Goal: Task Accomplishment & Management: Manage account settings

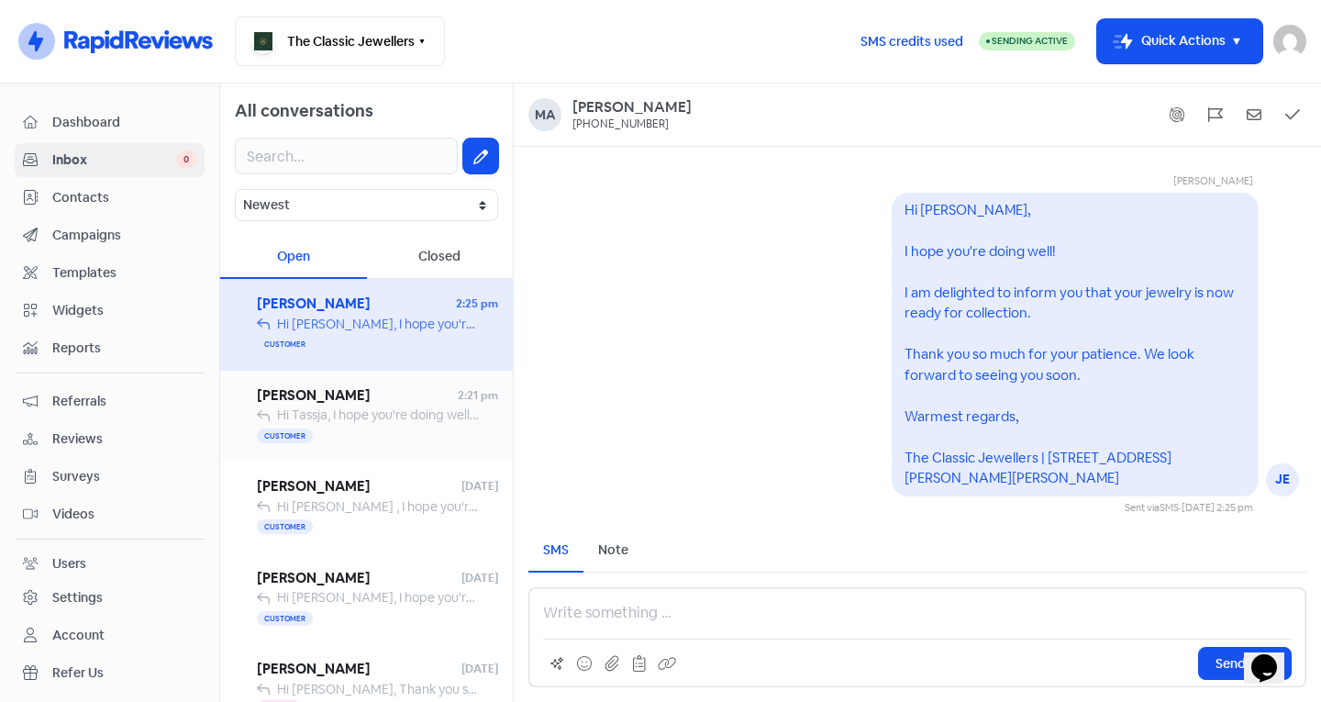
click at [377, 416] on span "Hi Tassja, I hope you're doing well! I am delighted to inform you that your jew…" at bounding box center [1155, 414] width 1756 height 17
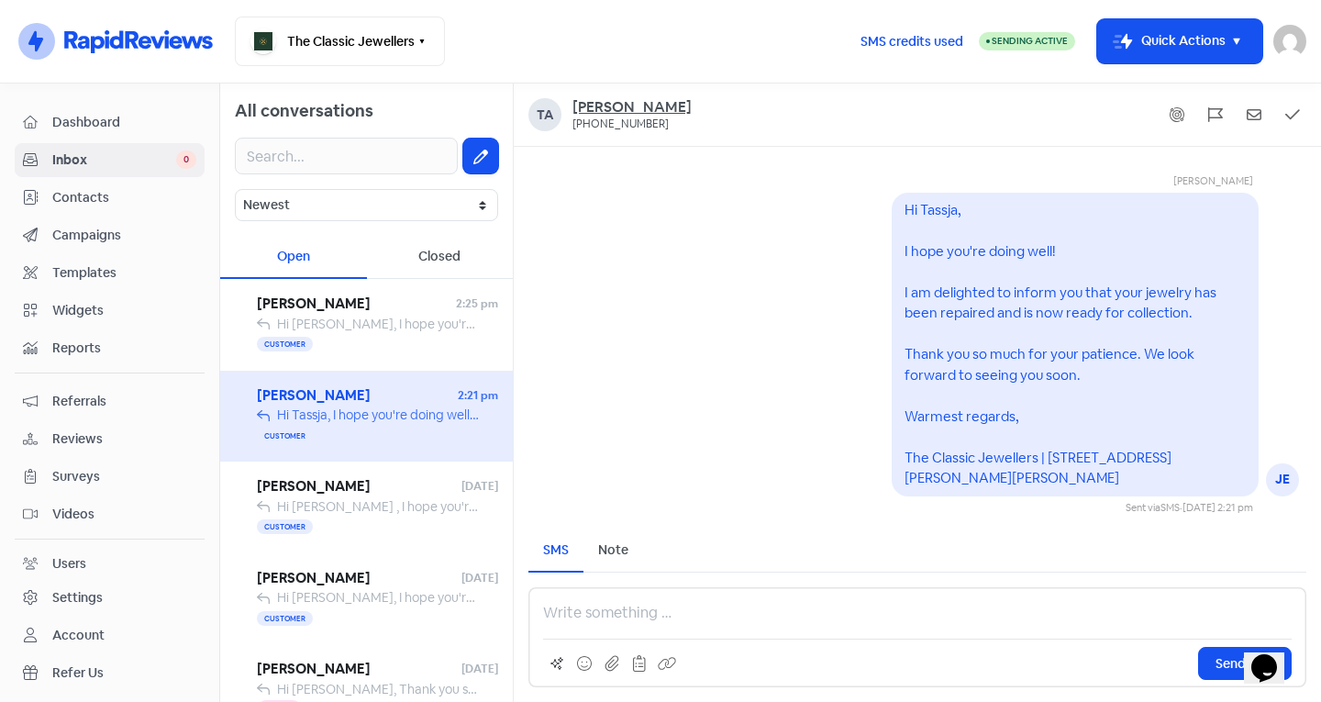
click at [606, 106] on div "[PERSON_NAME]" at bounding box center [631, 107] width 119 height 19
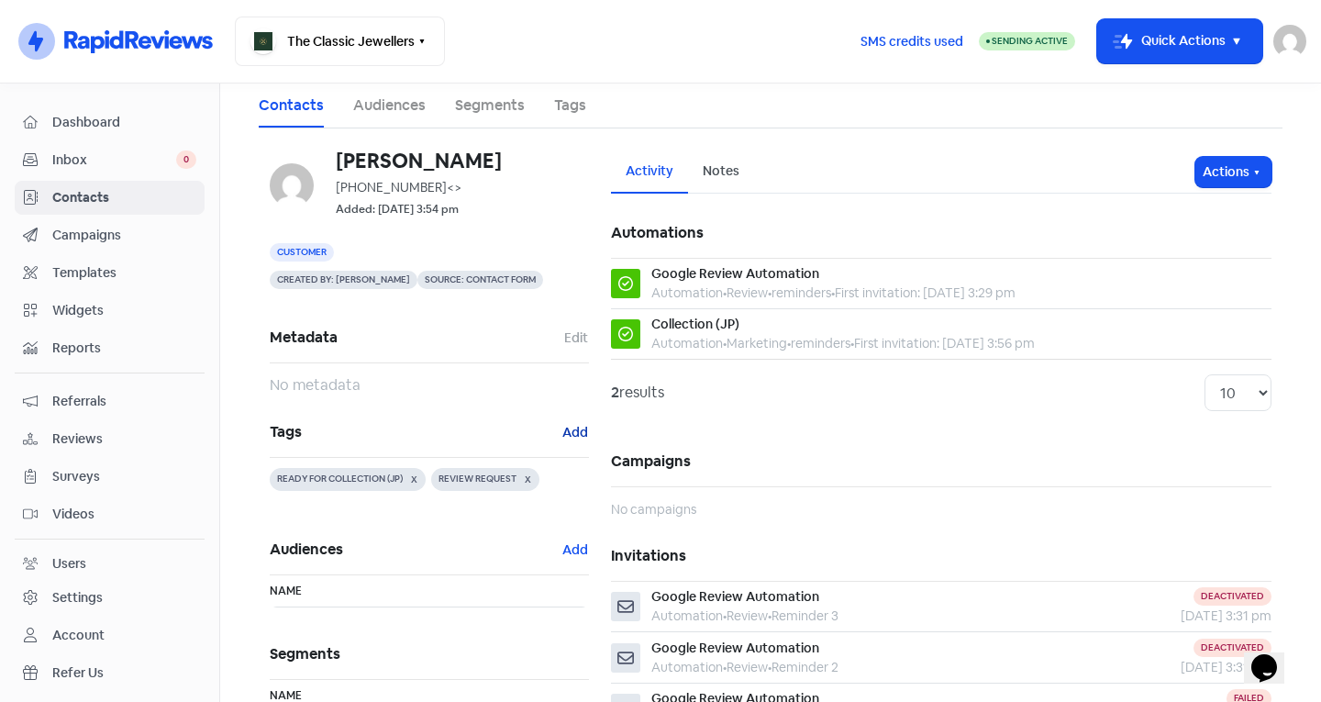
click at [581, 432] on button "Add" at bounding box center [575, 432] width 28 height 21
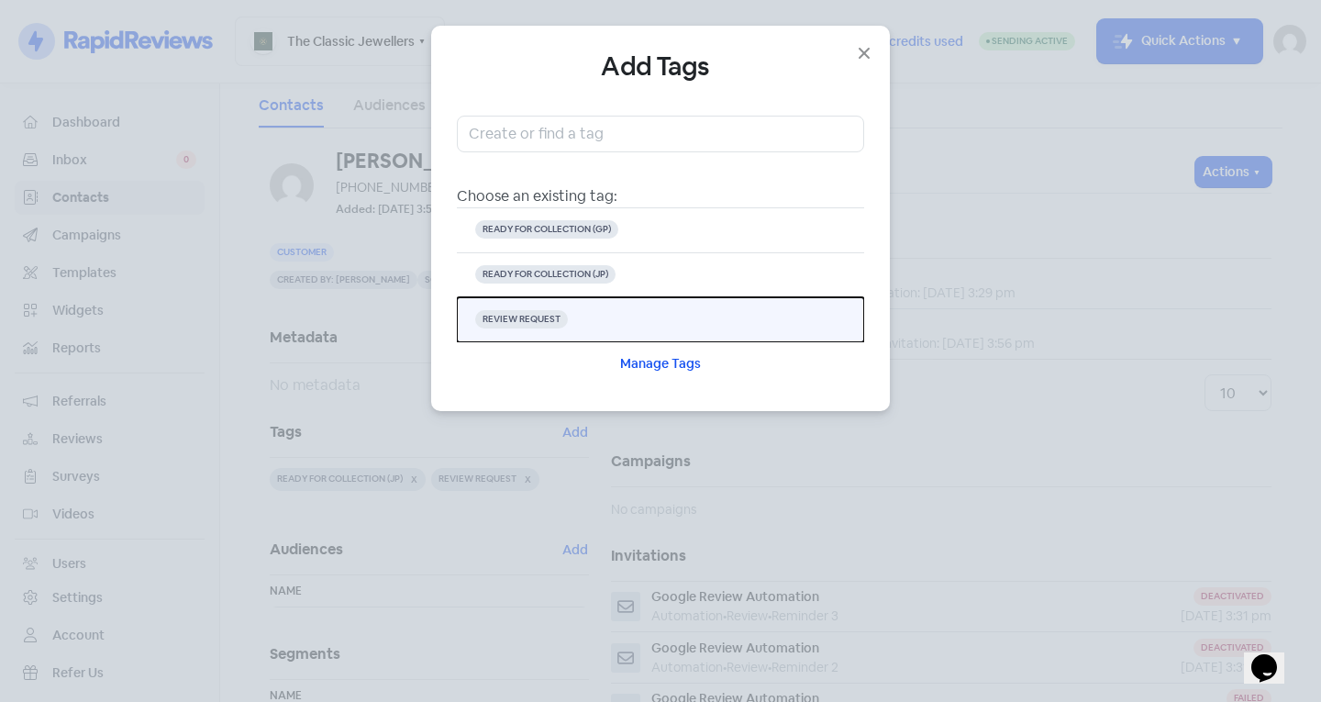
click at [566, 315] on button "REVIEW REQUEST" at bounding box center [660, 319] width 407 height 45
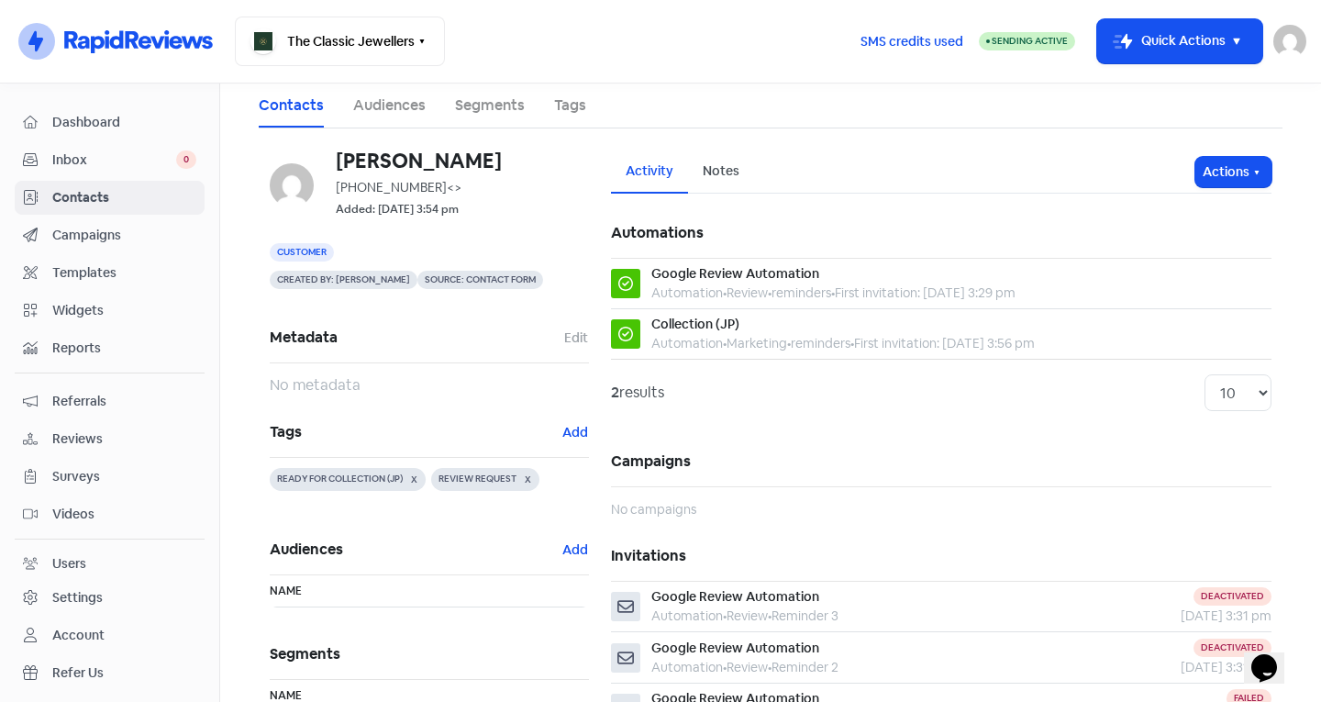
click at [118, 202] on span "Contacts" at bounding box center [124, 197] width 144 height 19
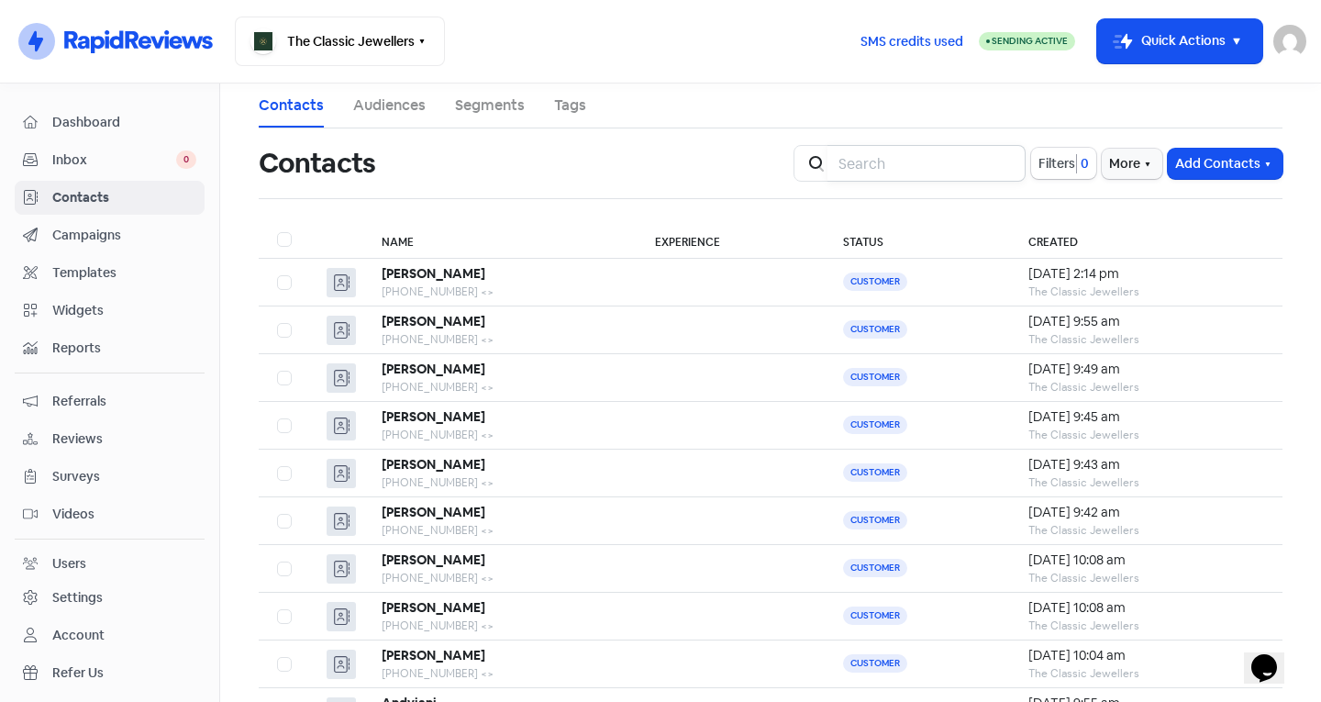
click at [891, 173] on input "search" at bounding box center [926, 163] width 198 height 37
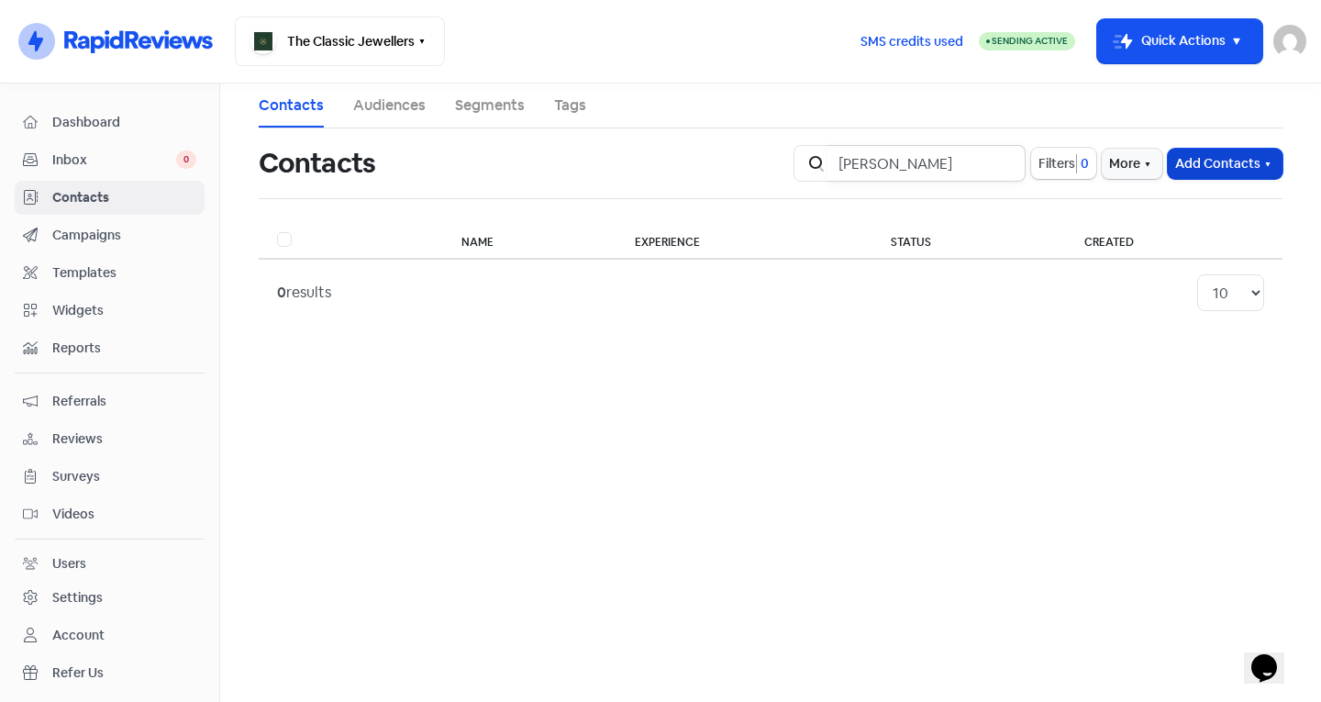
type input "[PERSON_NAME]"
click at [1221, 164] on button "Add Contacts" at bounding box center [1224, 164] width 115 height 30
click at [1103, 187] on button "Add a contact" at bounding box center [1175, 203] width 214 height 37
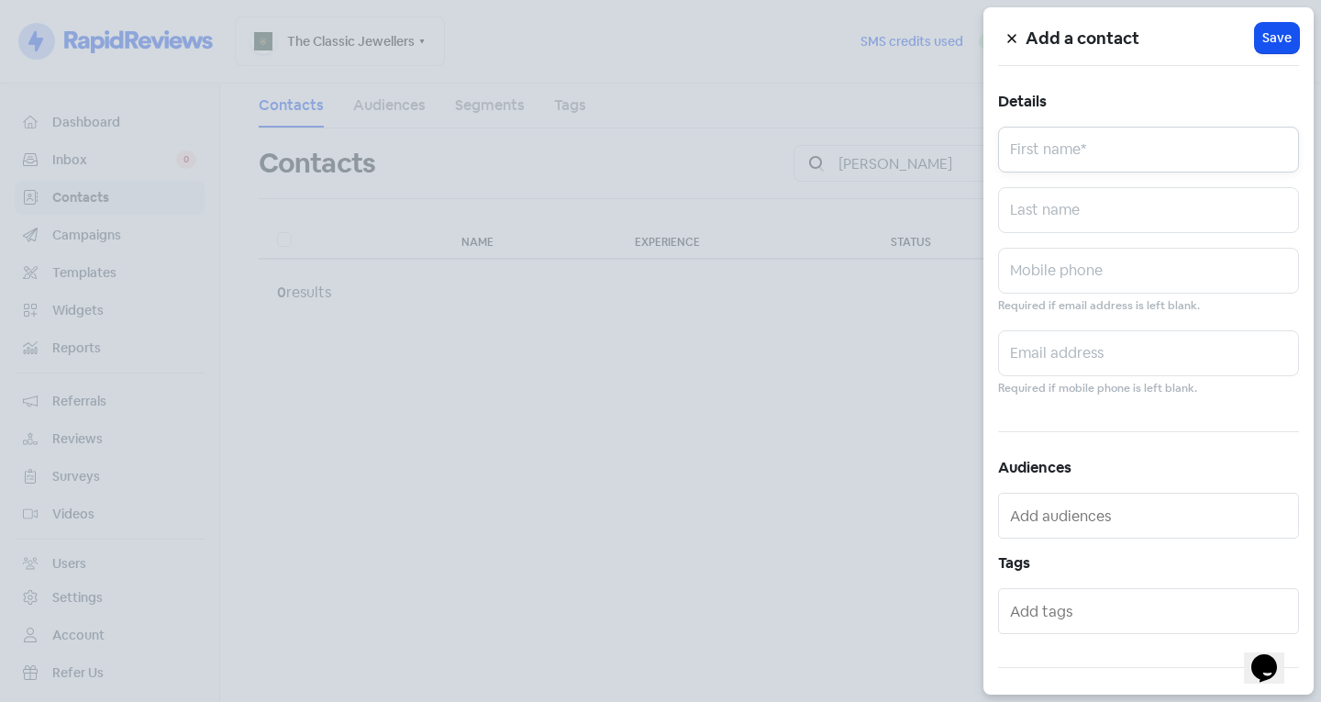
click at [1078, 147] on input "text" at bounding box center [1148, 150] width 301 height 46
type input "[PERSON_NAME]"
click at [1038, 206] on input "text" at bounding box center [1148, 210] width 301 height 46
type input "Loughlin"
click at [1102, 272] on input "text" at bounding box center [1148, 271] width 301 height 46
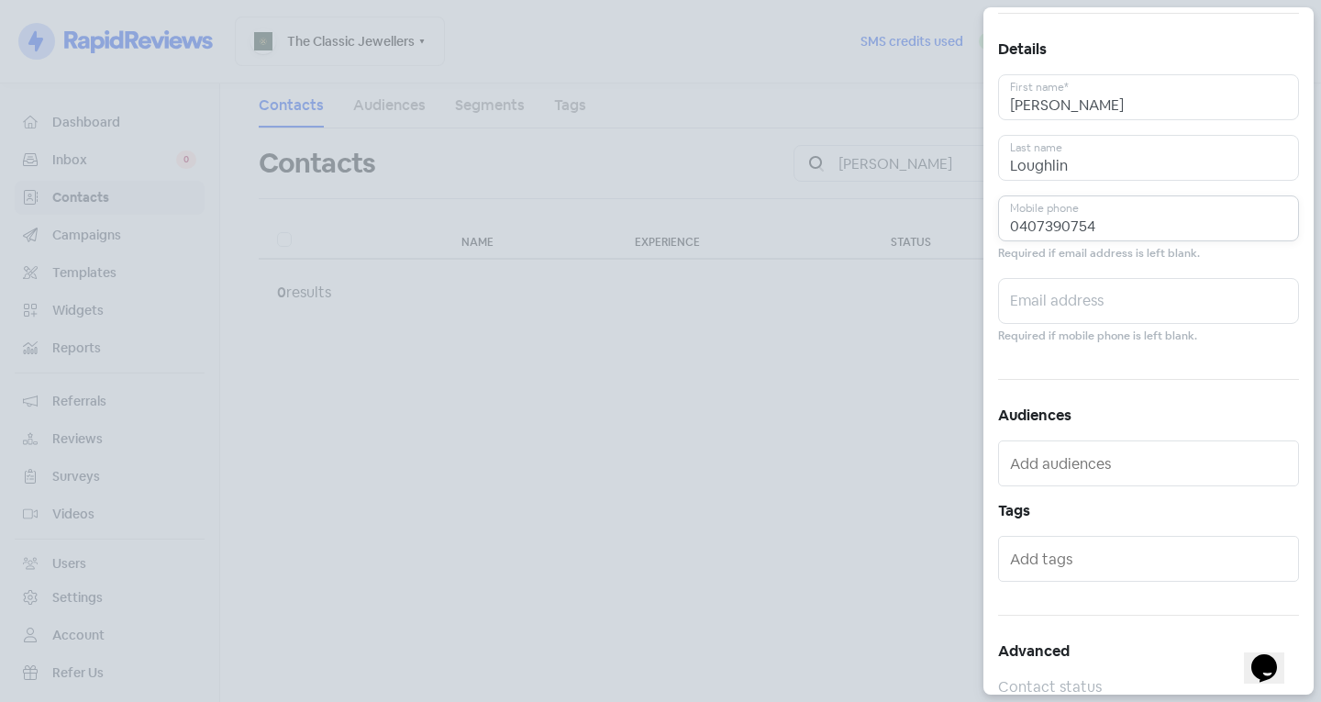
scroll to position [101, 0]
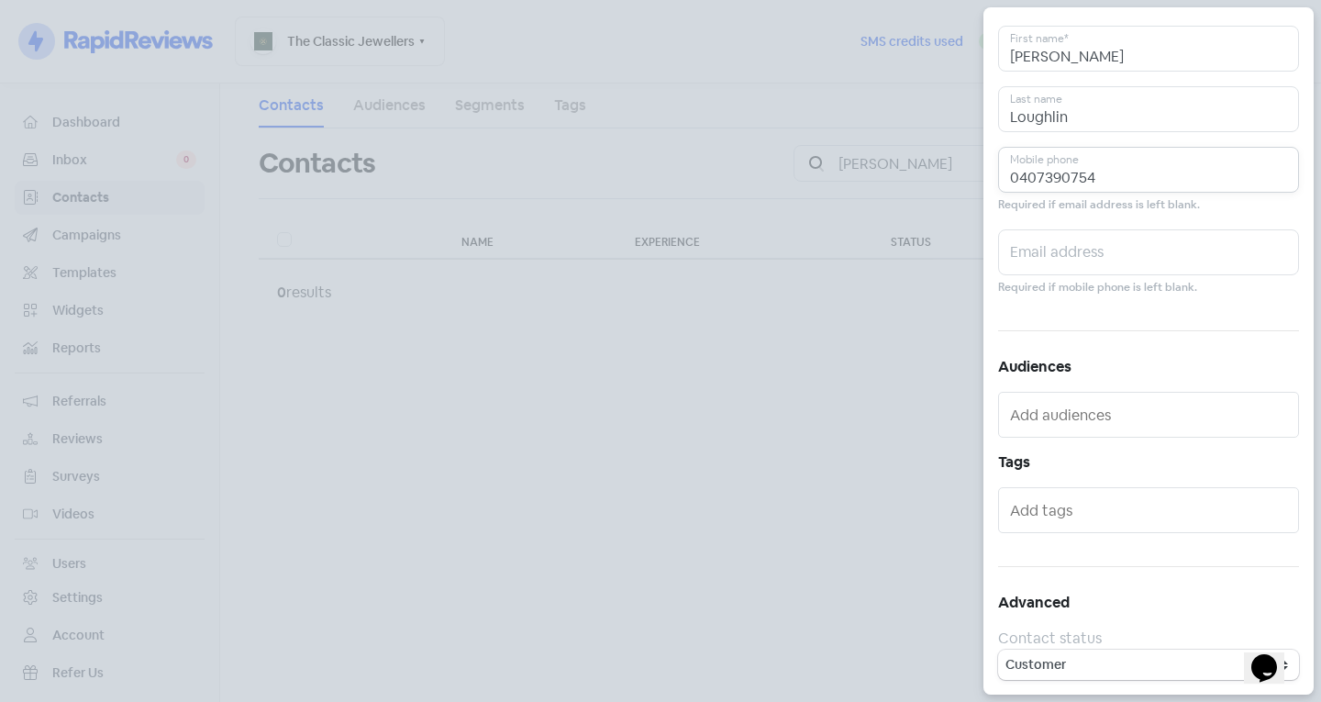
type input "0407390754"
click at [1104, 503] on input "text" at bounding box center [1150, 509] width 281 height 29
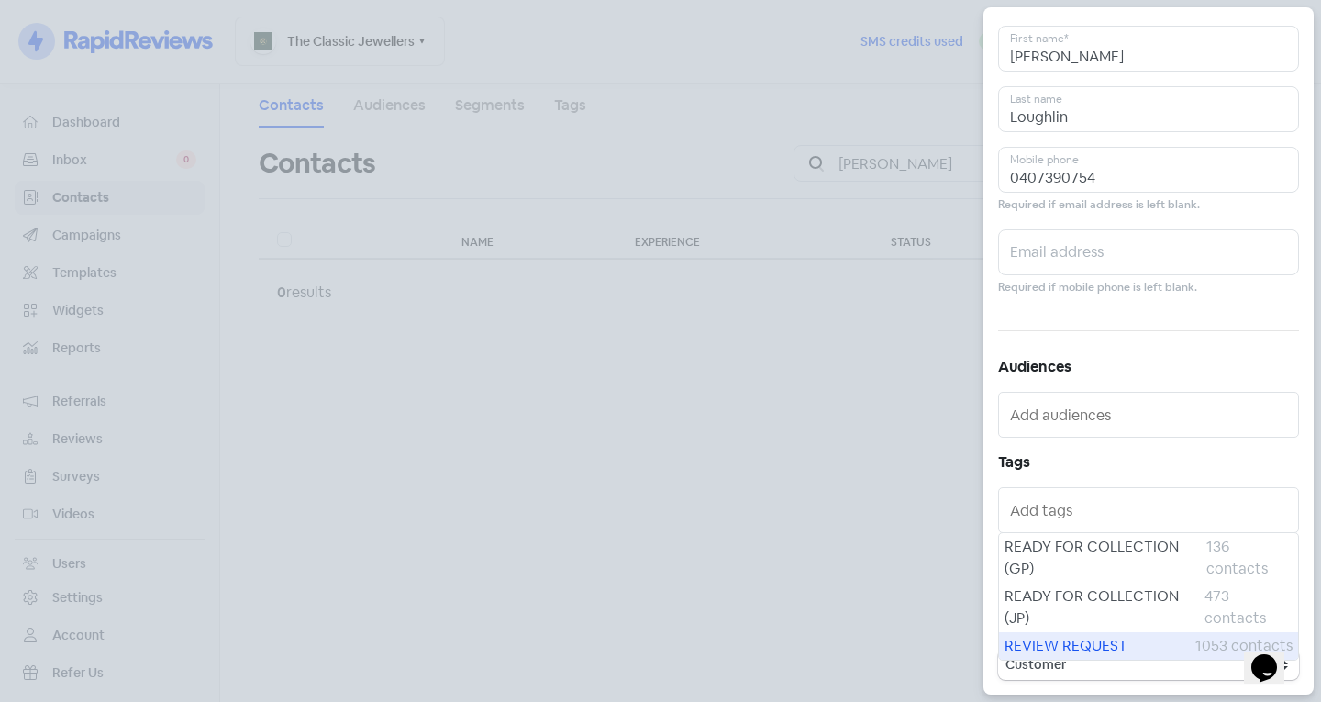
click at [1060, 635] on span "REVIEW REQUEST" at bounding box center [1099, 646] width 191 height 22
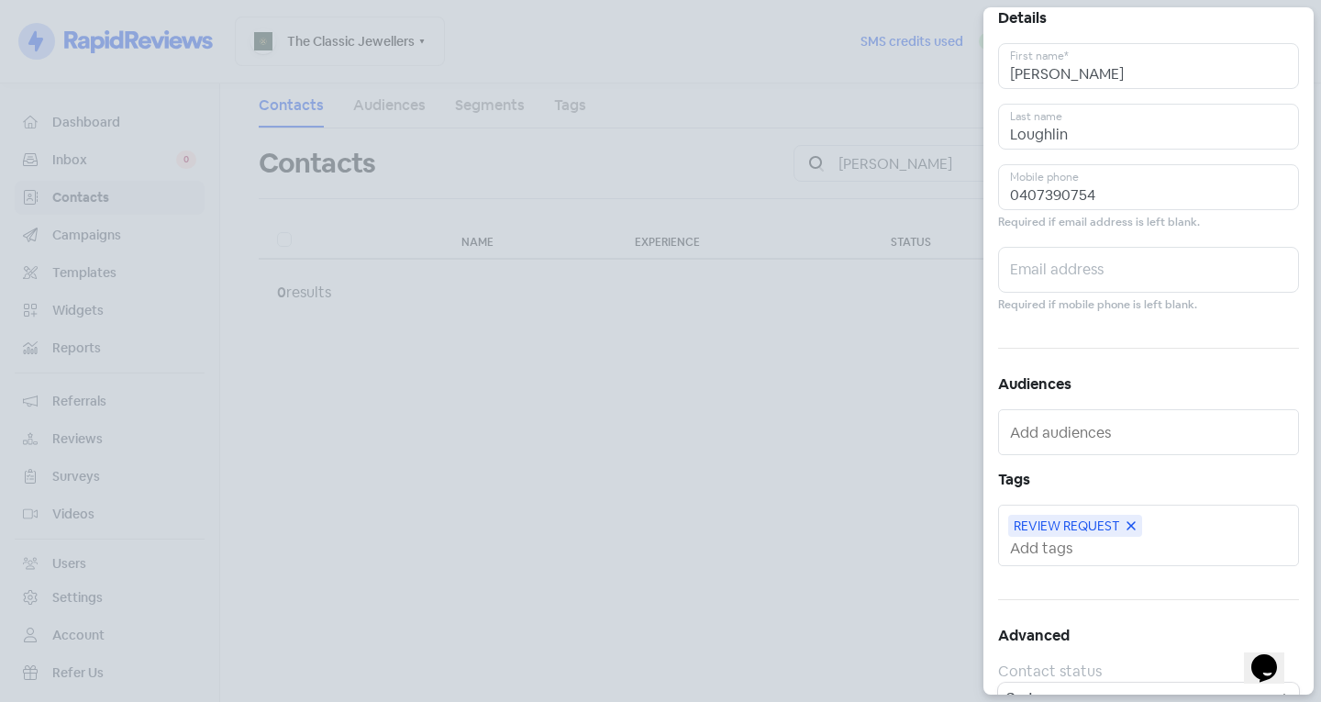
scroll to position [0, 0]
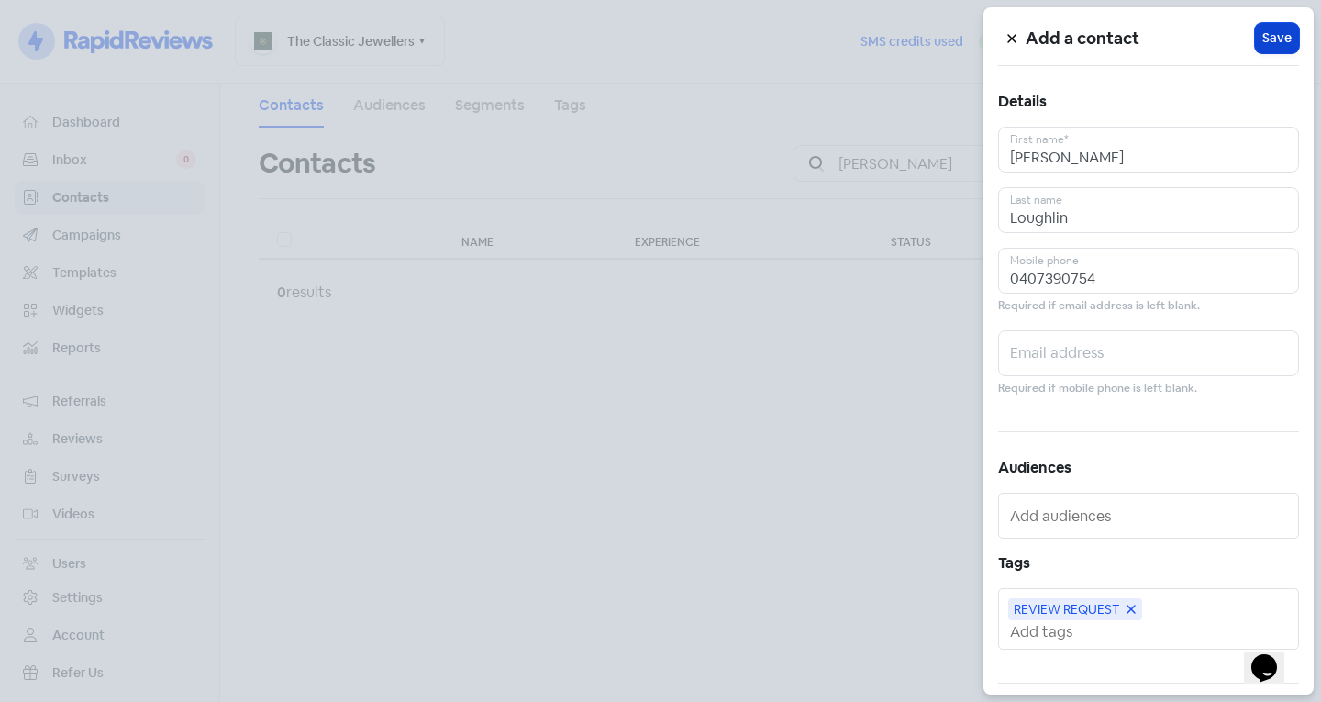
click at [1266, 35] on span "Save" at bounding box center [1276, 37] width 29 height 19
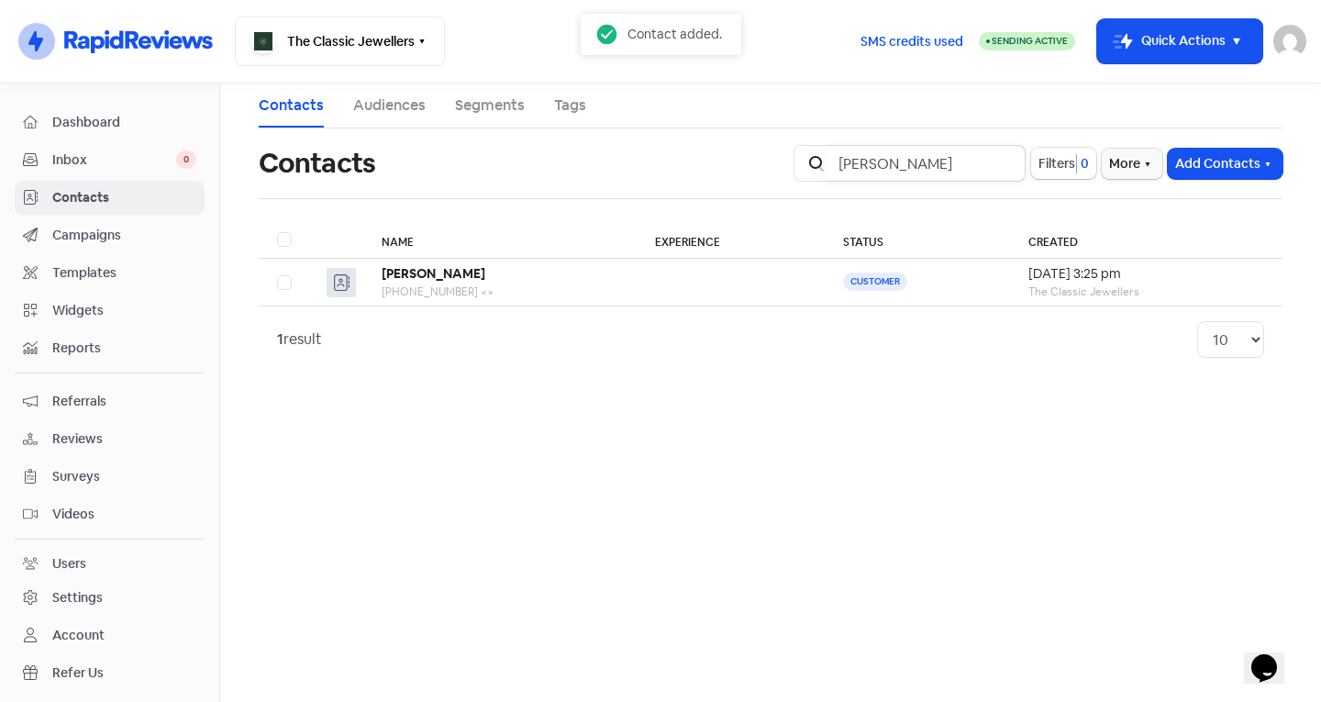
click at [1001, 161] on input "[PERSON_NAME]" at bounding box center [926, 163] width 198 height 37
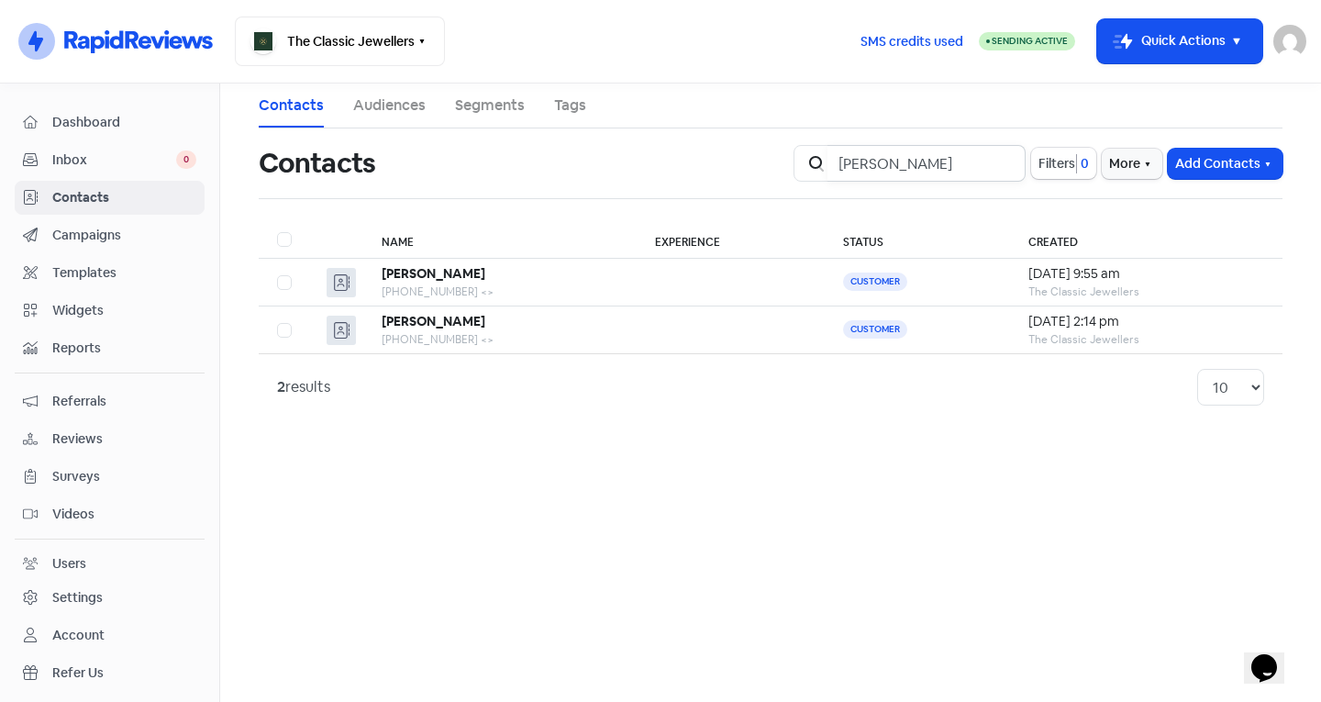
type input "[PERSON_NAME]"
click at [464, 255] on th "Name" at bounding box center [499, 240] width 273 height 38
click at [454, 271] on b "[PERSON_NAME]" at bounding box center [434, 273] width 104 height 17
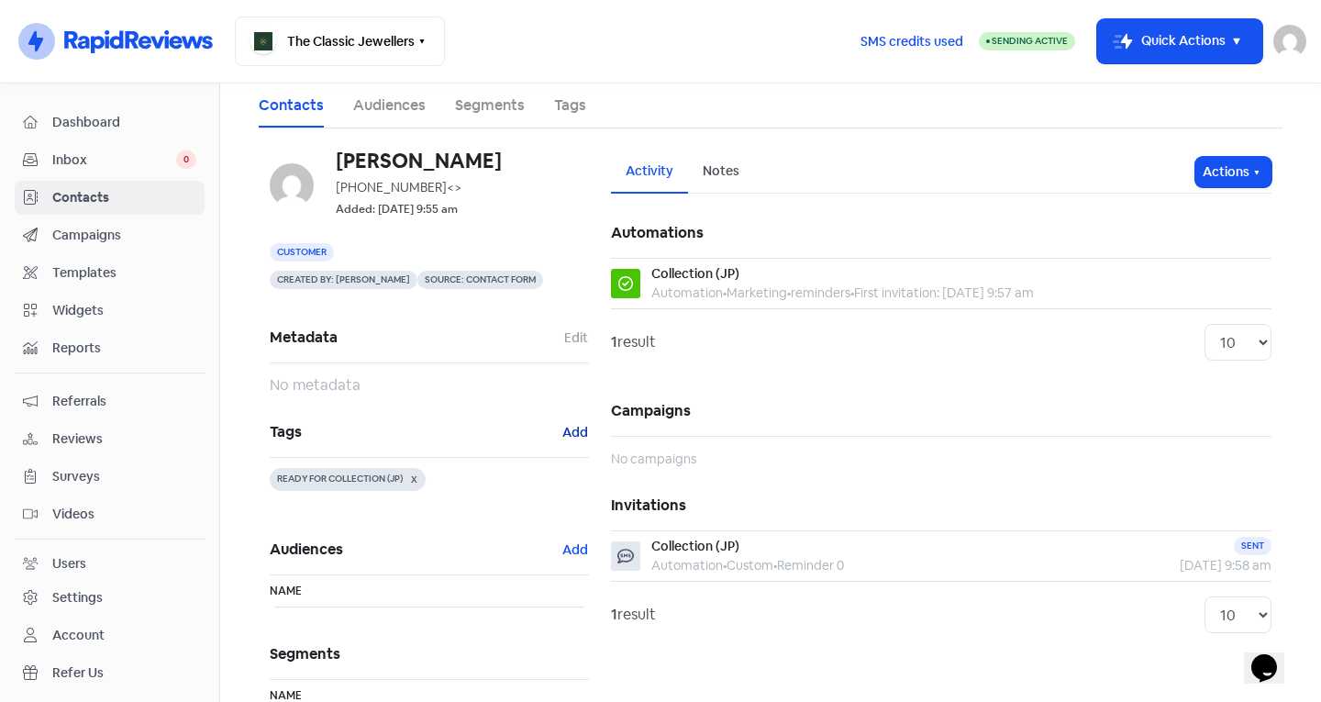
click at [561, 431] on button "Add" at bounding box center [575, 432] width 28 height 21
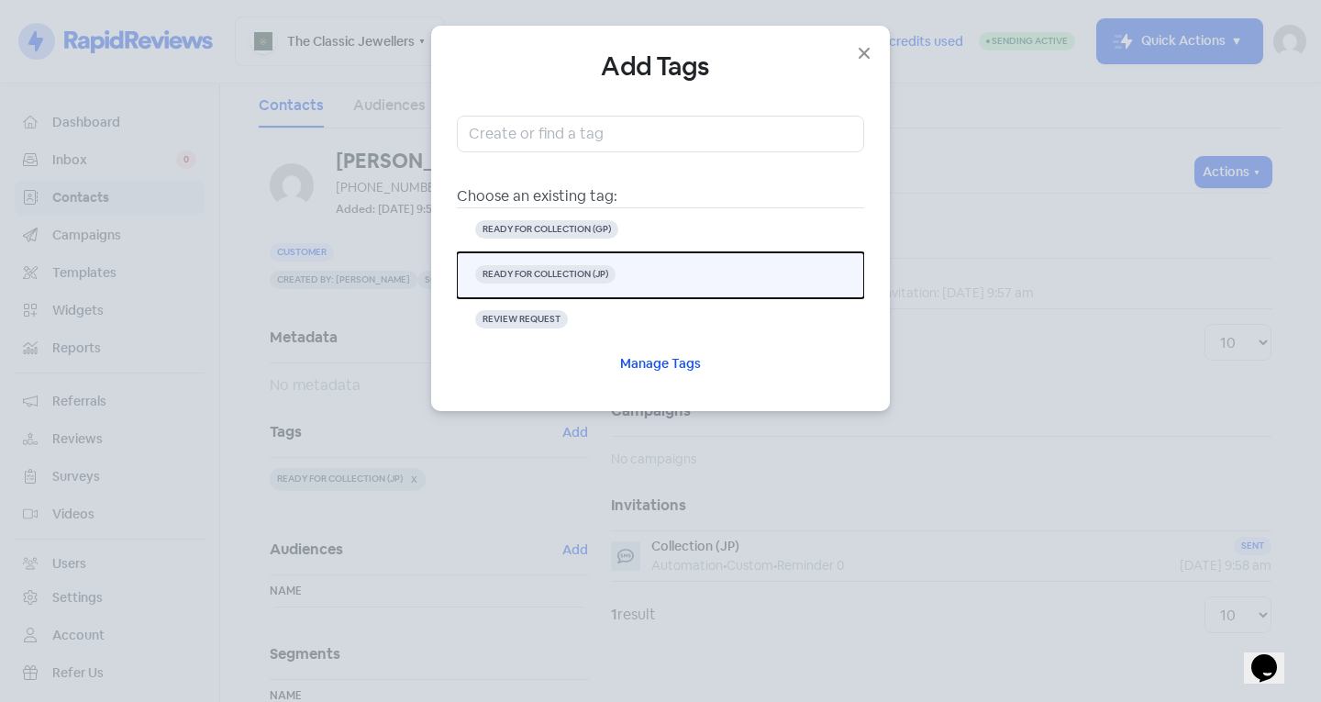
click at [634, 266] on button "READY FOR COLLECTION (JP)" at bounding box center [660, 275] width 407 height 46
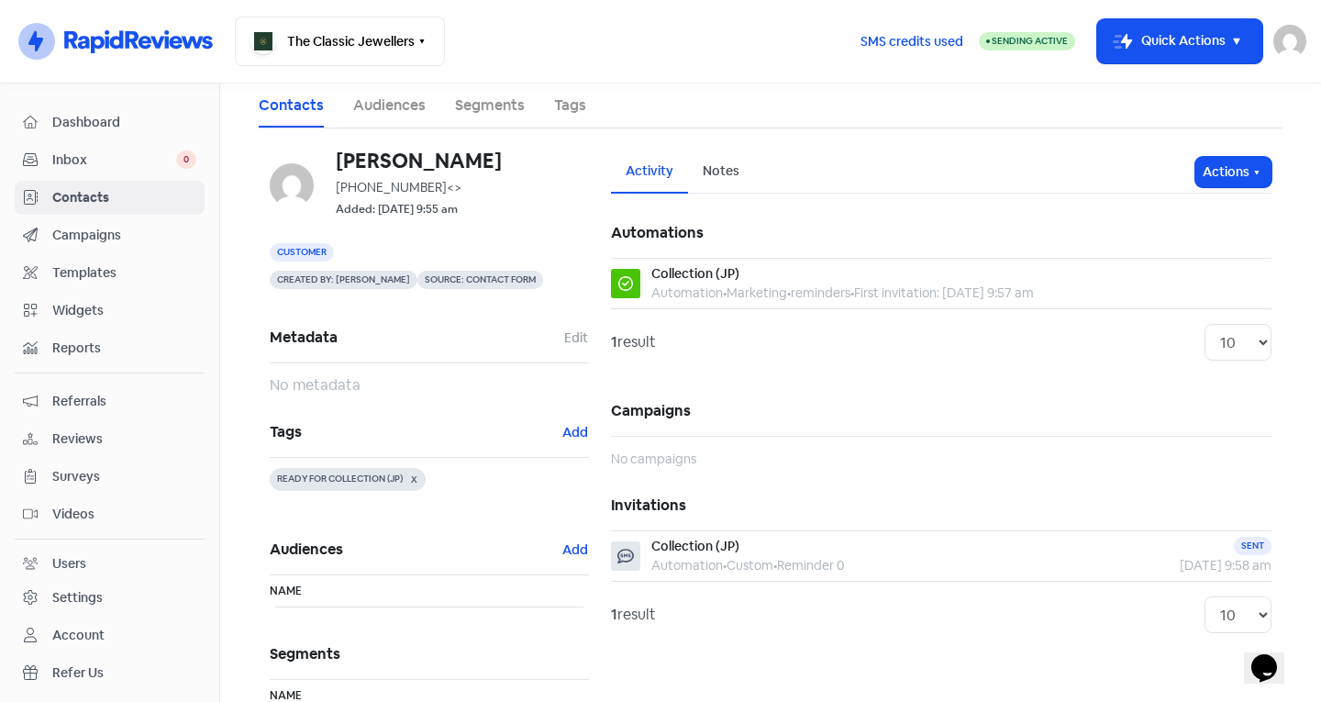
click at [66, 190] on span "Contacts" at bounding box center [124, 197] width 144 height 19
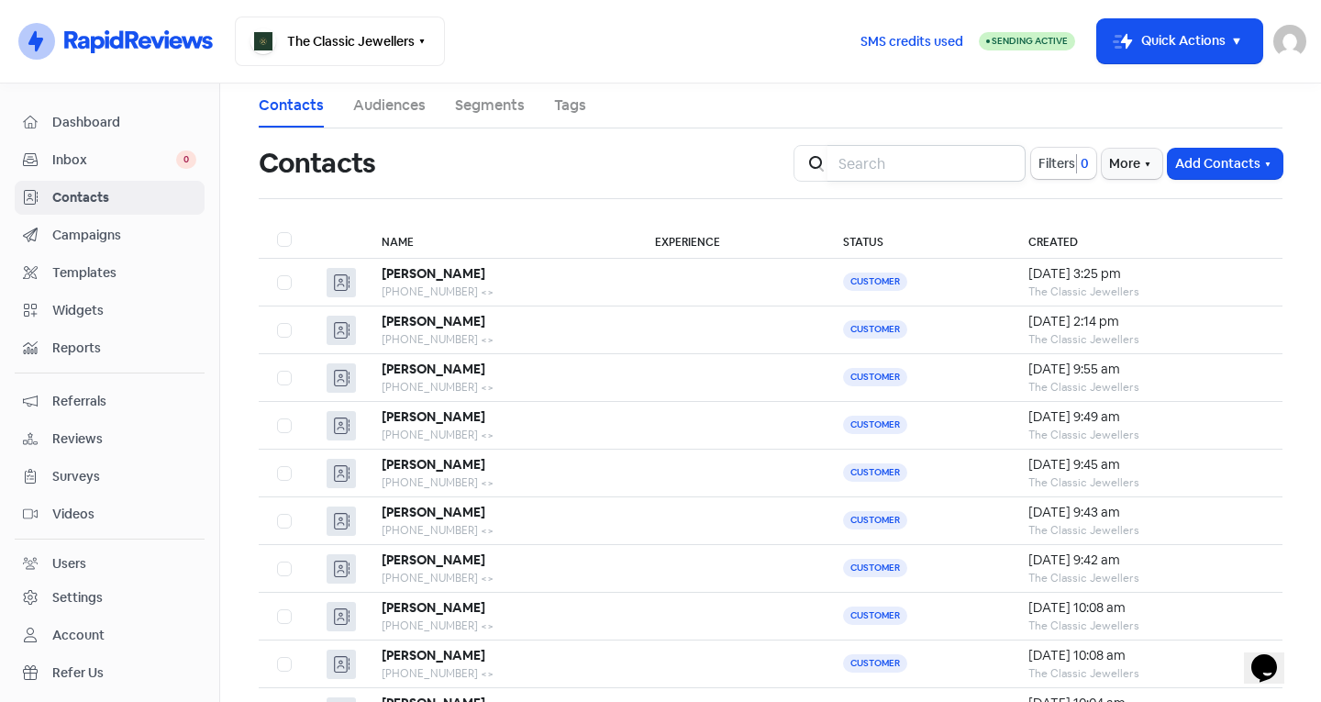
click at [914, 172] on input "search" at bounding box center [926, 163] width 198 height 37
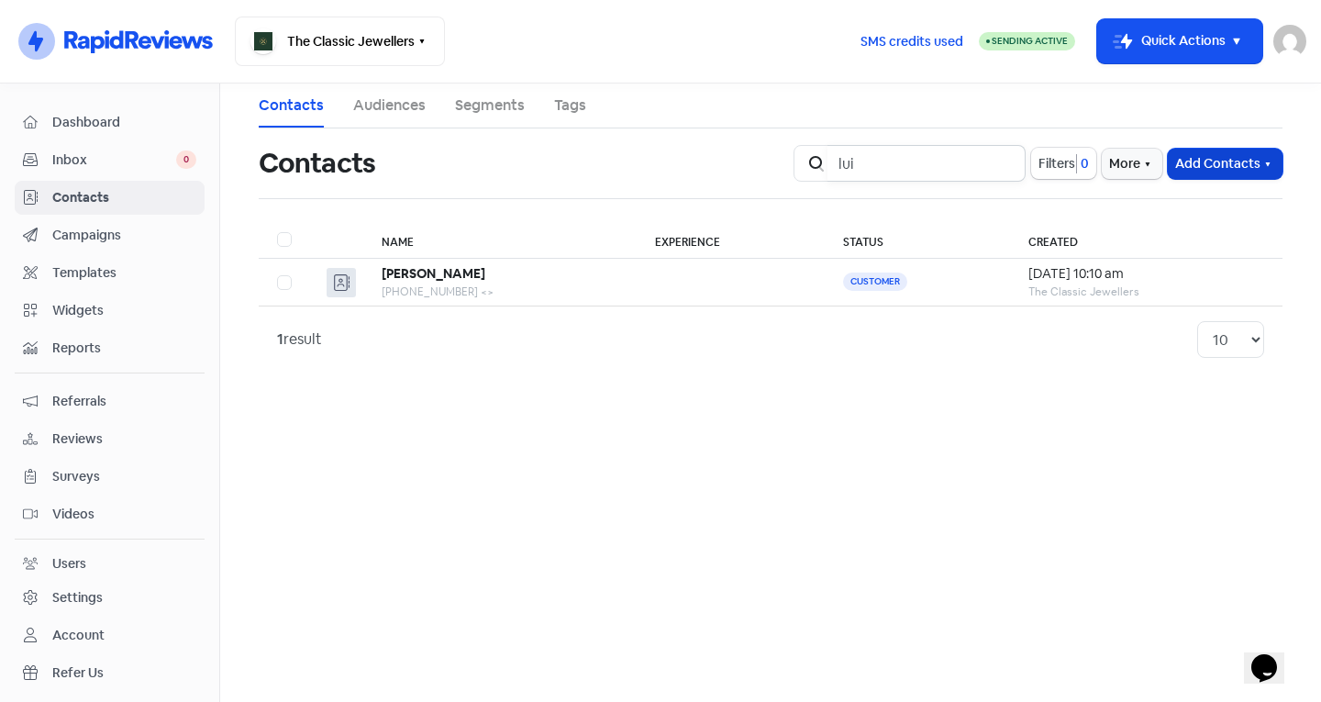
type input "lui"
click at [1181, 154] on button "Add Contacts" at bounding box center [1224, 164] width 115 height 30
drag, startPoint x: 1154, startPoint y: 182, endPoint x: 1126, endPoint y: 213, distance: 41.6
click at [1134, 204] on div "Add a contact Import contact (basic) Import contacts (advanced)" at bounding box center [1175, 240] width 216 height 119
click at [1192, 156] on button "Add Contacts" at bounding box center [1224, 164] width 115 height 30
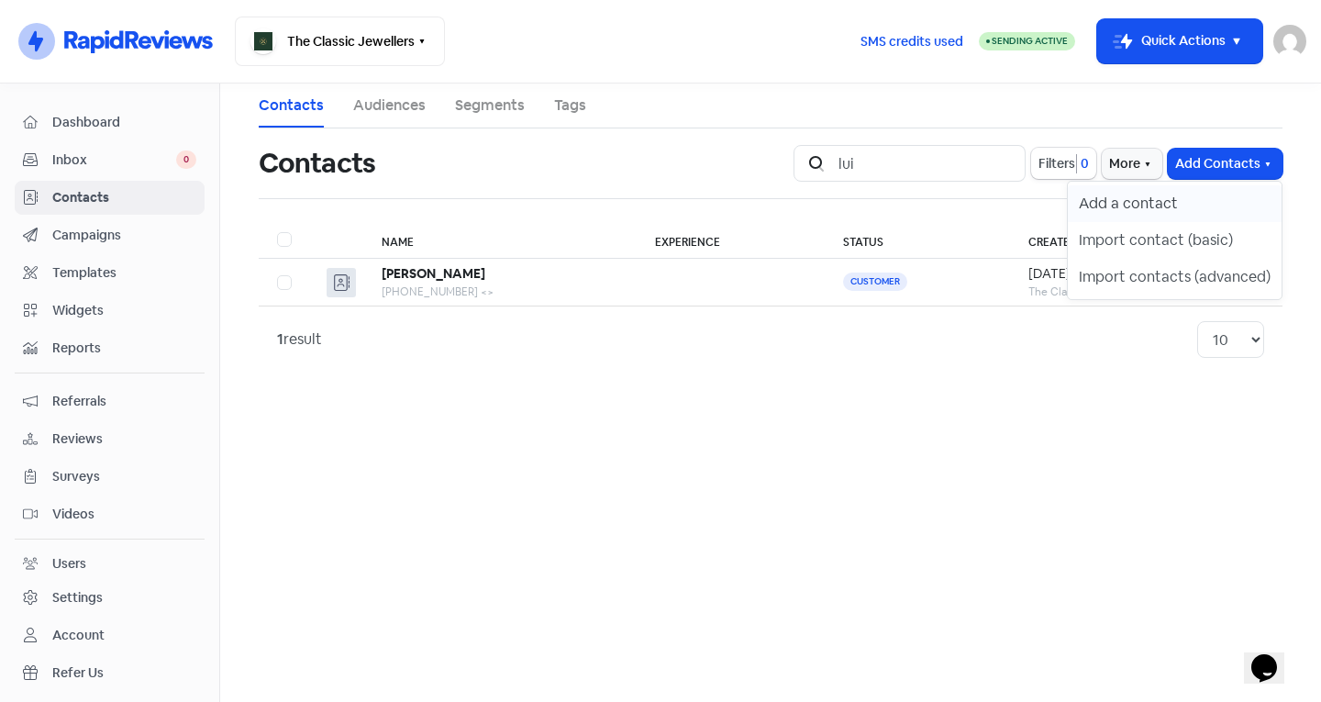
click at [1167, 195] on button "Add a contact" at bounding box center [1175, 203] width 214 height 37
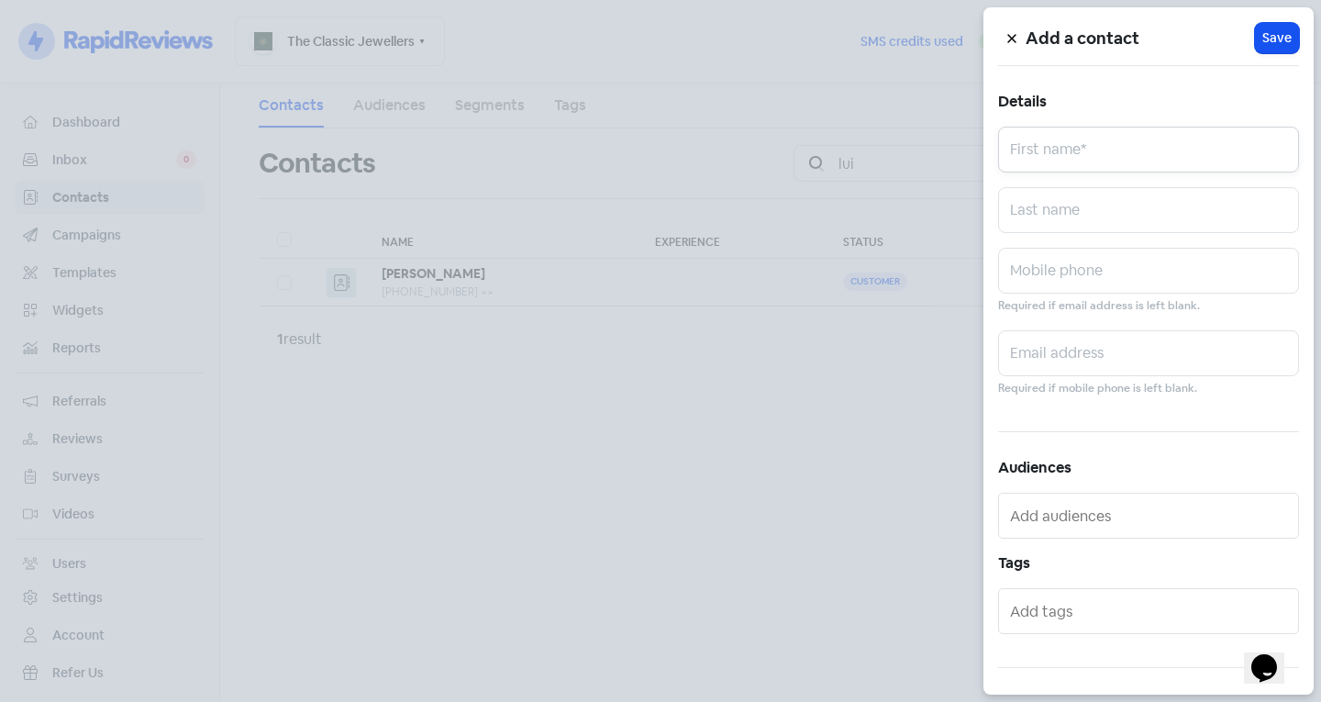
click at [1062, 157] on input "text" at bounding box center [1148, 150] width 301 height 46
type input "[PERSON_NAME]"
click at [1067, 201] on input "text" at bounding box center [1148, 210] width 301 height 46
type input "Cappella"
click at [1077, 259] on input "text" at bounding box center [1148, 271] width 301 height 46
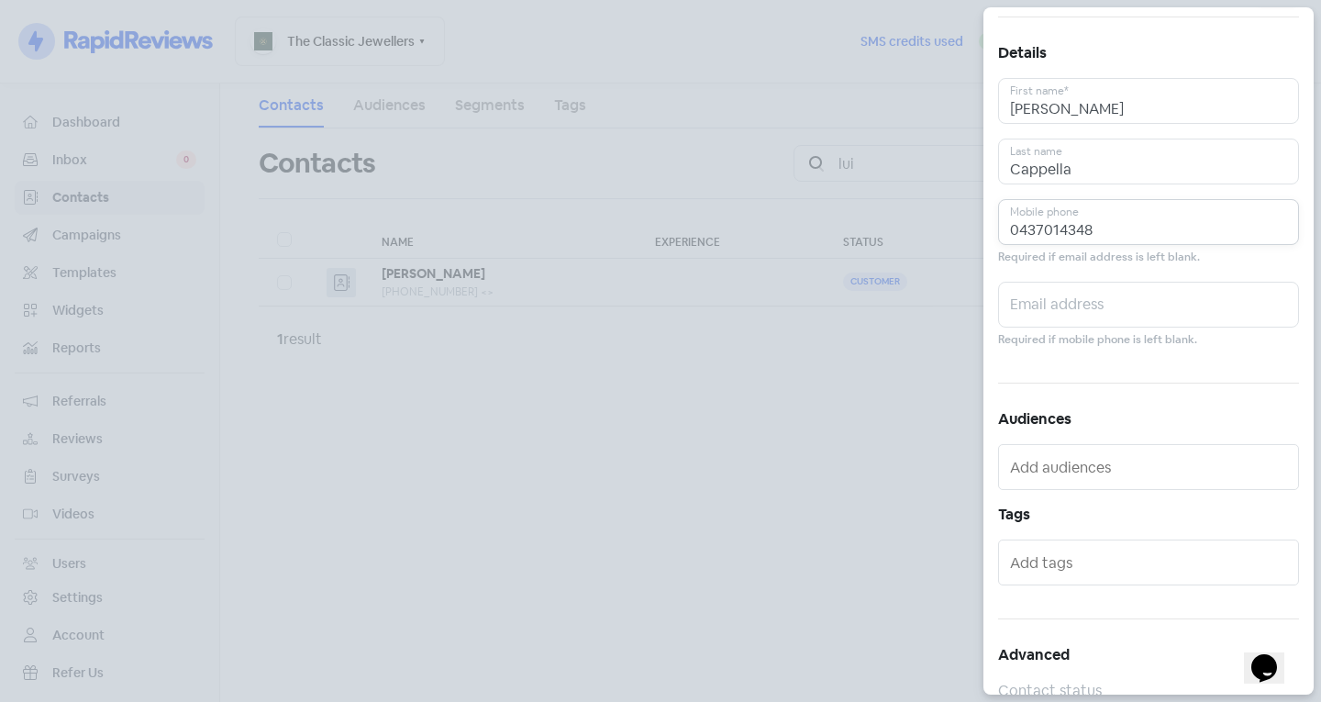
scroll to position [101, 0]
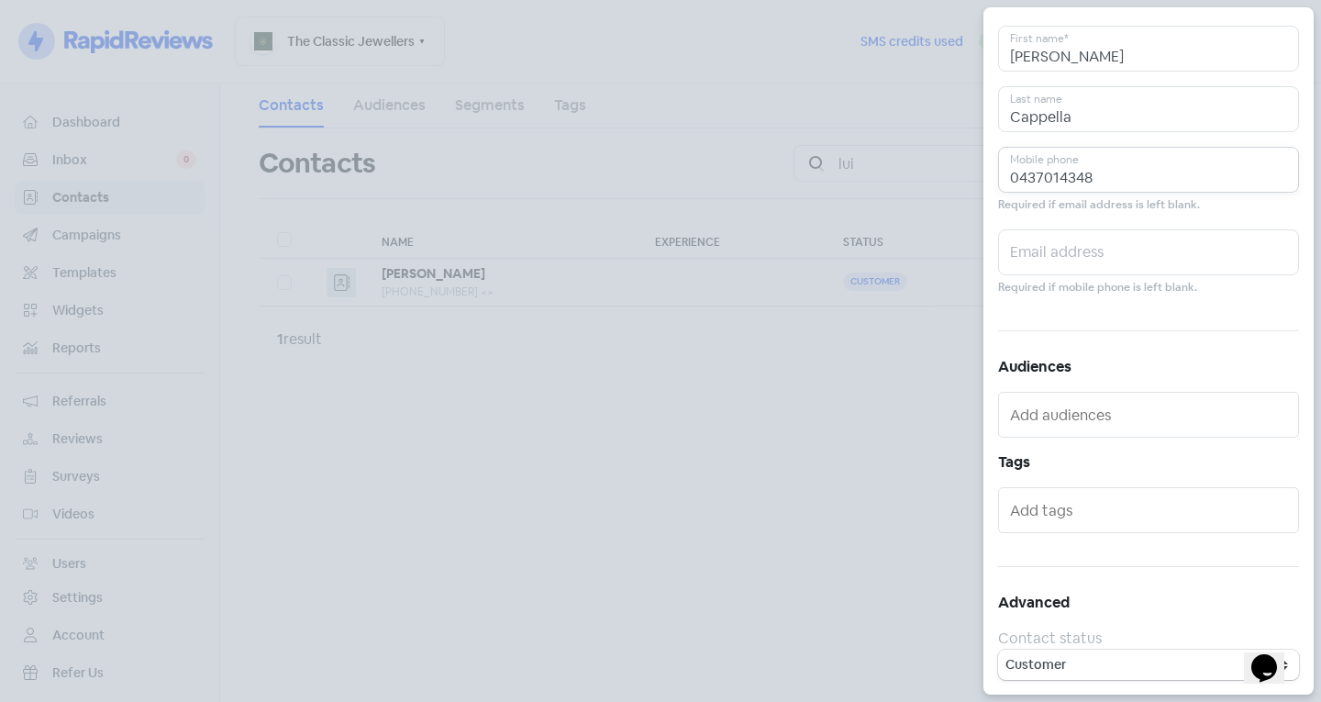
type input "0437014348"
click at [1074, 516] on input "text" at bounding box center [1150, 509] width 281 height 29
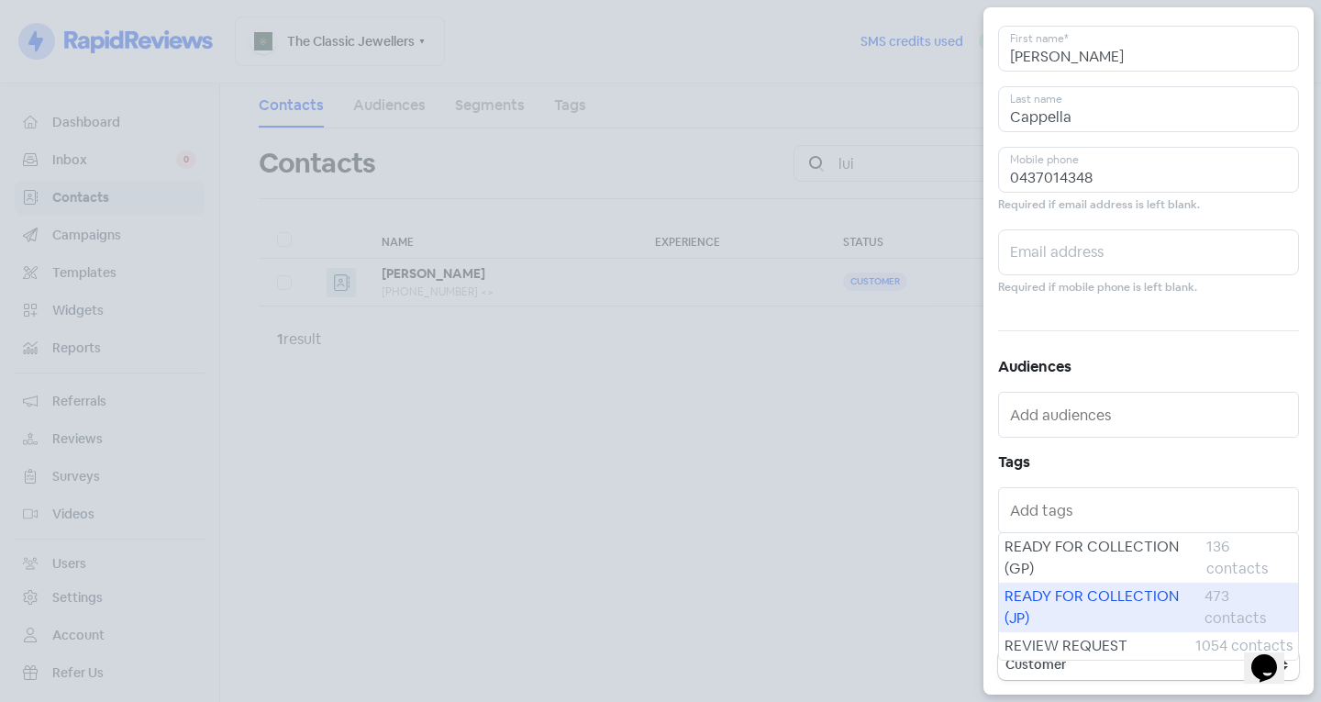
click at [1077, 622] on span "READY FOR COLLECTION (JP)" at bounding box center [1104, 607] width 200 height 44
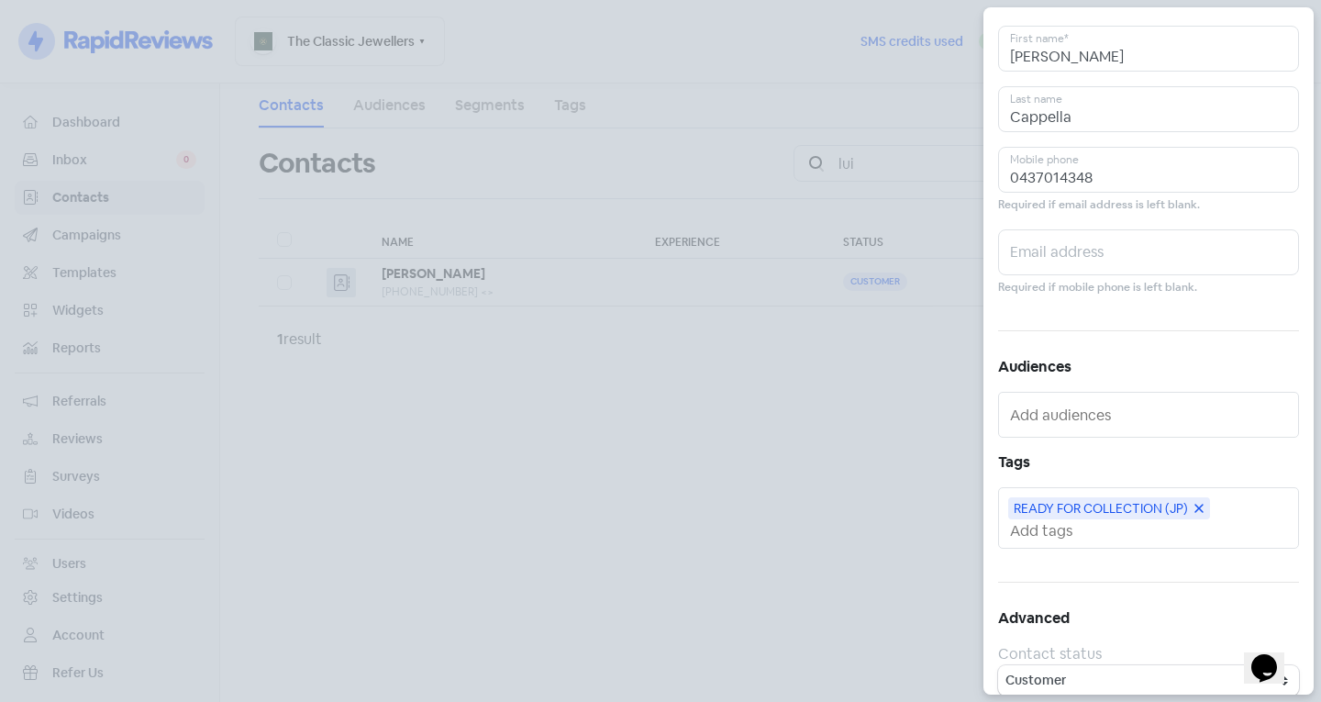
click at [1202, 509] on icon at bounding box center [1198, 508] width 11 height 11
click at [1093, 519] on input "text" at bounding box center [1150, 509] width 281 height 29
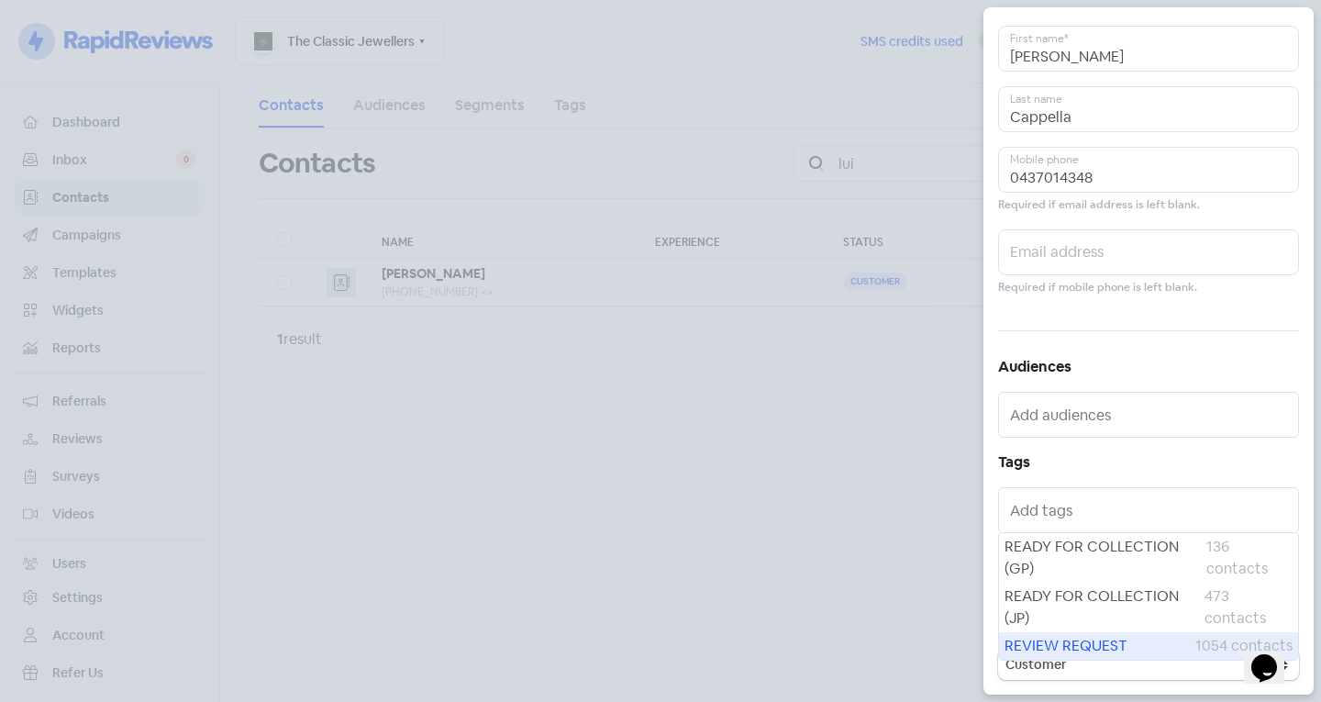
click at [1060, 644] on span "REVIEW REQUEST" at bounding box center [1099, 646] width 191 height 22
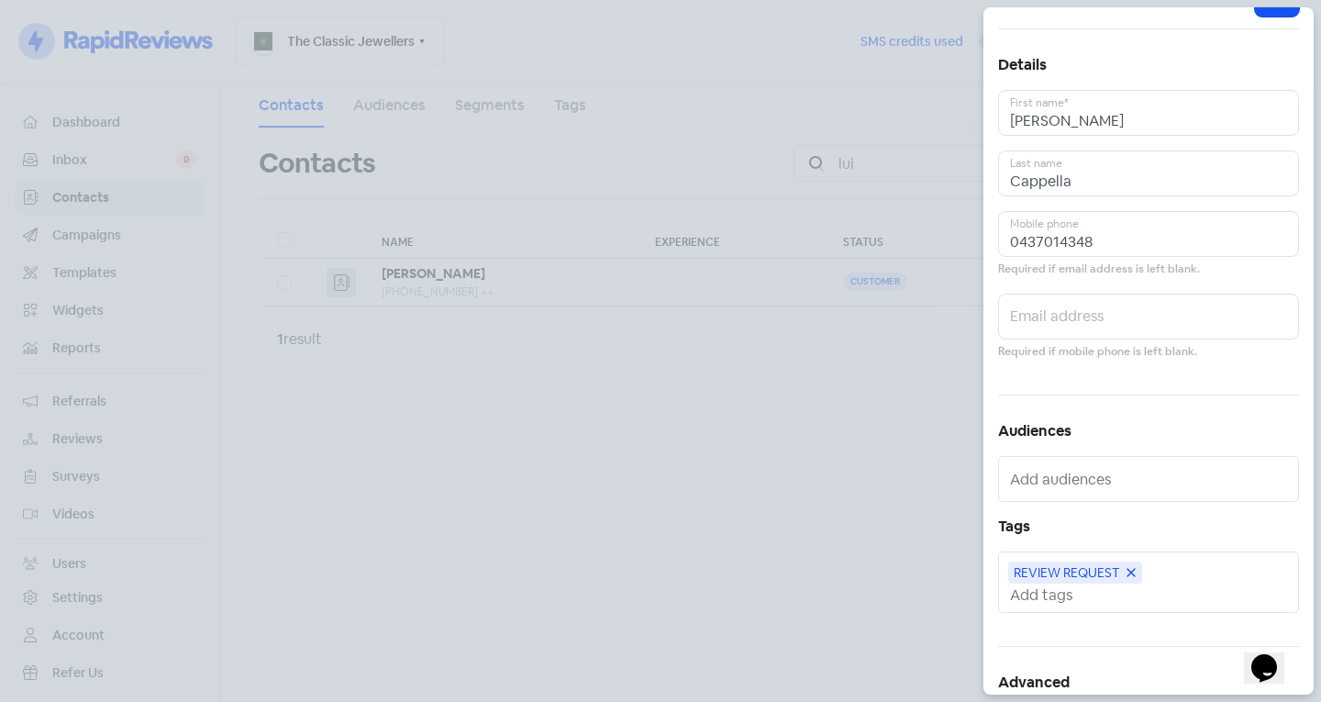
scroll to position [0, 0]
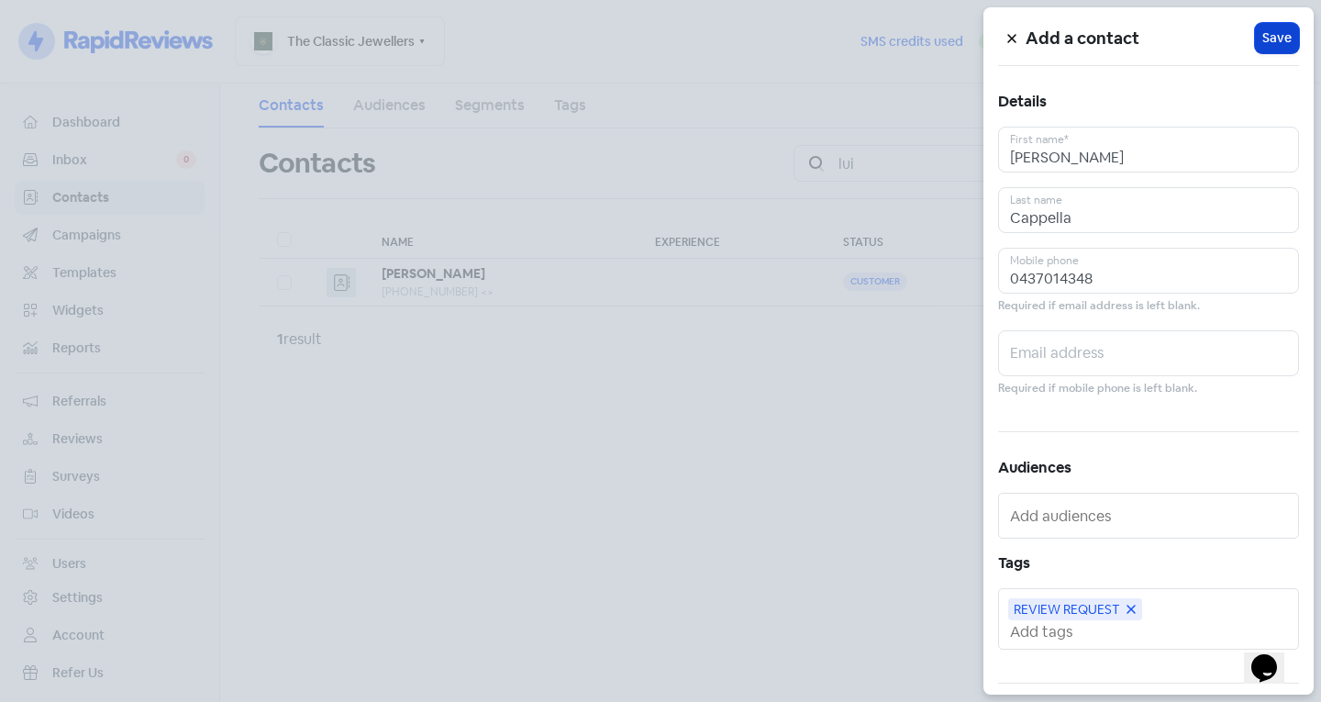
click at [1281, 38] on span "Save" at bounding box center [1276, 37] width 29 height 19
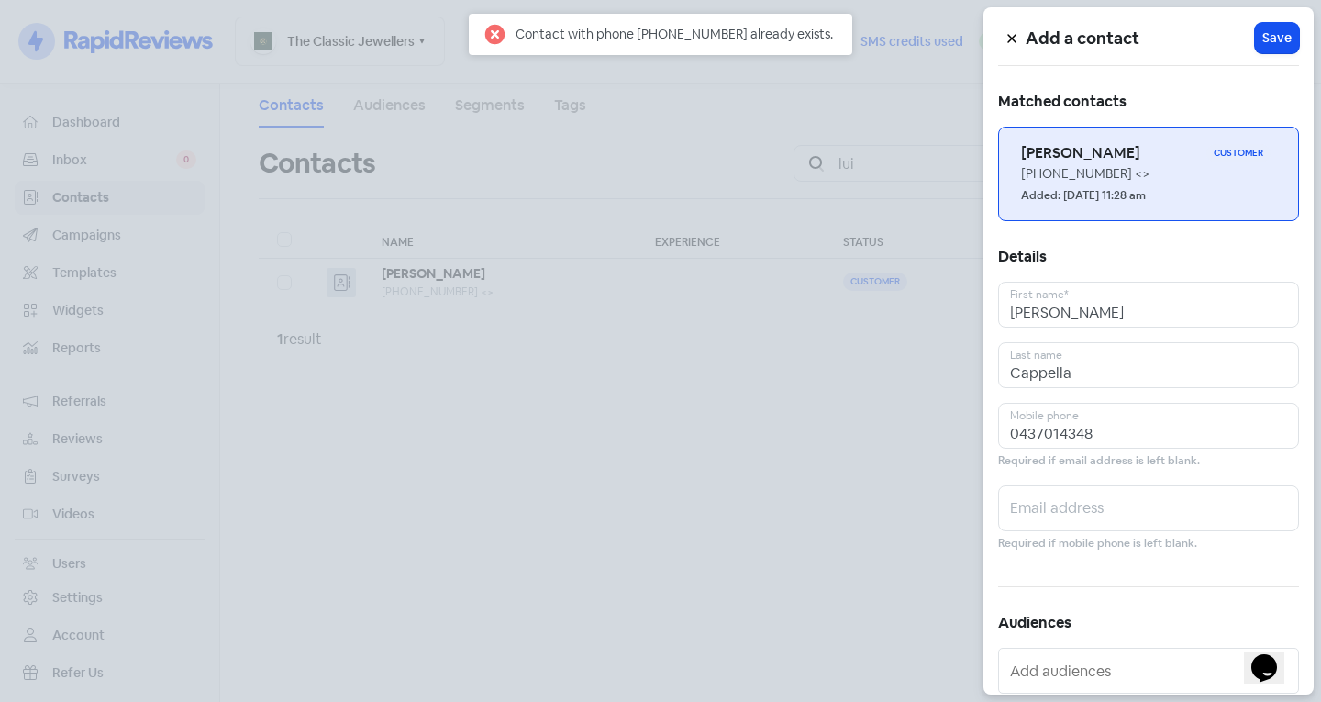
click at [1116, 153] on h6 "[PERSON_NAME]" at bounding box center [1113, 153] width 185 height 20
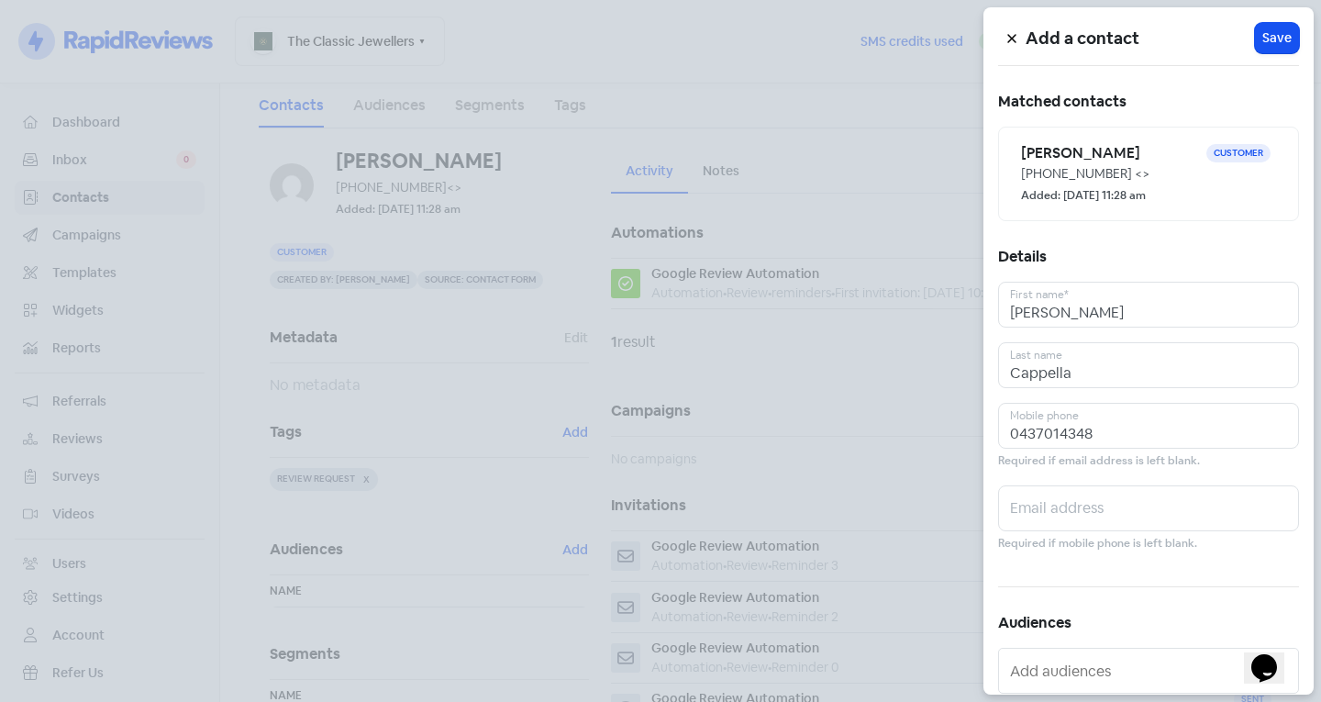
click at [1006, 38] on icon at bounding box center [1011, 38] width 11 height 11
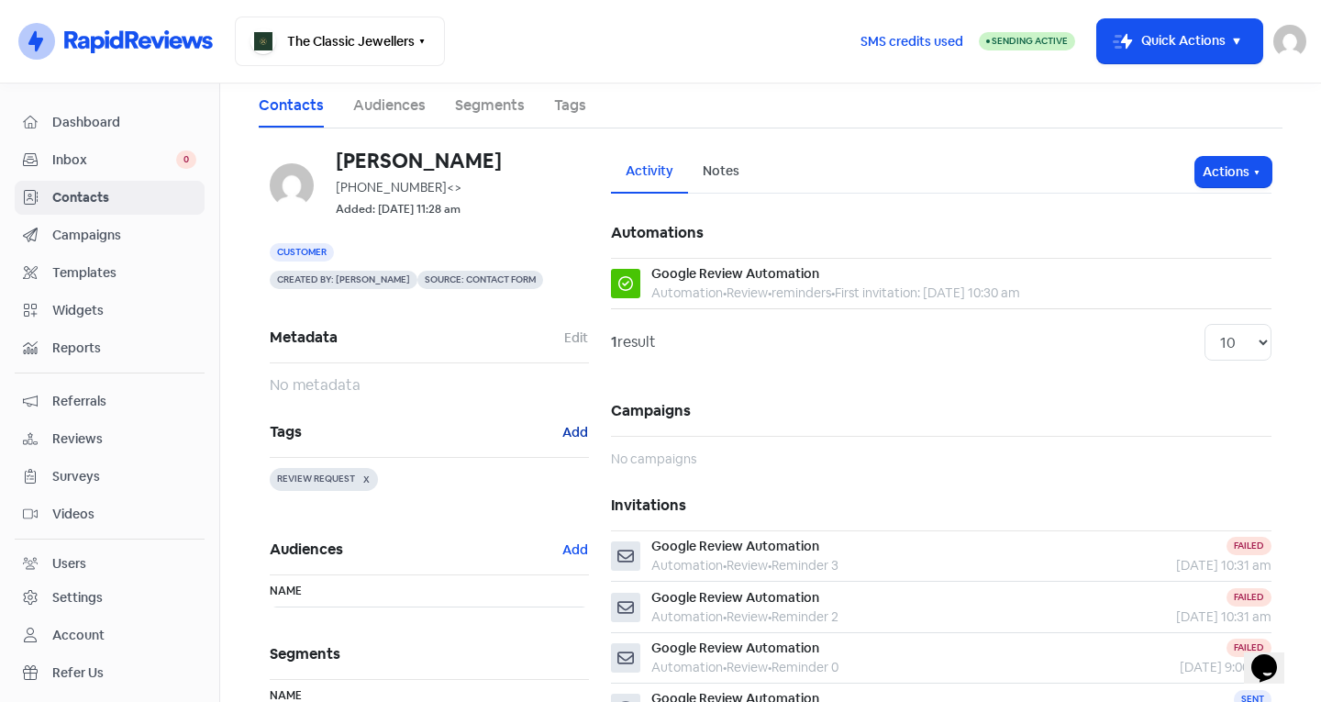
click at [566, 424] on button "Add" at bounding box center [575, 432] width 28 height 21
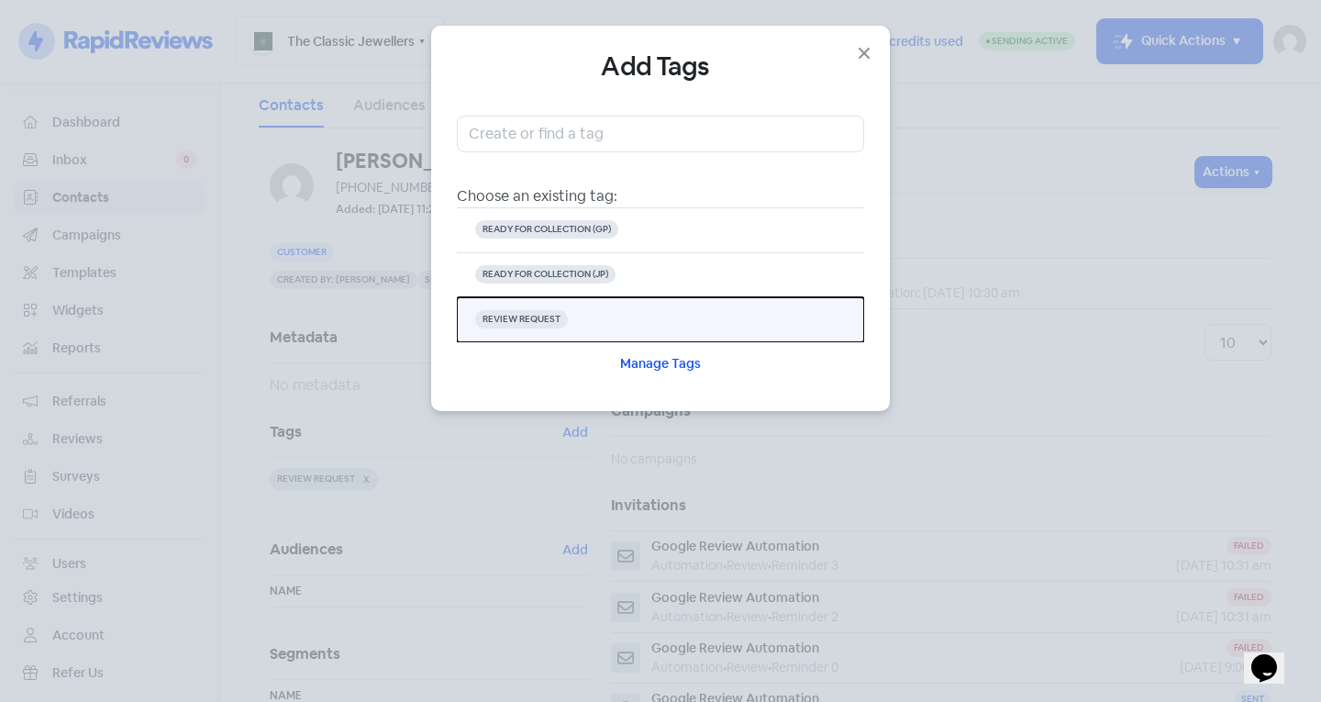
click at [607, 321] on button "REVIEW REQUEST" at bounding box center [660, 319] width 407 height 45
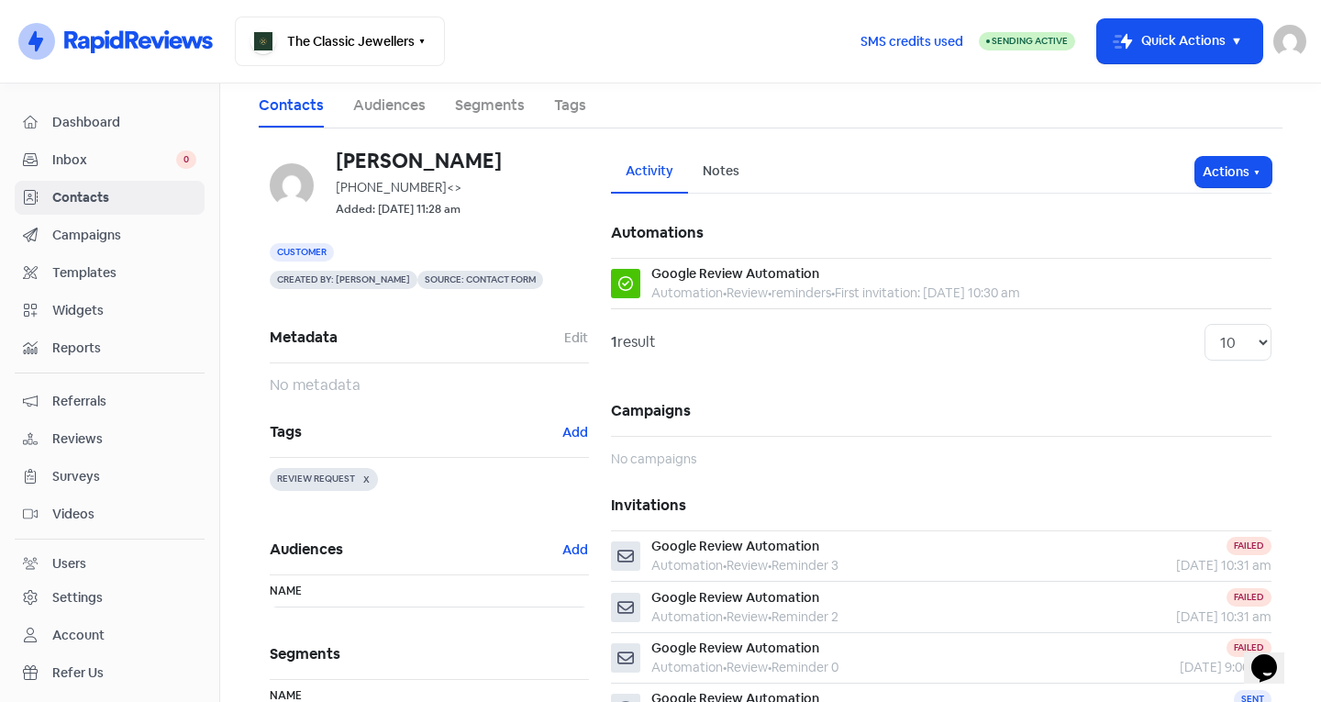
click at [88, 194] on span "Contacts" at bounding box center [124, 197] width 144 height 19
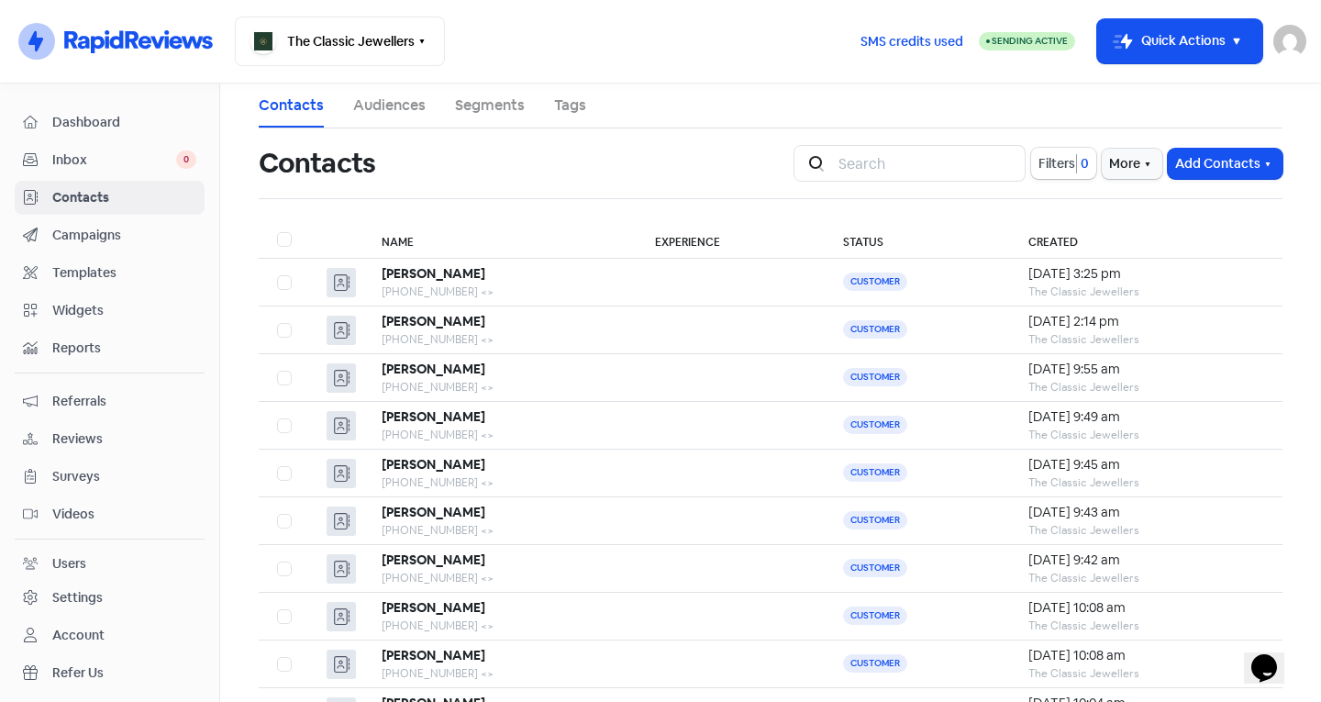
click at [813, 166] on rect at bounding box center [816, 163] width 22 height 22
click at [837, 172] on input "search" at bounding box center [926, 163] width 198 height 37
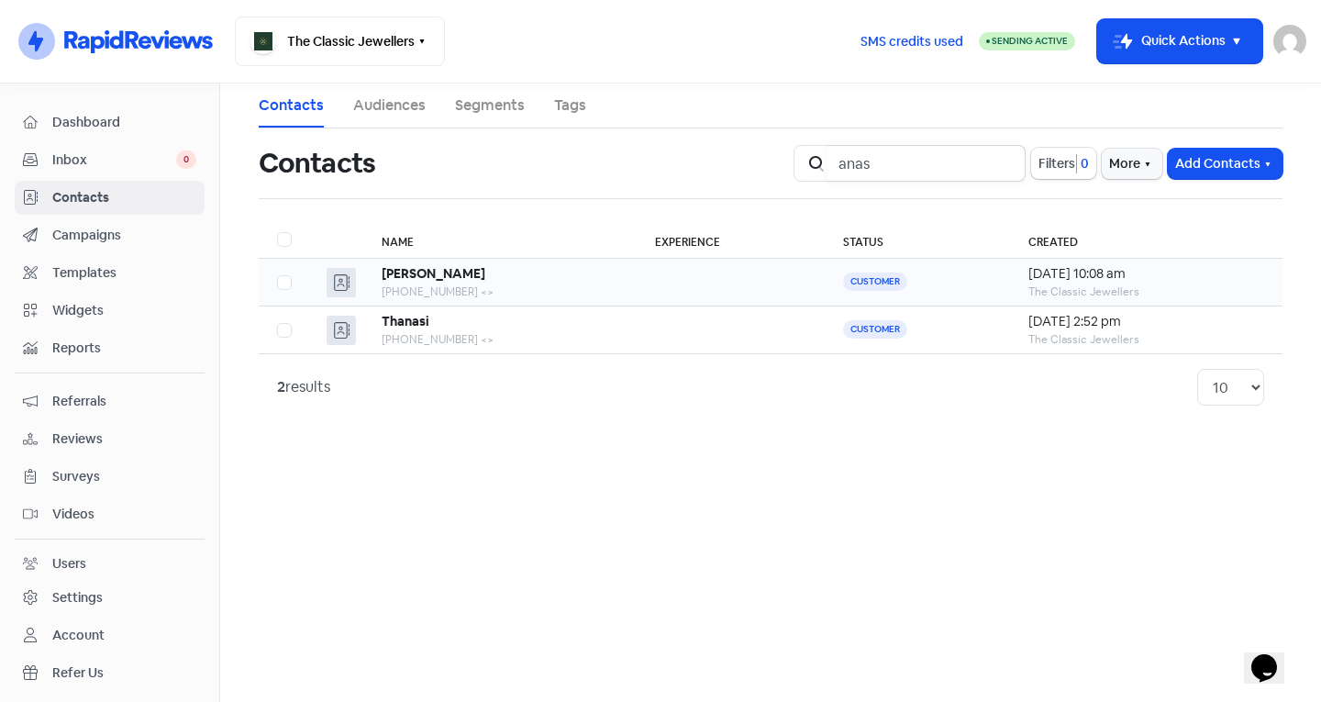
type input "anas"
click at [410, 281] on b "[PERSON_NAME]" at bounding box center [434, 273] width 104 height 17
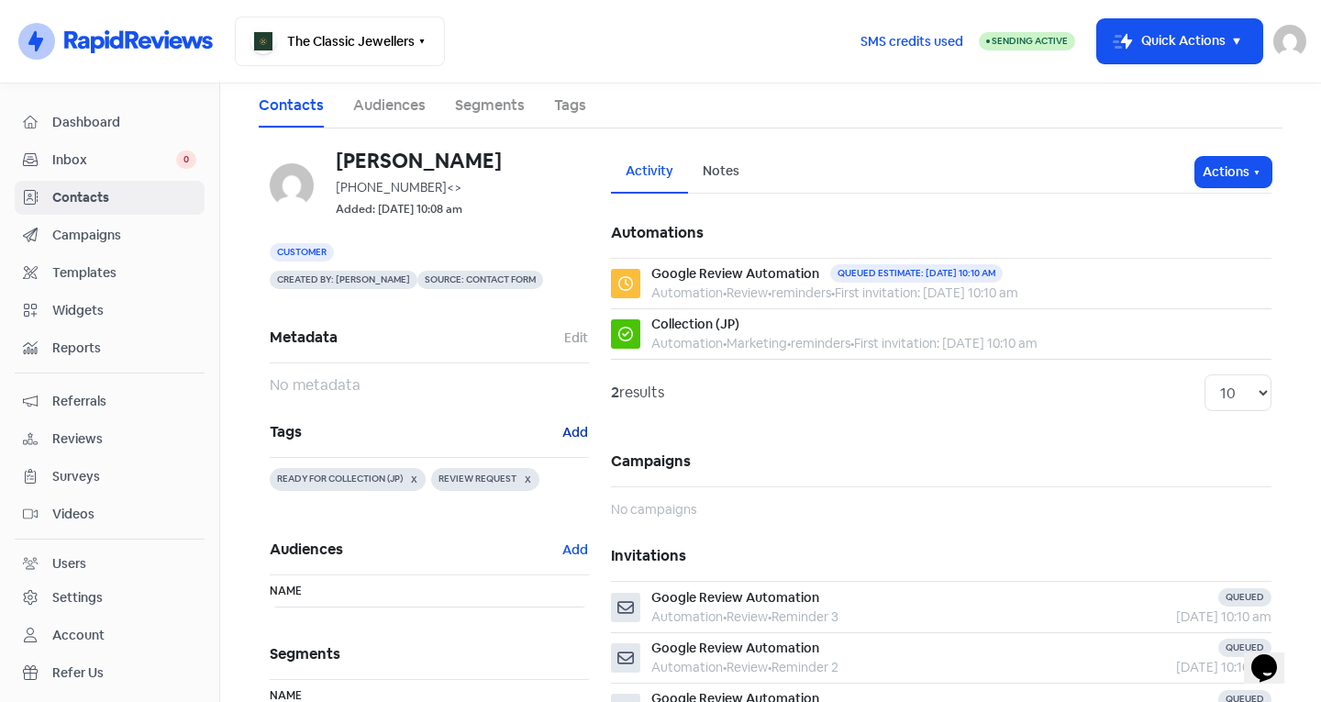
click at [561, 427] on button "Add" at bounding box center [575, 432] width 28 height 21
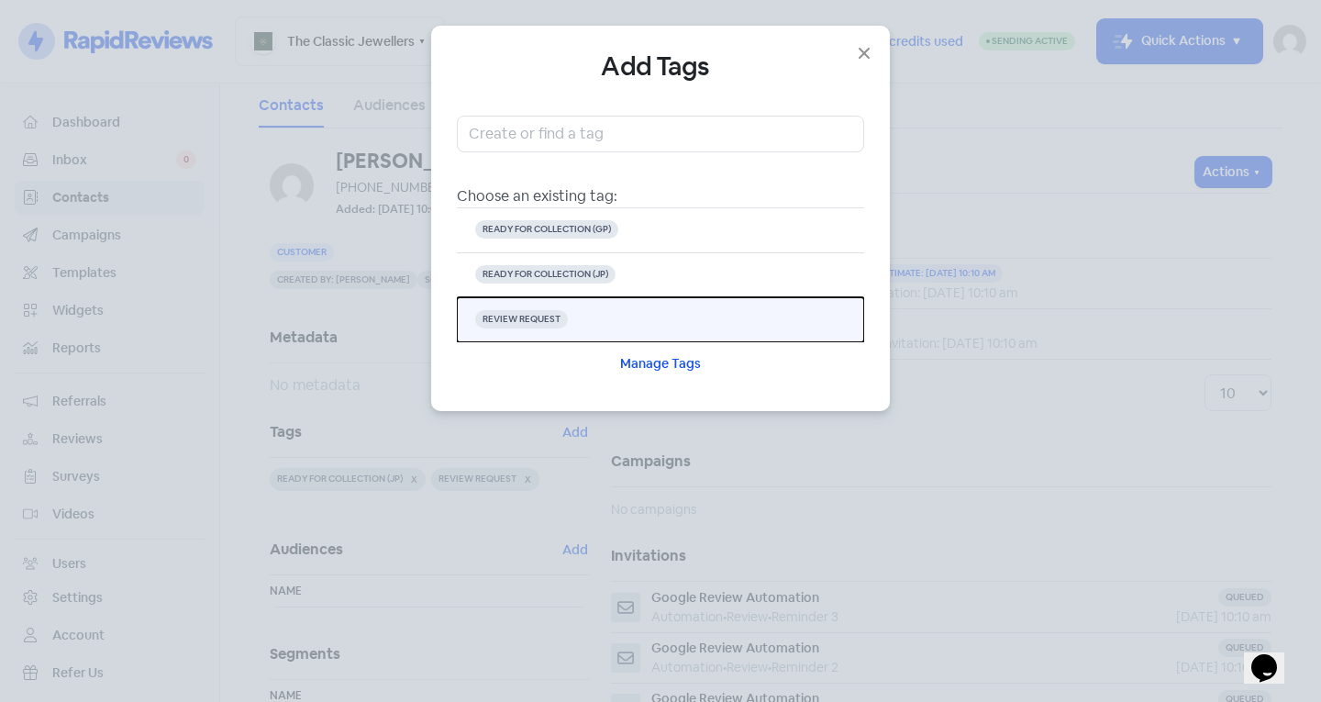
click at [603, 322] on button "REVIEW REQUEST" at bounding box center [660, 319] width 407 height 45
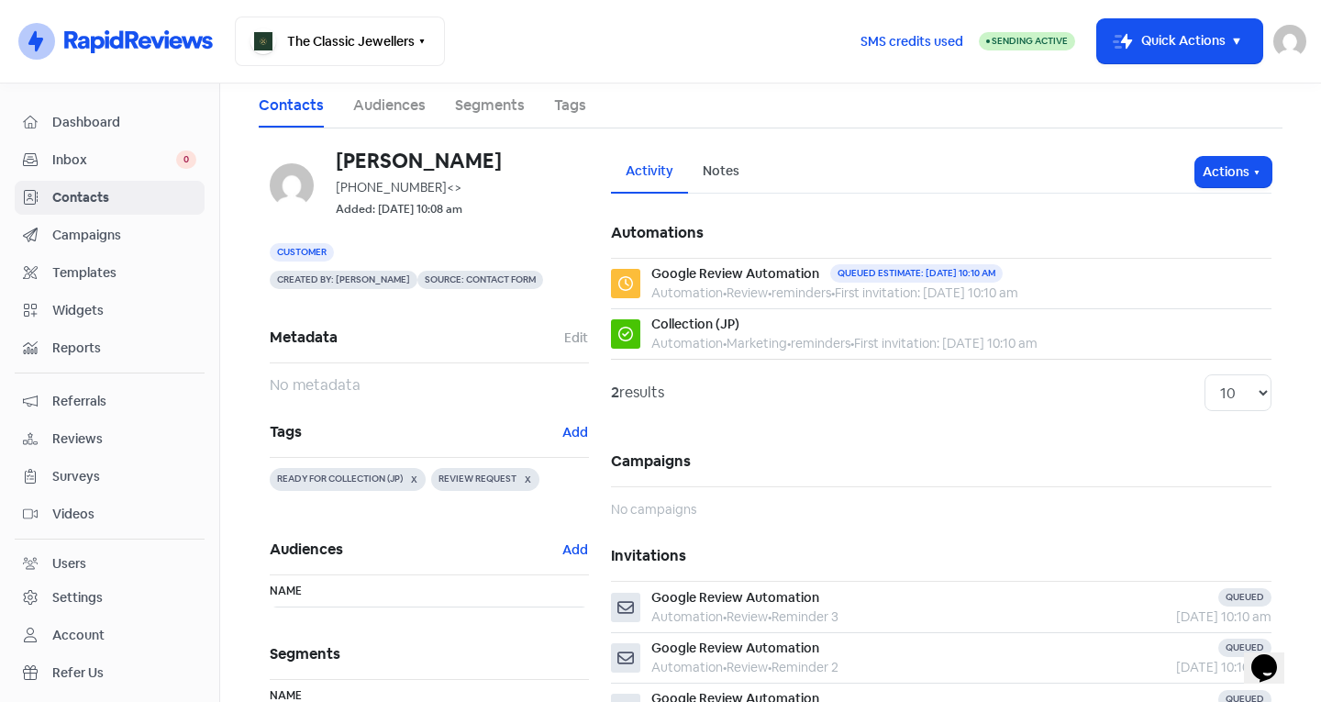
click at [128, 206] on span "Contacts" at bounding box center [124, 197] width 144 height 19
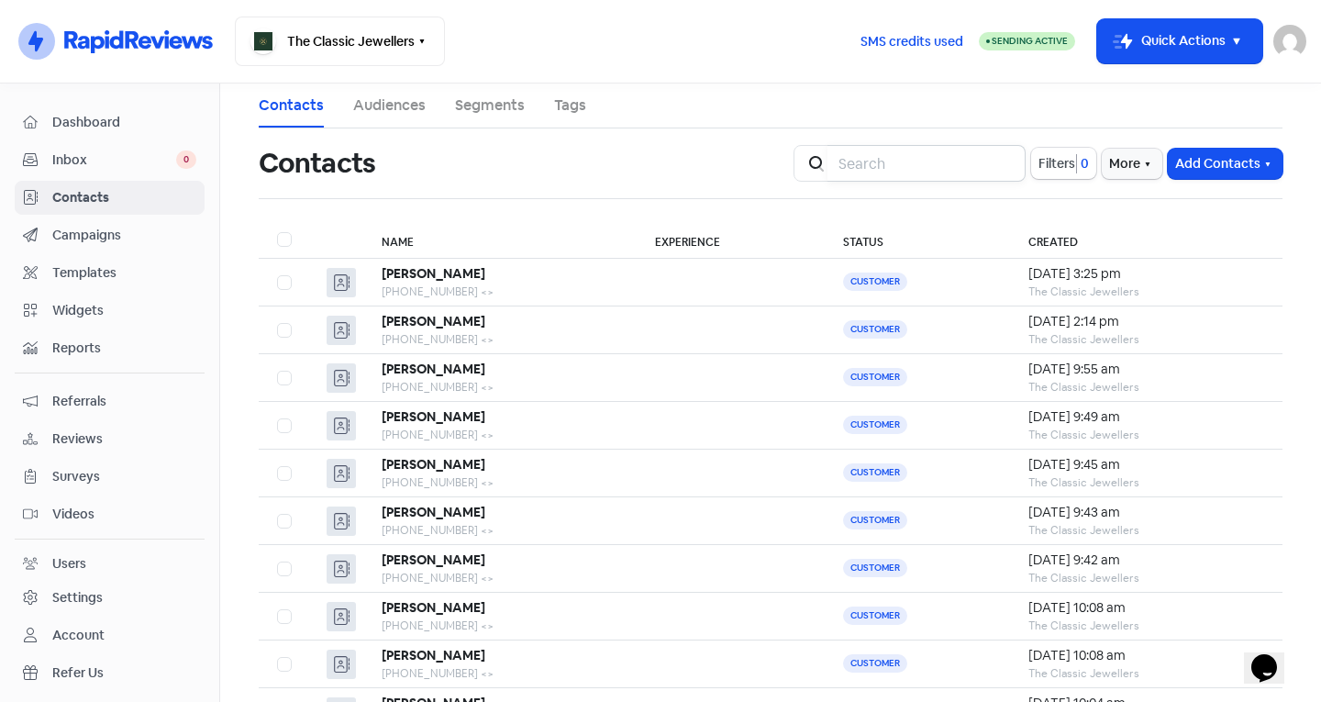
click at [835, 163] on input "search" at bounding box center [926, 163] width 198 height 37
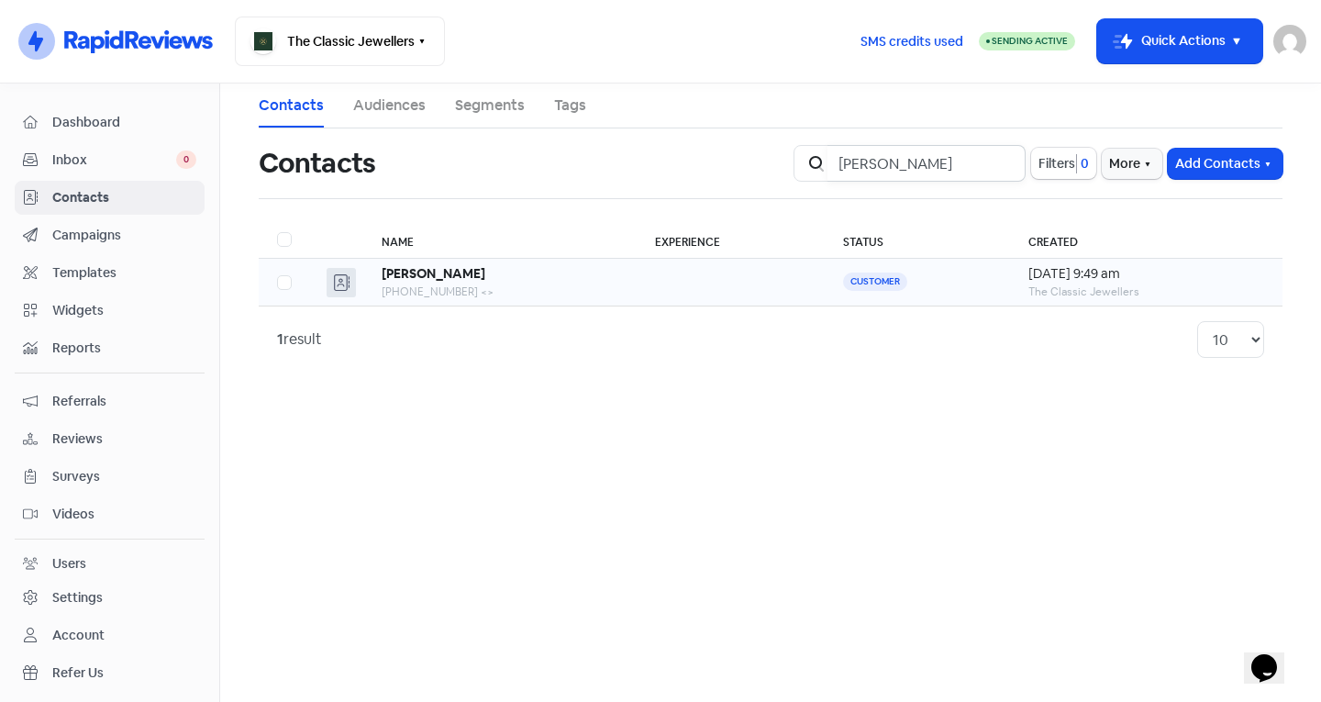
type input "[PERSON_NAME]"
click at [473, 282] on div "[PERSON_NAME]" at bounding box center [500, 273] width 237 height 19
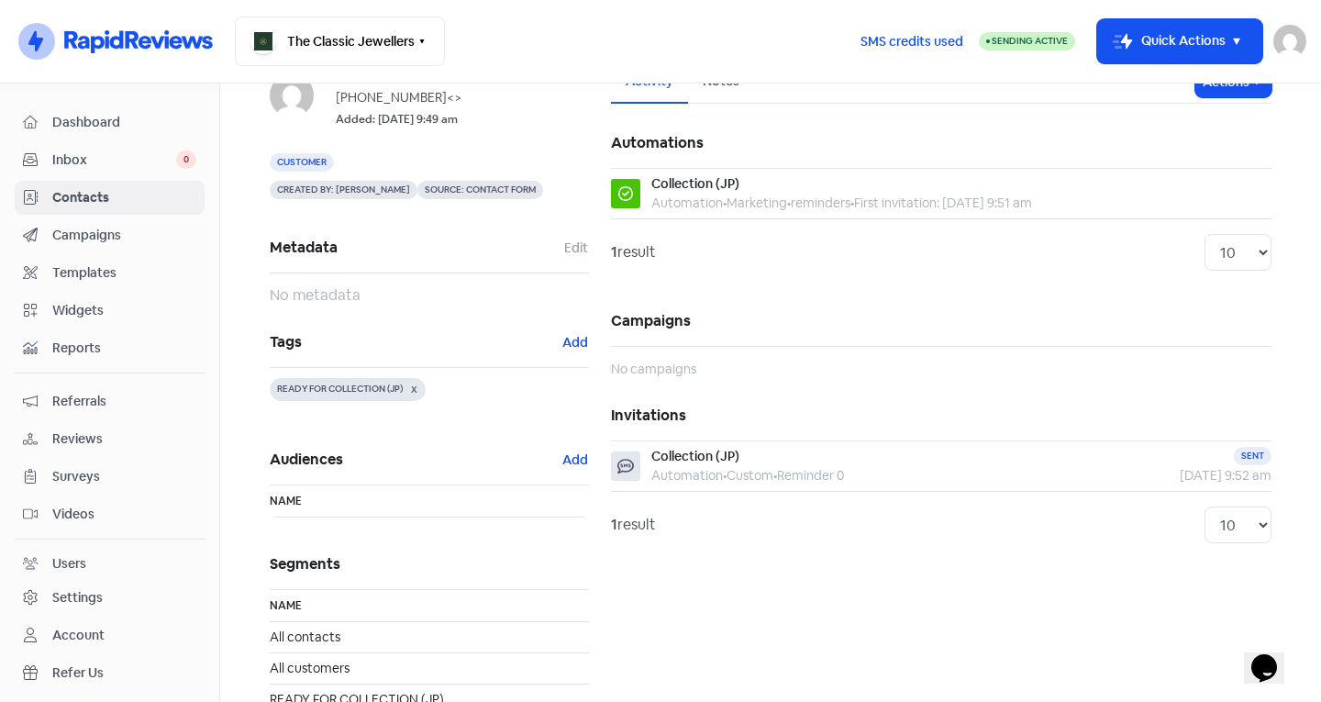
scroll to position [148, 0]
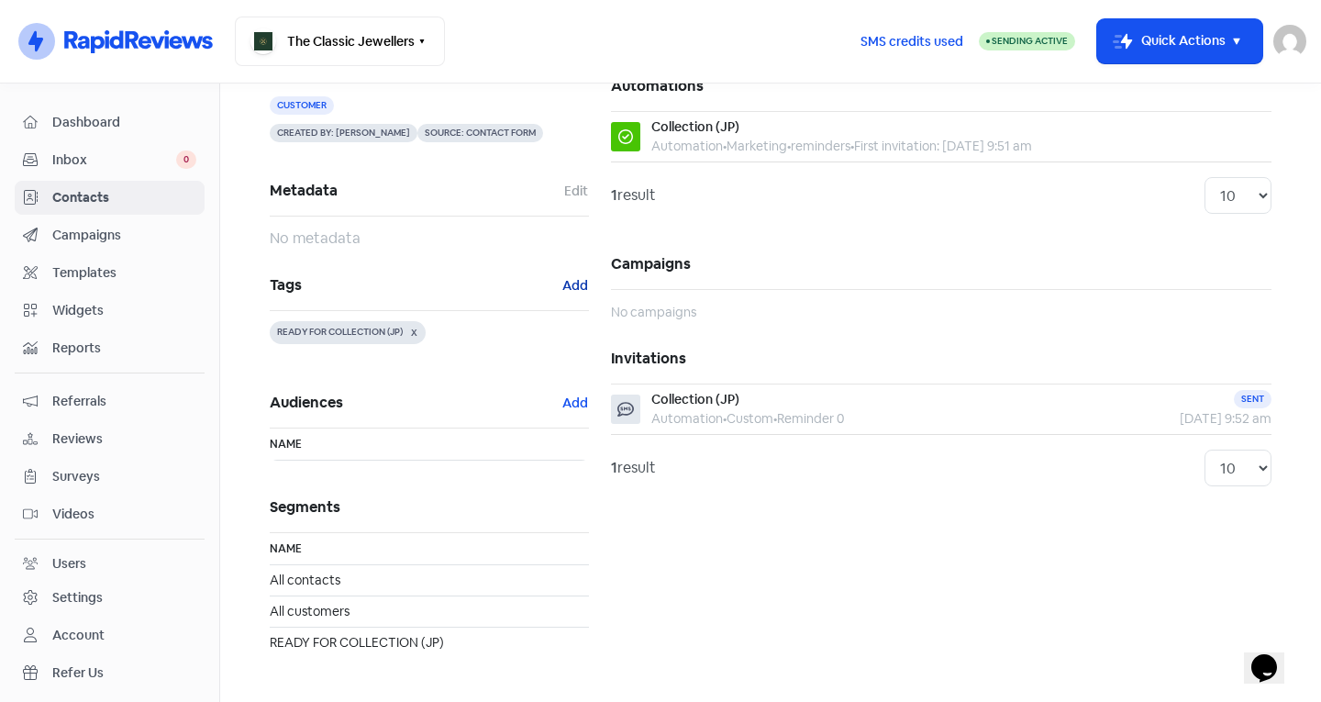
click at [568, 282] on button "Add" at bounding box center [575, 285] width 28 height 21
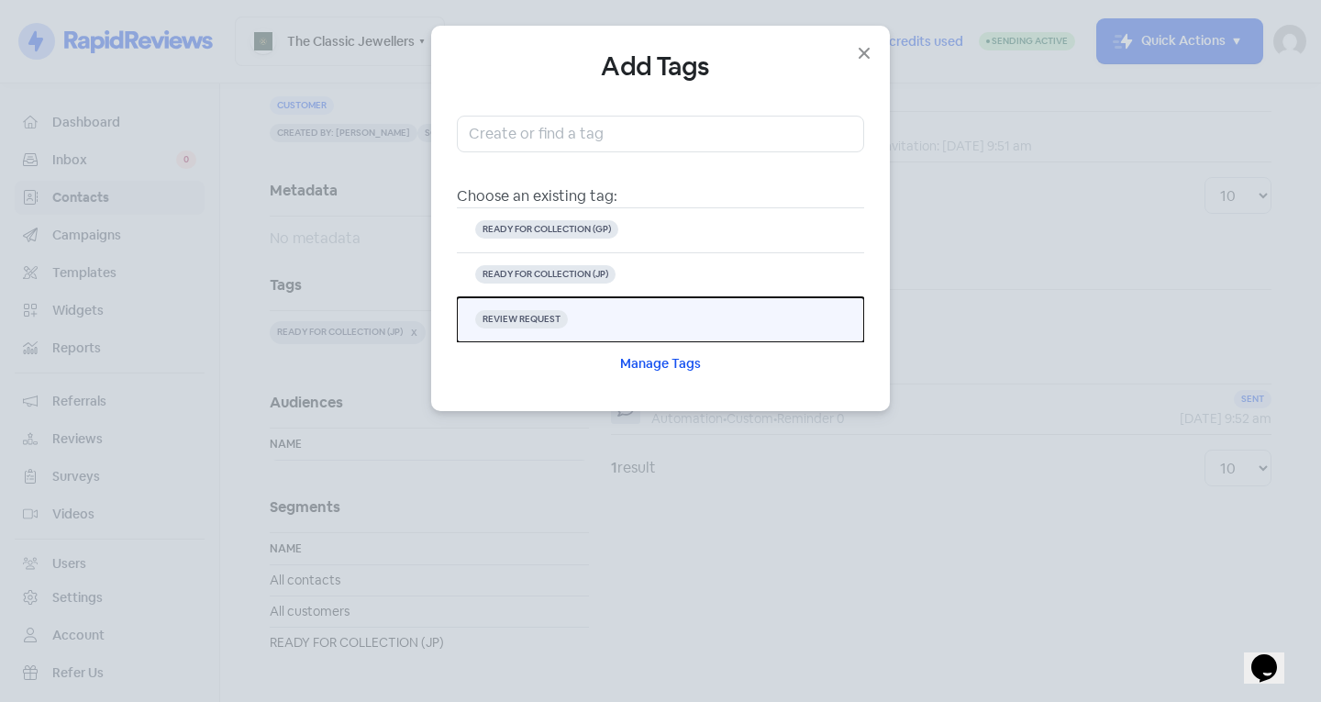
click at [594, 321] on button "REVIEW REQUEST" at bounding box center [660, 319] width 407 height 45
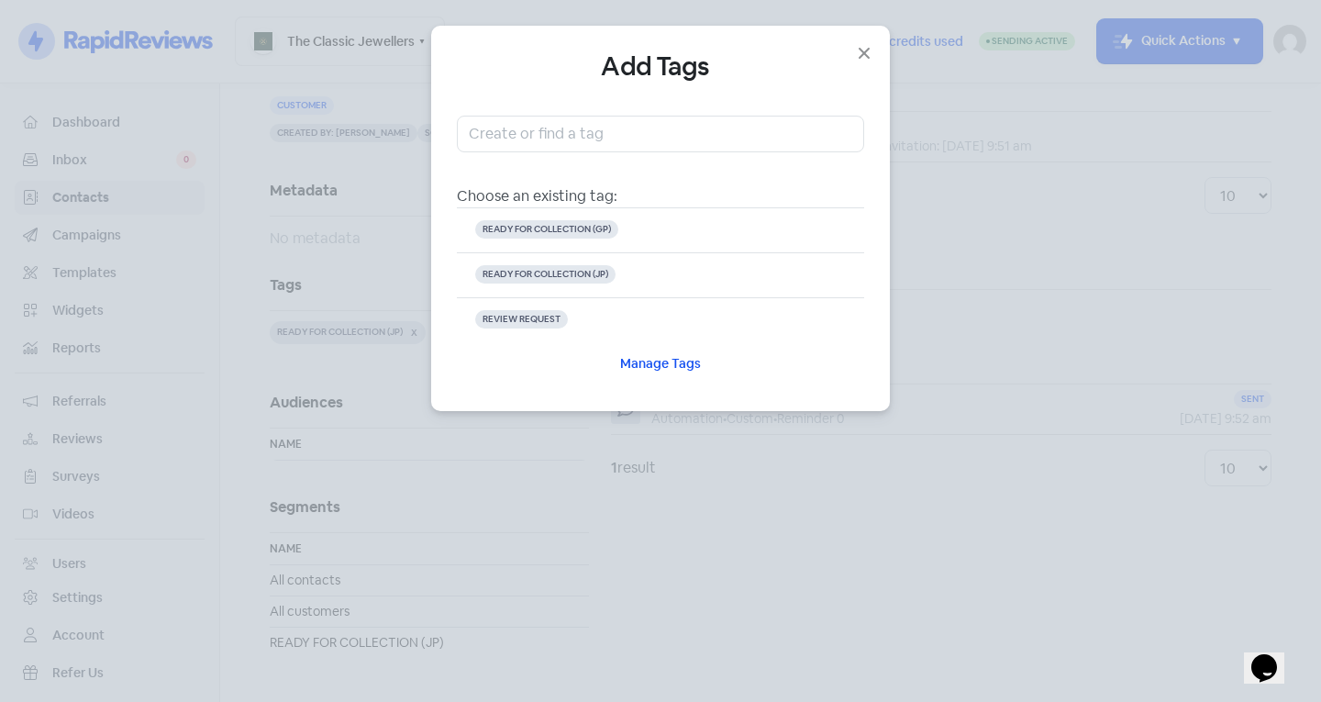
scroll to position [0, 0]
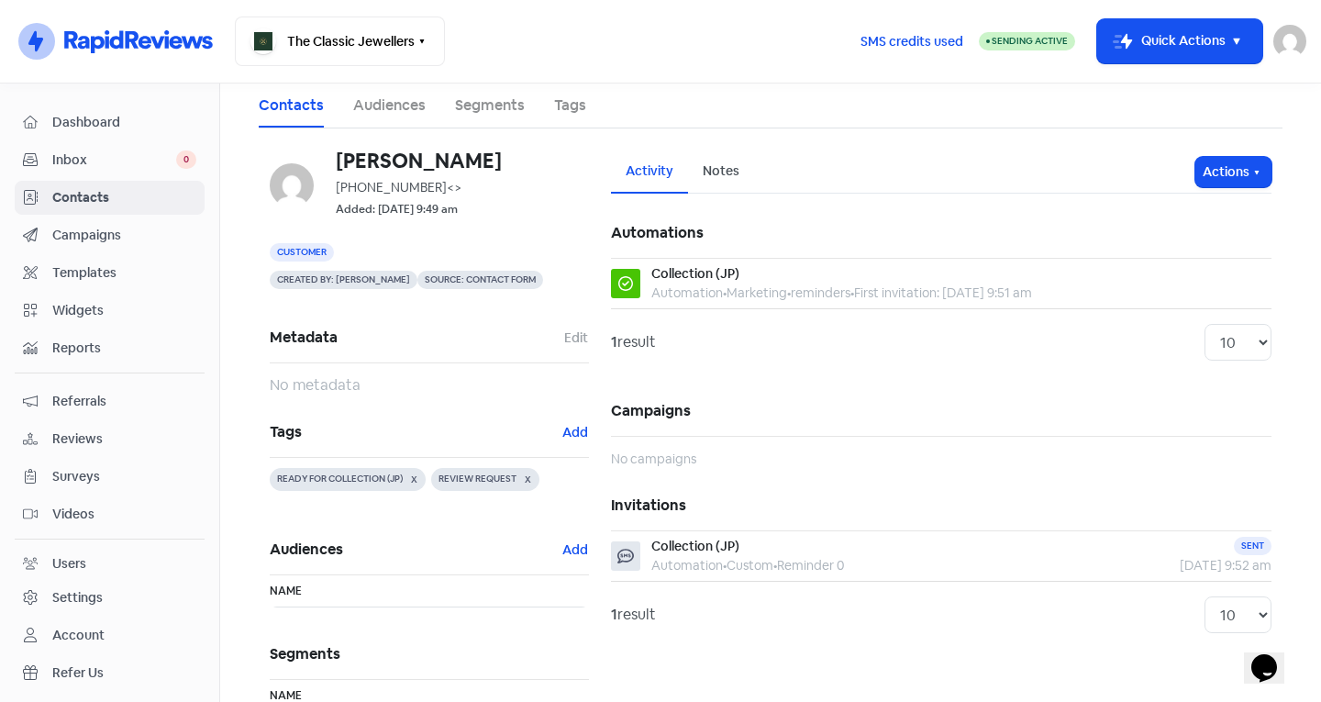
click at [92, 201] on span "Contacts" at bounding box center [124, 197] width 144 height 19
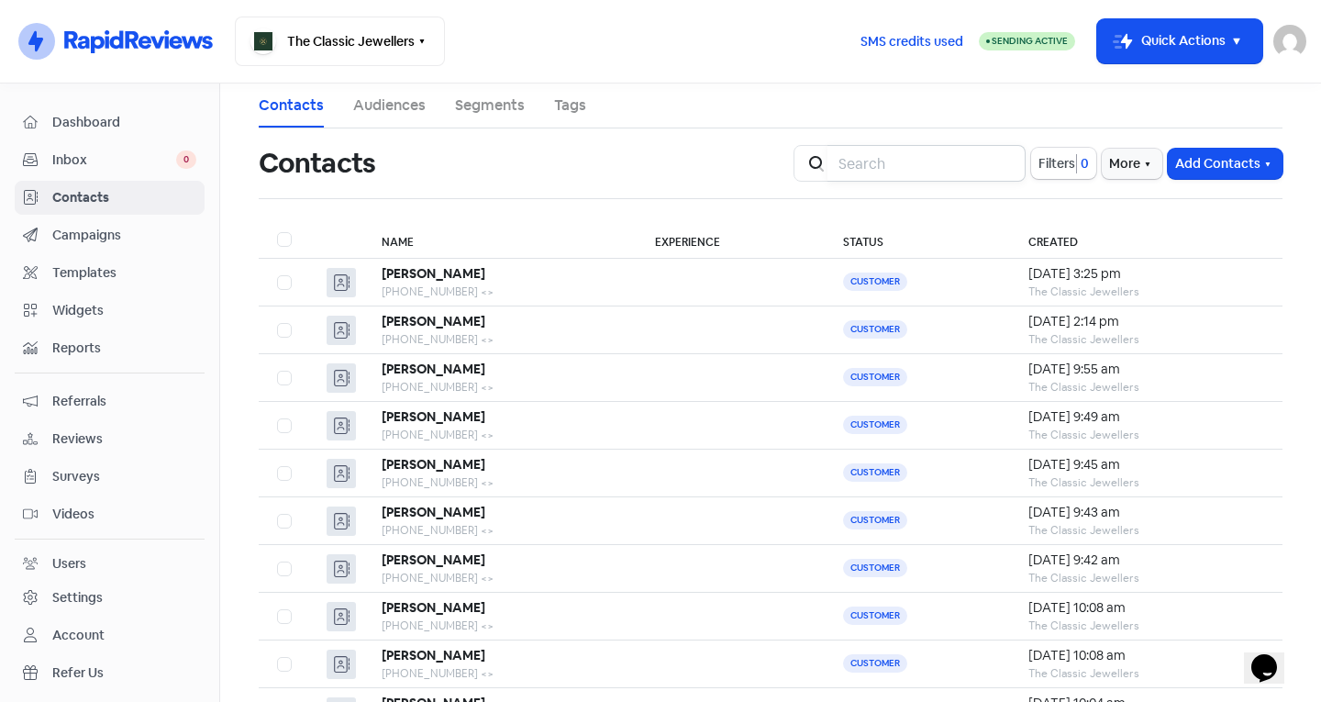
click at [857, 171] on input "search" at bounding box center [926, 163] width 198 height 37
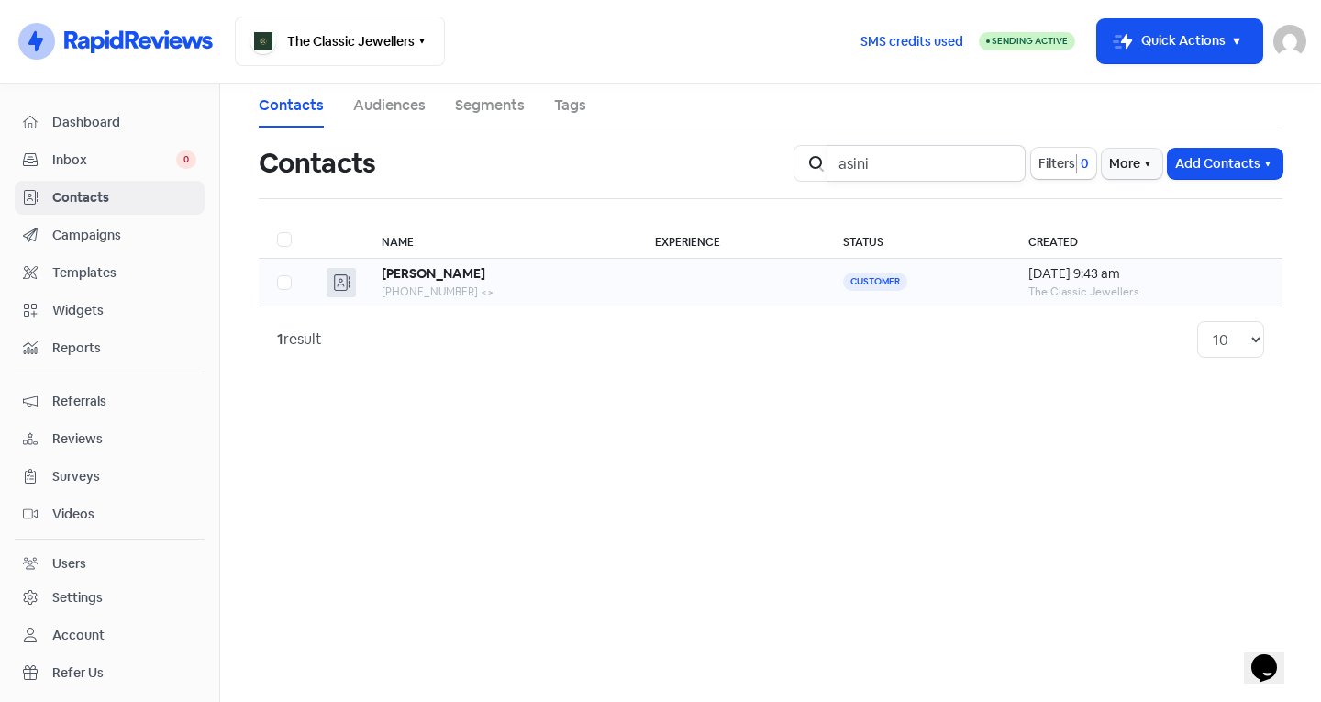
type input "asini"
click at [426, 260] on td "[PERSON_NAME] [PHONE_NUMBER] <>" at bounding box center [499, 283] width 273 height 48
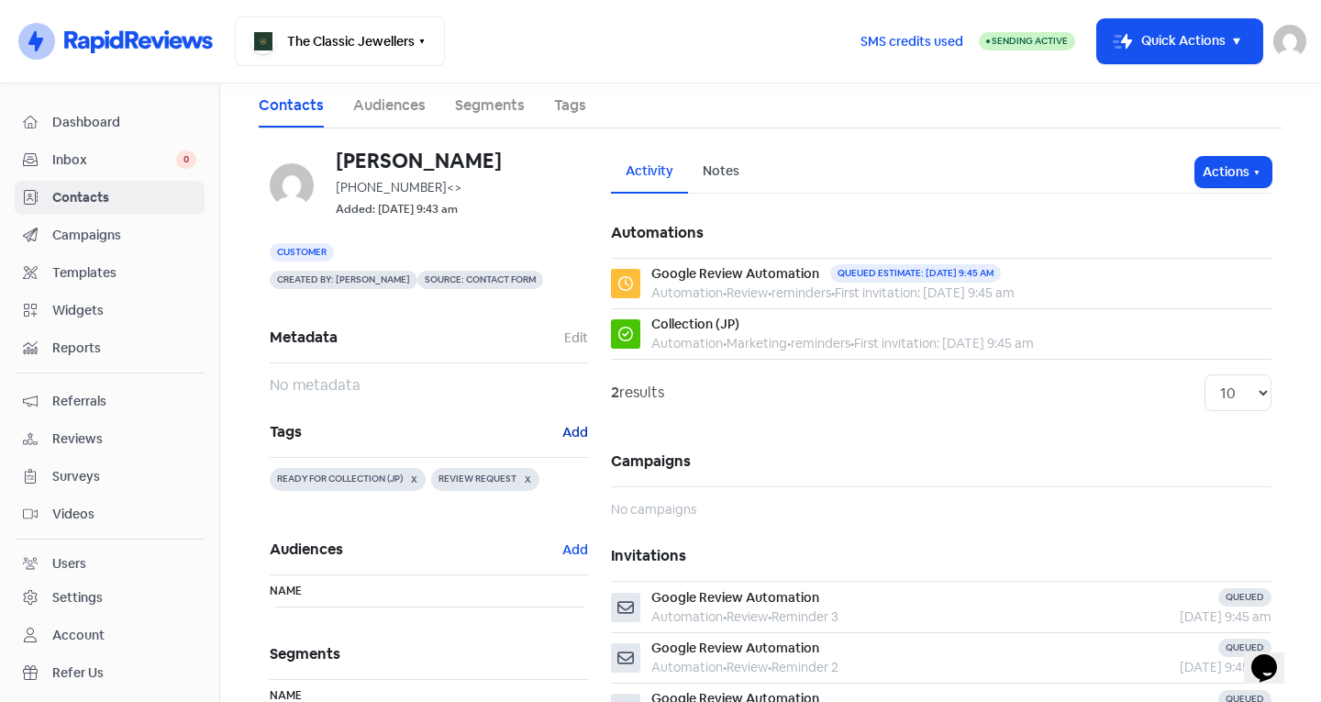
click at [566, 430] on button "Add" at bounding box center [575, 432] width 28 height 21
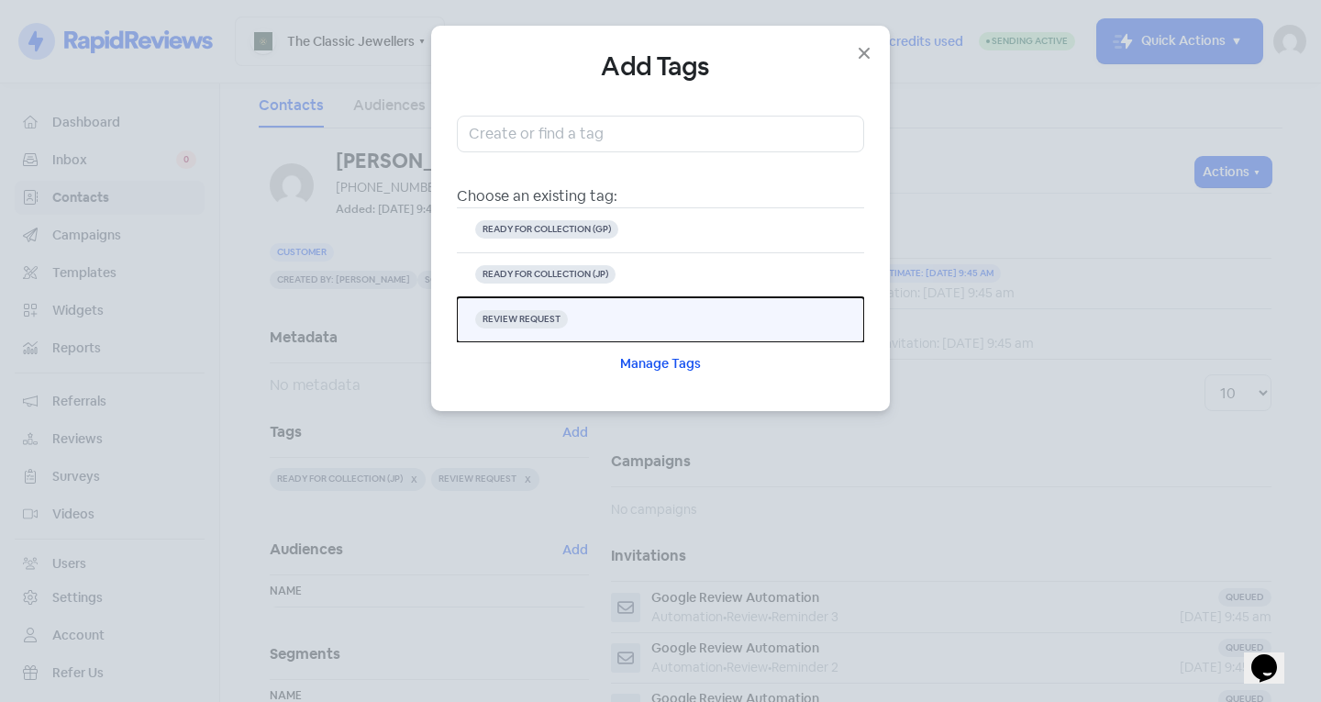
click at [557, 316] on span "REVIEW REQUEST" at bounding box center [521, 319] width 93 height 18
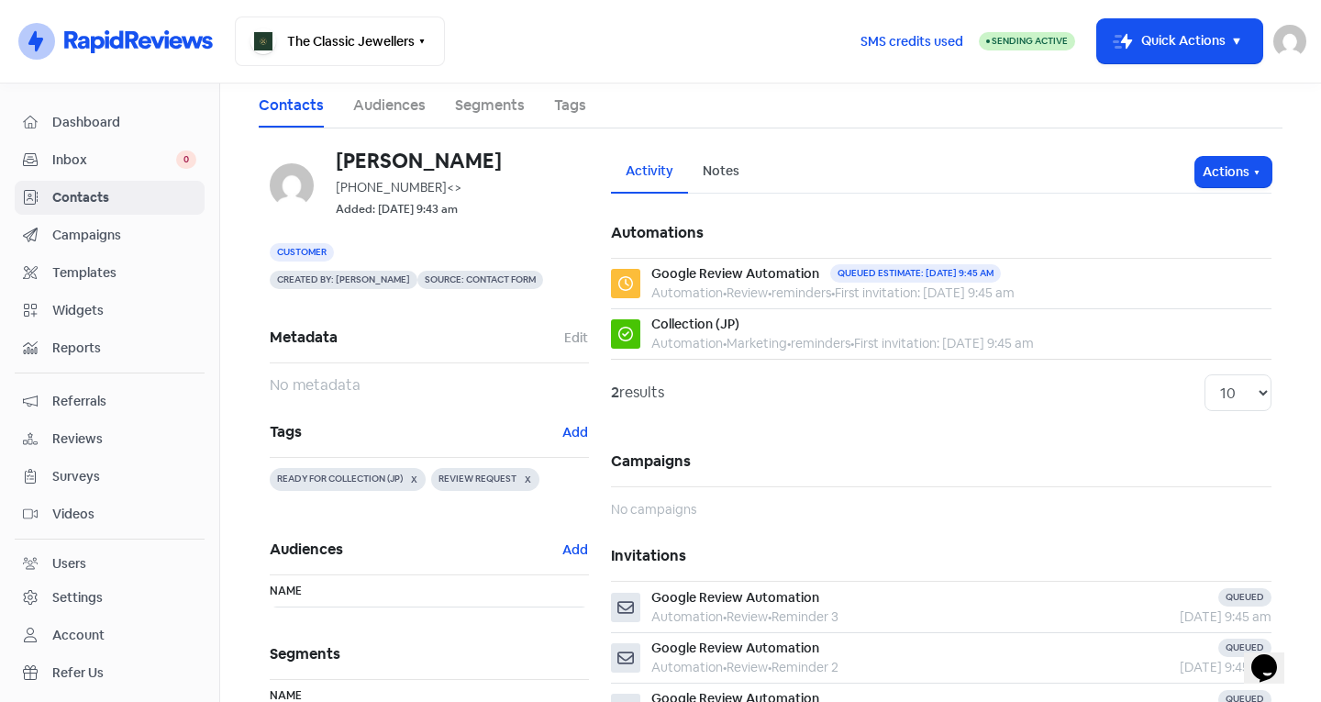
click at [88, 193] on span "Contacts" at bounding box center [124, 197] width 144 height 19
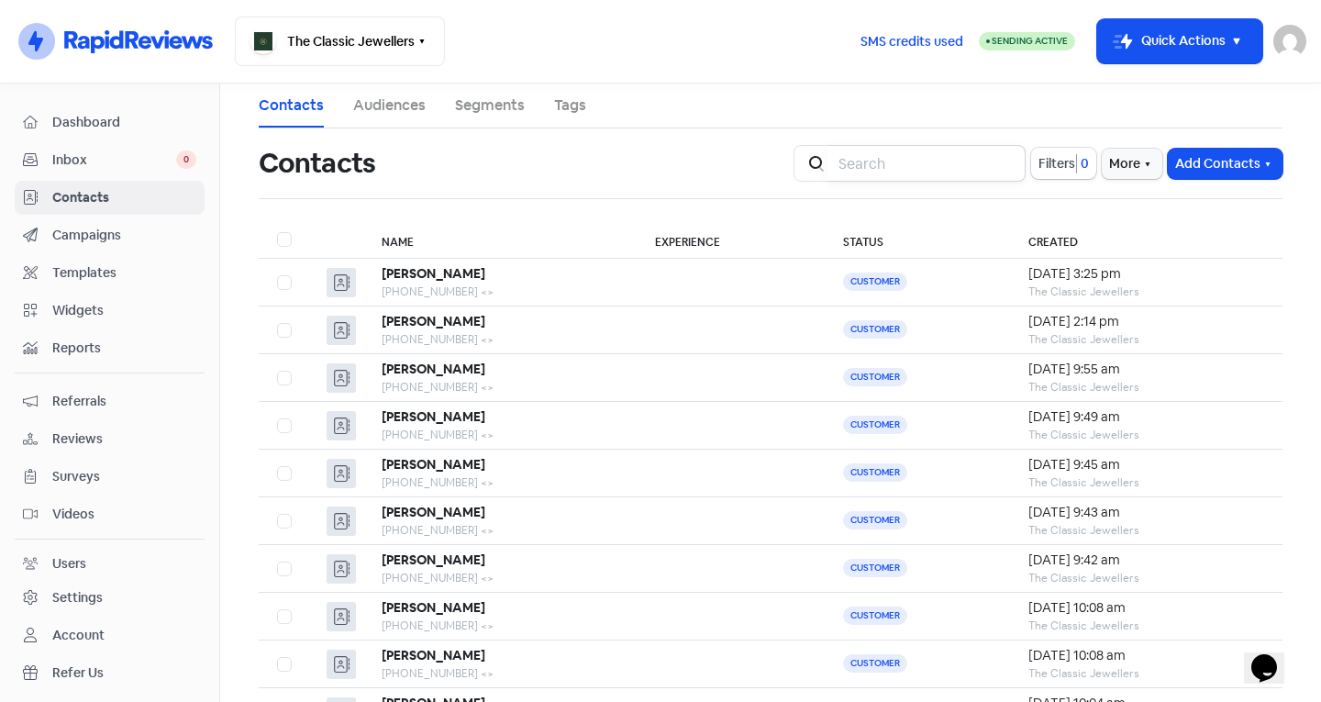
click at [892, 174] on input "search" at bounding box center [926, 163] width 198 height 37
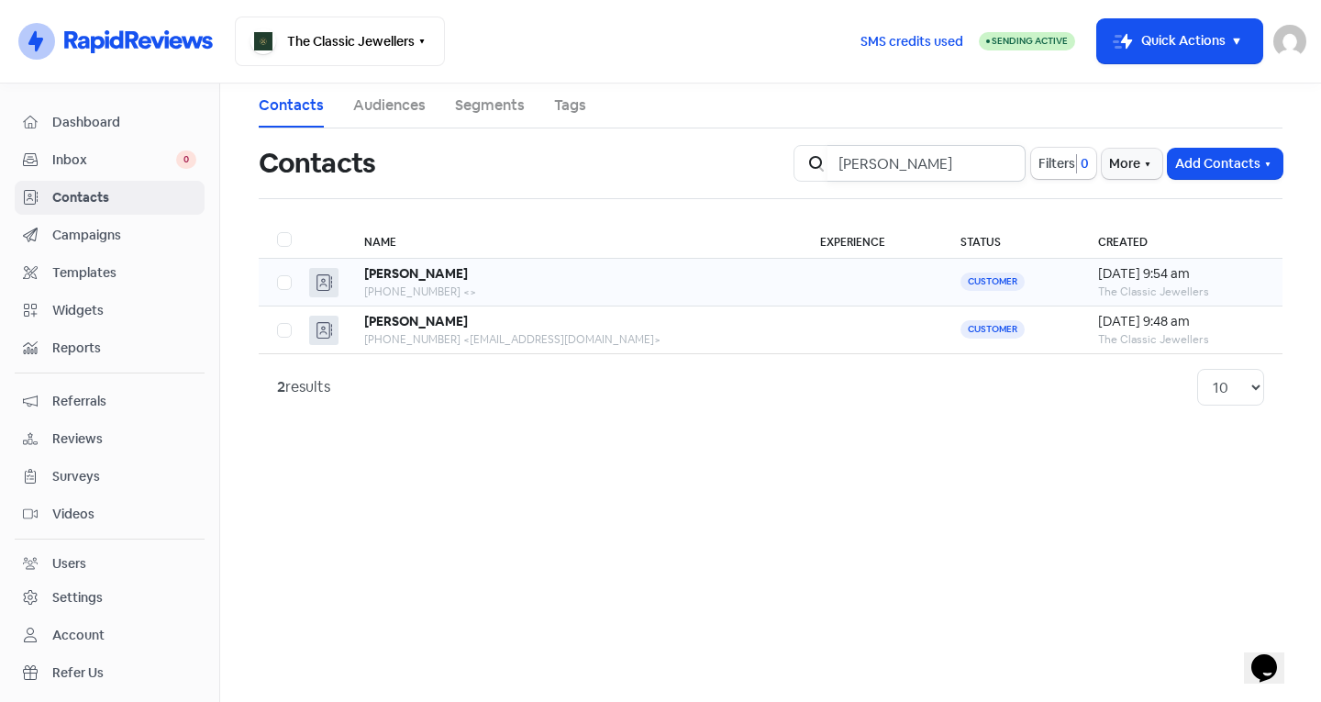
type input "[PERSON_NAME]"
click at [463, 272] on div "[PERSON_NAME]" at bounding box center [574, 273] width 420 height 19
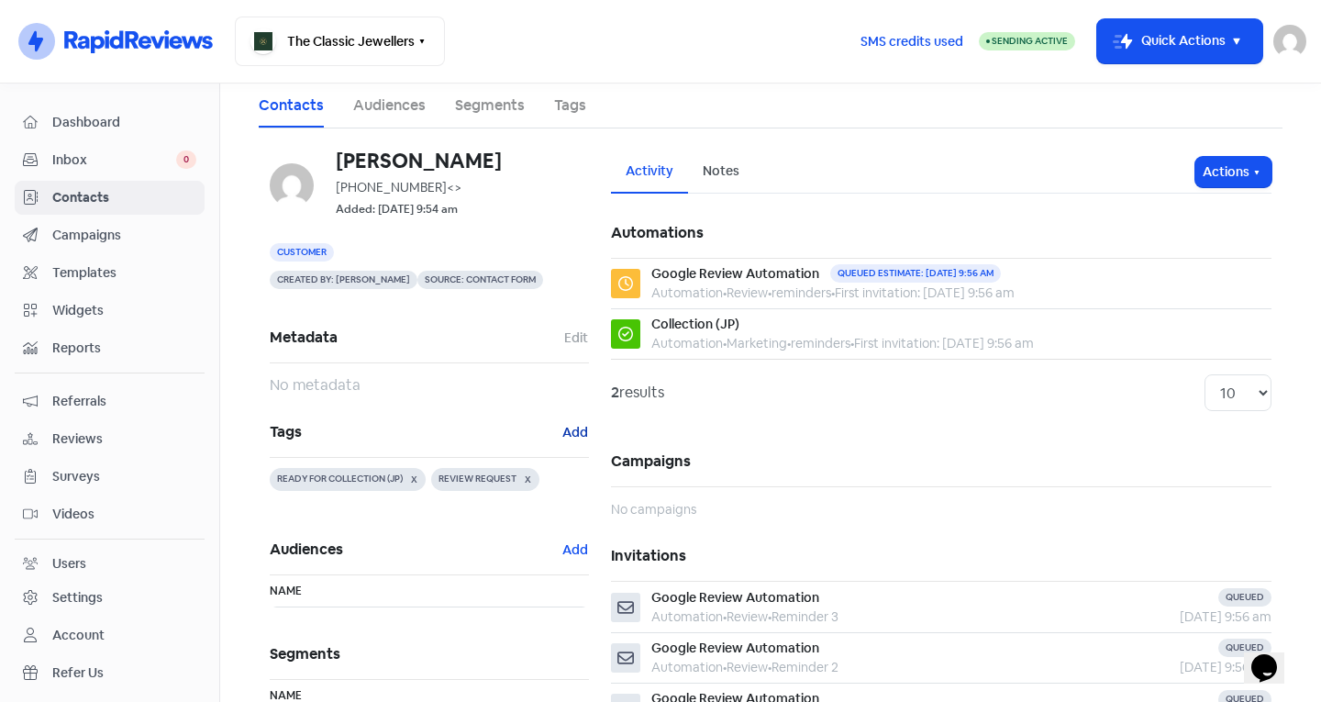
click at [570, 437] on button "Add" at bounding box center [575, 432] width 28 height 21
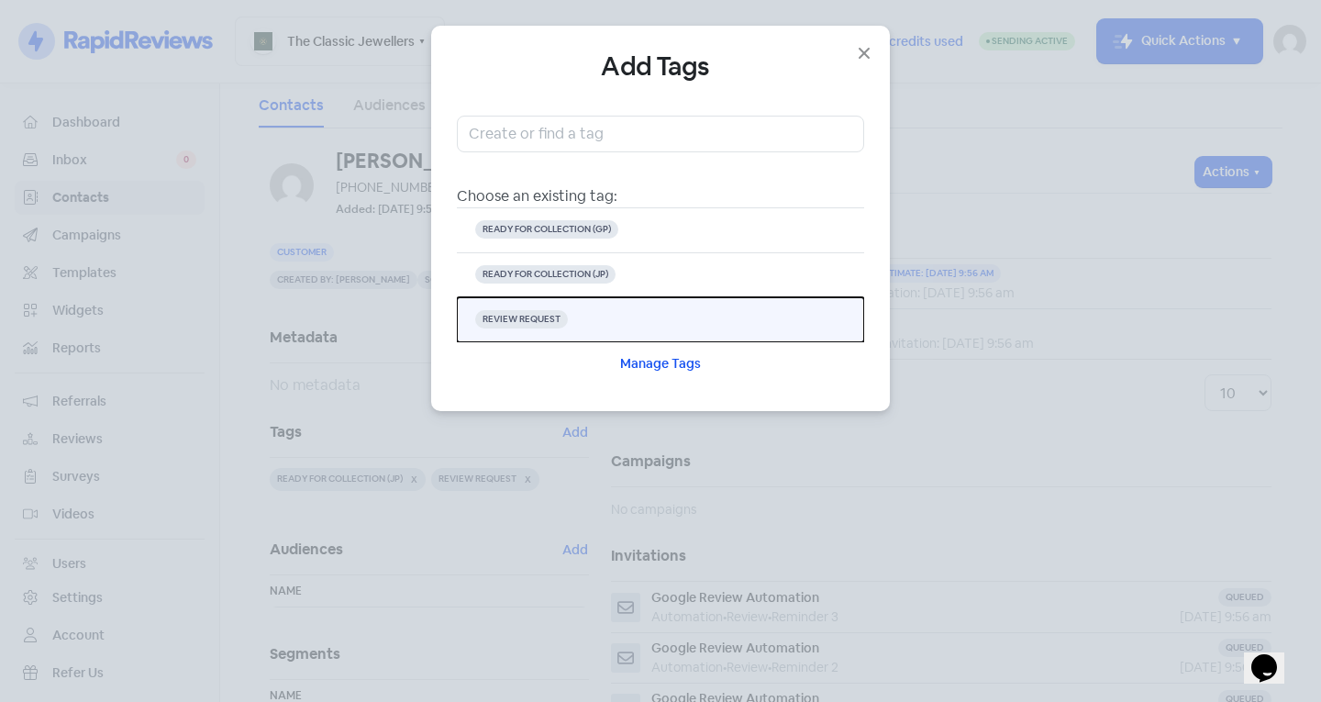
click at [583, 306] on button "REVIEW REQUEST" at bounding box center [660, 319] width 407 height 45
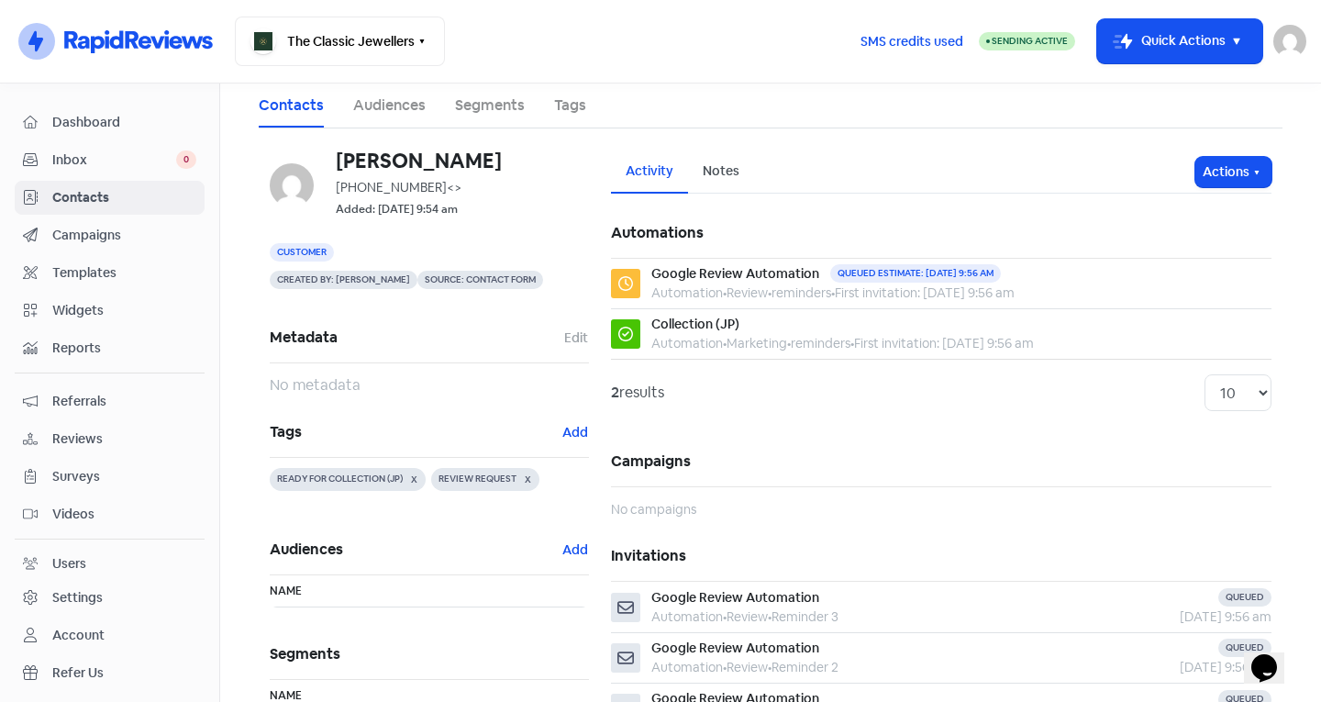
click at [109, 201] on span "Contacts" at bounding box center [124, 197] width 144 height 19
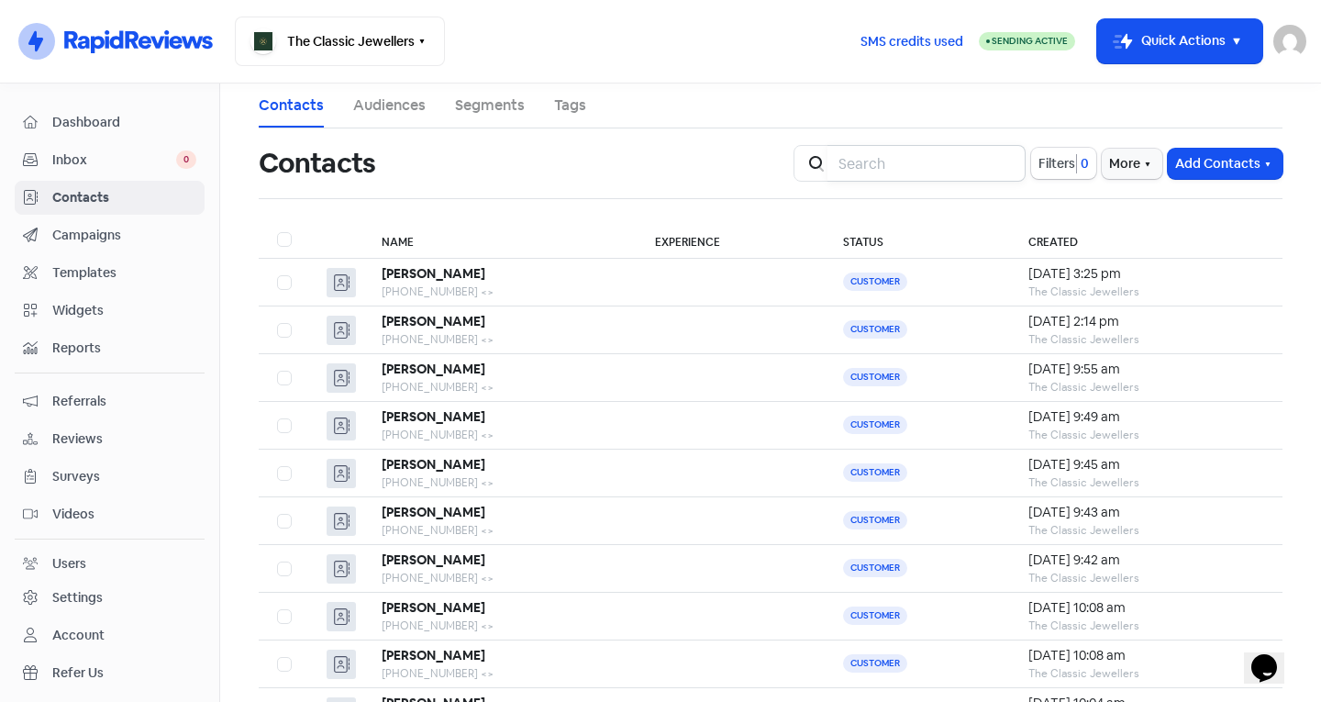
click at [901, 166] on input "search" at bounding box center [926, 163] width 198 height 37
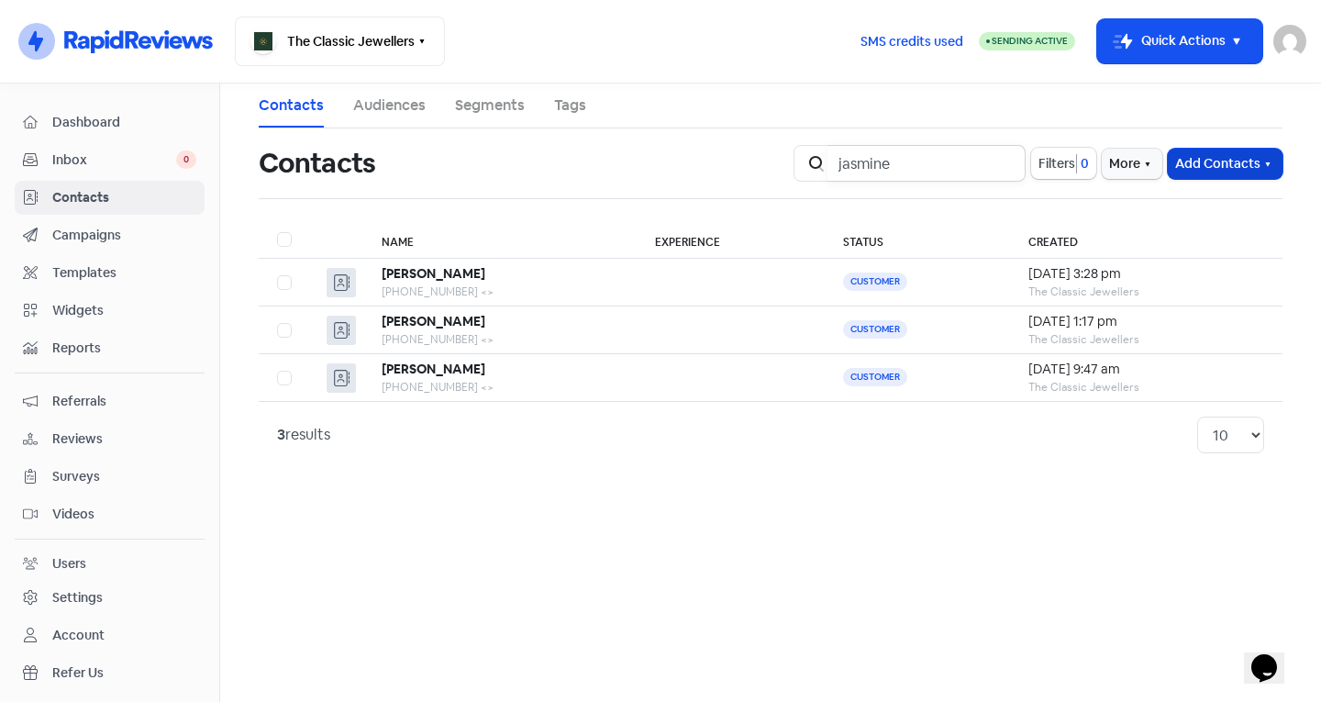
type input "jasmine"
click at [1234, 169] on button "Add Contacts" at bounding box center [1224, 164] width 115 height 30
click at [1167, 182] on div "Add a contact Import contact (basic) Import contacts (advanced)" at bounding box center [1175, 240] width 216 height 119
click at [1181, 170] on button "Add Contacts" at bounding box center [1224, 164] width 115 height 30
click at [1168, 210] on button "Add a contact" at bounding box center [1175, 203] width 214 height 37
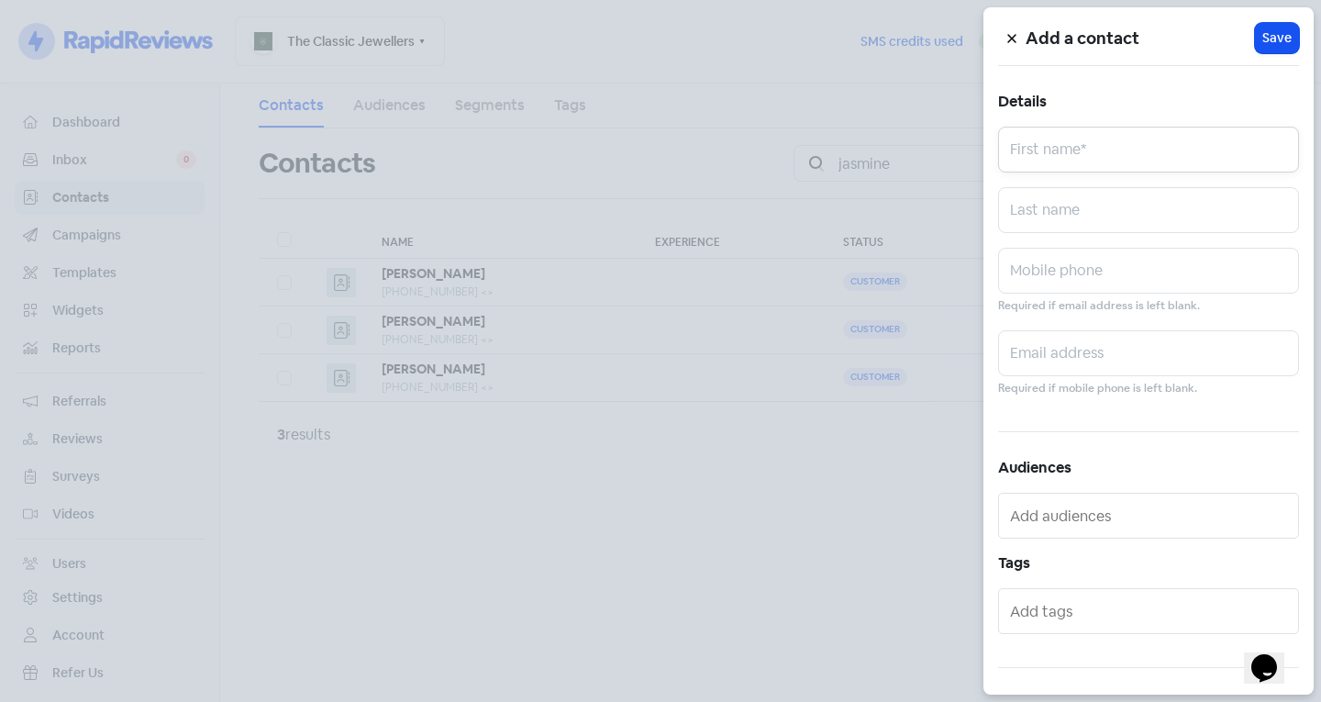
click at [1132, 149] on input "text" at bounding box center [1148, 150] width 301 height 46
type input "[PERSON_NAME]"
click at [1088, 202] on input "text" at bounding box center [1148, 210] width 301 height 46
click at [1055, 296] on div "Mobile phone Required if email address is left blank." at bounding box center [1148, 282] width 301 height 68
click at [1046, 276] on input "text" at bounding box center [1148, 271] width 301 height 46
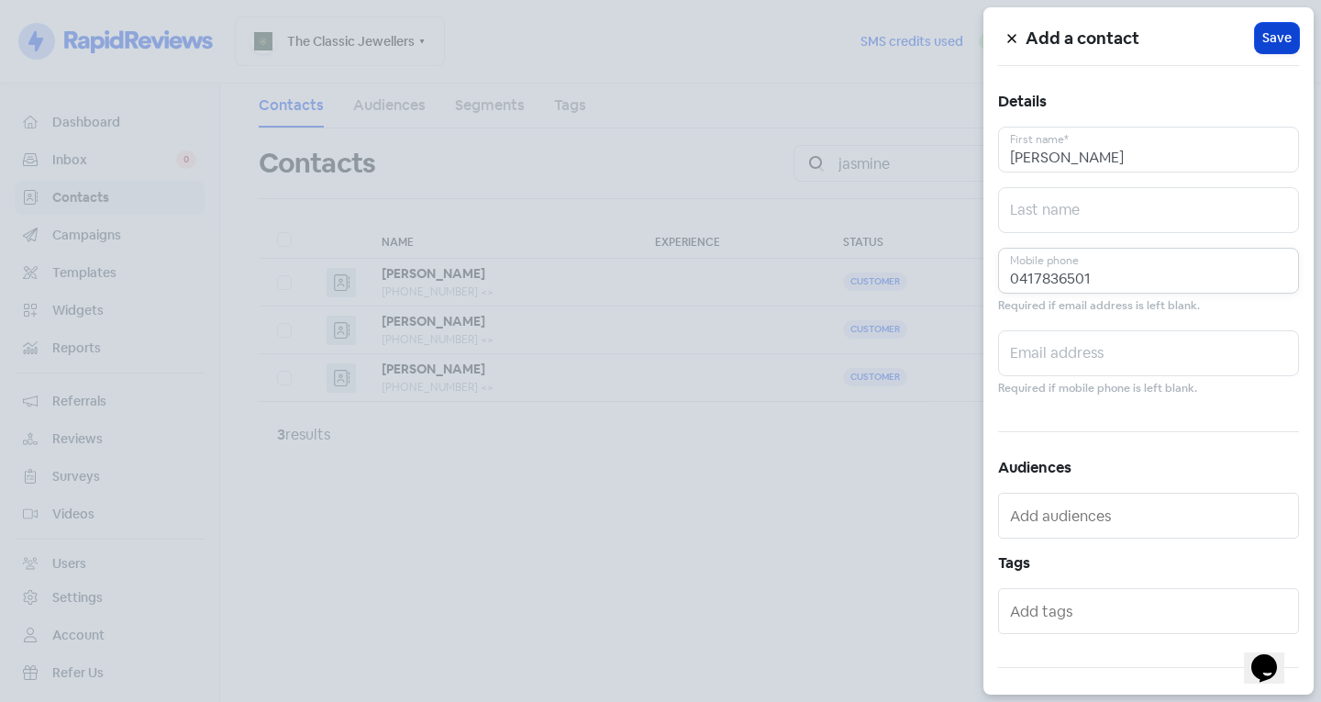
type input "0417836501"
click at [1282, 46] on button "Icon For Loading Save" at bounding box center [1277, 38] width 44 height 30
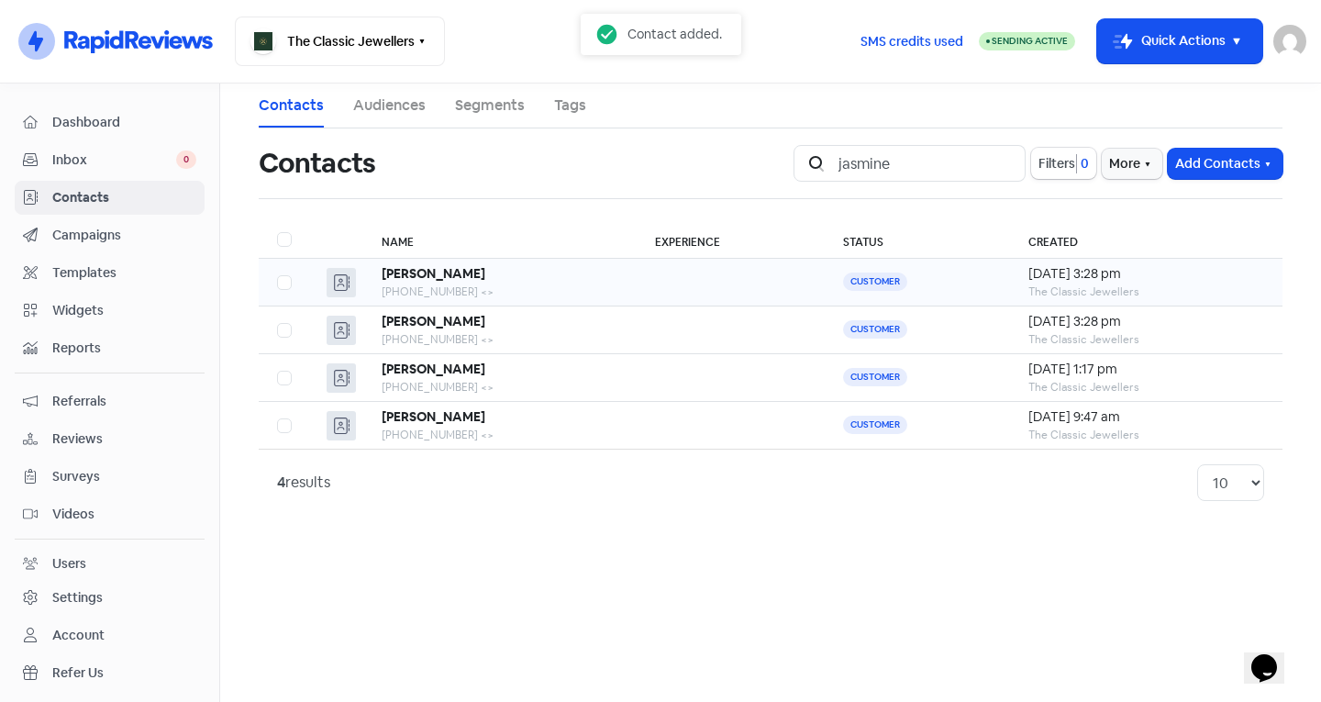
click at [390, 269] on b "[PERSON_NAME]" at bounding box center [434, 273] width 104 height 17
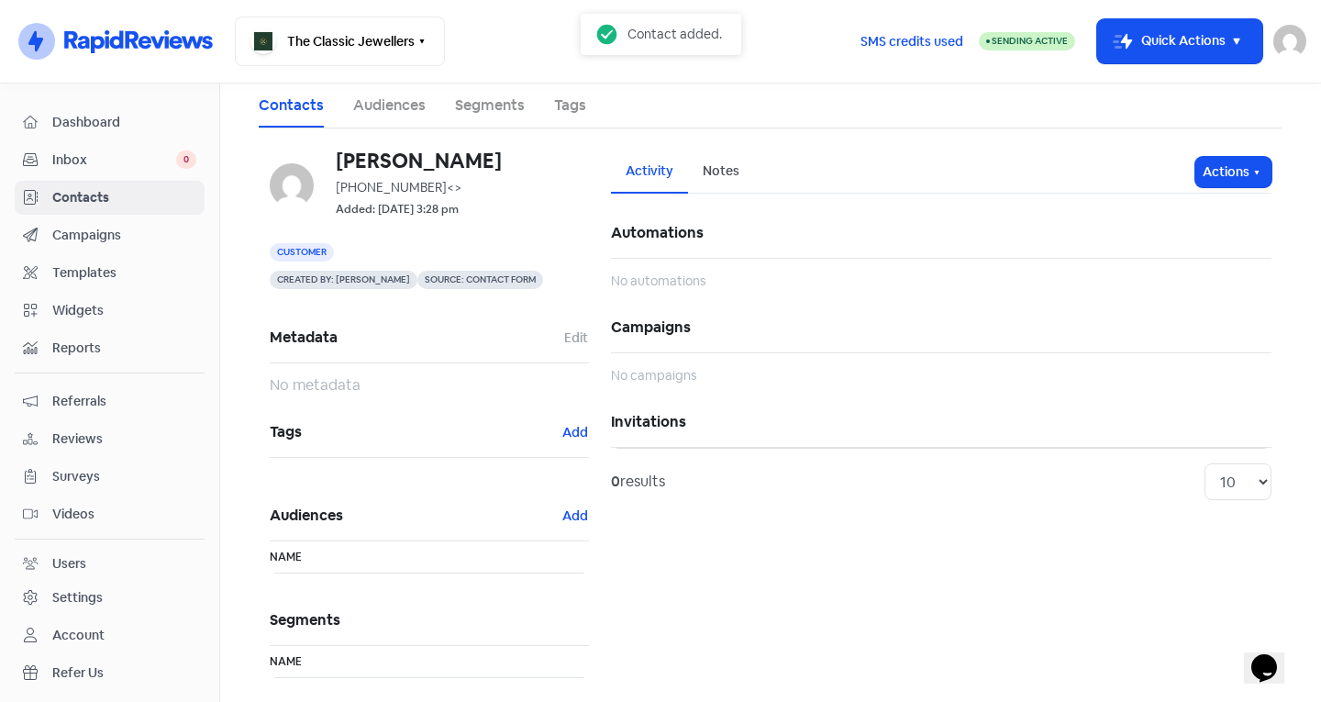
scroll to position [20, 0]
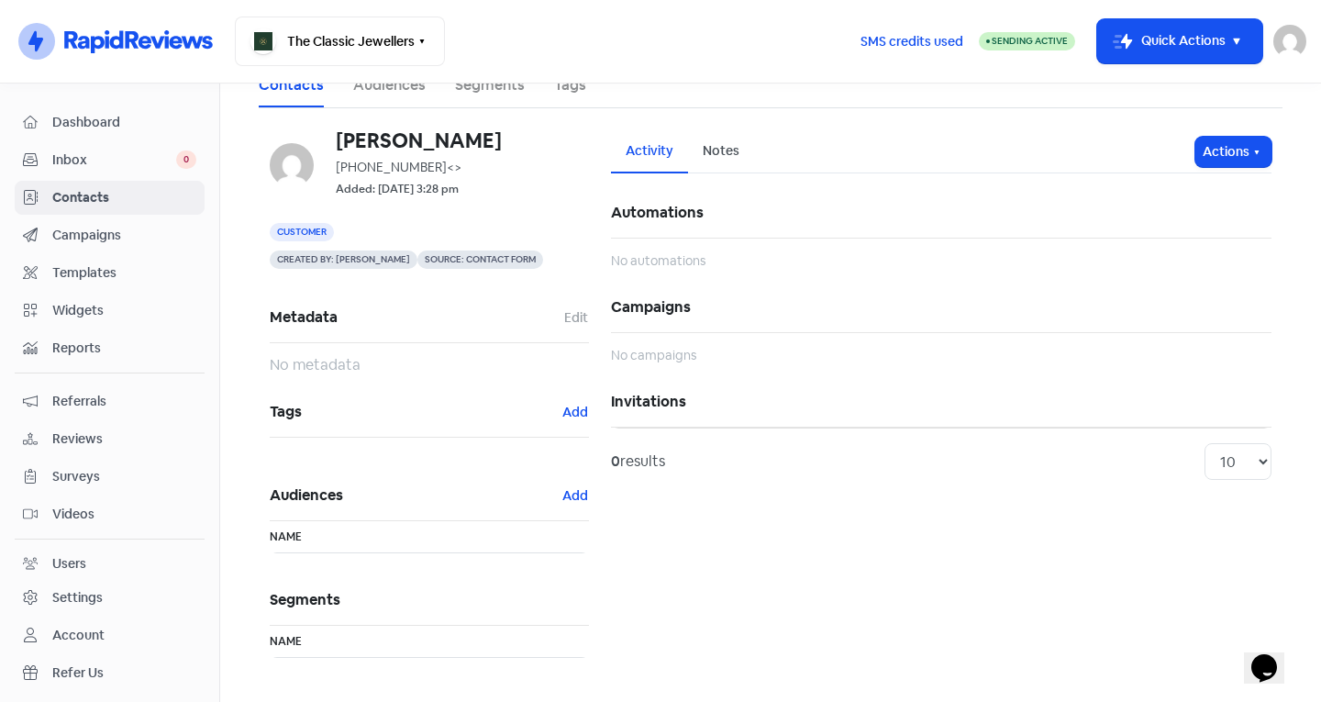
click at [564, 398] on h5 "Tags Add" at bounding box center [429, 412] width 319 height 50
click at [567, 404] on button "Add" at bounding box center [575, 412] width 28 height 21
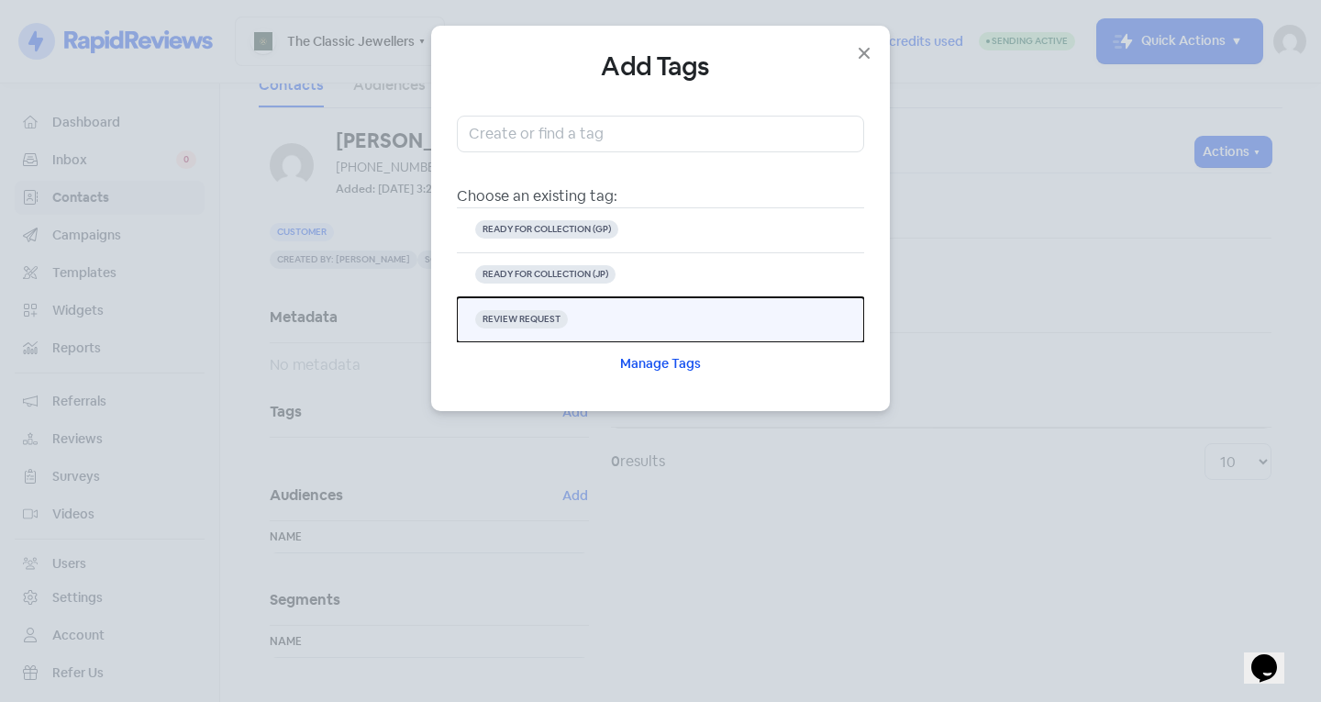
click at [610, 305] on button "REVIEW REQUEST" at bounding box center [660, 319] width 407 height 45
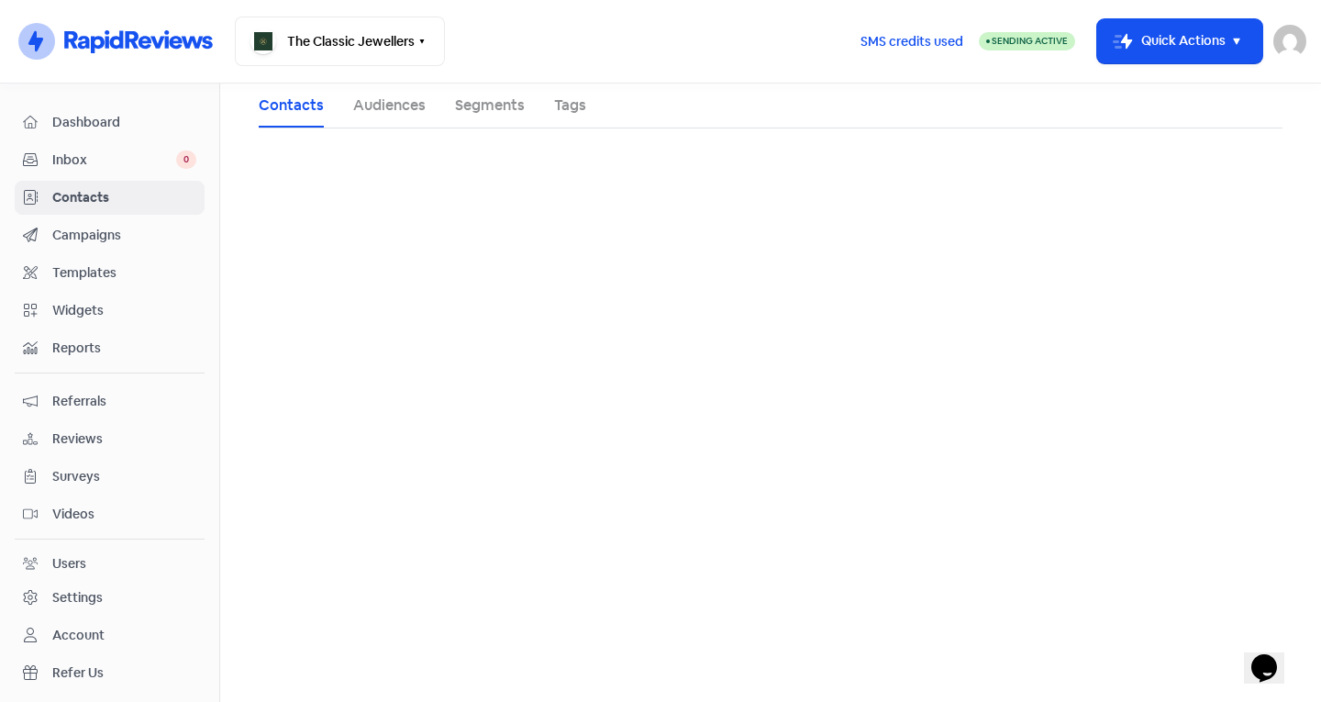
scroll to position [0, 0]
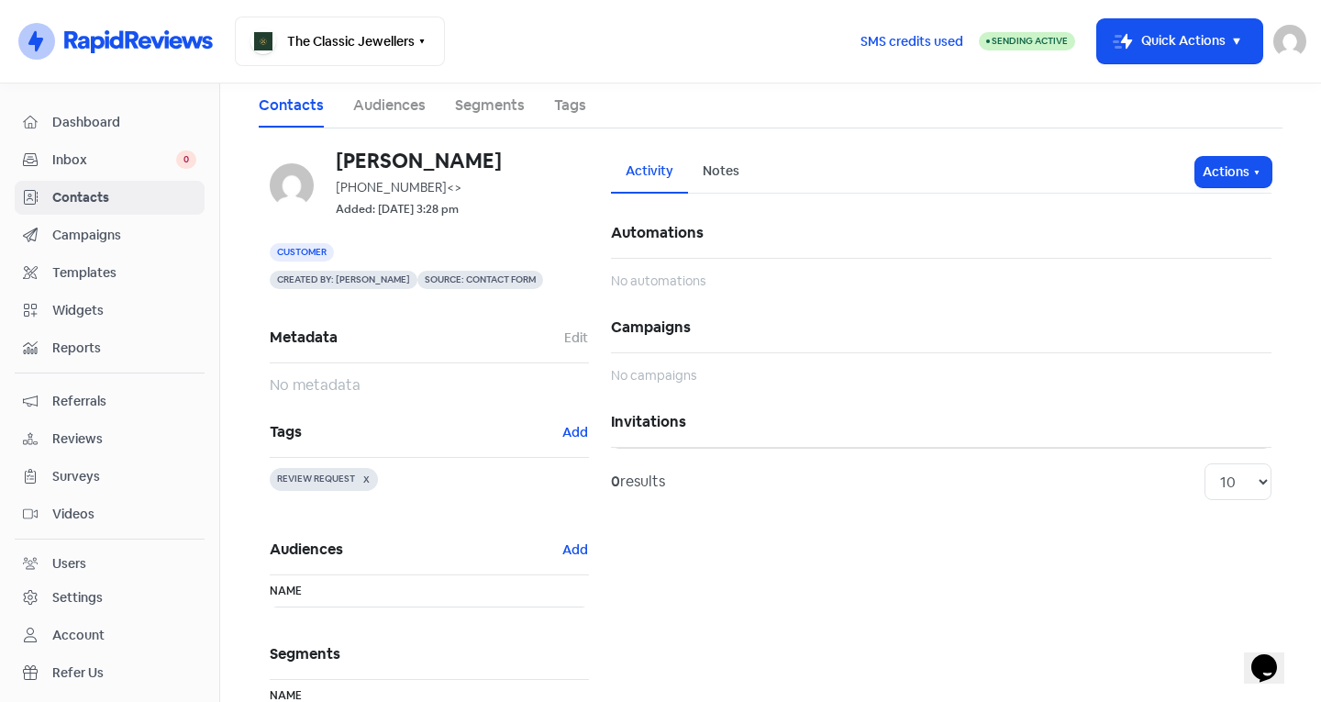
click at [167, 200] on span "Contacts" at bounding box center [124, 197] width 144 height 19
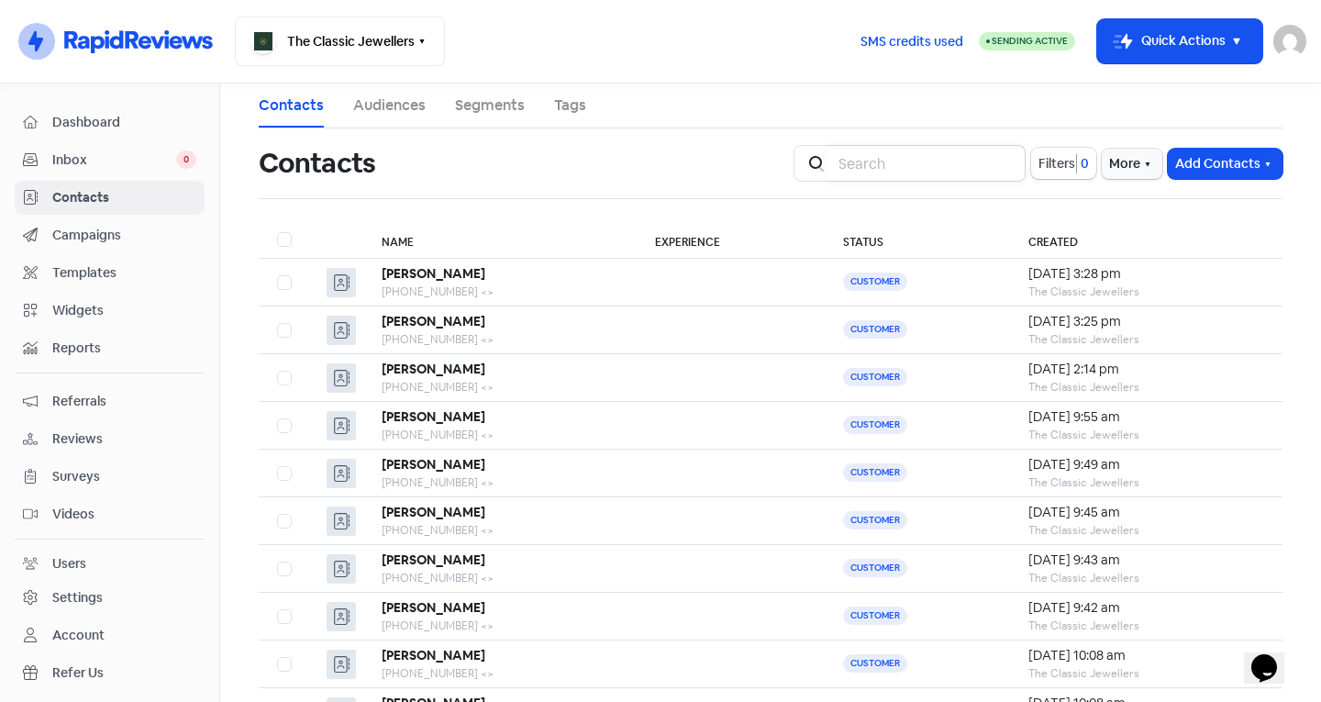
click at [889, 149] on input "search" at bounding box center [926, 163] width 198 height 37
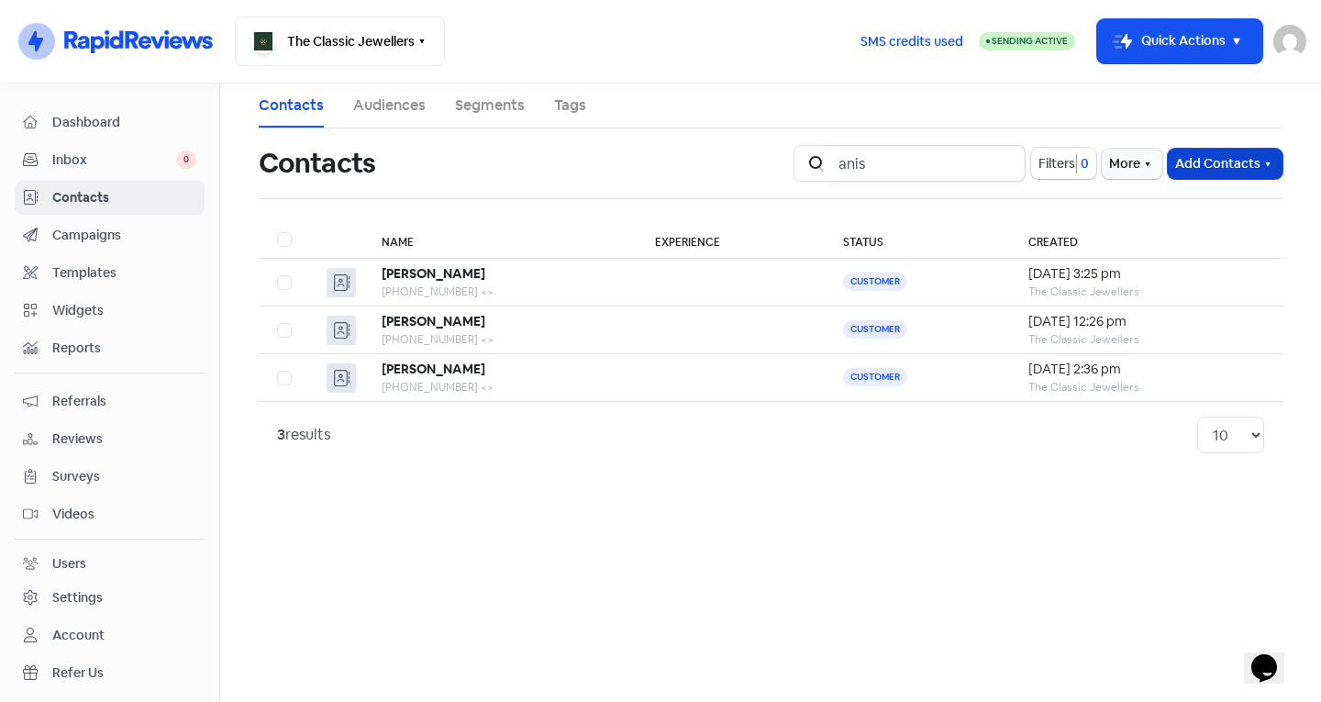
type input "anis"
click at [1226, 155] on button "Add Contacts" at bounding box center [1224, 164] width 115 height 30
click at [1128, 194] on button "Add a contact" at bounding box center [1175, 203] width 214 height 37
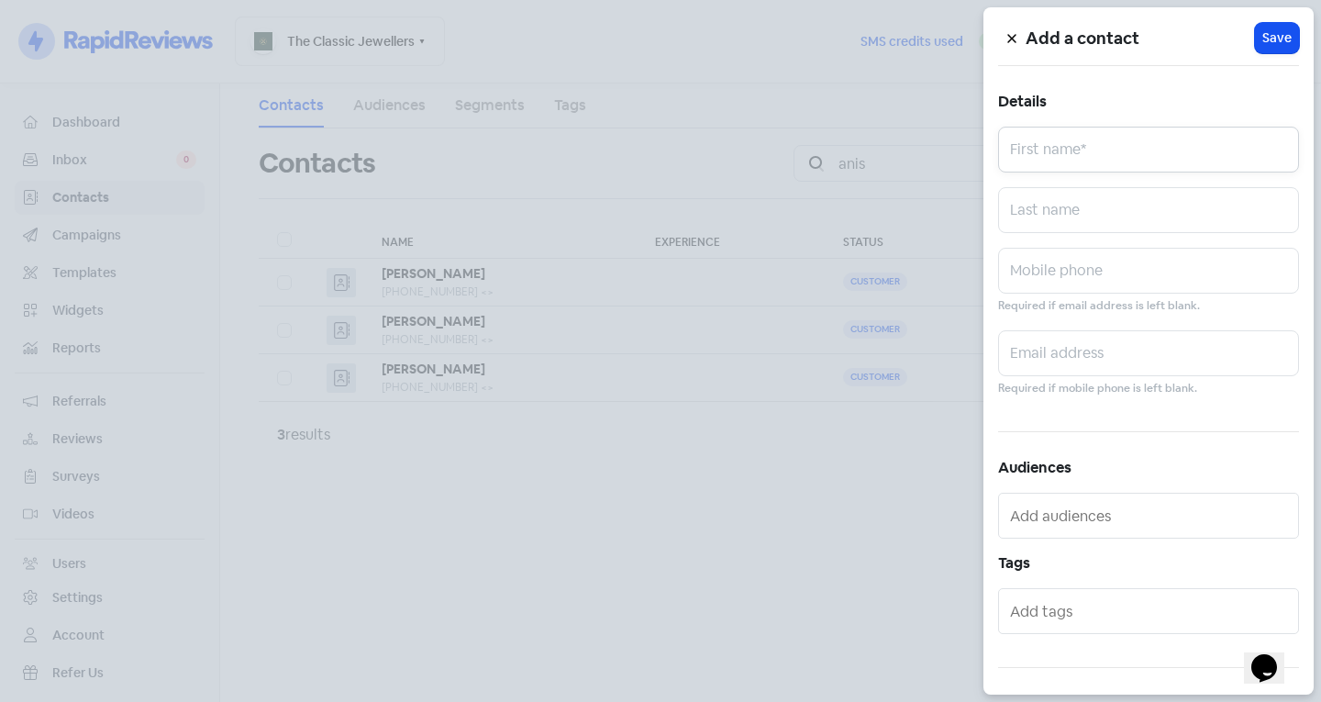
click at [1070, 153] on input "text" at bounding box center [1148, 150] width 301 height 46
type input "Anis"
click at [1090, 206] on input "text" at bounding box center [1148, 210] width 301 height 46
type input "[DEMOGRAPHIC_DATA]"
click at [1067, 266] on input "text" at bounding box center [1148, 271] width 301 height 46
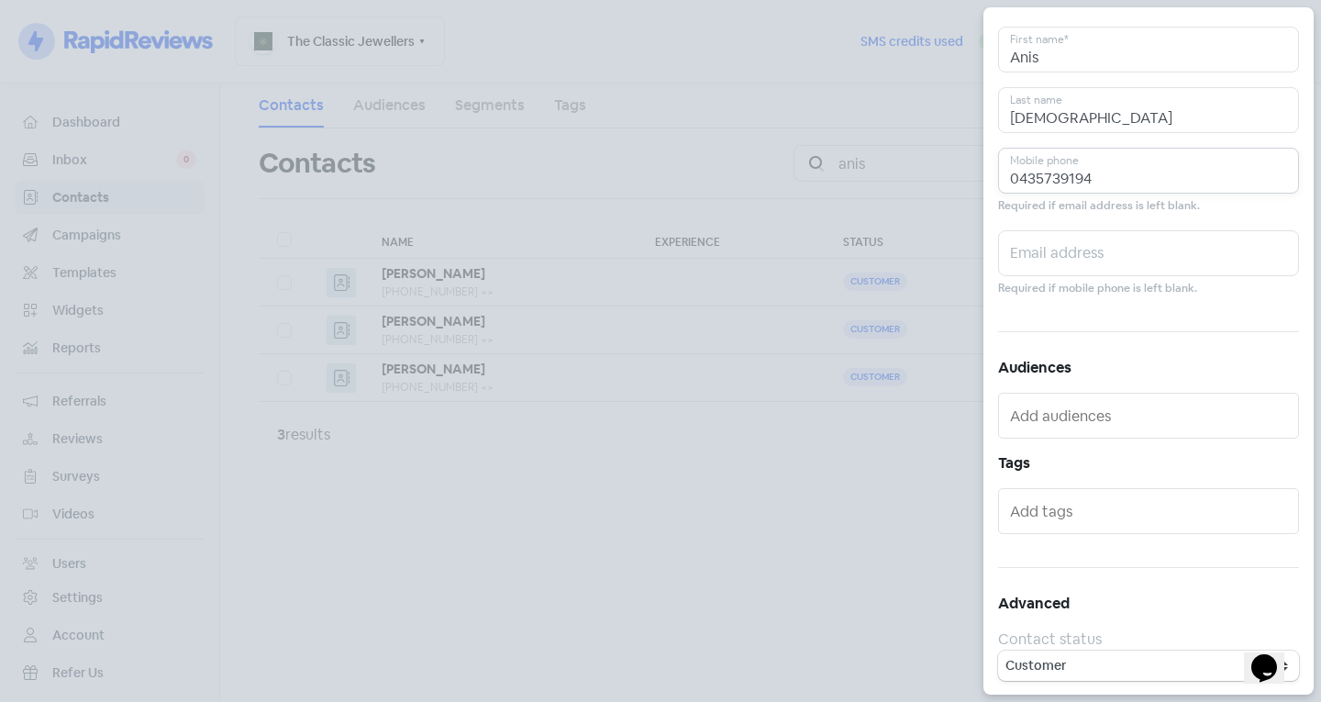
scroll to position [101, 0]
type input "0435739194"
click at [1117, 502] on input "text" at bounding box center [1150, 509] width 281 height 29
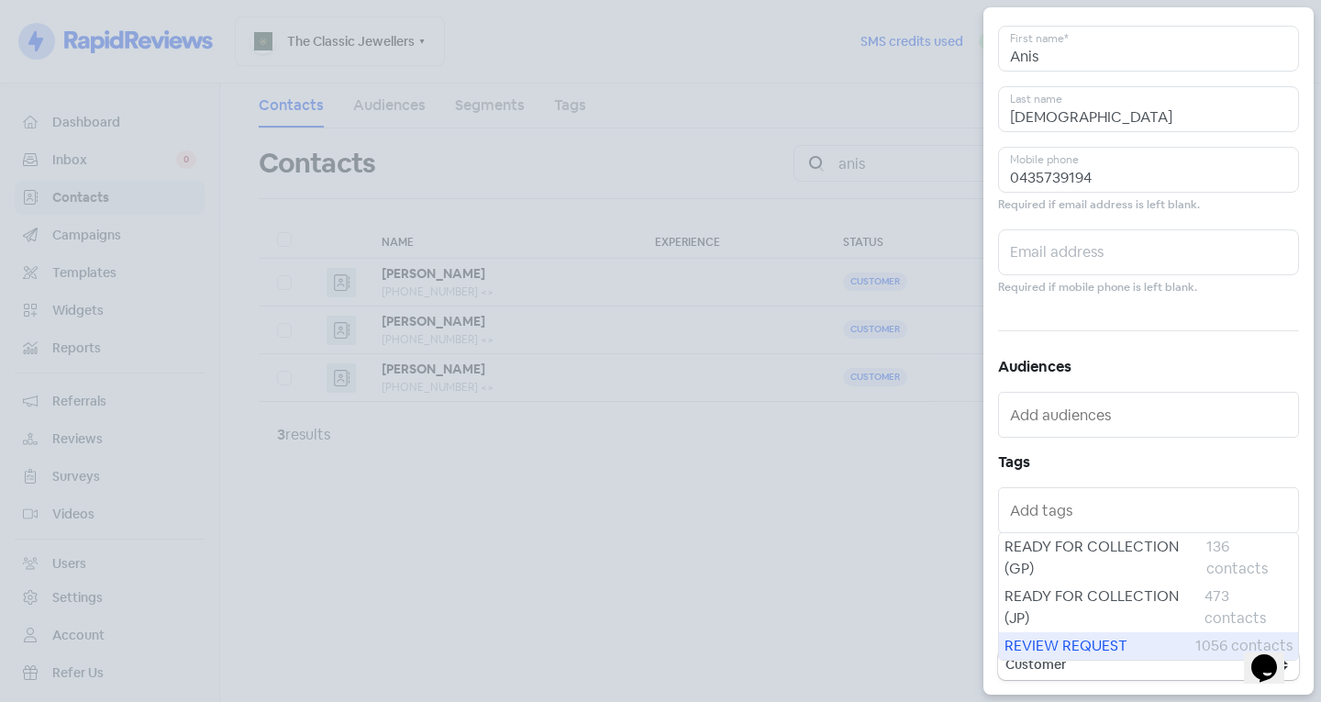
click at [1065, 645] on span "REVIEW REQUEST" at bounding box center [1099, 646] width 191 height 22
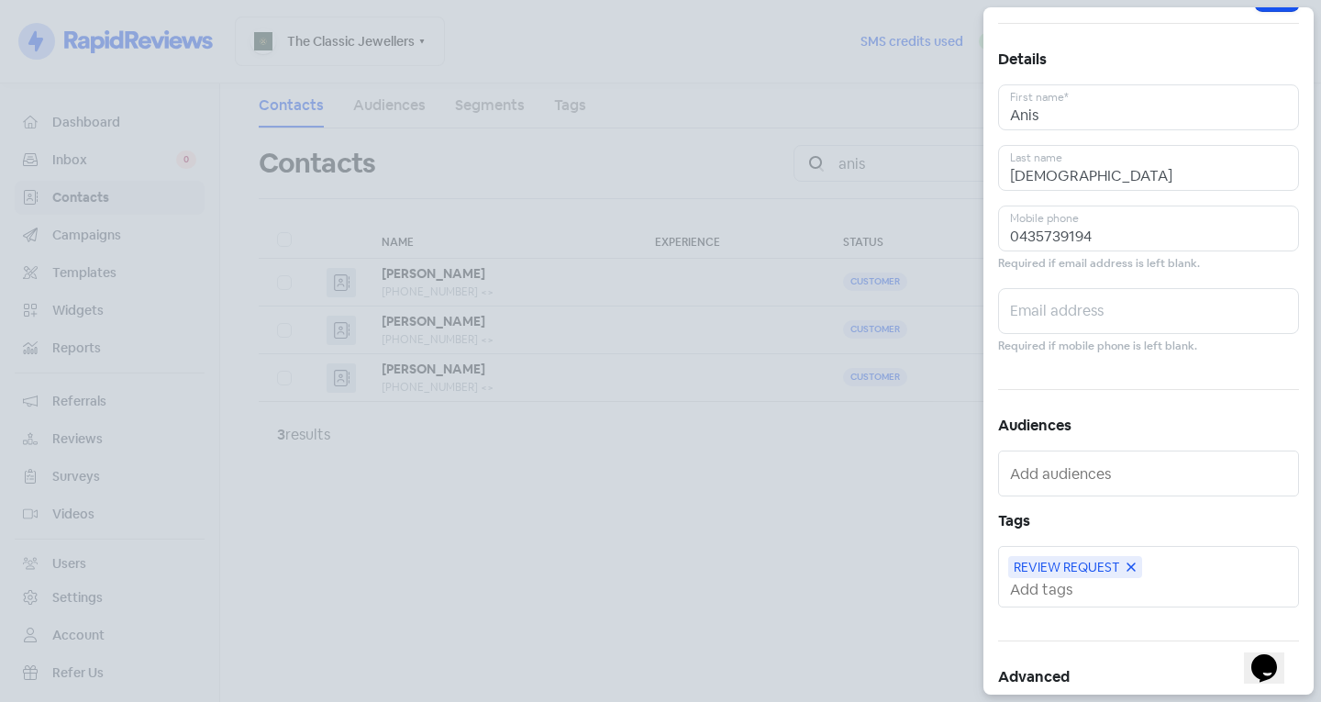
scroll to position [0, 0]
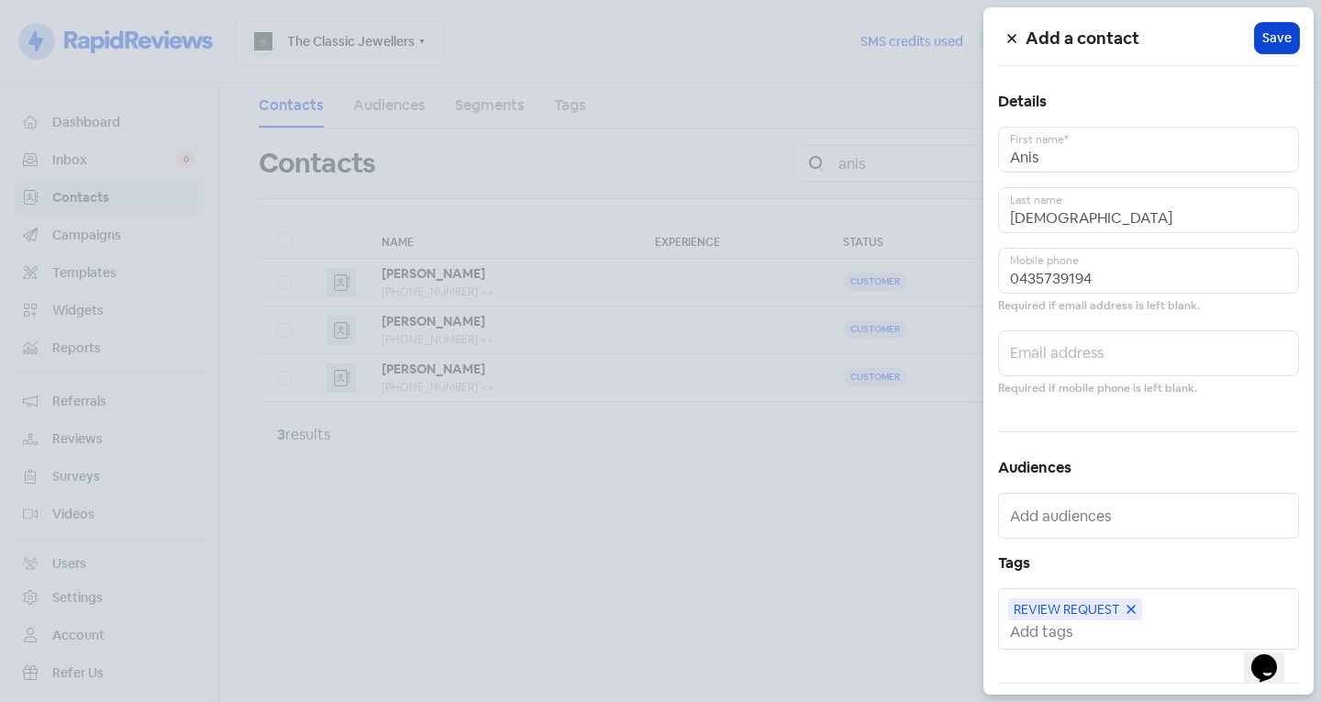
click at [1257, 50] on button "Icon For Loading Save" at bounding box center [1277, 38] width 44 height 30
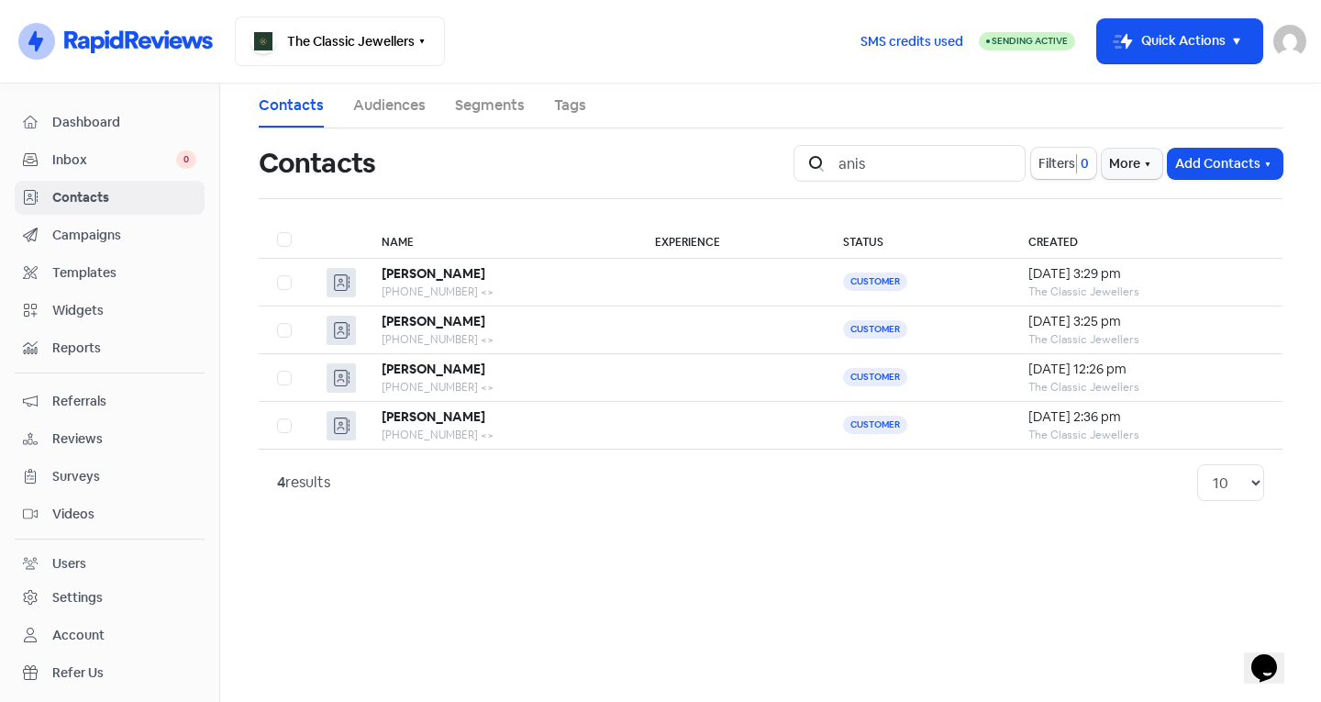
click at [835, 183] on div "Icon For Search anis Filters 0 More Add Contacts" at bounding box center [1037, 163] width 511 height 59
click at [1001, 163] on input "anis" at bounding box center [926, 163] width 198 height 37
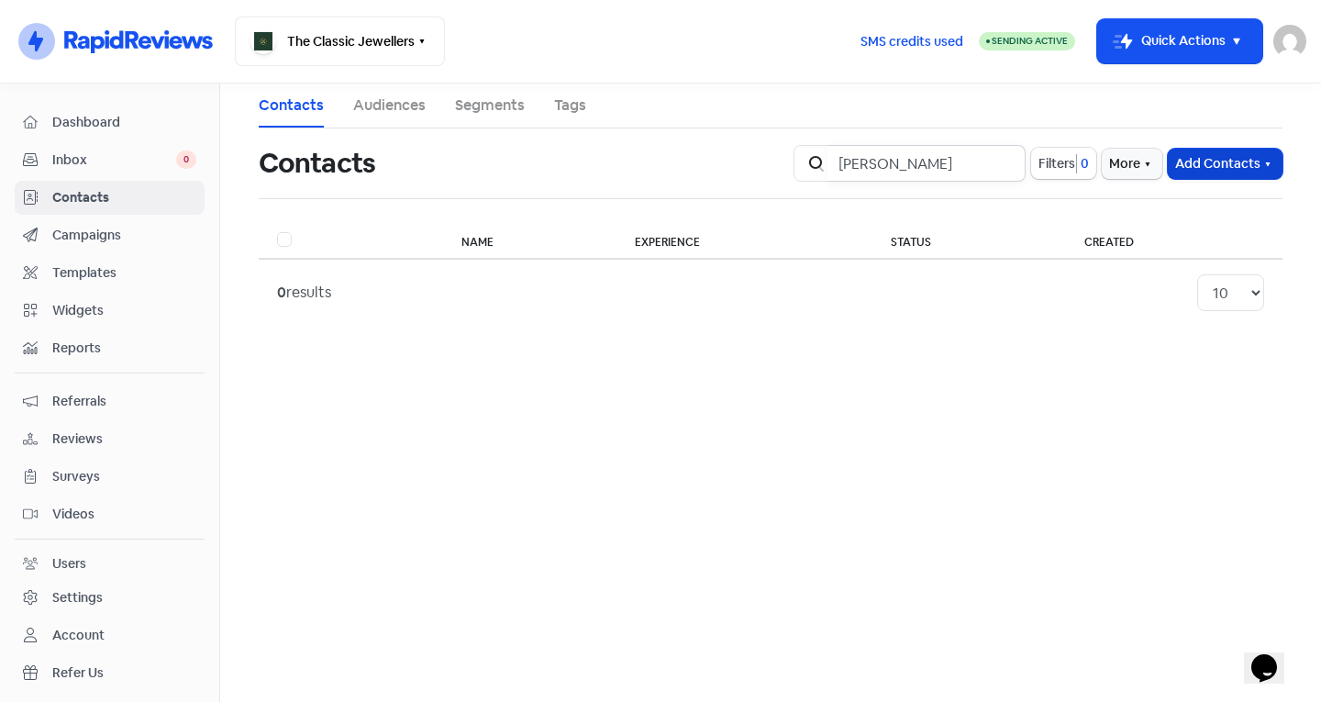
type input "[PERSON_NAME]"
click at [1212, 154] on button "Add Contacts" at bounding box center [1224, 164] width 115 height 30
click at [1099, 183] on div "Add a contact Import contact (basic) Import contacts (advanced)" at bounding box center [1175, 240] width 216 height 119
drag, startPoint x: 1217, startPoint y: 144, endPoint x: 1216, endPoint y: 167, distance: 22.9
click at [1217, 145] on div "Icon For Search [PERSON_NAME] Filters 0 More Add Contacts" at bounding box center [1037, 163] width 511 height 59
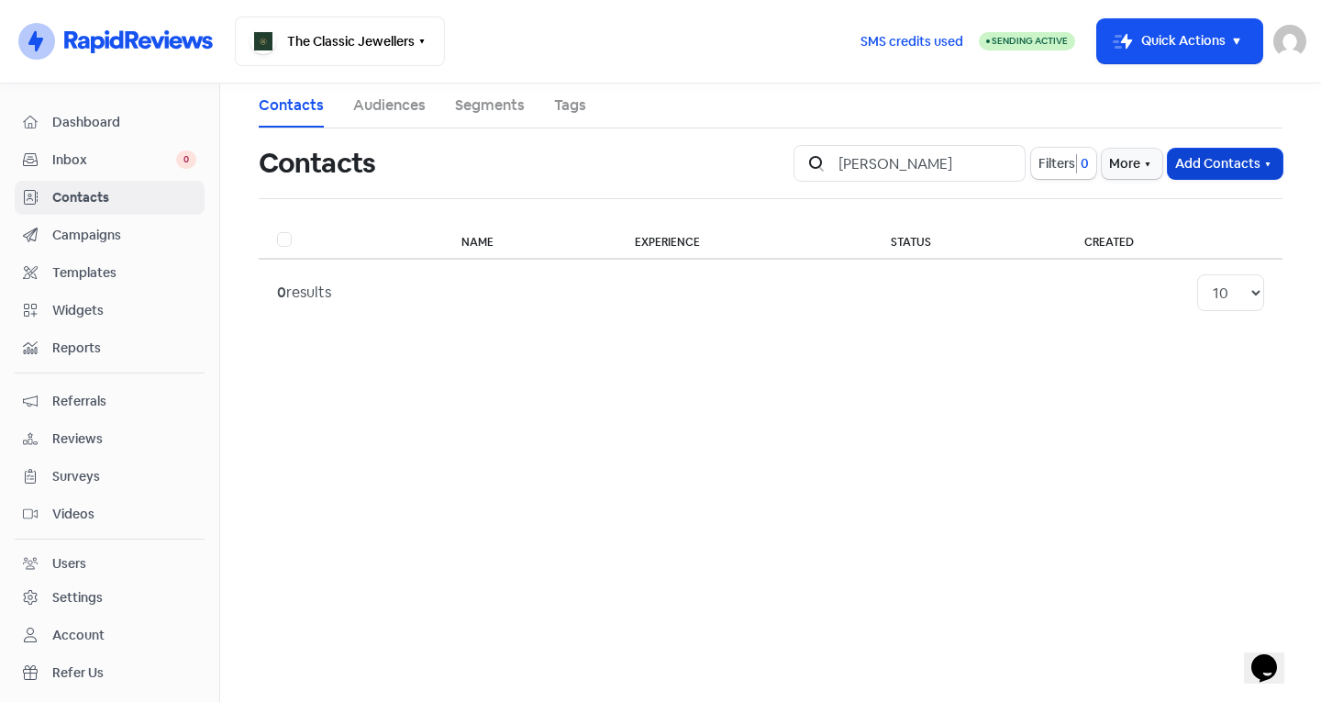
click at [1214, 170] on button "Add Contacts" at bounding box center [1224, 164] width 115 height 30
click at [1180, 211] on button "Add a contact" at bounding box center [1175, 203] width 214 height 37
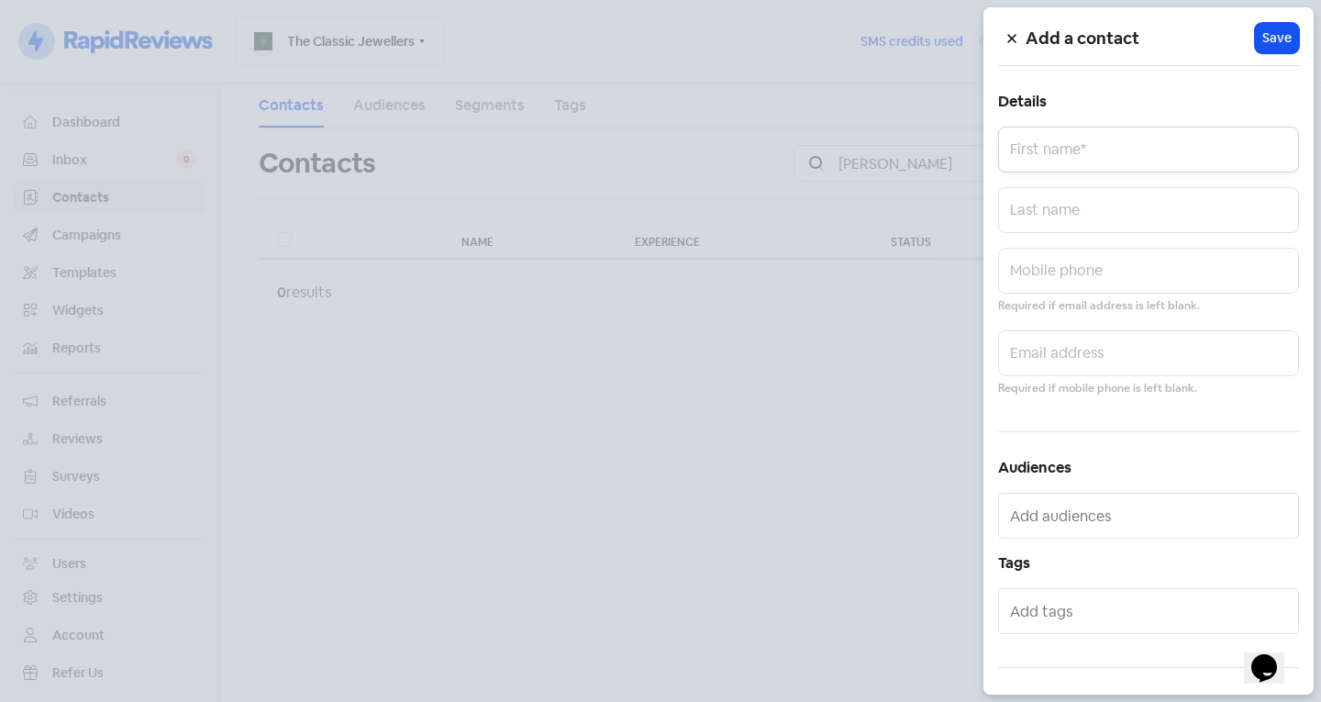
click at [1048, 149] on input "text" at bounding box center [1148, 150] width 301 height 46
type input "[PERSON_NAME]"
click at [1054, 283] on input "text" at bounding box center [1148, 271] width 301 height 46
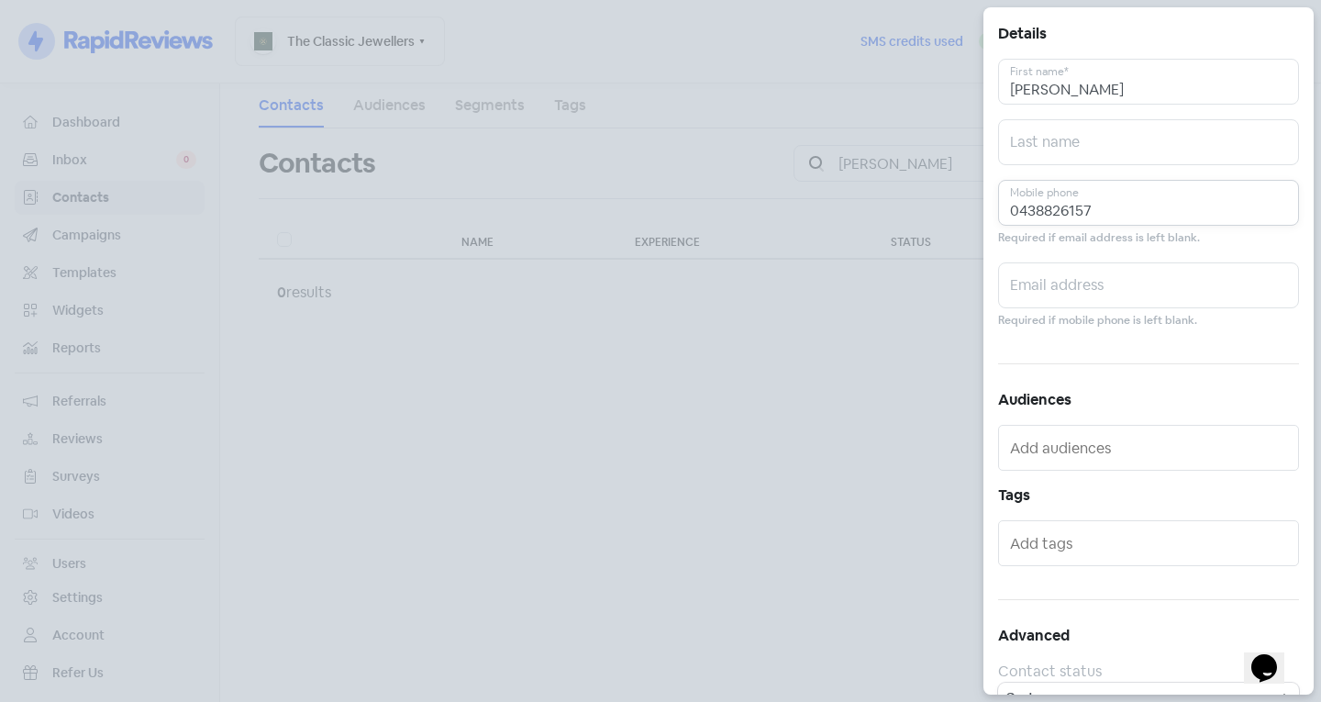
scroll to position [101, 0]
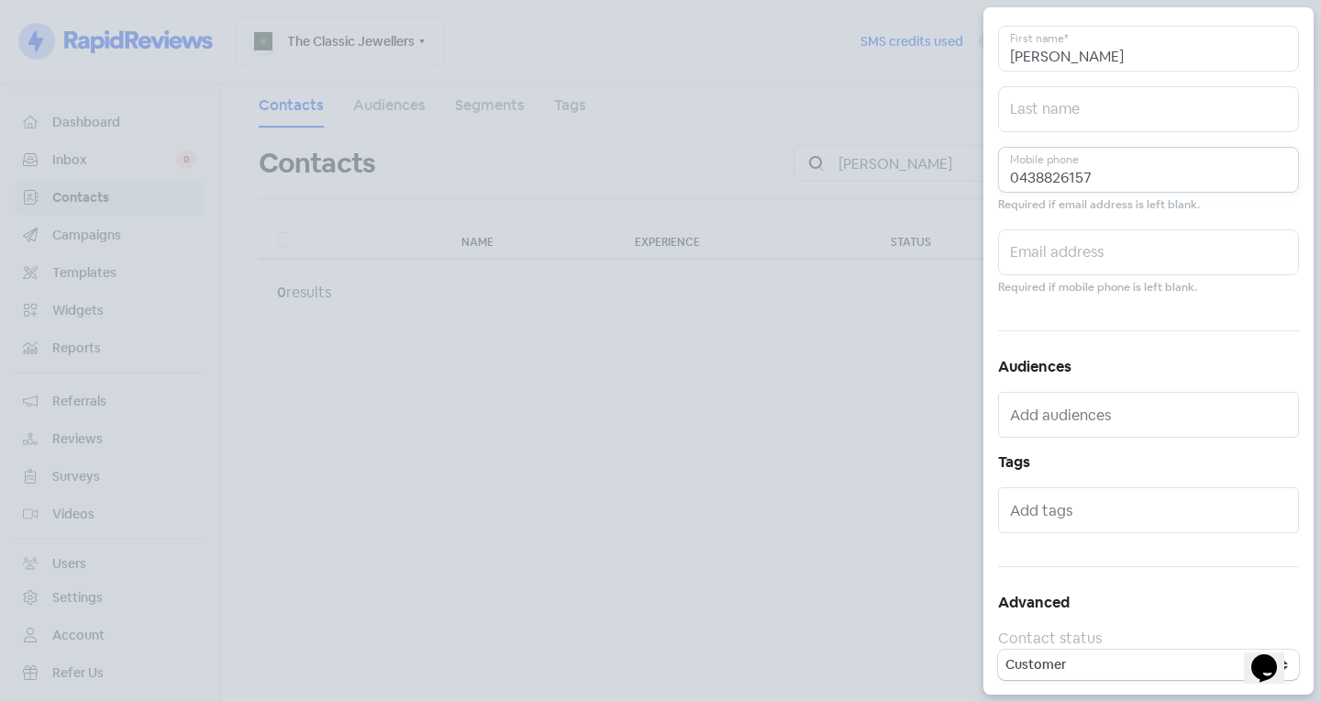
type input "0438826157"
click at [1104, 514] on input "text" at bounding box center [1150, 509] width 281 height 29
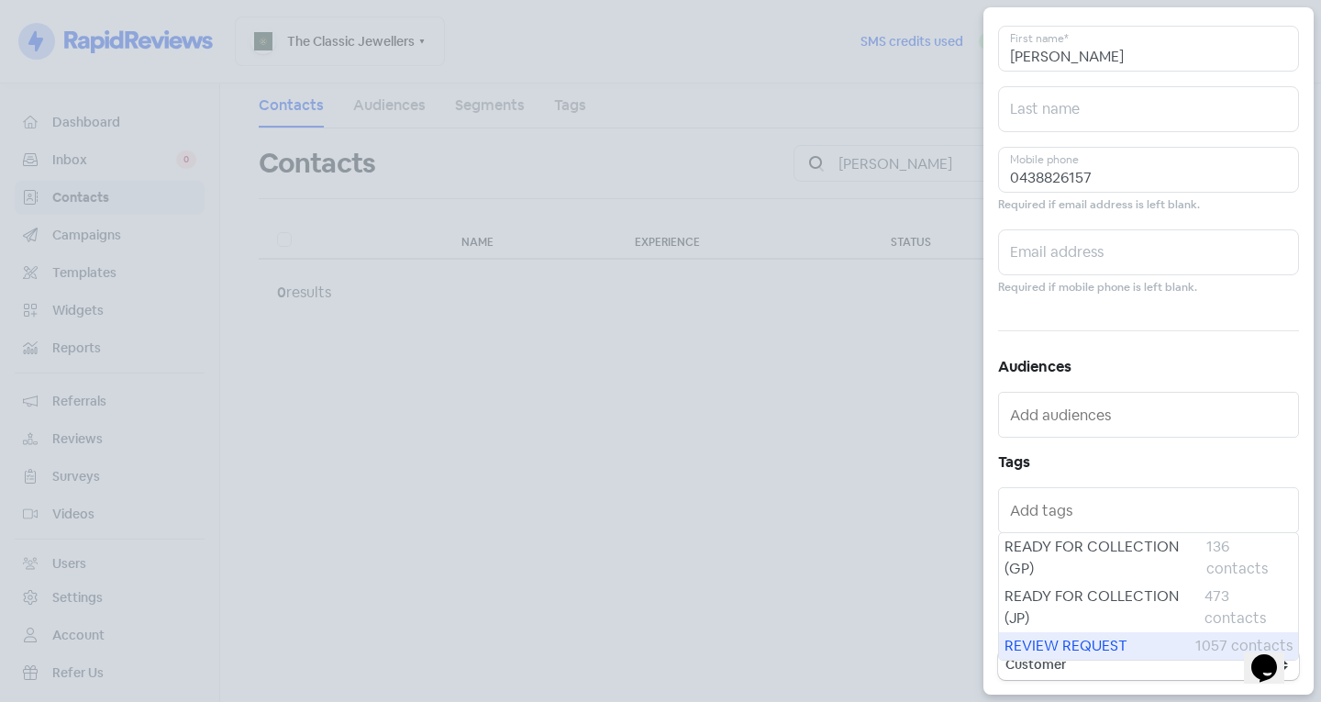
click at [1071, 637] on span "REVIEW REQUEST" at bounding box center [1099, 646] width 191 height 22
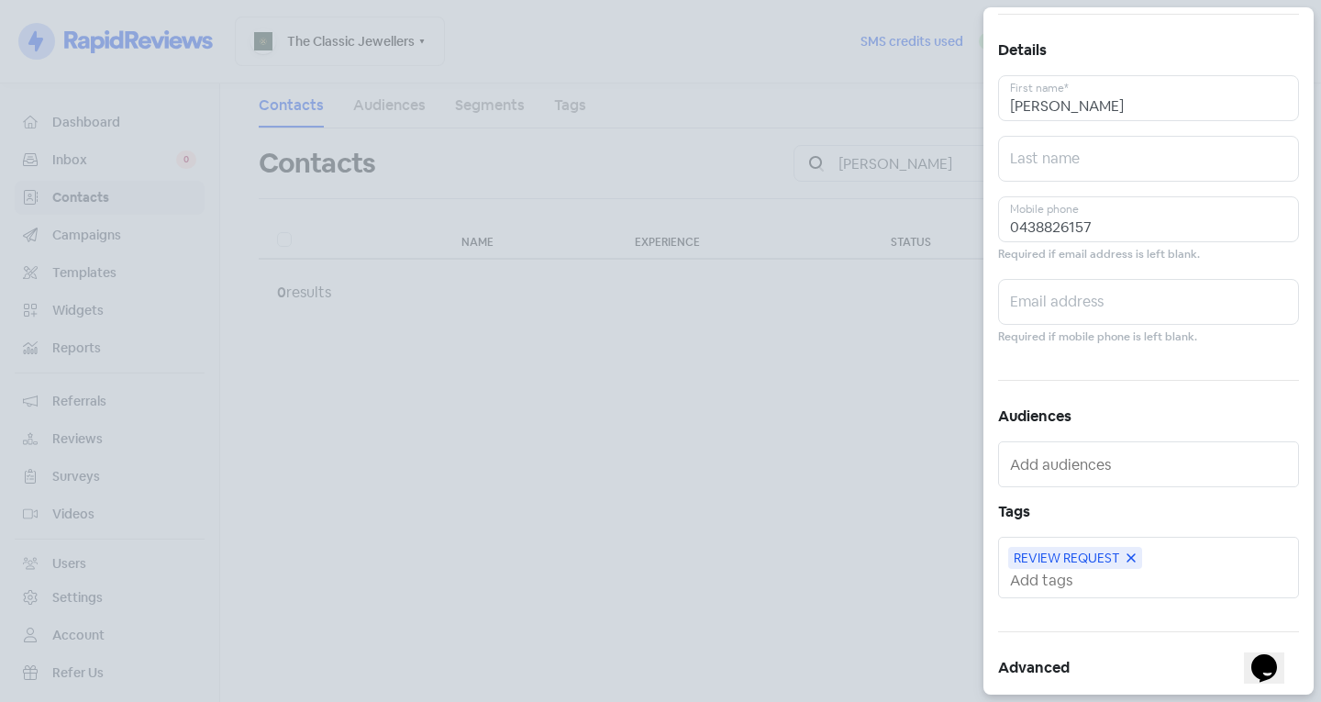
scroll to position [0, 0]
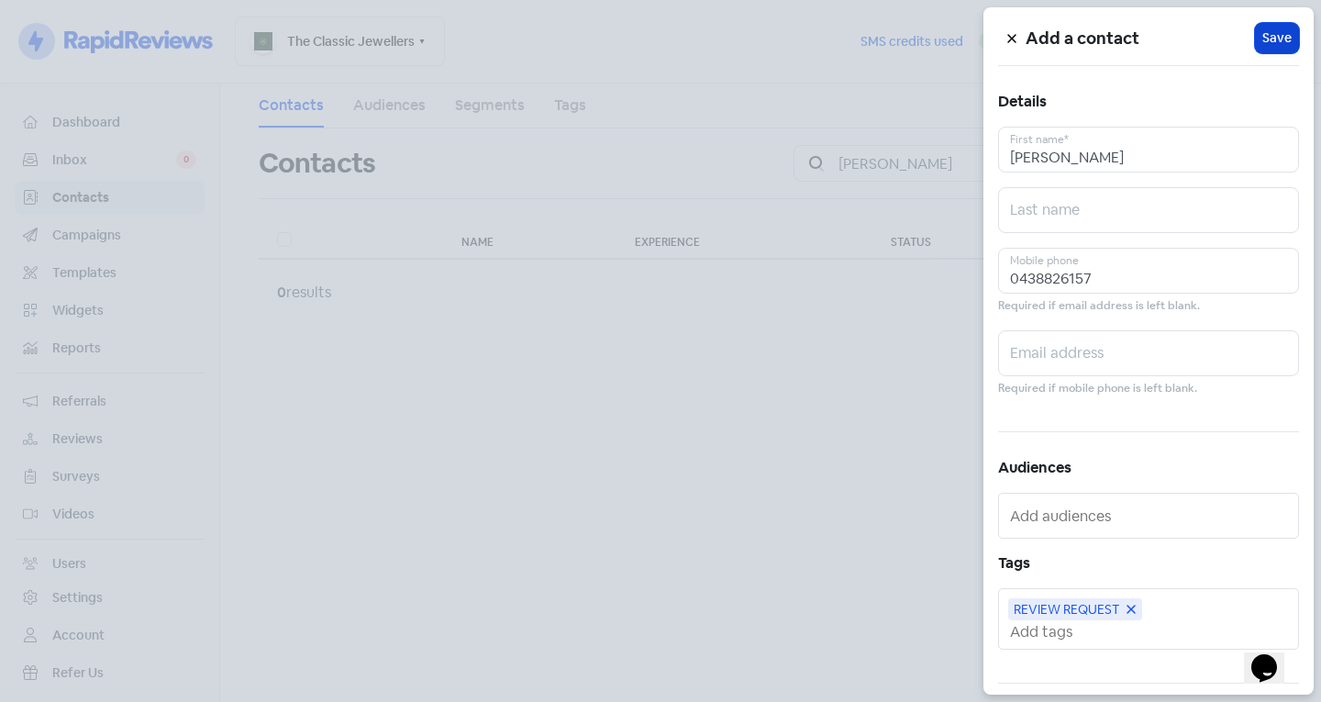
click at [1282, 42] on button "Icon For Loading Save" at bounding box center [1277, 38] width 44 height 30
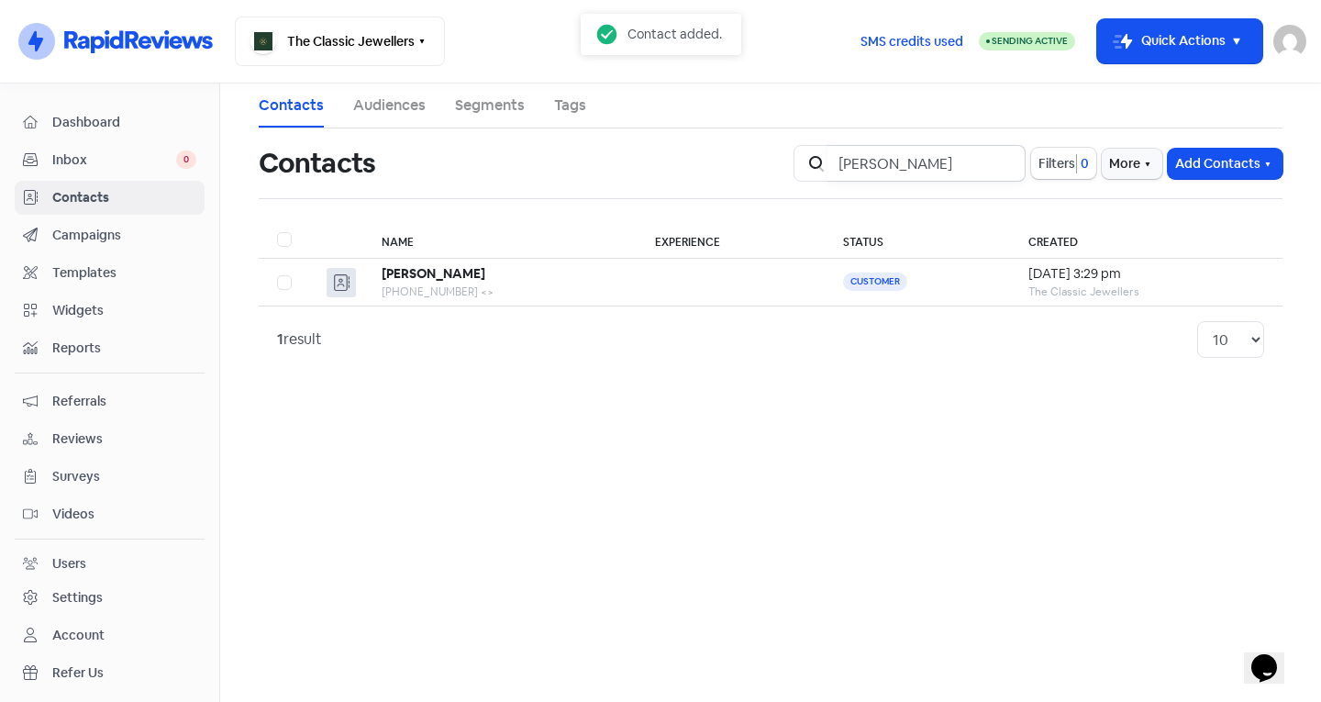
click at [1000, 158] on input "[PERSON_NAME]" at bounding box center [926, 163] width 198 height 37
type input "abderamane"
click at [422, 299] on div "[PHONE_NUMBER] <>" at bounding box center [500, 291] width 237 height 17
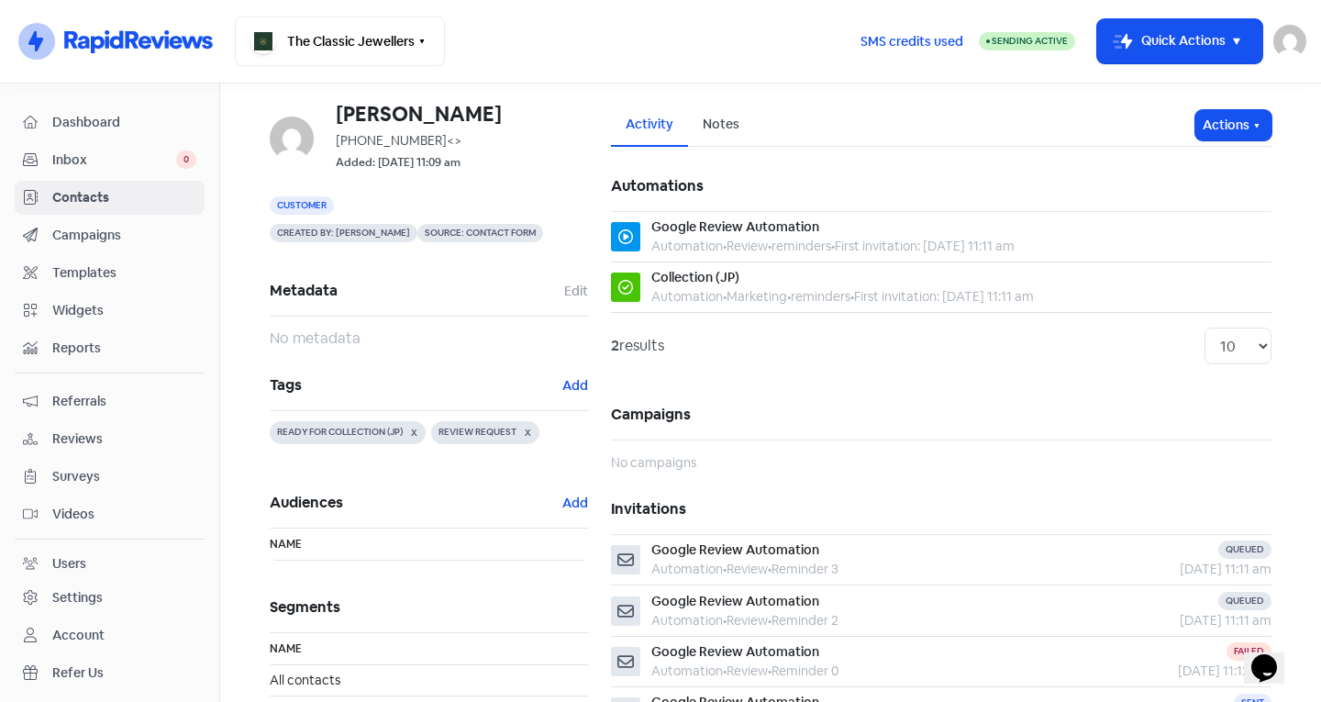
scroll to position [92, 0]
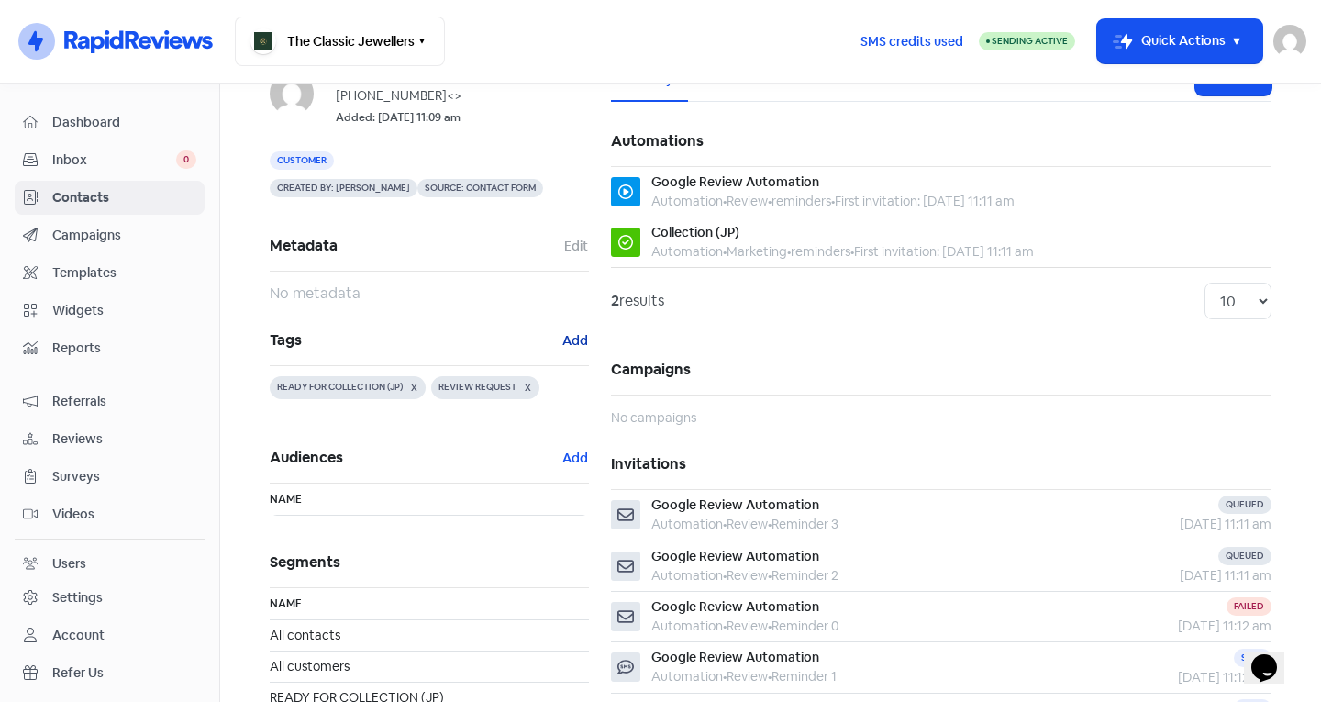
click at [575, 343] on button "Add" at bounding box center [575, 340] width 28 height 21
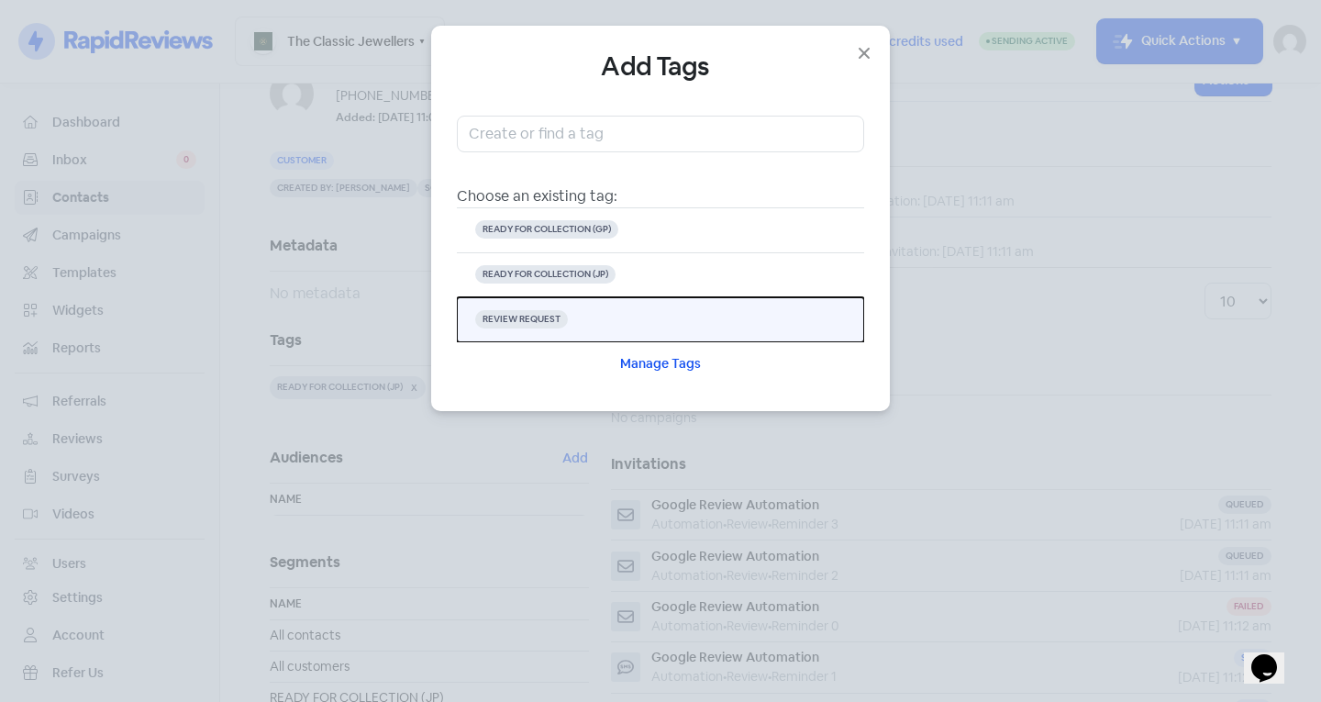
click at [608, 317] on button "REVIEW REQUEST" at bounding box center [660, 319] width 407 height 45
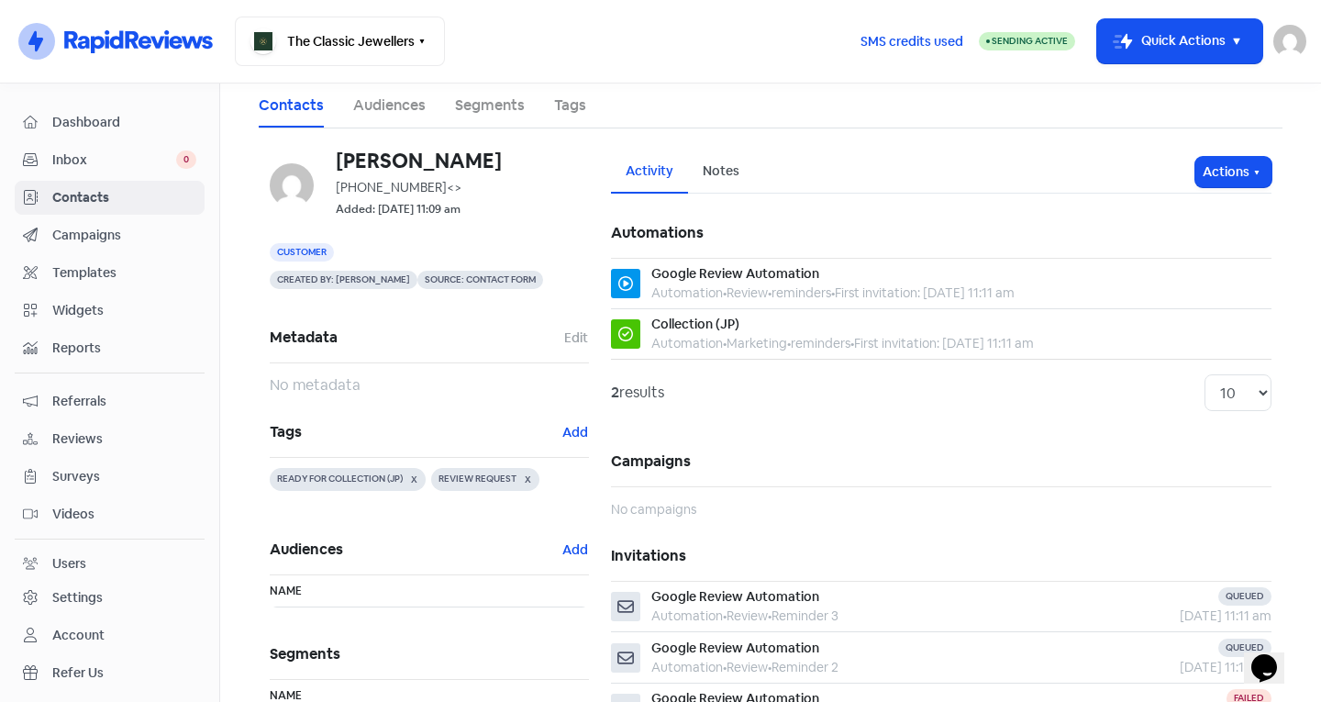
click at [146, 191] on span "Contacts" at bounding box center [124, 197] width 144 height 19
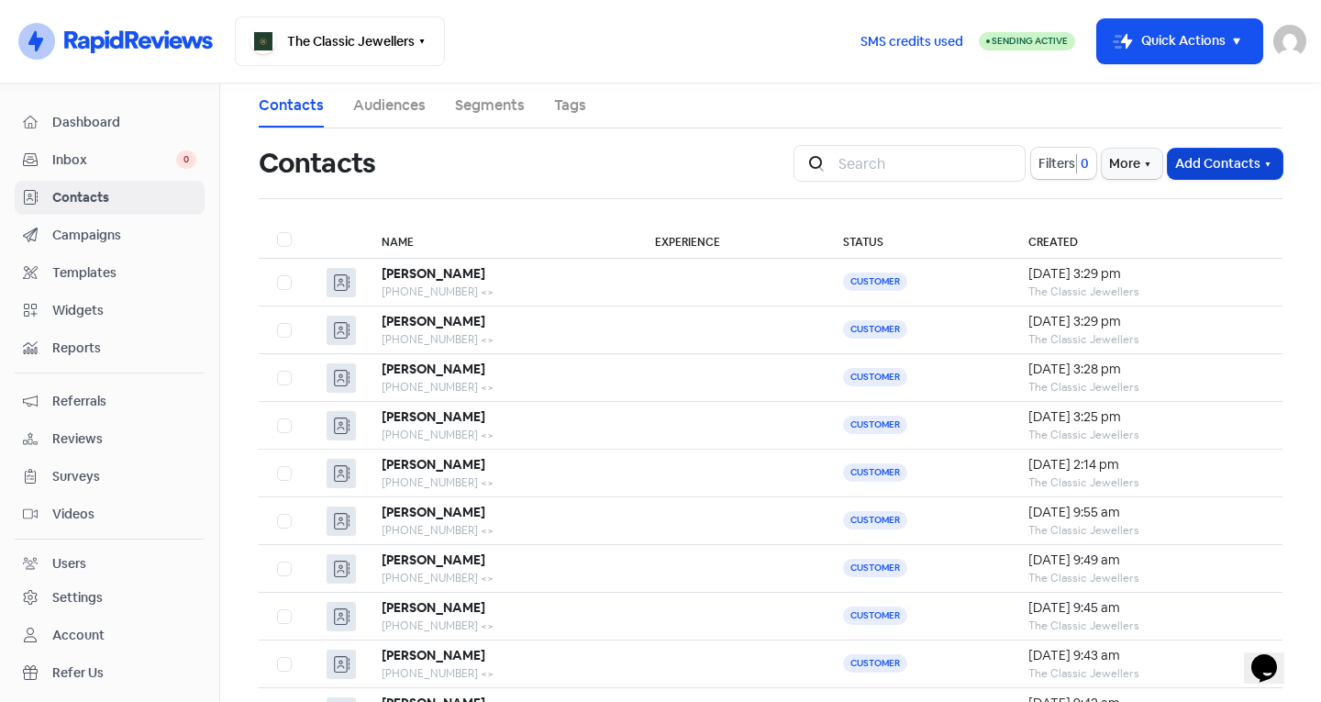
click at [1179, 170] on button "Add Contacts" at bounding box center [1224, 164] width 115 height 30
click at [1150, 197] on button "Add a contact" at bounding box center [1175, 203] width 214 height 37
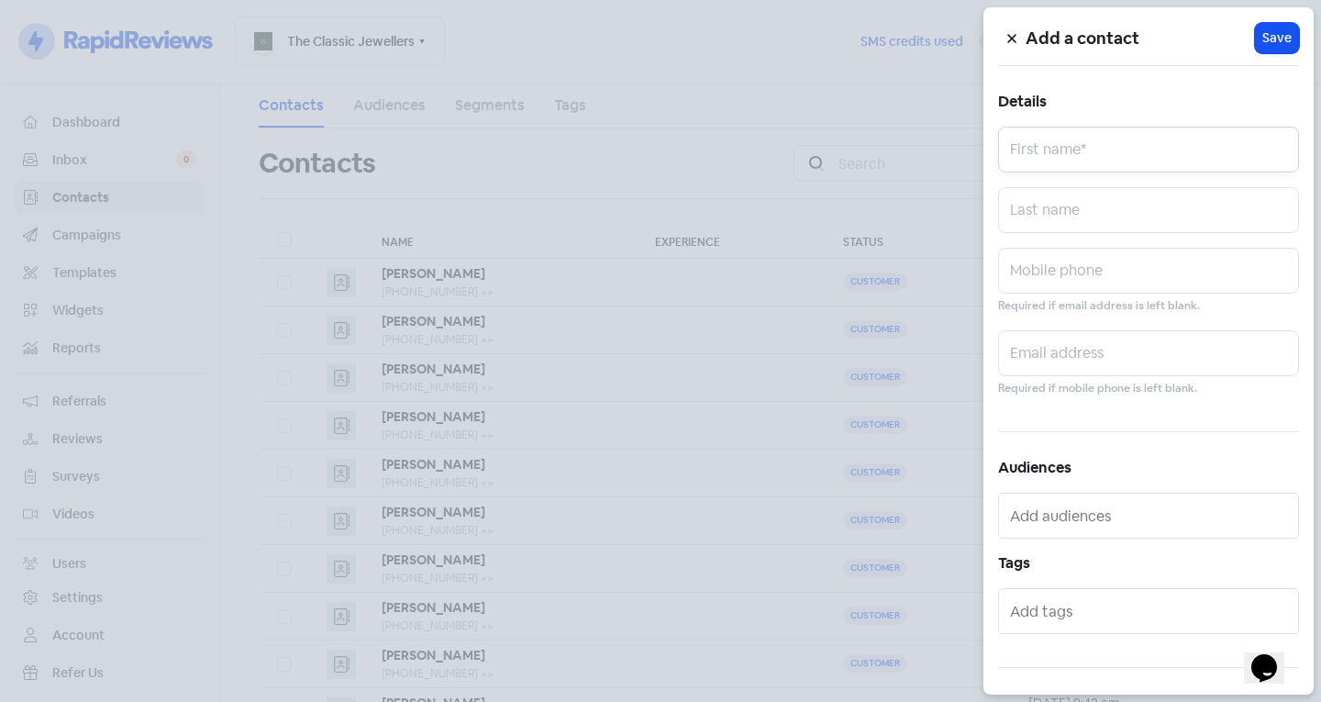
click at [1094, 170] on input "text" at bounding box center [1148, 150] width 301 height 46
type input "Jormaine"
click at [1014, 41] on icon at bounding box center [1011, 38] width 11 height 11
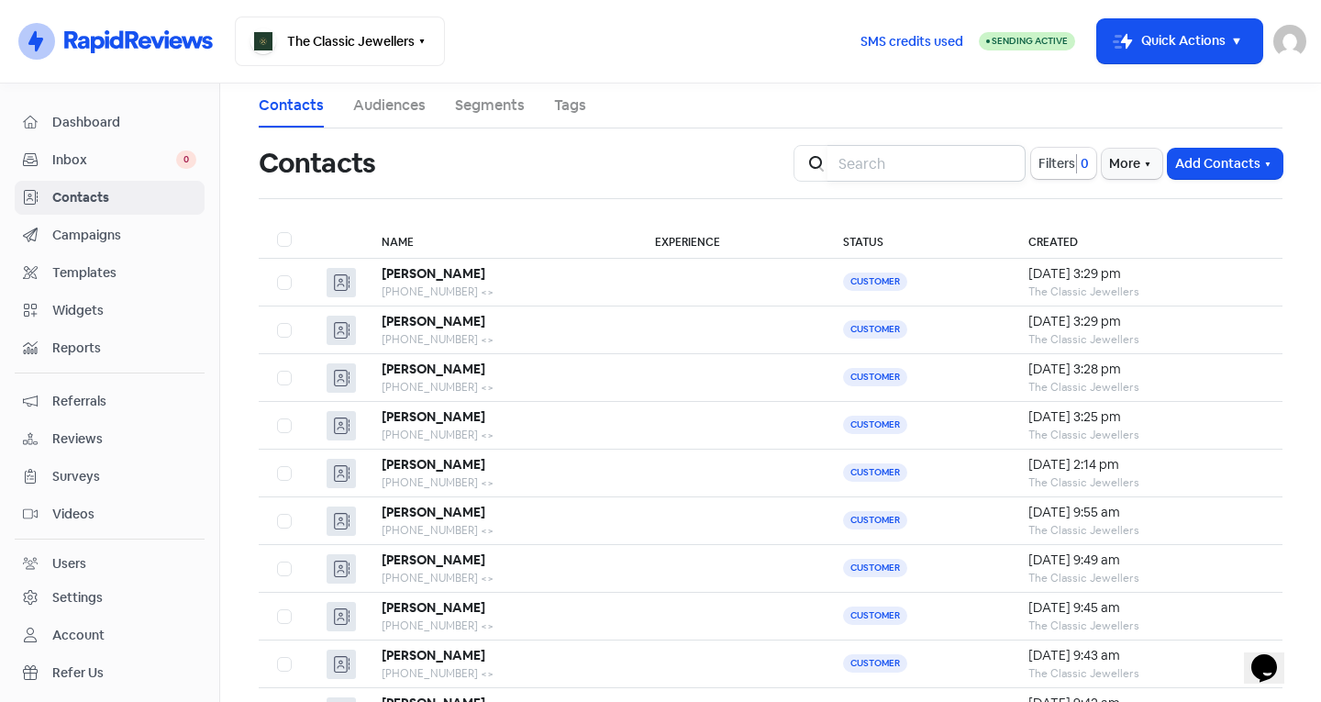
click at [854, 163] on input "search" at bounding box center [926, 163] width 198 height 37
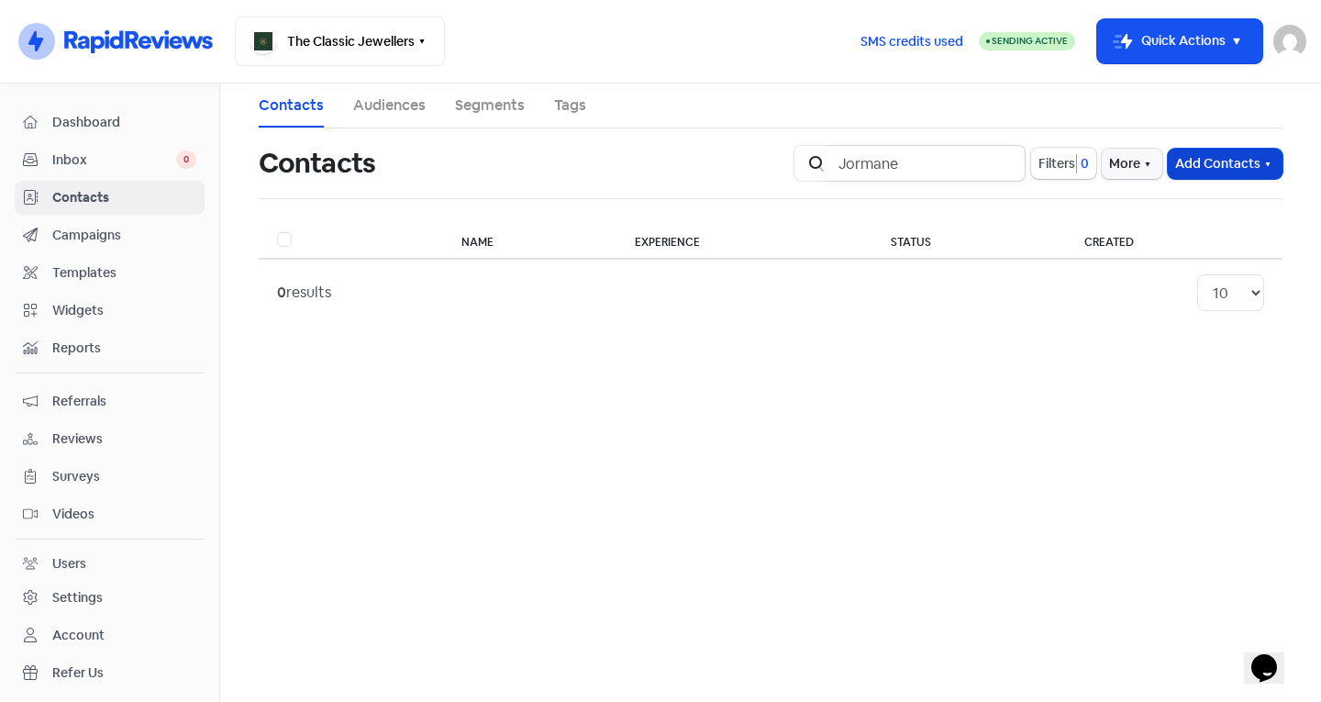
type input "Jormane"
click at [1218, 173] on button "Add Contacts" at bounding box center [1224, 164] width 115 height 30
click at [1160, 183] on div "Add a contact Import contact (basic) Import contacts (advanced)" at bounding box center [1175, 240] width 216 height 119
click at [1196, 162] on button "Add Contacts" at bounding box center [1224, 164] width 115 height 30
click at [1167, 209] on button "Add a contact" at bounding box center [1175, 203] width 214 height 37
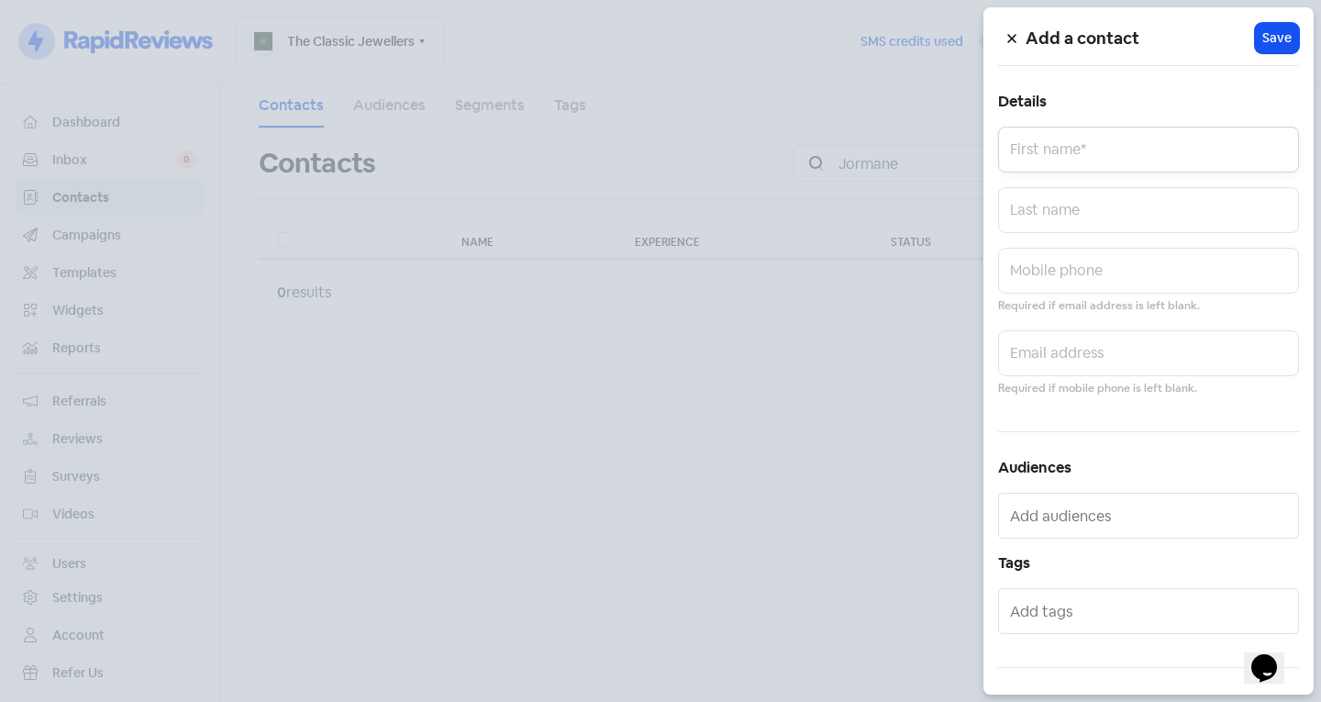
click at [1120, 159] on input "text" at bounding box center [1148, 150] width 301 height 46
type input "[PERSON_NAME]"
click at [1018, 35] on button at bounding box center [1012, 38] width 28 height 32
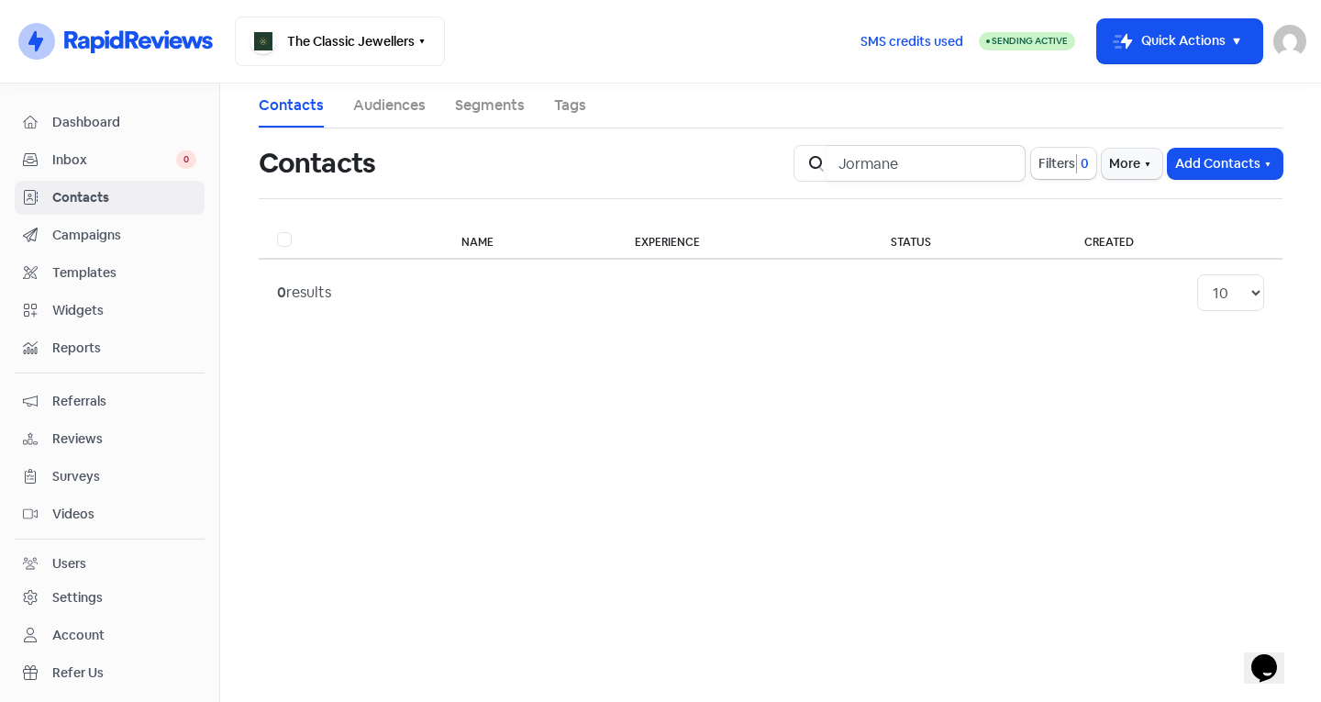
click at [957, 152] on input "Jormane" at bounding box center [926, 163] width 198 height 37
click at [1002, 169] on input "Jormane" at bounding box center [926, 163] width 198 height 37
click at [1000, 163] on input "Jormane" at bounding box center [926, 163] width 198 height 37
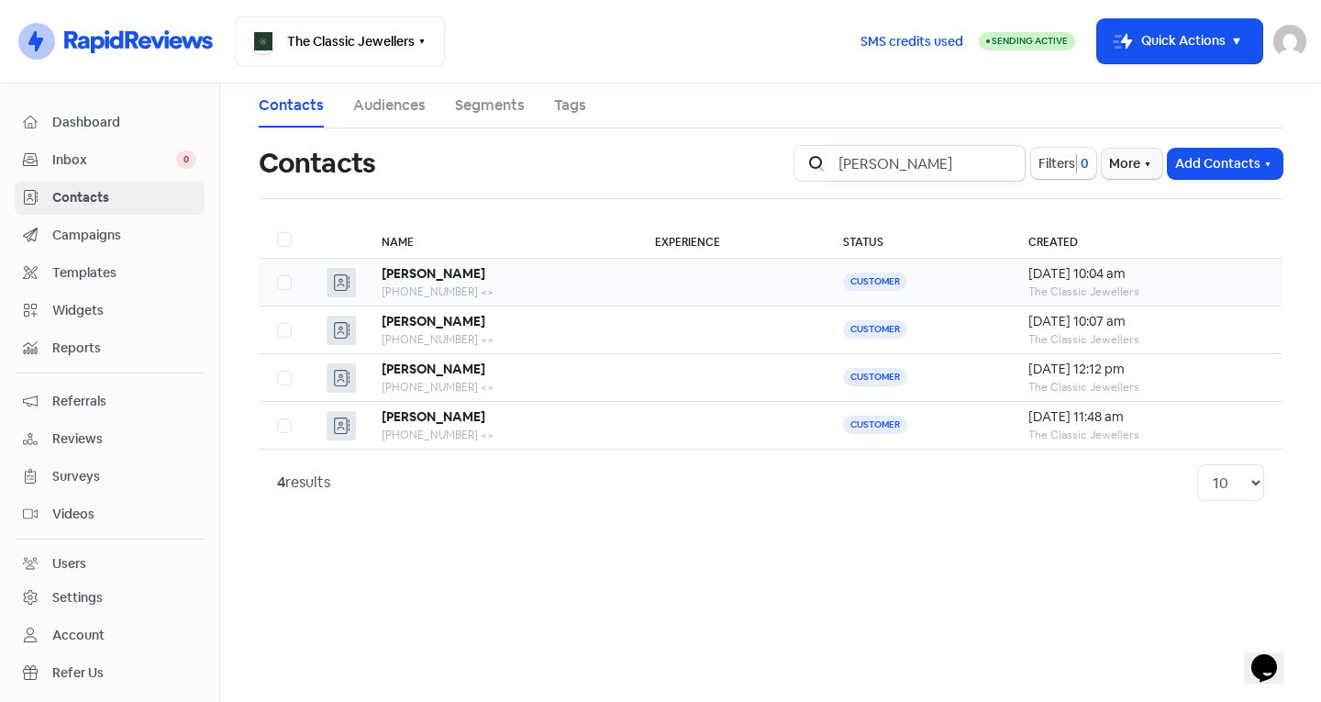
type input "[PERSON_NAME]"
click at [419, 268] on b "[PERSON_NAME]" at bounding box center [434, 273] width 104 height 17
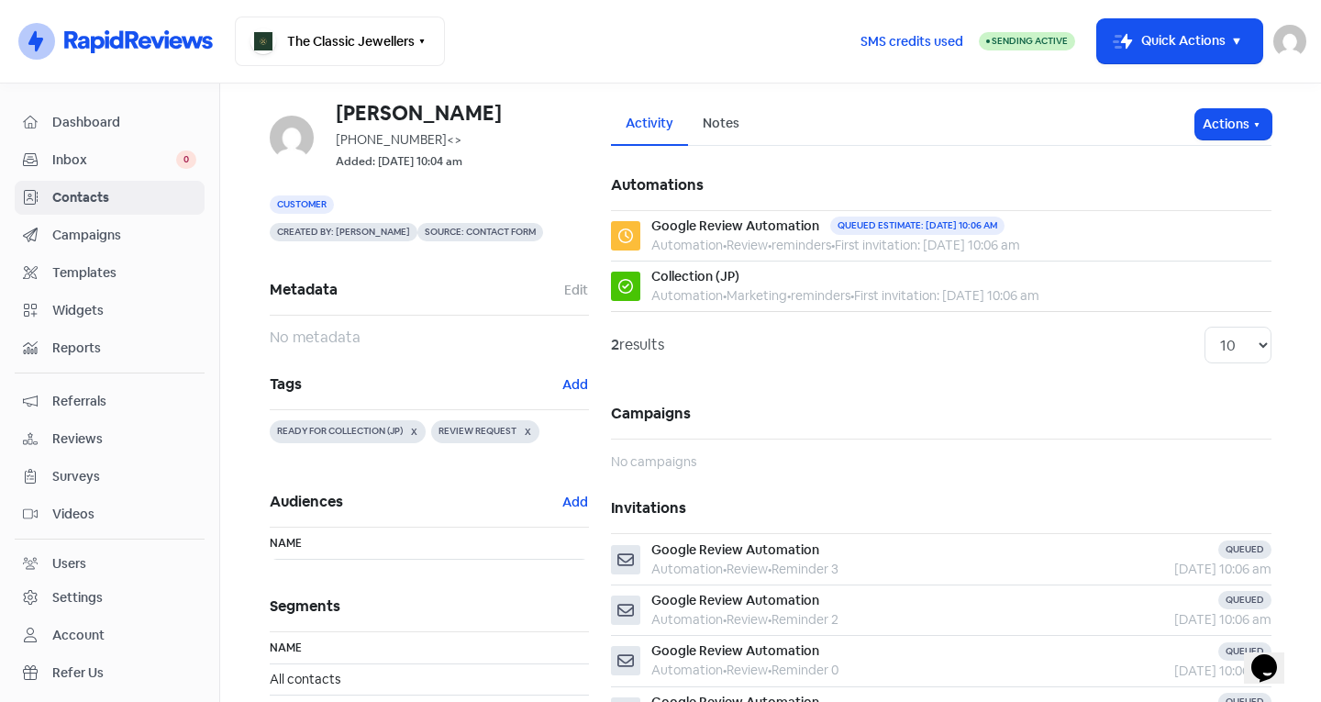
scroll to position [247, 0]
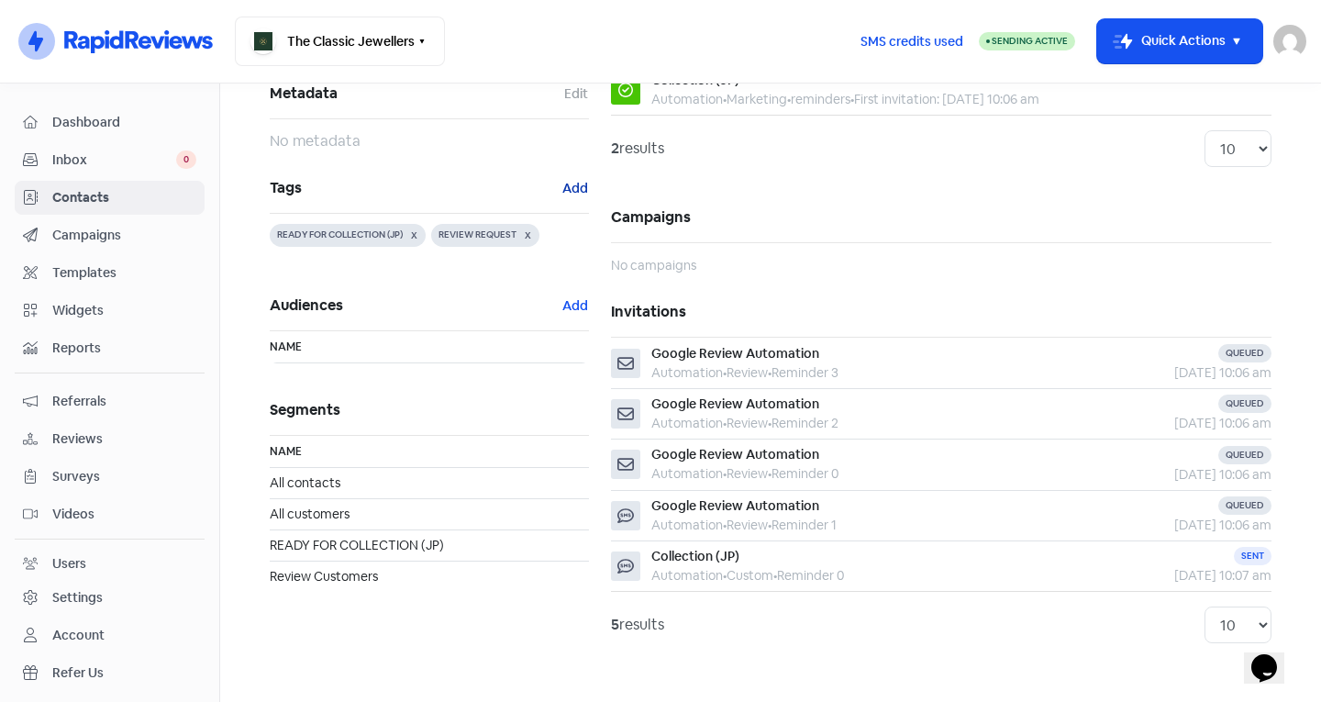
click at [561, 178] on button "Add" at bounding box center [575, 188] width 28 height 21
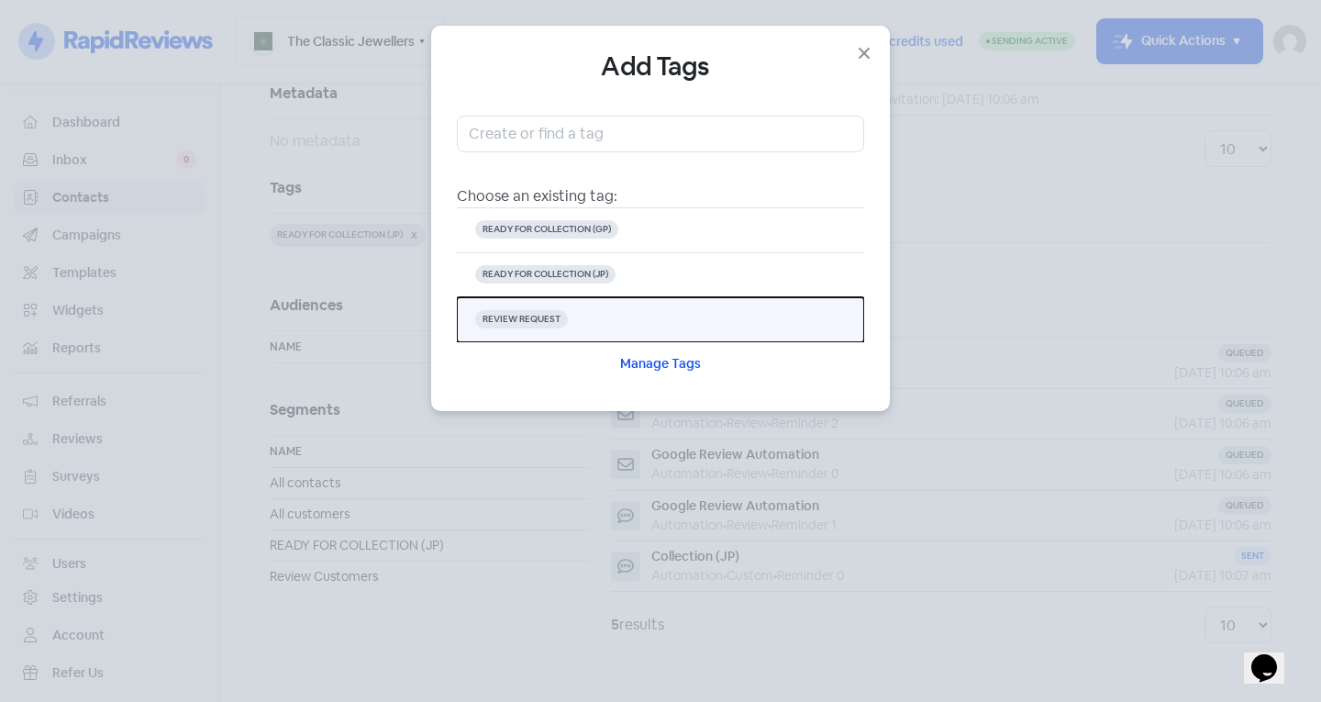
click at [629, 313] on button "REVIEW REQUEST" at bounding box center [660, 319] width 407 height 45
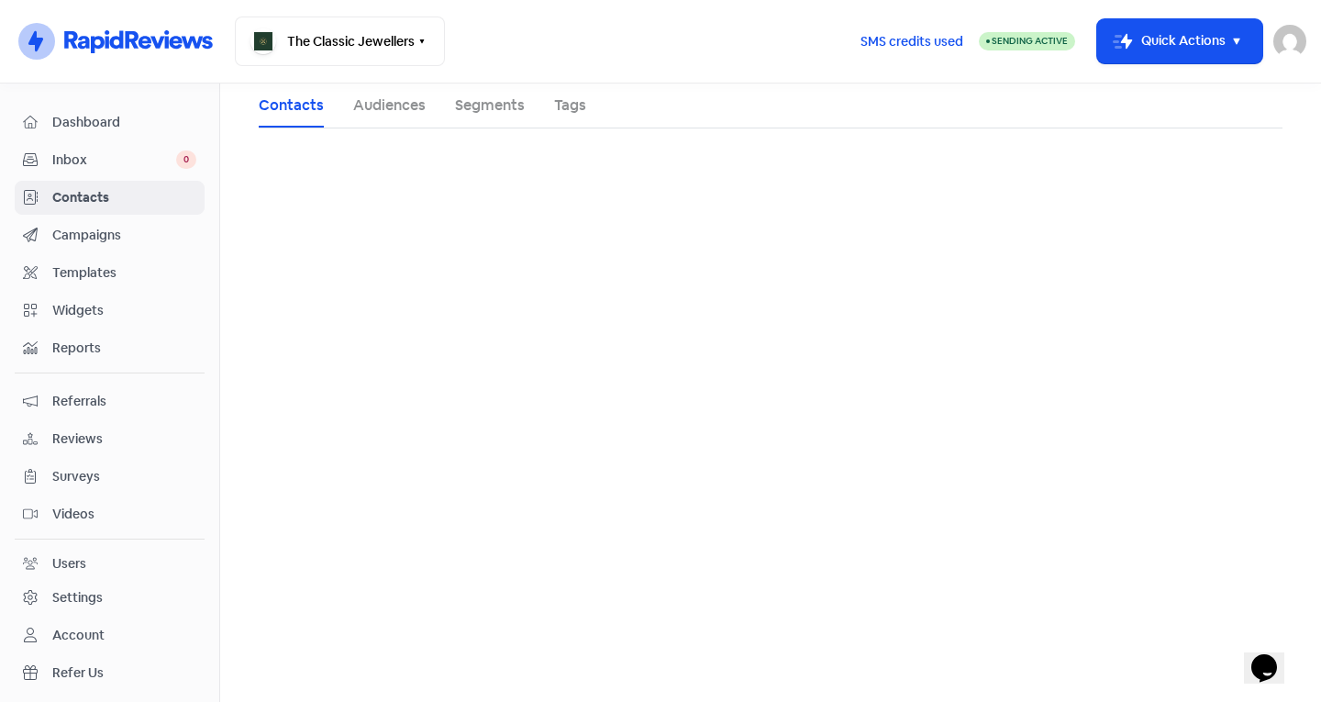
scroll to position [0, 0]
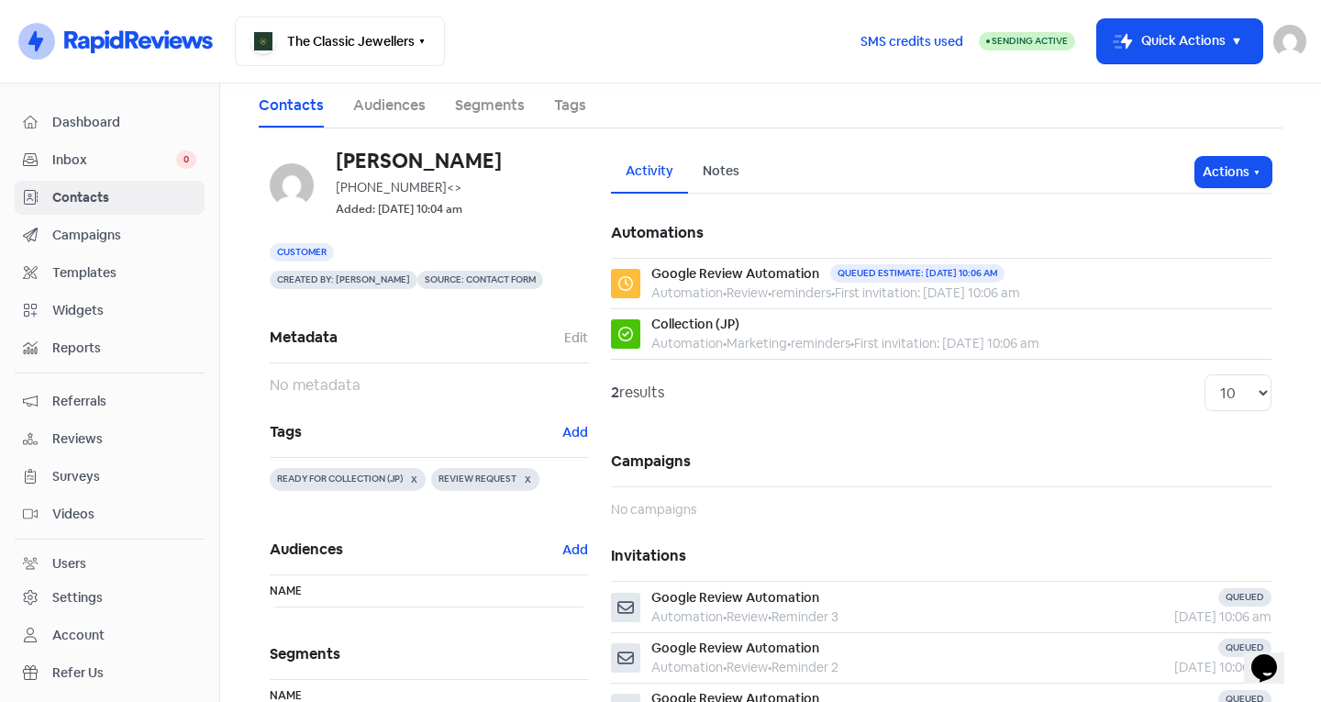
click at [99, 190] on span "Contacts" at bounding box center [124, 197] width 144 height 19
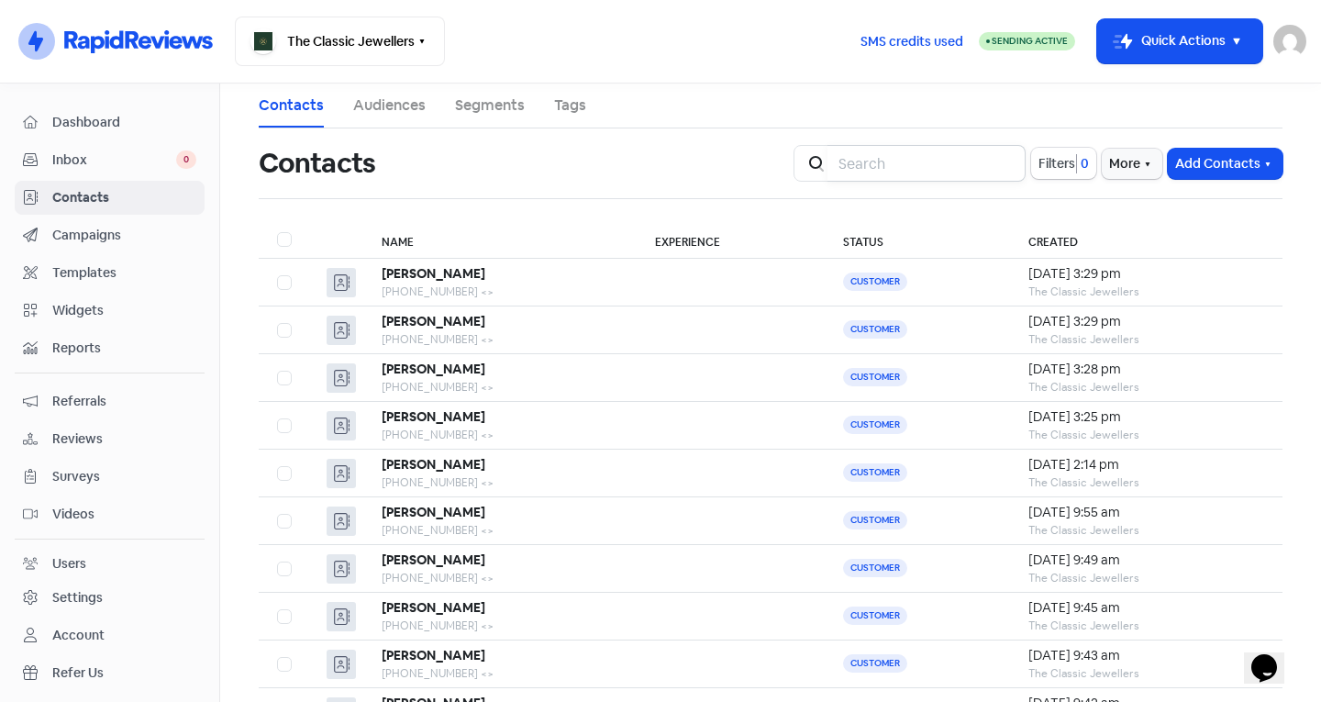
click at [948, 173] on input "search" at bounding box center [926, 163] width 198 height 37
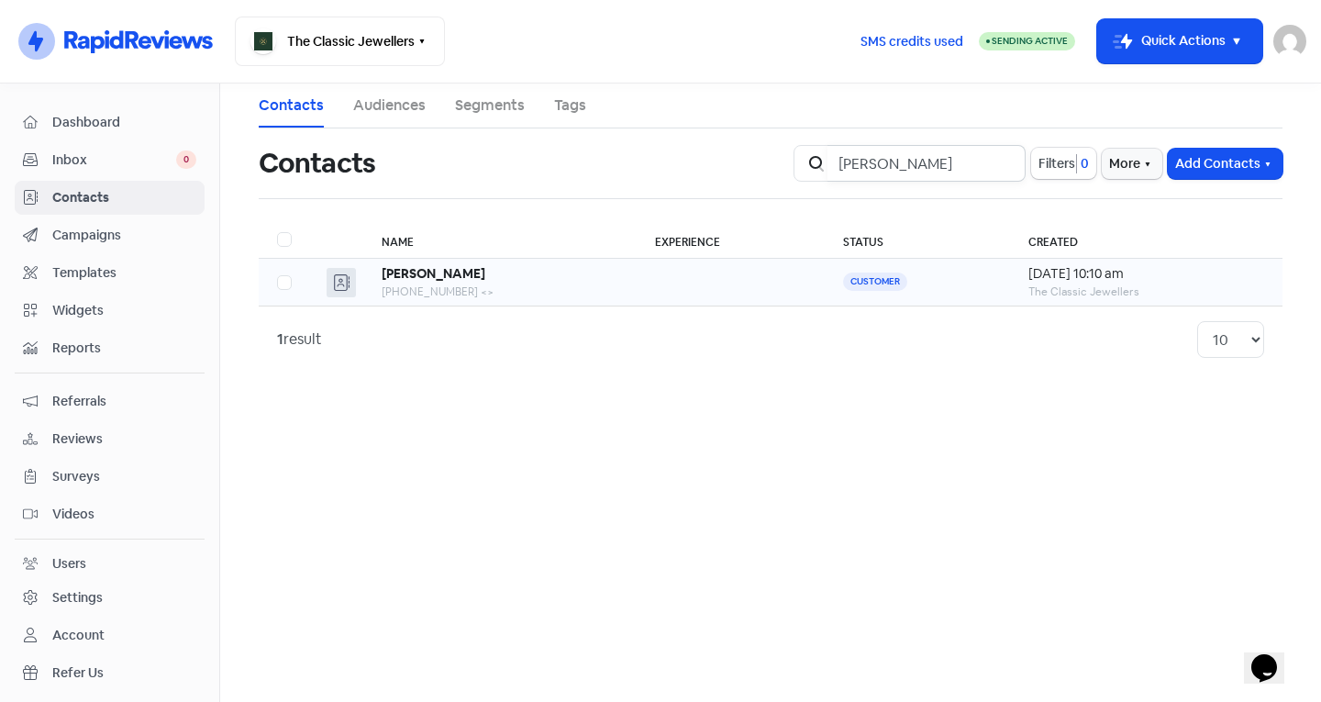
type input "[PERSON_NAME]"
click at [437, 289] on div "[PHONE_NUMBER] <>" at bounding box center [500, 291] width 237 height 17
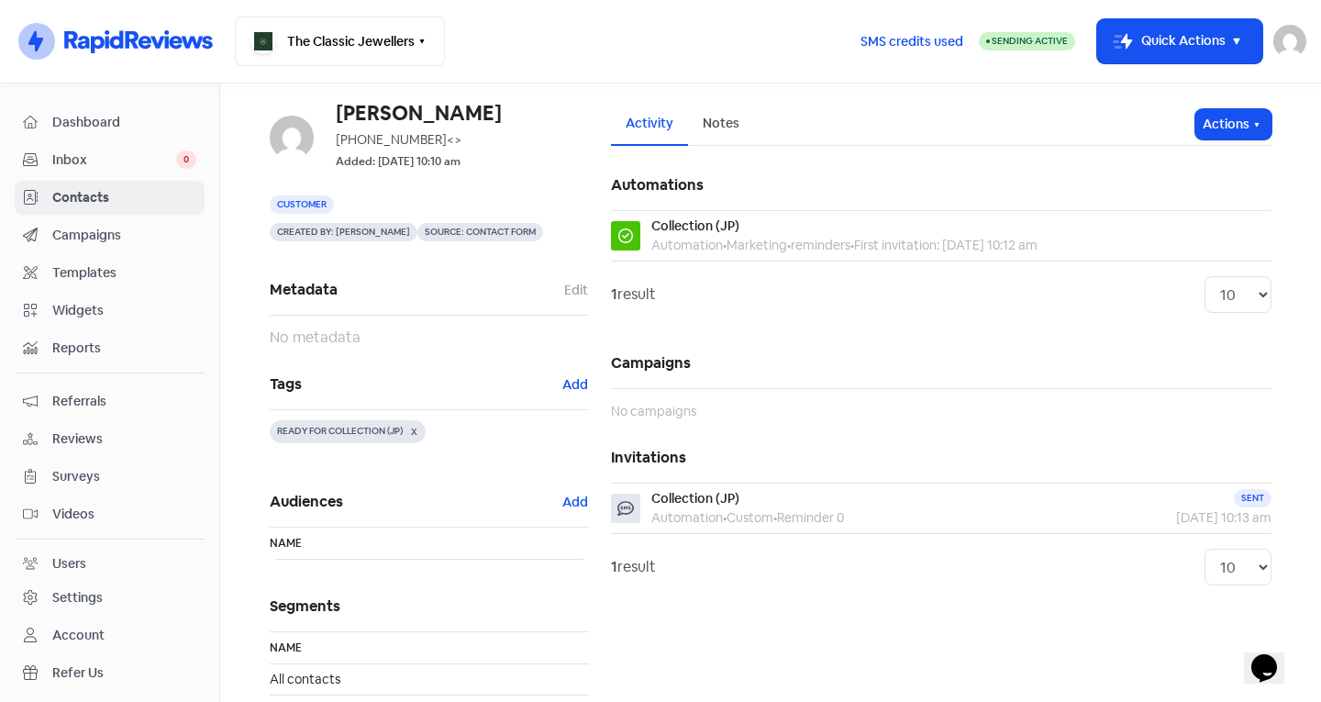
scroll to position [92, 0]
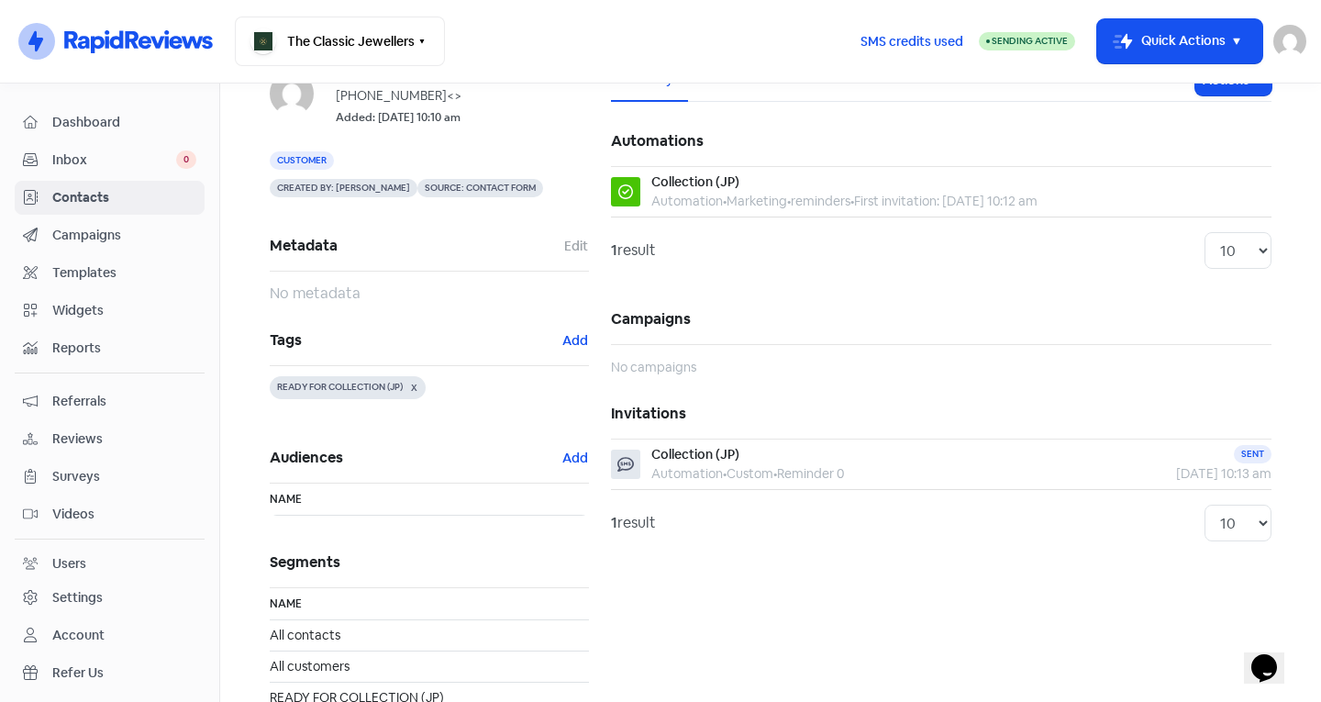
click at [570, 328] on h5 "Tags Add" at bounding box center [429, 340] width 319 height 50
click at [570, 337] on button "Add" at bounding box center [575, 340] width 28 height 21
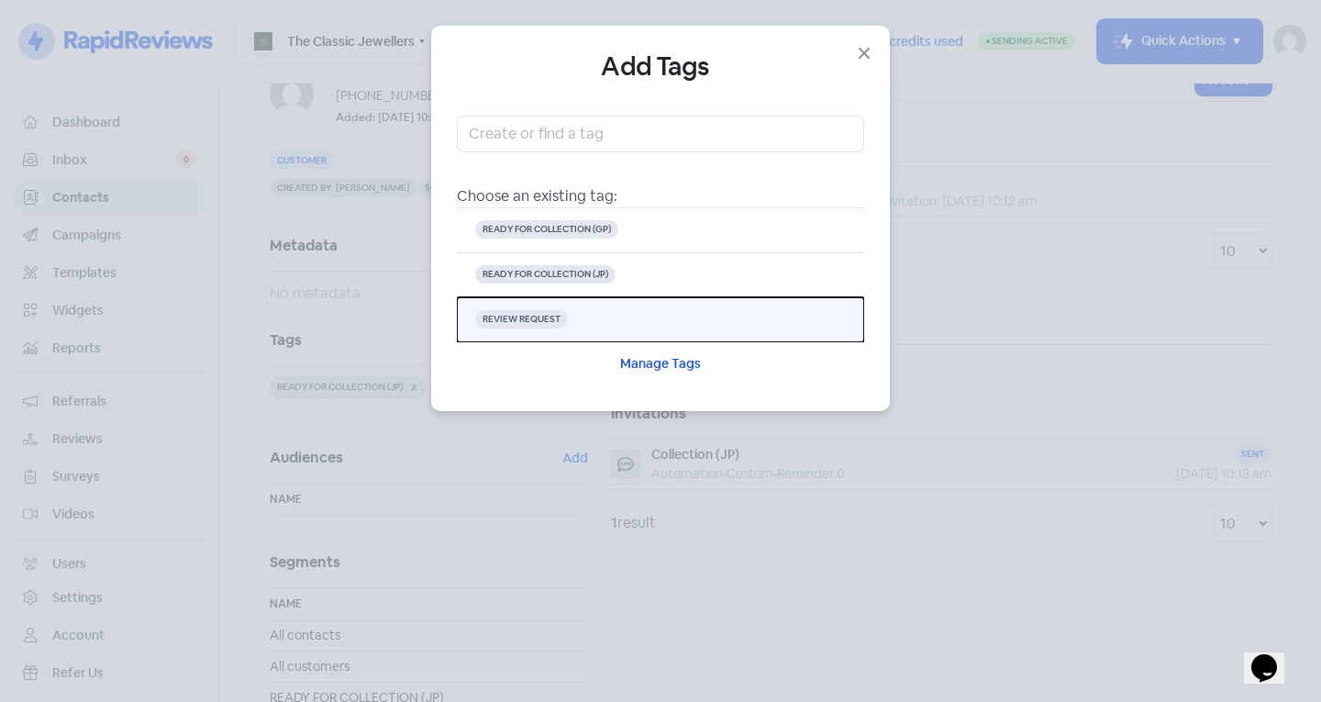
click at [604, 310] on button "REVIEW REQUEST" at bounding box center [660, 319] width 407 height 45
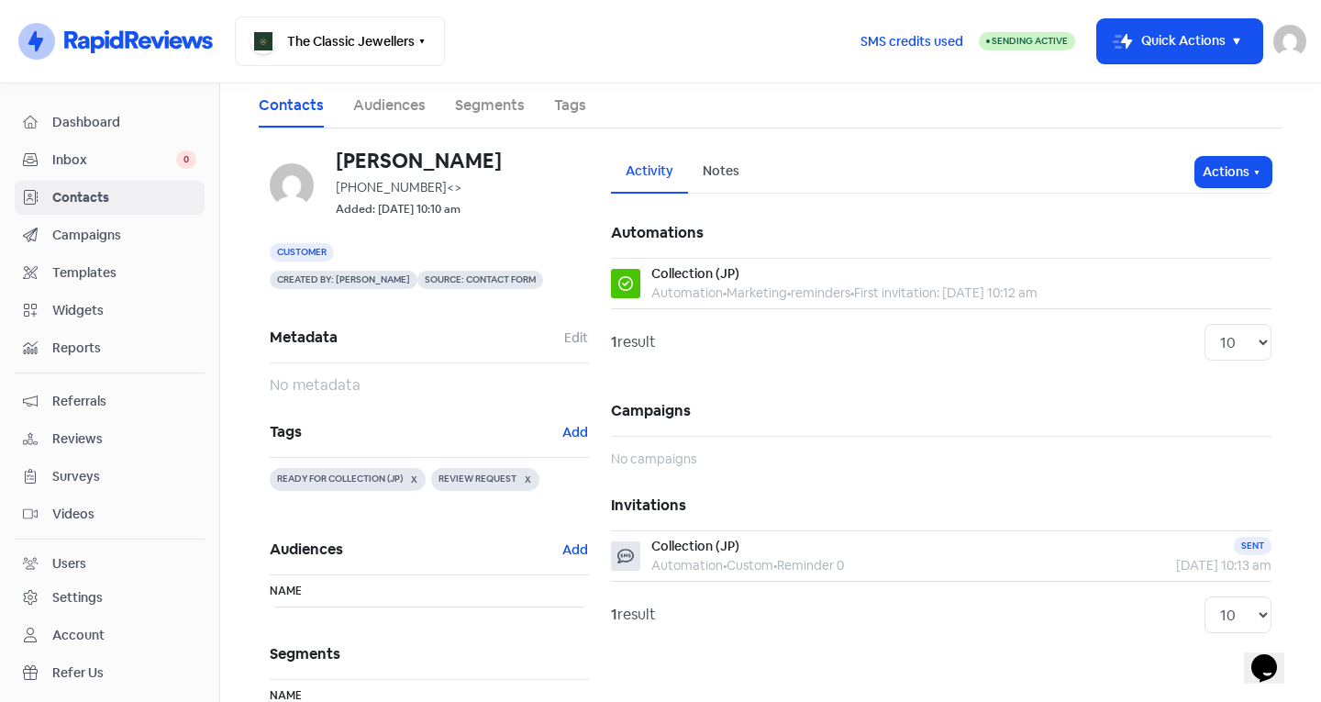
click at [58, 201] on span "Contacts" at bounding box center [124, 197] width 144 height 19
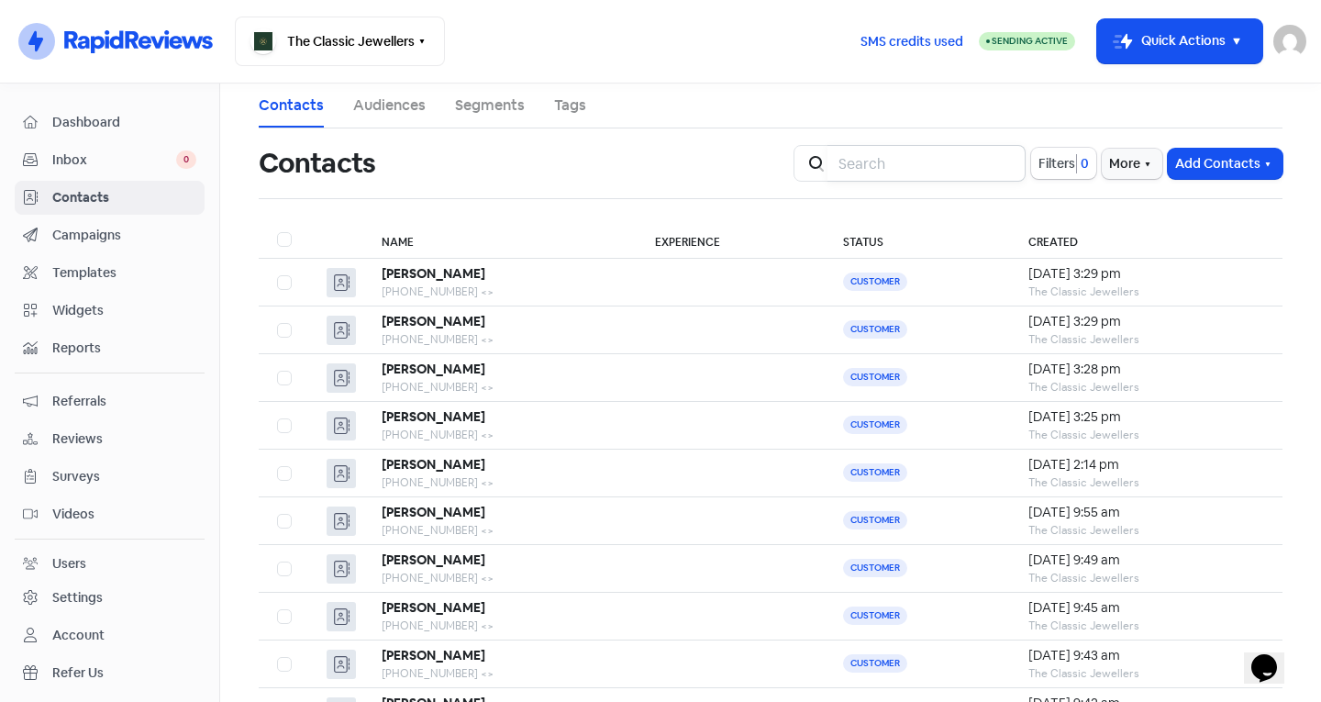
click at [883, 172] on input "search" at bounding box center [926, 163] width 198 height 37
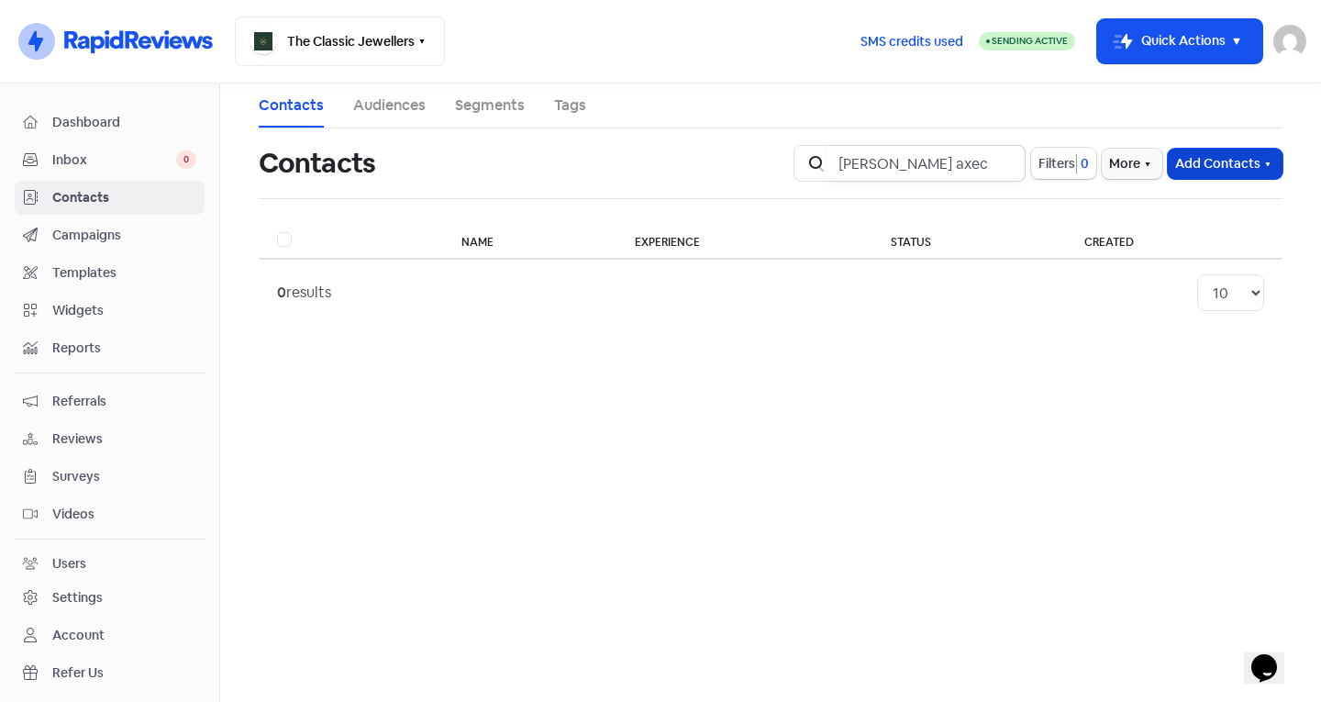
type input "[PERSON_NAME] axec"
click at [1205, 157] on button "Add Contacts" at bounding box center [1224, 164] width 115 height 30
click at [1117, 191] on button "Add a contact" at bounding box center [1175, 203] width 214 height 37
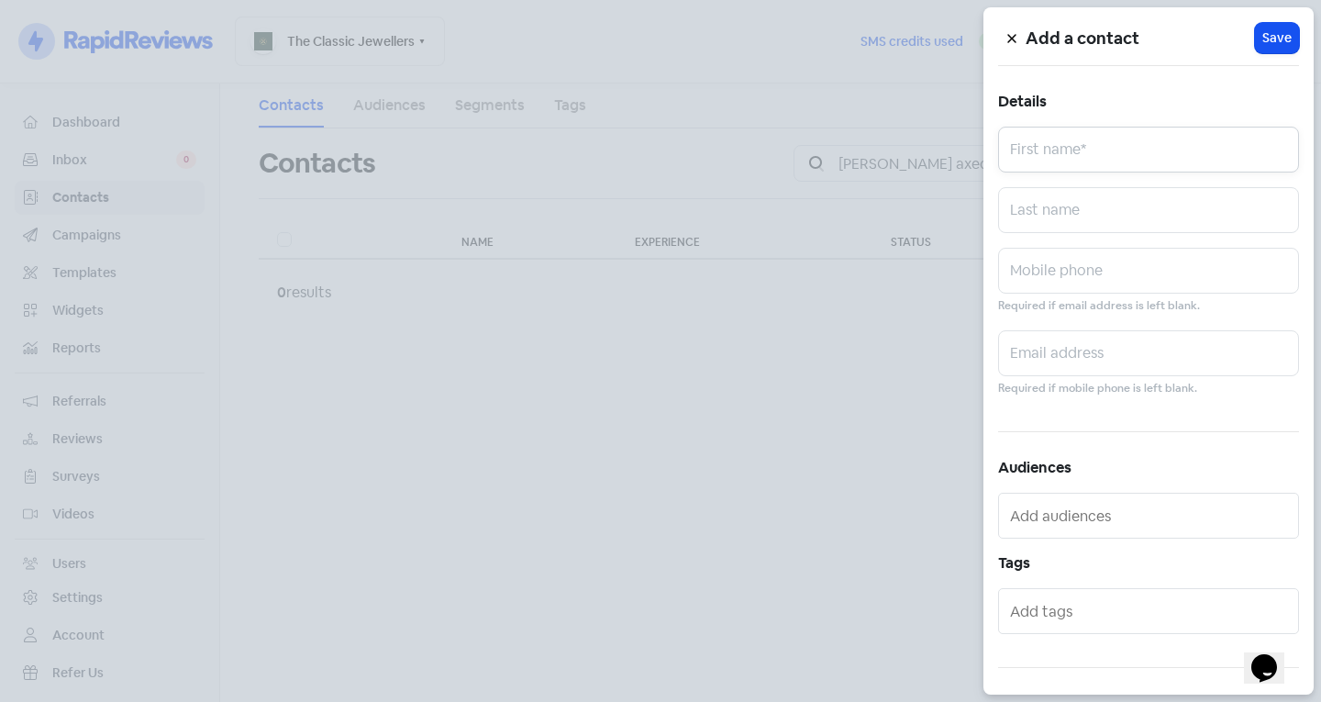
drag, startPoint x: 1085, startPoint y: 153, endPoint x: 1069, endPoint y: 148, distance: 16.5
click at [1084, 153] on input "text" at bounding box center [1148, 150] width 301 height 46
type input "[PERSON_NAME]"
click at [1125, 226] on input "text" at bounding box center [1148, 210] width 301 height 46
type input "[PERSON_NAME]"
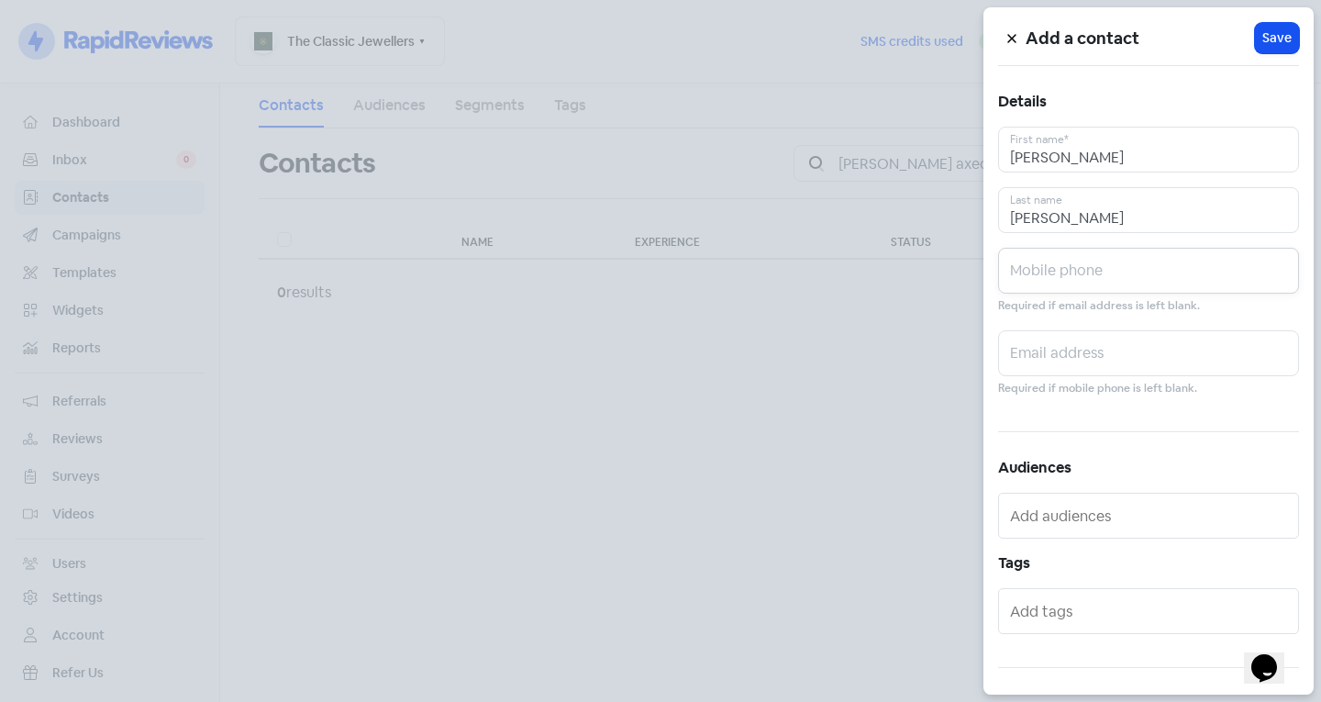
click at [1091, 273] on input "text" at bounding box center [1148, 271] width 301 height 46
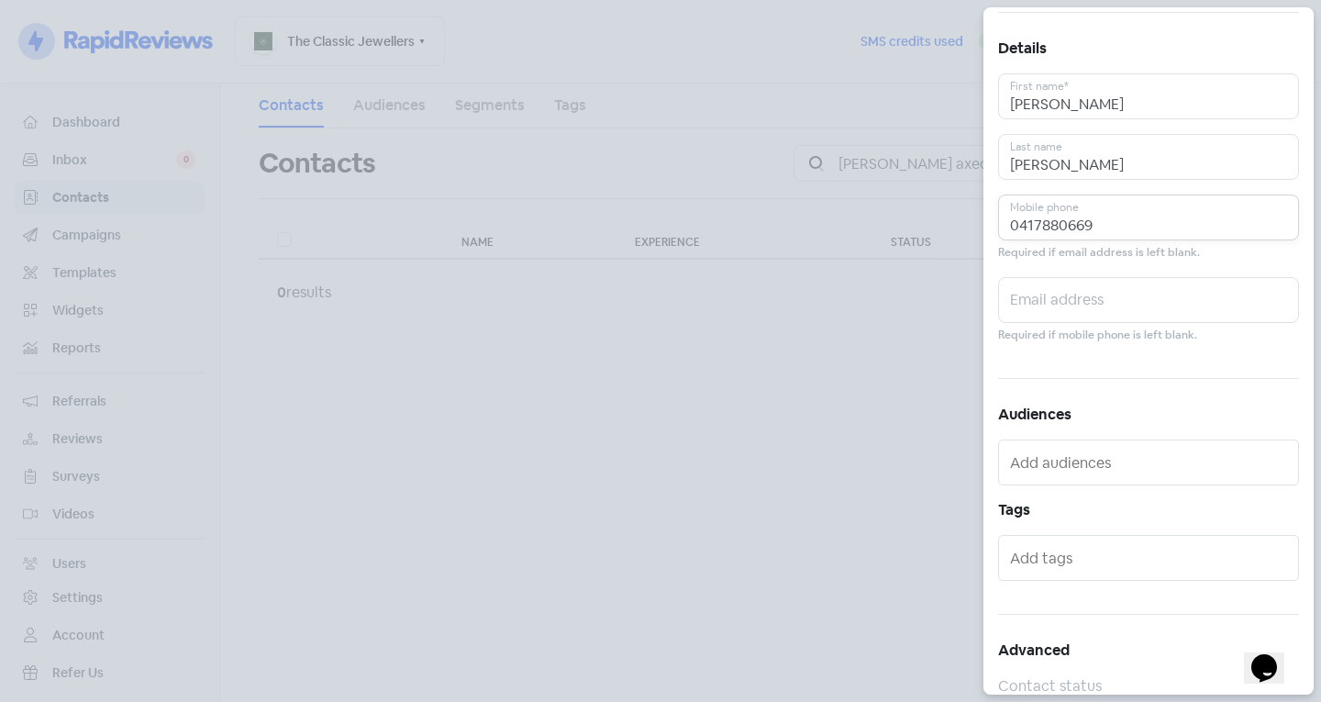
scroll to position [101, 0]
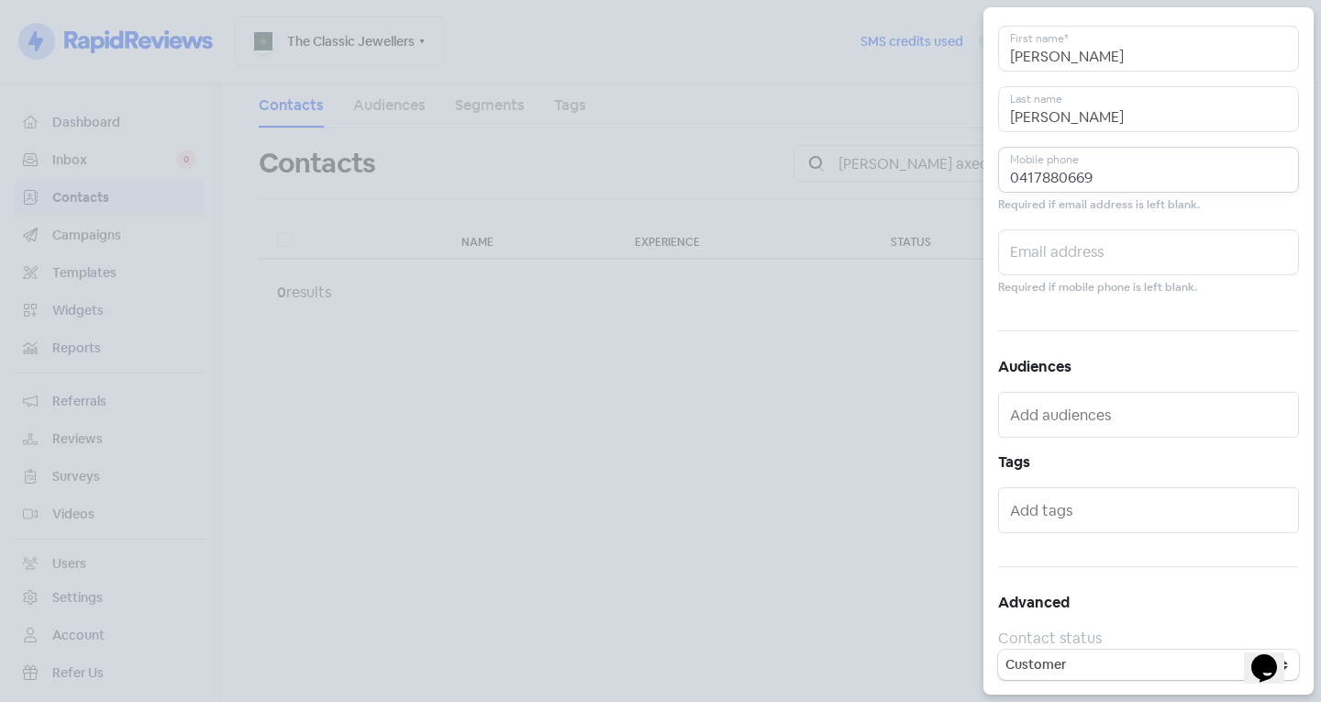
type input "0417880669"
click at [1100, 521] on input "text" at bounding box center [1150, 509] width 281 height 29
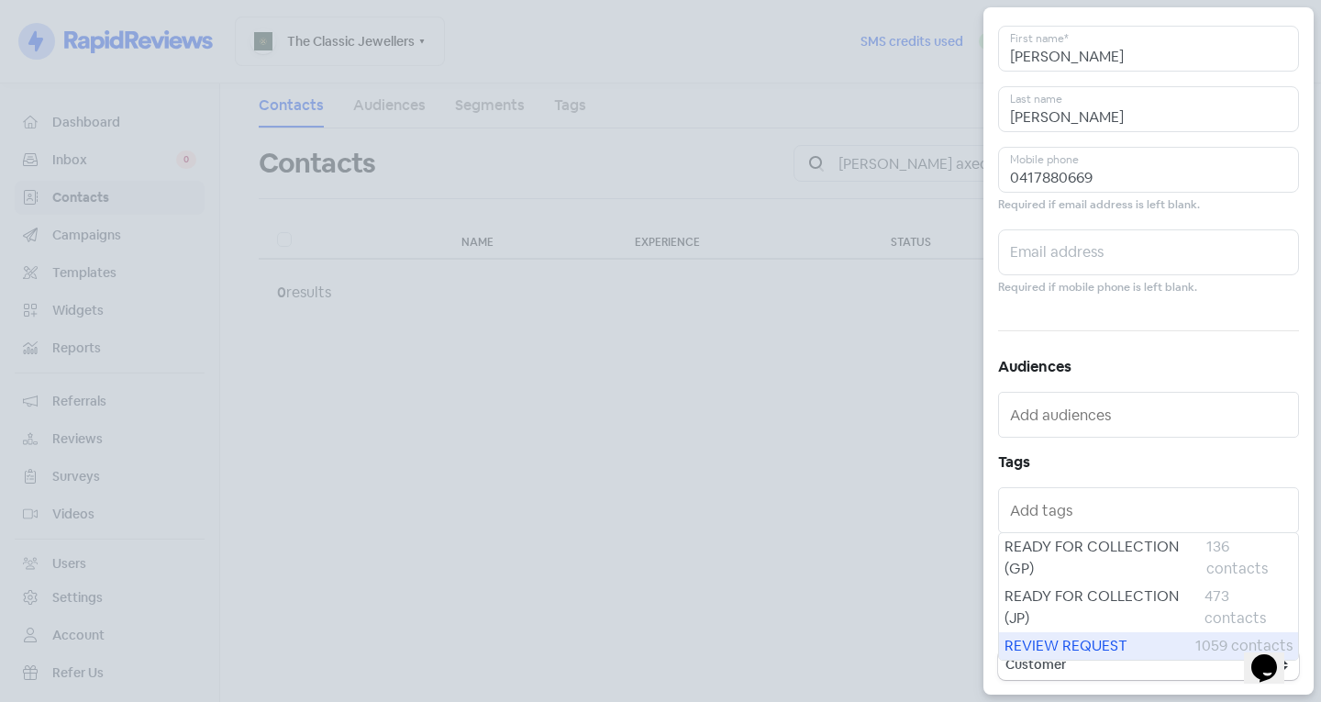
click at [1109, 638] on span "REVIEW REQUEST" at bounding box center [1099, 646] width 191 height 22
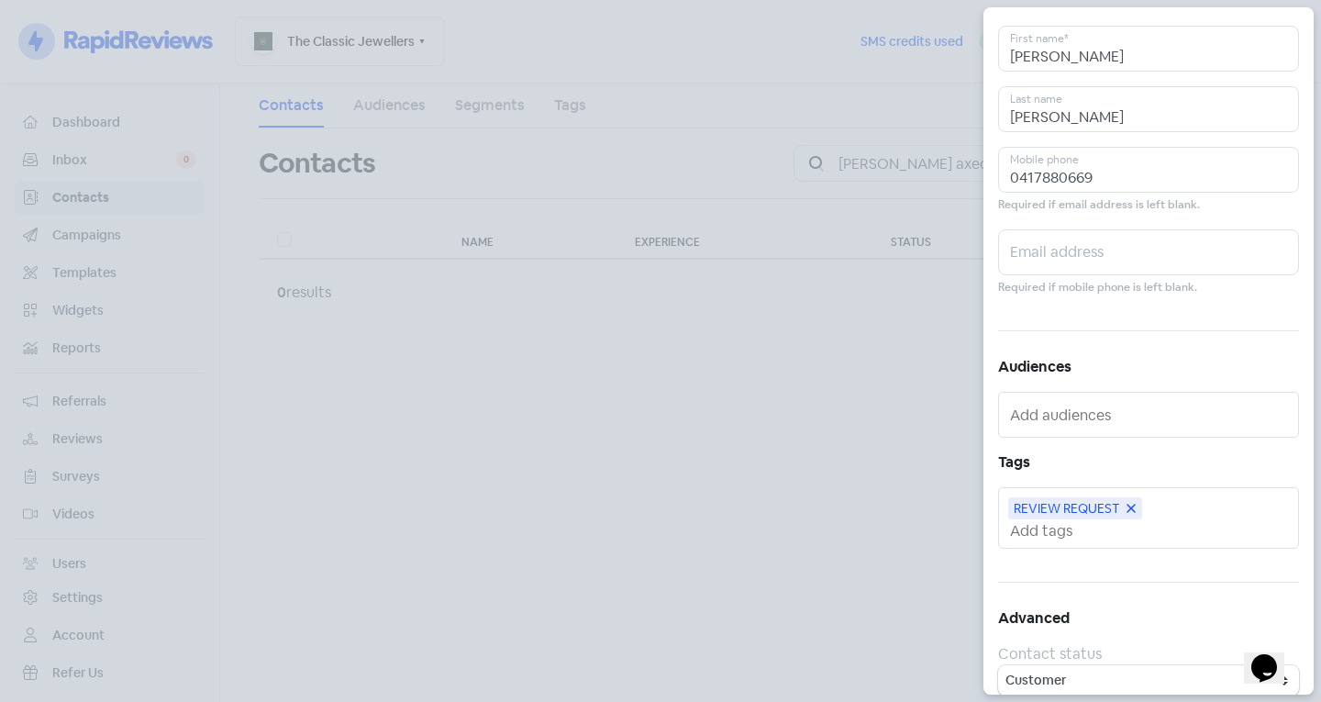
scroll to position [0, 0]
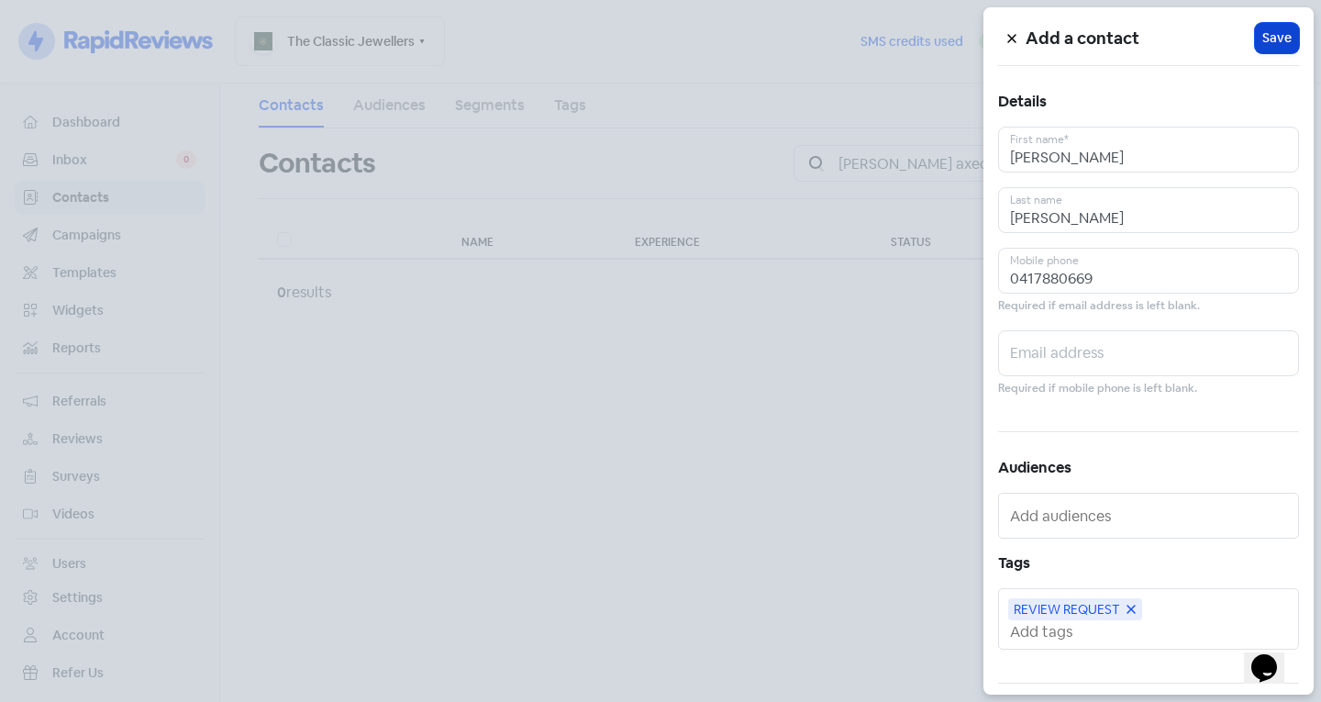
click at [1262, 38] on span "Save" at bounding box center [1276, 37] width 29 height 19
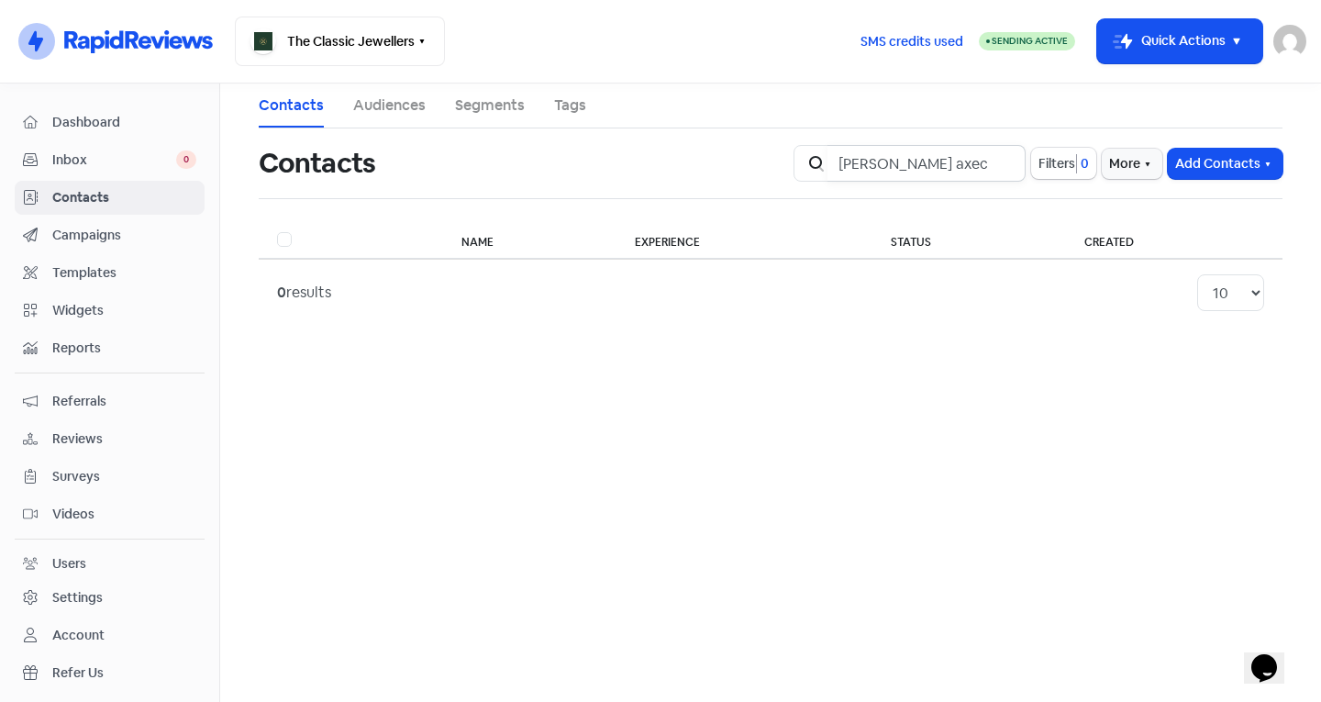
click at [998, 163] on input "[PERSON_NAME] axec" at bounding box center [926, 163] width 198 height 37
type input "andri"
click at [1181, 158] on button "Add Contacts" at bounding box center [1224, 164] width 115 height 30
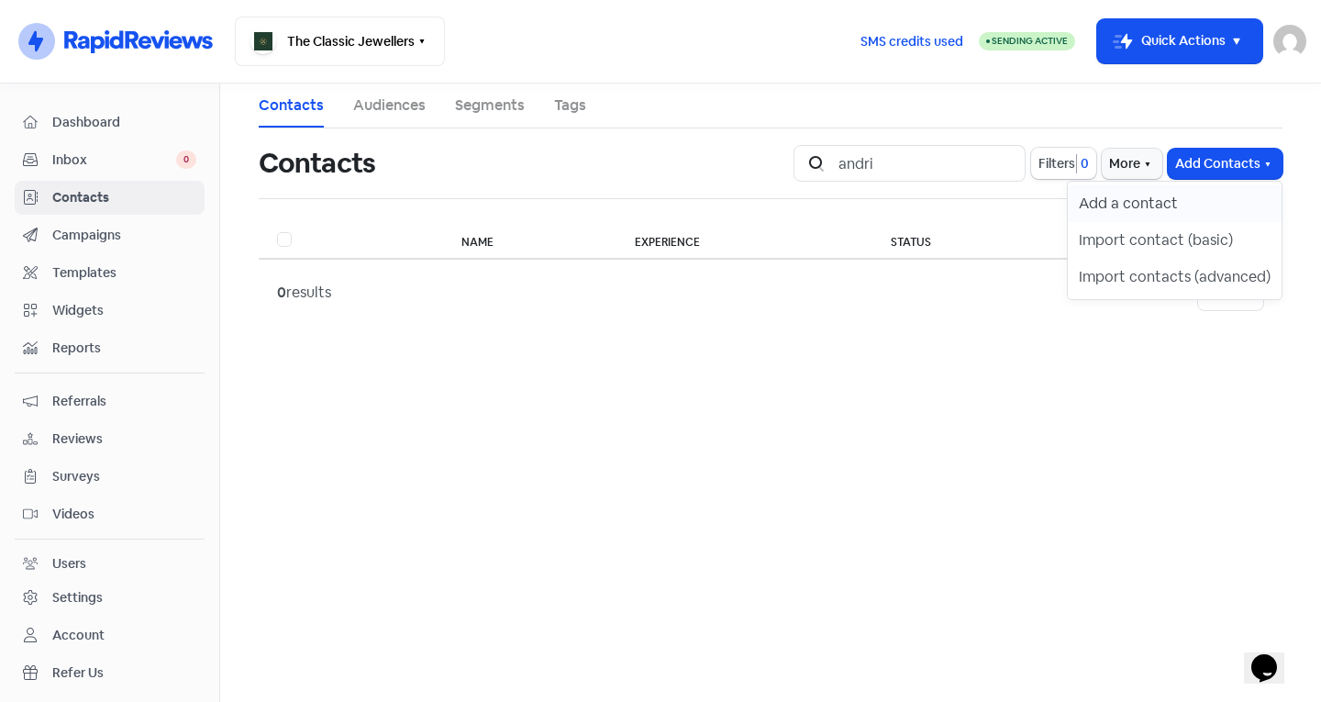
click at [1172, 214] on button "Add a contact" at bounding box center [1175, 203] width 214 height 37
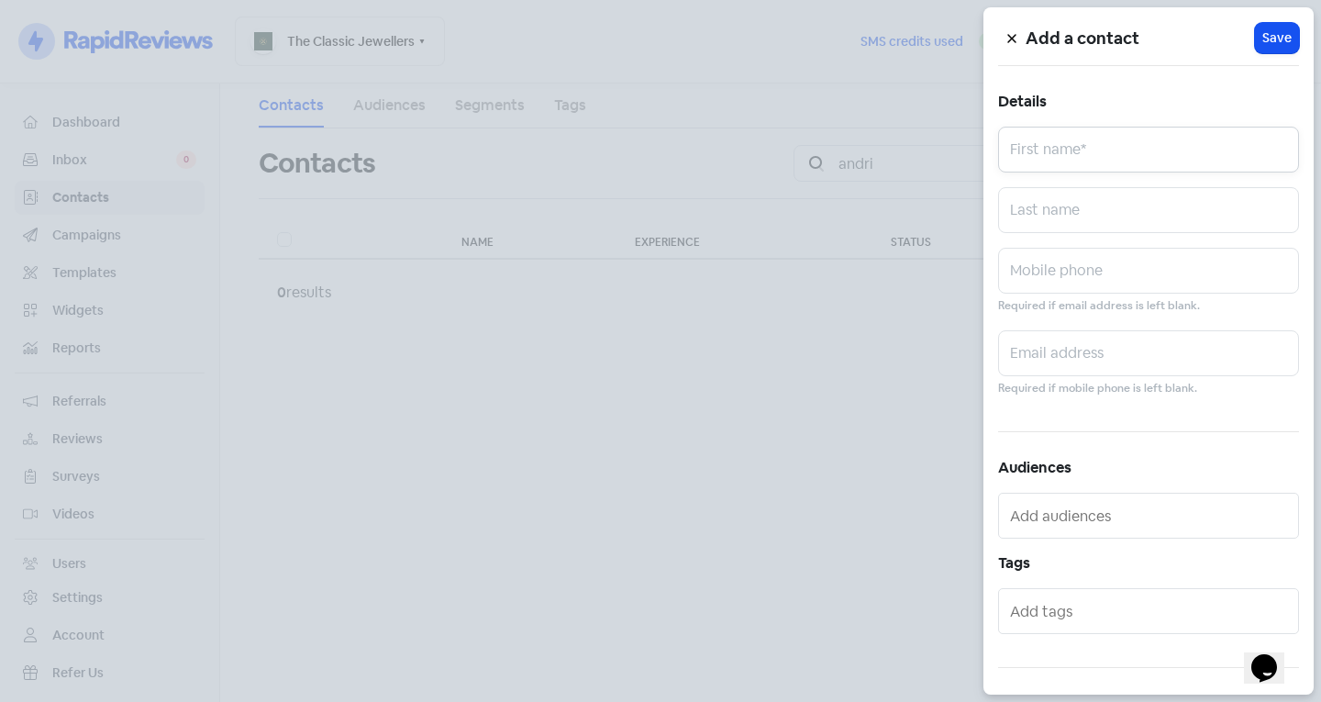
click at [1134, 157] on input "text" at bounding box center [1148, 150] width 301 height 46
type input "Andriani"
click at [1093, 274] on input "text" at bounding box center [1148, 271] width 301 height 46
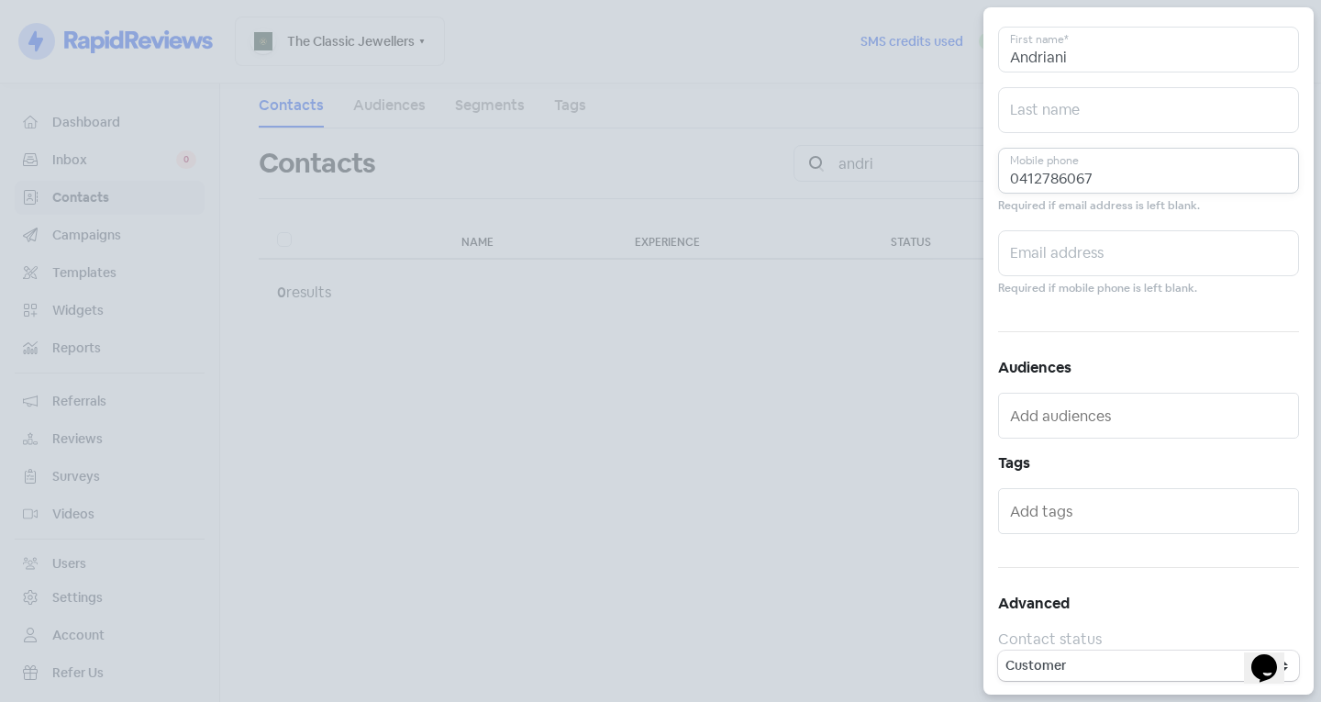
scroll to position [101, 0]
type input "0412786067"
click at [1088, 519] on input "text" at bounding box center [1150, 509] width 281 height 29
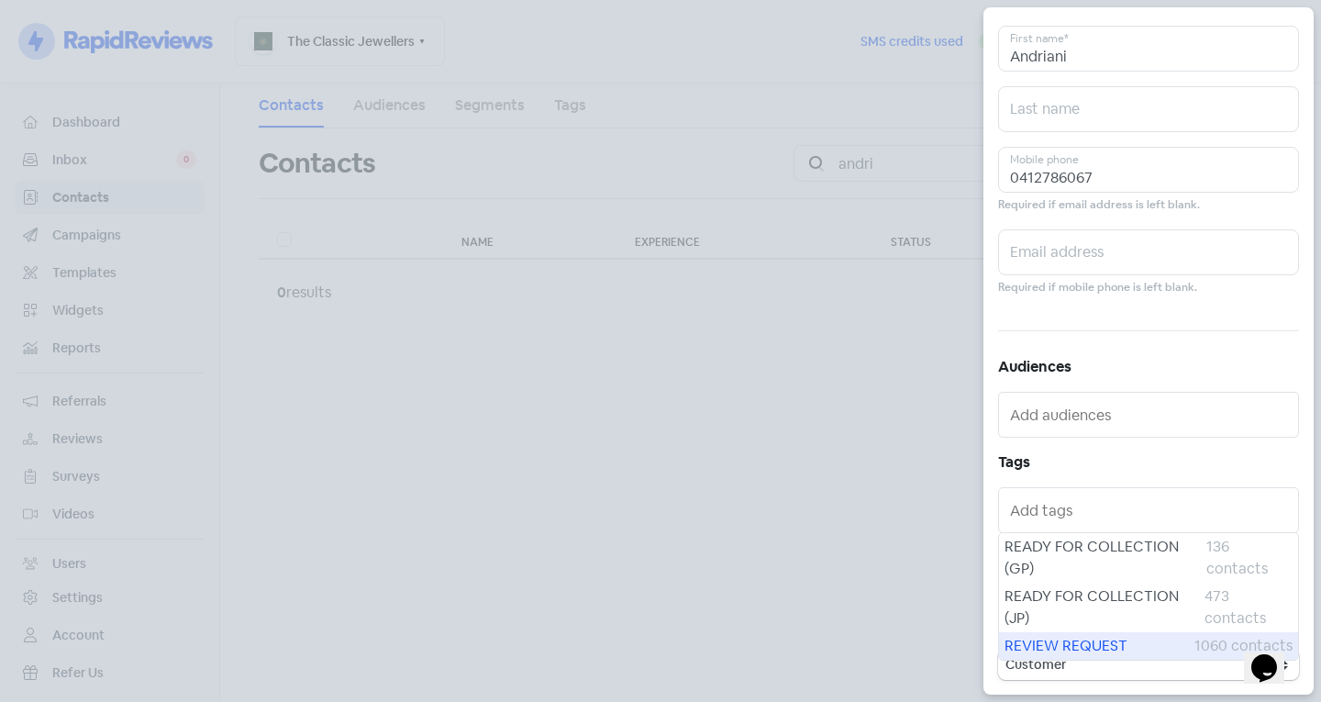
click at [1079, 636] on span "REVIEW REQUEST" at bounding box center [1099, 646] width 190 height 22
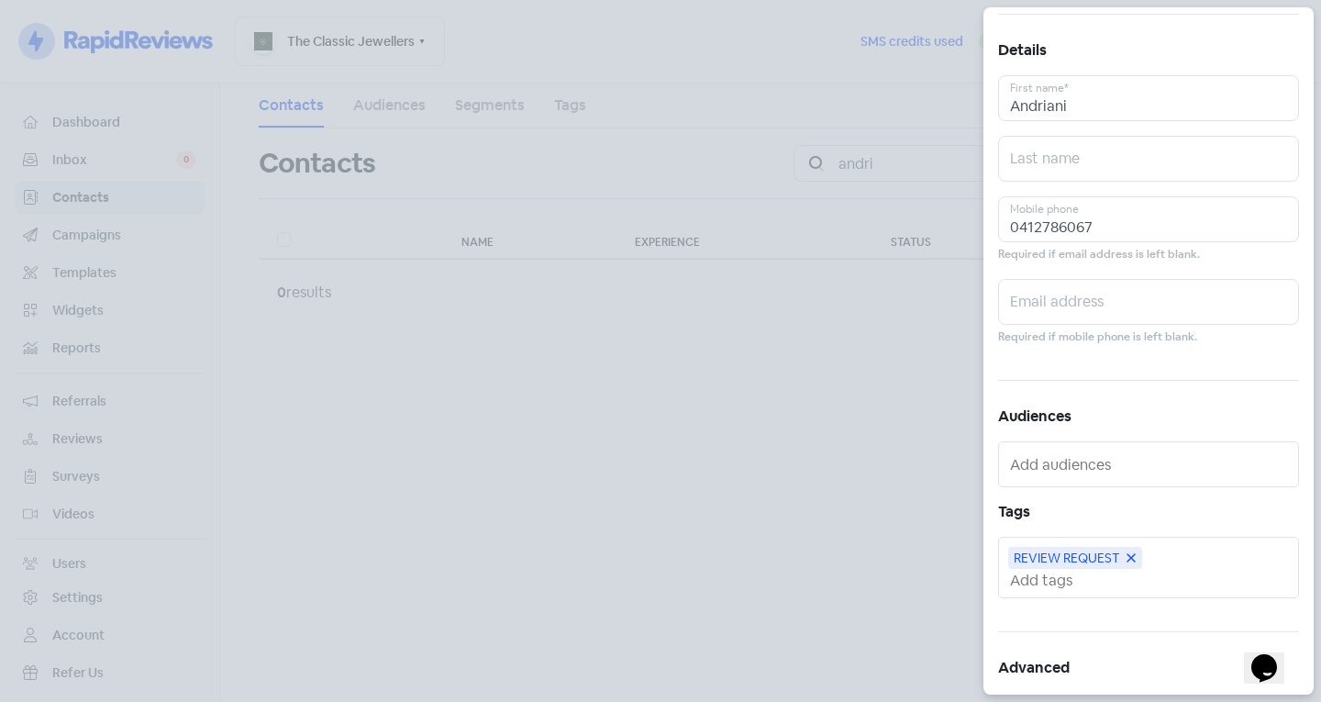
scroll to position [0, 0]
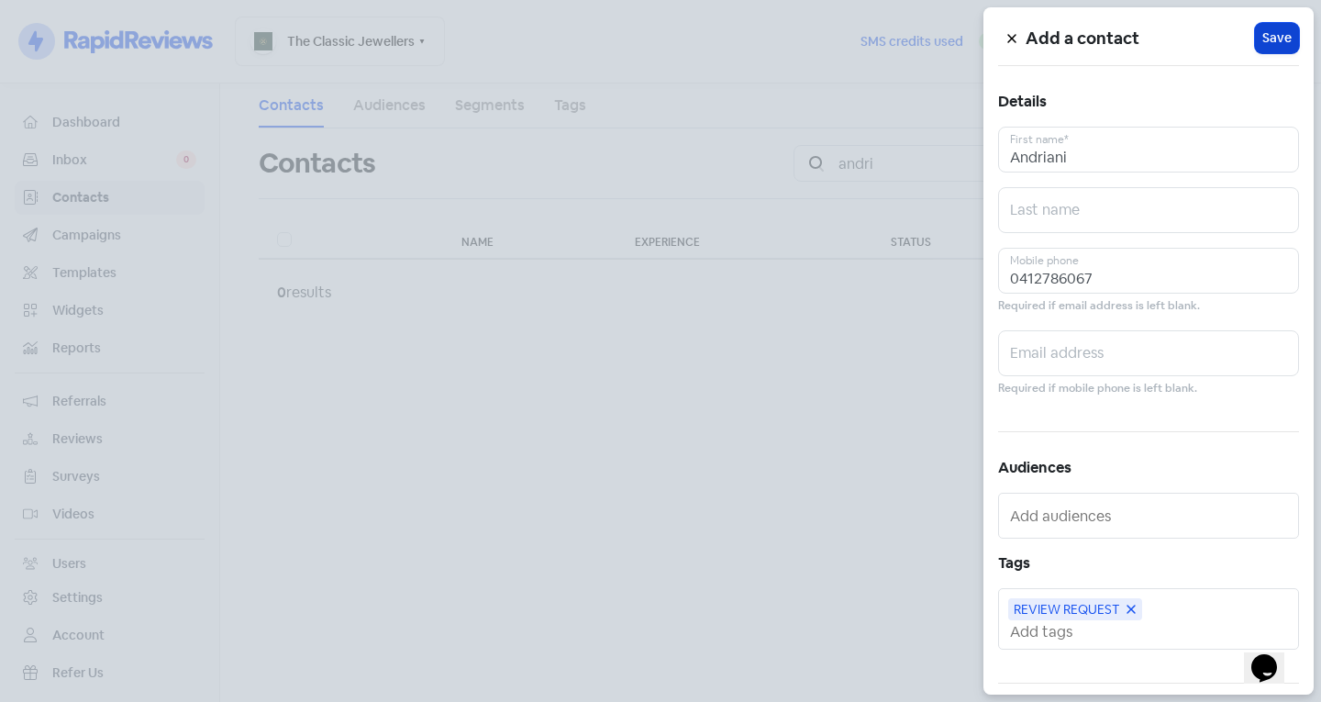
click at [1267, 34] on span "Save" at bounding box center [1276, 37] width 29 height 19
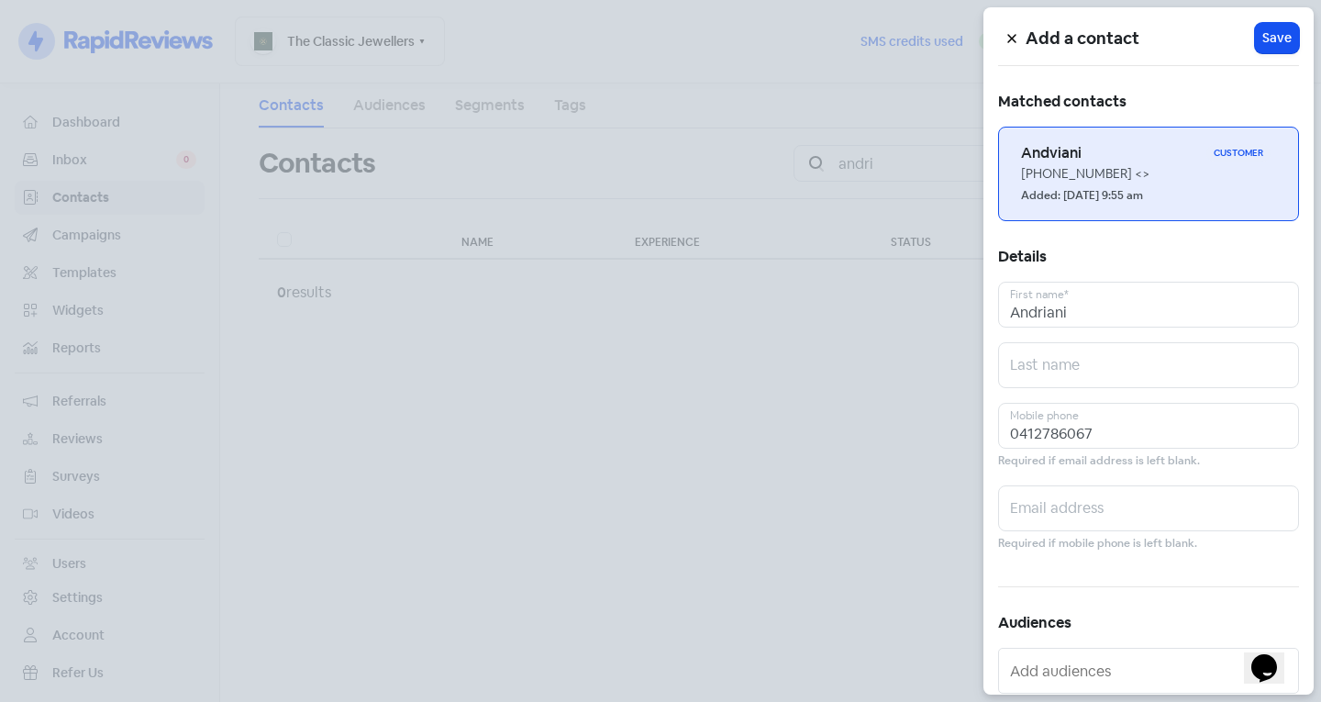
click at [1158, 156] on h6 "Andviani" at bounding box center [1113, 153] width 185 height 20
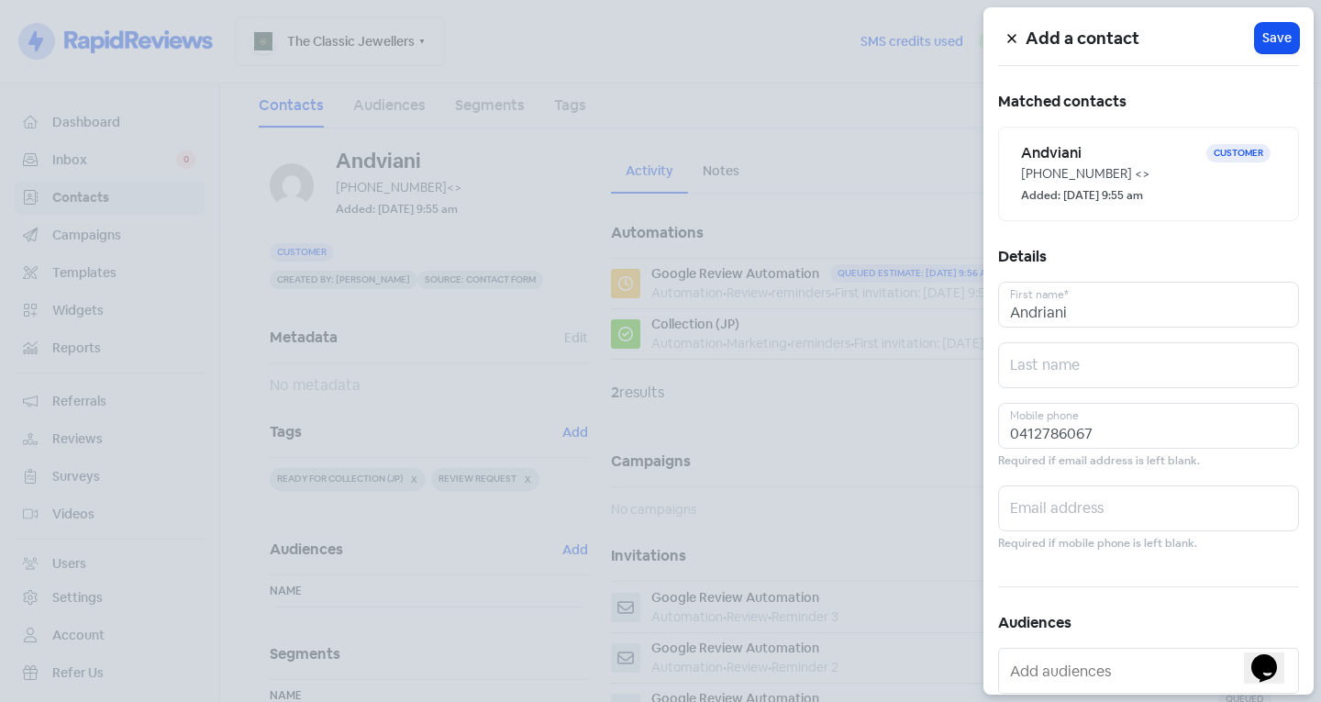
click at [476, 370] on div at bounding box center [660, 351] width 1321 height 702
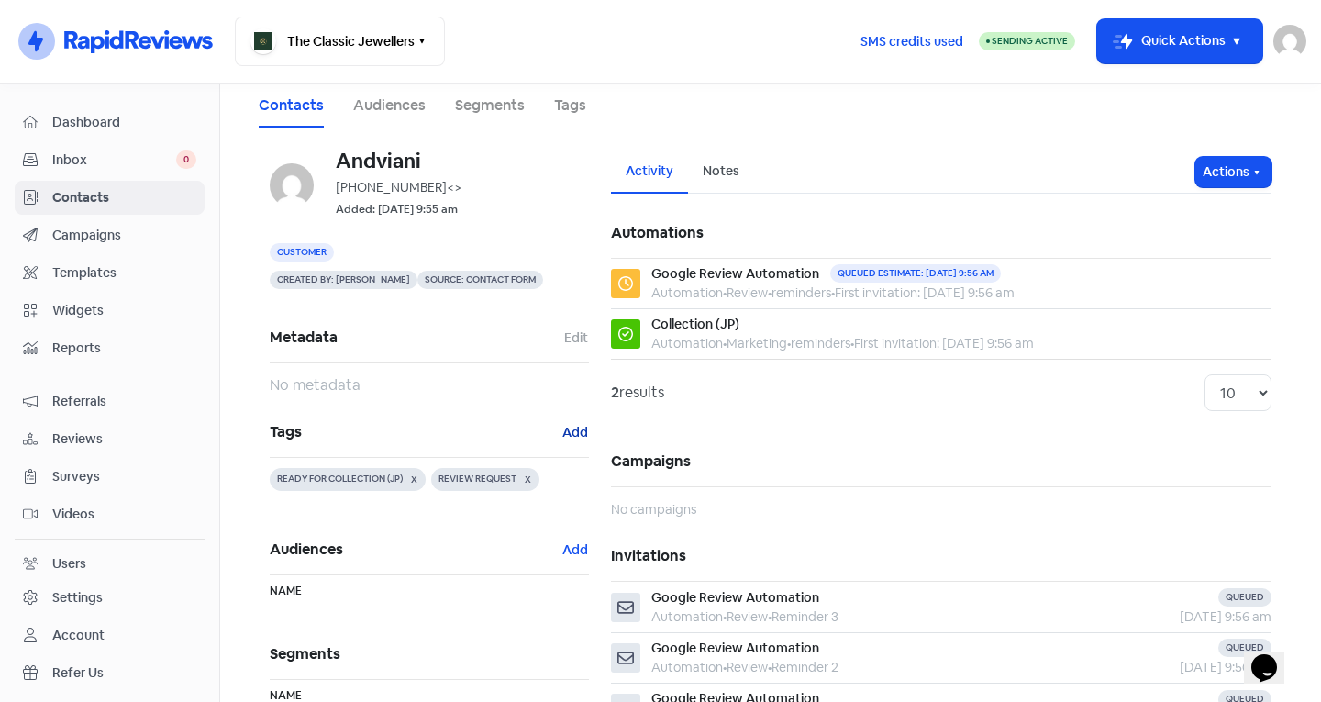
click at [561, 426] on button "Add" at bounding box center [575, 432] width 28 height 21
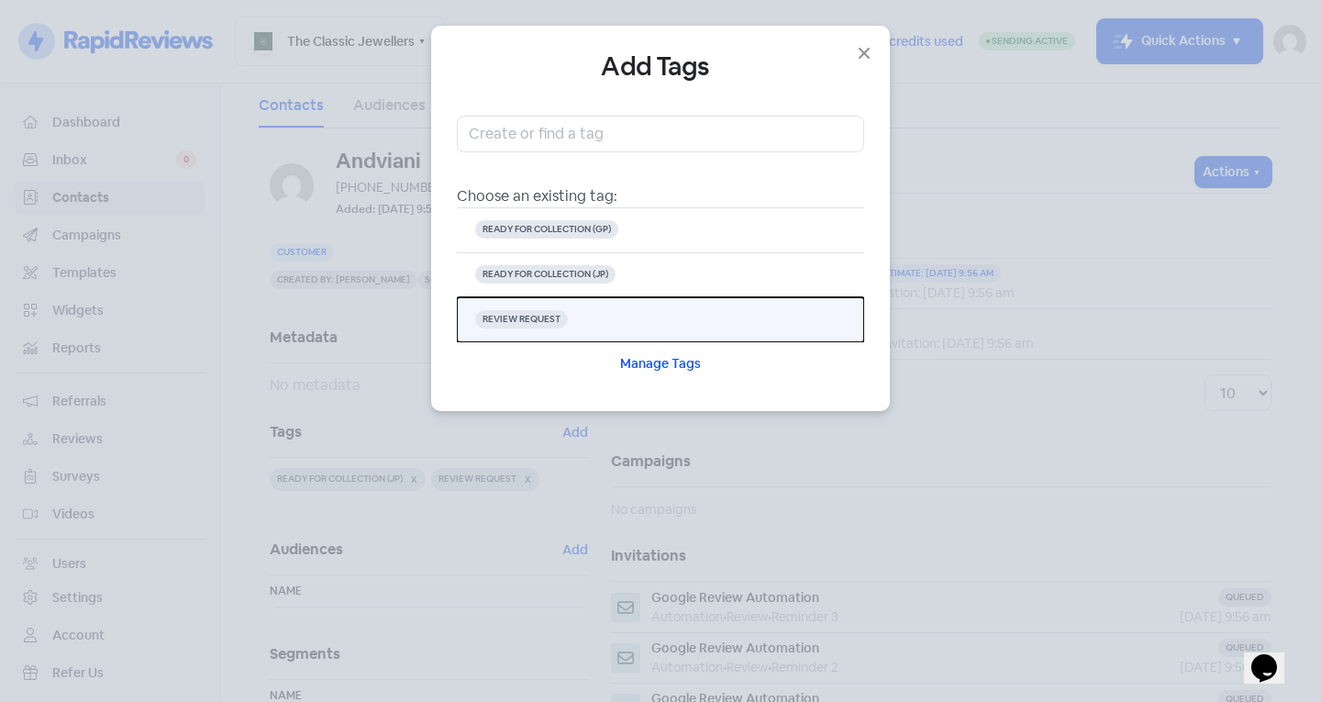
click at [612, 327] on button "REVIEW REQUEST" at bounding box center [660, 319] width 407 height 45
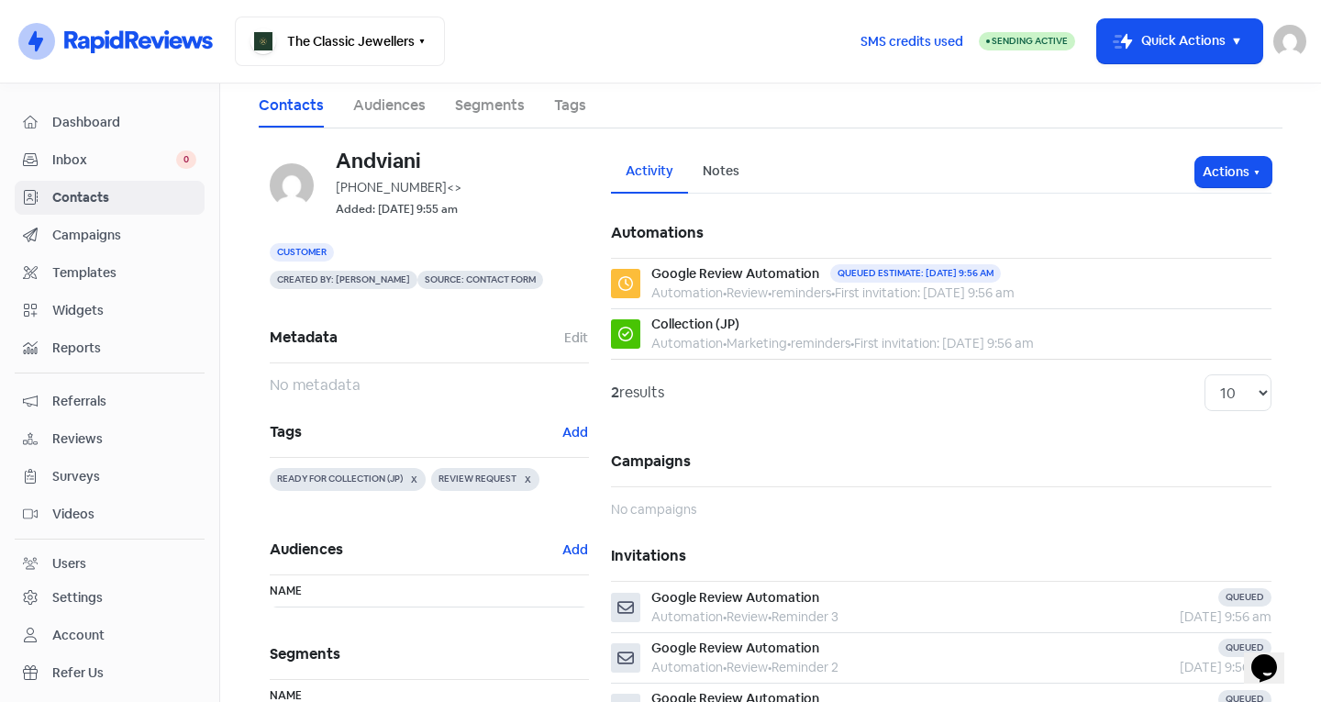
click at [152, 205] on span "Contacts" at bounding box center [124, 197] width 144 height 19
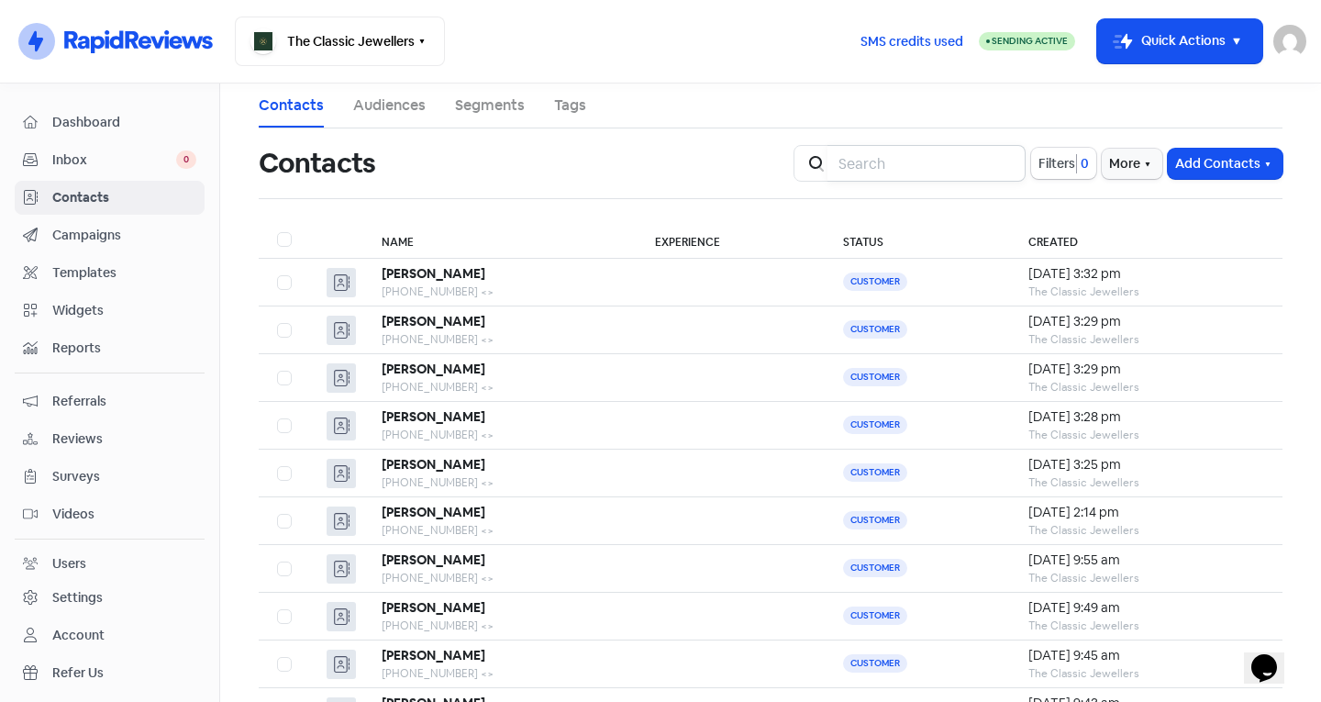
click at [944, 165] on input "search" at bounding box center [926, 163] width 198 height 37
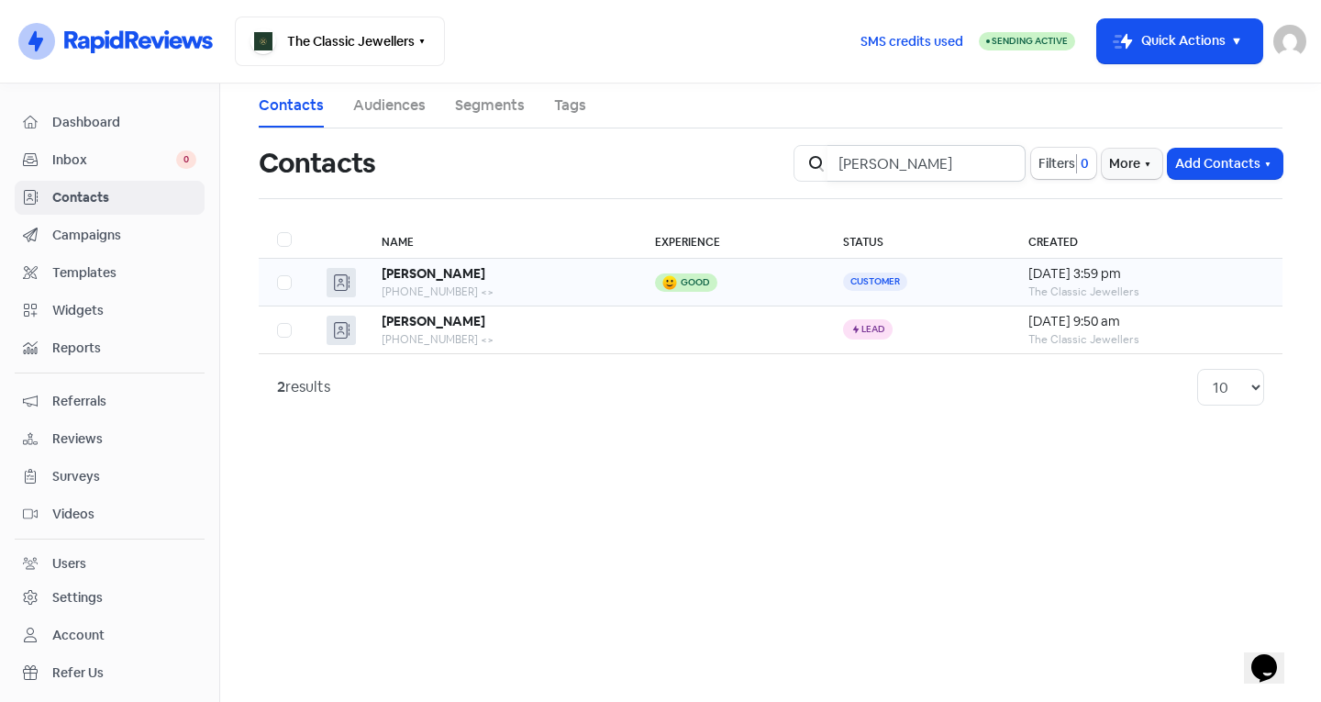
type input "[PERSON_NAME]"
click at [496, 272] on div "[PERSON_NAME]" at bounding box center [500, 273] width 237 height 19
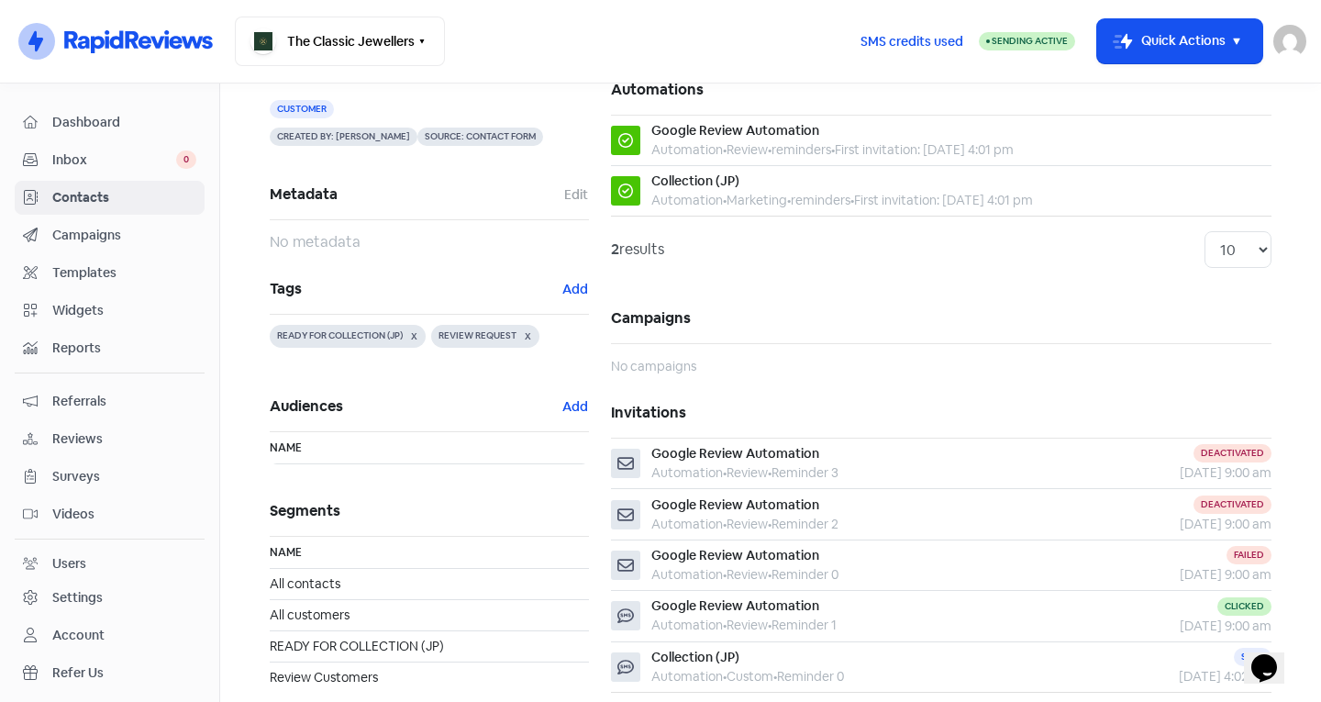
scroll to position [183, 0]
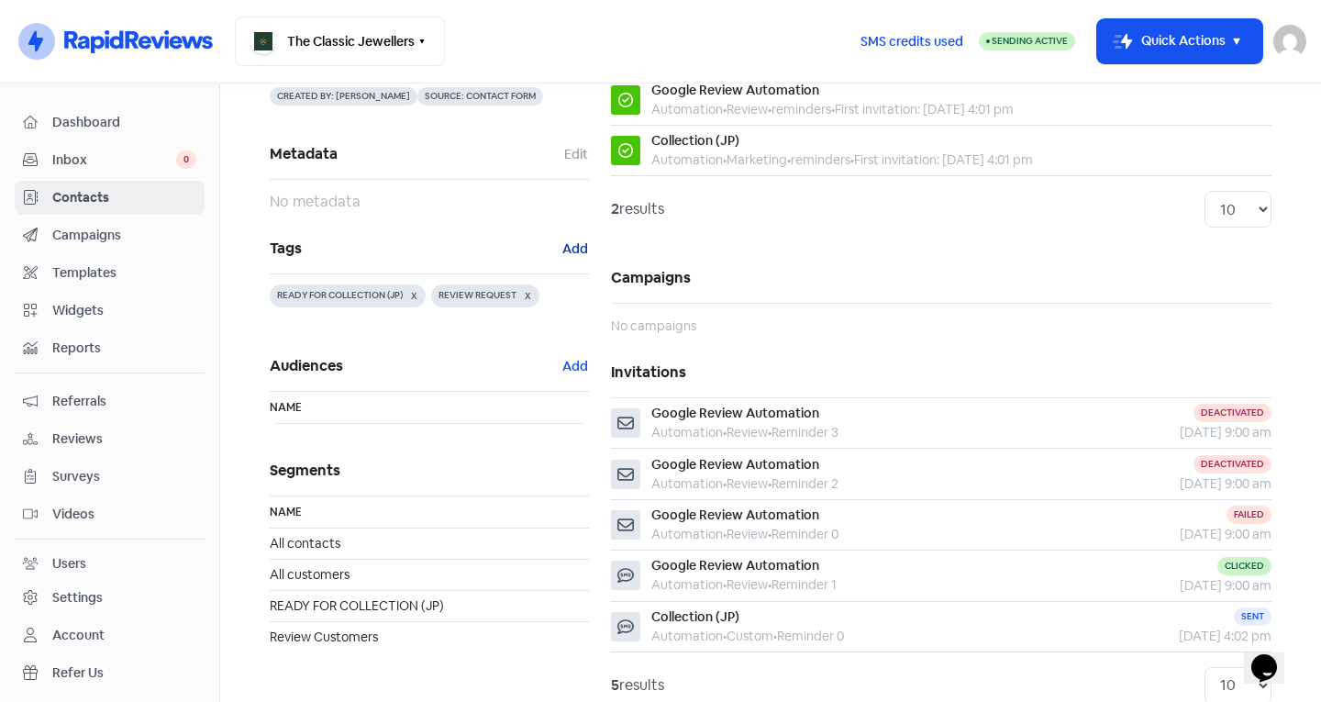
click at [565, 253] on button "Add" at bounding box center [575, 248] width 28 height 21
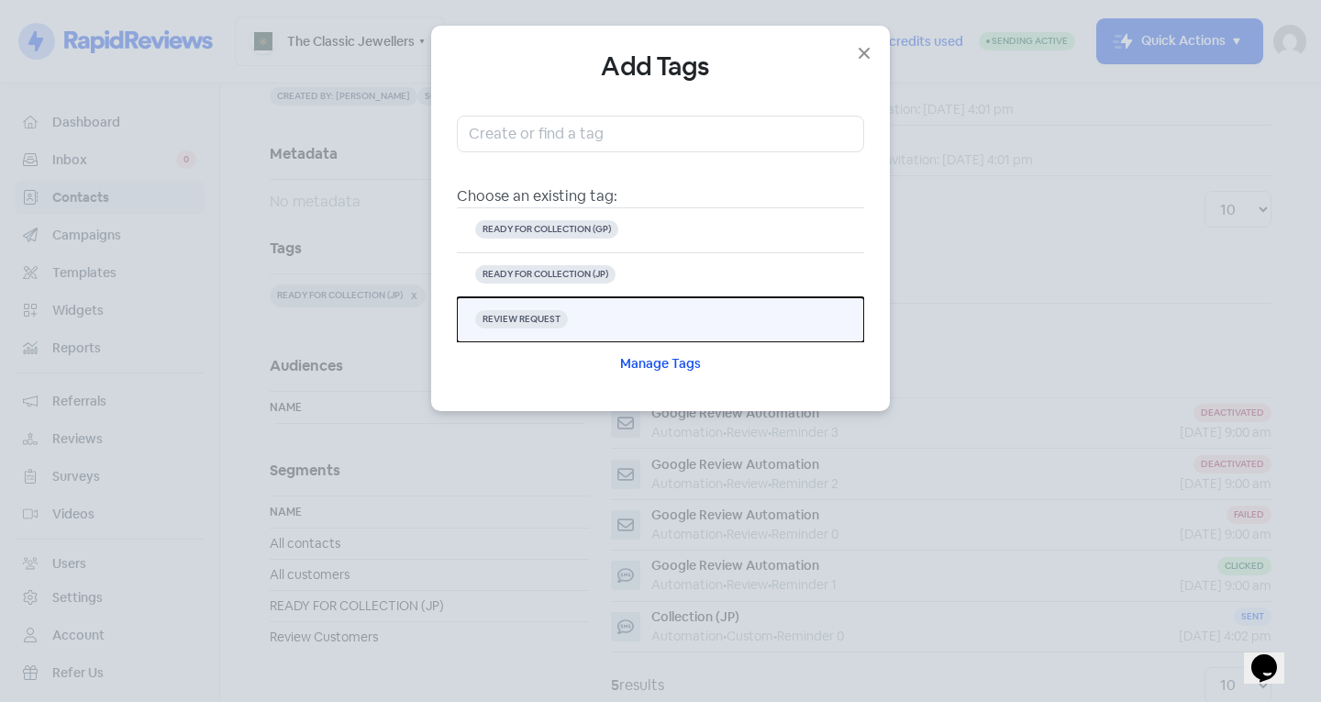
click at [577, 318] on button "REVIEW REQUEST" at bounding box center [660, 319] width 407 height 45
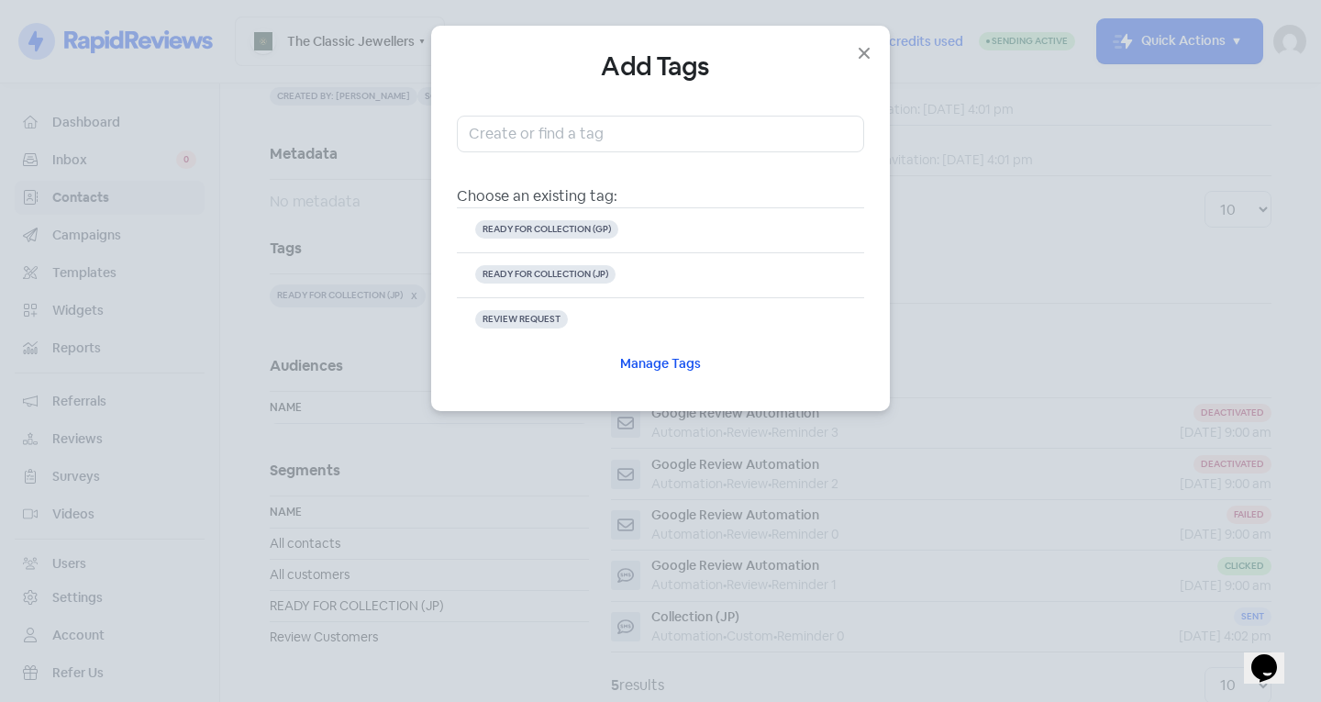
scroll to position [0, 0]
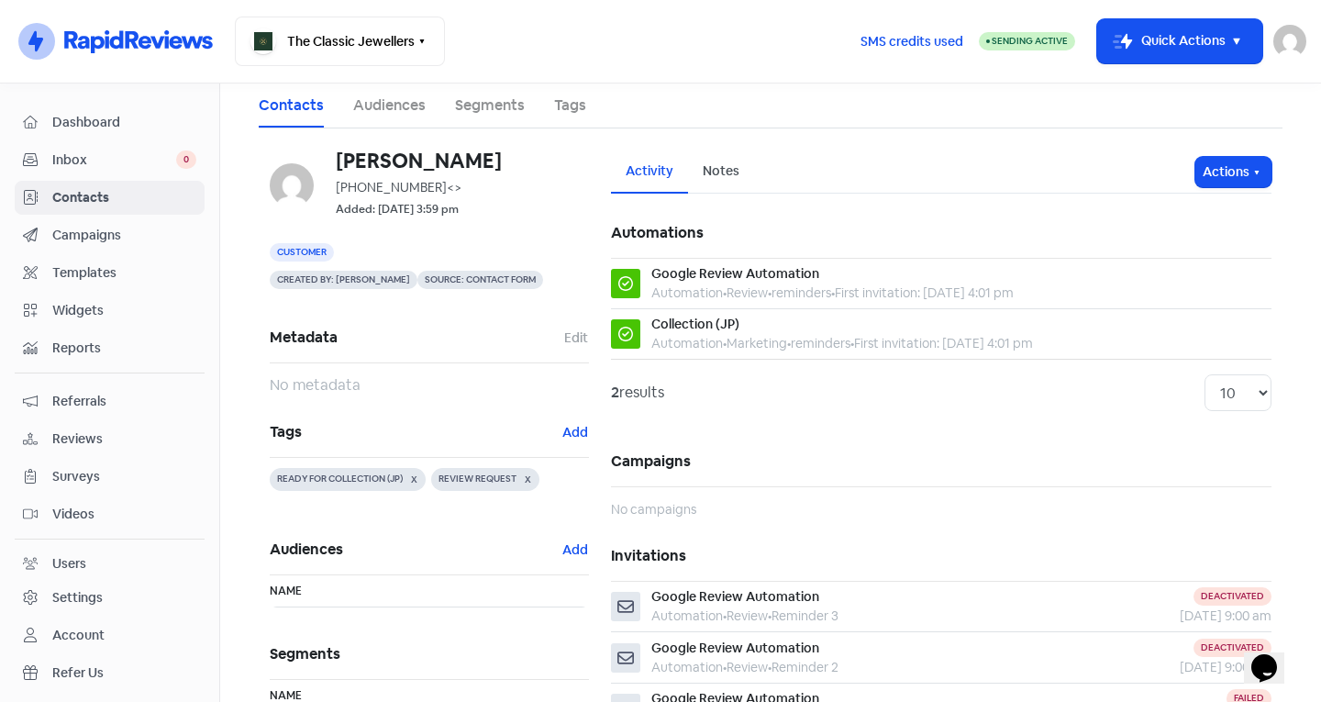
click at [108, 198] on span "Contacts" at bounding box center [124, 197] width 144 height 19
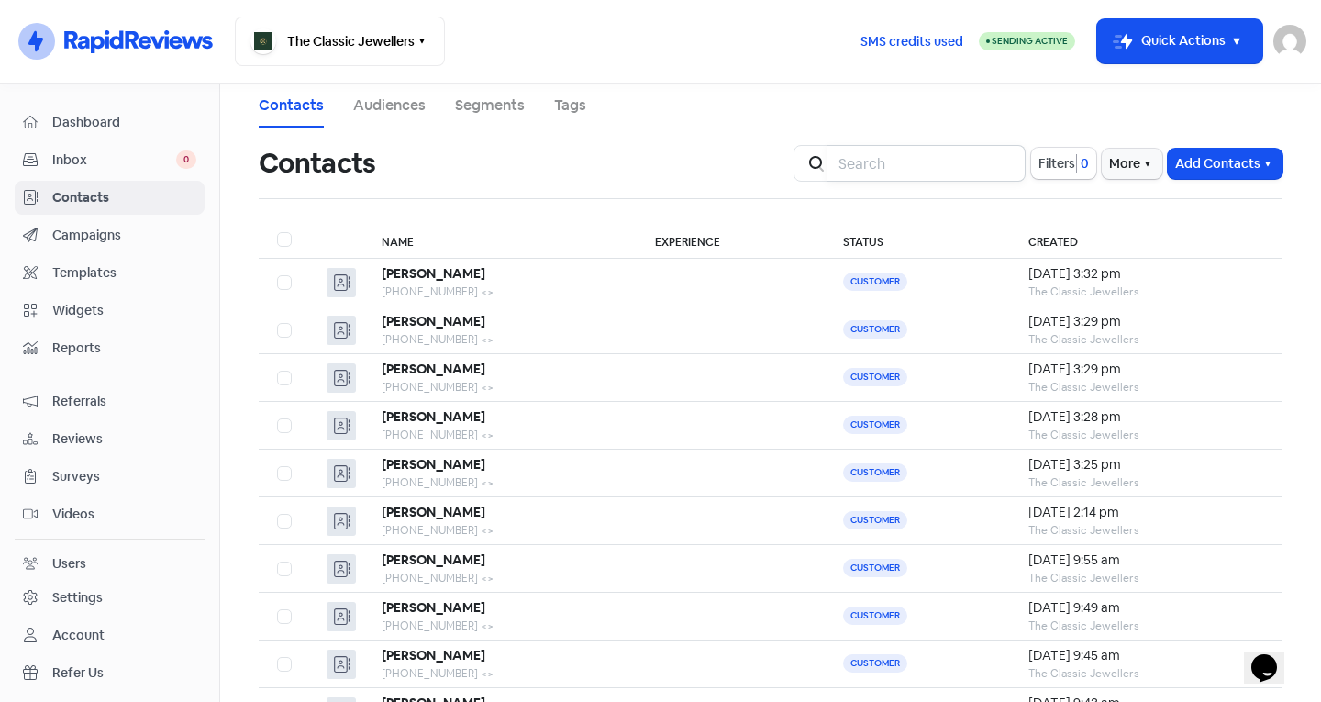
click at [917, 165] on input "search" at bounding box center [926, 163] width 198 height 37
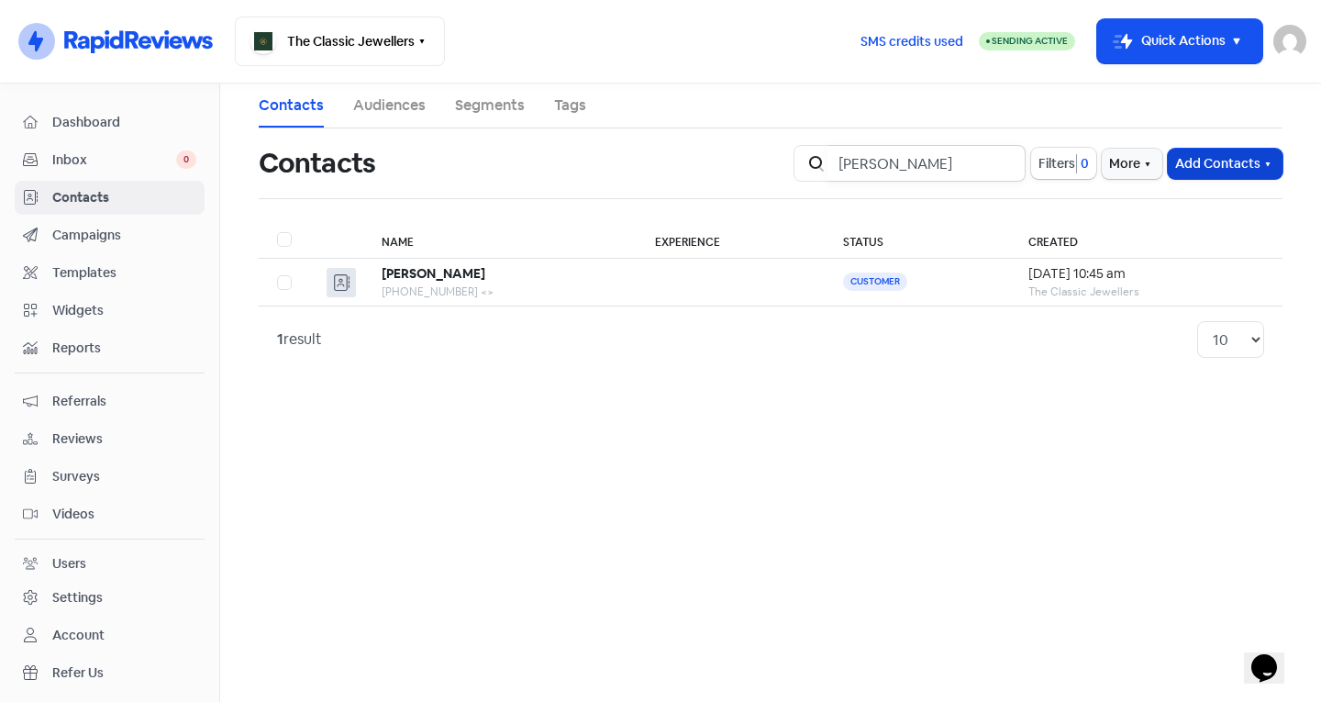
type input "[PERSON_NAME]"
click at [1206, 158] on button "Add Contacts" at bounding box center [1224, 164] width 115 height 30
click at [1172, 195] on button "Add a contact" at bounding box center [1175, 203] width 214 height 37
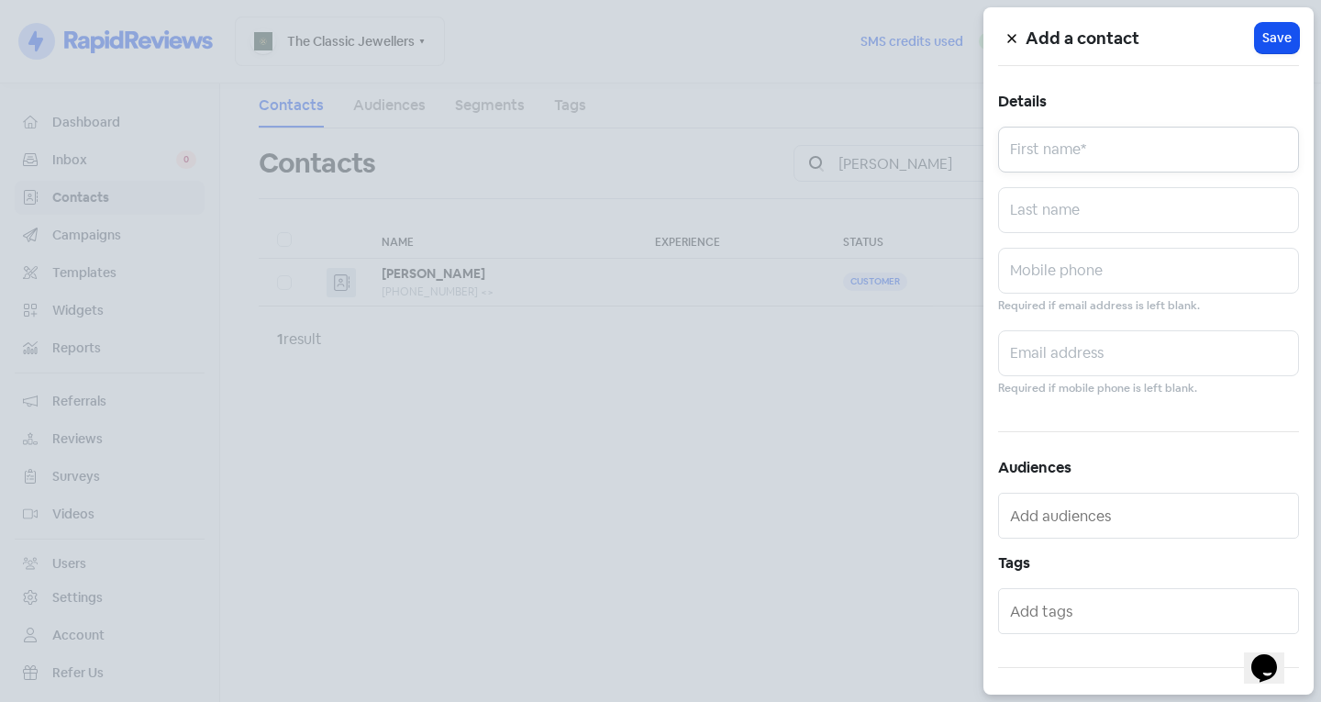
drag, startPoint x: 1033, startPoint y: 155, endPoint x: 1024, endPoint y: 153, distance: 9.4
click at [1033, 155] on input "text" at bounding box center [1148, 150] width 301 height 46
type input "[PERSON_NAME]"
click at [1054, 217] on input "text" at bounding box center [1148, 210] width 301 height 46
type input "[PERSON_NAME]"
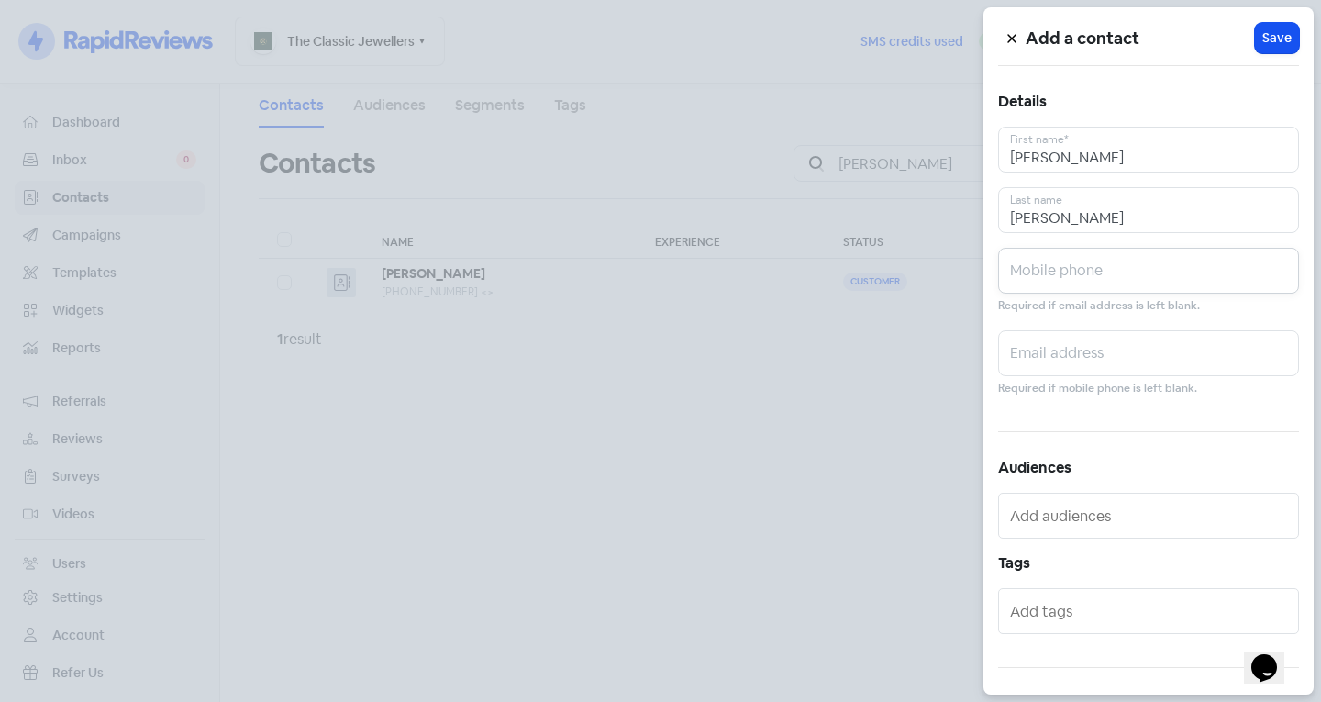
click at [1107, 281] on input "text" at bounding box center [1148, 271] width 301 height 46
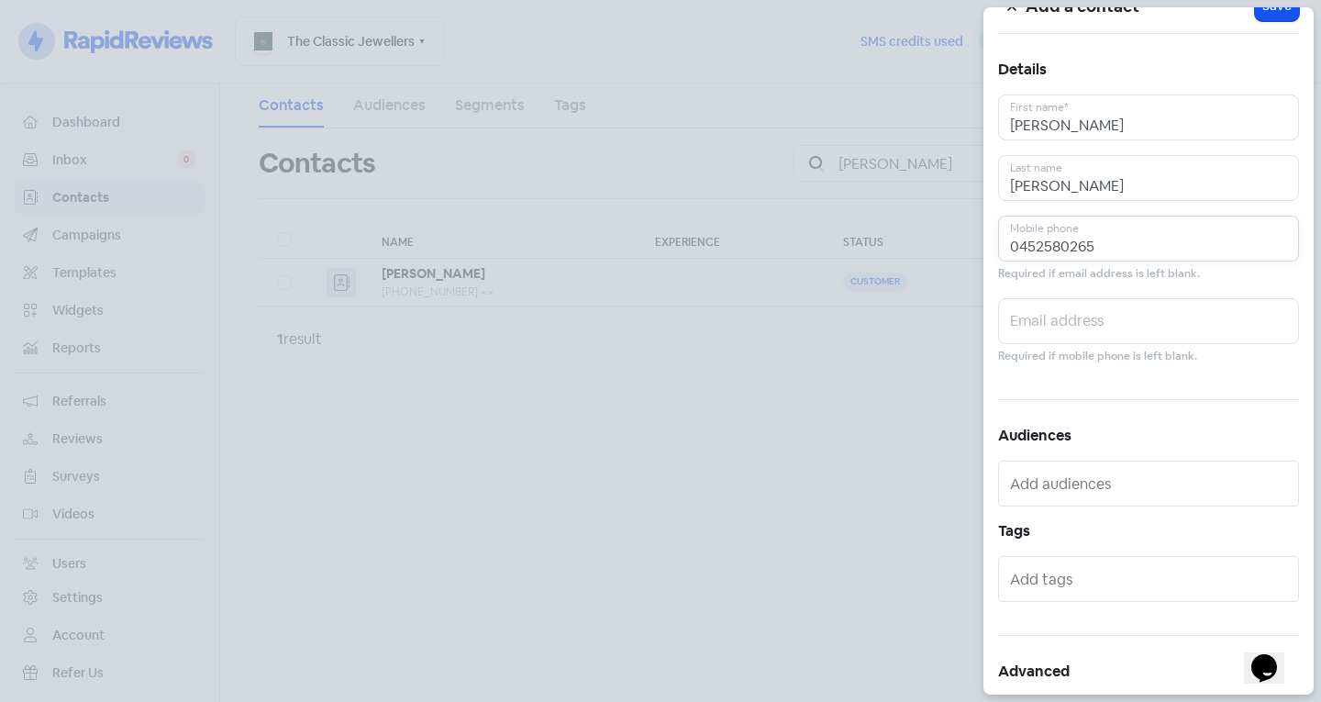
scroll to position [101, 0]
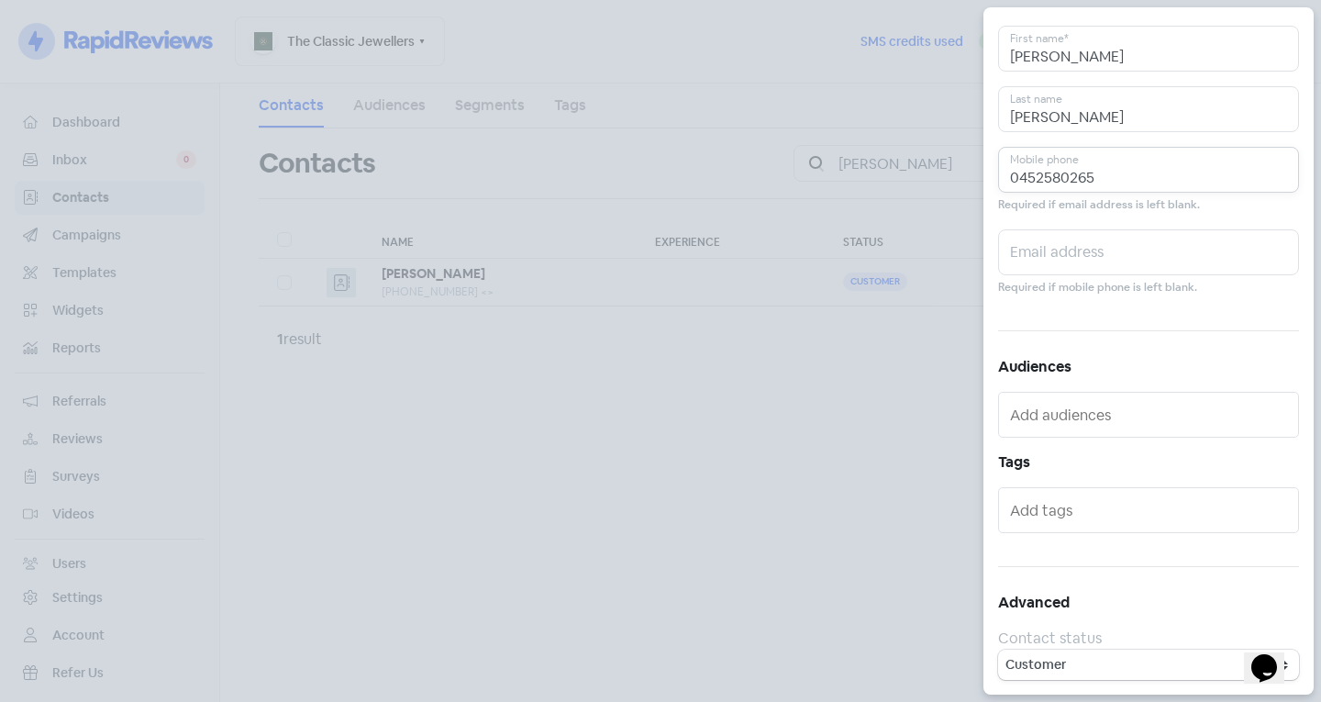
type input "0452580265"
click at [1121, 515] on input "text" at bounding box center [1150, 509] width 281 height 29
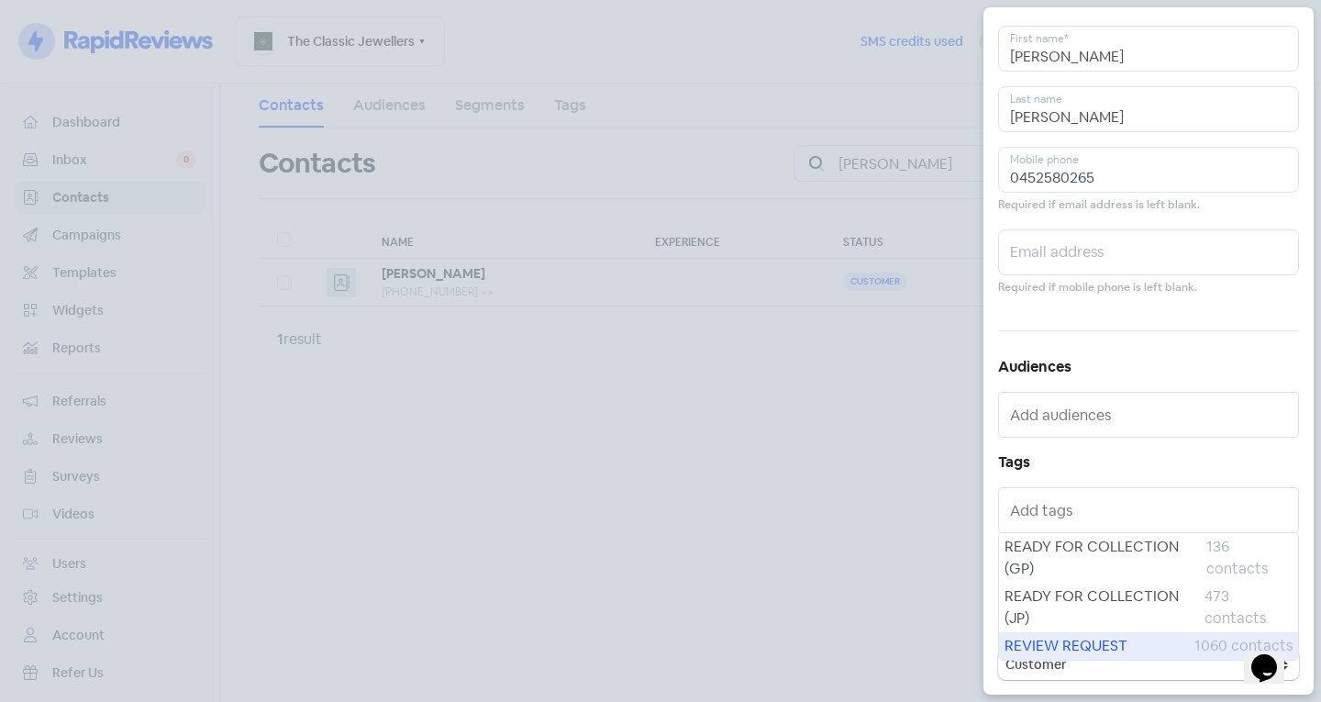
click at [1040, 637] on span "REVIEW REQUEST" at bounding box center [1099, 646] width 190 height 22
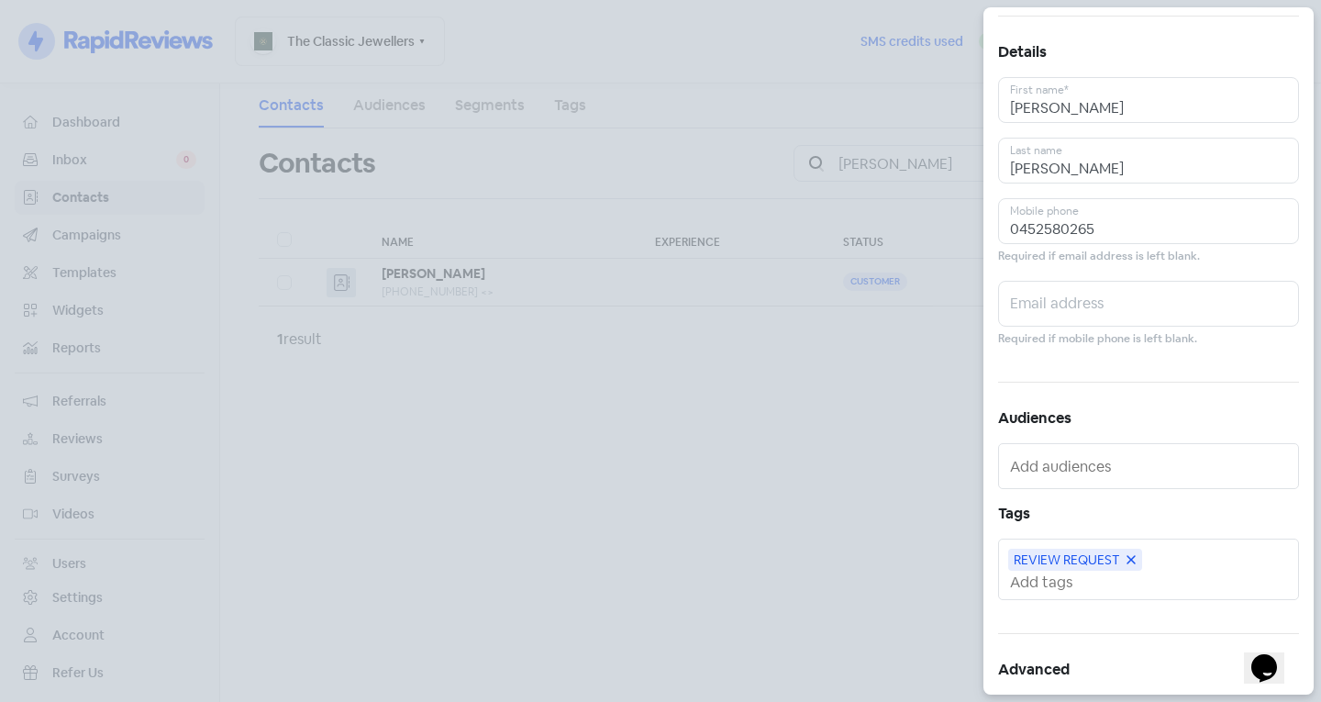
scroll to position [0, 0]
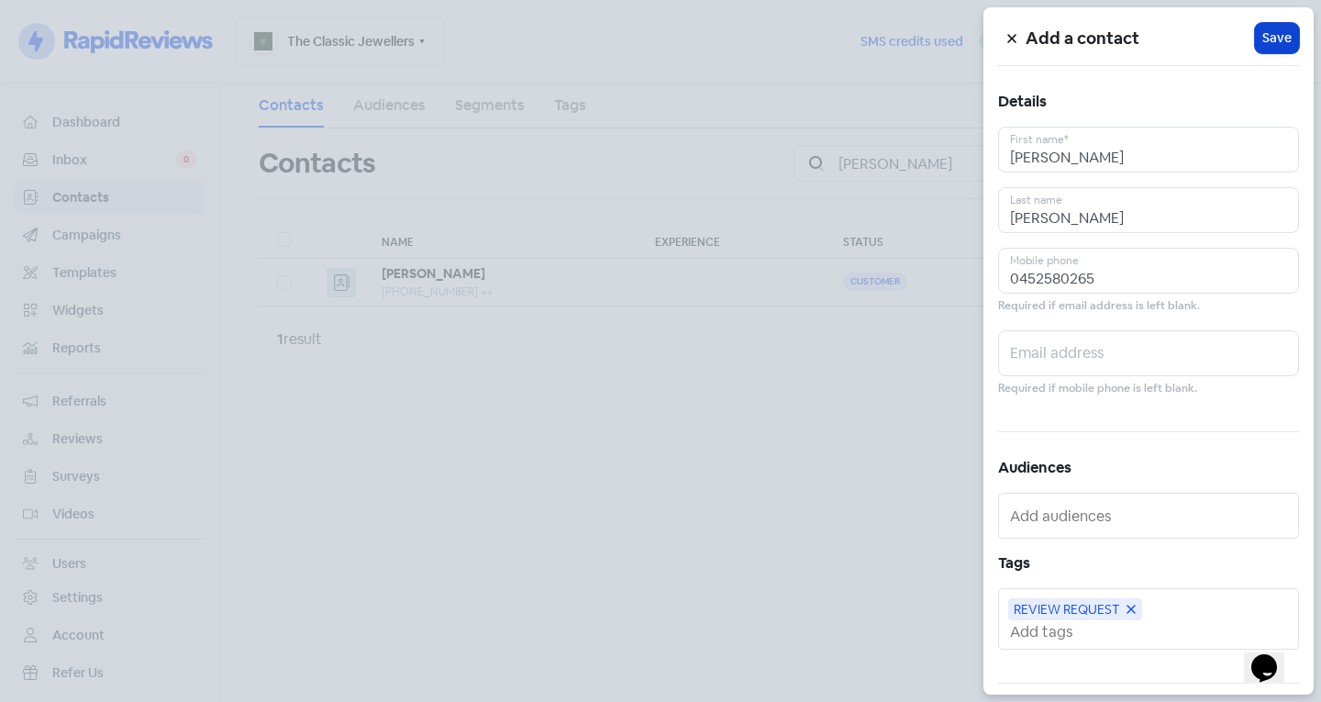
click at [1262, 35] on span "Save" at bounding box center [1276, 37] width 29 height 19
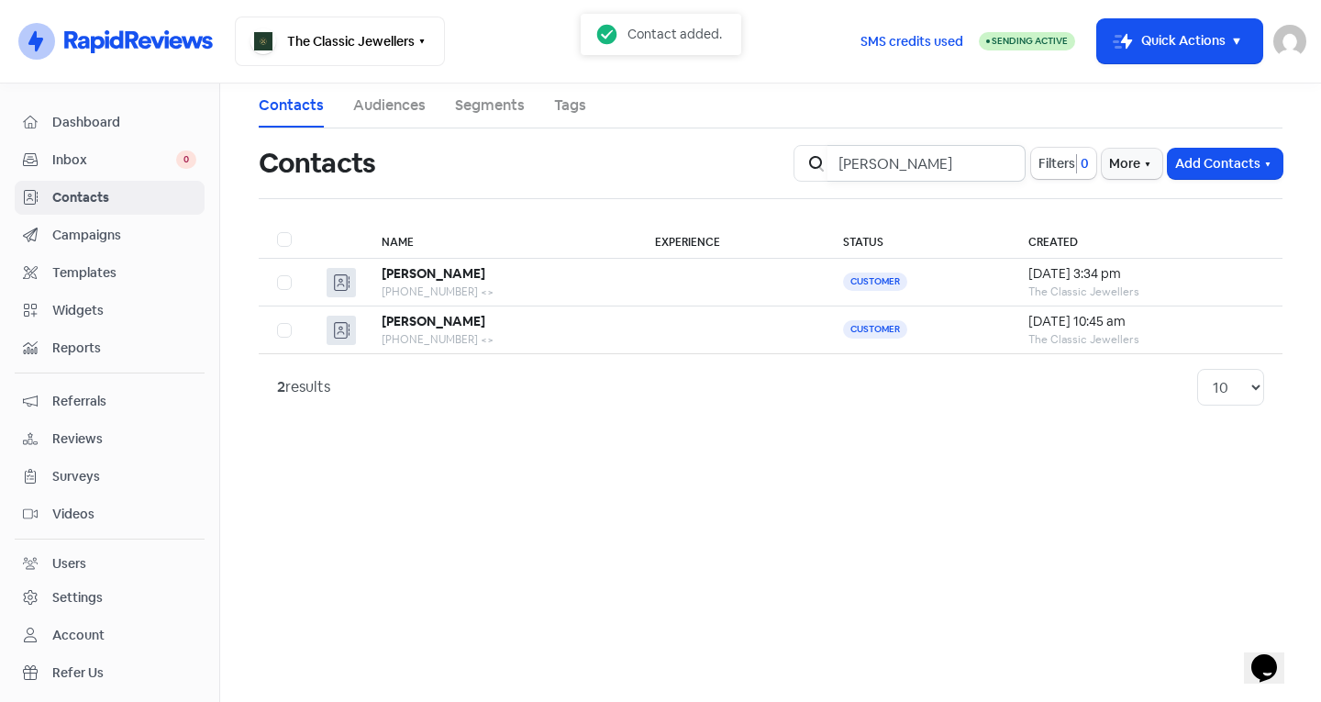
click at [1001, 159] on input "[PERSON_NAME]" at bounding box center [926, 163] width 198 height 37
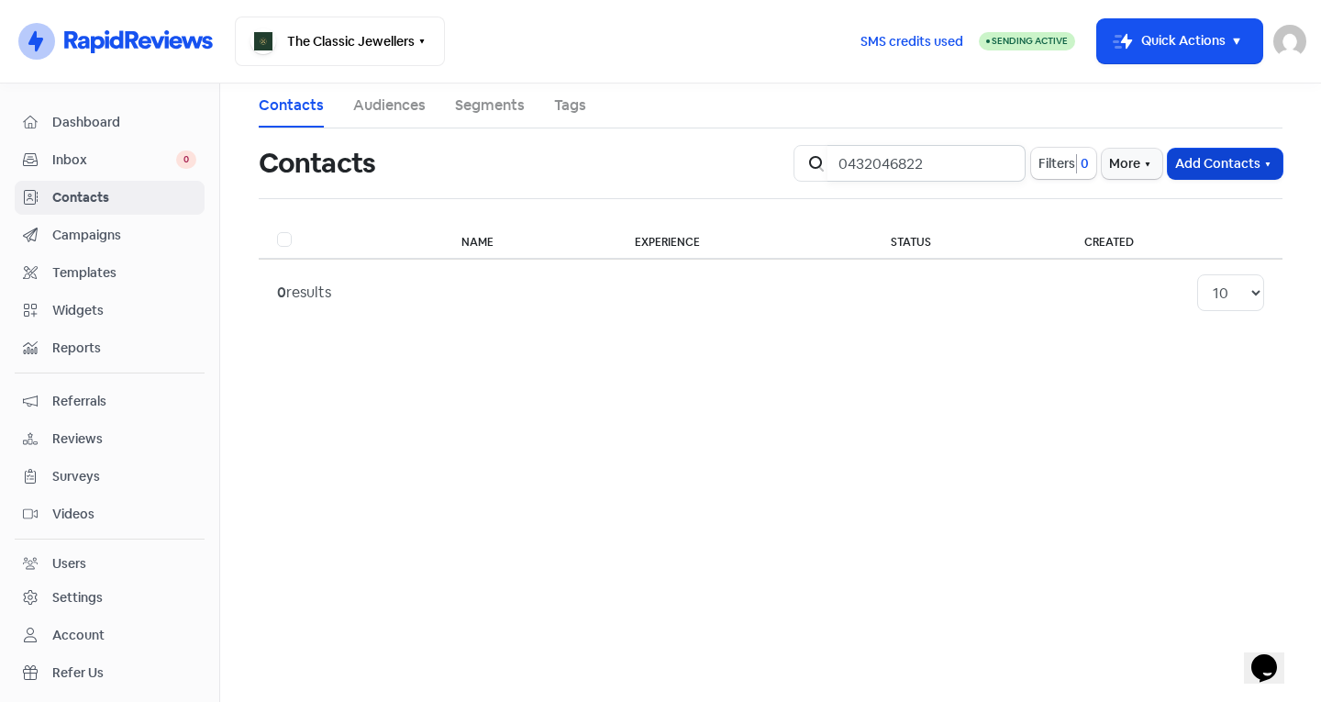
type input "0432046822"
click at [1245, 166] on button "Add Contacts" at bounding box center [1224, 164] width 115 height 30
click at [1201, 200] on button "Add a contact" at bounding box center [1175, 203] width 214 height 37
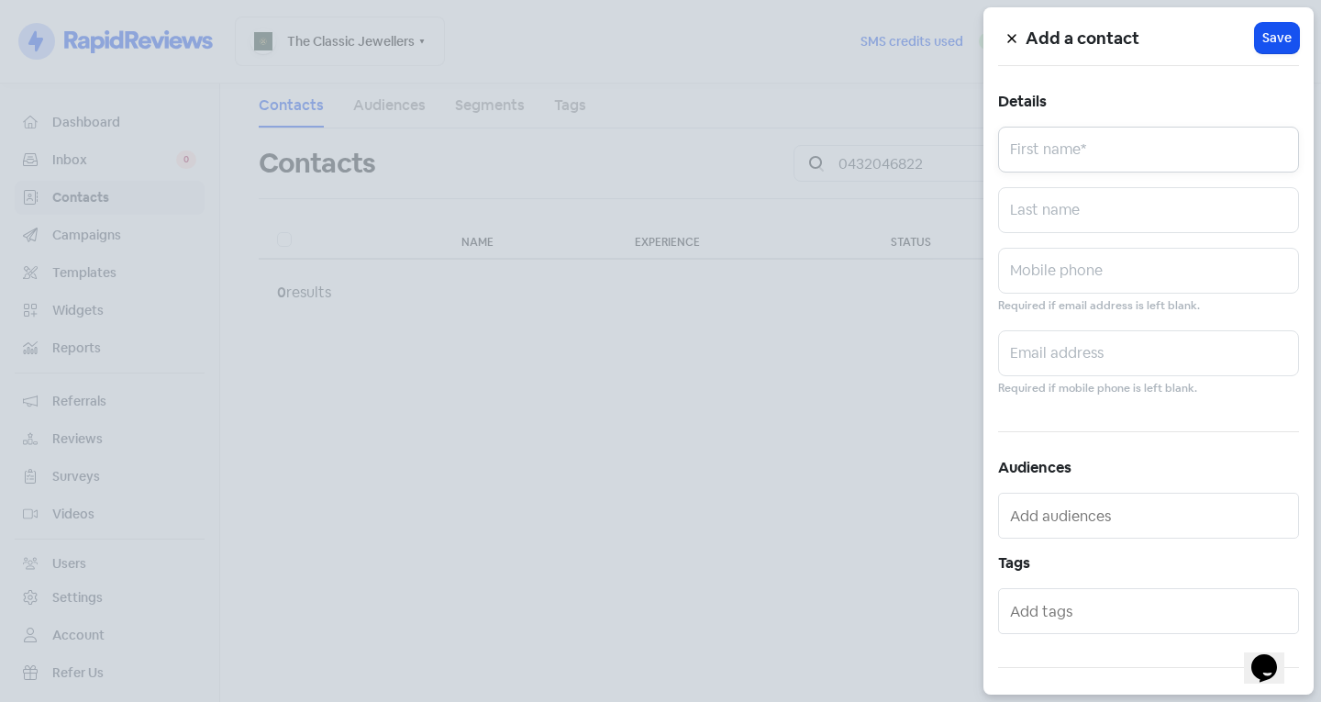
click at [1164, 148] on input "text" at bounding box center [1148, 150] width 301 height 46
type input "Roman"
click at [1201, 197] on input "text" at bounding box center [1148, 210] width 301 height 46
type input "Kams"
click at [1087, 334] on input "text" at bounding box center [1148, 353] width 301 height 46
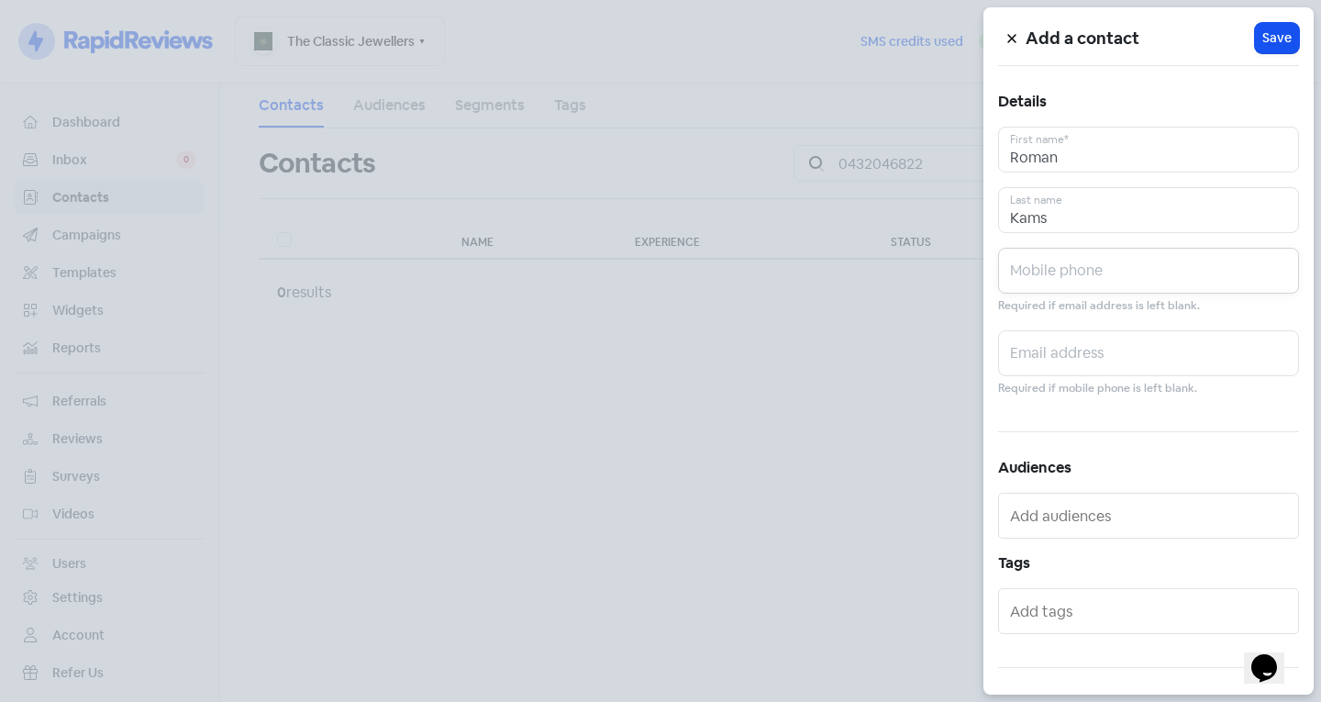
click at [1072, 290] on input "text" at bounding box center [1148, 271] width 301 height 46
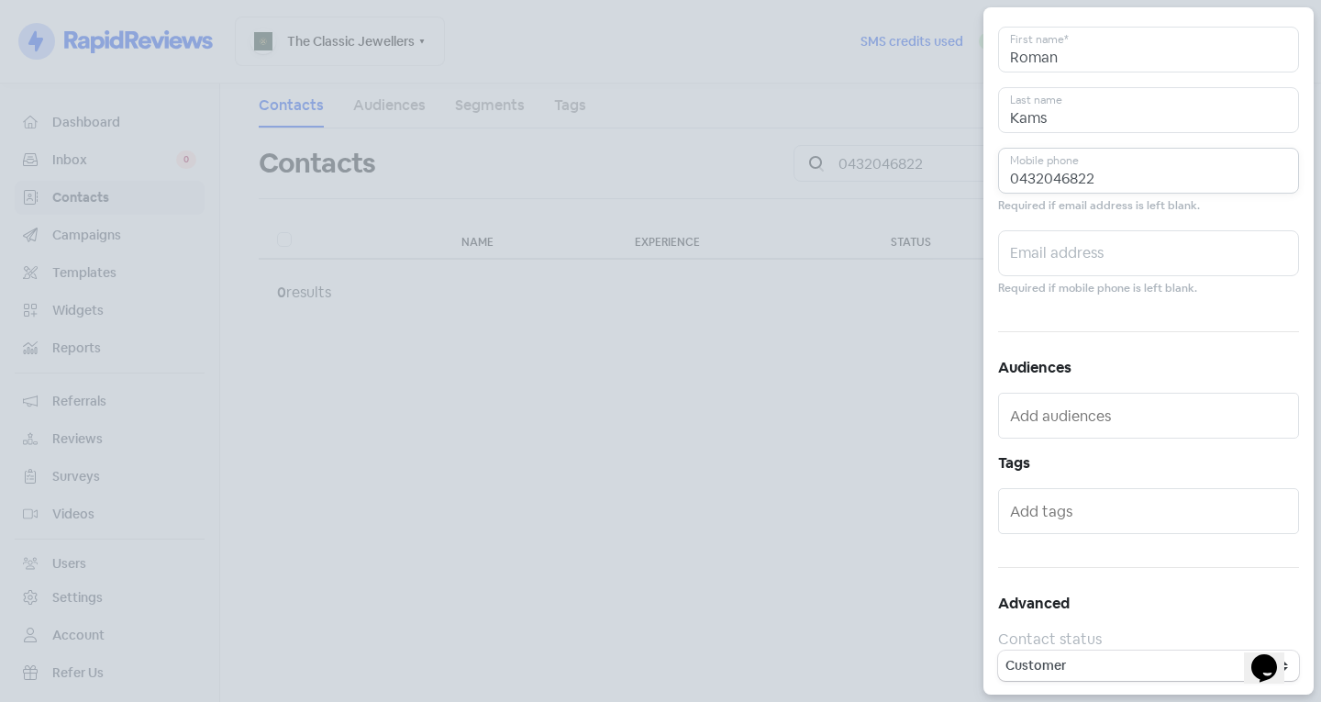
scroll to position [101, 0]
type input "0432046822"
click at [1096, 524] on input "text" at bounding box center [1150, 509] width 281 height 29
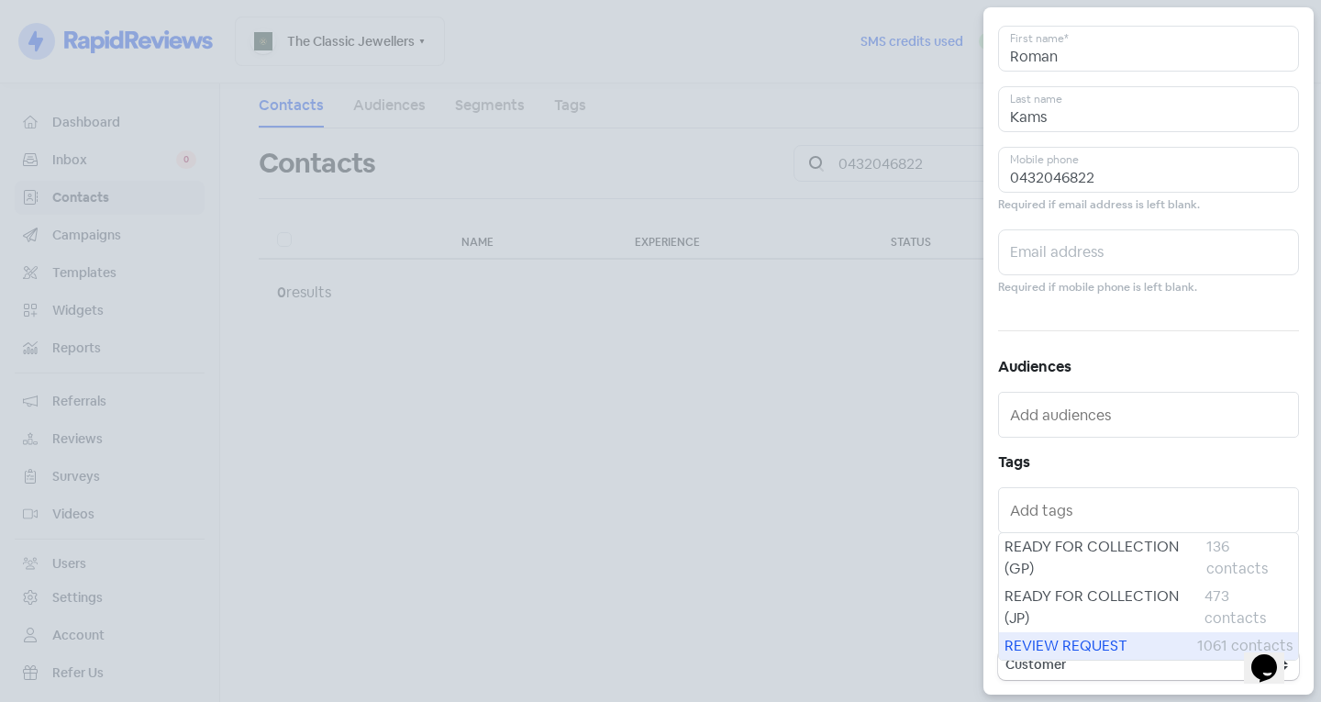
click at [1086, 642] on span "REVIEW REQUEST" at bounding box center [1100, 646] width 193 height 22
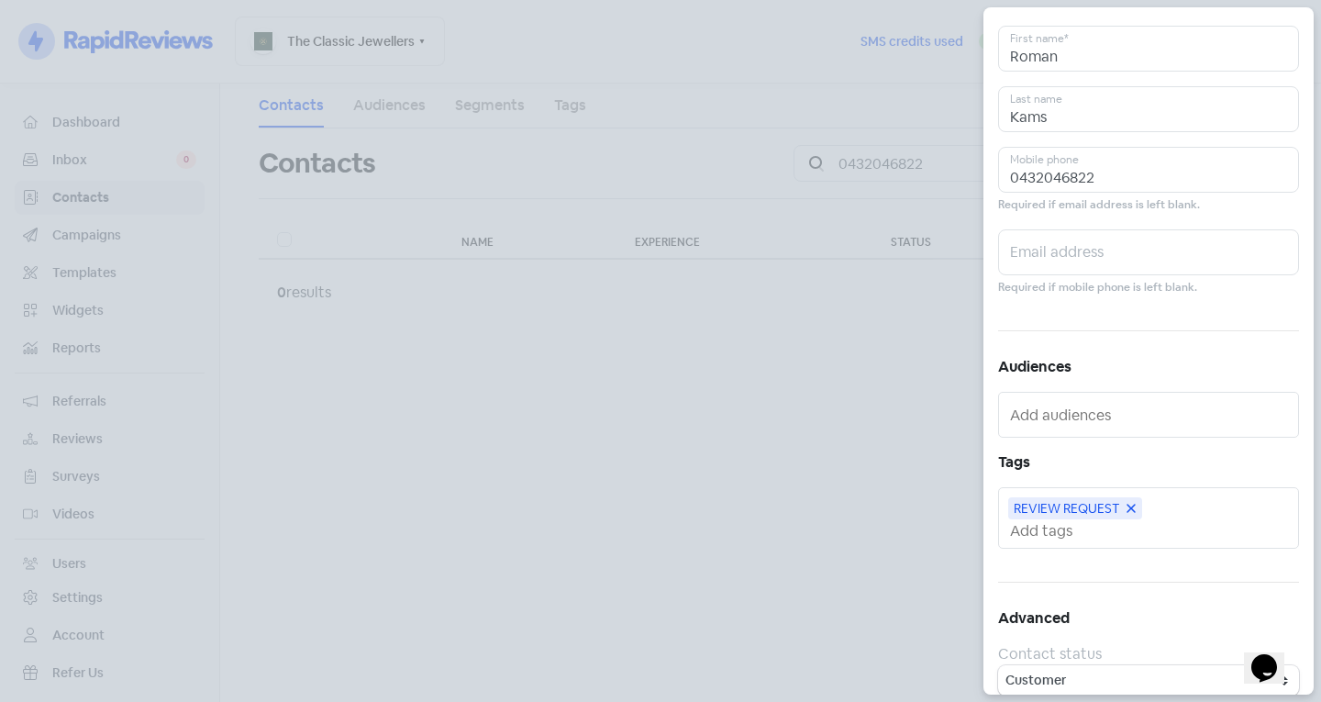
scroll to position [0, 0]
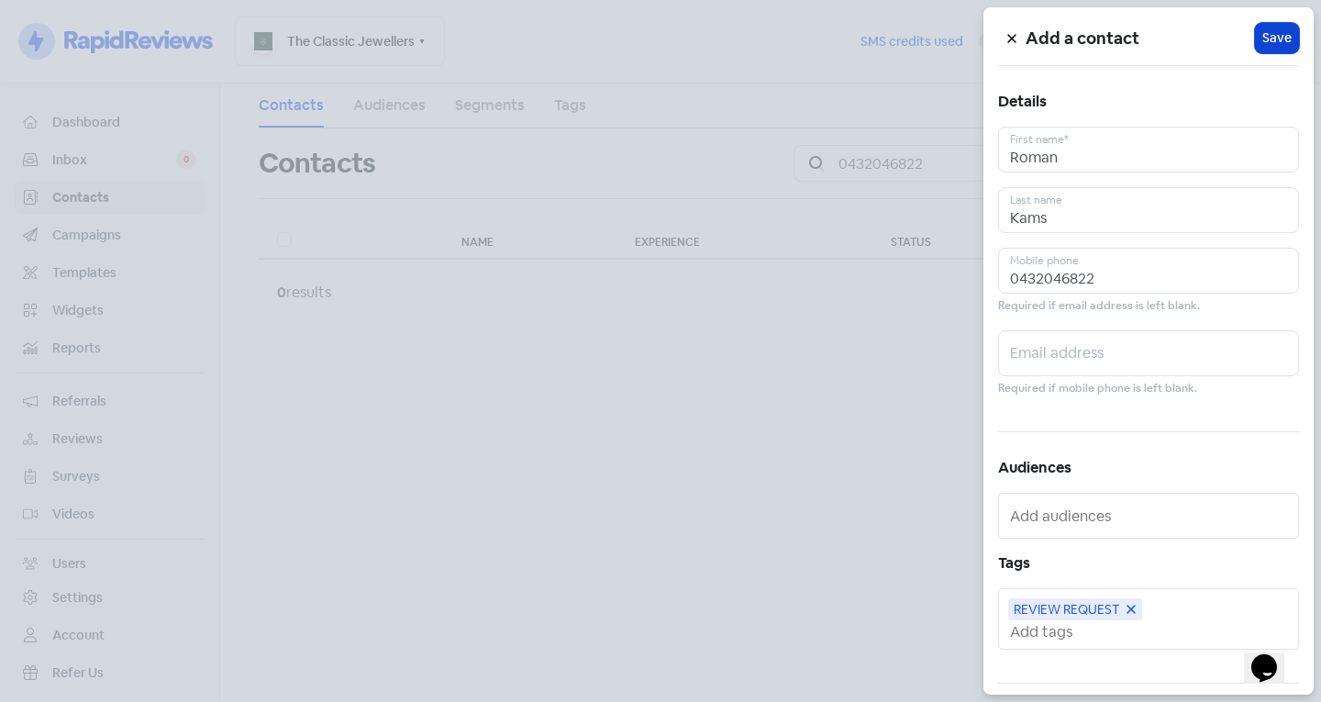
click at [1265, 47] on span "Save" at bounding box center [1276, 37] width 29 height 19
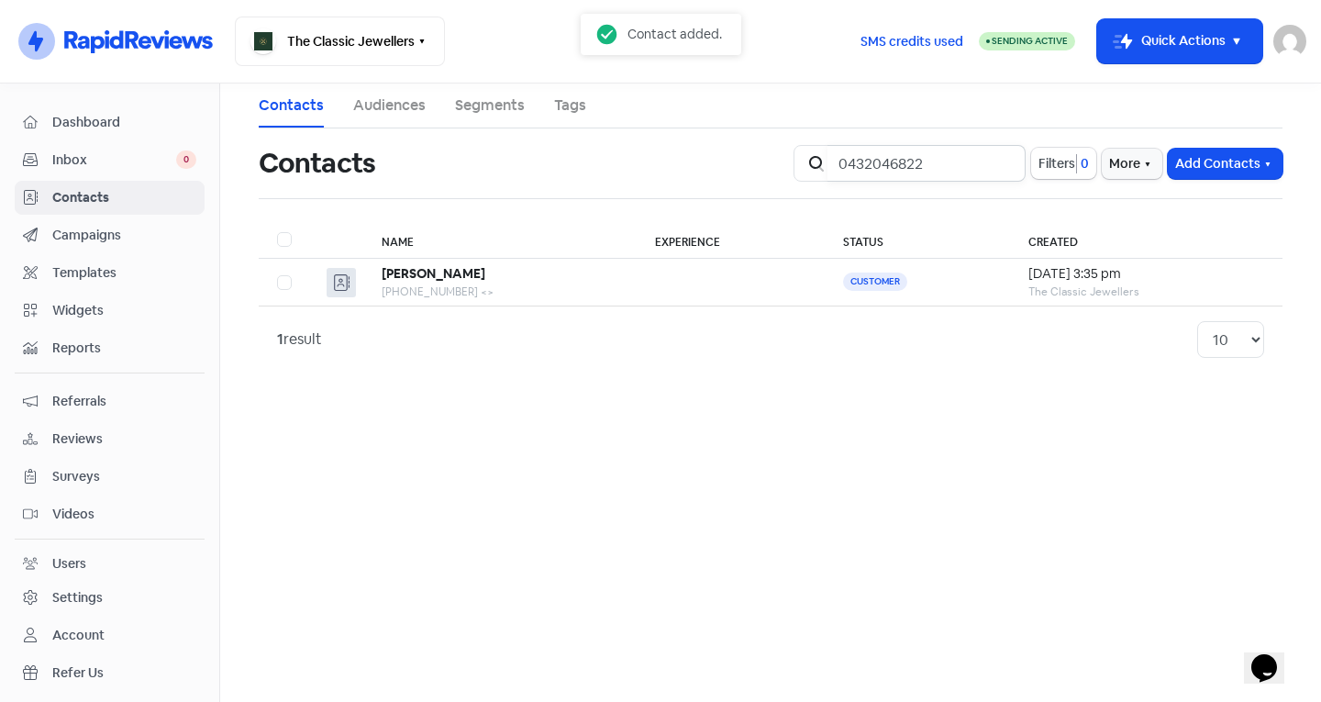
click at [1000, 162] on input "0432046822" at bounding box center [926, 163] width 198 height 37
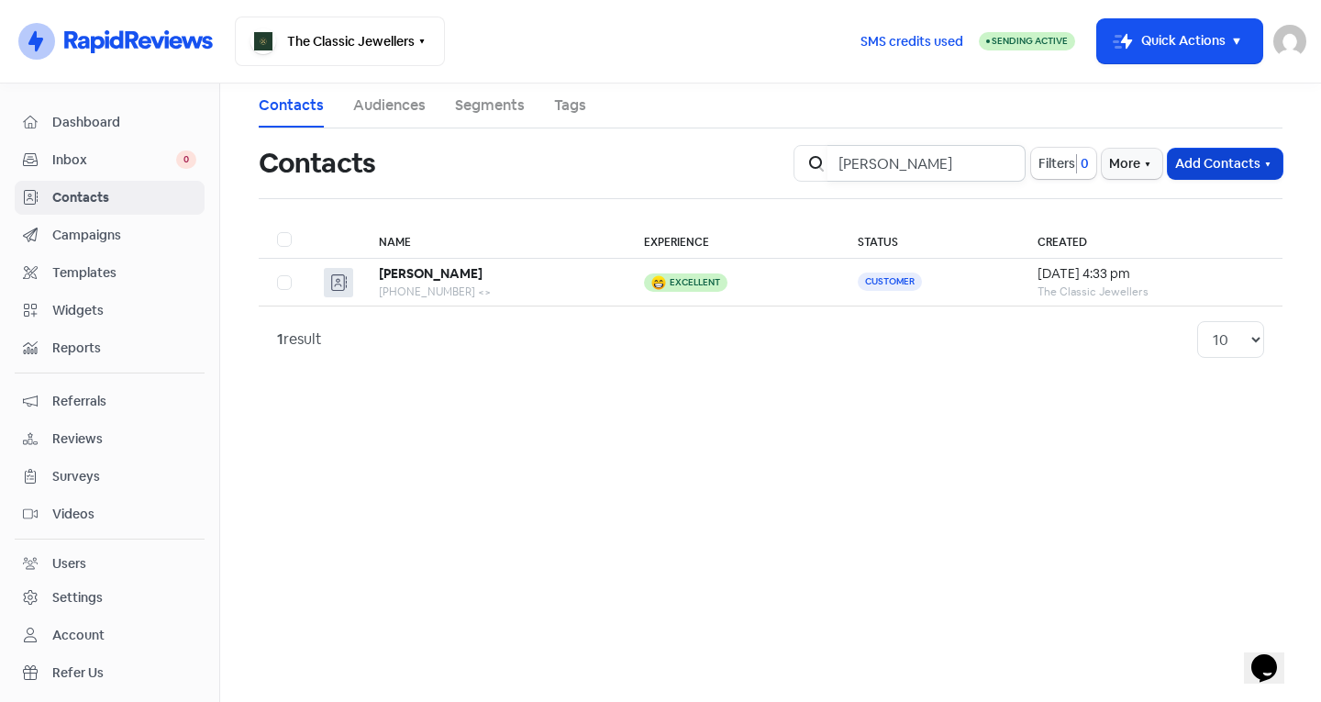
type input "[PERSON_NAME]"
click at [1235, 171] on button "Add Contacts" at bounding box center [1224, 164] width 115 height 30
click at [1204, 192] on button "Add a contact" at bounding box center [1175, 203] width 214 height 37
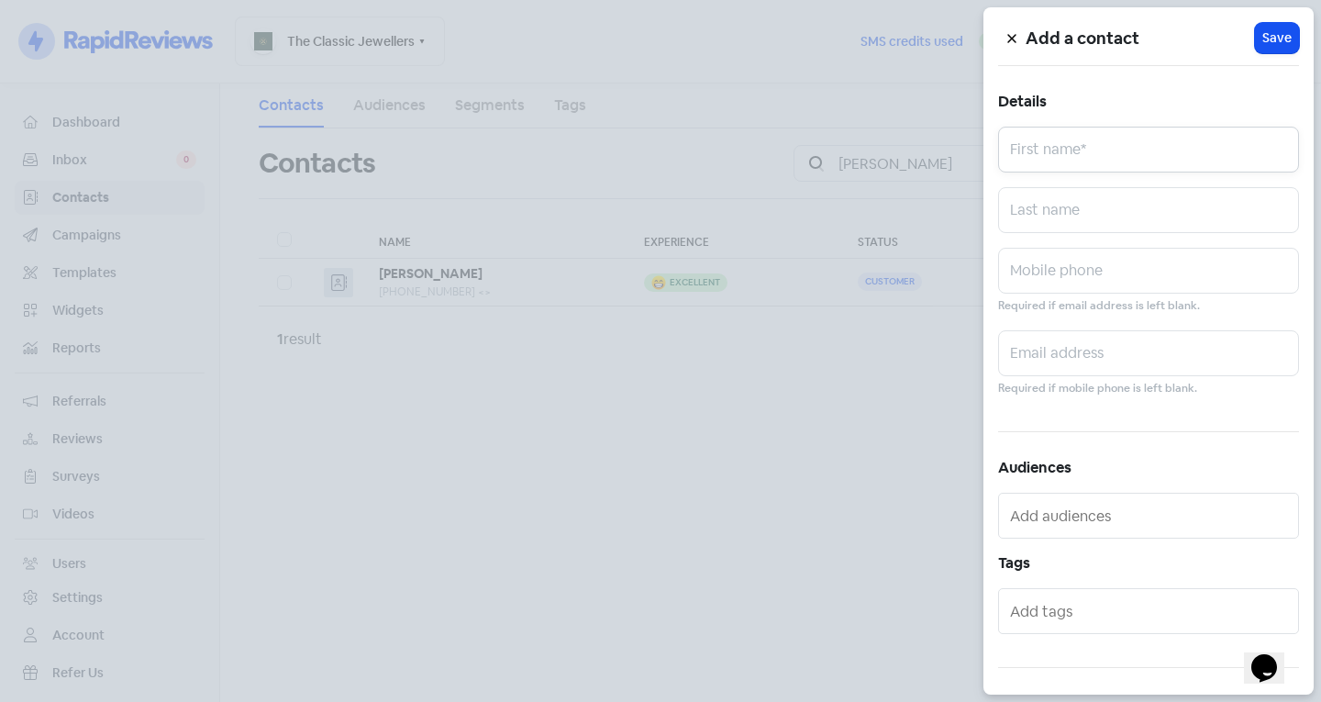
click at [1115, 164] on input "text" at bounding box center [1148, 150] width 301 height 46
type input "[PERSON_NAME]"
click at [1063, 204] on input "text" at bounding box center [1148, 210] width 301 height 46
type input "[PERSON_NAME]"
click at [1068, 267] on input "text" at bounding box center [1148, 271] width 301 height 46
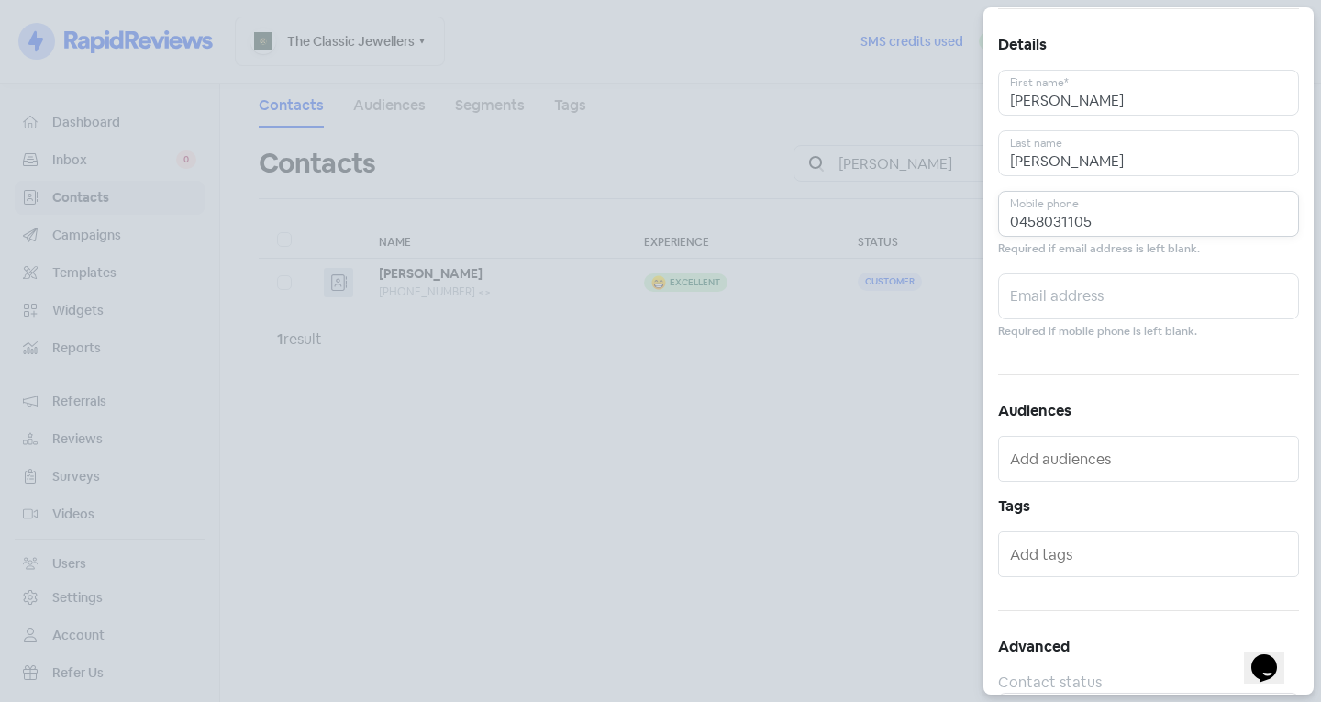
scroll to position [101, 0]
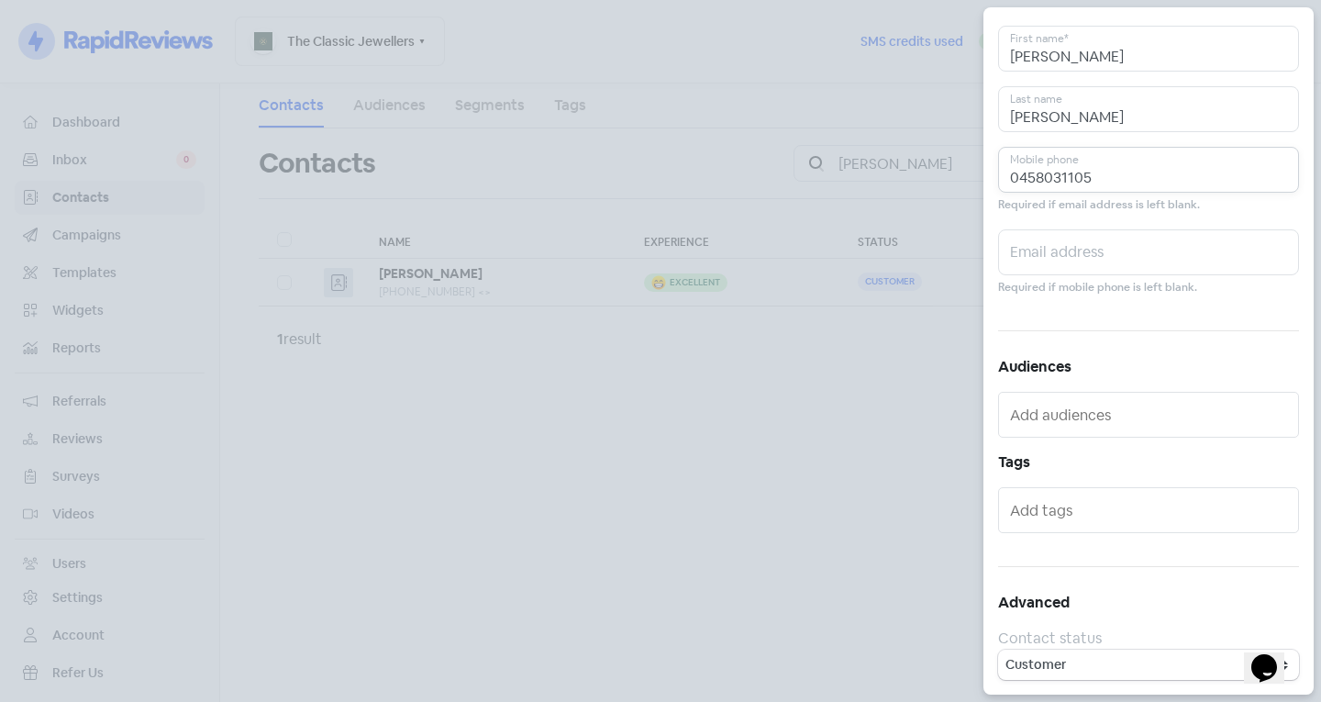
type input "0458031105"
click at [1101, 507] on input "text" at bounding box center [1150, 509] width 281 height 29
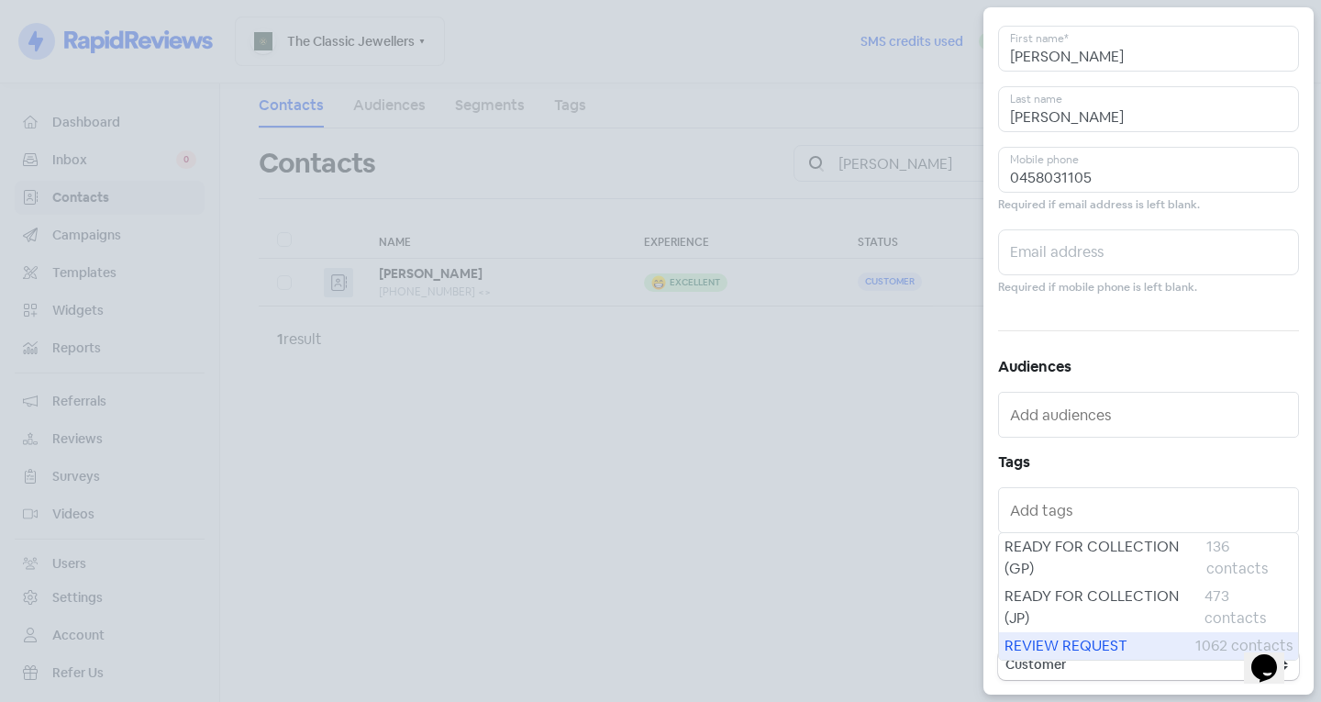
click at [1083, 644] on span "REVIEW REQUEST" at bounding box center [1099, 646] width 191 height 22
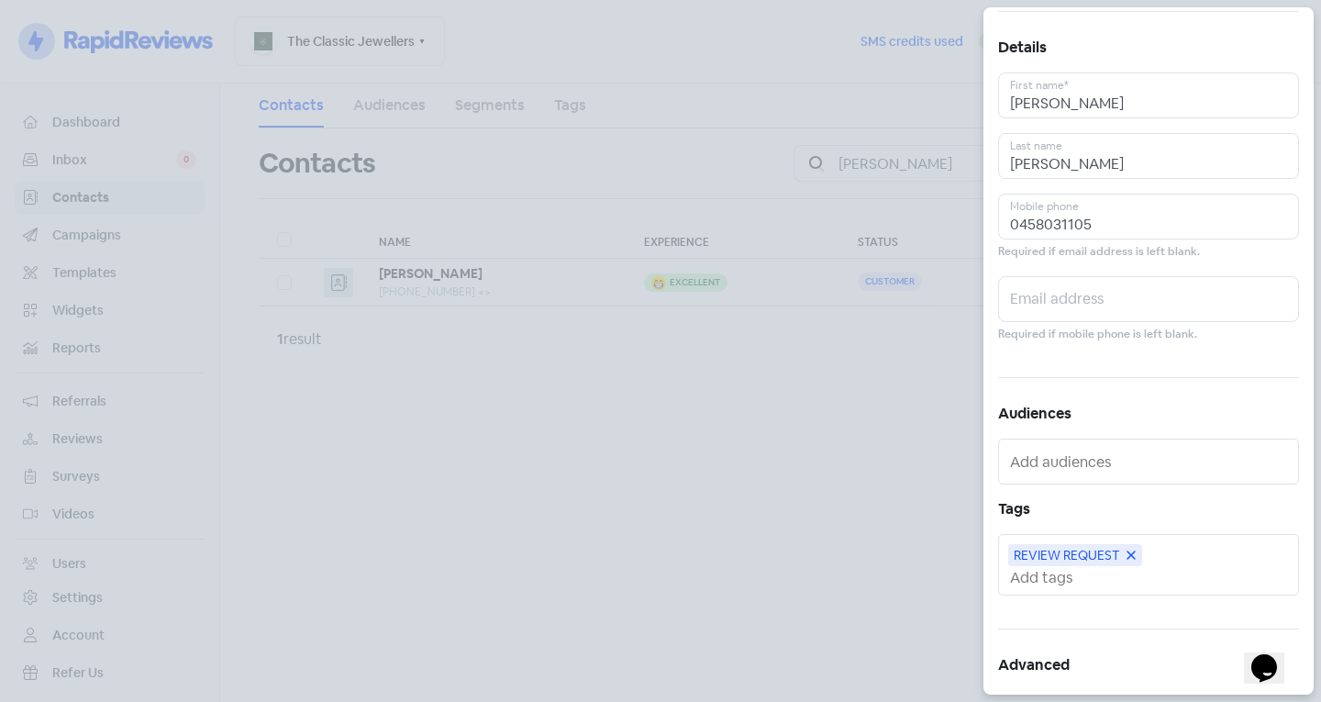
scroll to position [0, 0]
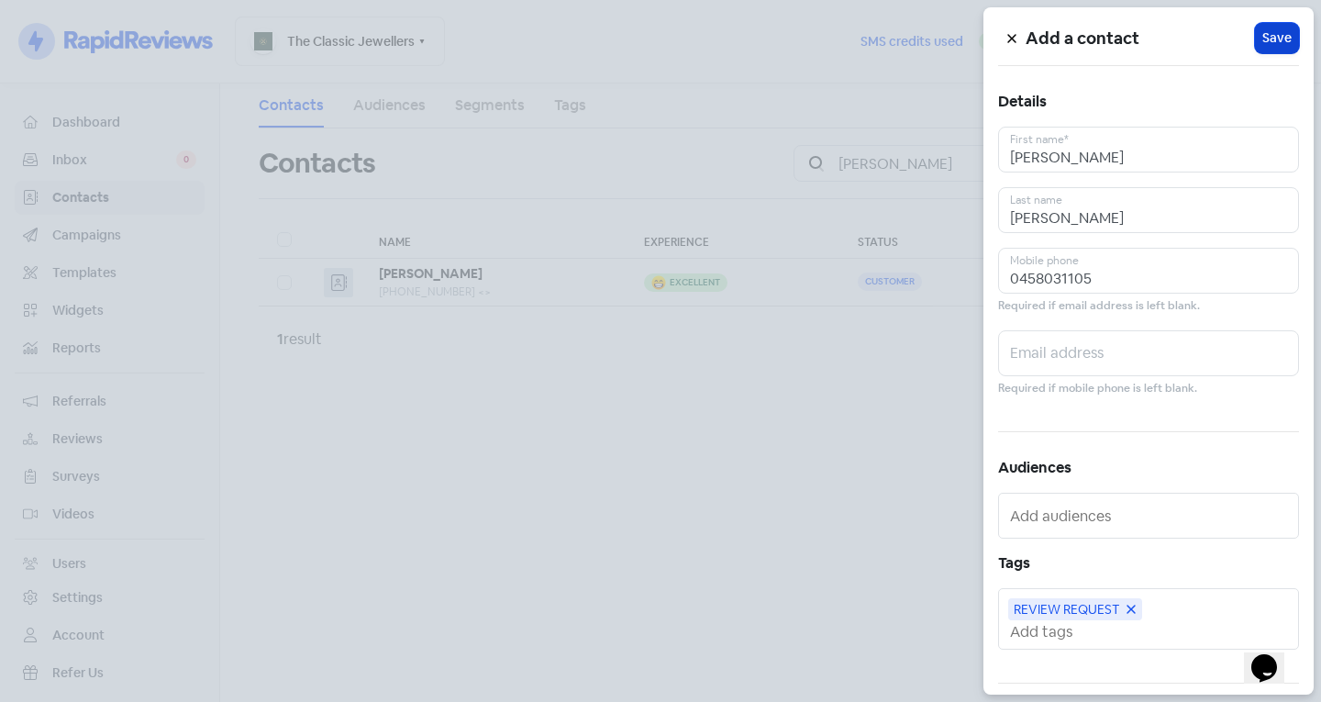
click at [1267, 46] on span "Save" at bounding box center [1276, 37] width 29 height 19
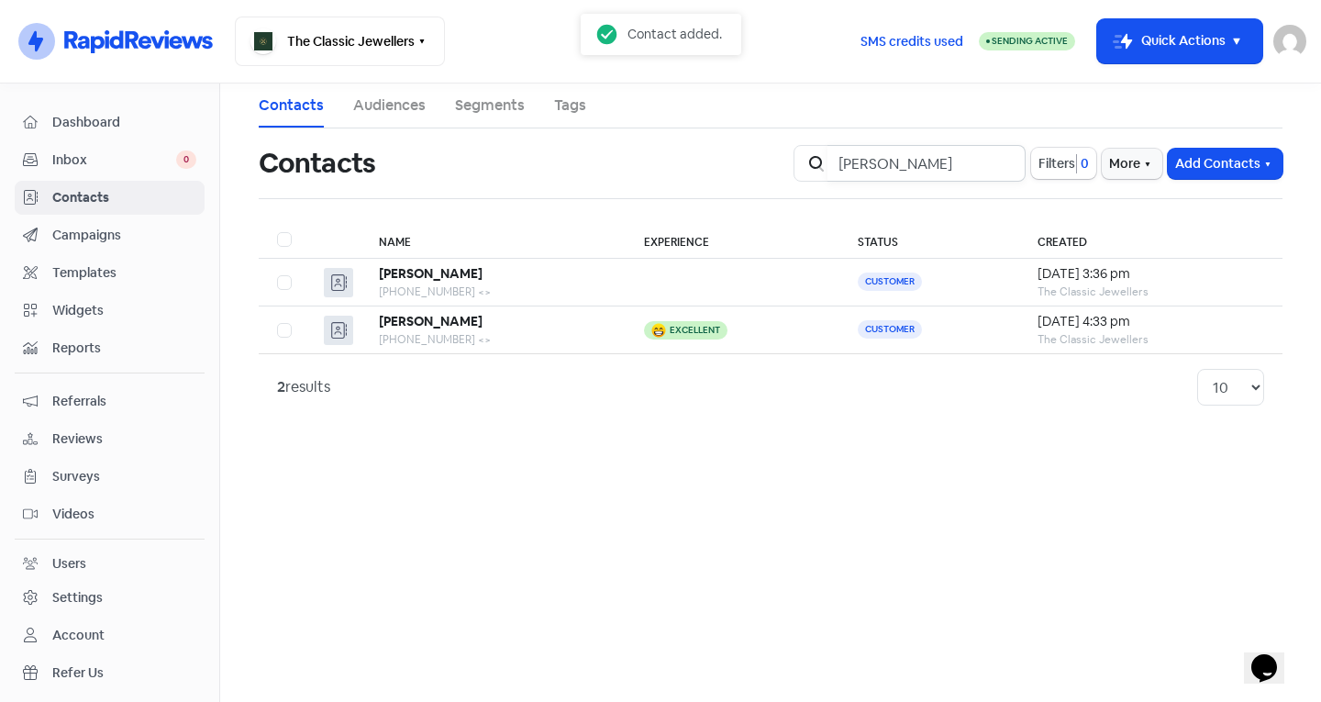
click at [1000, 160] on input "[PERSON_NAME]" at bounding box center [926, 163] width 198 height 37
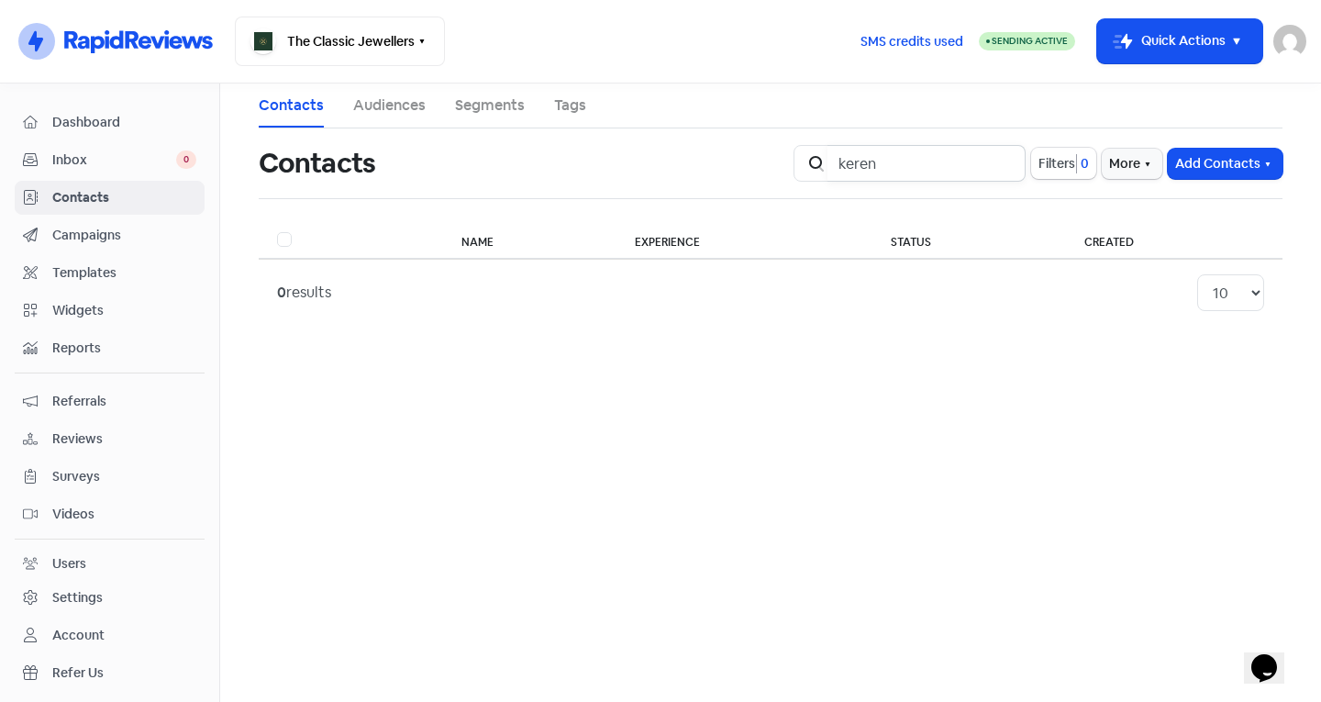
type input "keren"
click at [1197, 140] on div "Icon For Search keren Filters 0 More Add Contacts" at bounding box center [1037, 163] width 511 height 59
click at [1206, 170] on button "Add Contacts" at bounding box center [1224, 164] width 115 height 30
click at [1186, 200] on button "Add a contact" at bounding box center [1175, 203] width 214 height 37
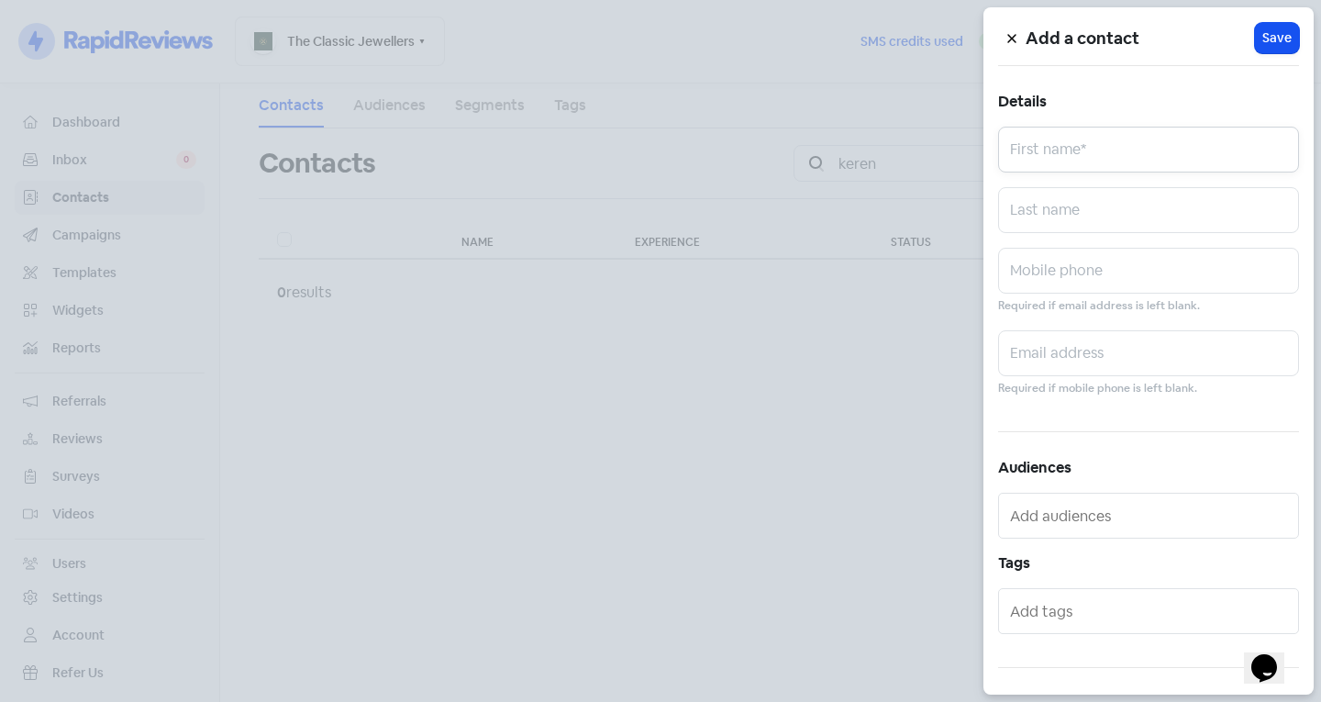
click at [1133, 148] on input "text" at bounding box center [1148, 150] width 301 height 46
type input "Keren"
click at [1157, 194] on input "text" at bounding box center [1148, 210] width 301 height 46
type input "[PERSON_NAME]"
click at [1171, 241] on div "Add a contact Icon For Loading Save Details [PERSON_NAME] First name* [PERSON_N…" at bounding box center [1148, 350] width 330 height 687
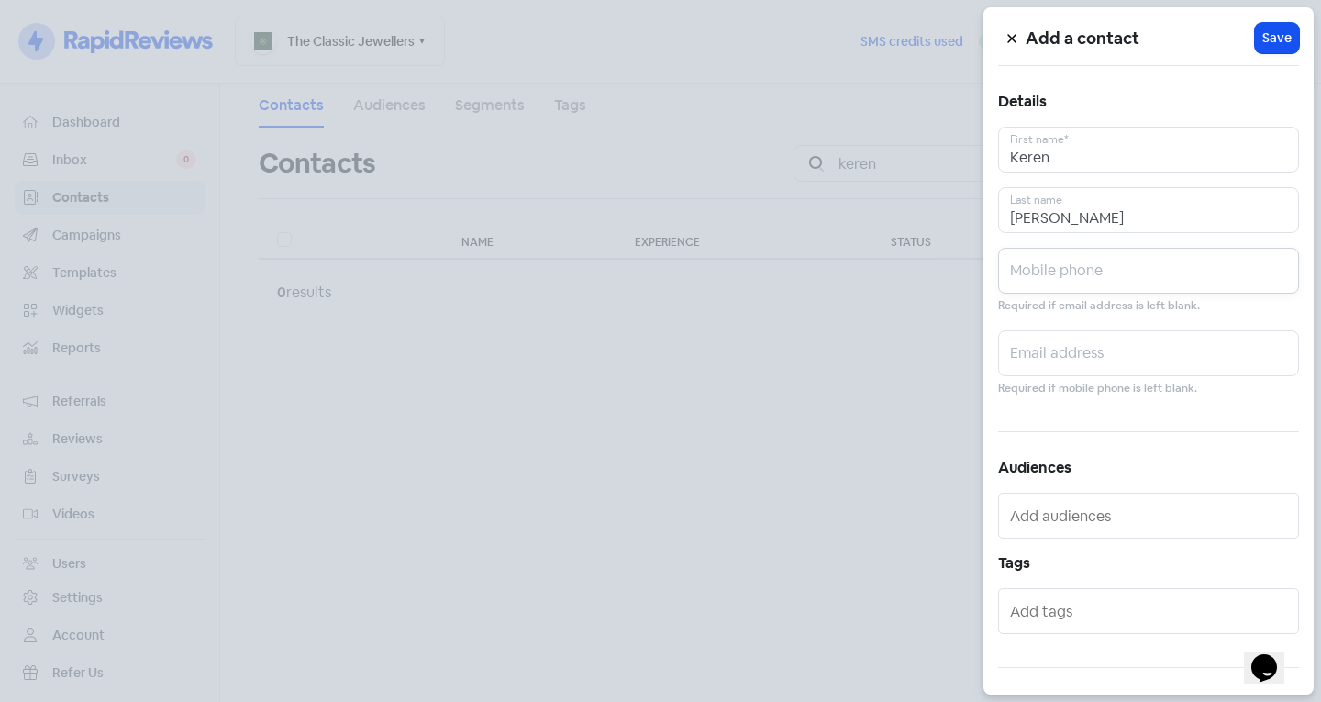
click at [1156, 271] on input "text" at bounding box center [1148, 271] width 301 height 46
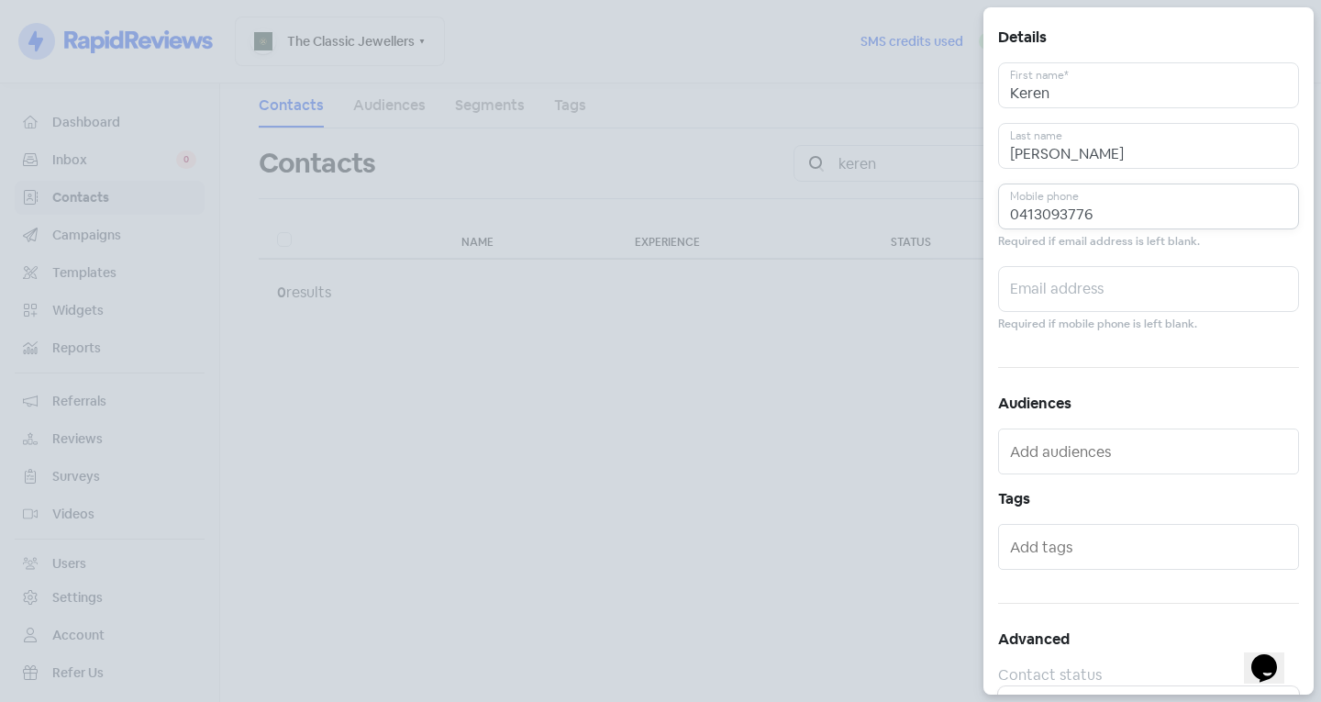
scroll to position [101, 0]
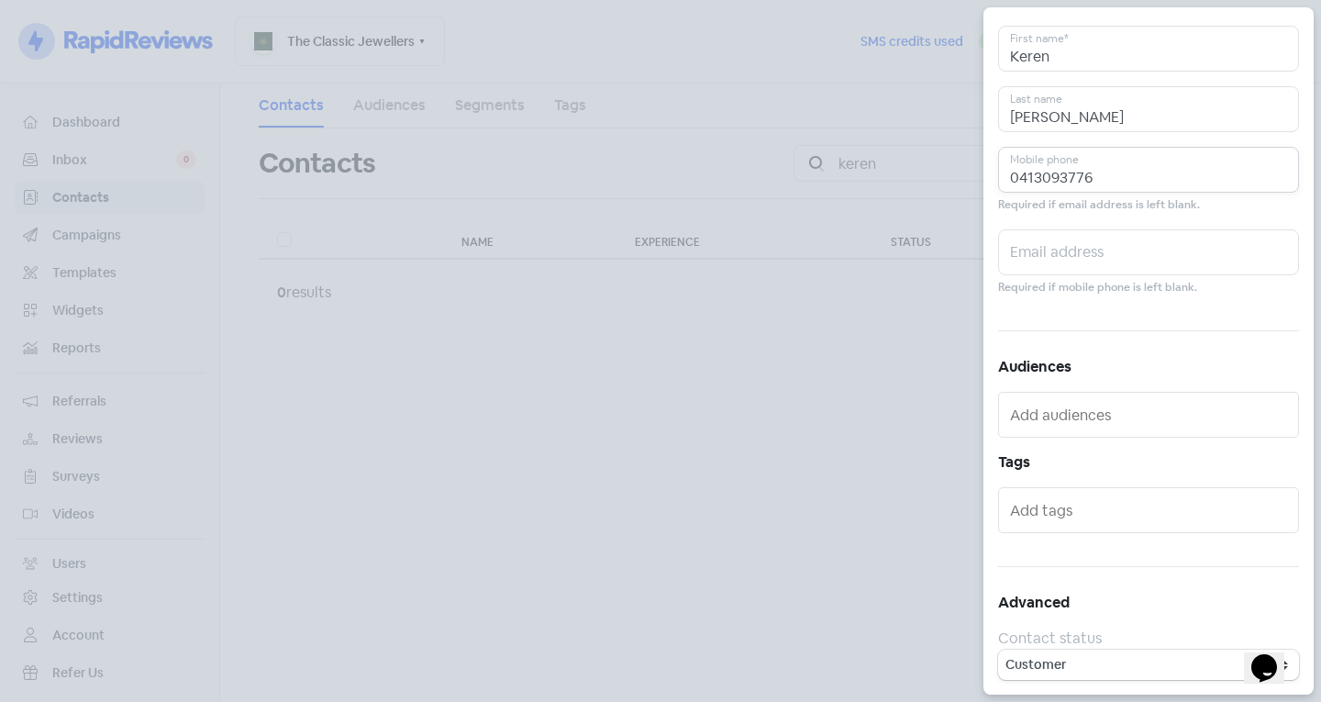
type input "0413093776"
click at [1082, 519] on input "text" at bounding box center [1150, 509] width 281 height 29
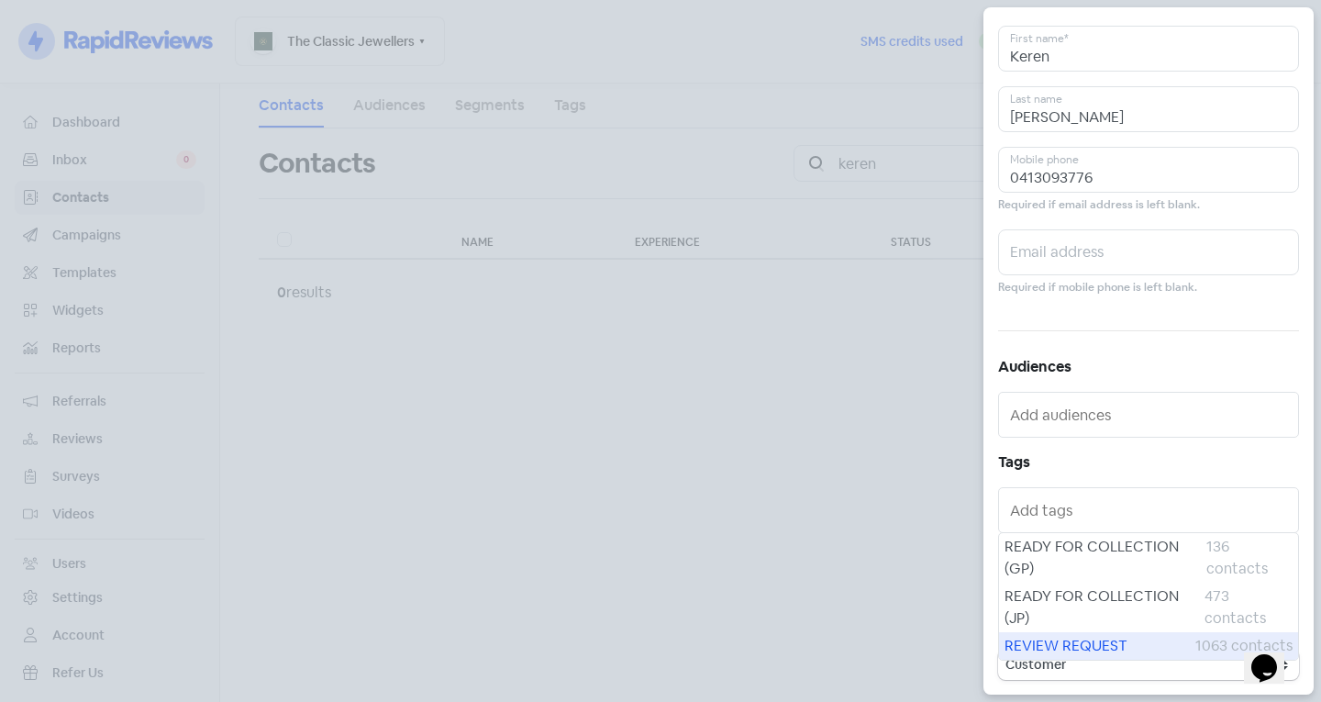
click at [1067, 635] on span "REVIEW REQUEST" at bounding box center [1099, 646] width 191 height 22
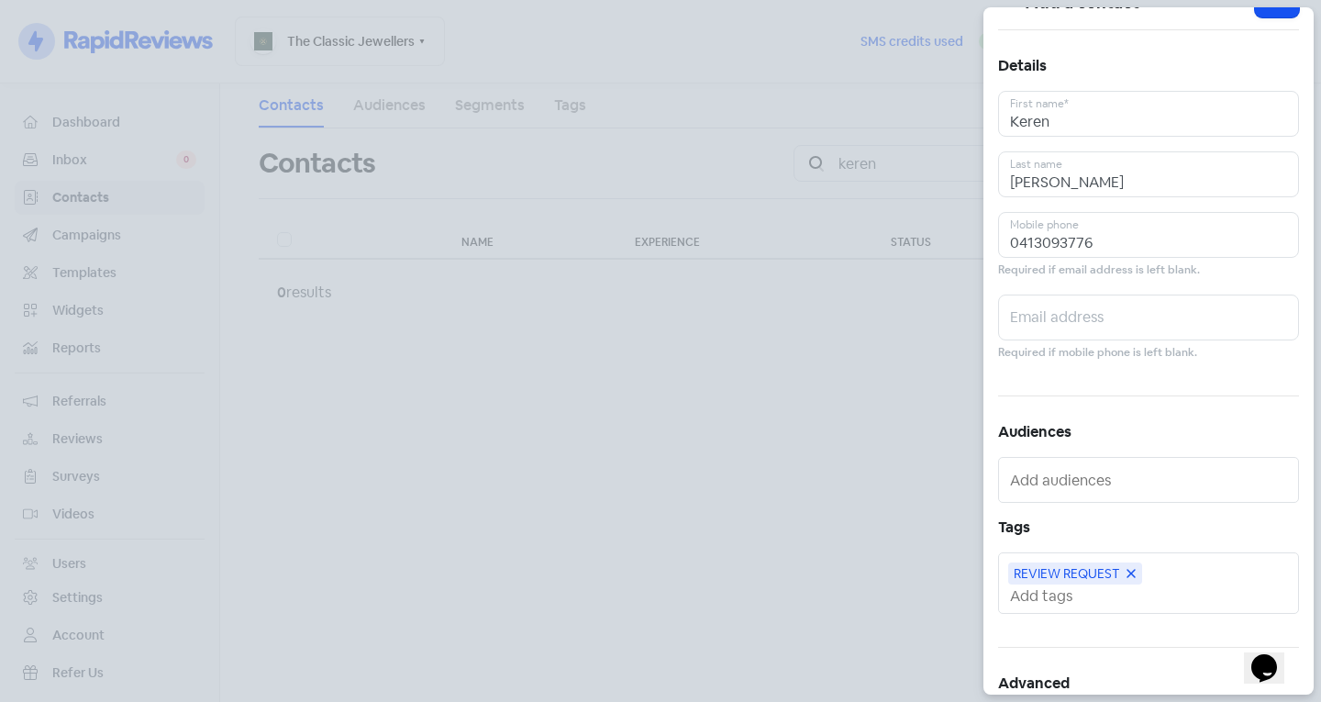
scroll to position [0, 0]
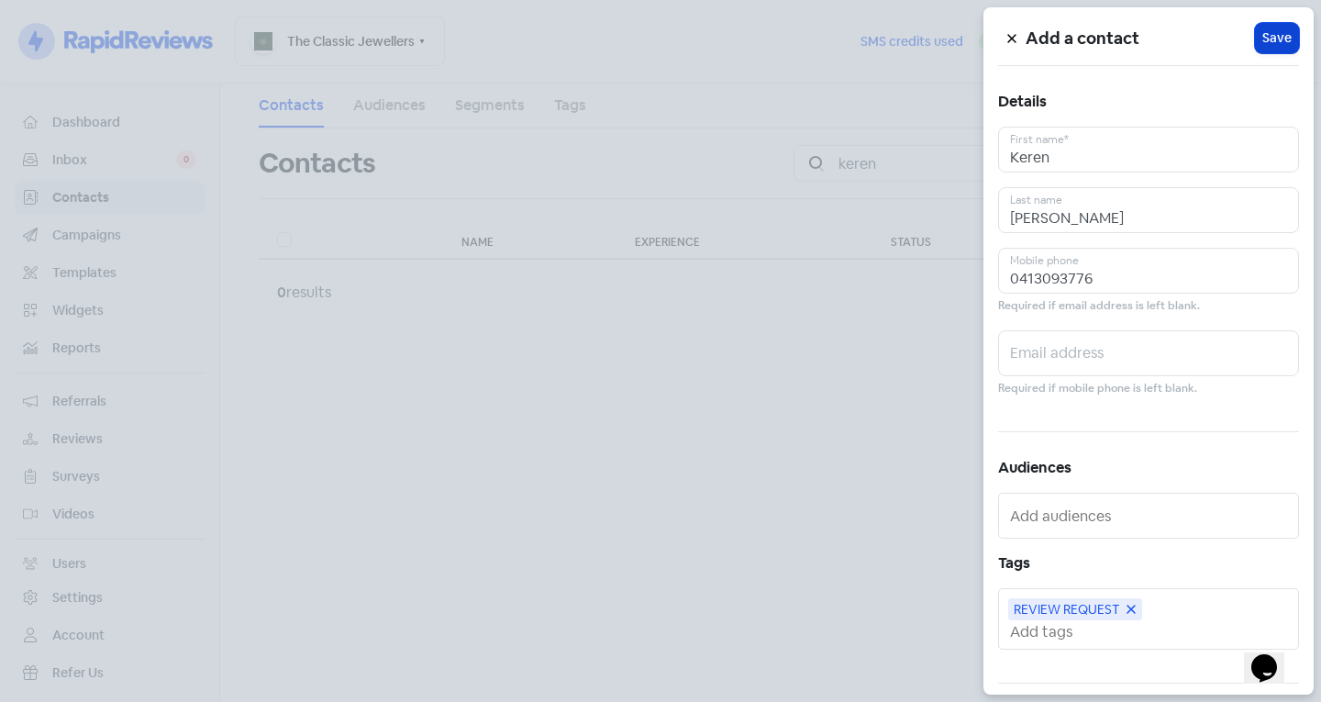
click at [1285, 37] on button "Icon For Loading Save" at bounding box center [1277, 38] width 44 height 30
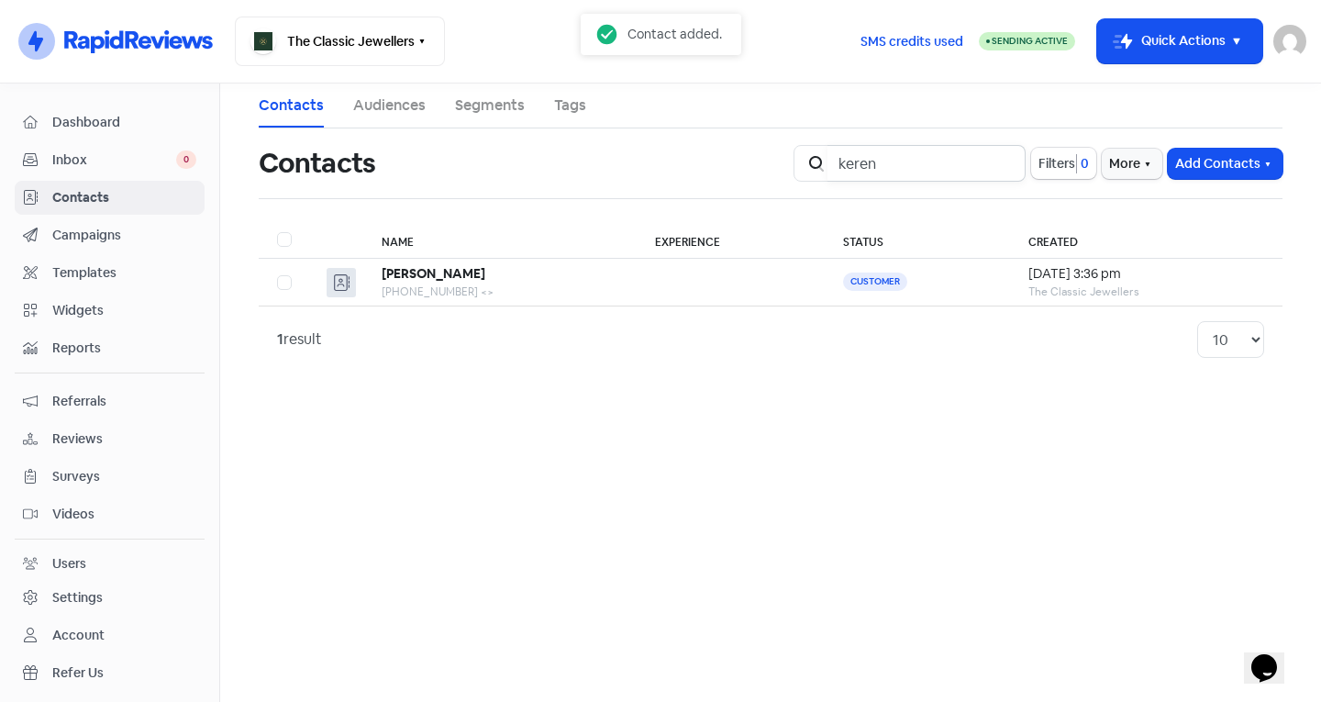
click at [1001, 165] on input "keren" at bounding box center [926, 163] width 198 height 37
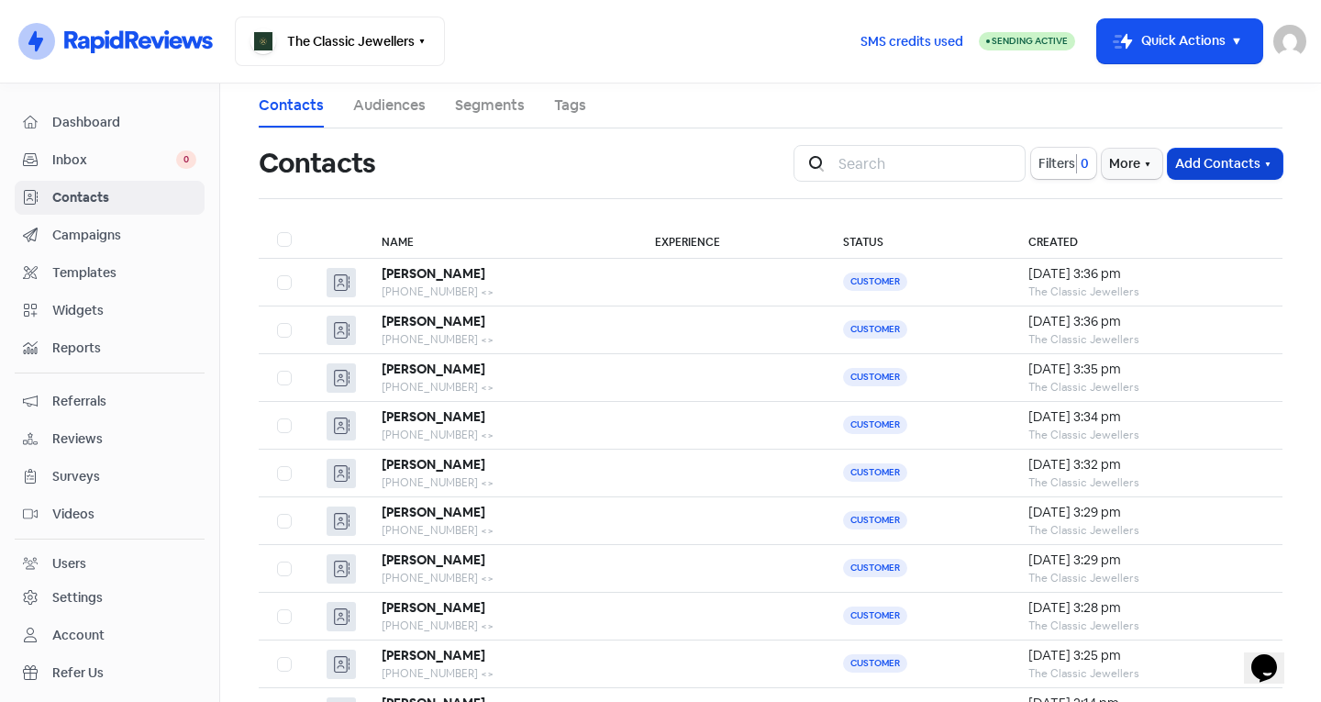
click at [1222, 172] on button "Add Contacts" at bounding box center [1224, 164] width 115 height 30
click at [1151, 194] on button "Add a contact" at bounding box center [1175, 203] width 214 height 37
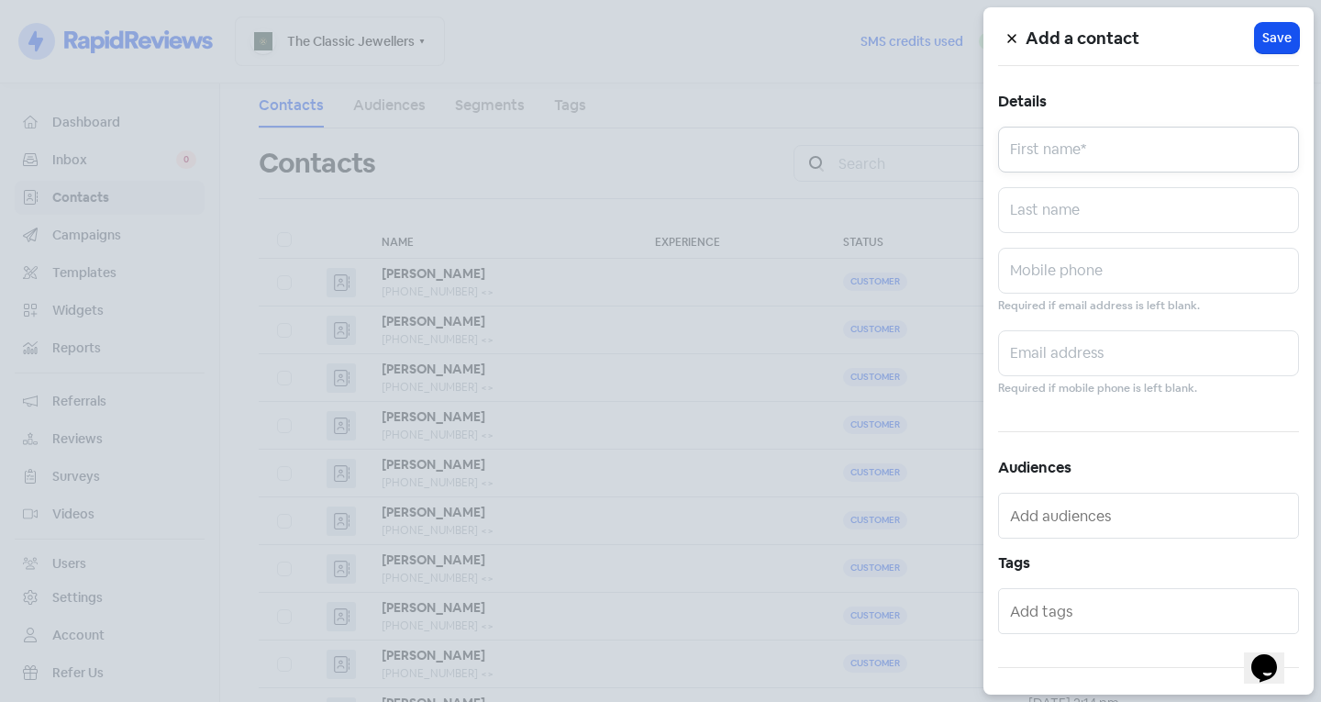
click at [1152, 152] on input "text" at bounding box center [1148, 150] width 301 height 46
type input "Porn"
click at [1095, 273] on input "text" at bounding box center [1148, 271] width 301 height 46
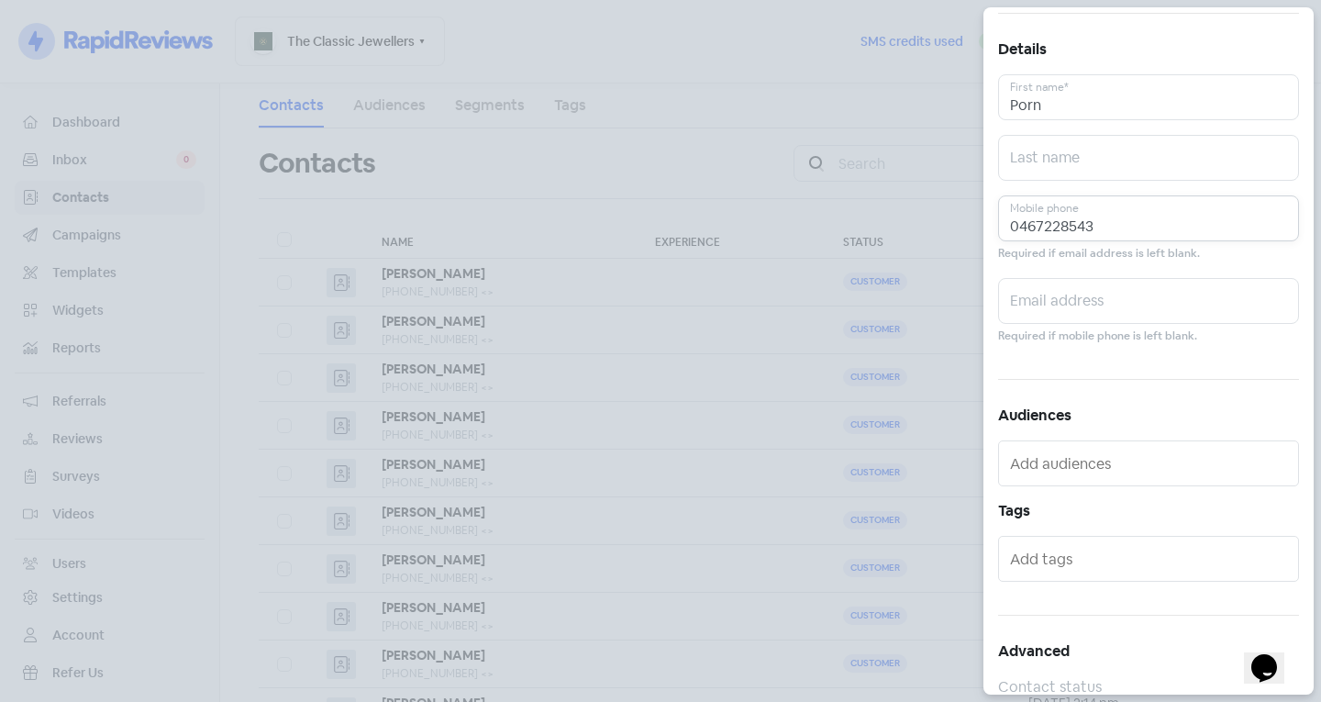
scroll to position [101, 0]
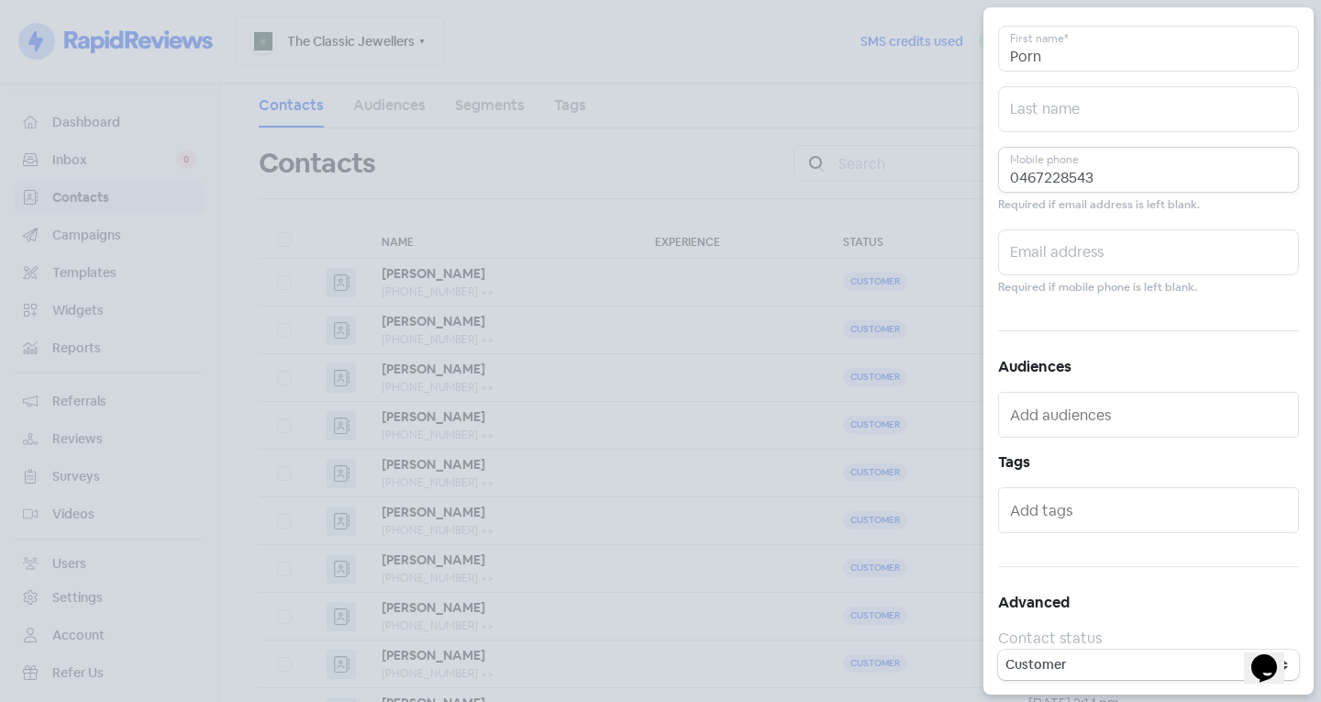
type input "0467228543"
click at [1065, 514] on input "text" at bounding box center [1150, 509] width 281 height 29
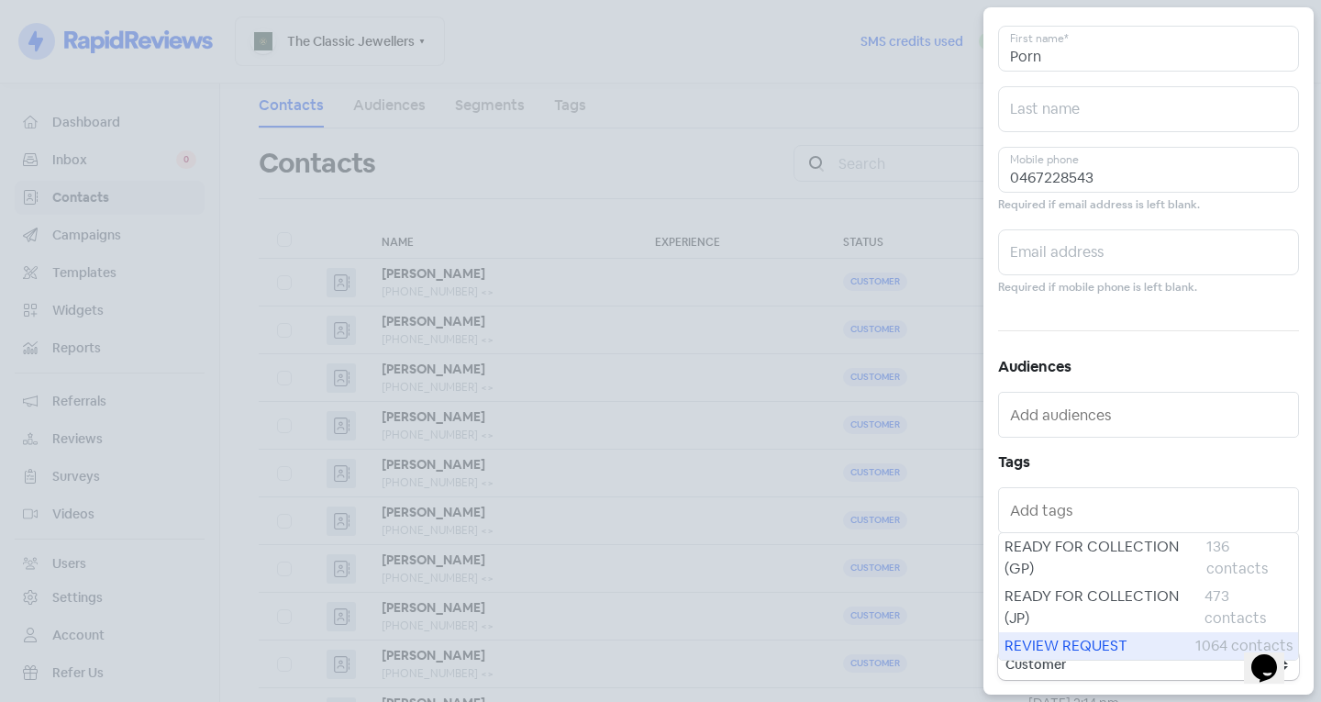
click at [1081, 640] on span "REVIEW REQUEST" at bounding box center [1099, 646] width 191 height 22
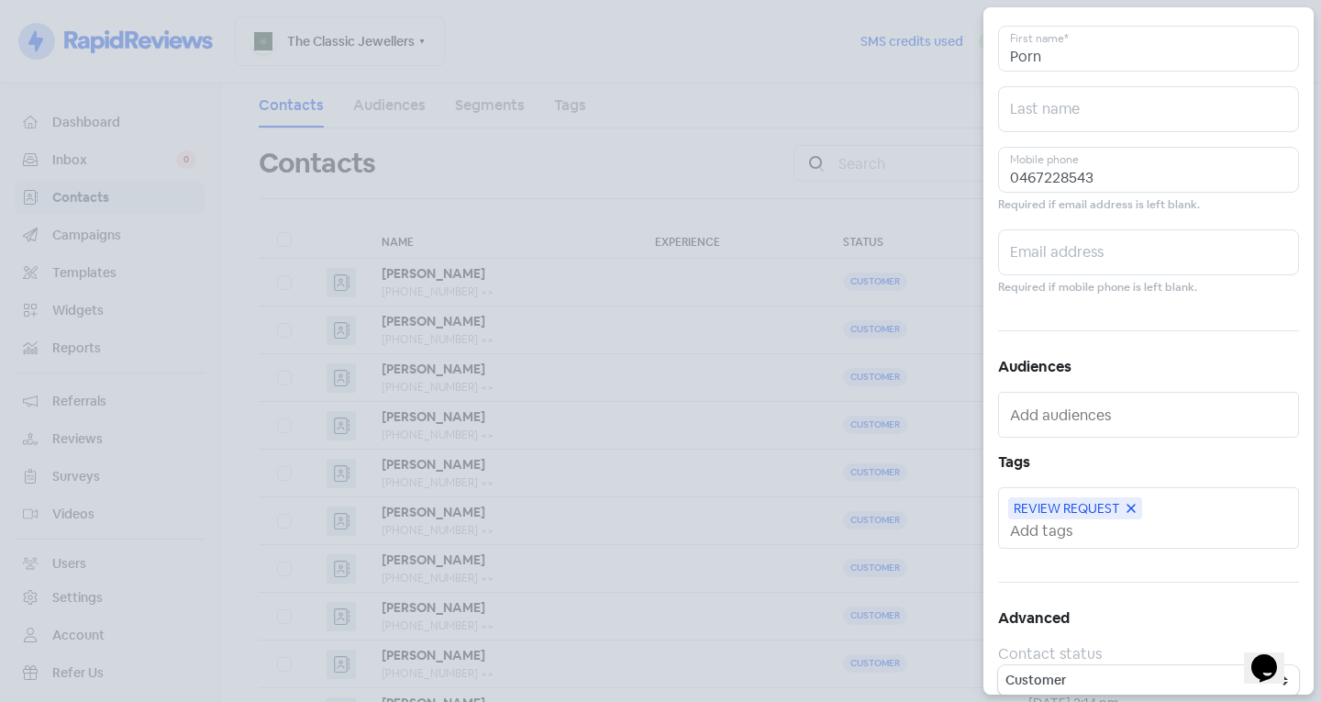
scroll to position [0, 0]
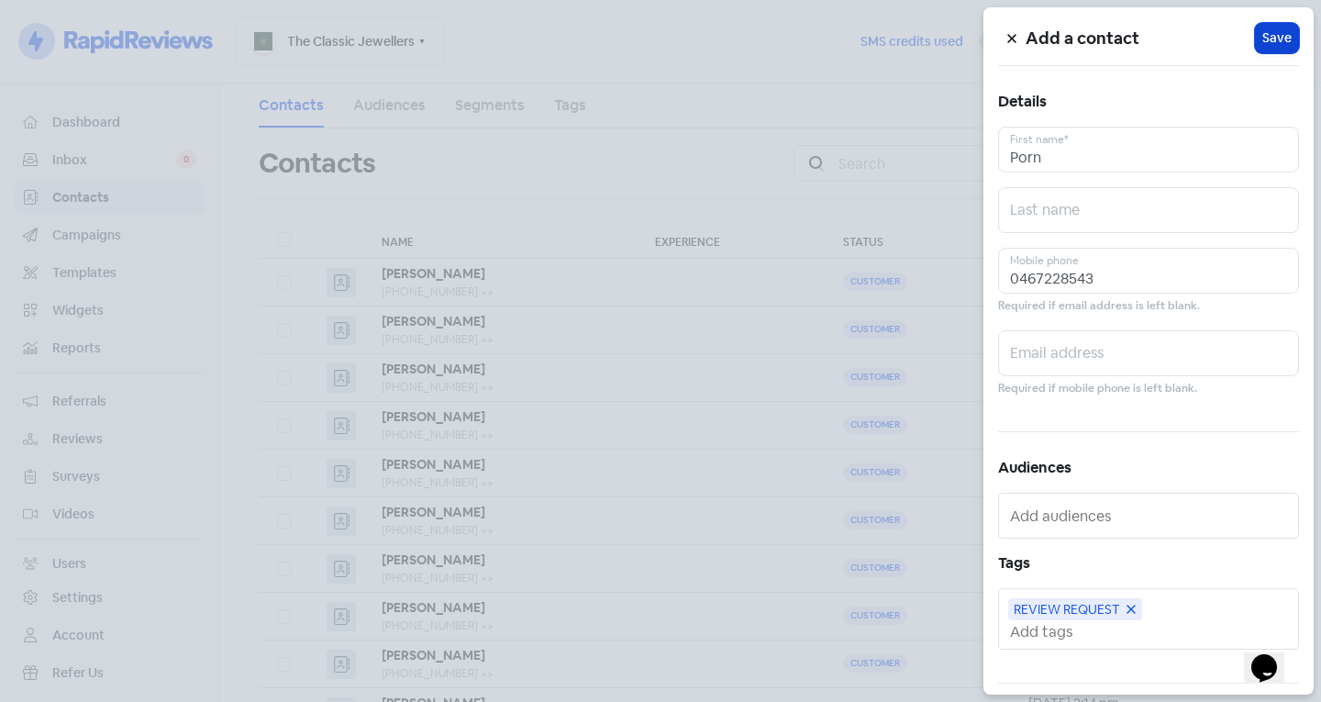
click at [1278, 41] on span "Save" at bounding box center [1276, 37] width 29 height 19
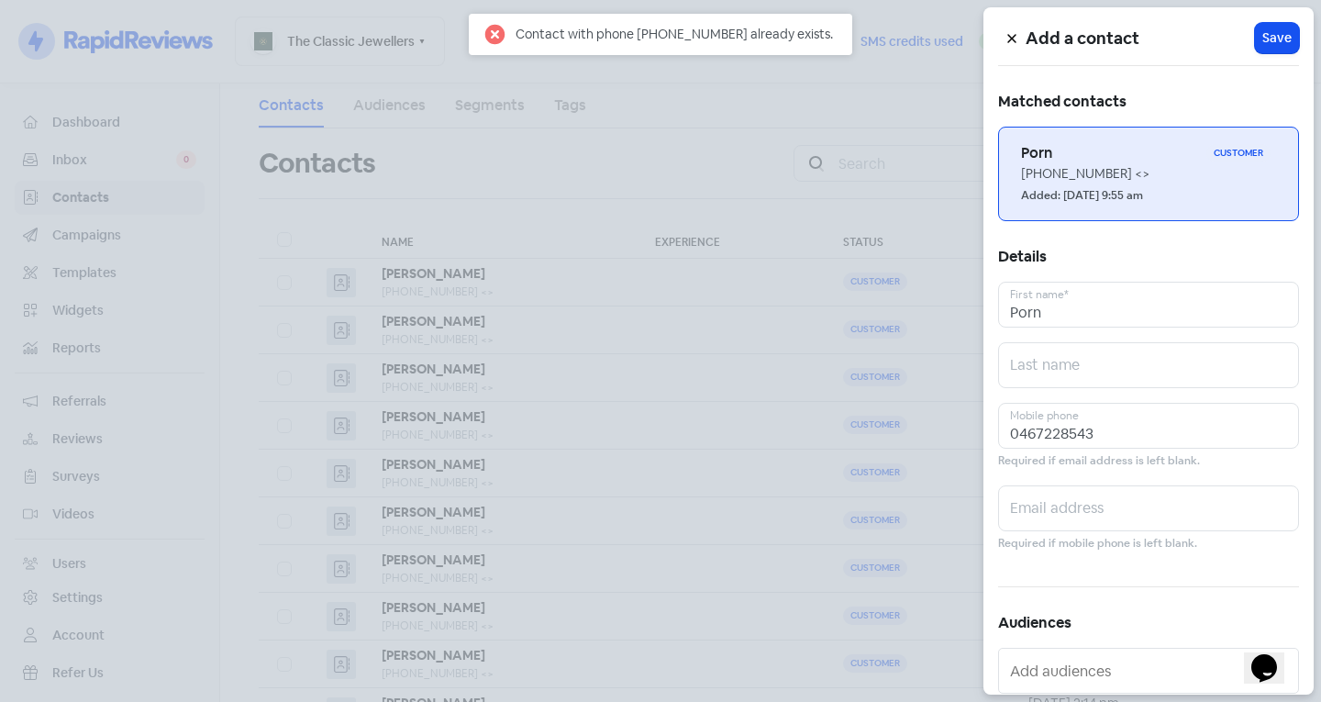
click at [1127, 185] on div "Added: [DATE] 9:55 am" at bounding box center [1148, 194] width 255 height 22
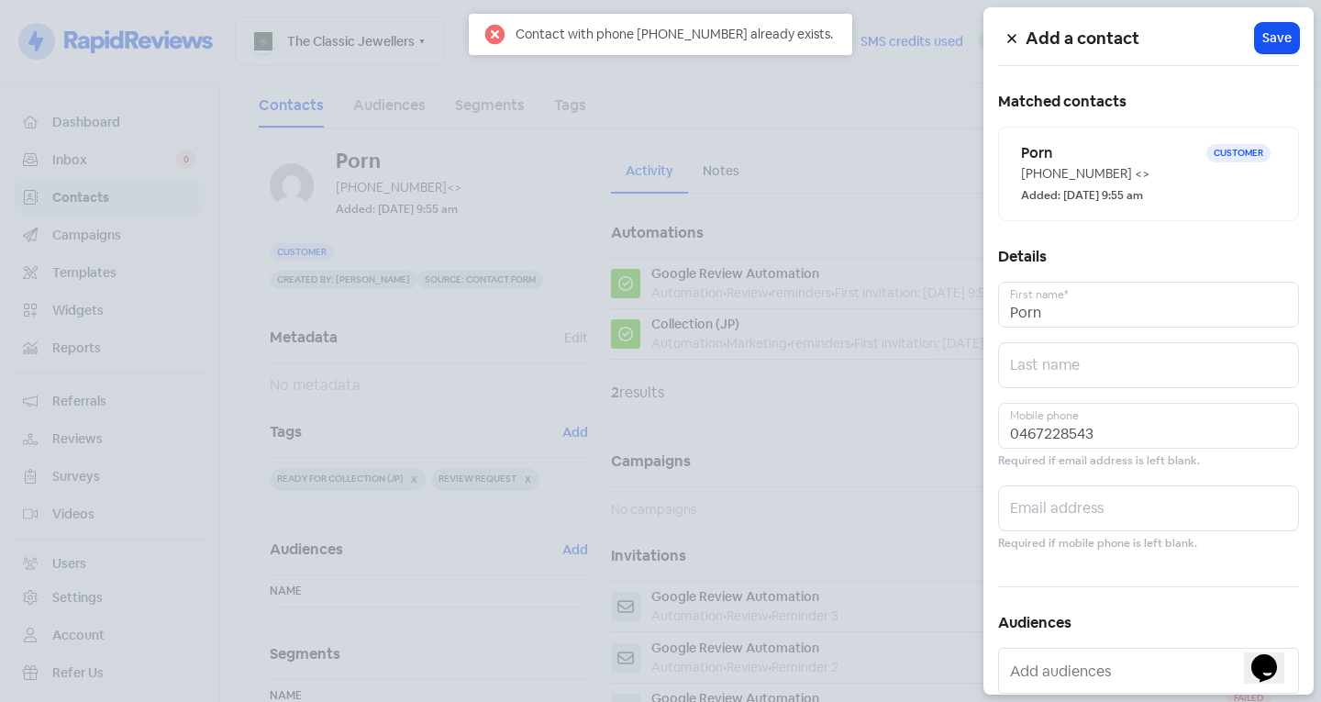
drag, startPoint x: 468, startPoint y: 357, endPoint x: 477, endPoint y: 362, distance: 10.7
click at [468, 357] on div at bounding box center [660, 351] width 1321 height 702
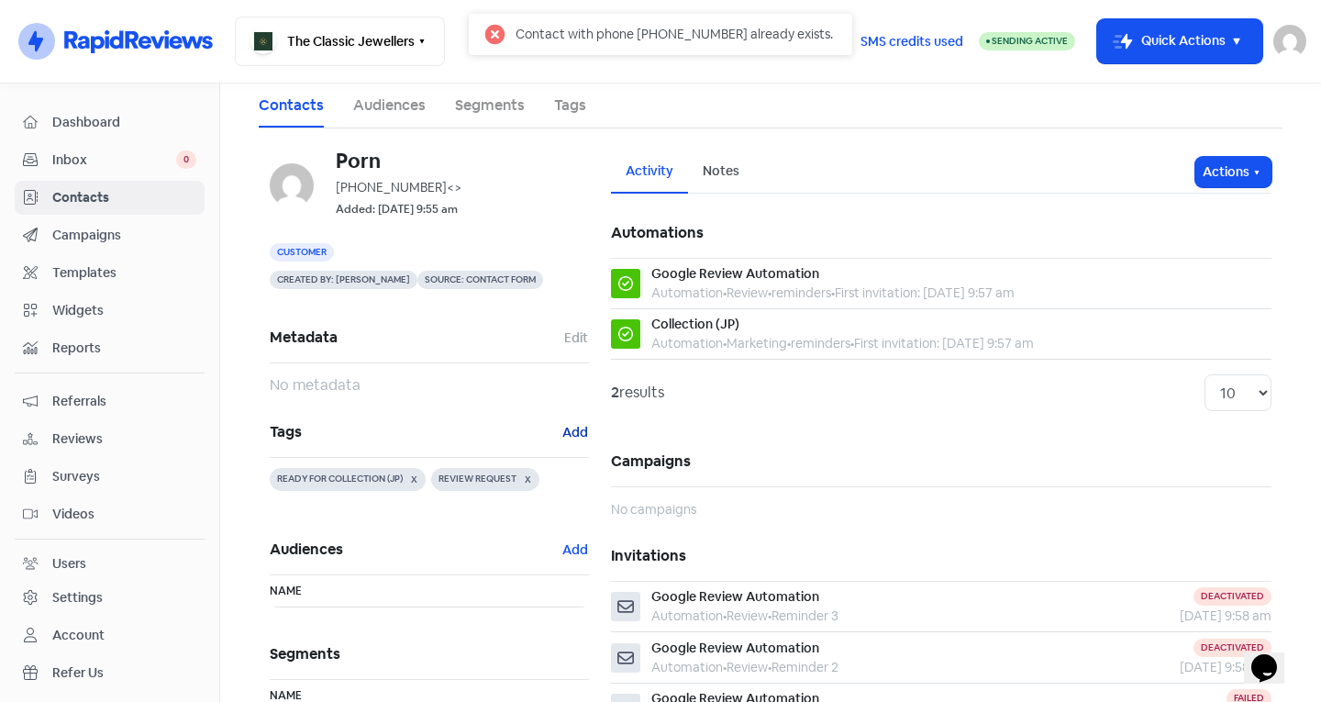
click at [570, 430] on button "Add" at bounding box center [575, 432] width 28 height 21
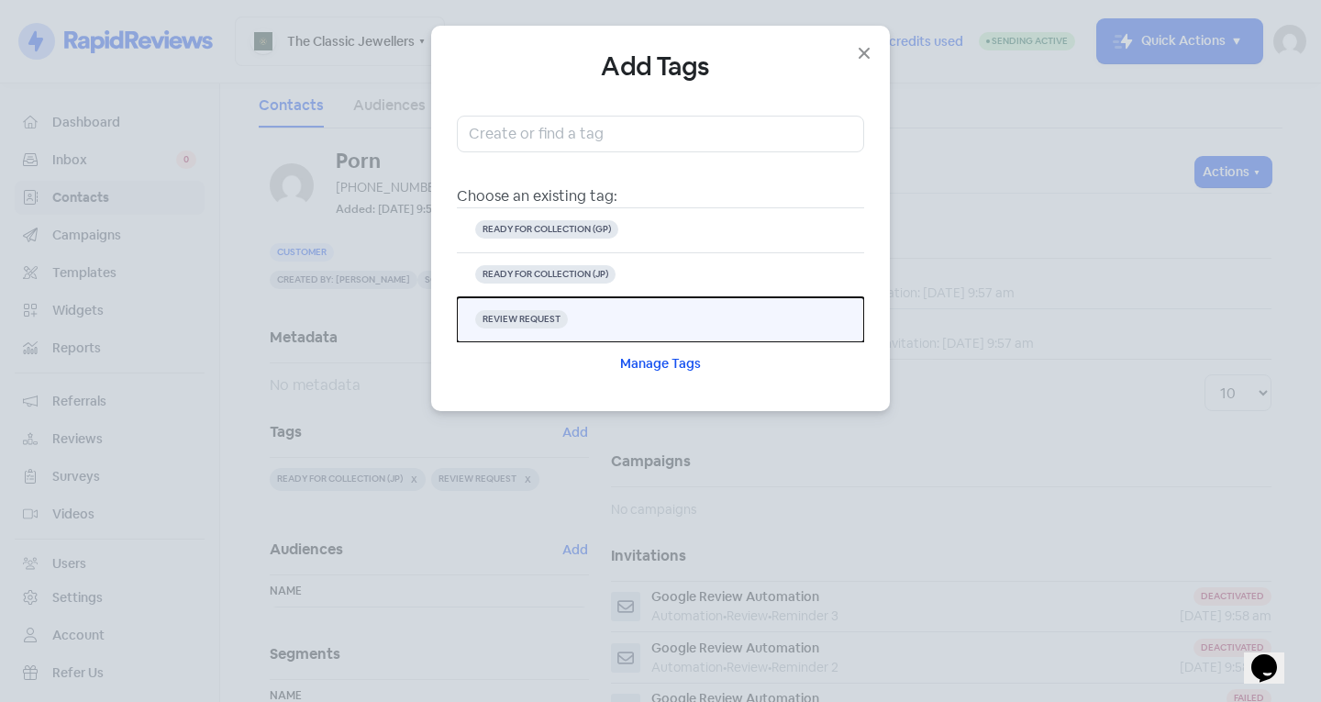
click at [644, 309] on button "REVIEW REQUEST" at bounding box center [660, 319] width 407 height 45
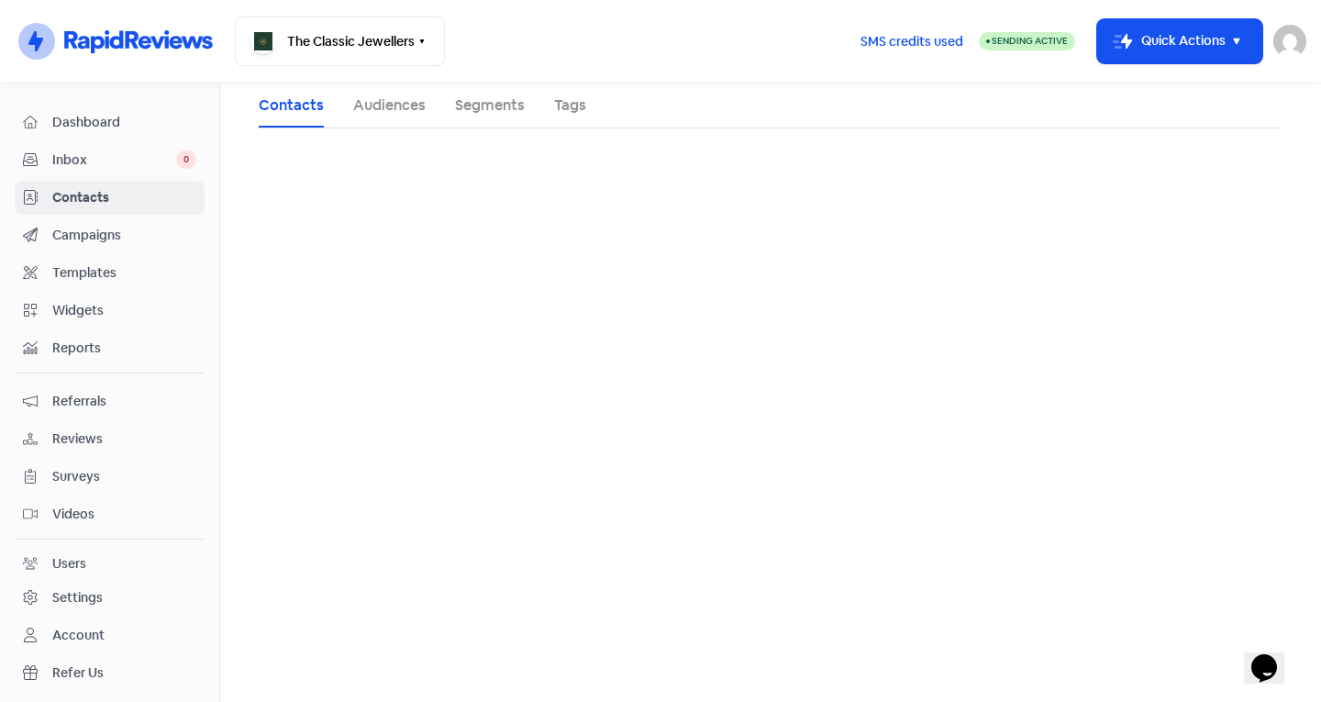
click at [171, 203] on span "Contacts" at bounding box center [124, 197] width 144 height 19
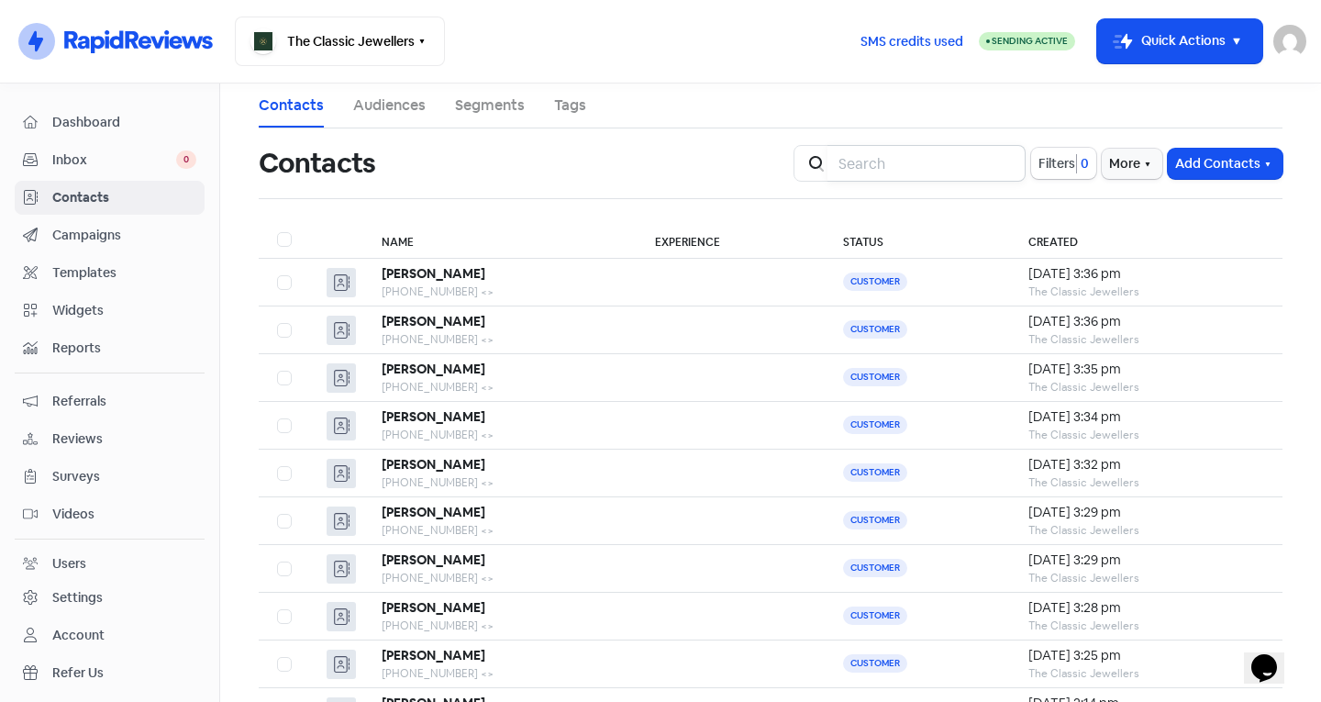
click at [931, 182] on div "Icon For Search Filters 0 More Add Contacts" at bounding box center [1037, 163] width 511 height 59
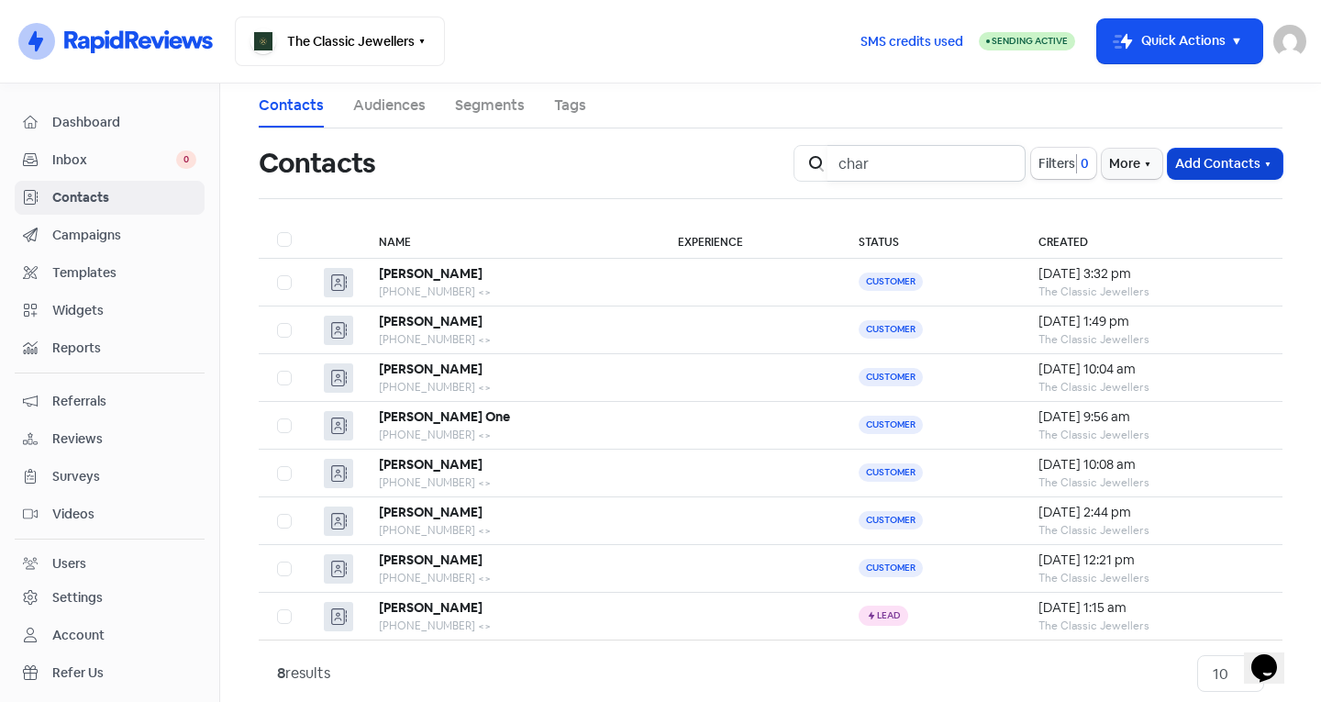
type input "char"
click at [1195, 158] on button "Add Contacts" at bounding box center [1224, 164] width 115 height 30
click at [1146, 203] on button "Add a contact" at bounding box center [1175, 203] width 214 height 37
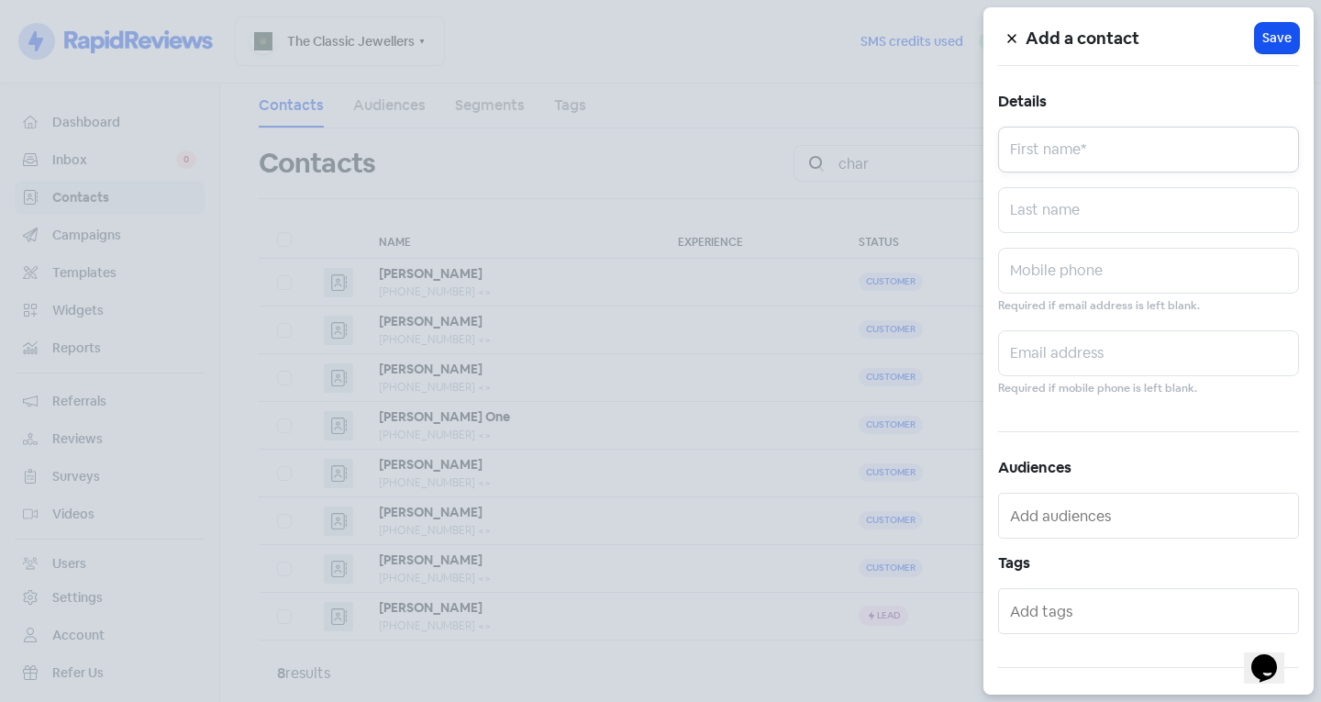
click at [1087, 153] on input "text" at bounding box center [1148, 150] width 301 height 46
type input "[PERSON_NAME]"
click at [1140, 214] on input "text" at bounding box center [1148, 210] width 301 height 46
type input "o"
type input "[PERSON_NAME]"
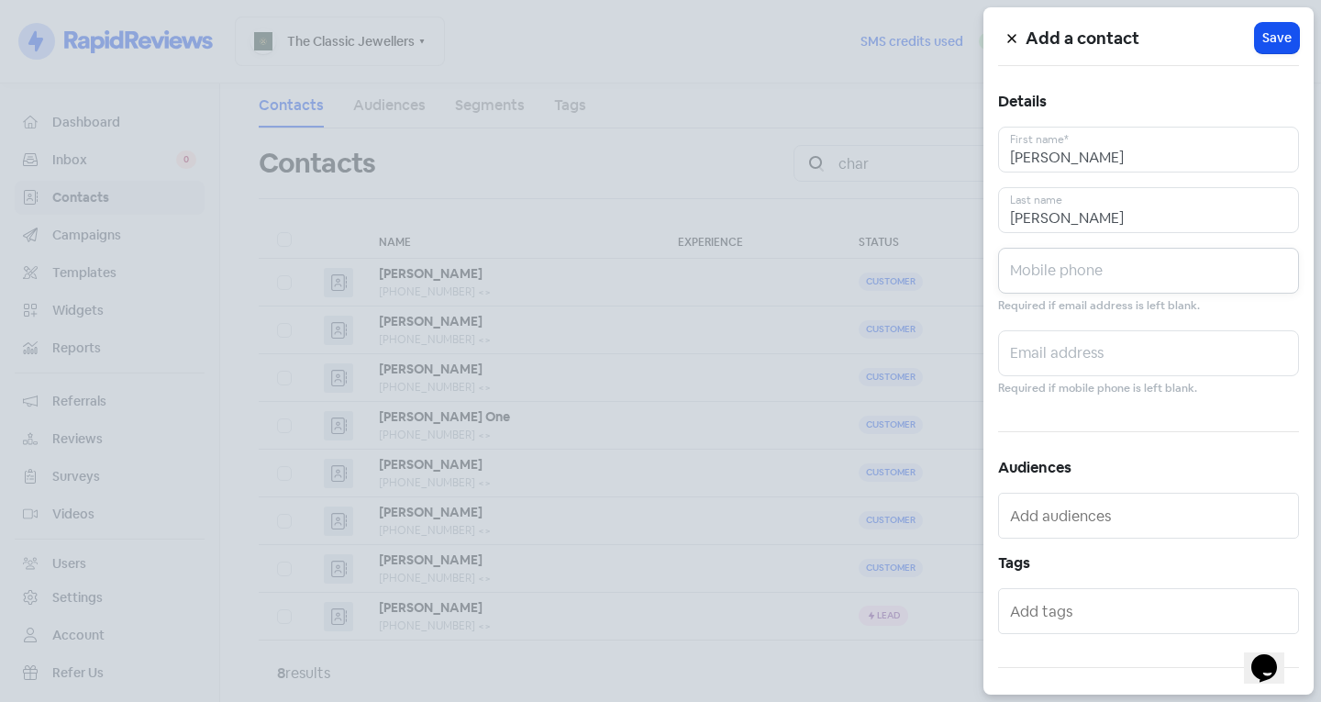
click at [1094, 274] on input "text" at bounding box center [1148, 271] width 301 height 46
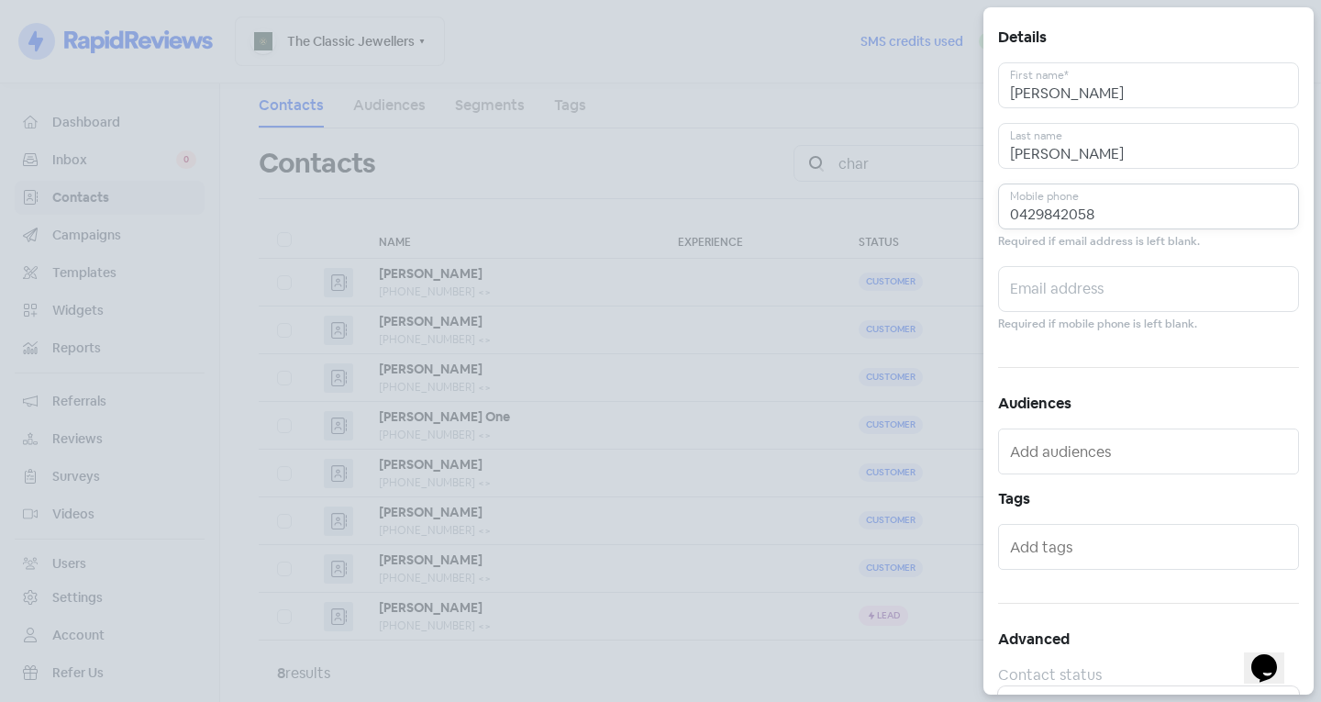
scroll to position [101, 0]
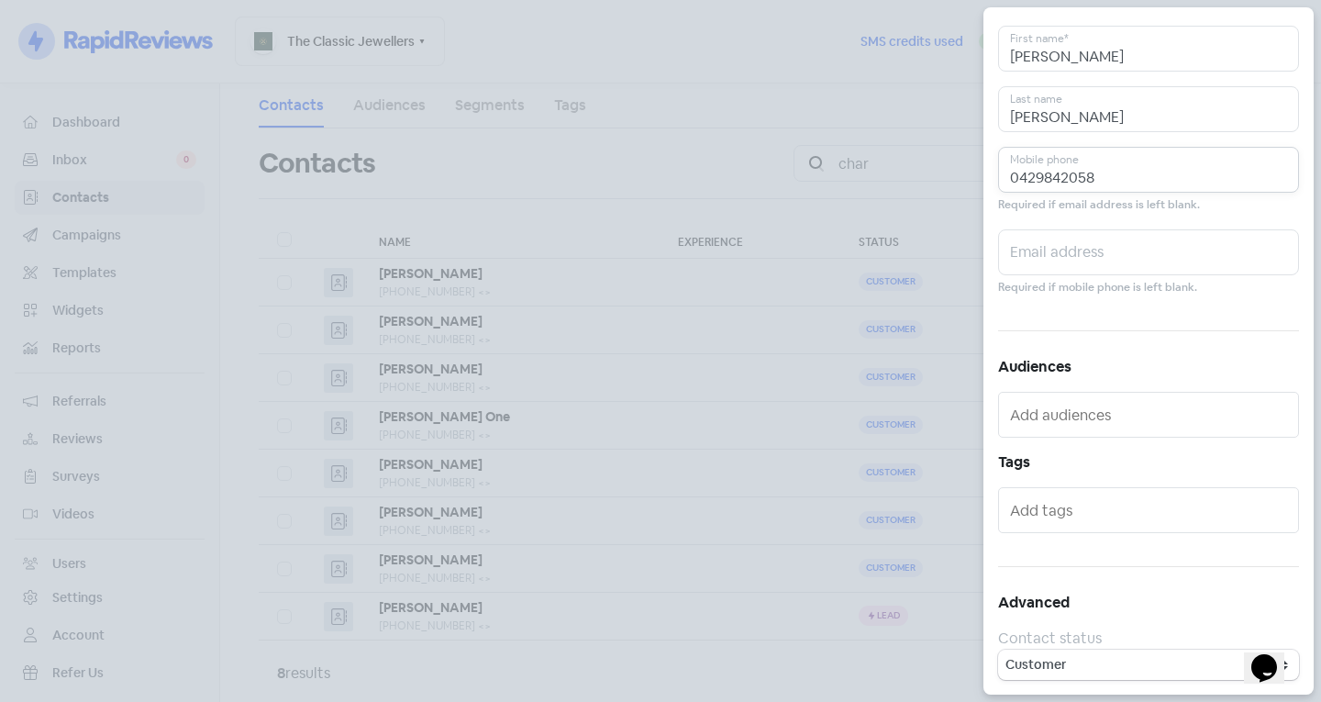
type input "0429842058"
click at [1069, 521] on input "text" at bounding box center [1150, 509] width 281 height 29
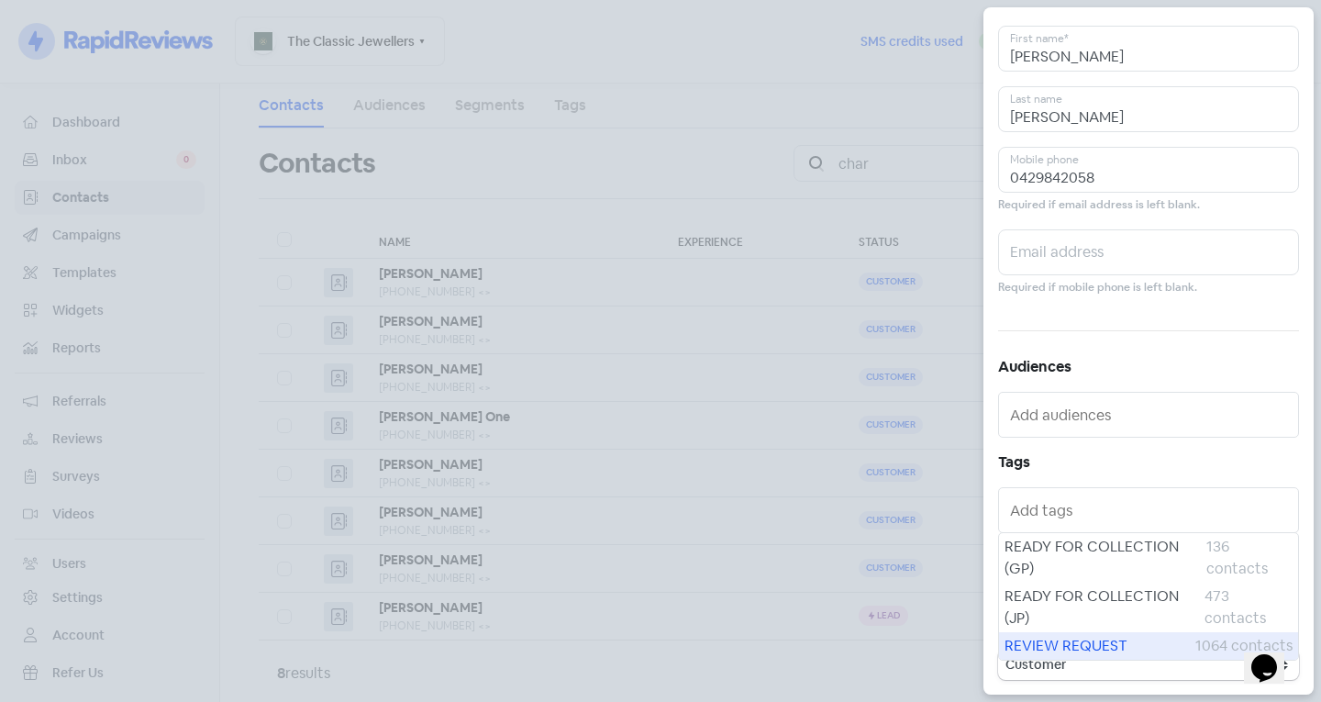
click at [1064, 642] on span "REVIEW REQUEST" at bounding box center [1099, 646] width 191 height 22
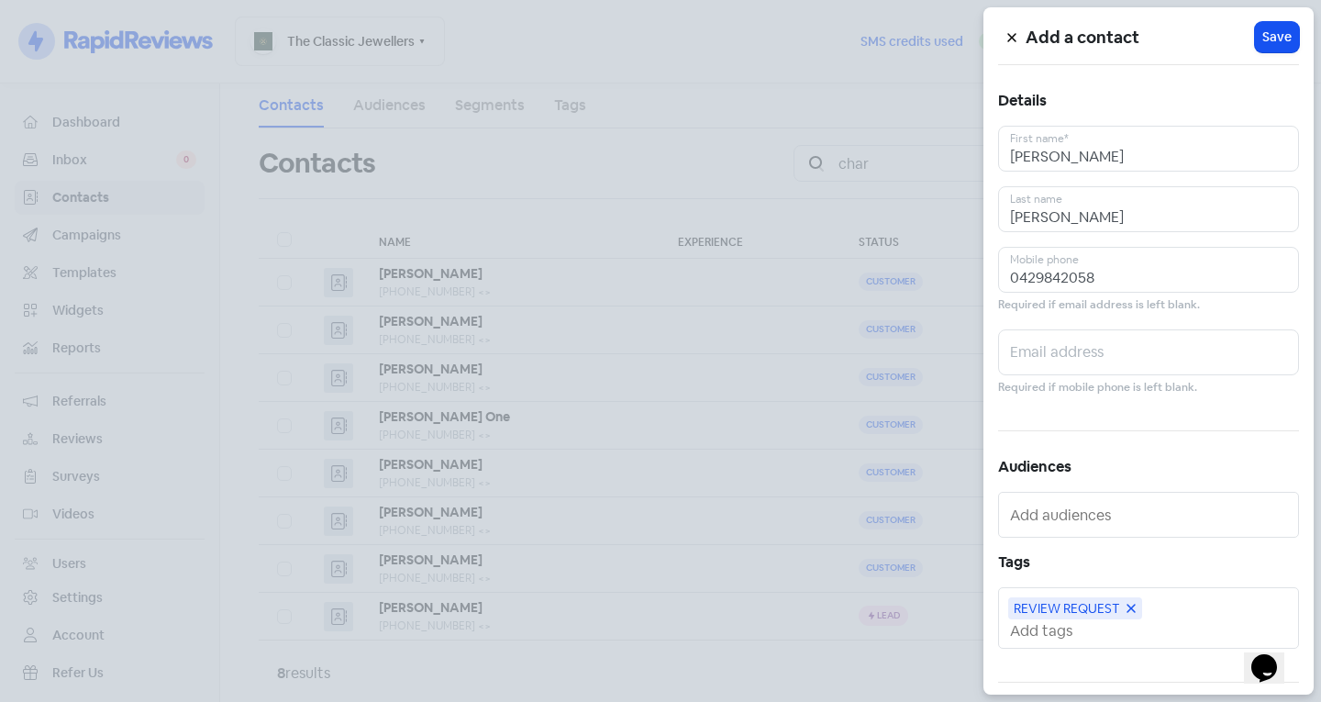
scroll to position [0, 0]
click at [1264, 39] on span "Save" at bounding box center [1276, 37] width 29 height 19
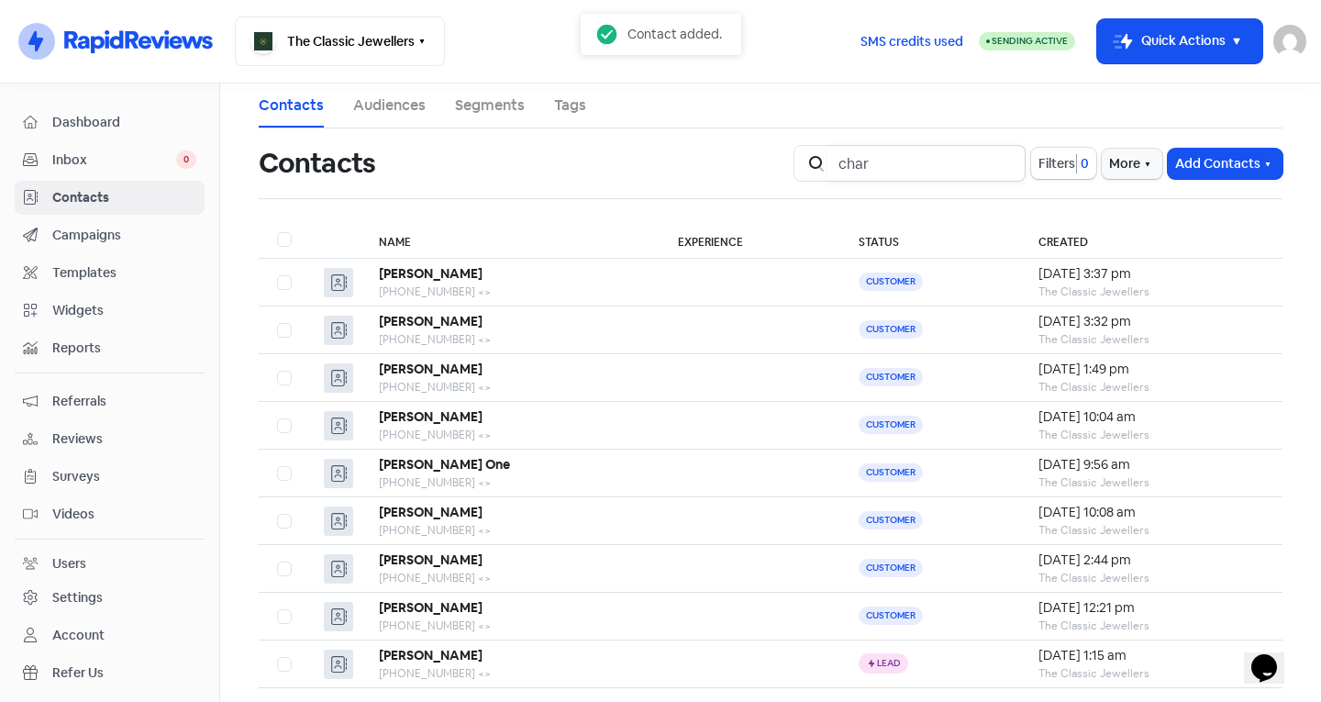
click at [997, 160] on input "char" at bounding box center [926, 163] width 198 height 37
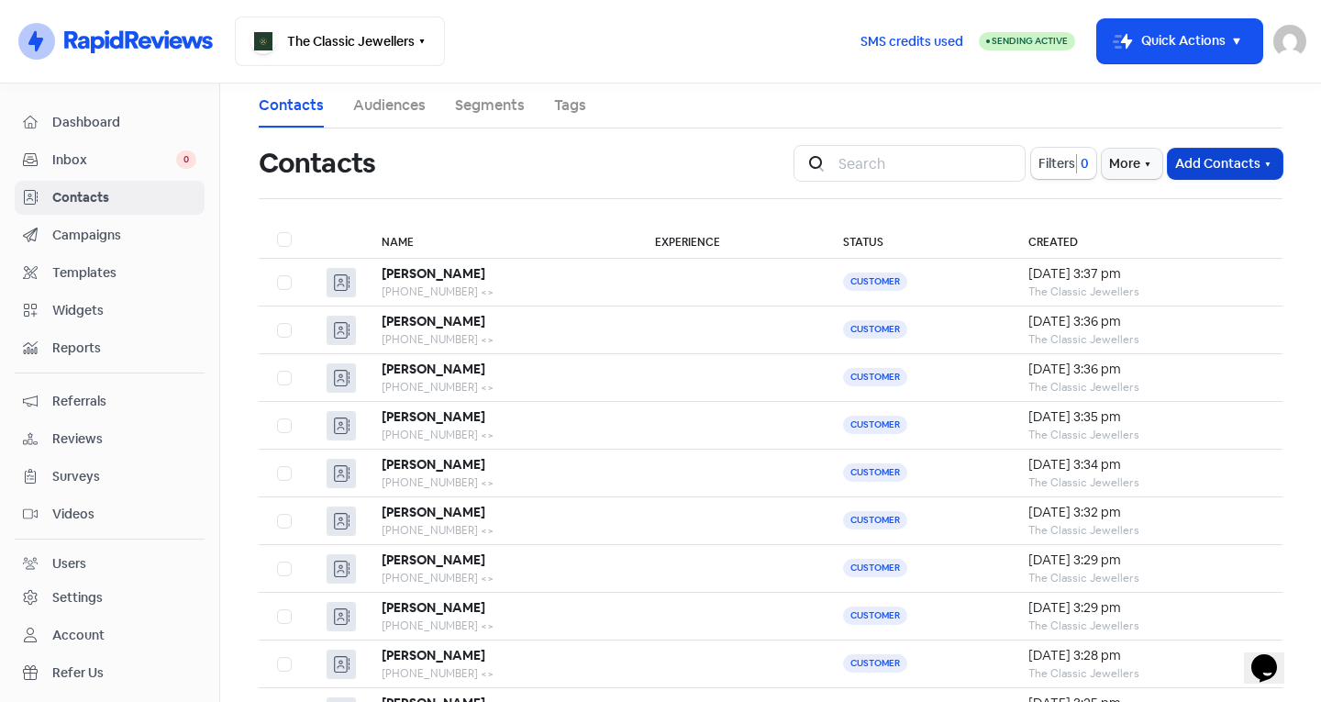
click at [1222, 173] on button "Add Contacts" at bounding box center [1224, 164] width 115 height 30
click at [1159, 195] on button "Add a contact" at bounding box center [1175, 203] width 214 height 37
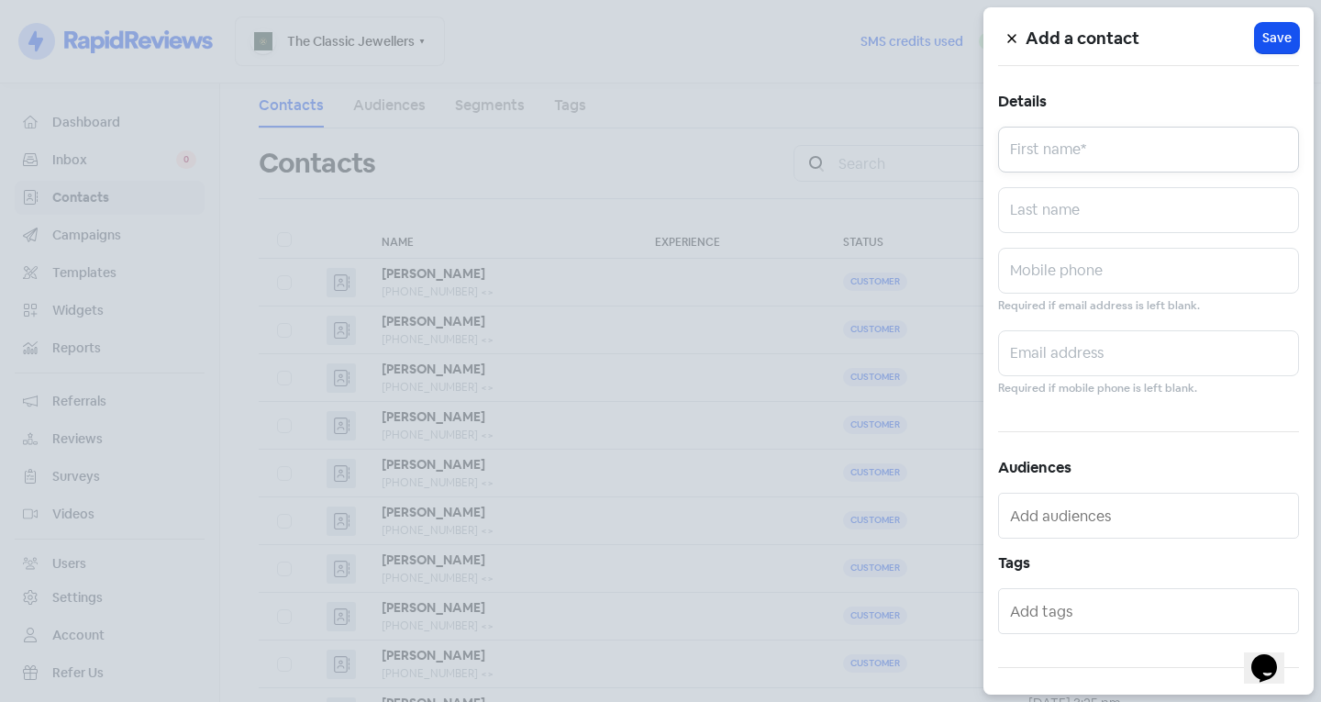
drag, startPoint x: 1078, startPoint y: 162, endPoint x: 1064, endPoint y: 158, distance: 14.5
click at [1078, 162] on input "text" at bounding box center [1148, 150] width 301 height 46
type input "[PERSON_NAME]"
click at [1093, 282] on input "text" at bounding box center [1148, 271] width 301 height 46
type input "041"
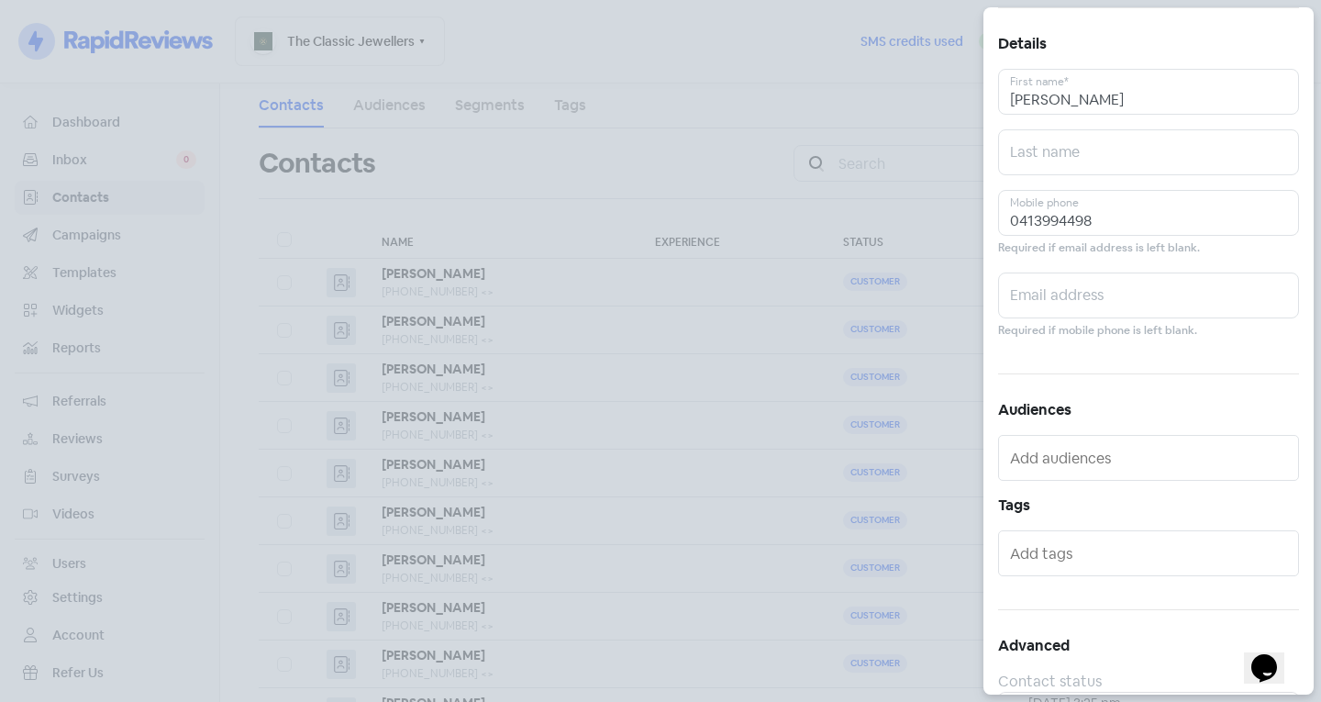
scroll to position [101, 0]
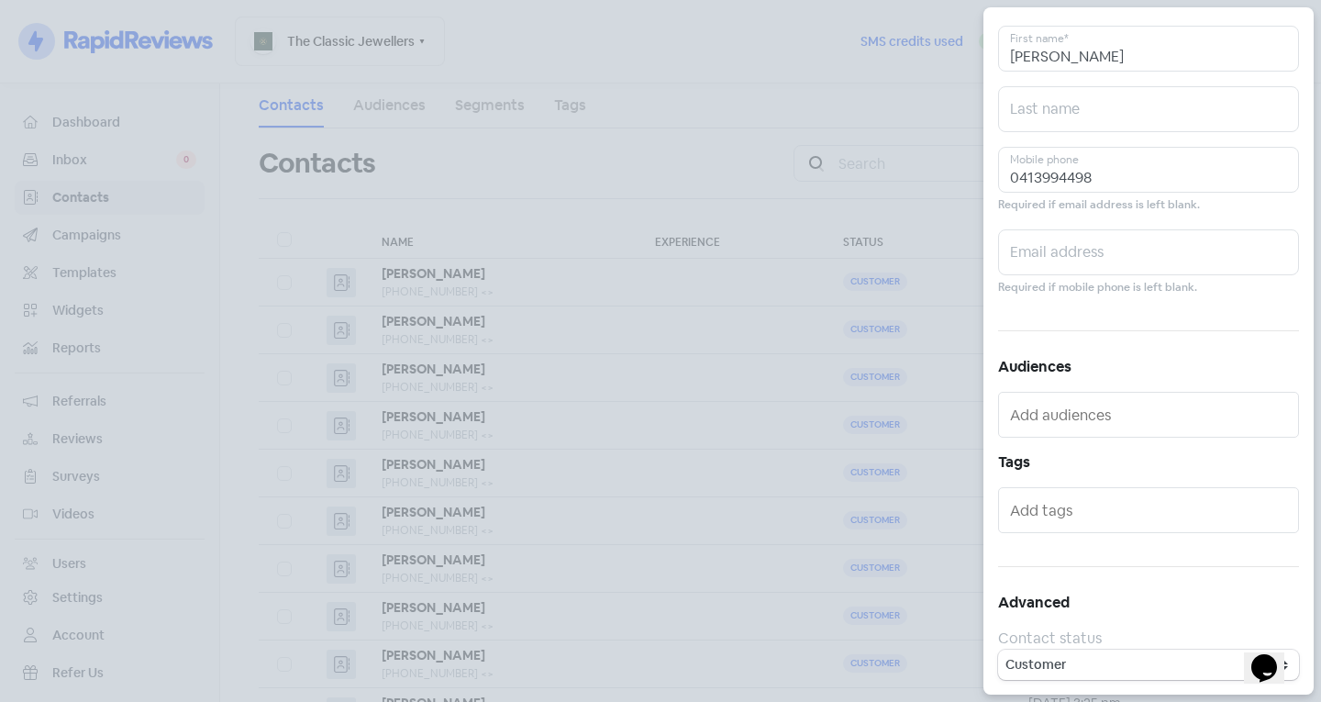
type input "0413994498"
click at [1132, 502] on input "text" at bounding box center [1150, 509] width 281 height 29
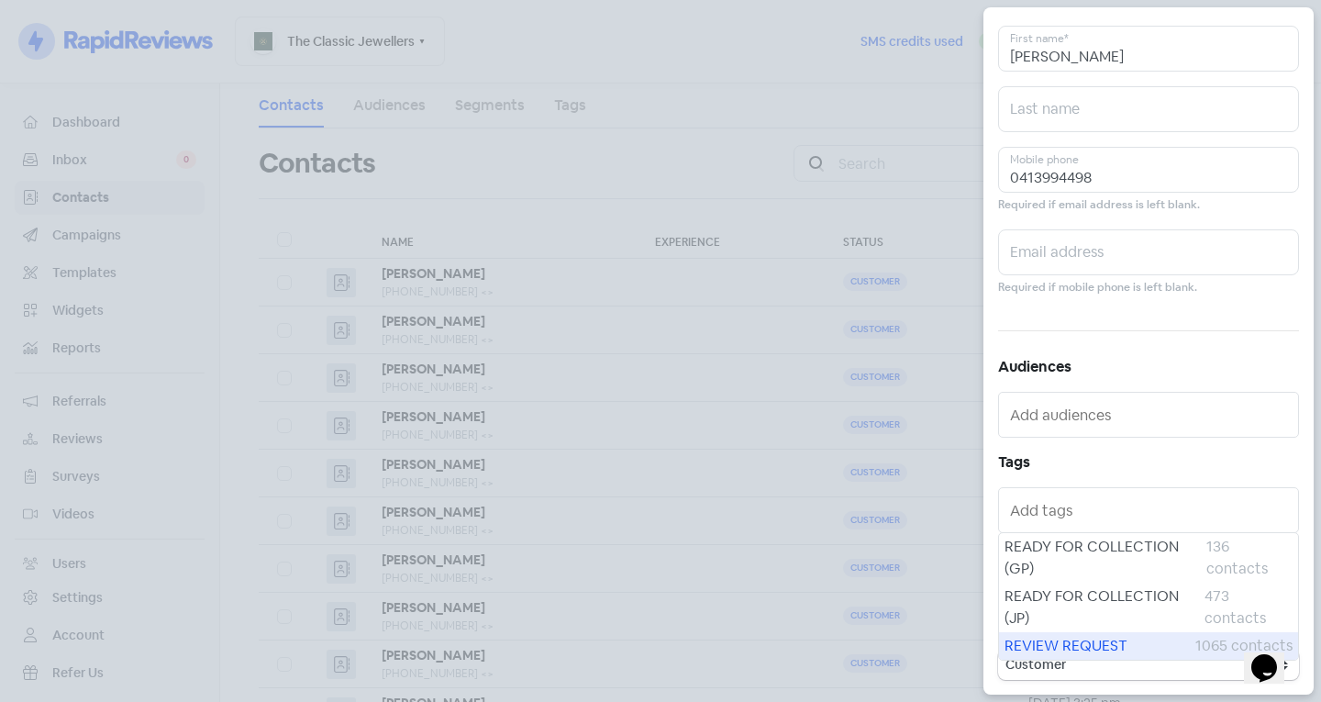
click at [1071, 647] on span "REVIEW REQUEST" at bounding box center [1099, 646] width 191 height 22
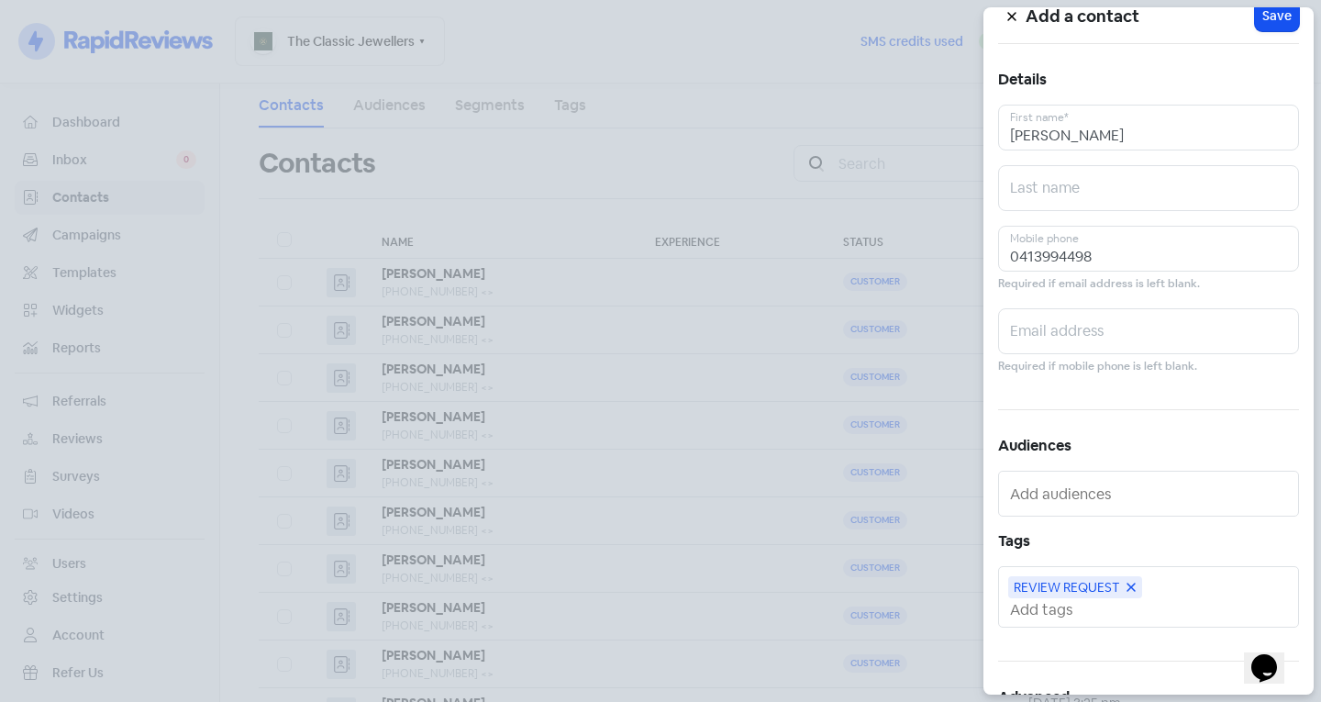
scroll to position [0, 0]
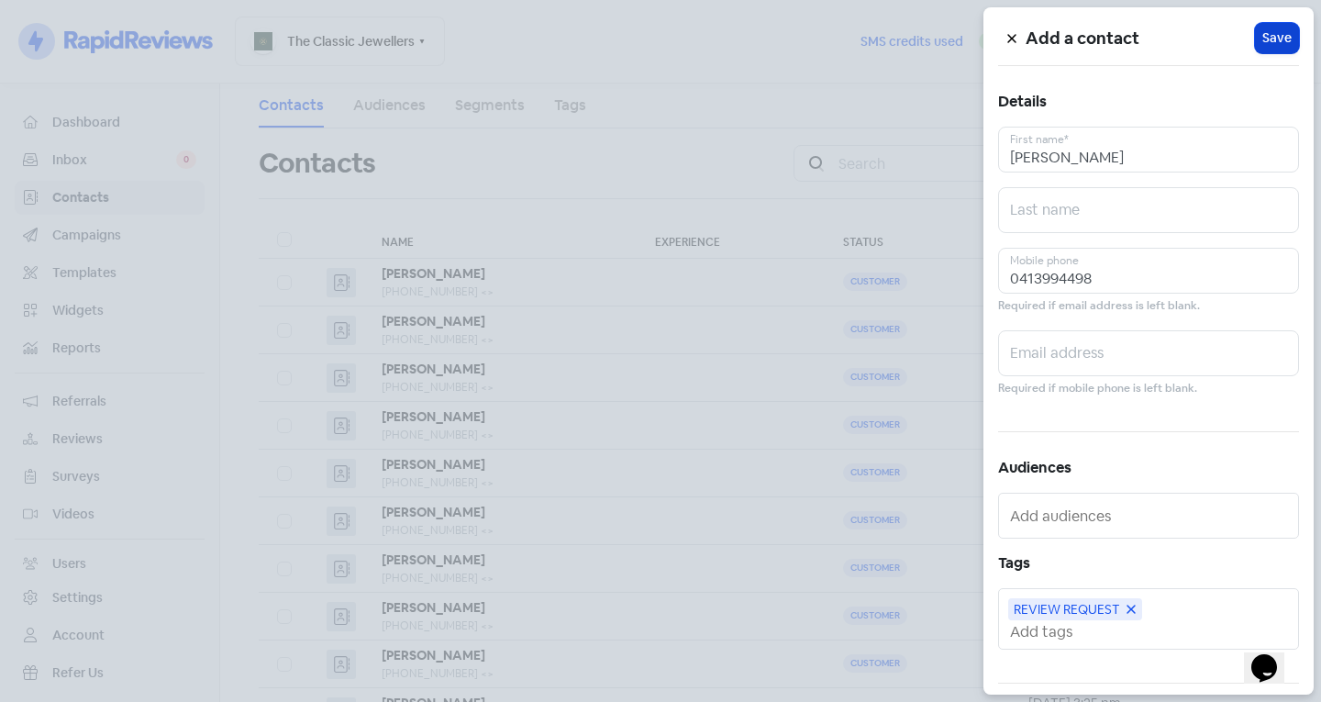
click at [1272, 41] on span "Save" at bounding box center [1276, 37] width 29 height 19
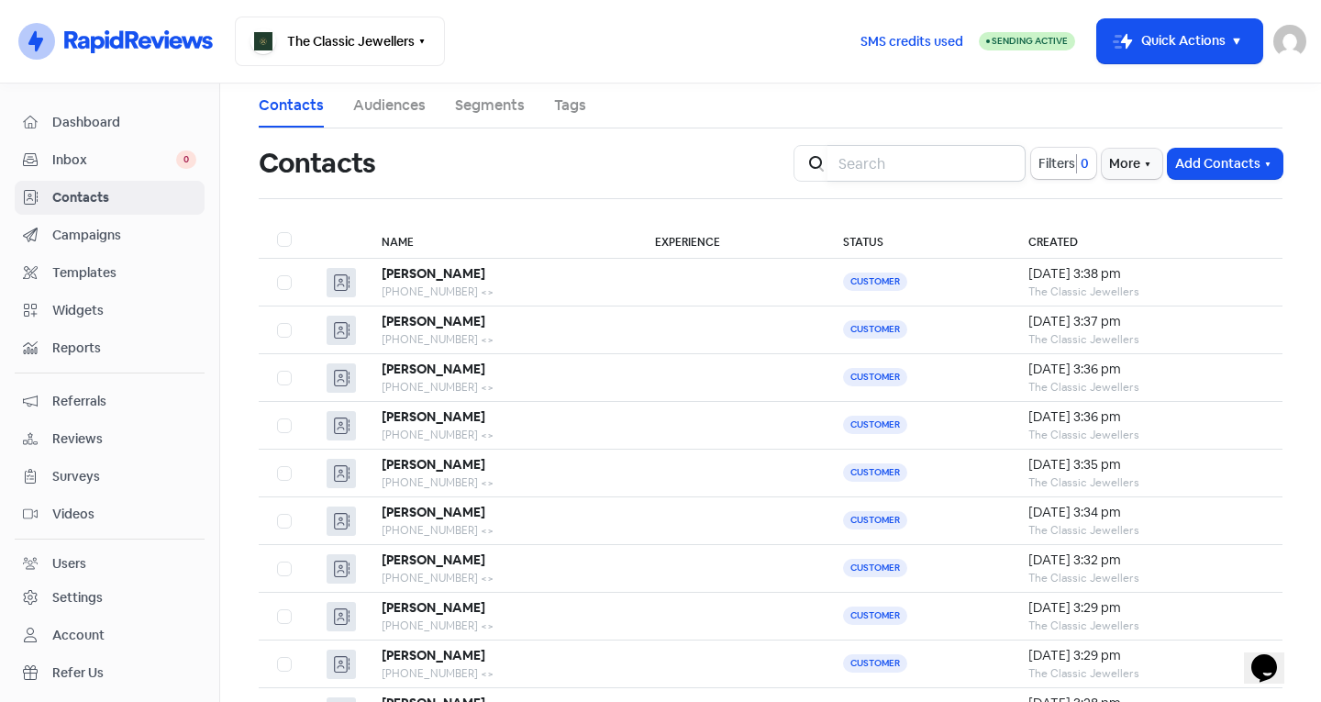
click at [908, 160] on input "search" at bounding box center [926, 163] width 198 height 37
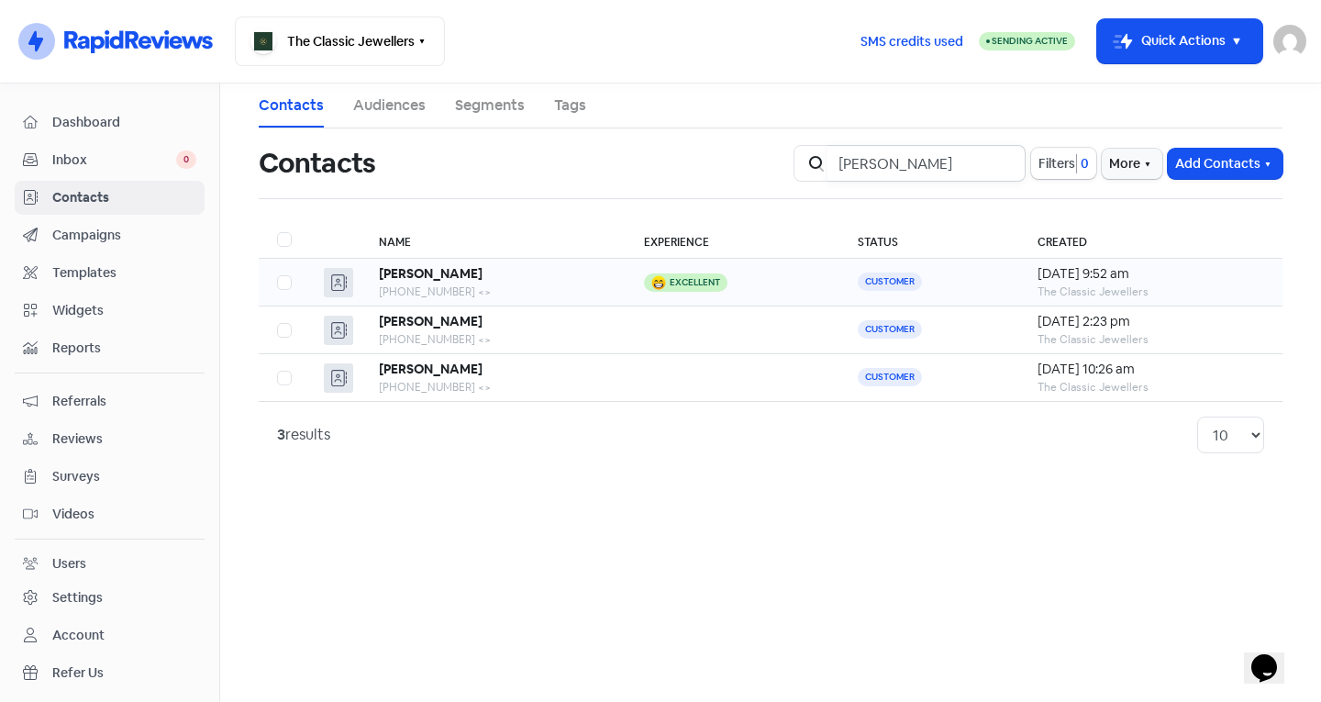
type input "roger"
click at [431, 274] on b "[PERSON_NAME]" at bounding box center [431, 273] width 104 height 17
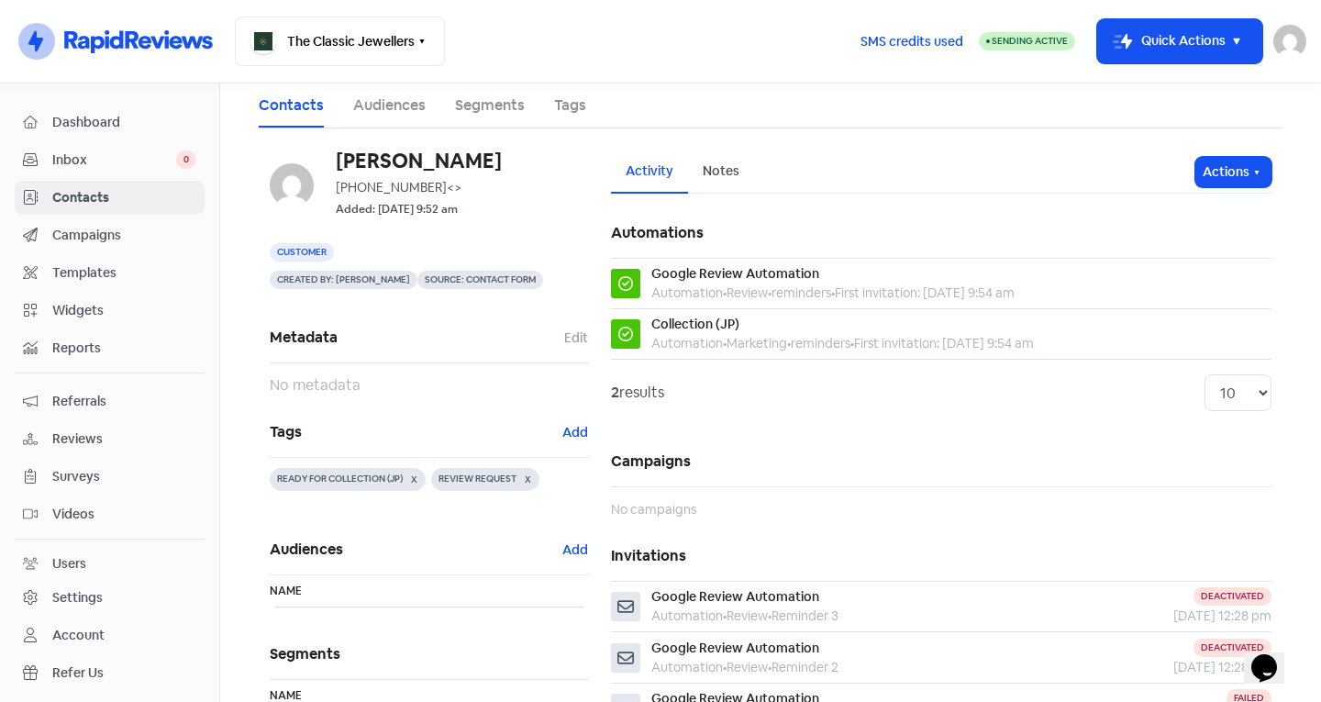
click at [156, 204] on span "Contacts" at bounding box center [124, 197] width 144 height 19
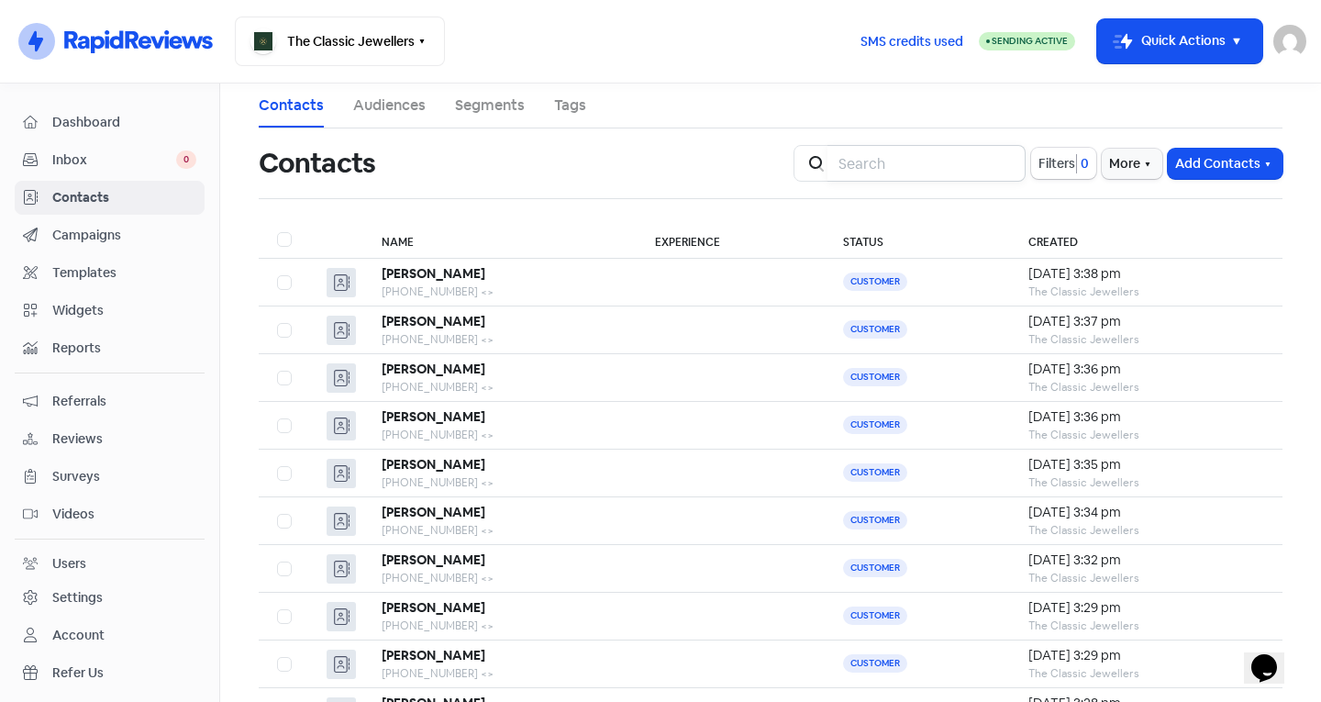
click at [935, 167] on input "search" at bounding box center [926, 163] width 198 height 37
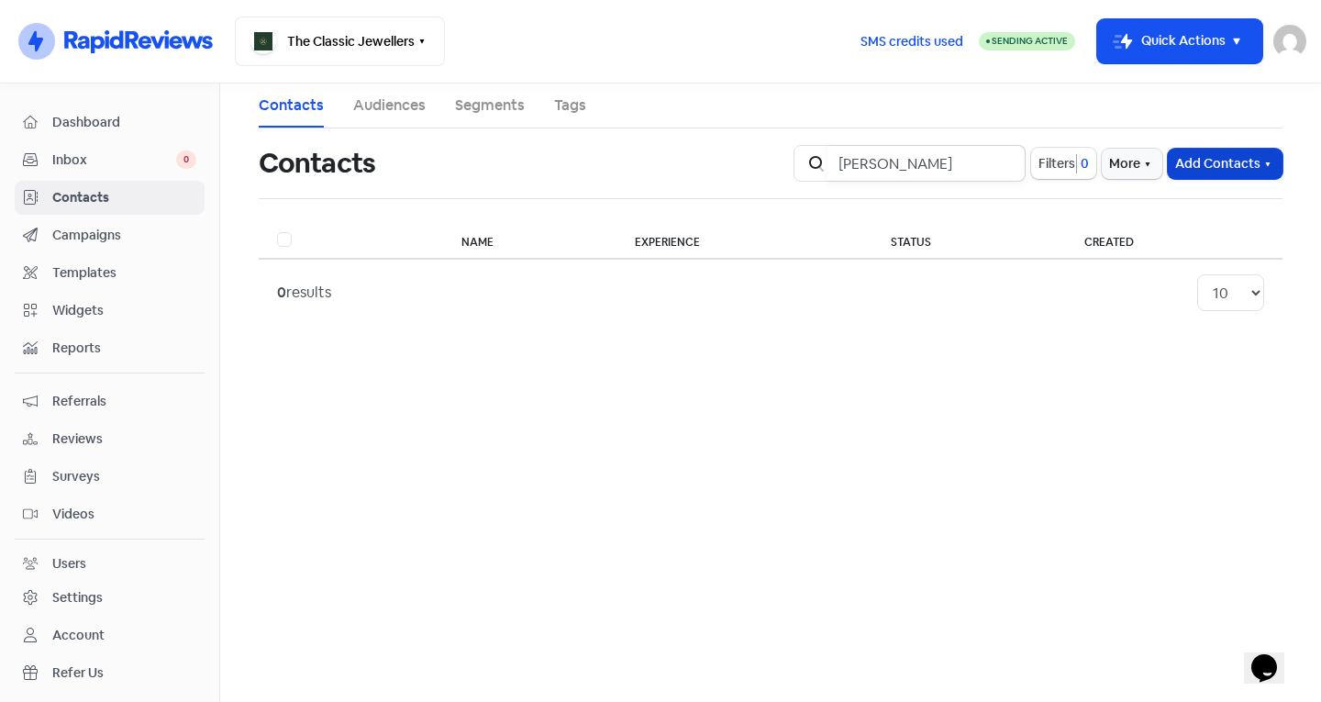
type input "damini"
click at [1225, 150] on button "Add Contacts" at bounding box center [1224, 164] width 115 height 30
click at [1194, 194] on button "Add a contact" at bounding box center [1175, 203] width 214 height 37
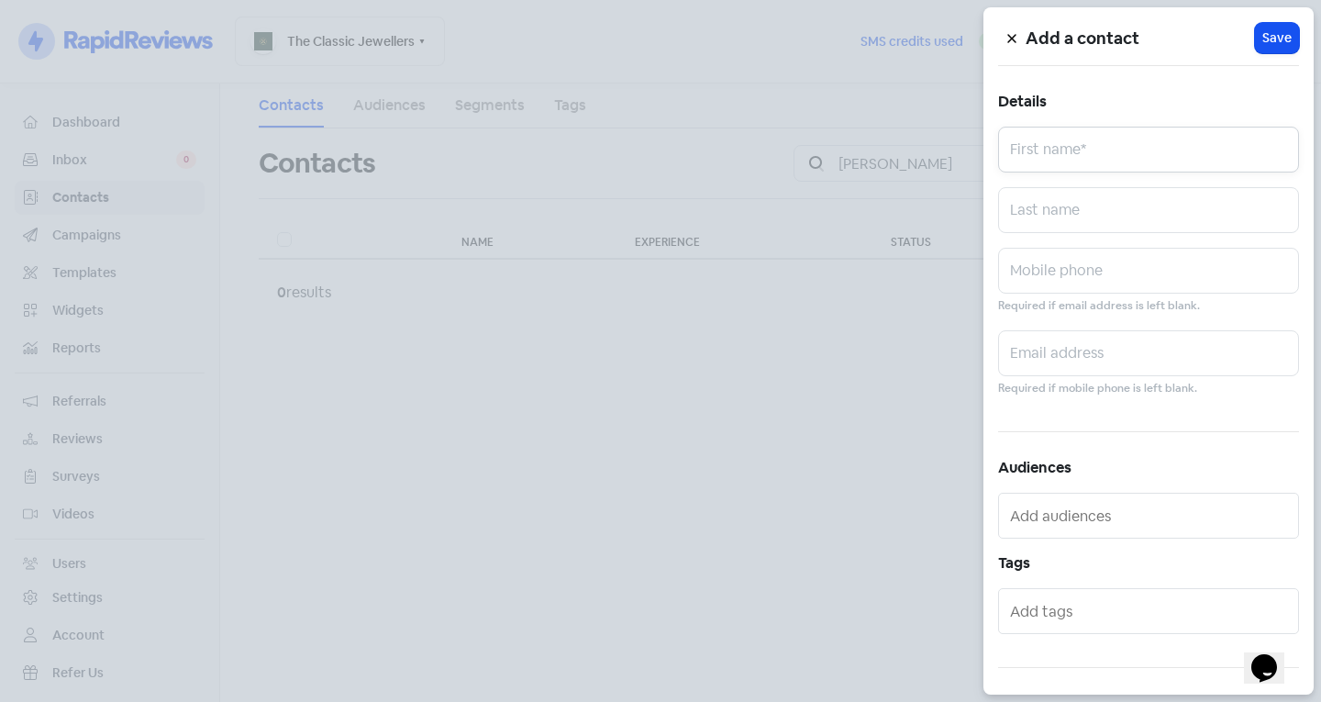
click at [1018, 140] on input "text" at bounding box center [1148, 150] width 301 height 46
type input "Damini"
click at [1092, 217] on input "text" at bounding box center [1148, 210] width 301 height 46
type input "Darbar"
click at [1068, 271] on input "text" at bounding box center [1148, 271] width 301 height 46
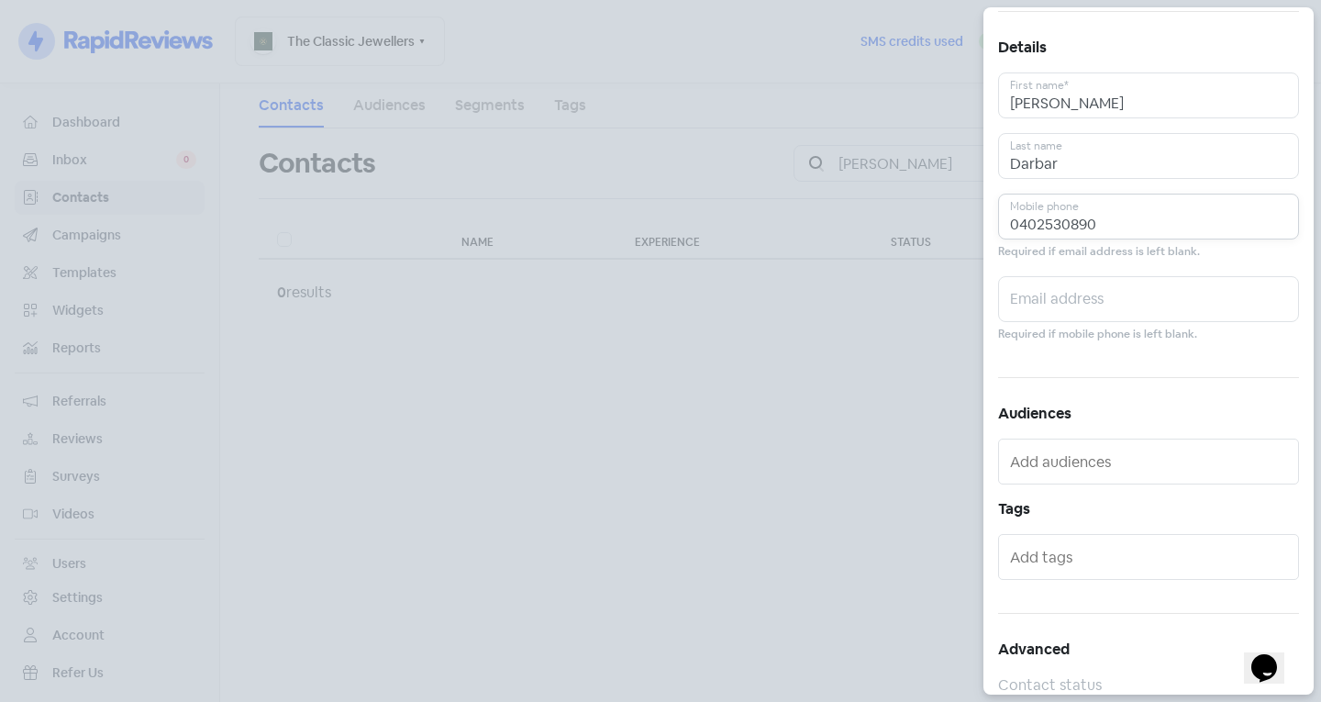
scroll to position [101, 0]
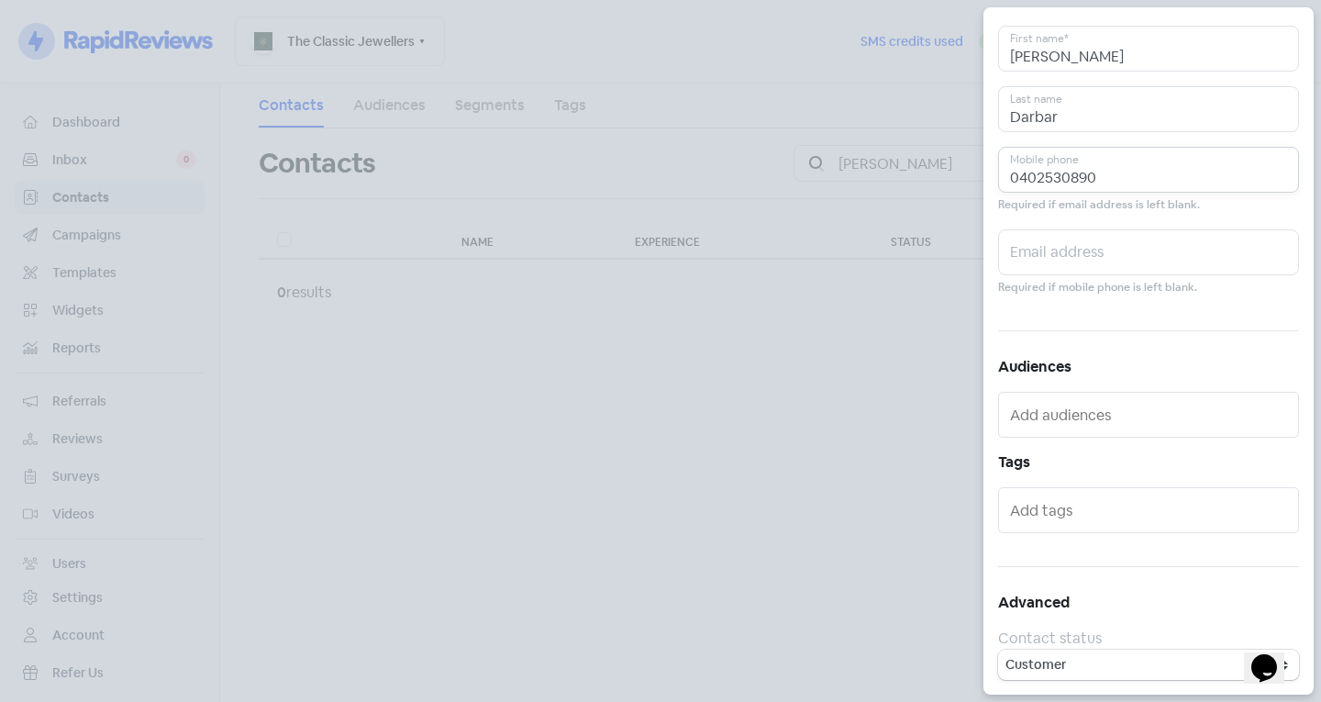
type input "0402530890"
click at [1052, 533] on div "Add a contact Icon For Loading Save Details Damini First name* Darbar Last name…" at bounding box center [1148, 350] width 330 height 687
click at [1053, 516] on input "text" at bounding box center [1150, 509] width 281 height 29
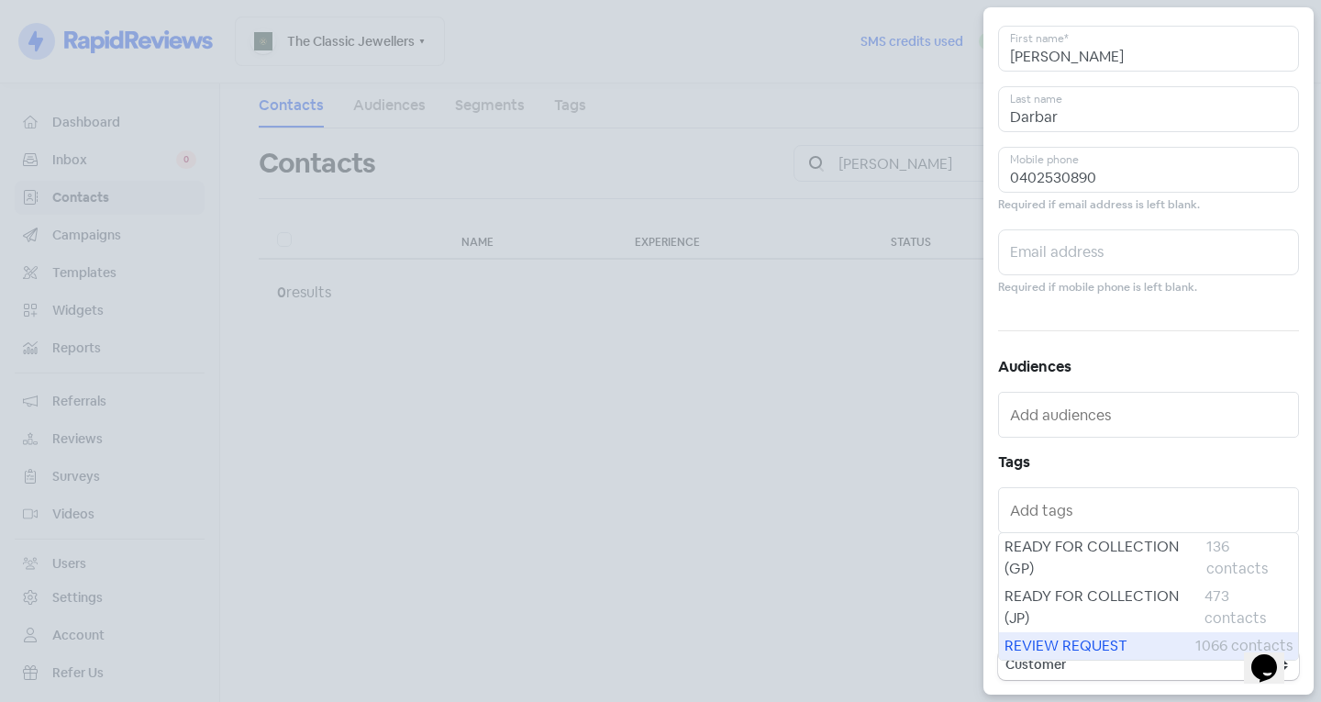
click at [1060, 634] on div "REVIEW REQUEST 1066 contacts" at bounding box center [1148, 646] width 299 height 28
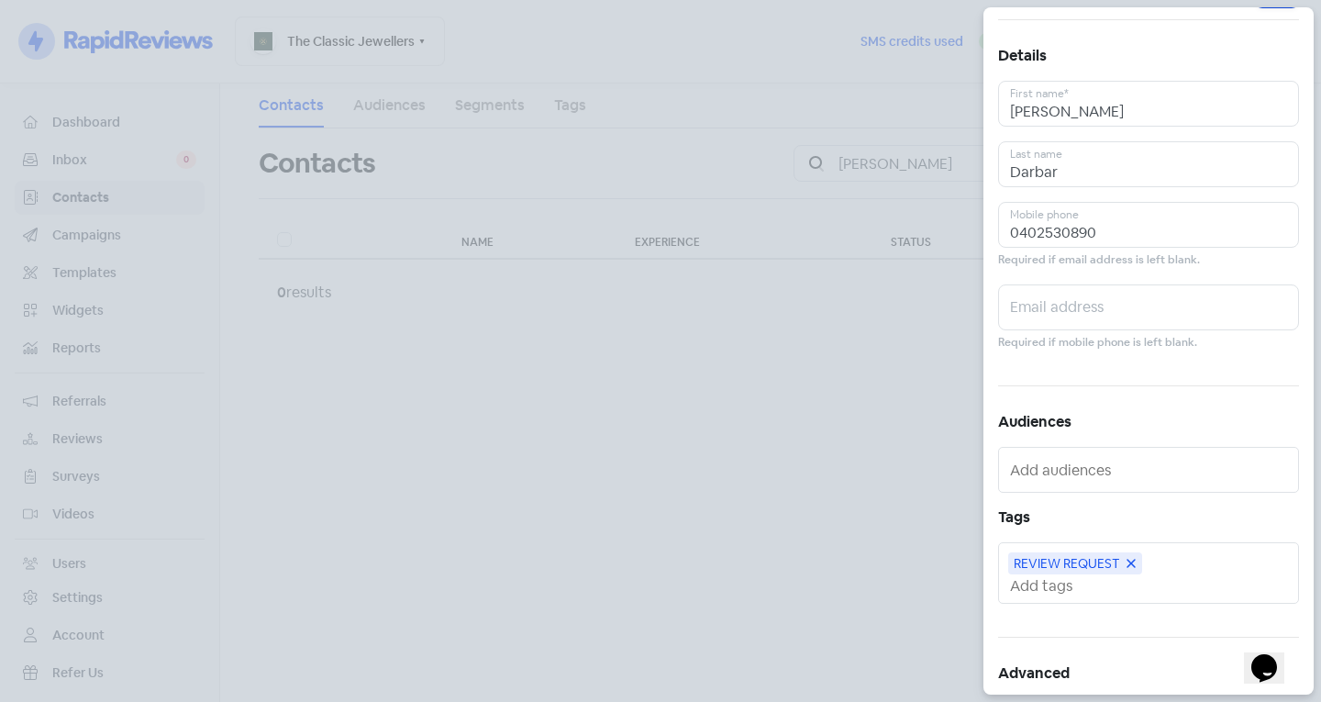
scroll to position [0, 0]
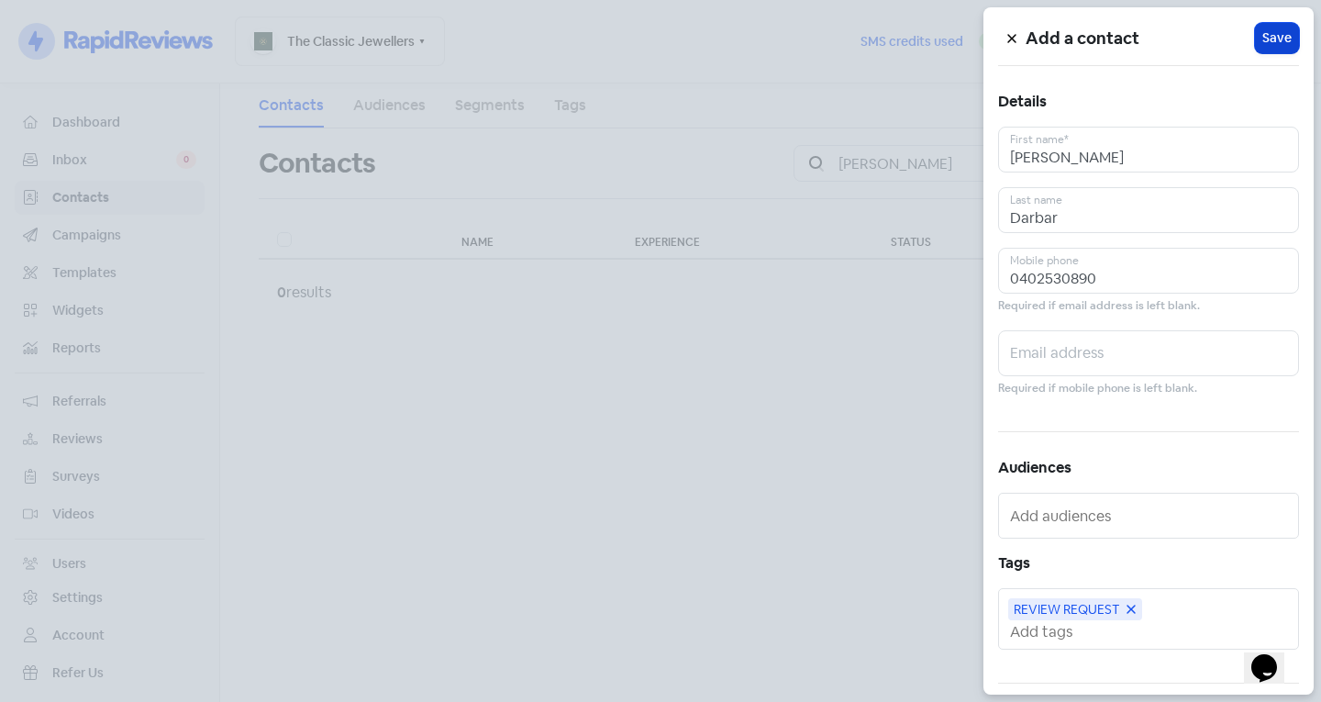
click at [1271, 34] on span "Save" at bounding box center [1276, 37] width 29 height 19
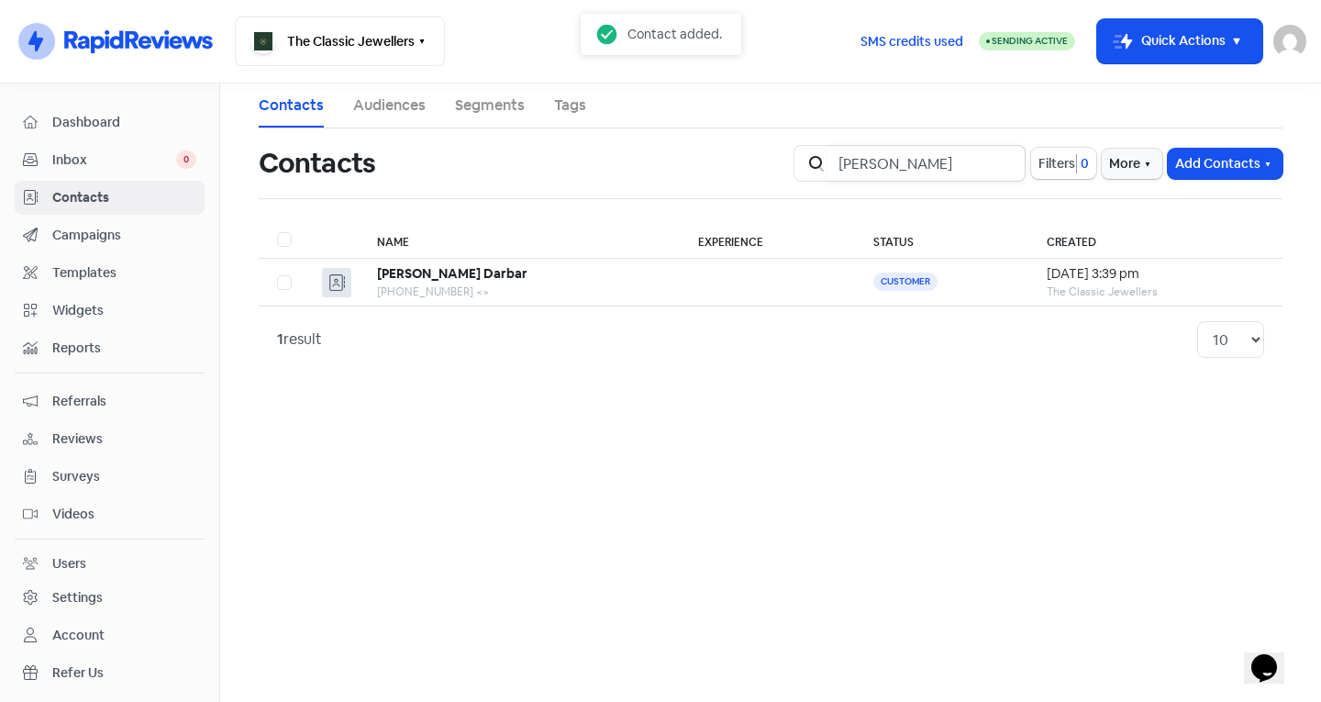
click at [1000, 161] on input "damini" at bounding box center [926, 163] width 198 height 37
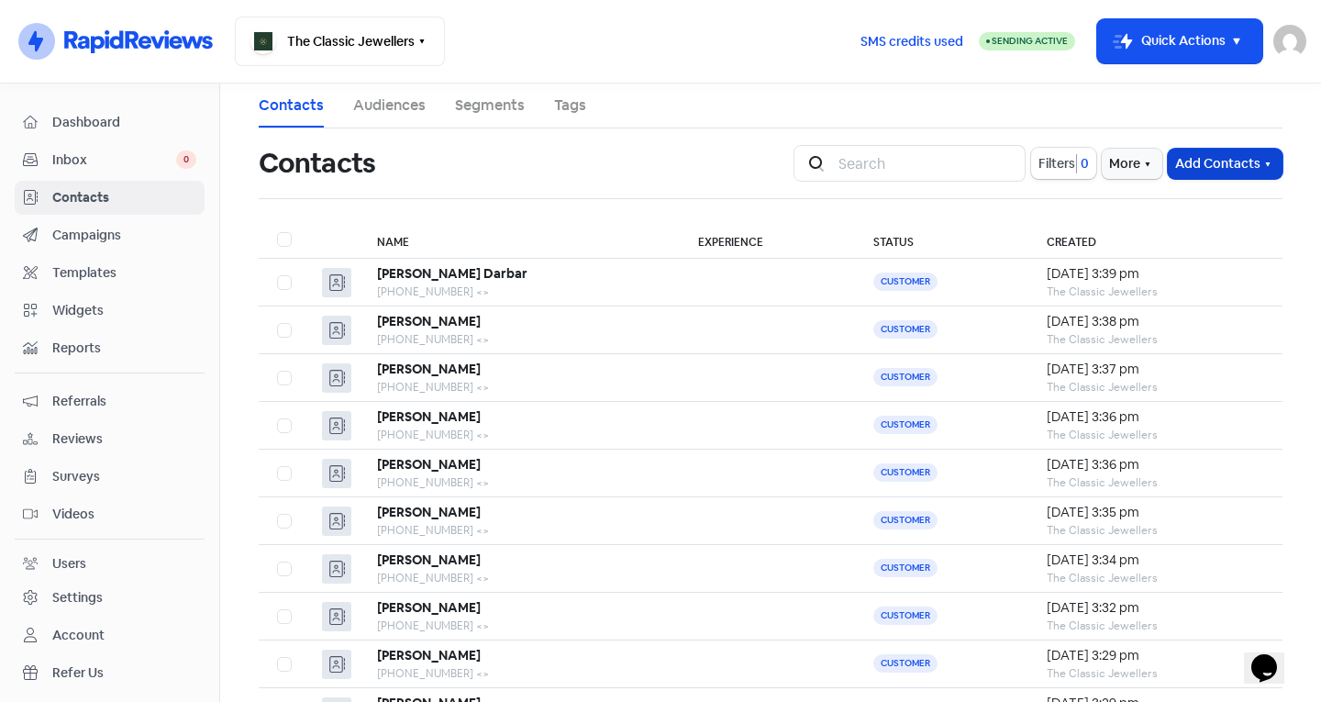
click at [1194, 159] on button "Add Contacts" at bounding box center [1224, 164] width 115 height 30
click at [1155, 200] on button "Add a contact" at bounding box center [1175, 203] width 214 height 37
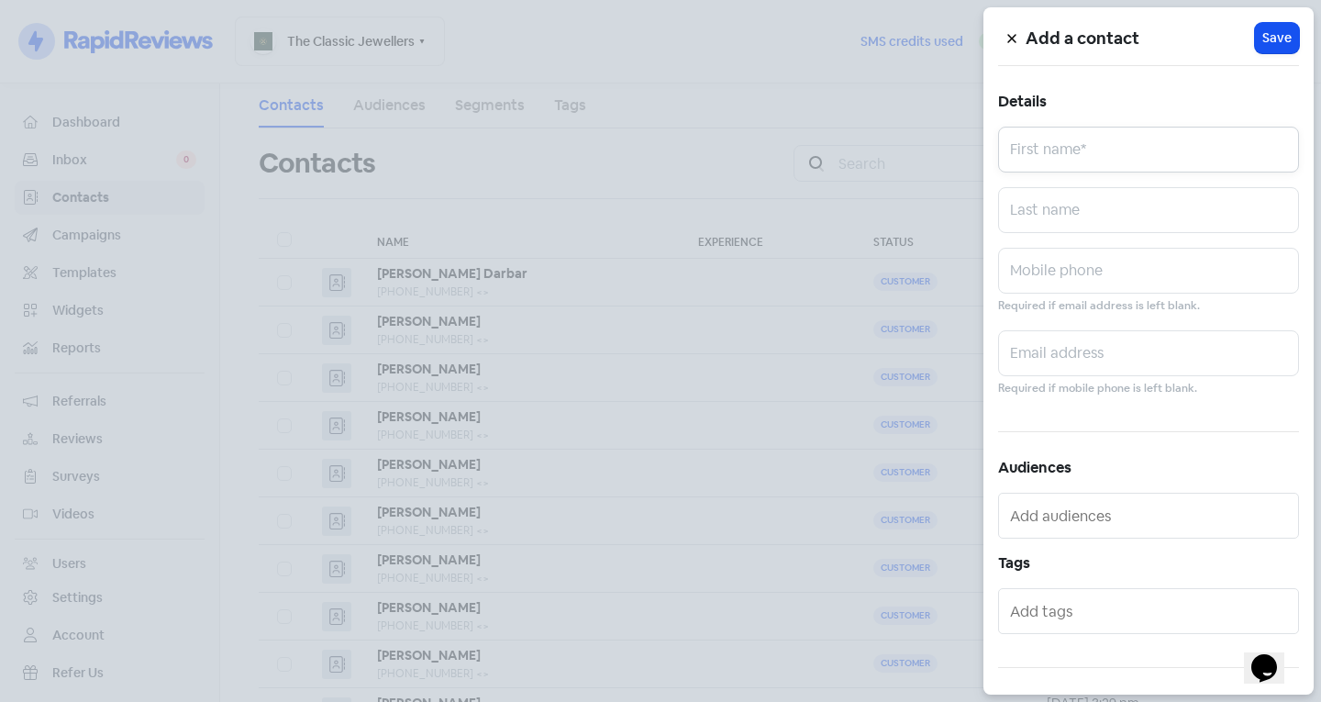
click at [1103, 147] on input "text" at bounding box center [1148, 150] width 301 height 46
type input "Dami"
click at [1035, 268] on input "text" at bounding box center [1148, 271] width 301 height 46
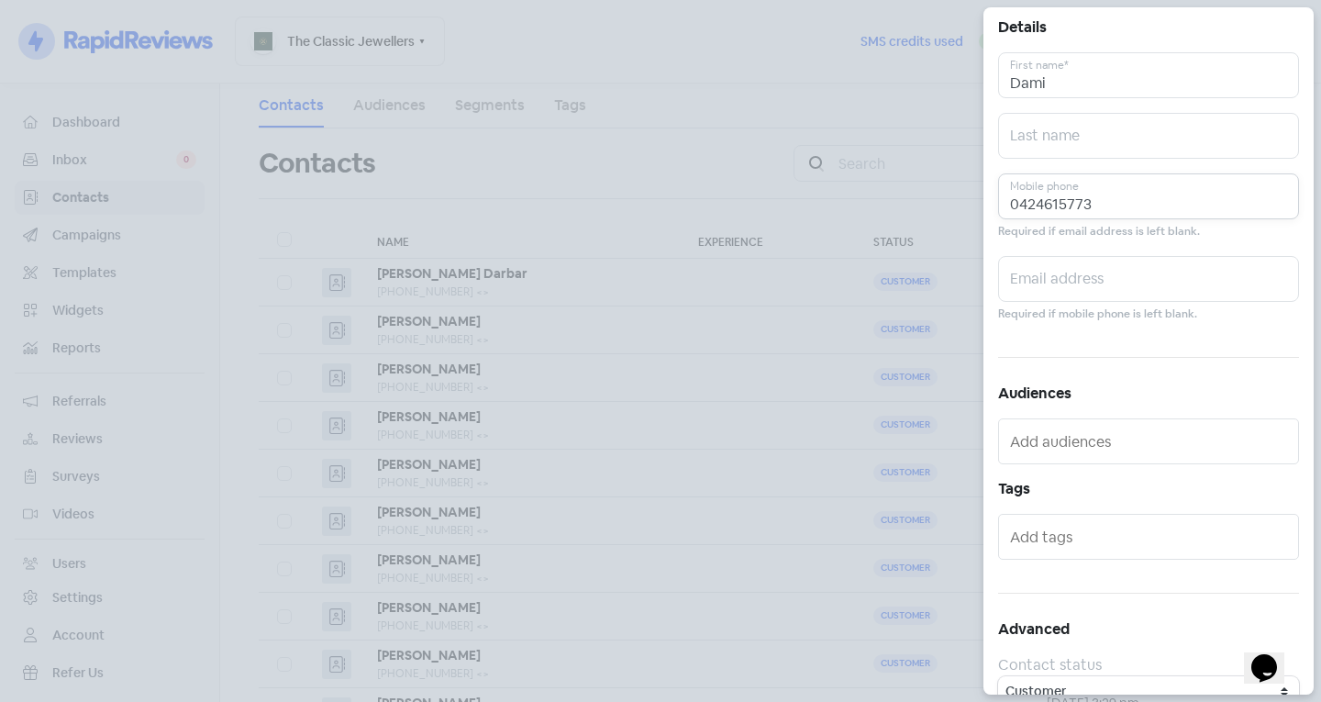
scroll to position [101, 0]
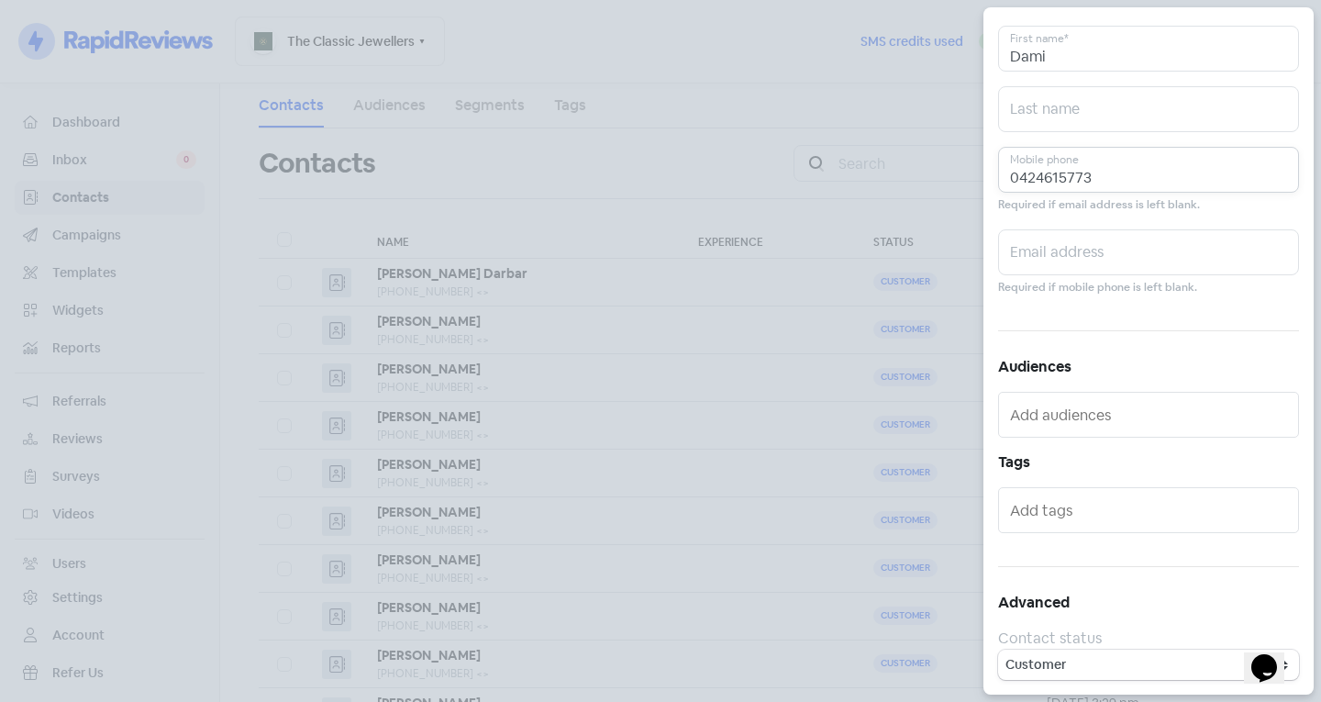
type input "0424615773"
drag, startPoint x: 1071, startPoint y: 507, endPoint x: 1071, endPoint y: 519, distance: 11.9
click at [1071, 508] on input "text" at bounding box center [1150, 509] width 281 height 29
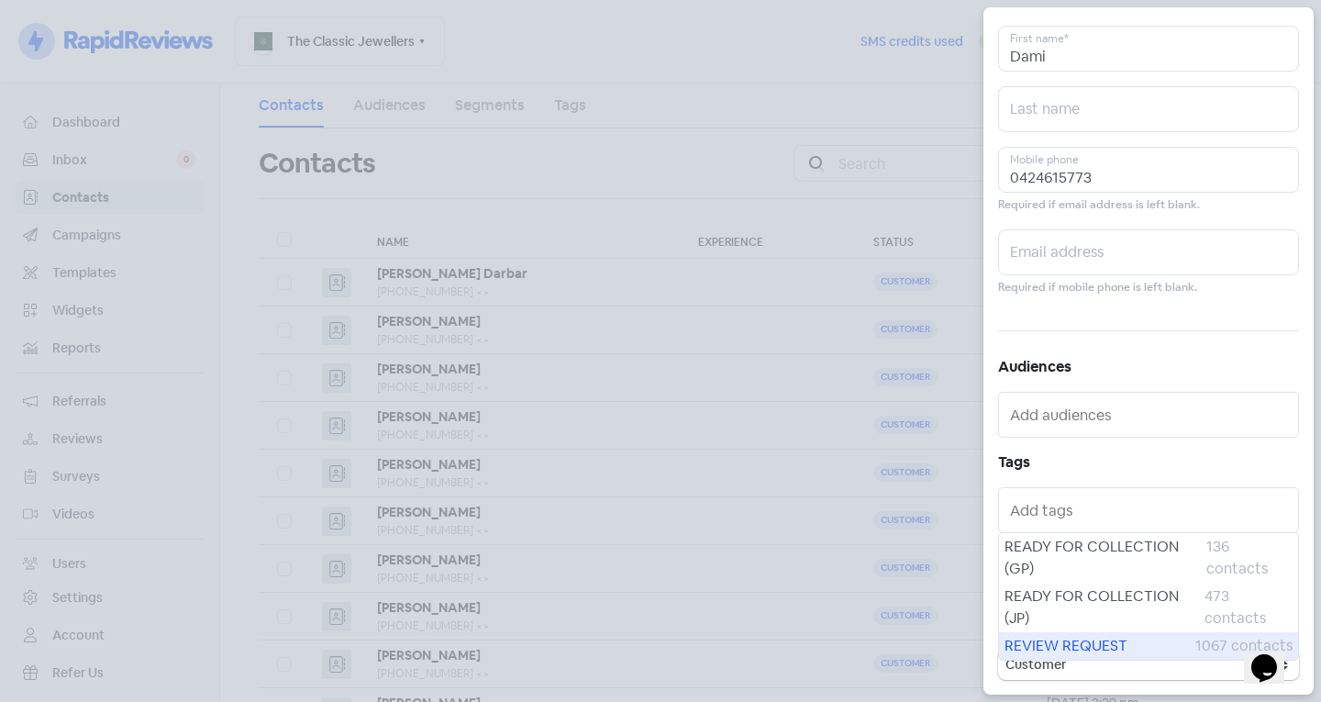
click at [1058, 641] on span "REVIEW REQUEST" at bounding box center [1099, 646] width 191 height 22
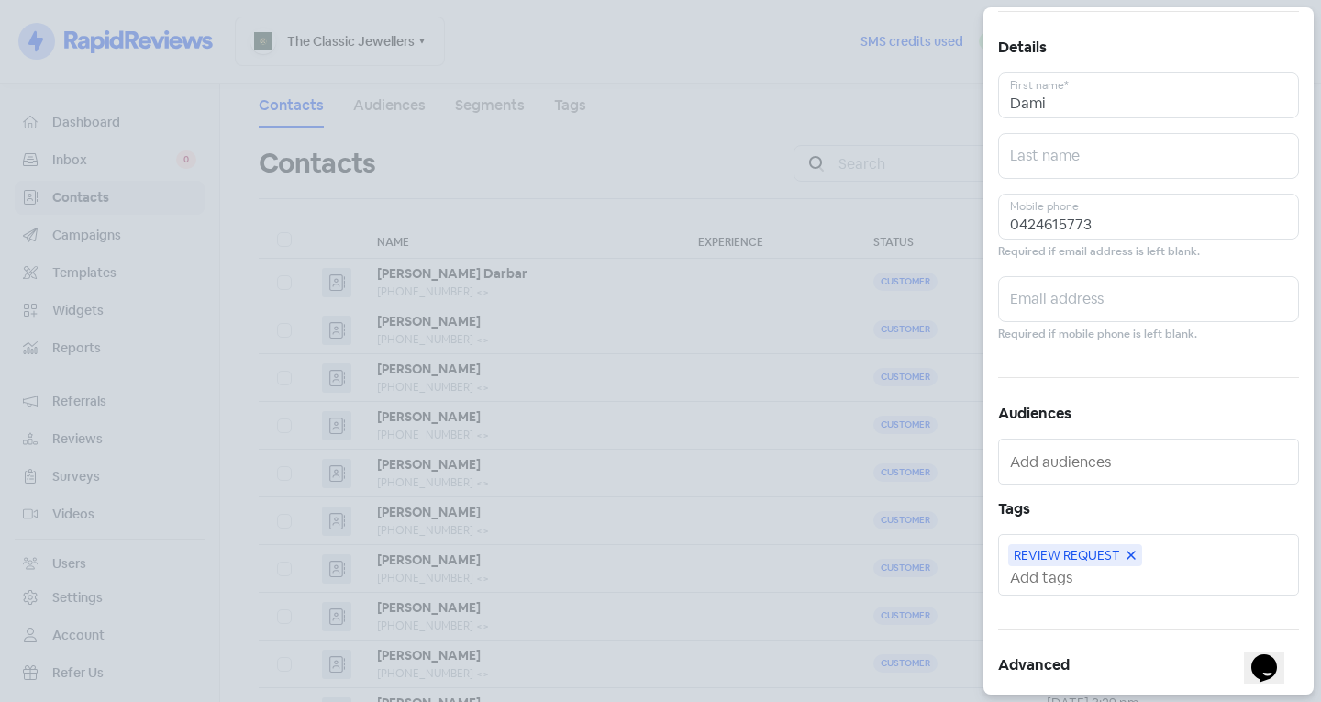
scroll to position [0, 0]
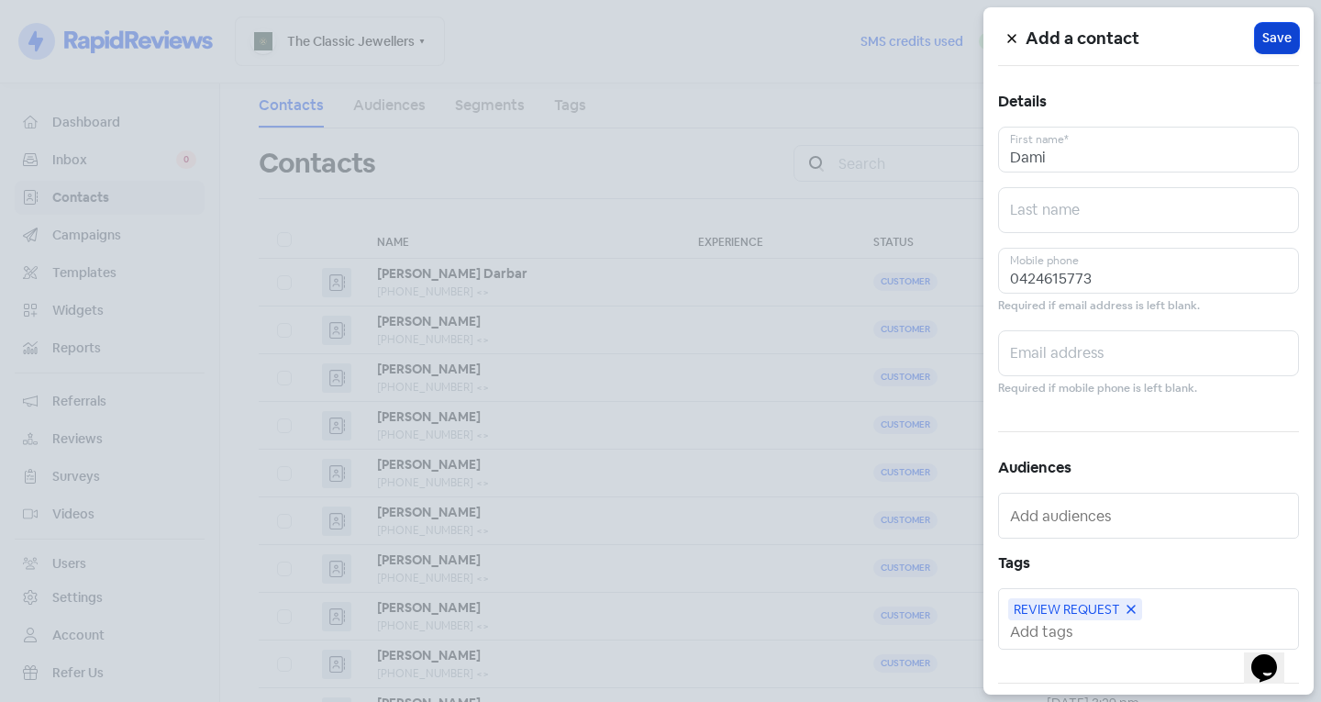
click at [1263, 31] on span "Save" at bounding box center [1276, 37] width 29 height 19
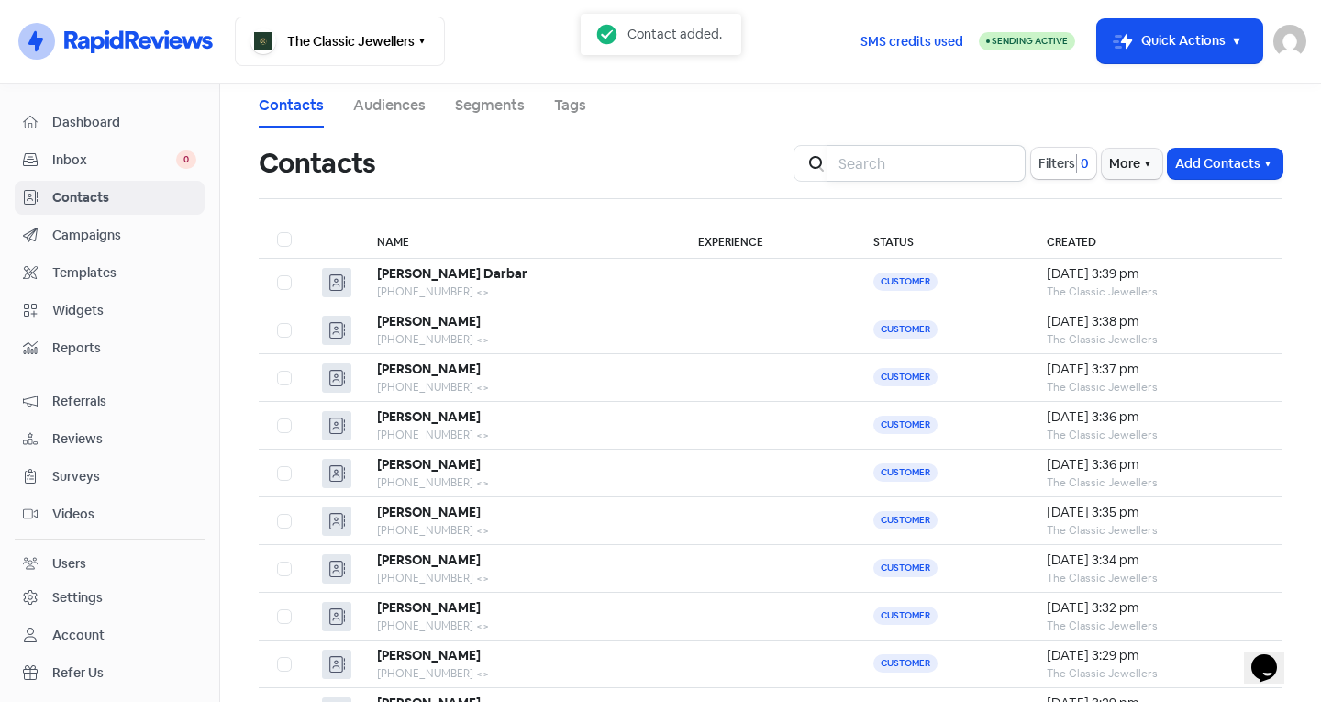
click at [1002, 161] on input "search" at bounding box center [926, 163] width 198 height 37
click at [975, 168] on input "search" at bounding box center [926, 163] width 198 height 37
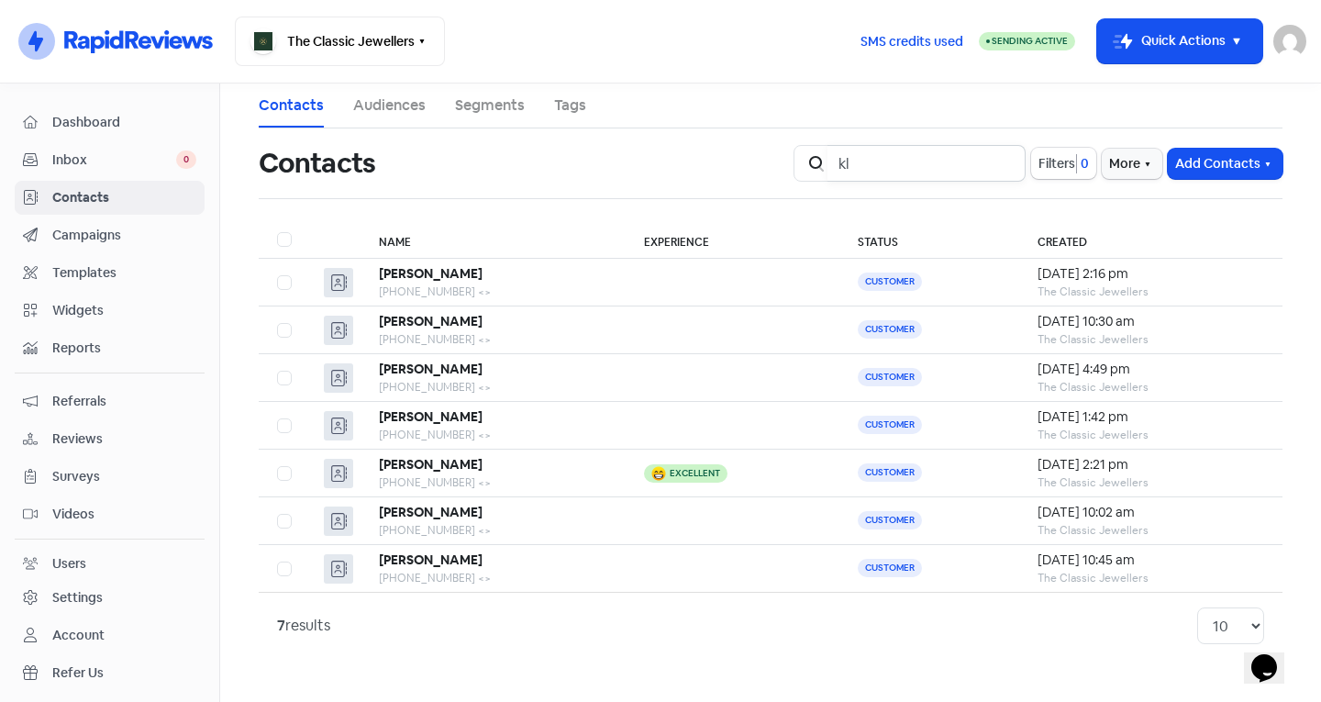
type input "k"
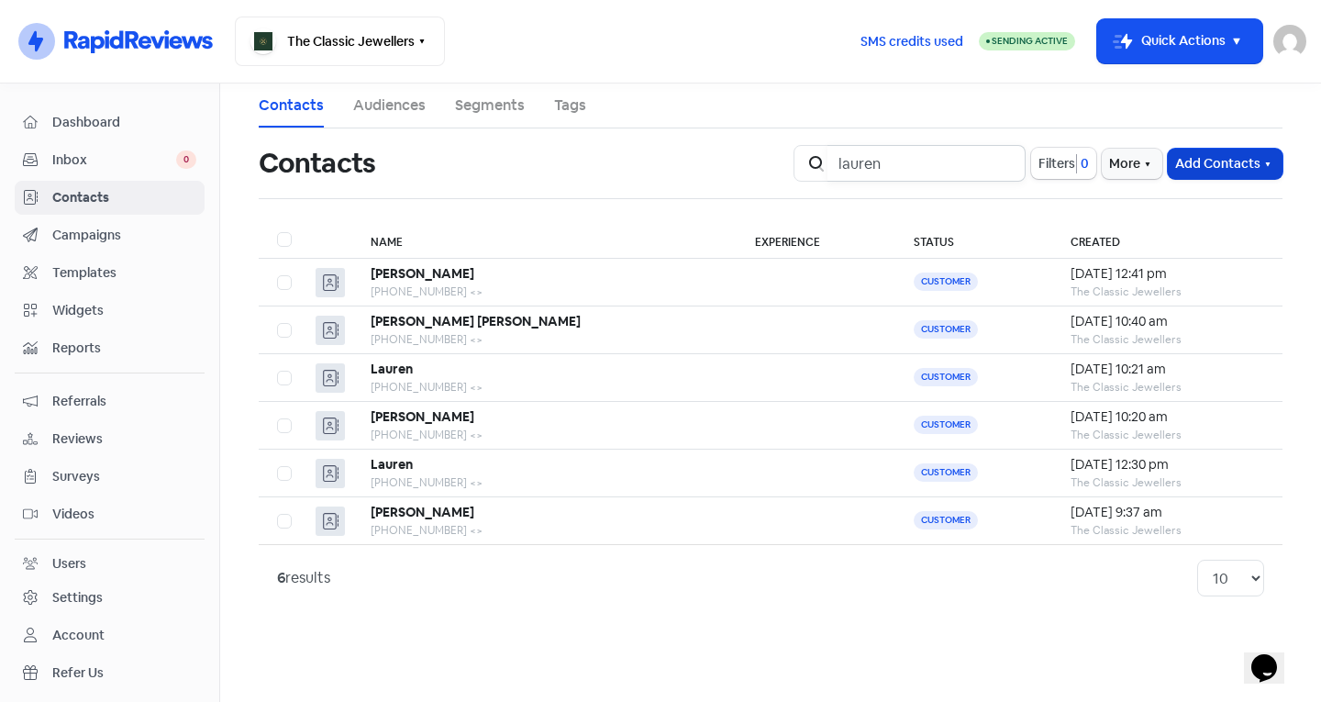
type input "lauren"
click at [1199, 155] on button "Add Contacts" at bounding box center [1224, 164] width 115 height 30
click at [1179, 209] on button "Add a contact" at bounding box center [1175, 203] width 214 height 37
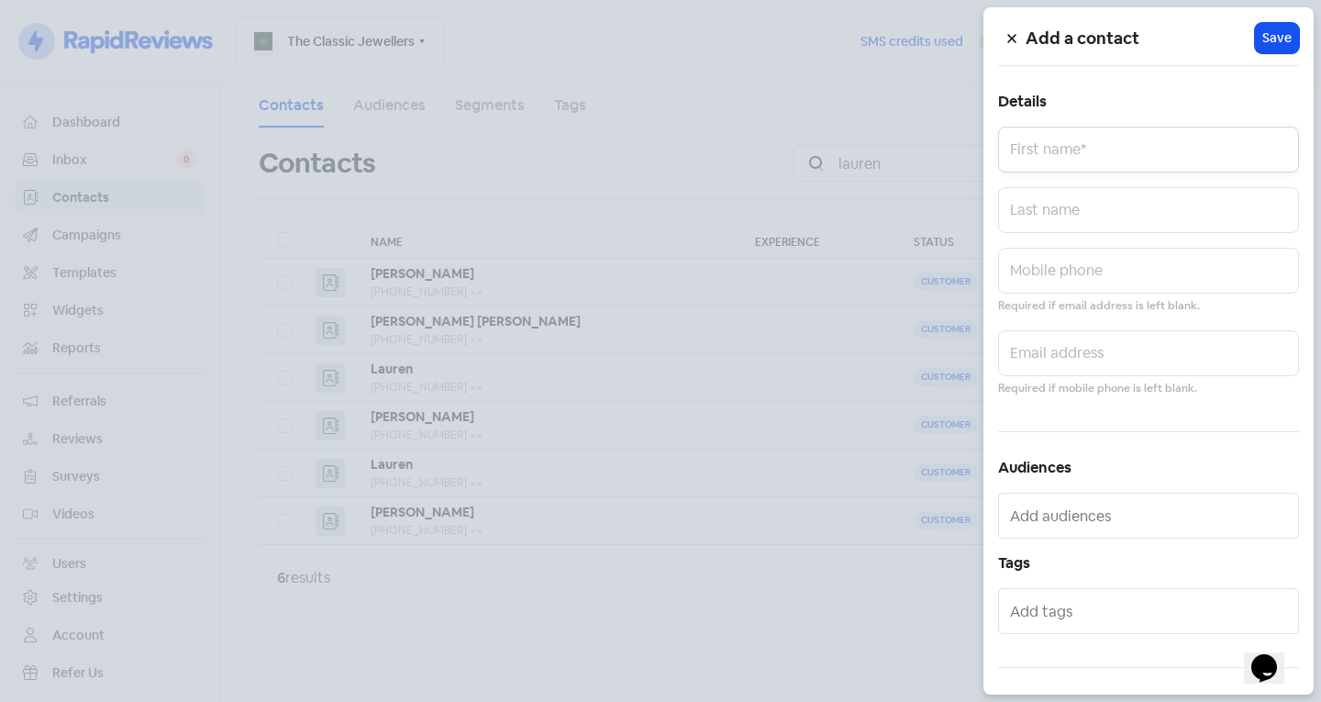
click at [1099, 142] on input "text" at bounding box center [1148, 150] width 301 height 46
type input "Lauren"
click at [1139, 212] on input "text" at bounding box center [1148, 210] width 301 height 46
type input "Hamilton"
click at [1092, 265] on input "text" at bounding box center [1148, 271] width 301 height 46
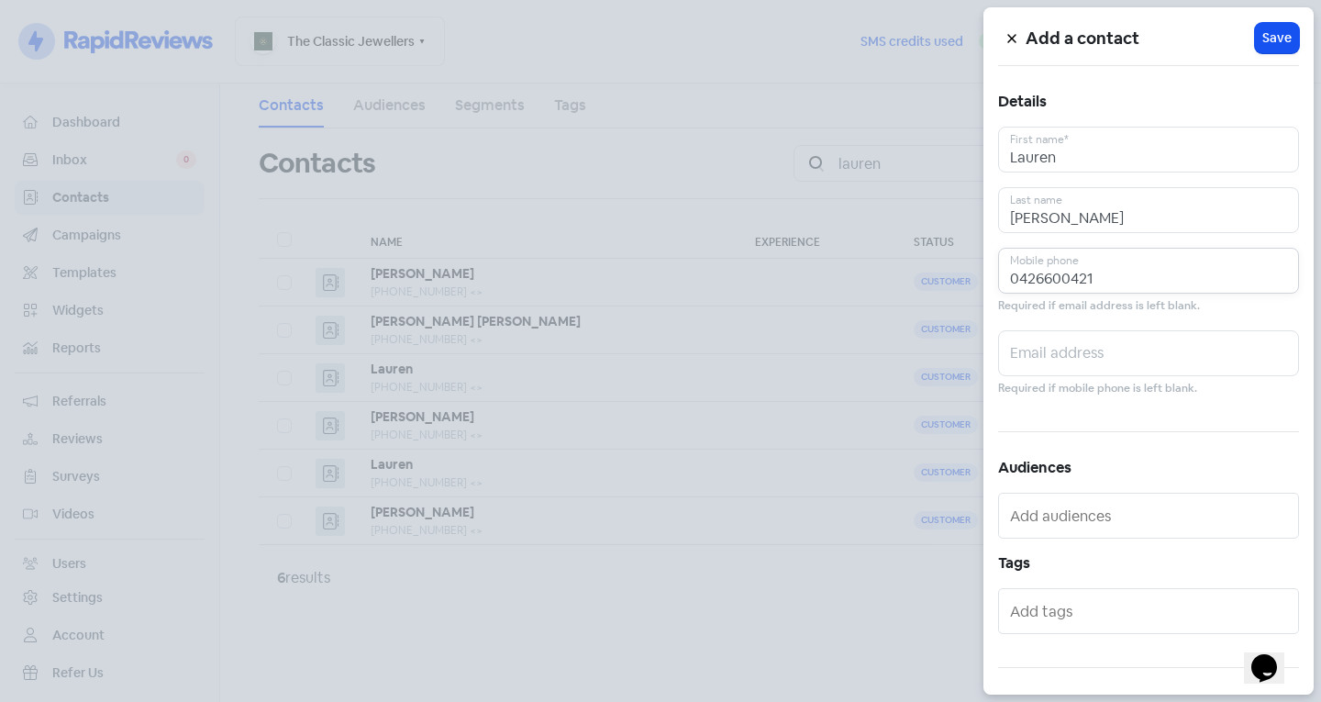
scroll to position [101, 0]
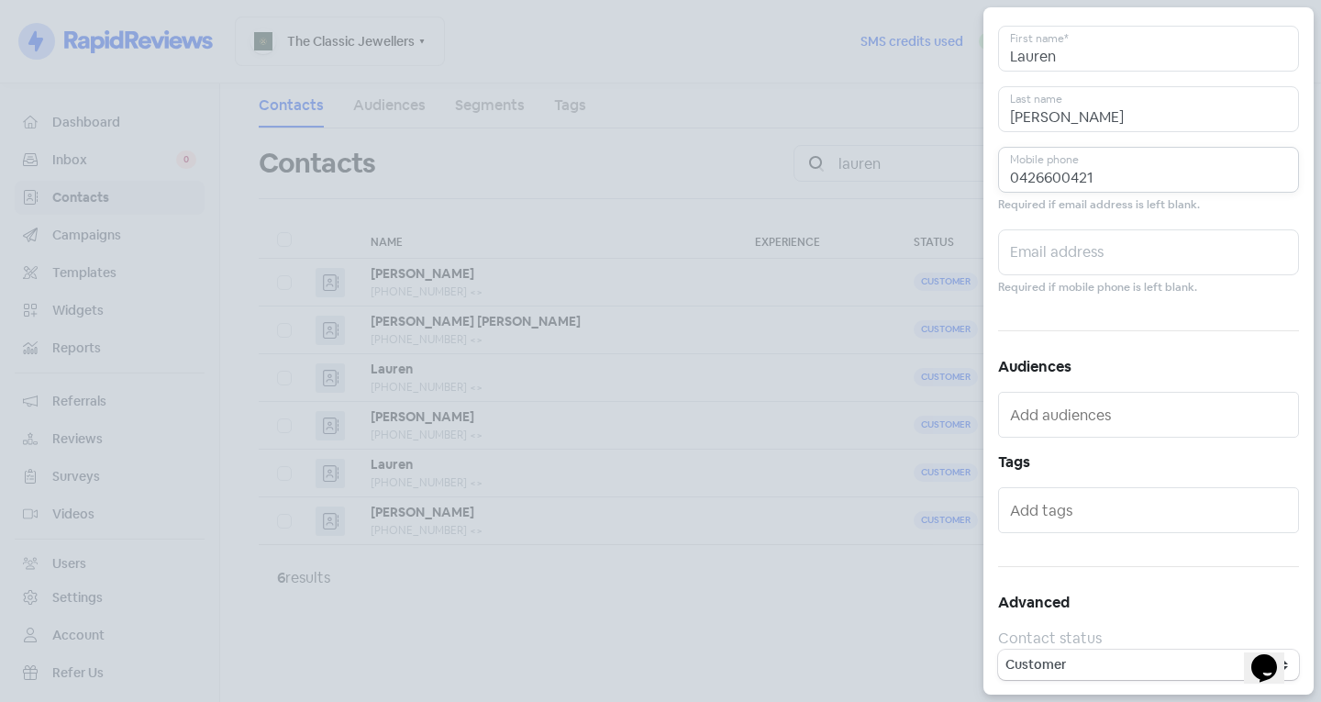
type input "0426600421"
click at [1090, 524] on input "text" at bounding box center [1150, 509] width 281 height 29
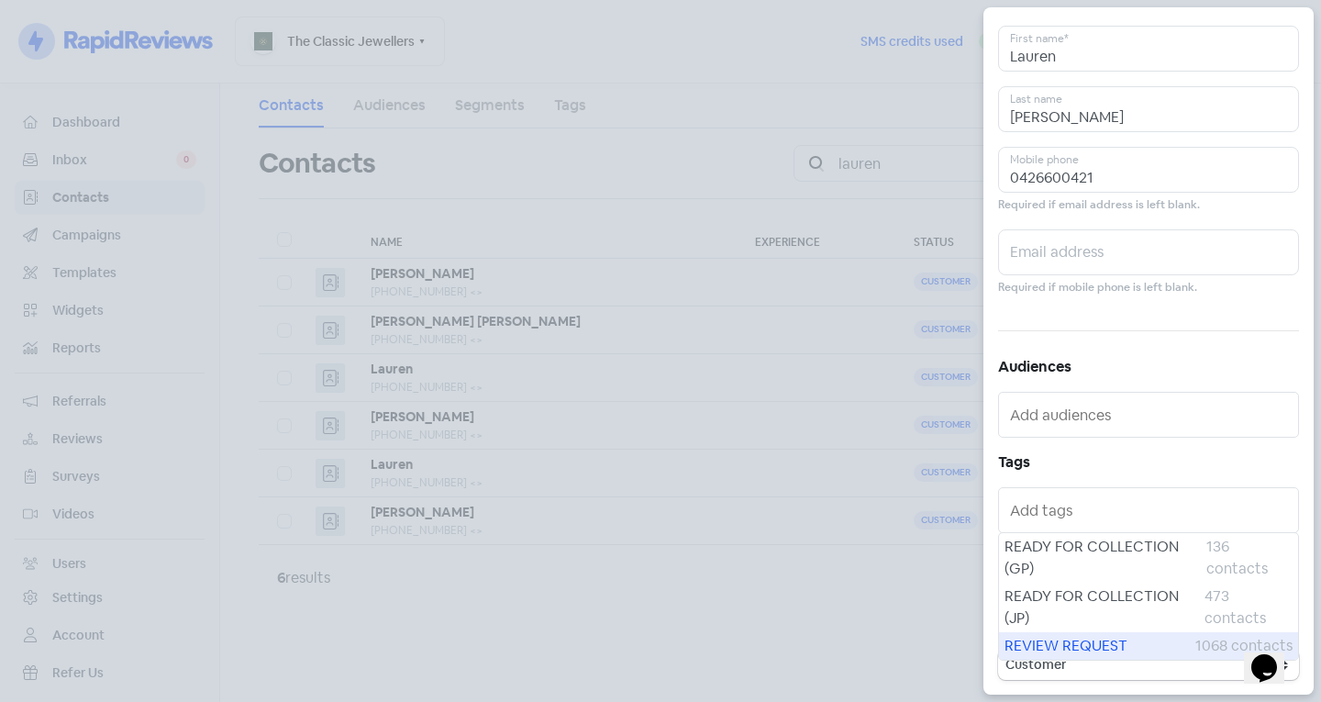
click at [1093, 642] on span "REVIEW REQUEST" at bounding box center [1099, 646] width 191 height 22
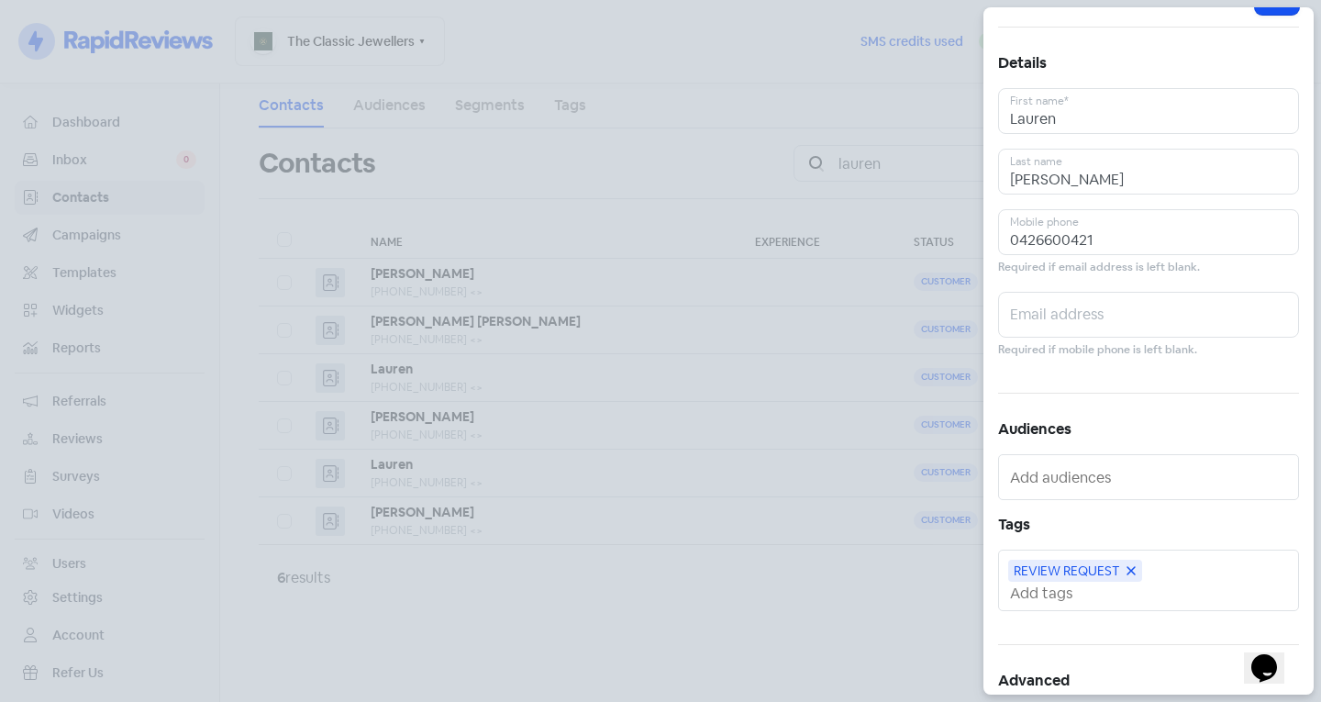
scroll to position [0, 0]
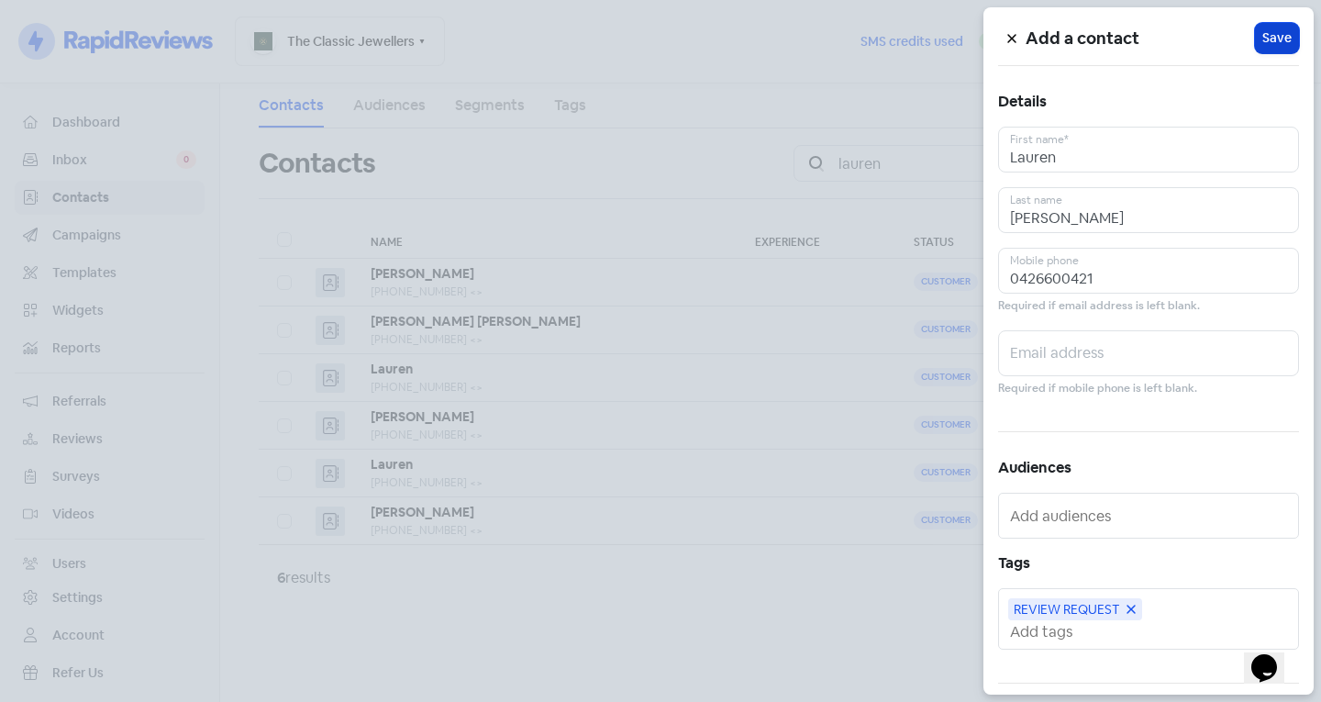
click at [1263, 43] on span "Save" at bounding box center [1276, 37] width 29 height 19
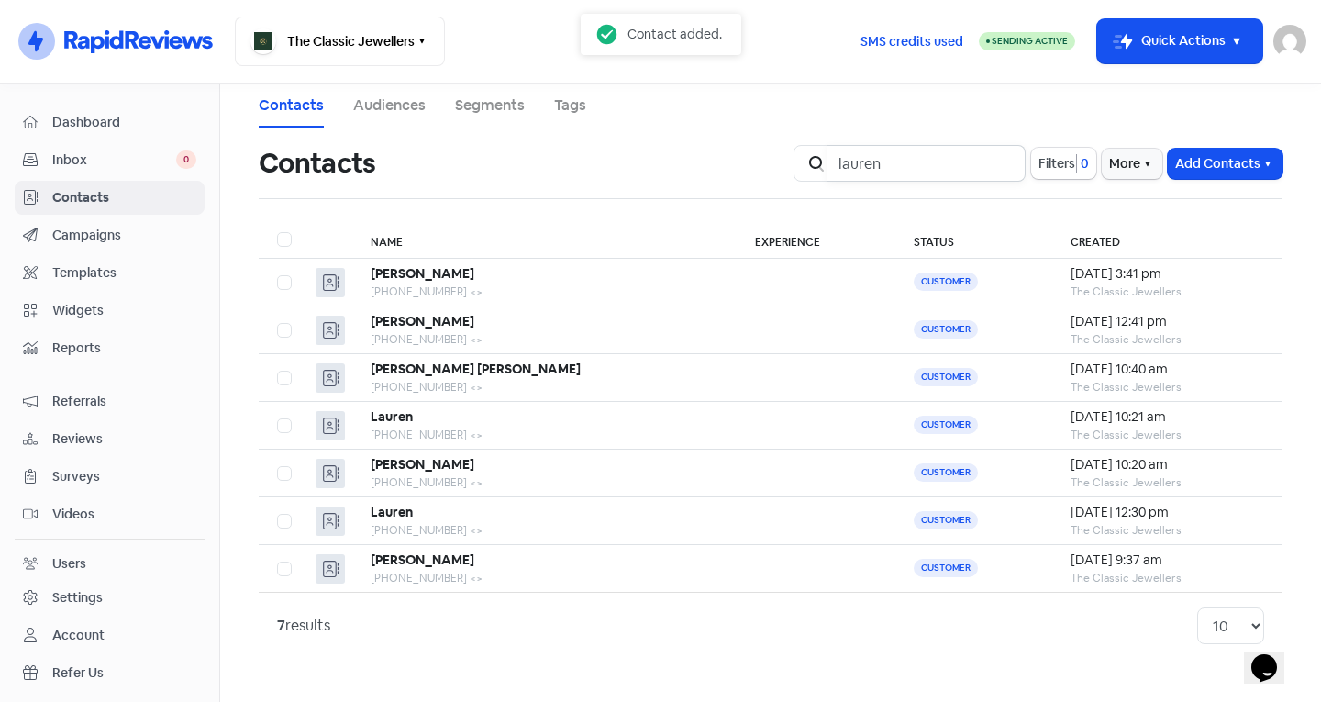
click at [1002, 168] on input "lauren" at bounding box center [926, 163] width 198 height 37
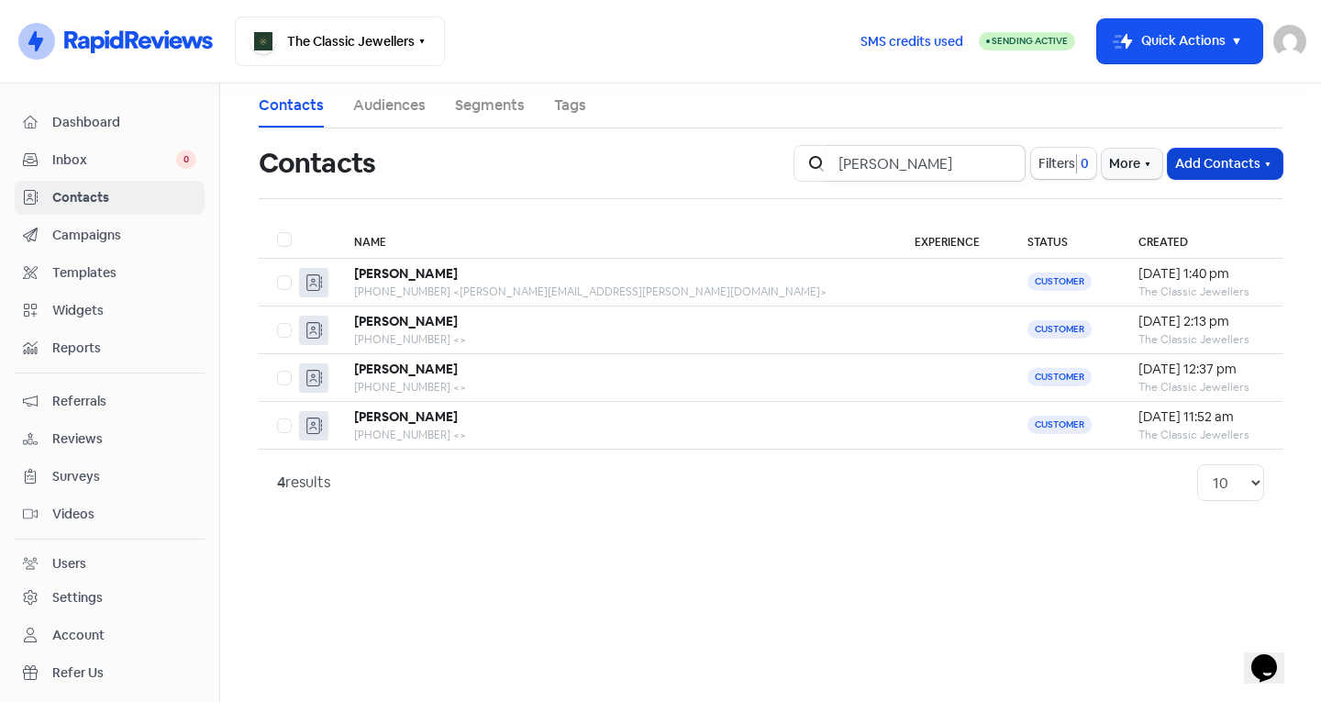
type input "catherine"
click at [1197, 150] on button "Add Contacts" at bounding box center [1224, 164] width 115 height 30
click at [1187, 197] on button "Add a contact" at bounding box center [1175, 203] width 214 height 37
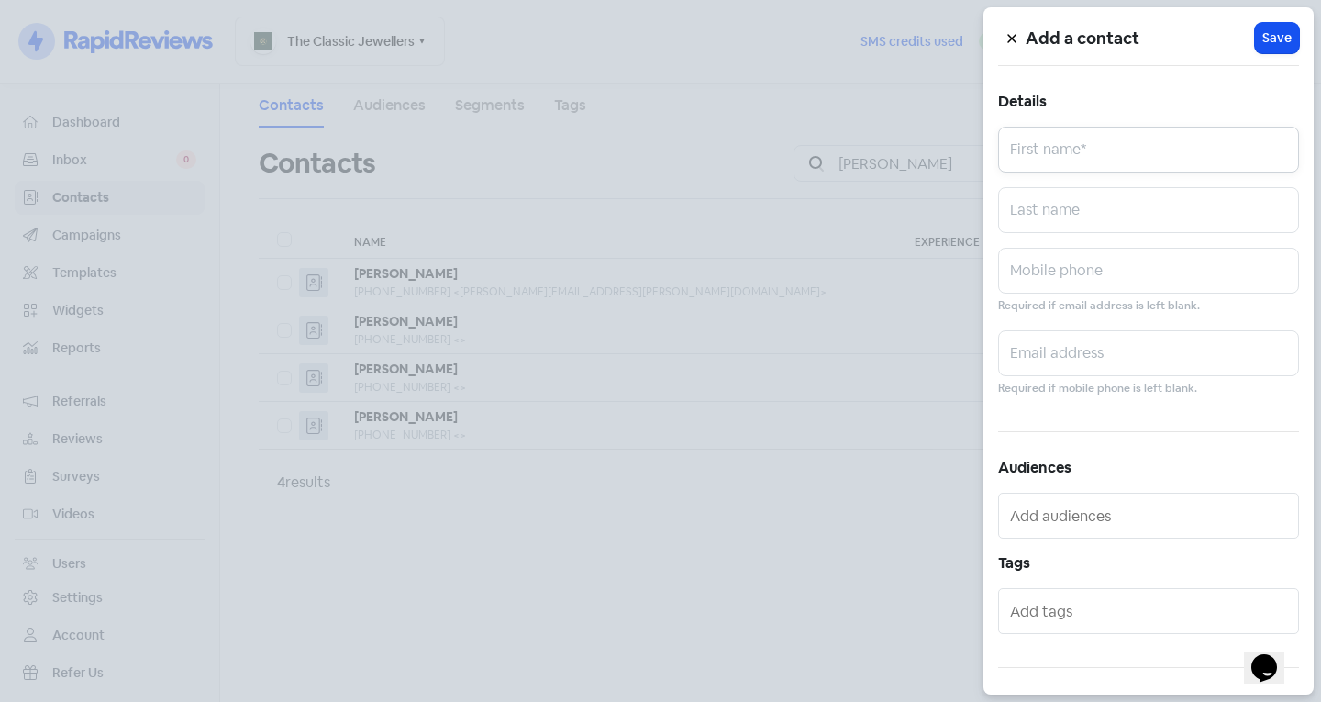
click at [1064, 157] on input "text" at bounding box center [1148, 150] width 301 height 46
type input "Catherine"
click at [1068, 197] on input "text" at bounding box center [1148, 210] width 301 height 46
type input "Alcock"
click at [1076, 267] on input "text" at bounding box center [1148, 271] width 301 height 46
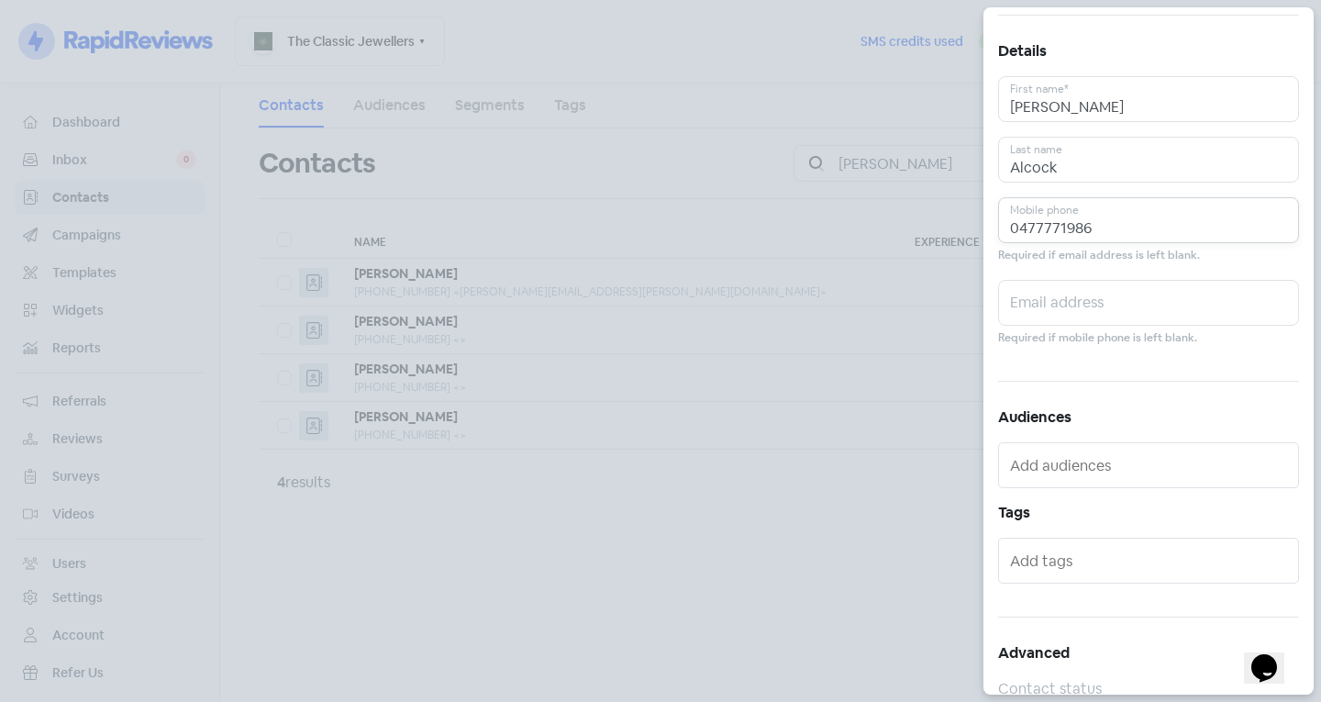
scroll to position [101, 0]
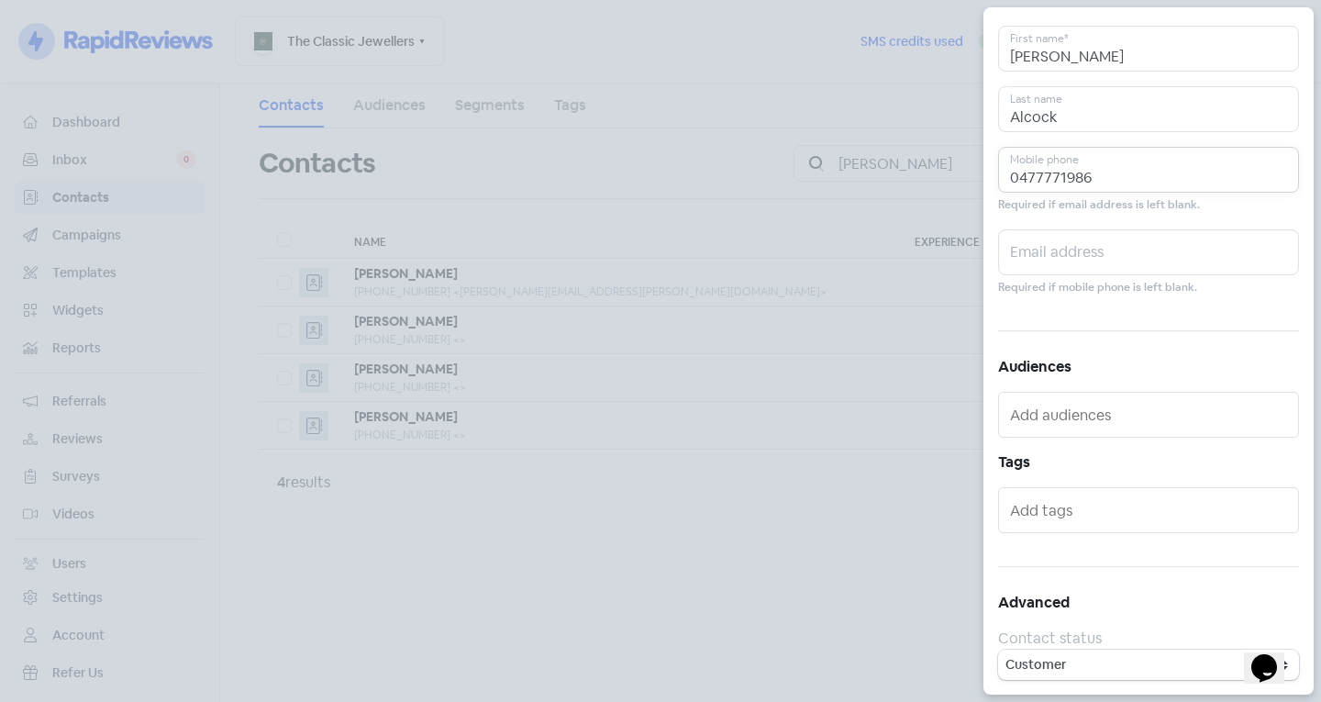
type input "0477771986"
click at [1083, 515] on input "text" at bounding box center [1150, 509] width 281 height 29
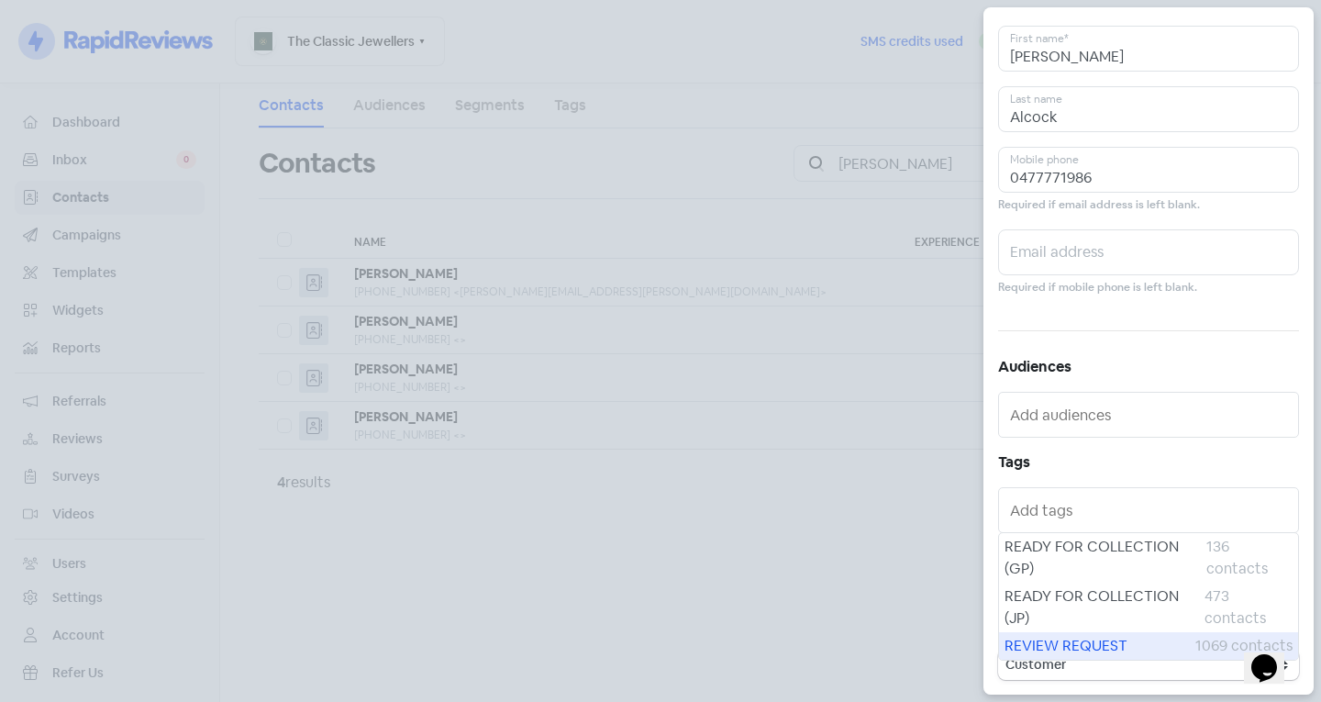
click at [1090, 633] on div "REVIEW REQUEST 1069 contacts" at bounding box center [1148, 646] width 299 height 28
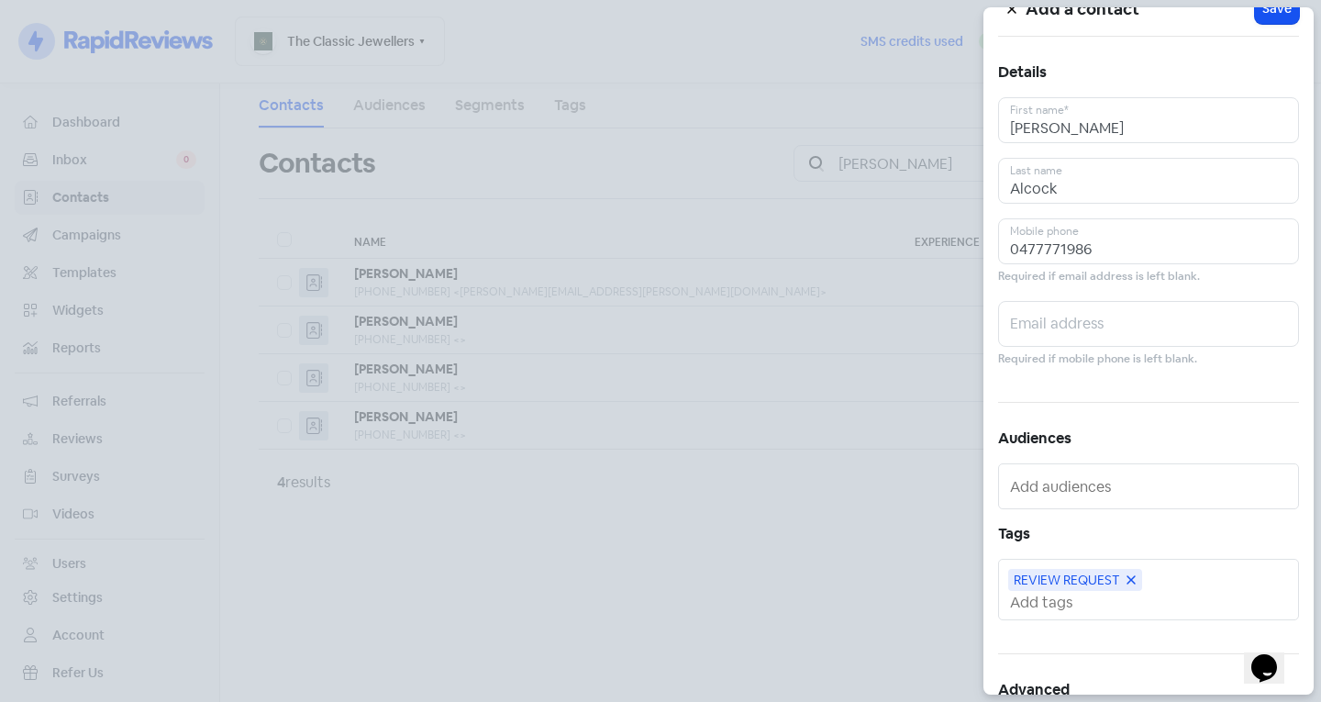
scroll to position [0, 0]
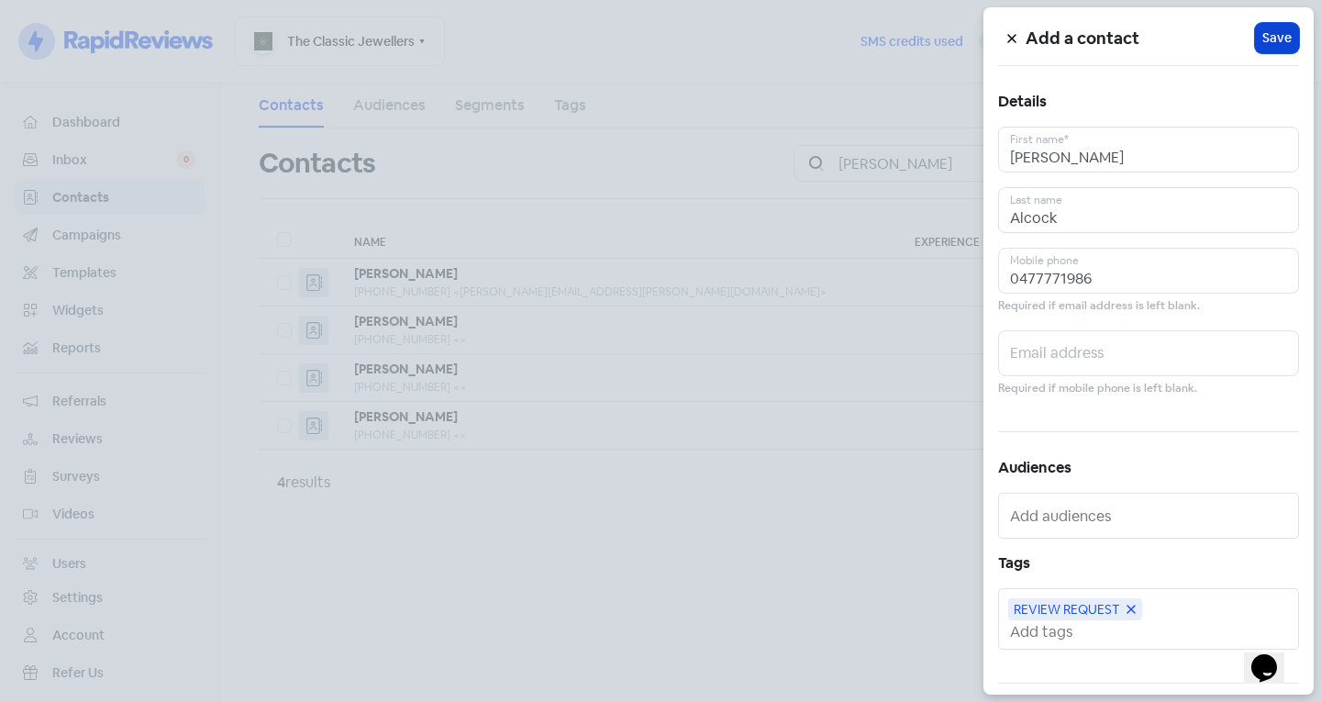
click at [1255, 30] on button "Icon For Loading Save" at bounding box center [1277, 38] width 44 height 30
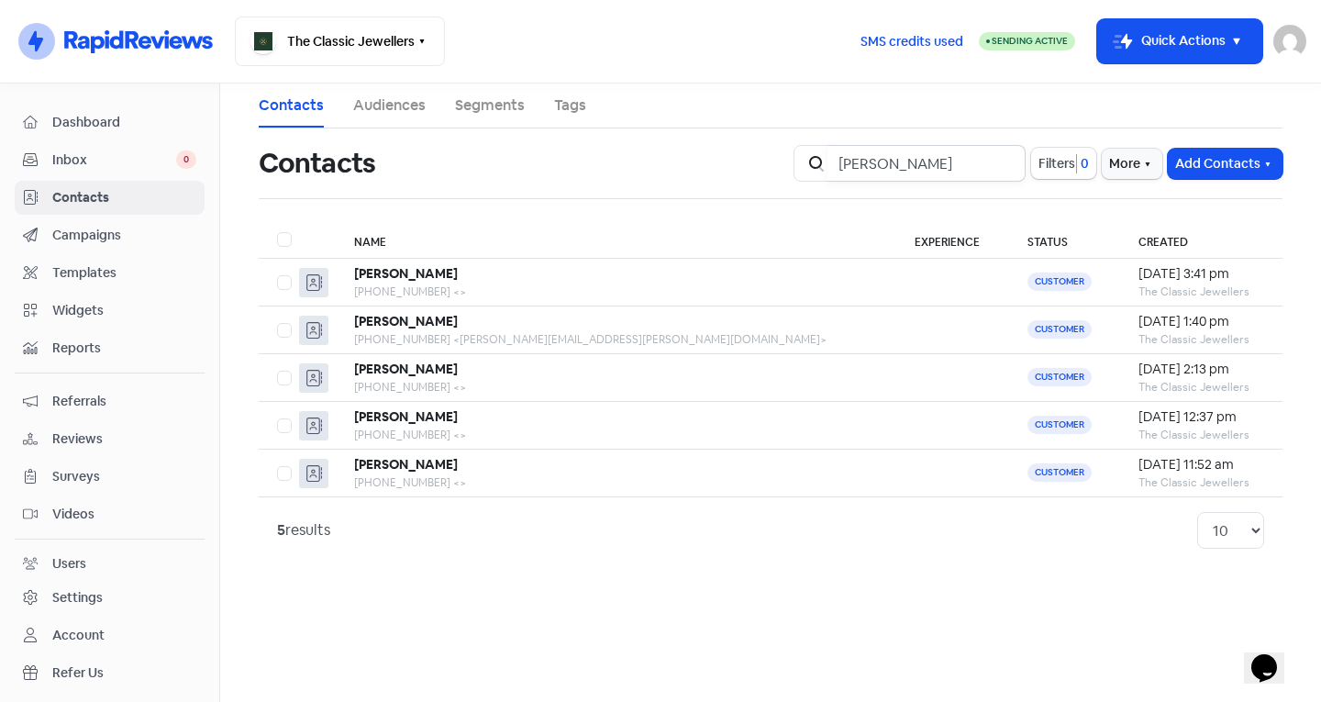
click at [1002, 161] on input "catherine" at bounding box center [926, 163] width 198 height 37
click at [1211, 160] on button "Add Contacts" at bounding box center [1224, 164] width 115 height 30
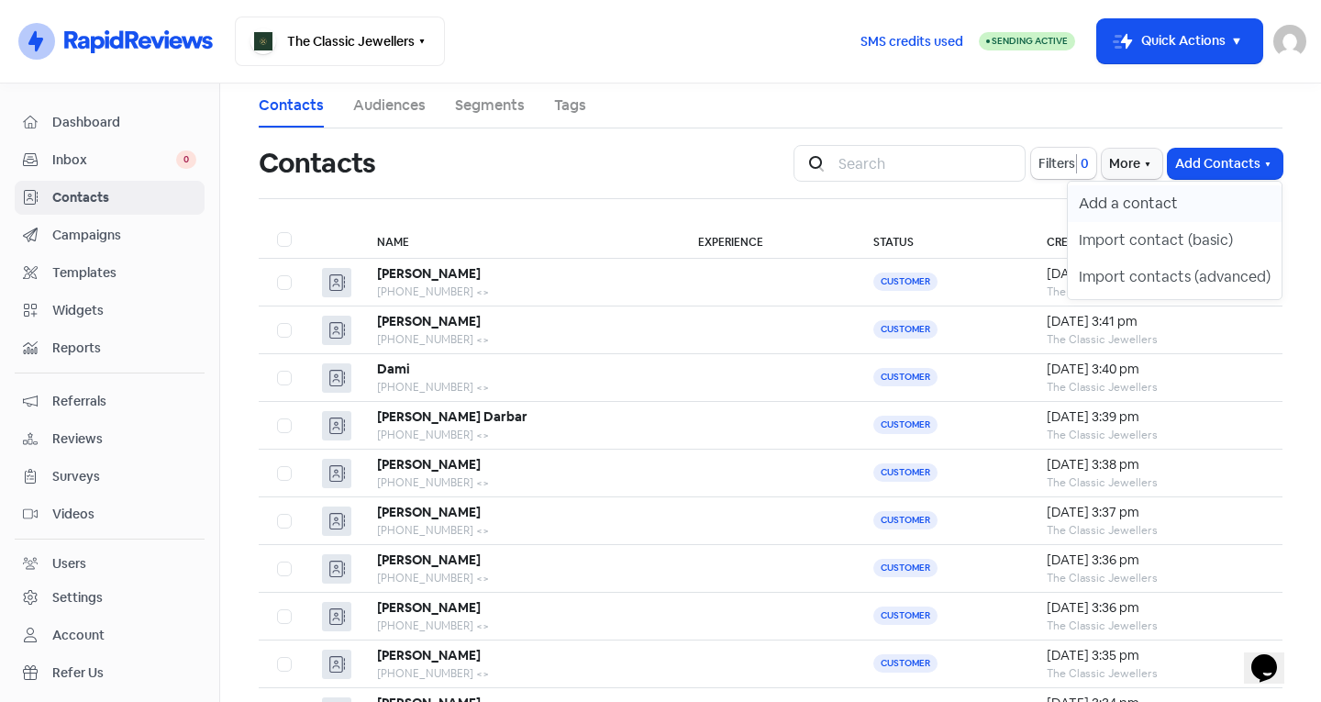
click at [1182, 194] on button "Add a contact" at bounding box center [1175, 203] width 214 height 37
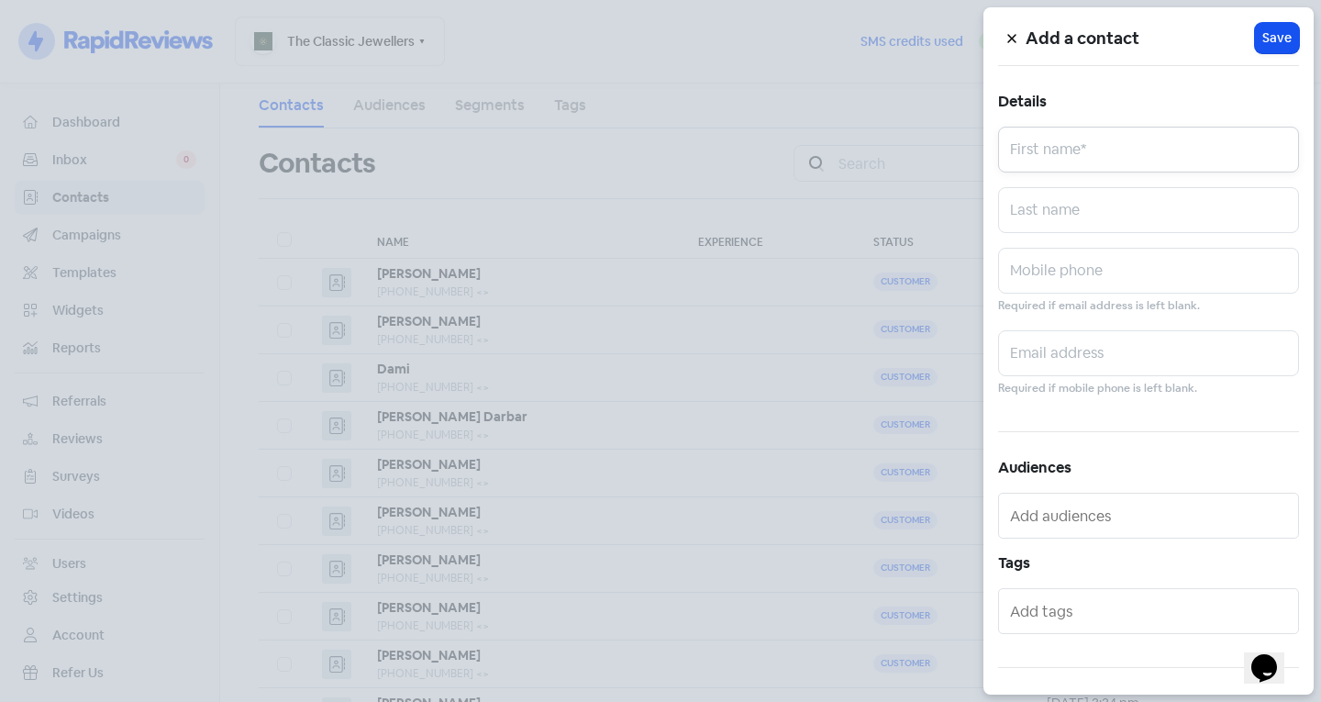
click at [1062, 158] on input "text" at bounding box center [1148, 150] width 301 height 46
type input "Yen"
click at [1140, 209] on input "text" at bounding box center [1148, 210] width 301 height 46
type input "Phua"
click at [1129, 255] on input "text" at bounding box center [1148, 271] width 301 height 46
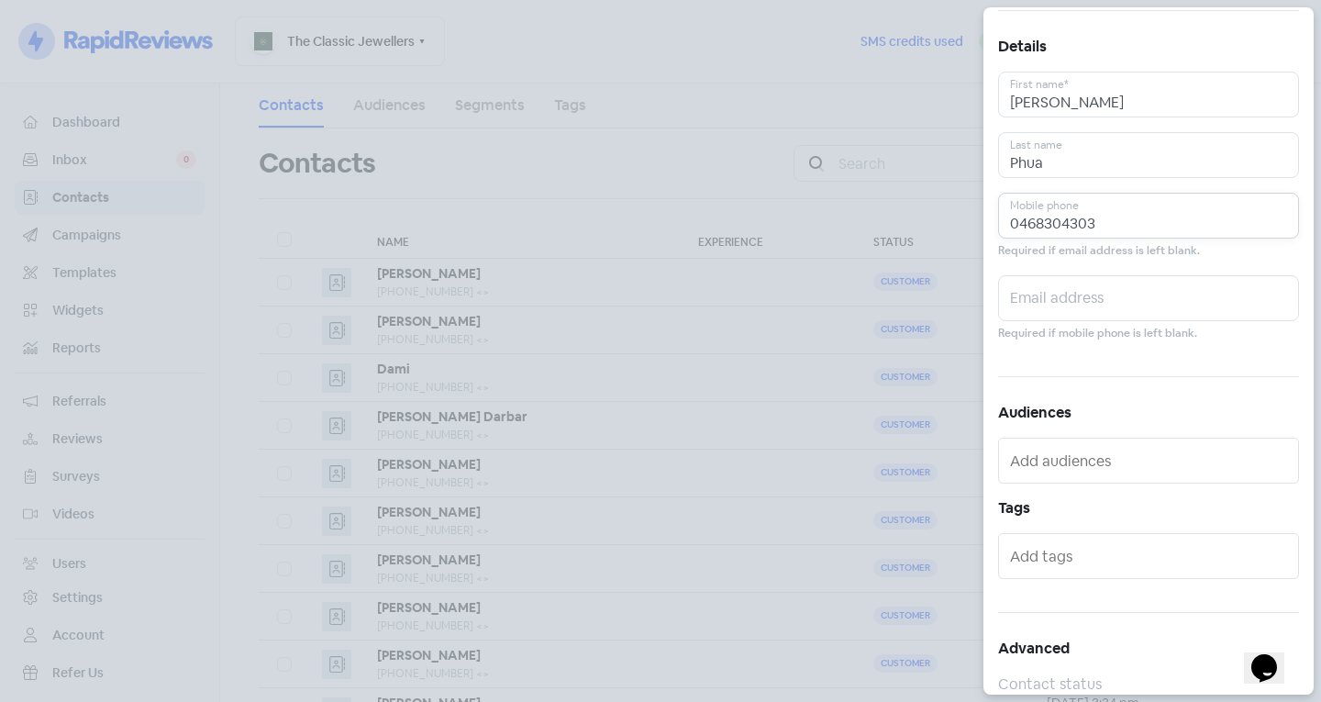
scroll to position [101, 0]
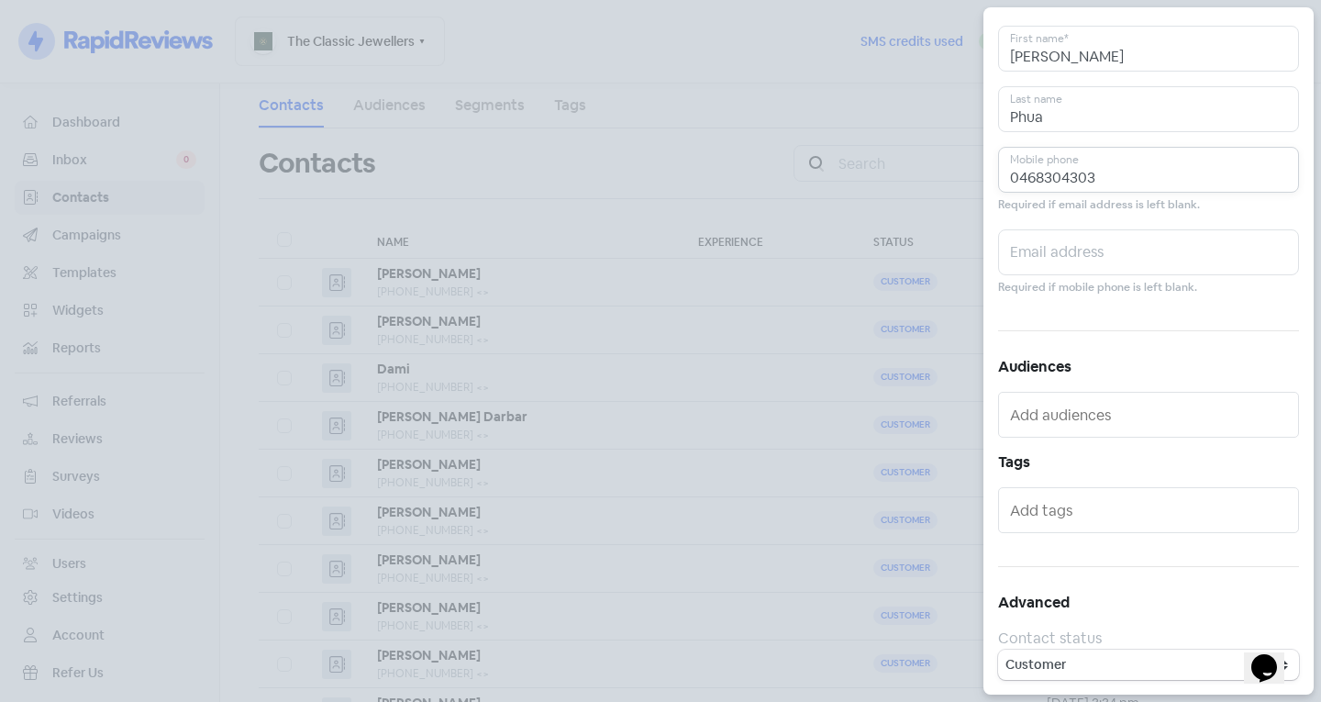
type input "0468304303"
click at [1074, 519] on input "text" at bounding box center [1150, 509] width 281 height 29
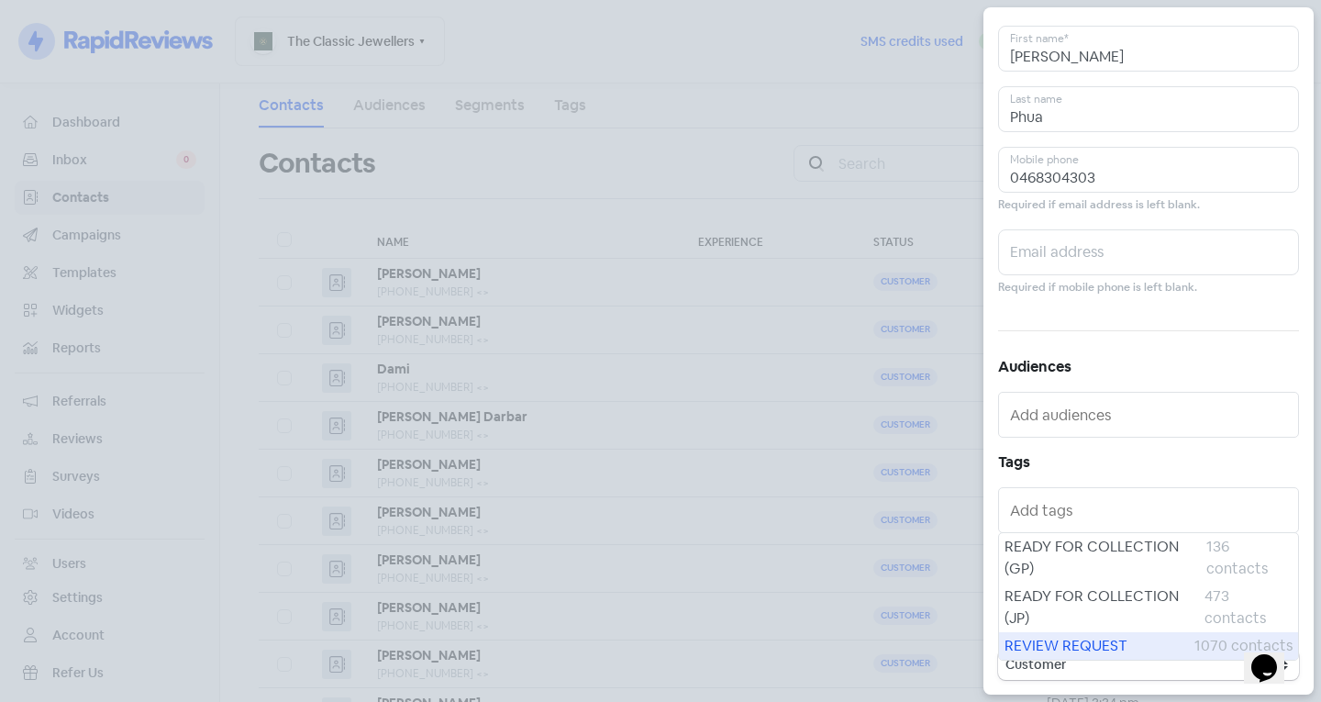
click at [1061, 639] on span "REVIEW REQUEST" at bounding box center [1099, 646] width 190 height 22
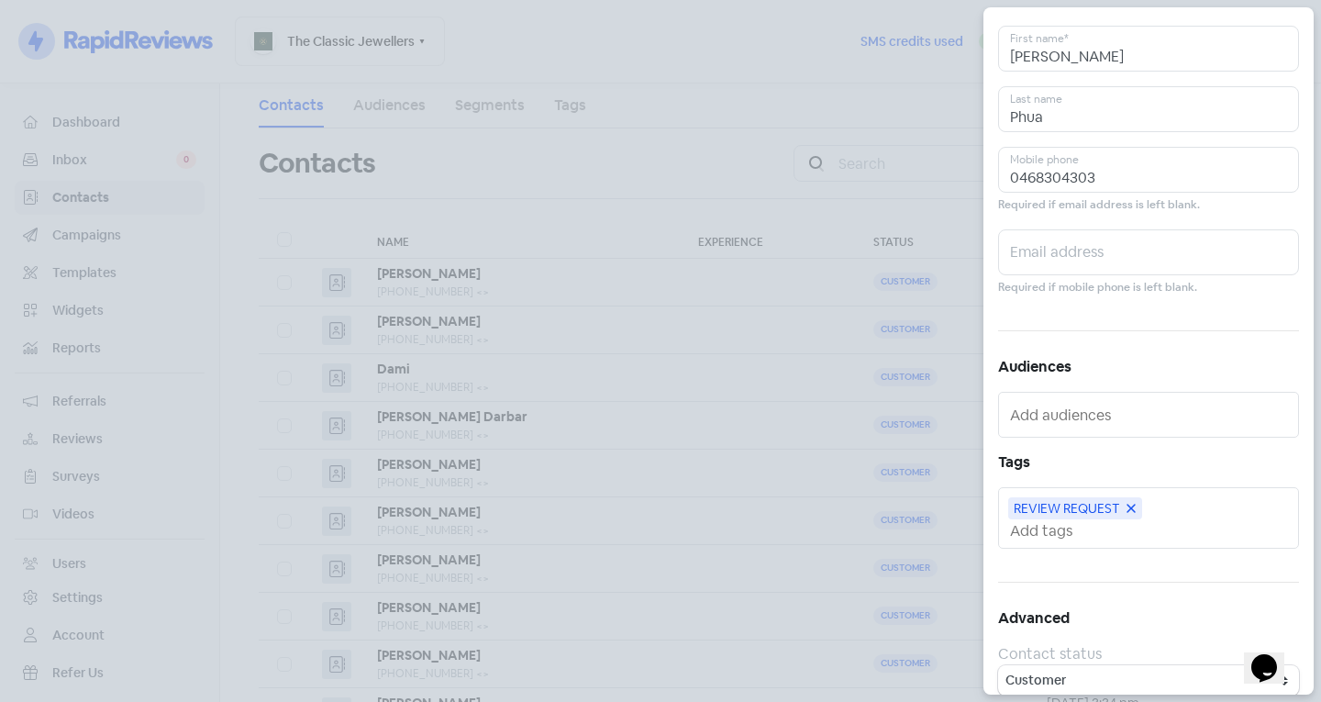
scroll to position [0, 0]
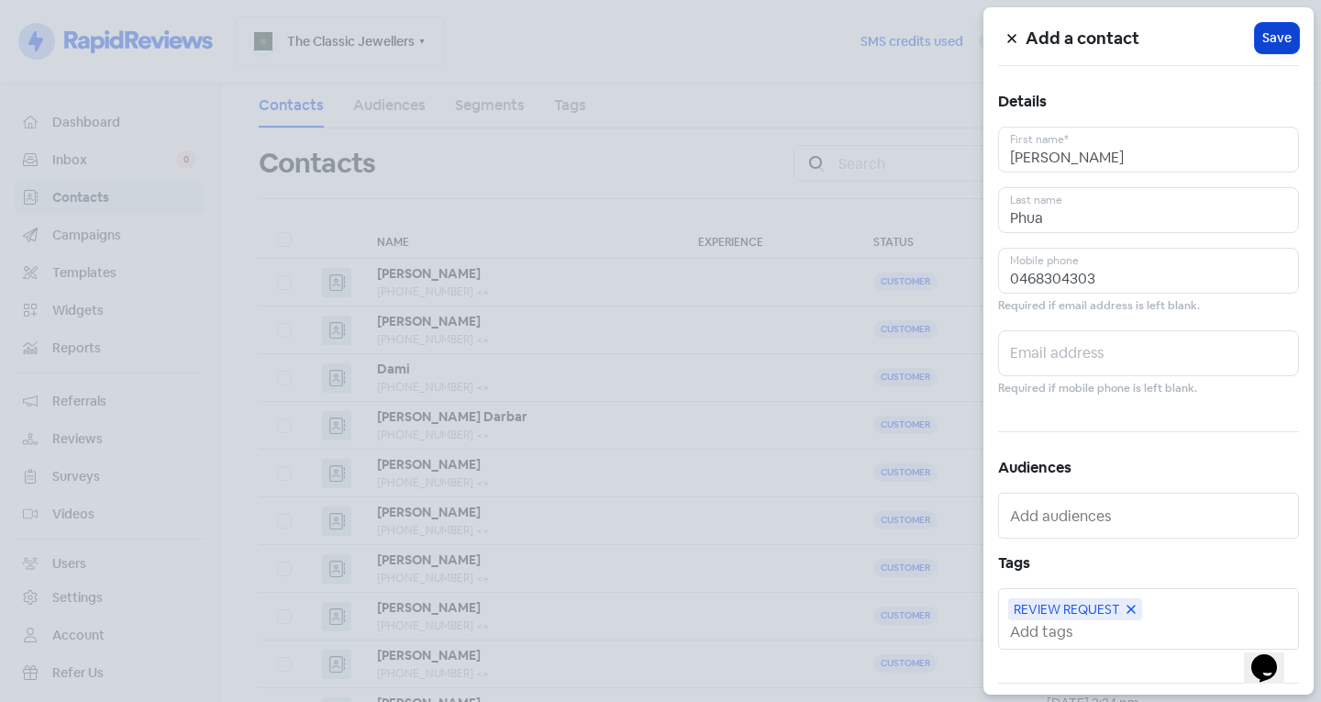
click at [1275, 30] on span "Save" at bounding box center [1276, 37] width 29 height 19
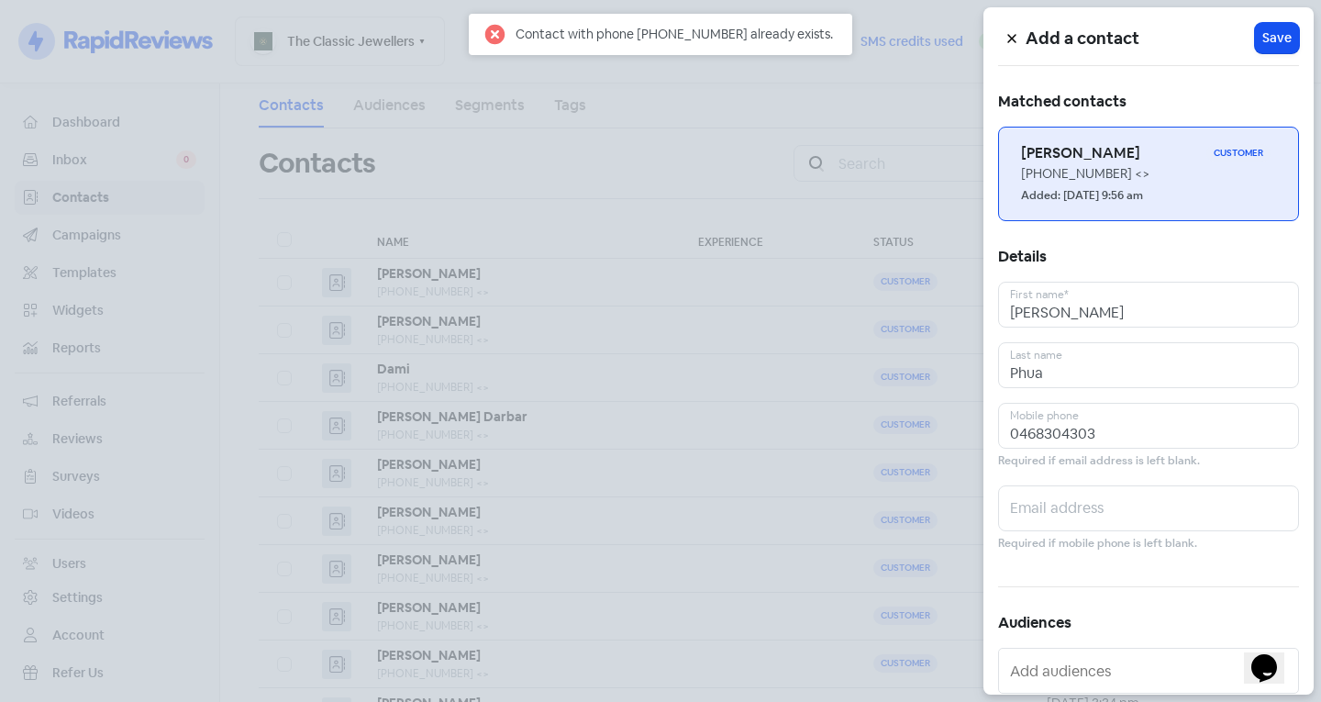
click at [1148, 160] on h6 "Yen Phua" at bounding box center [1113, 153] width 185 height 20
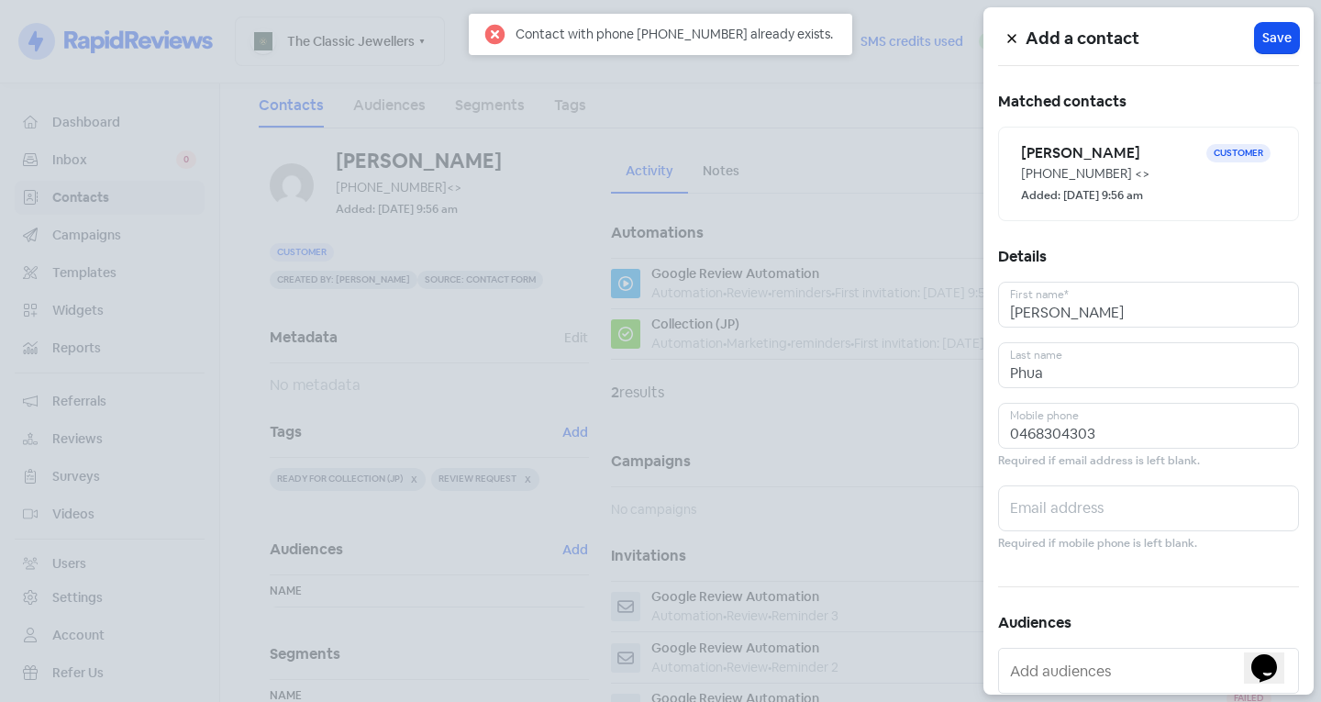
drag, startPoint x: 446, startPoint y: 376, endPoint x: 477, endPoint y: 387, distance: 33.1
click at [448, 376] on div at bounding box center [660, 351] width 1321 height 702
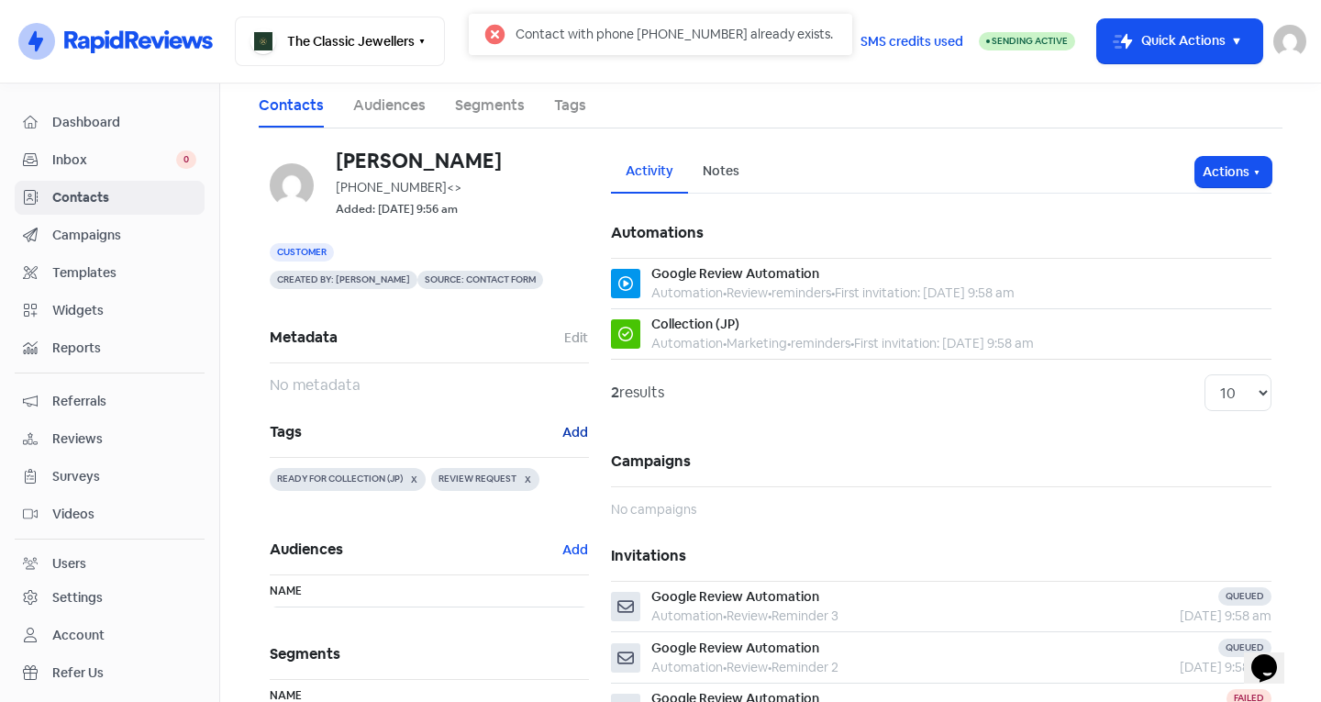
click at [569, 428] on button "Add" at bounding box center [575, 432] width 28 height 21
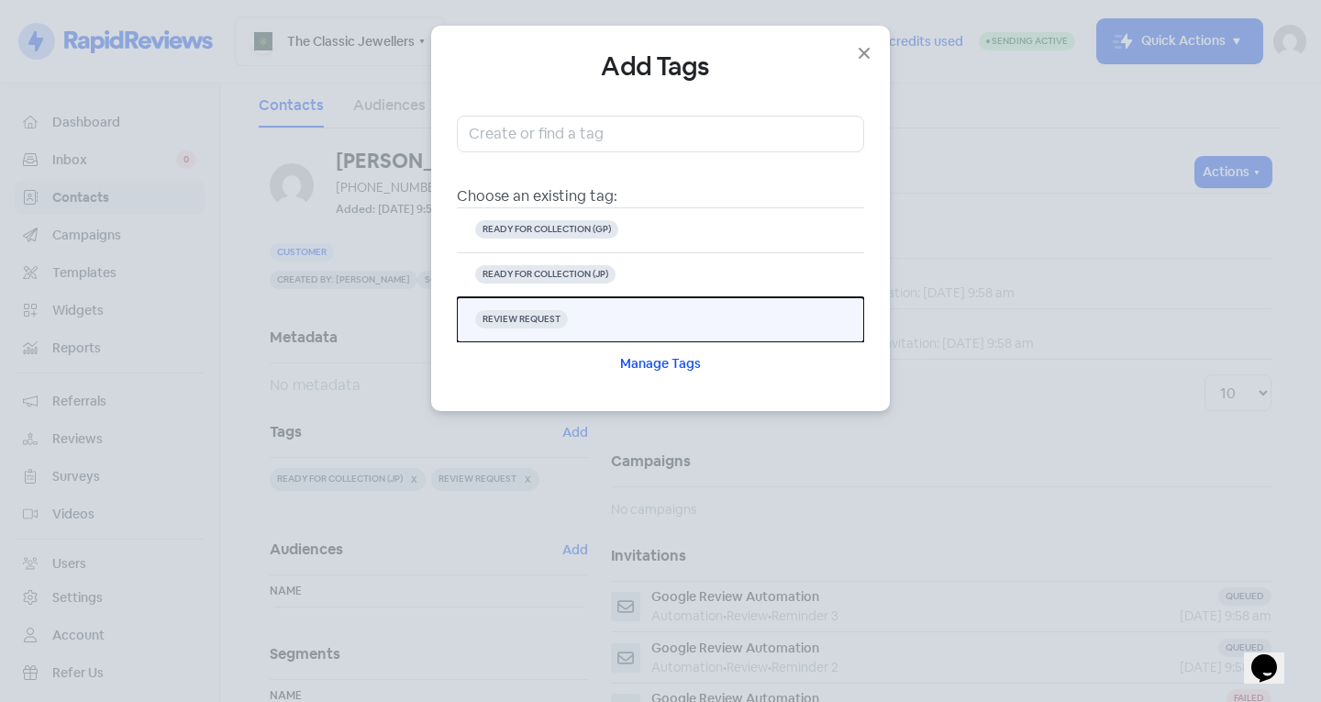
click at [603, 327] on button "REVIEW REQUEST" at bounding box center [660, 319] width 407 height 45
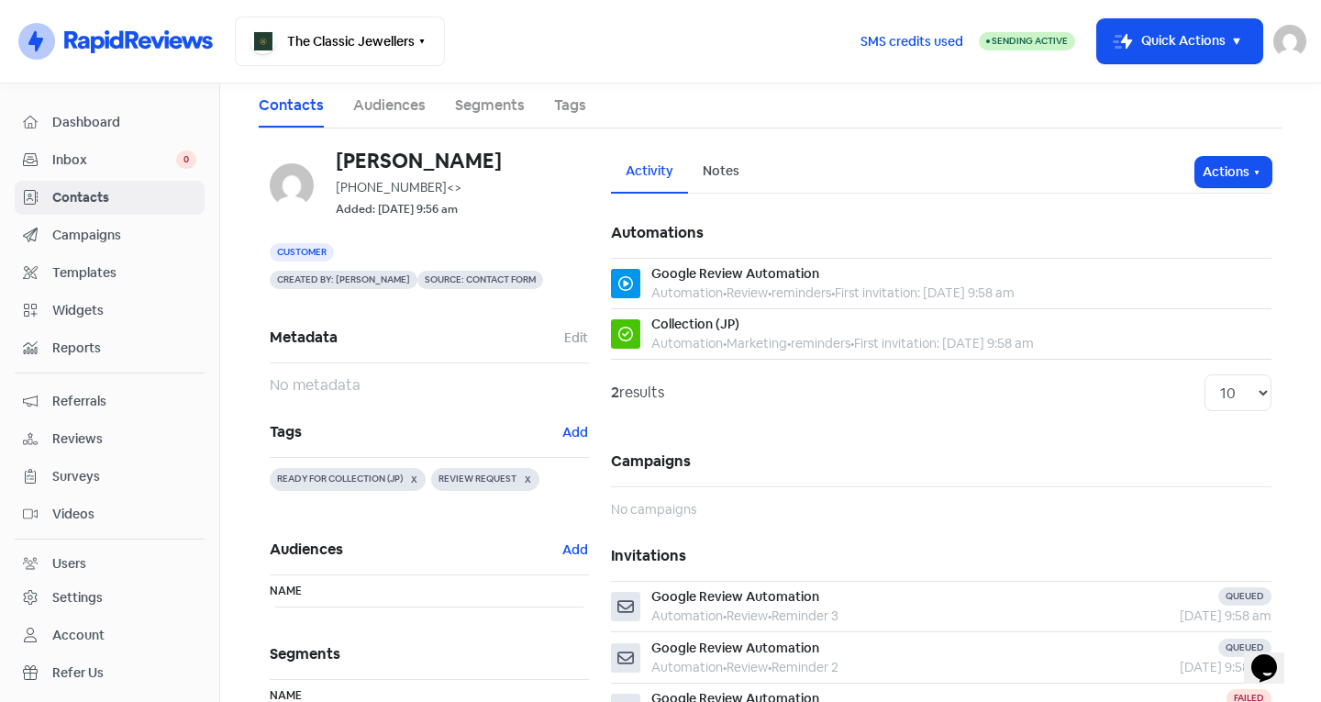
click at [61, 195] on span "Contacts" at bounding box center [124, 197] width 144 height 19
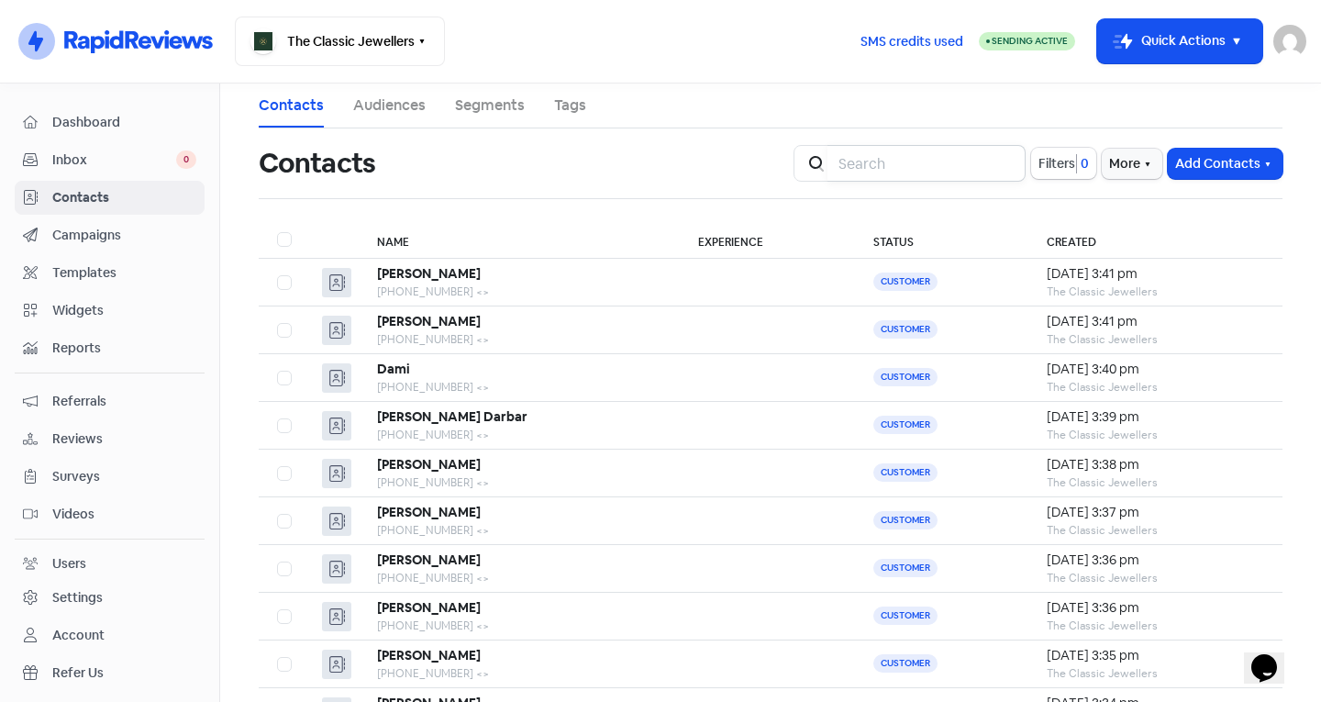
click at [893, 165] on input "search" at bounding box center [926, 163] width 198 height 37
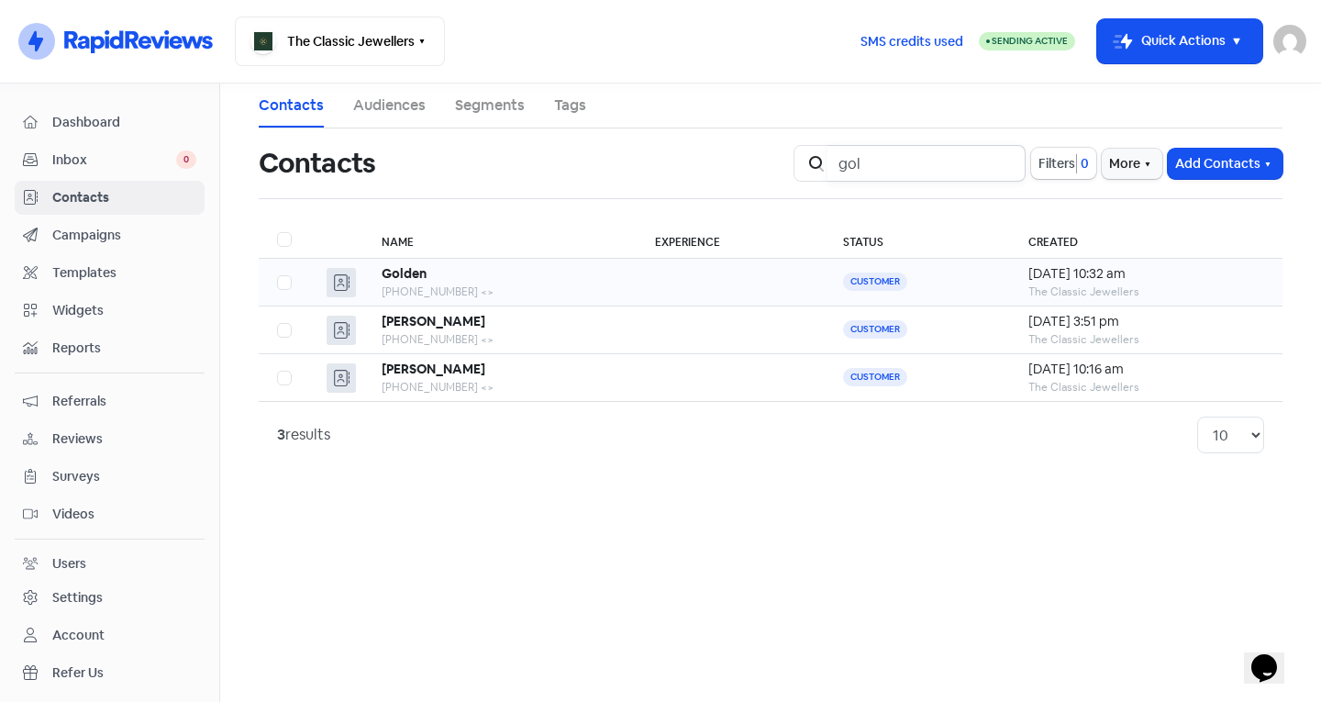
type input "gol"
click at [543, 291] on div "+61423382892 <>" at bounding box center [500, 291] width 237 height 17
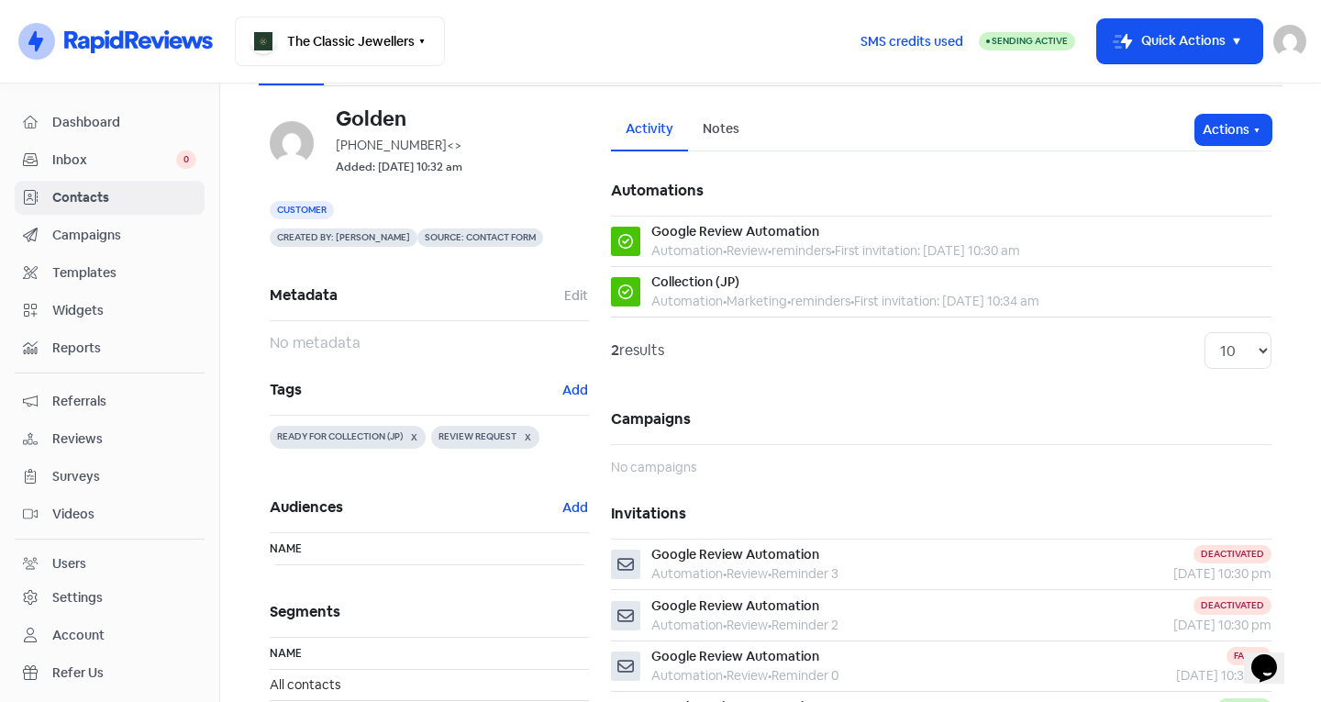
scroll to position [92, 0]
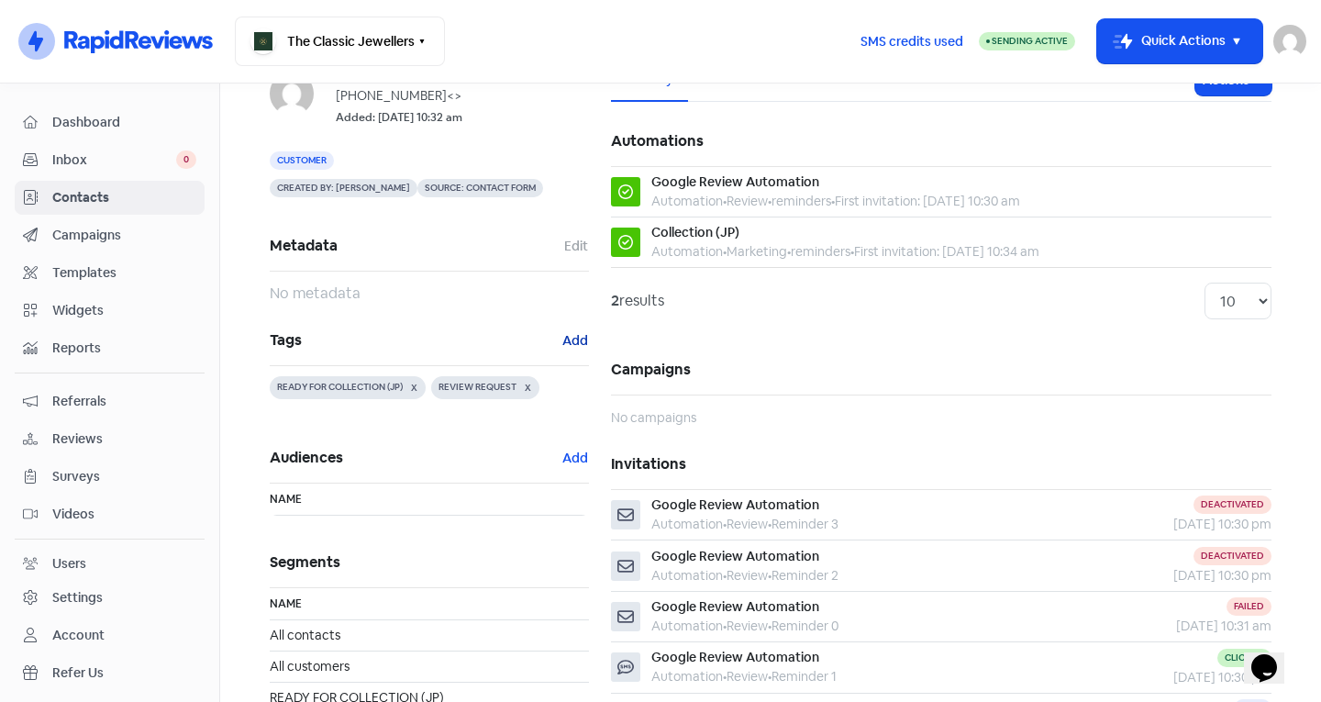
click at [578, 344] on button "Add" at bounding box center [575, 340] width 28 height 21
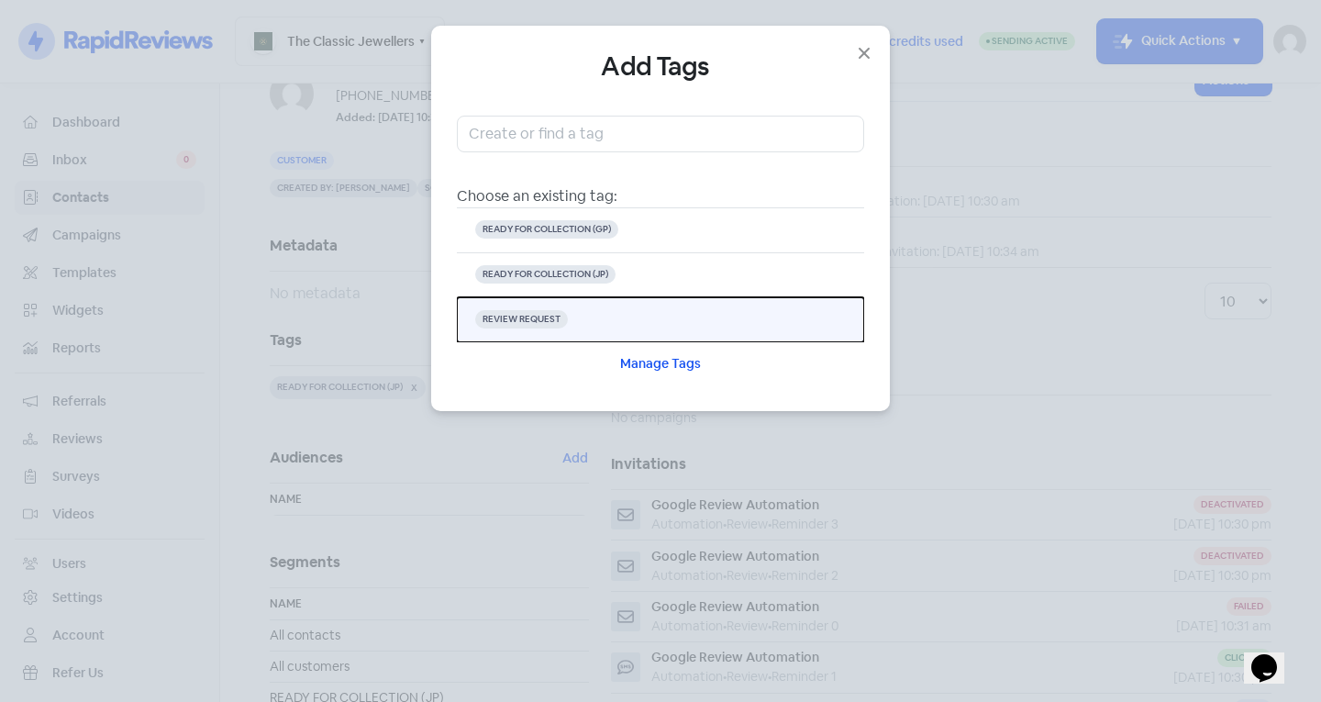
click at [658, 309] on button "REVIEW REQUEST" at bounding box center [660, 319] width 407 height 45
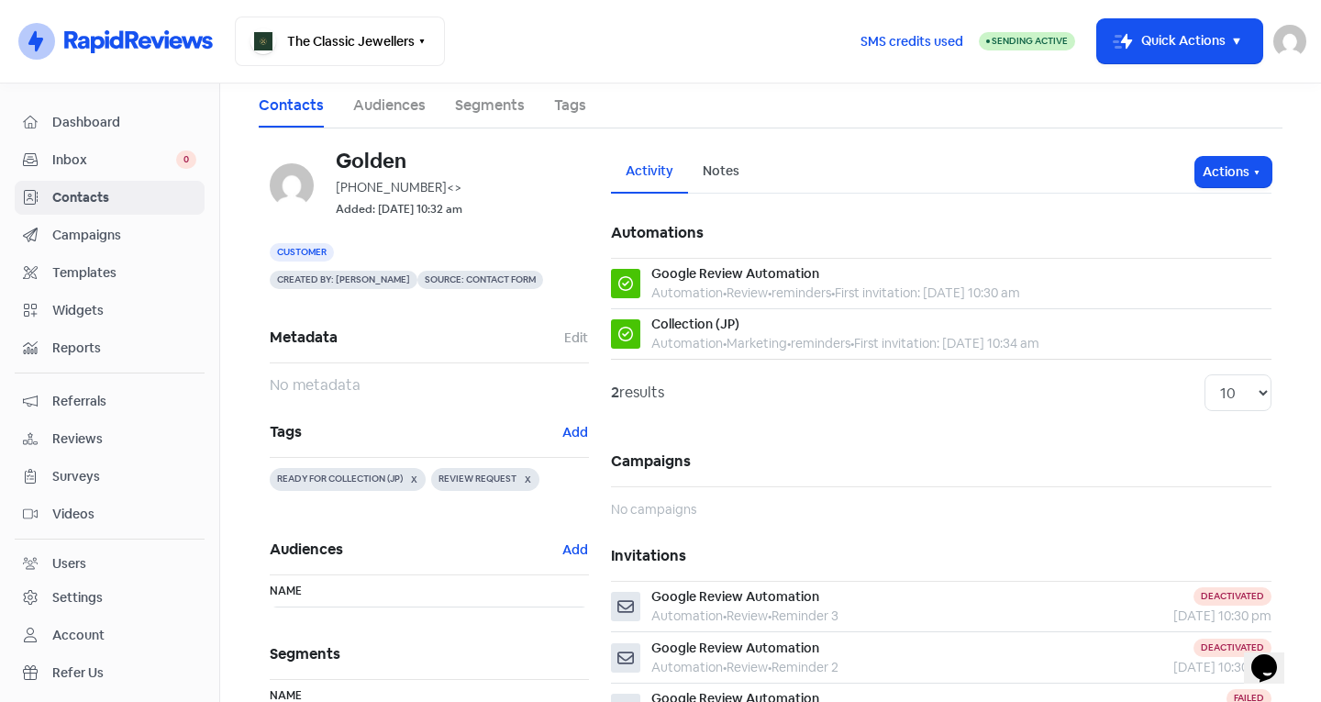
click at [169, 192] on span "Contacts" at bounding box center [124, 197] width 144 height 19
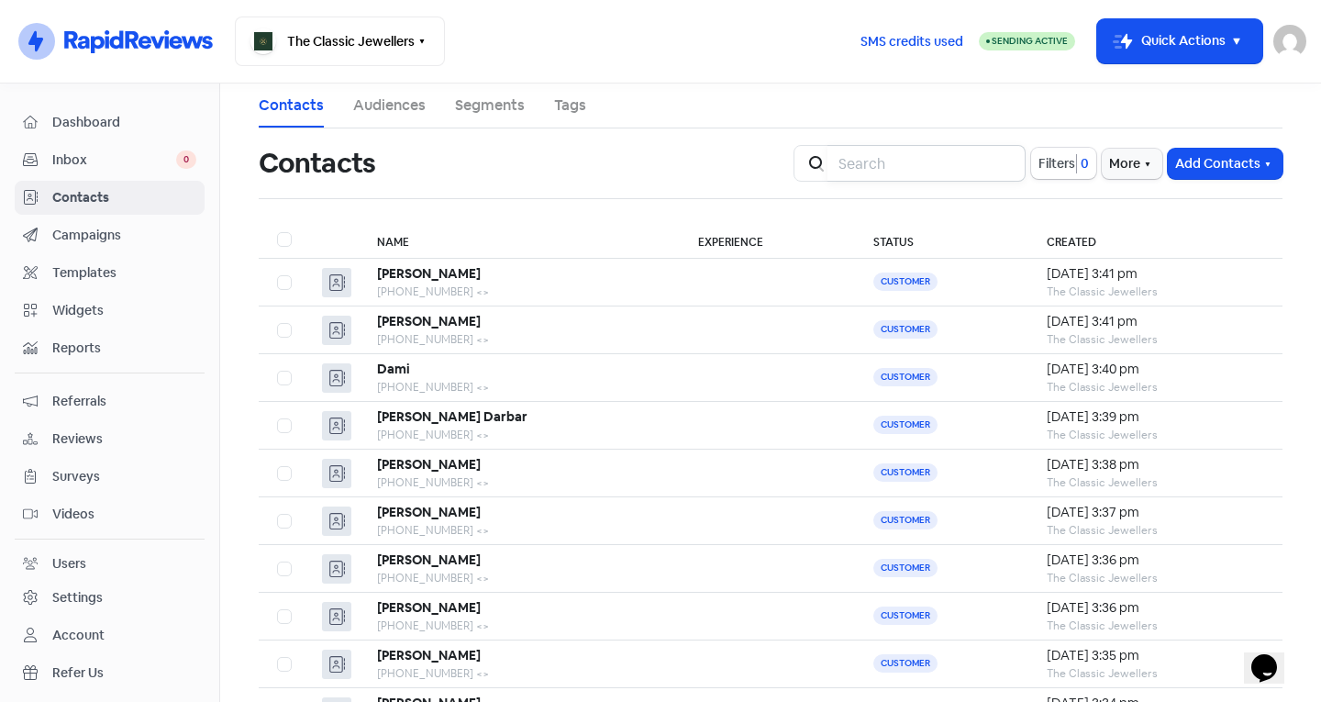
click at [883, 173] on input "search" at bounding box center [926, 163] width 198 height 37
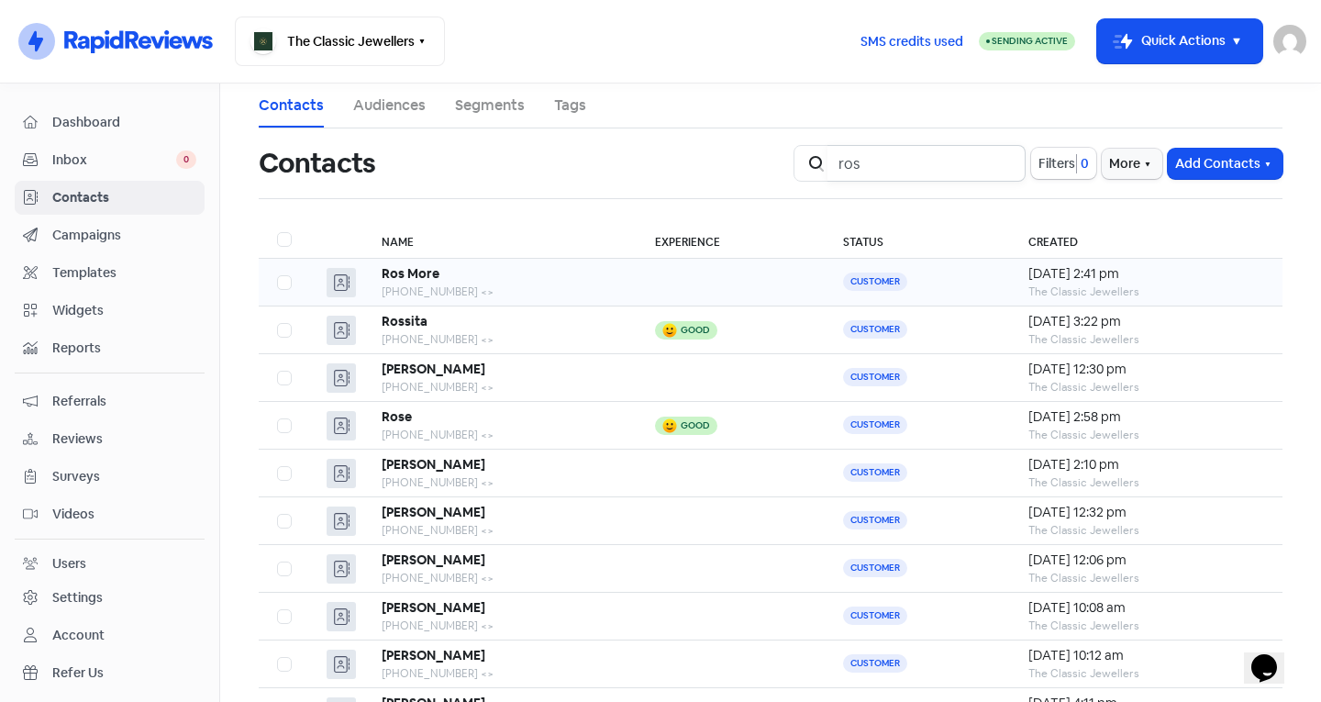
type input "ros"
click at [530, 268] on div "Ros More" at bounding box center [500, 273] width 237 height 19
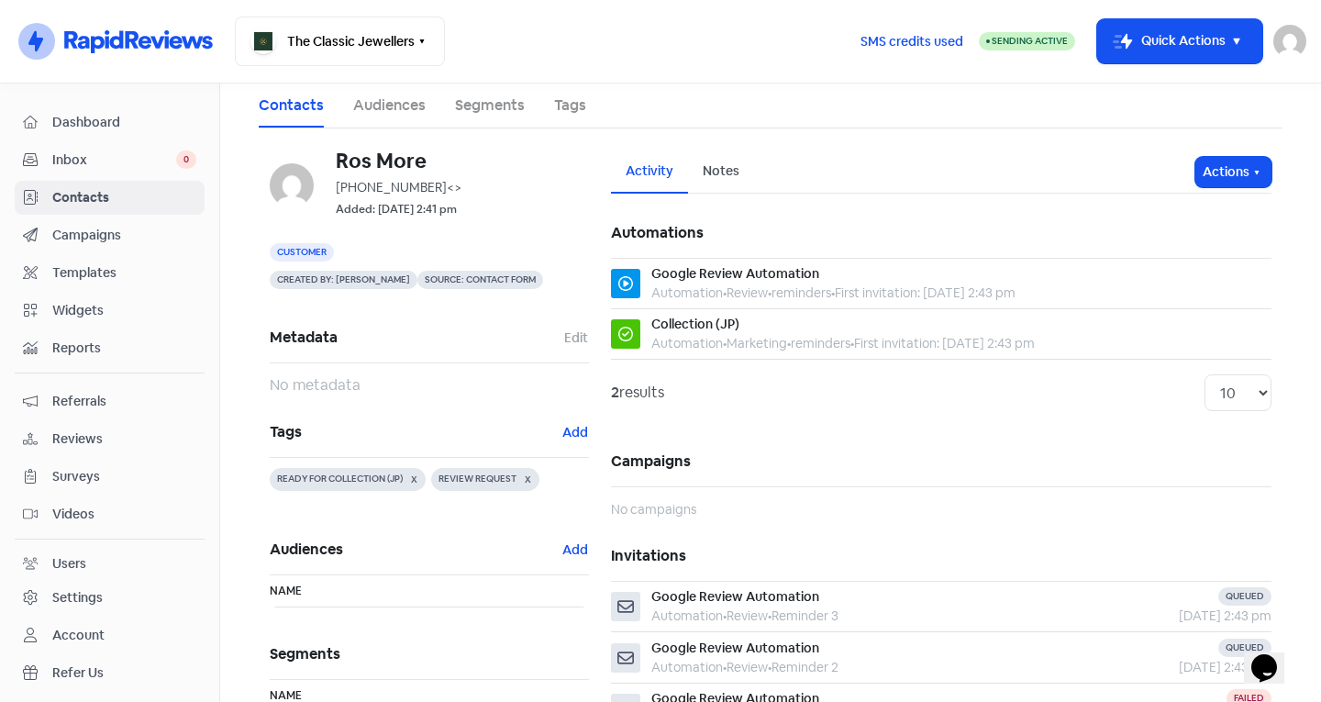
scroll to position [92, 0]
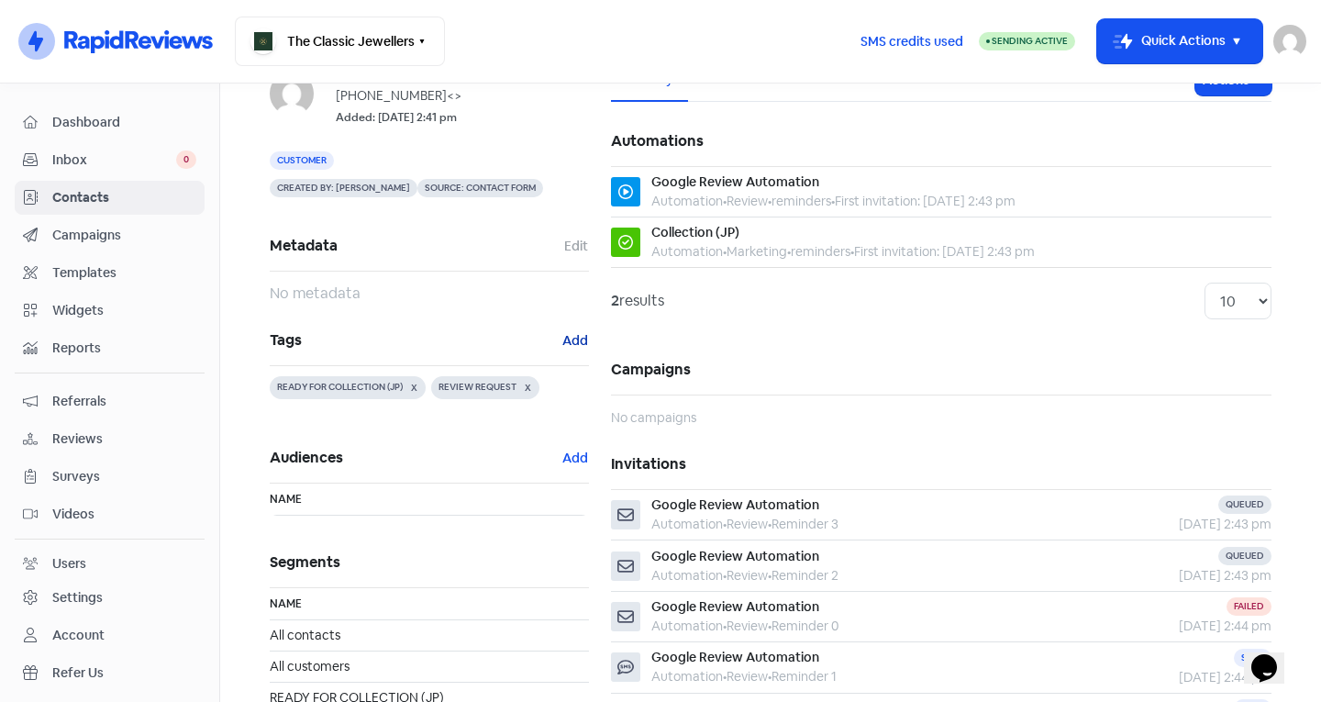
click at [561, 341] on button "Add" at bounding box center [575, 340] width 28 height 21
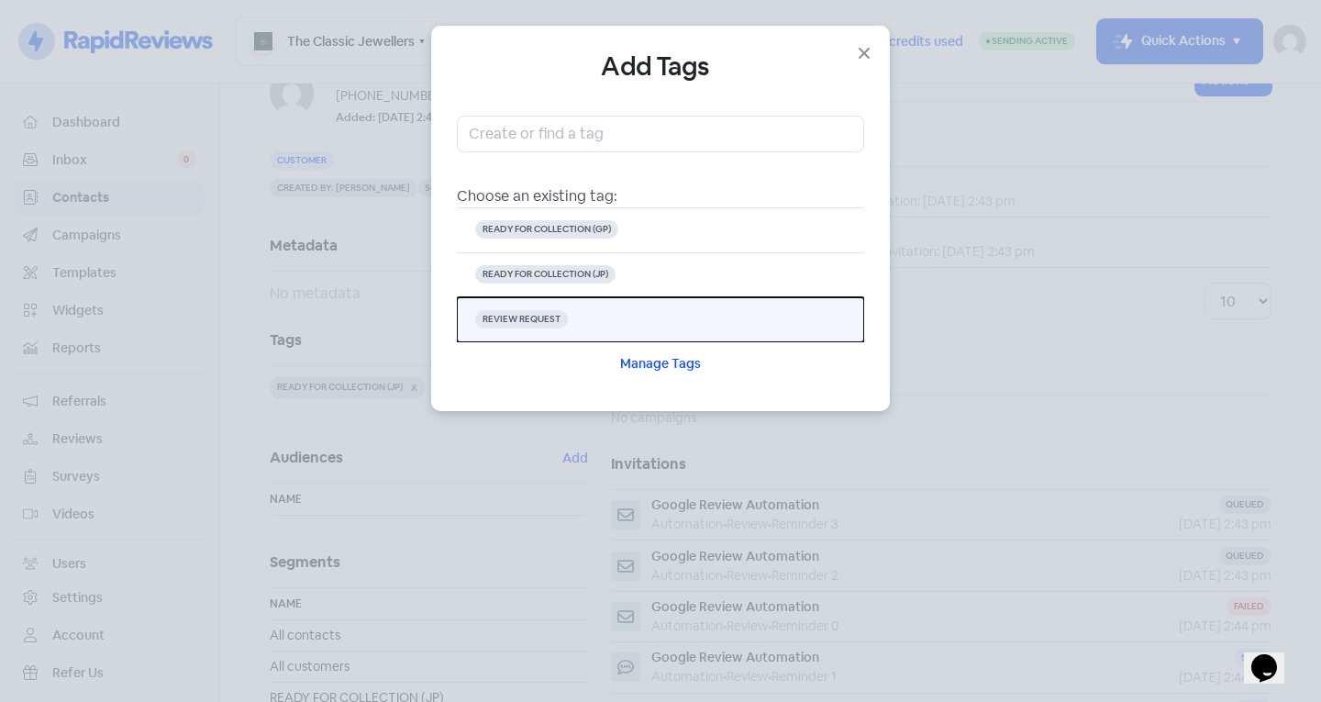
click at [586, 303] on button "REVIEW REQUEST" at bounding box center [660, 319] width 407 height 45
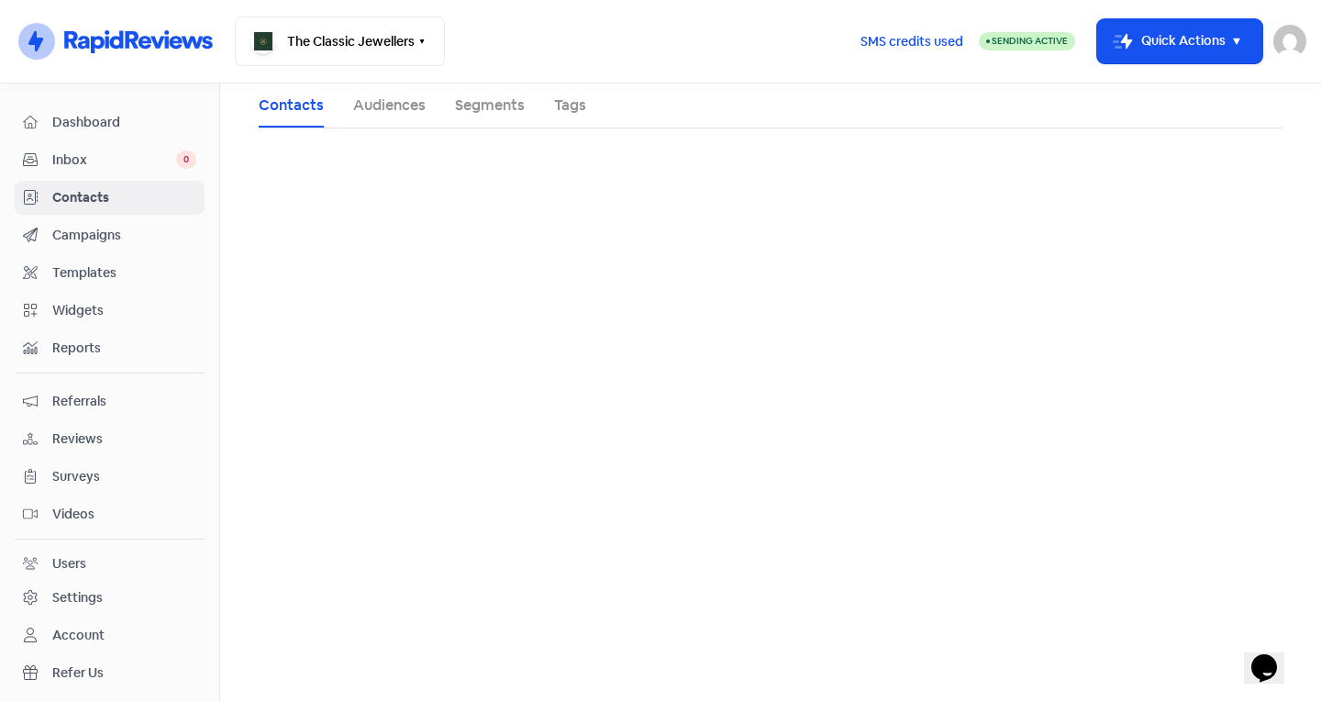
scroll to position [0, 0]
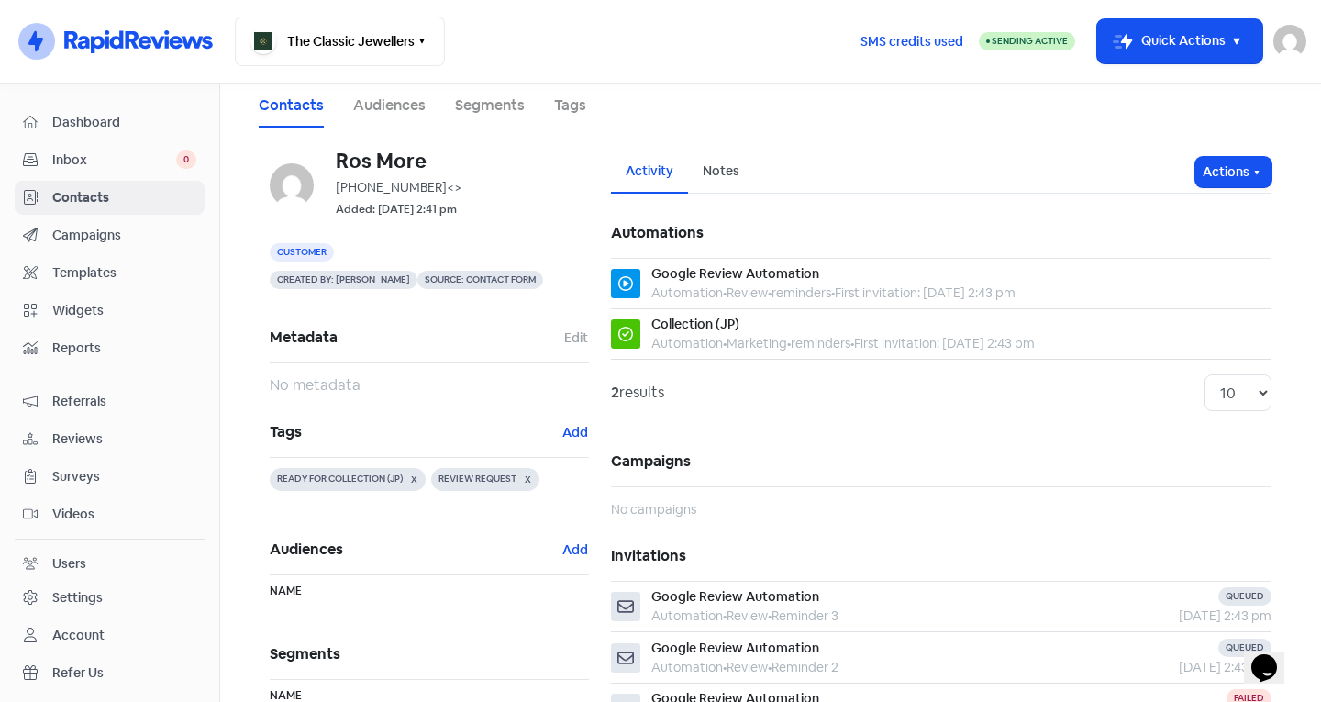
click at [112, 193] on span "Contacts" at bounding box center [124, 197] width 144 height 19
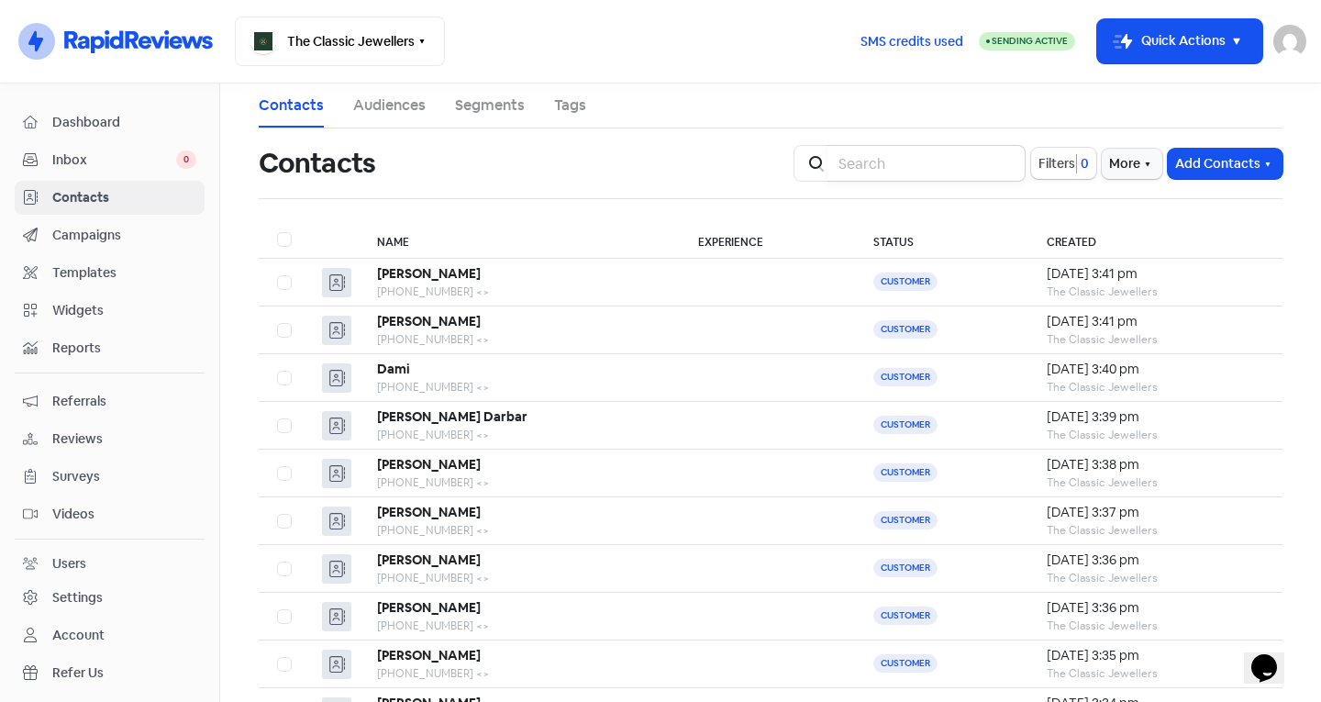
click at [876, 169] on input "search" at bounding box center [926, 163] width 198 height 37
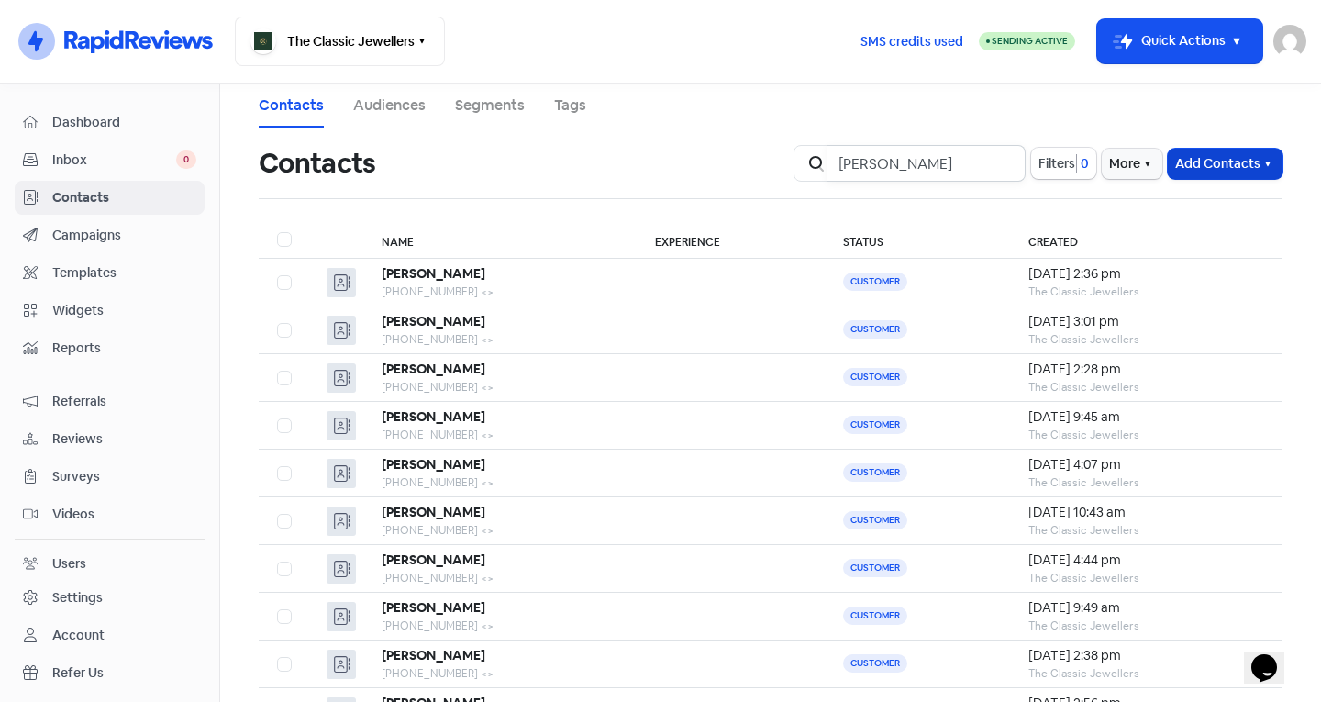
type input "Sam"
click at [1178, 175] on button "Add Contacts" at bounding box center [1224, 164] width 115 height 30
click at [1123, 194] on button "Add a contact" at bounding box center [1175, 203] width 214 height 37
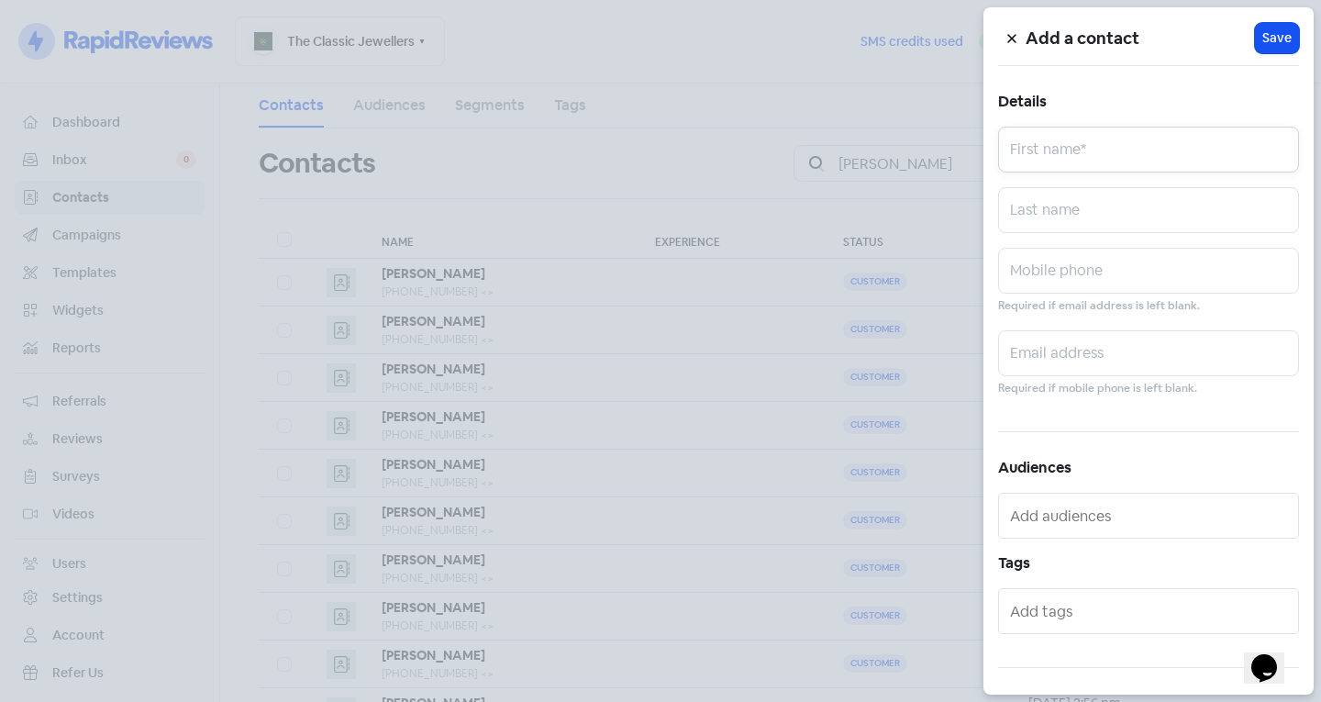
click at [1056, 143] on input "text" at bounding box center [1148, 150] width 301 height 46
type input "Sam"
click at [1061, 269] on input "text" at bounding box center [1148, 271] width 301 height 46
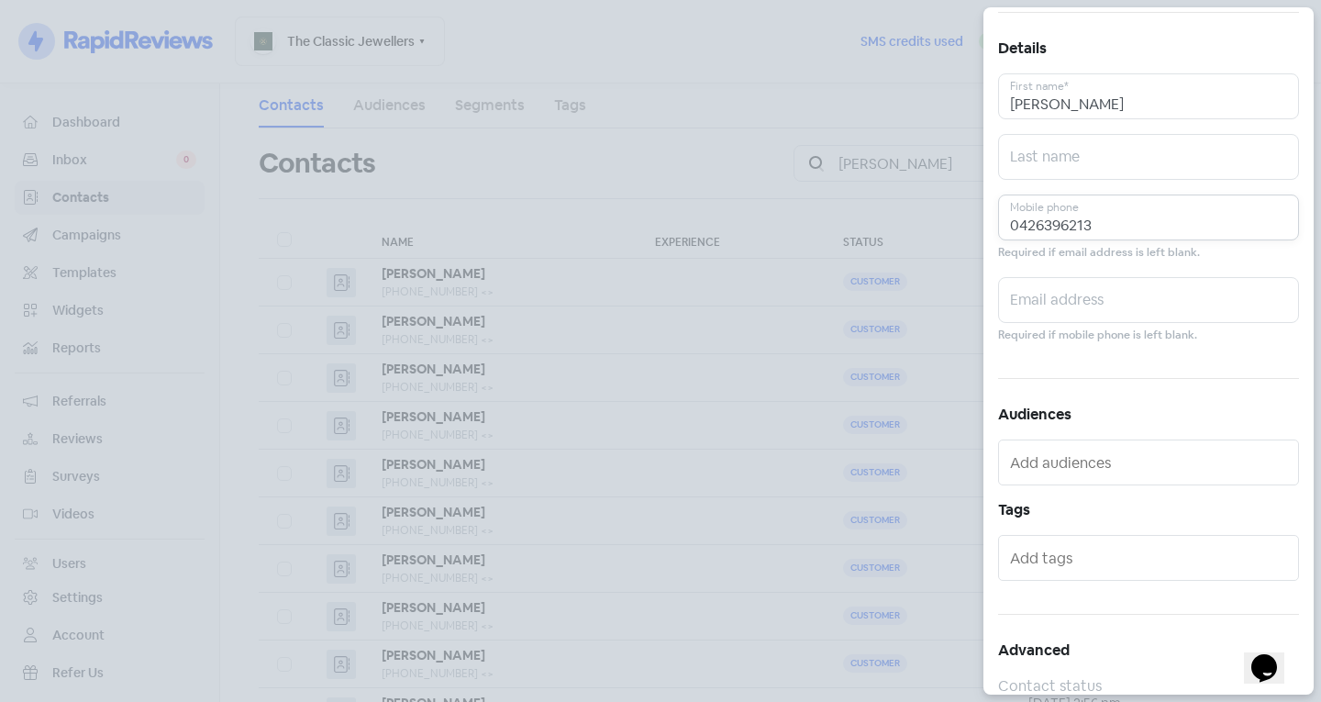
scroll to position [101, 0]
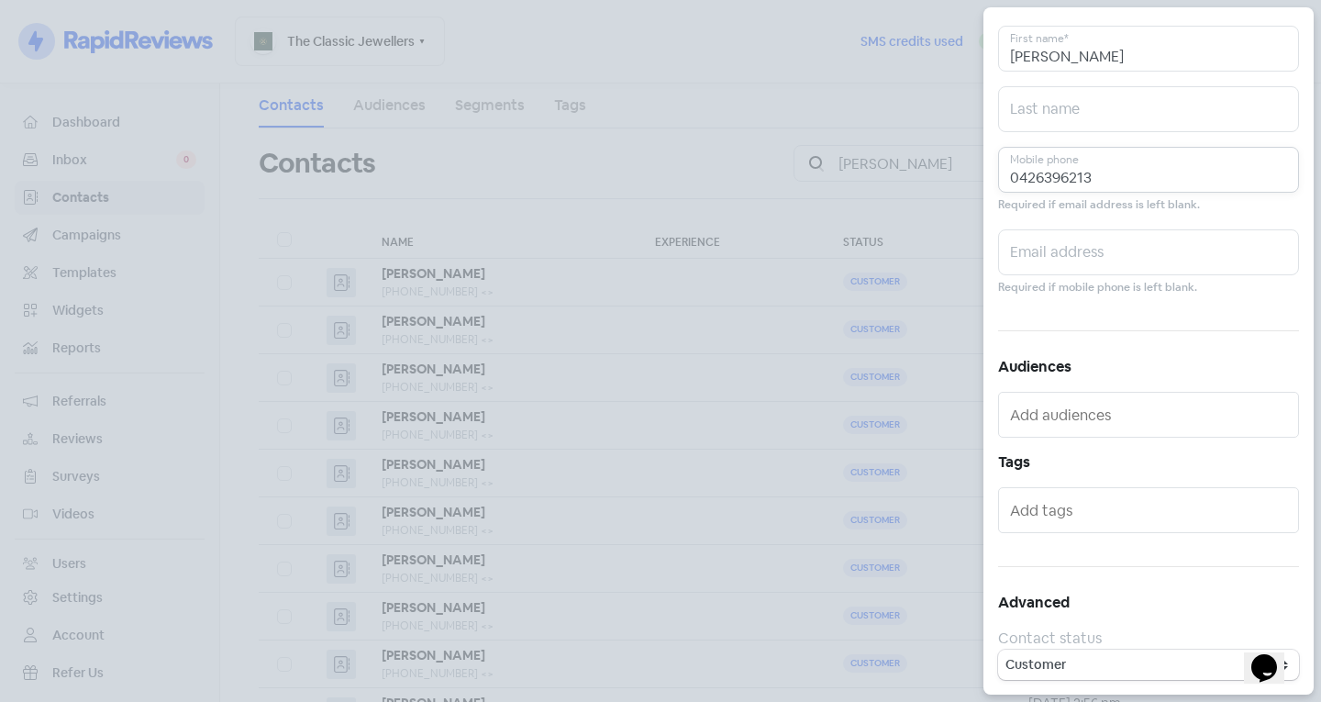
type input "0426396213"
click at [1063, 523] on input "text" at bounding box center [1150, 509] width 281 height 29
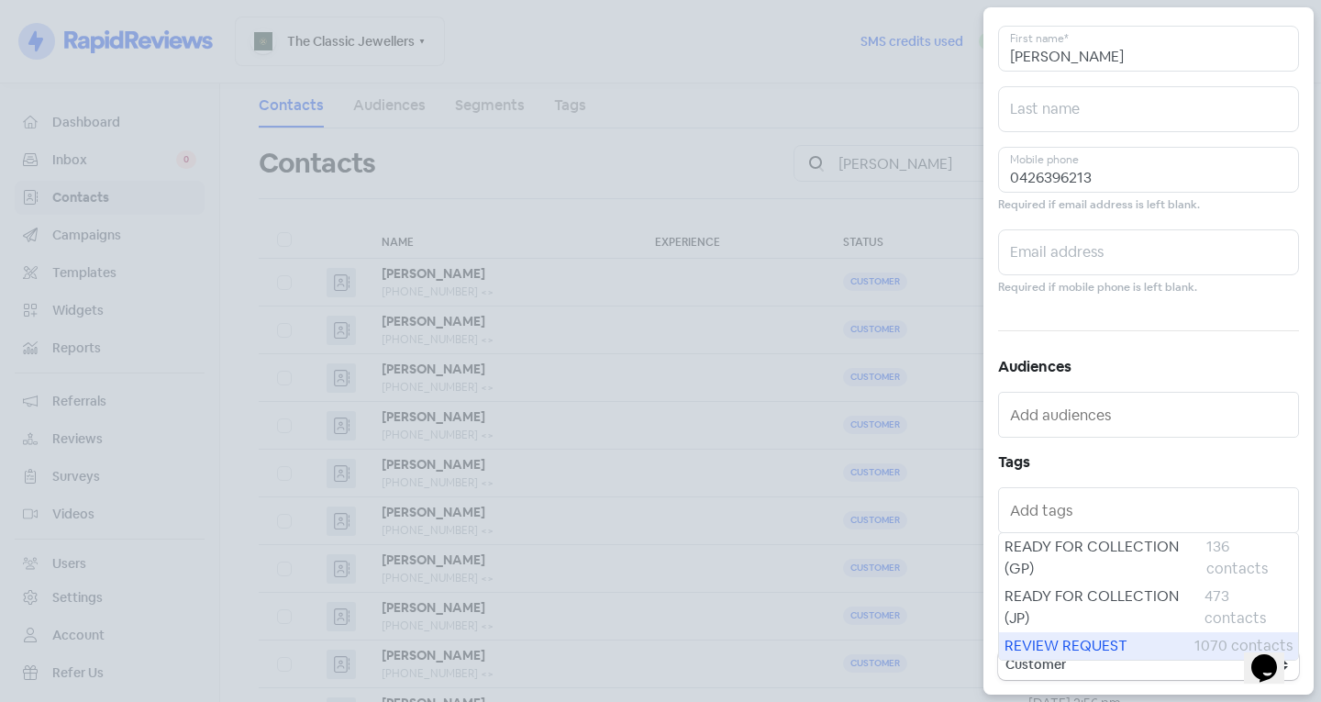
click at [1032, 635] on span "REVIEW REQUEST" at bounding box center [1099, 646] width 190 height 22
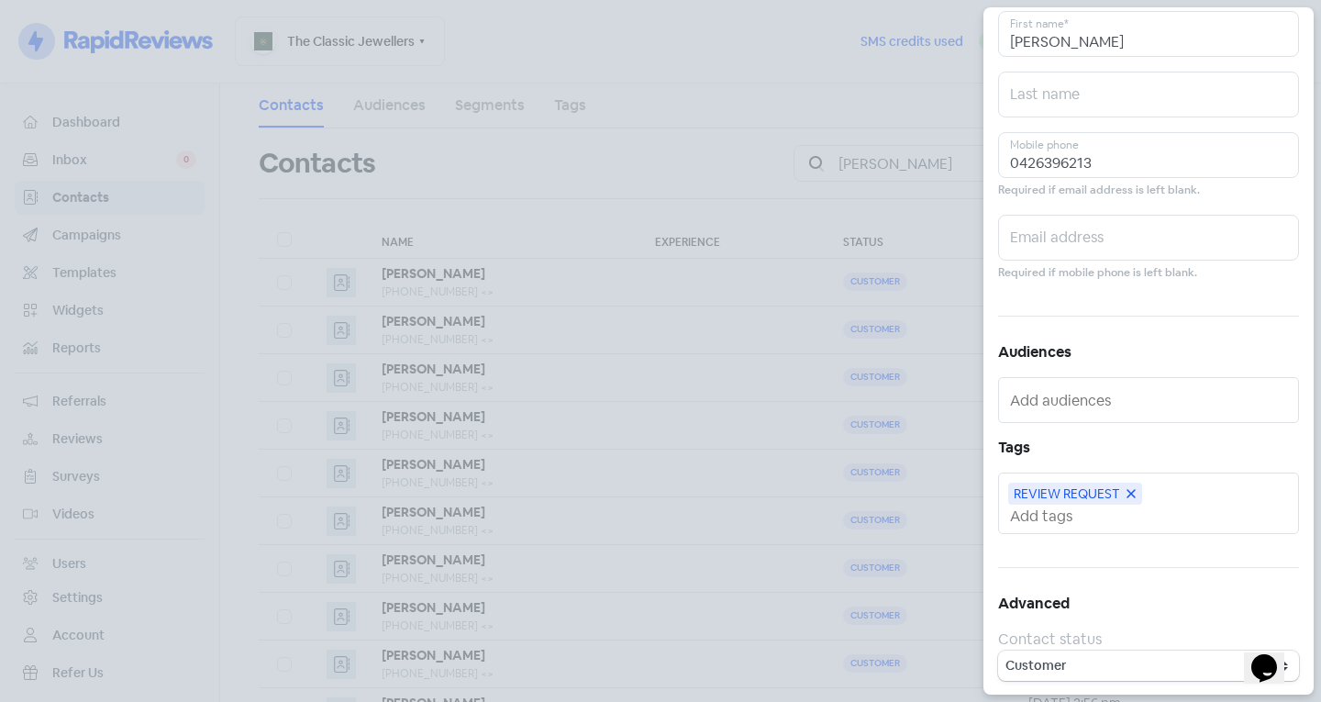
scroll to position [0, 0]
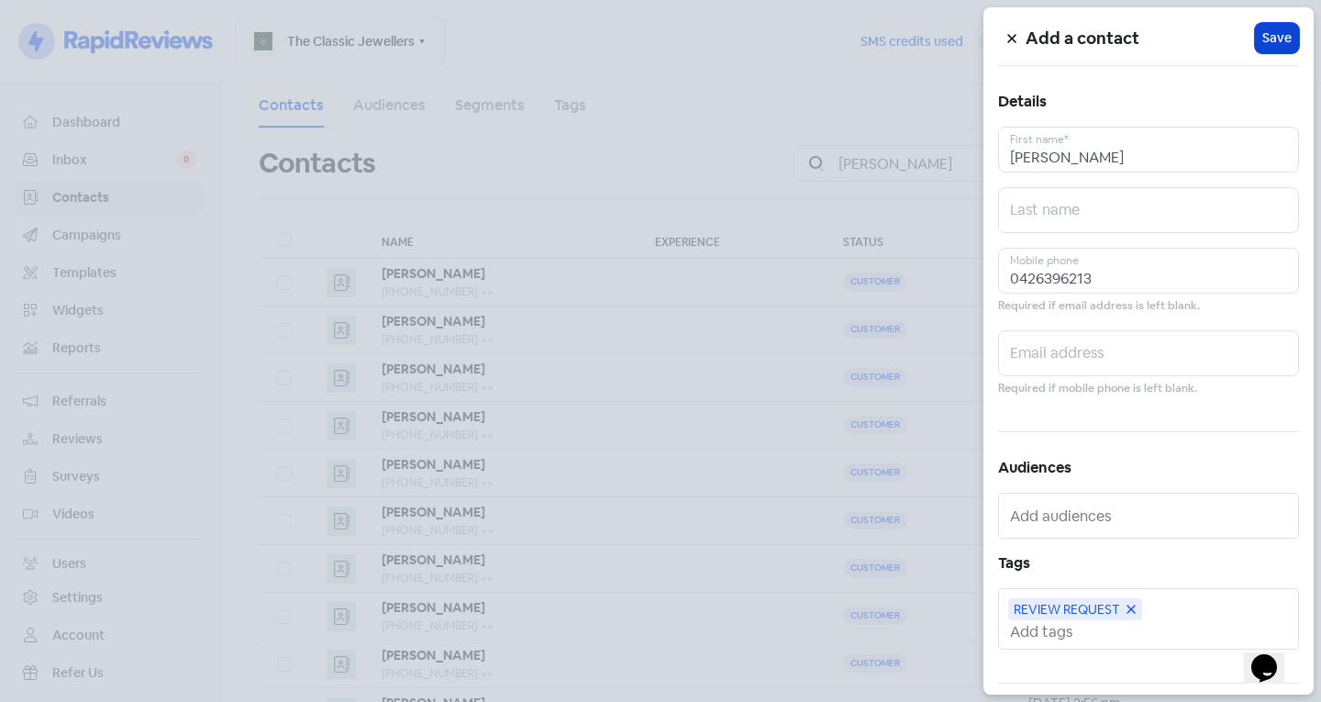
click at [1267, 28] on span "Save" at bounding box center [1276, 37] width 29 height 19
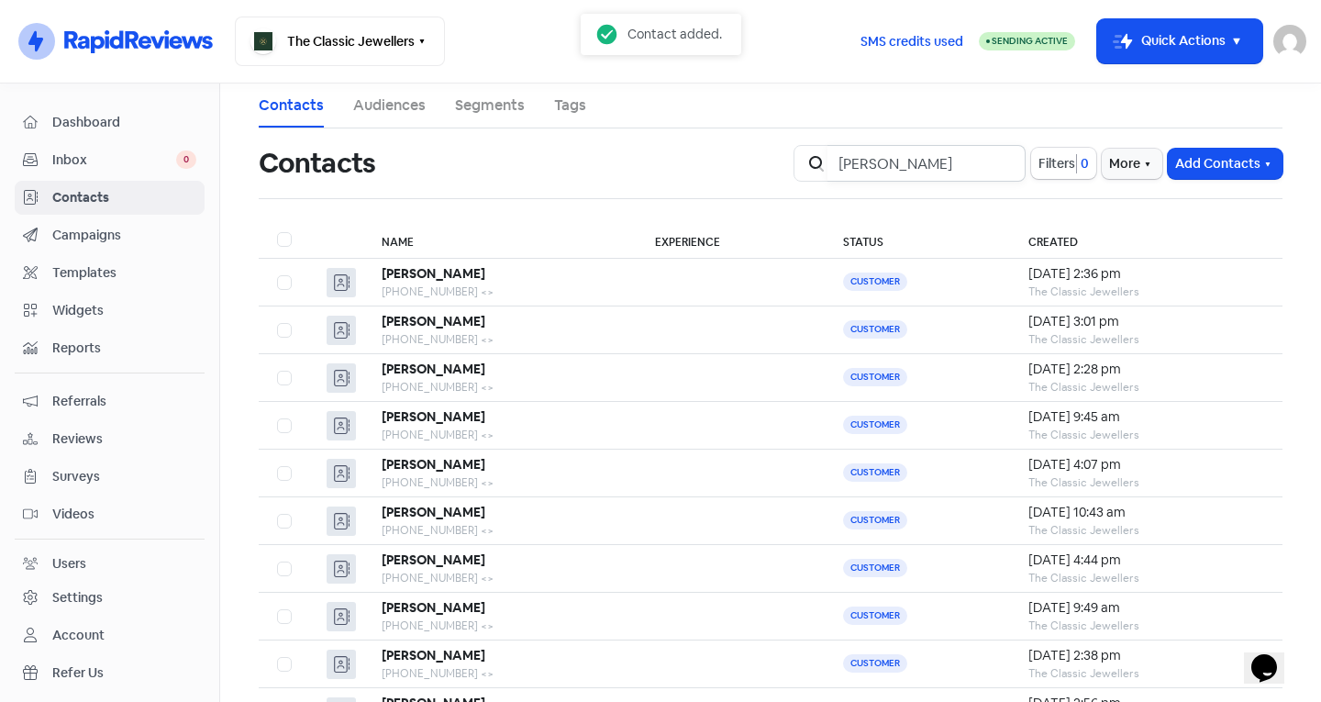
click at [992, 165] on input "Sam" at bounding box center [926, 163] width 198 height 37
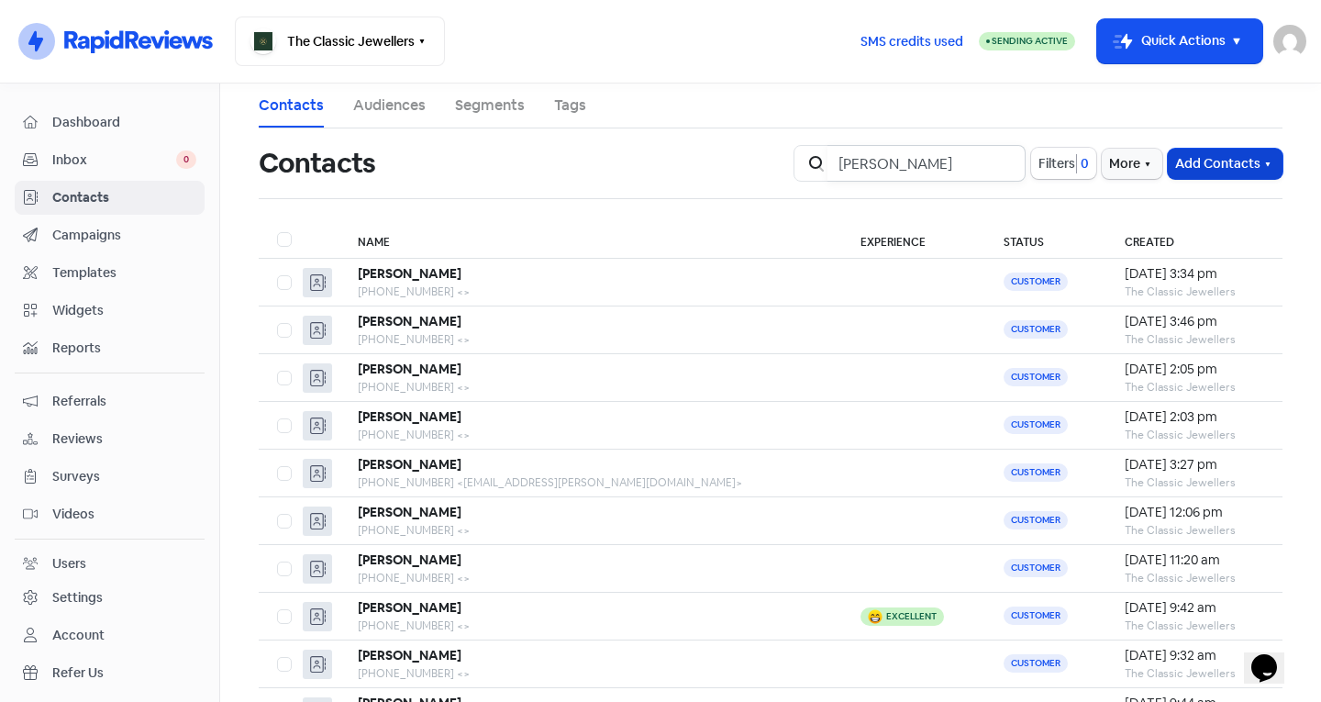
type input "Ella"
click at [1214, 169] on button "Add Contacts" at bounding box center [1224, 164] width 115 height 30
click at [1098, 196] on button "Add a contact" at bounding box center [1175, 203] width 214 height 37
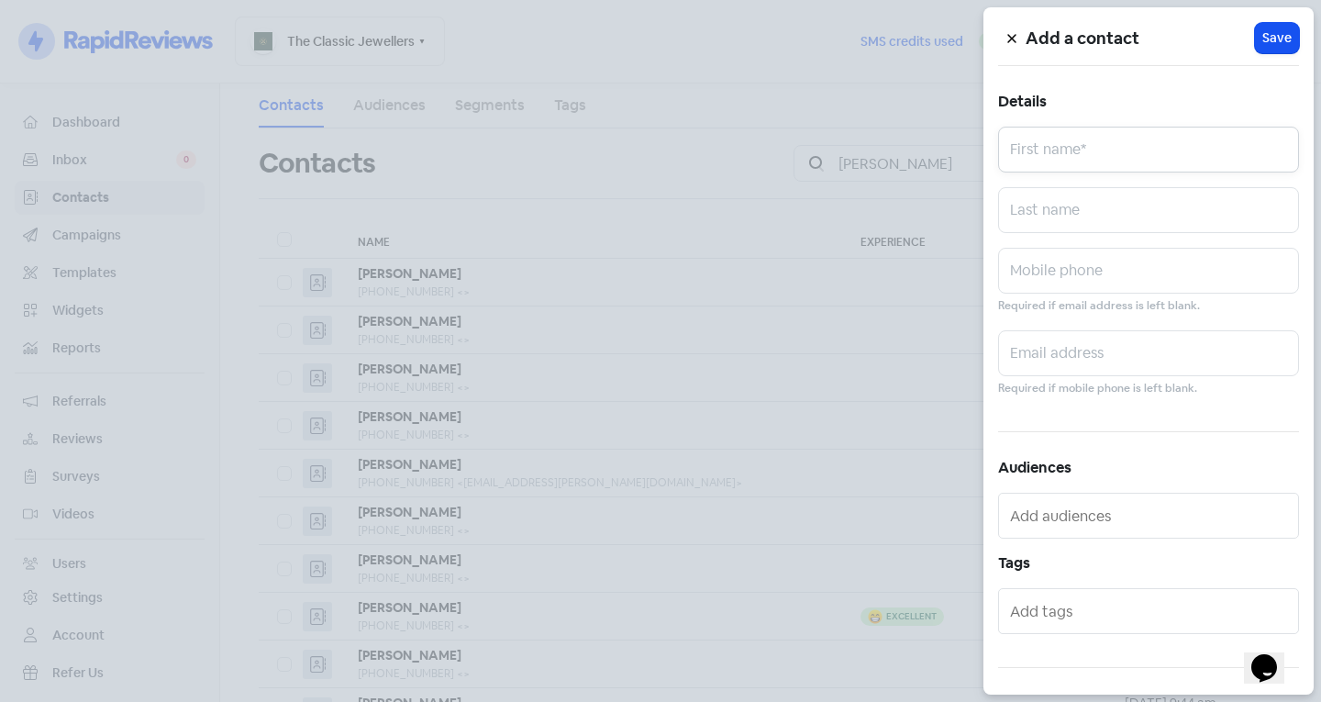
click at [1074, 133] on input "text" at bounding box center [1148, 150] width 301 height 46
type input "Ella"
drag, startPoint x: 1083, startPoint y: 238, endPoint x: 1085, endPoint y: 227, distance: 11.2
click at [1084, 238] on div "Add a contact Icon For Loading Save Details Ella First name* Last name Mobile p…" at bounding box center [1148, 350] width 330 height 687
click at [1085, 227] on input "text" at bounding box center [1148, 210] width 301 height 46
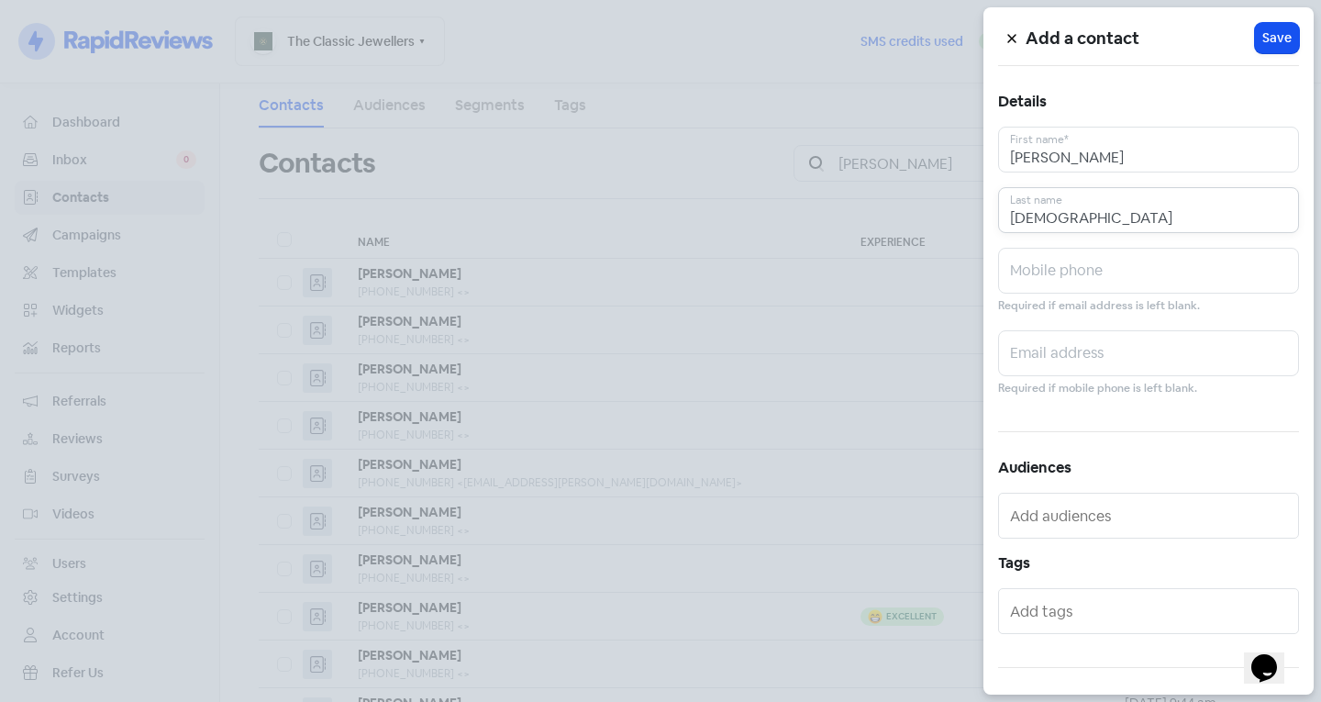
type input "Dnistriansky"
click at [1080, 255] on input "text" at bounding box center [1148, 271] width 301 height 46
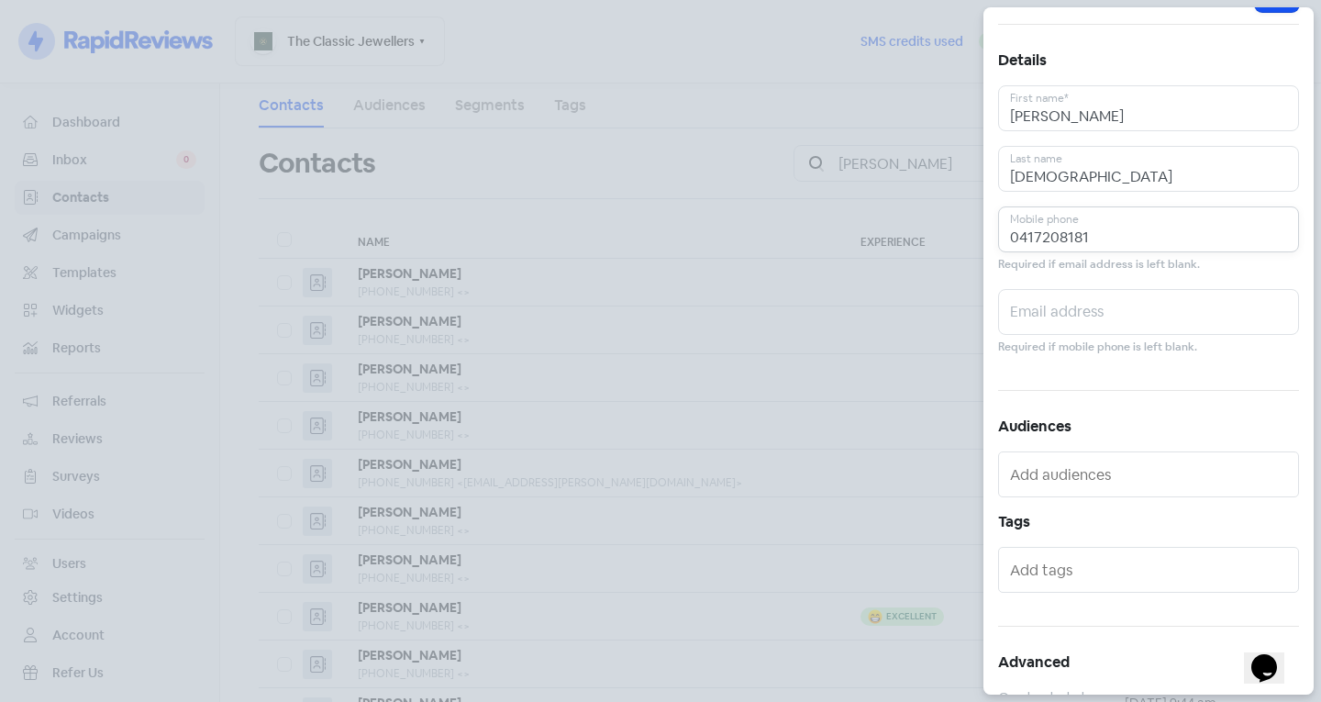
scroll to position [101, 0]
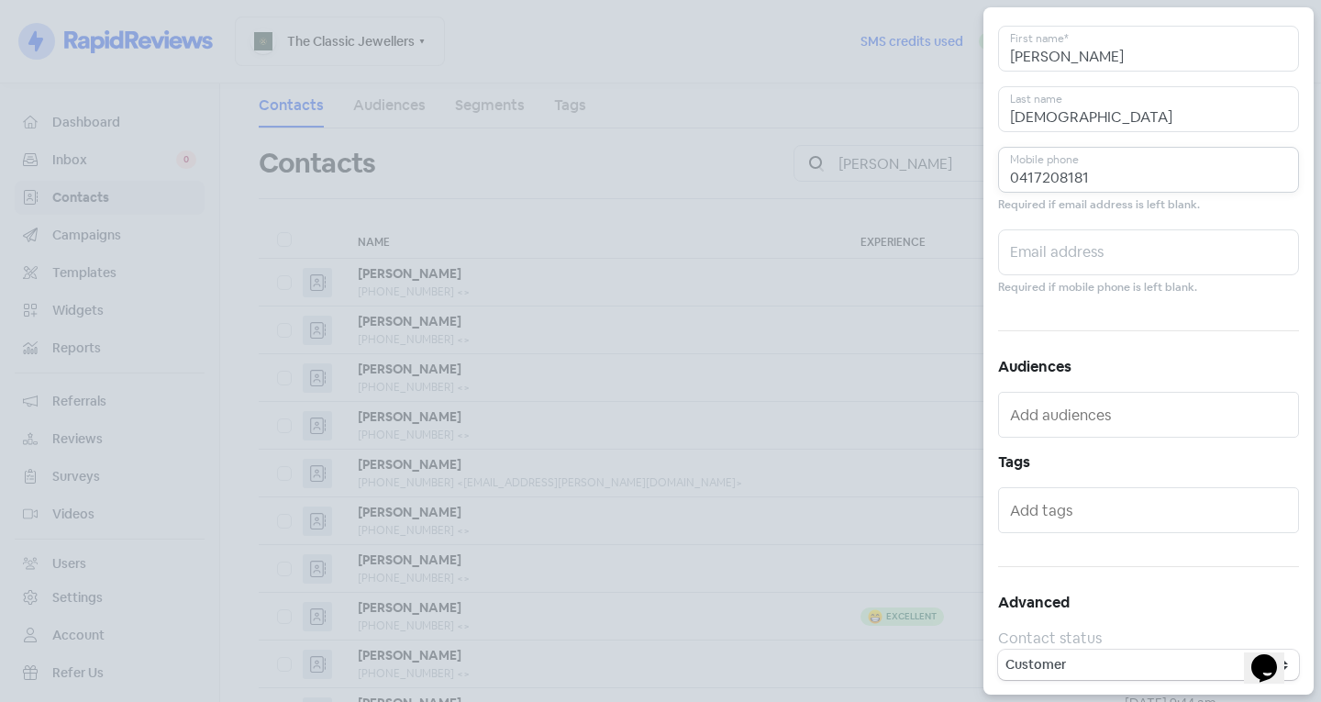
type input "0417208181"
click at [1067, 503] on input "text" at bounding box center [1150, 509] width 281 height 29
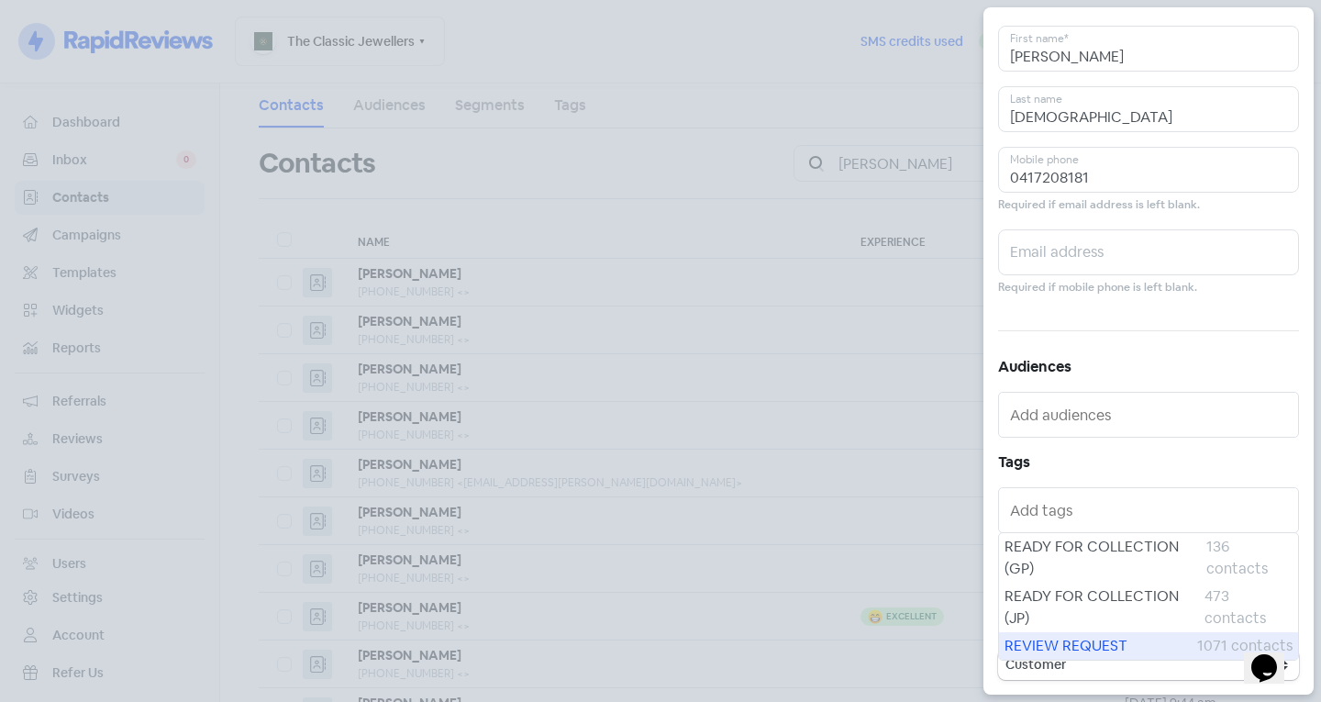
click at [1102, 641] on span "REVIEW REQUEST" at bounding box center [1100, 646] width 193 height 22
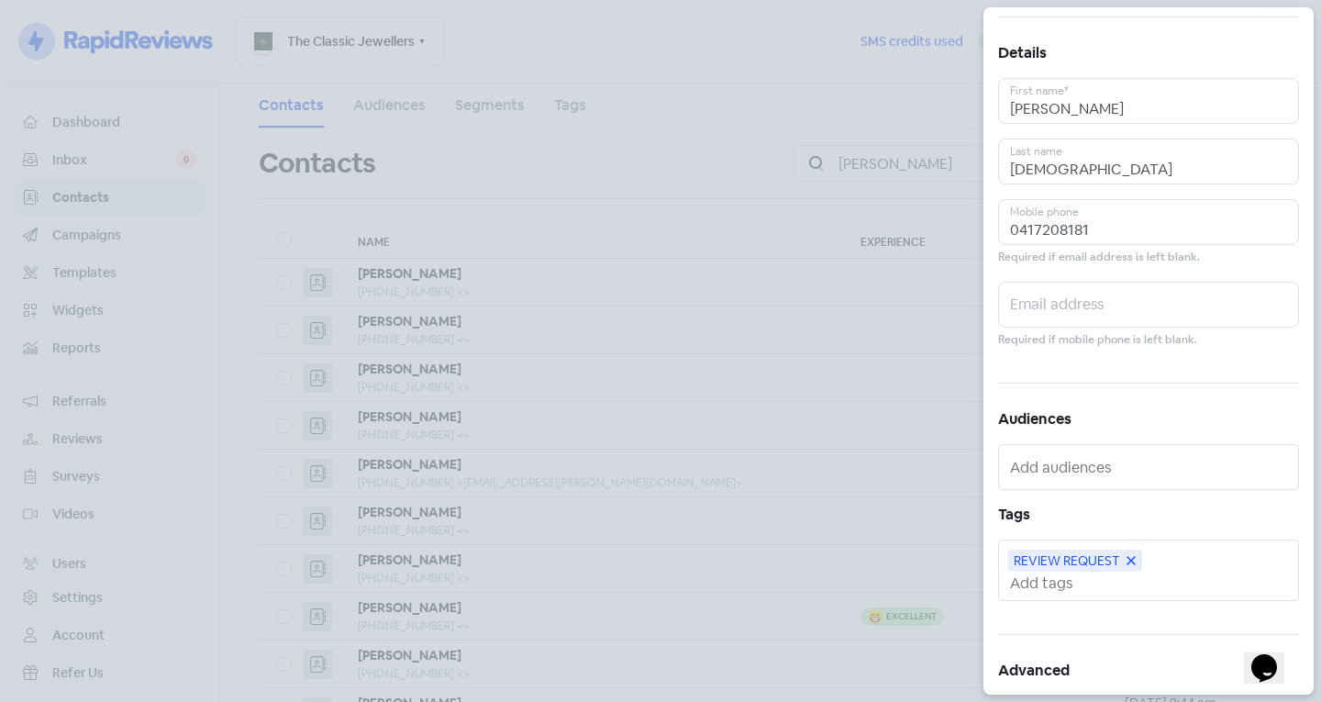
scroll to position [0, 0]
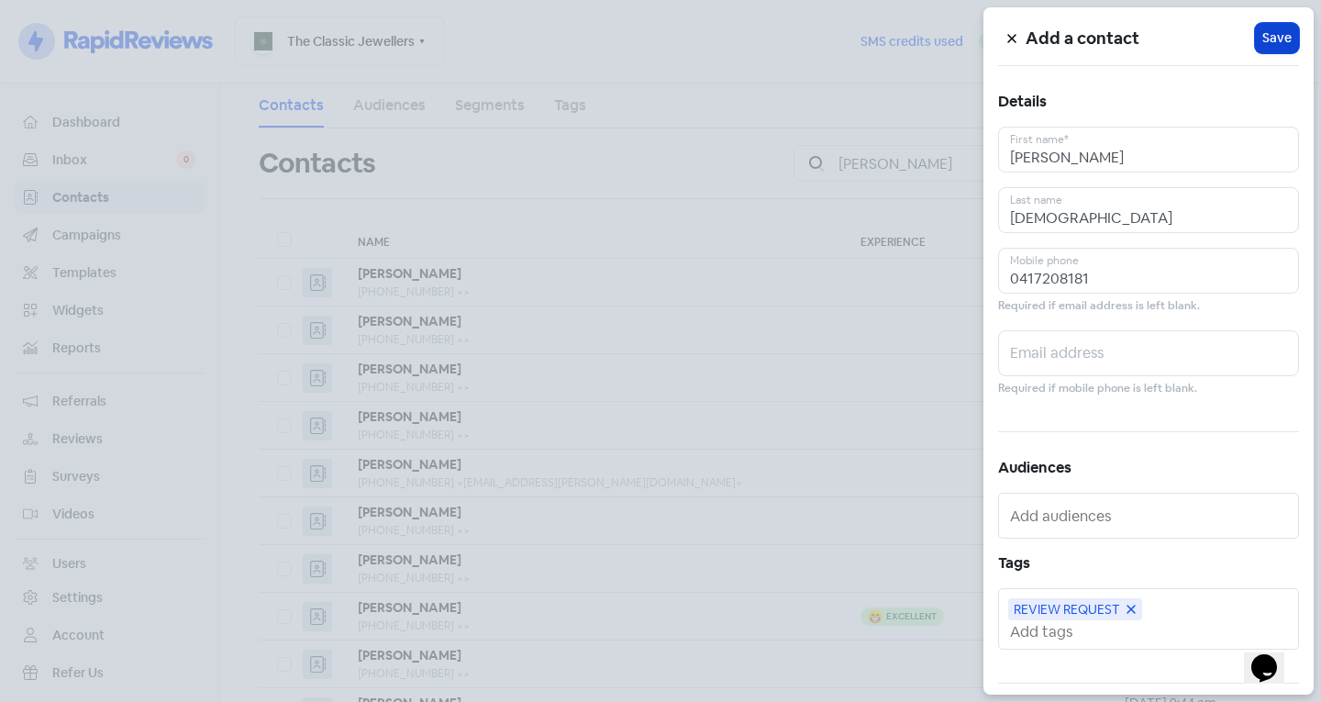
click at [1278, 32] on span "Save" at bounding box center [1276, 37] width 29 height 19
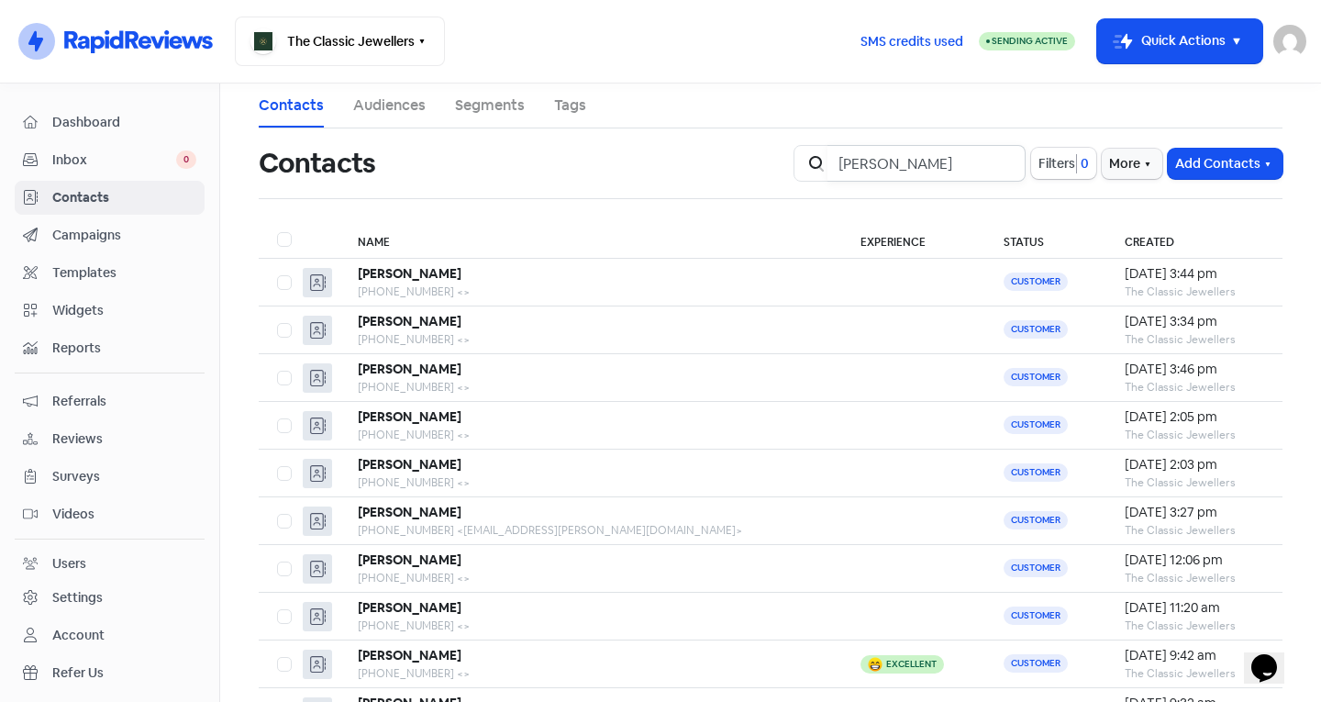
click at [996, 161] on input "Ella" at bounding box center [926, 163] width 198 height 37
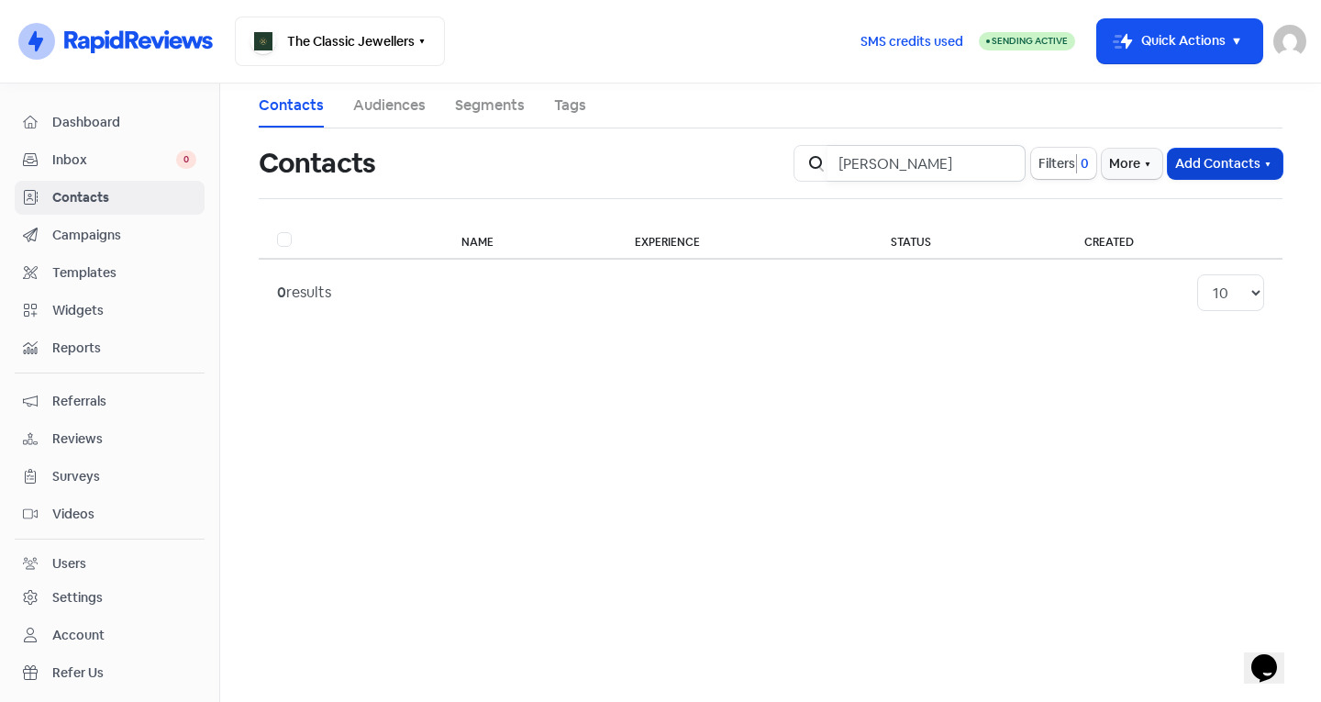
type input "pilar"
click at [1219, 163] on button "Add Contacts" at bounding box center [1224, 164] width 115 height 30
click at [1200, 215] on button "Add a contact" at bounding box center [1175, 203] width 214 height 37
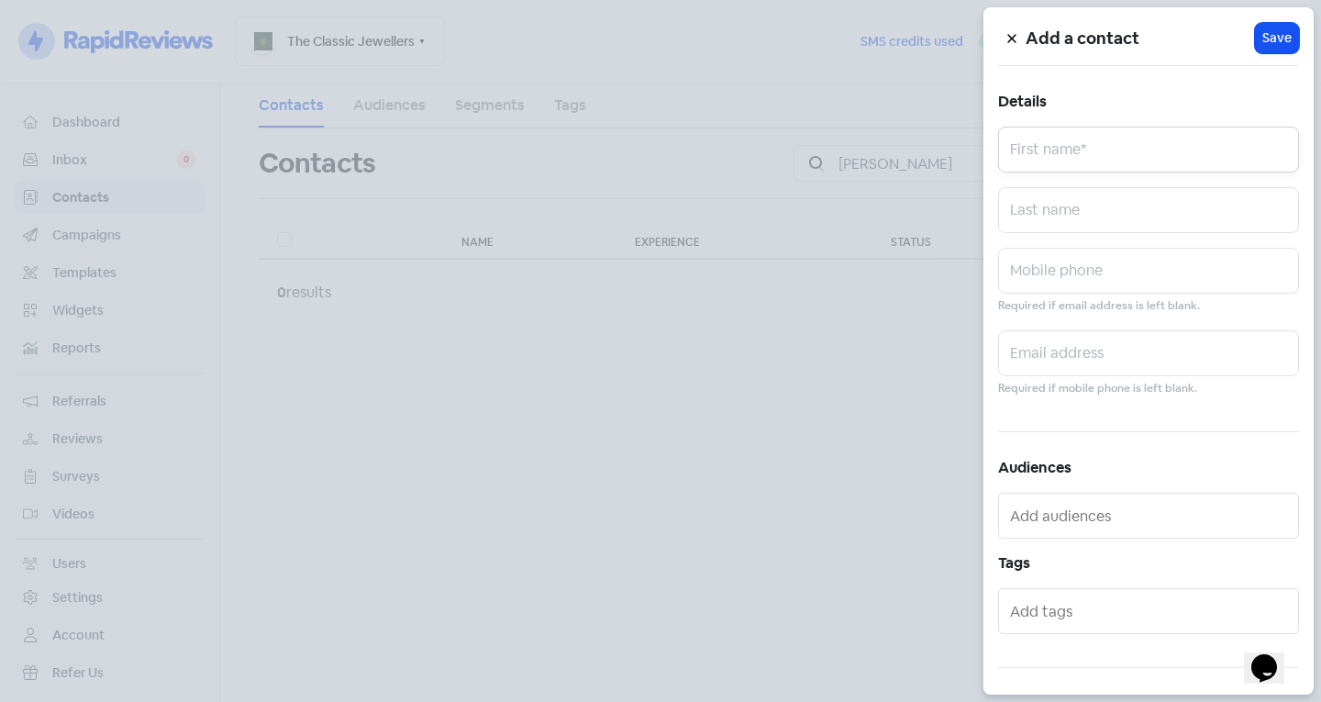
click at [1136, 146] on input "text" at bounding box center [1148, 150] width 301 height 46
type input "Pilar"
click at [1106, 218] on input "text" at bounding box center [1148, 210] width 301 height 46
type input "Talero"
click at [1068, 267] on input "text" at bounding box center [1148, 271] width 301 height 46
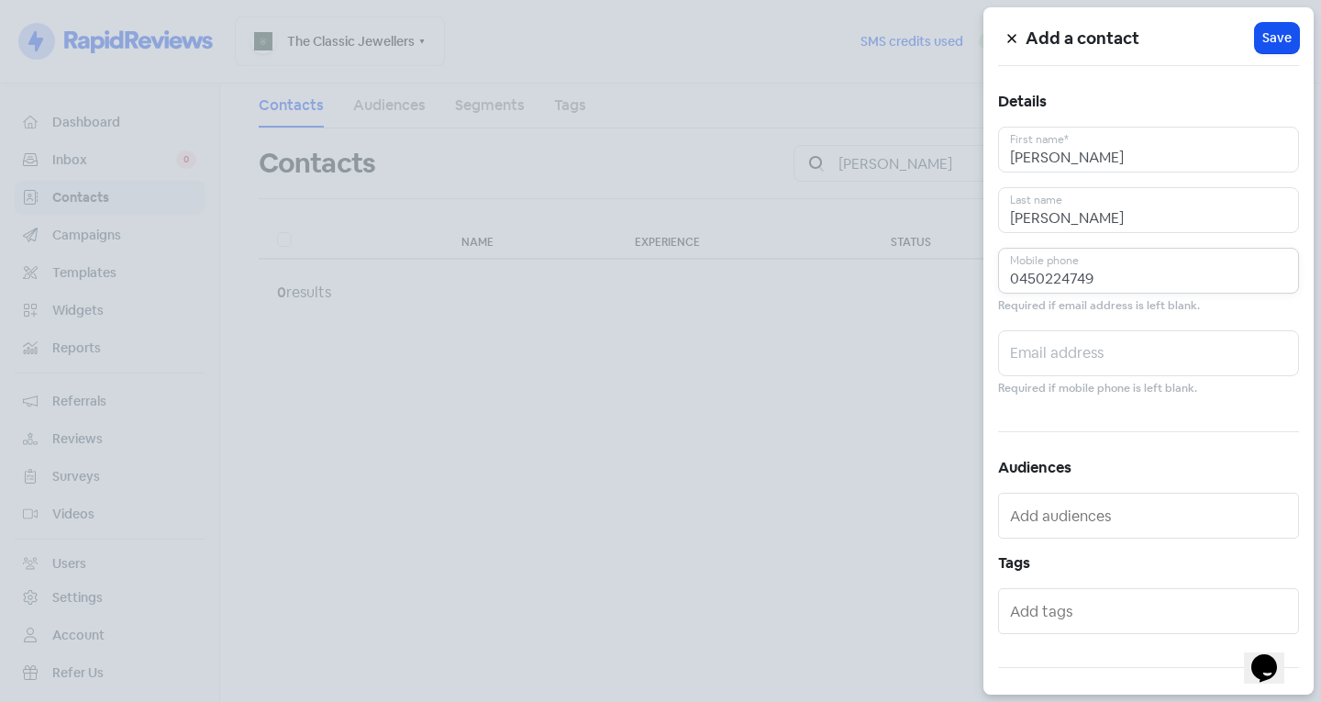
type input "0450224749"
click at [1041, 602] on input "text" at bounding box center [1150, 610] width 281 height 29
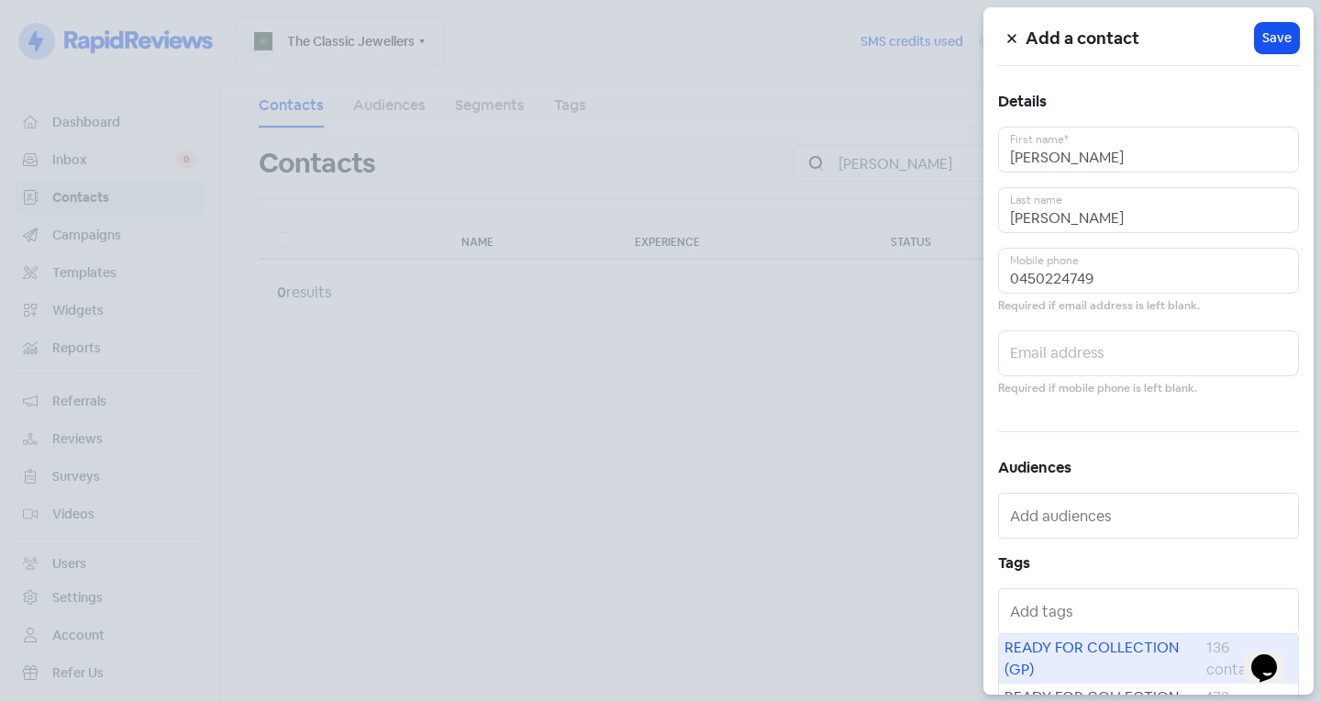
scroll to position [101, 0]
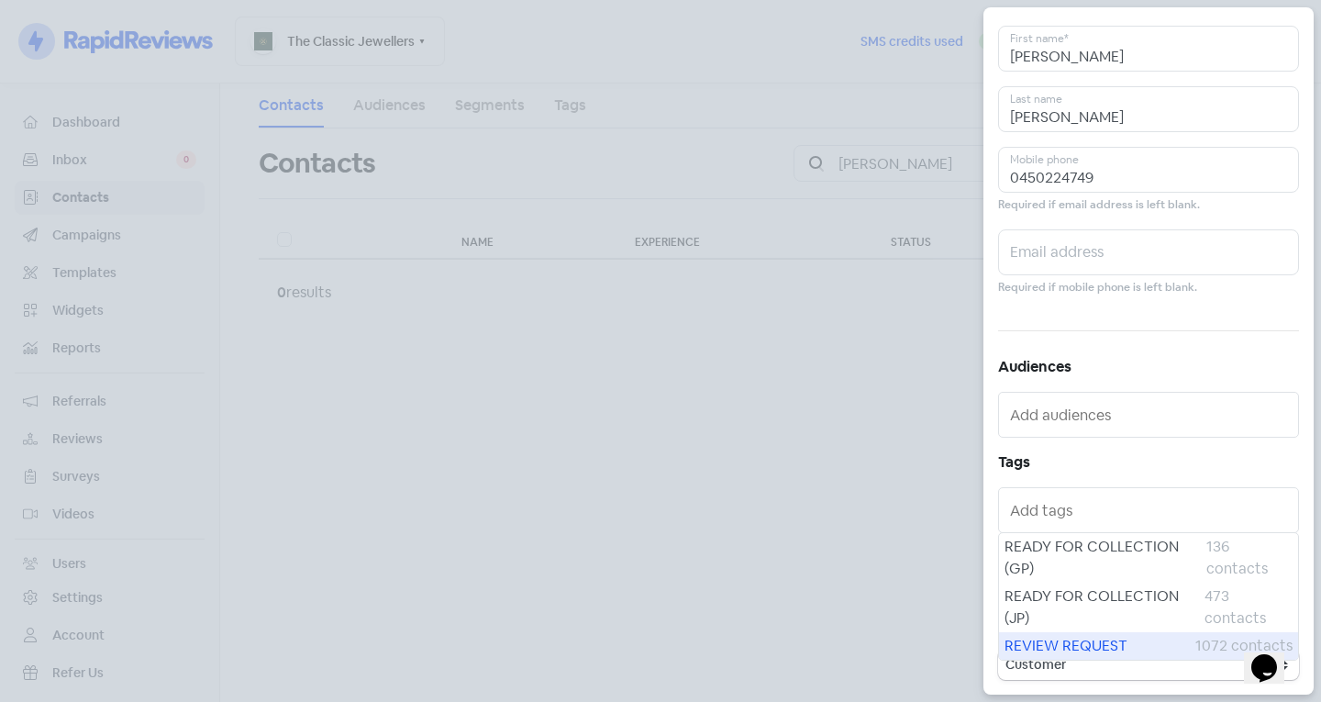
click at [1059, 642] on span "REVIEW REQUEST" at bounding box center [1099, 646] width 191 height 22
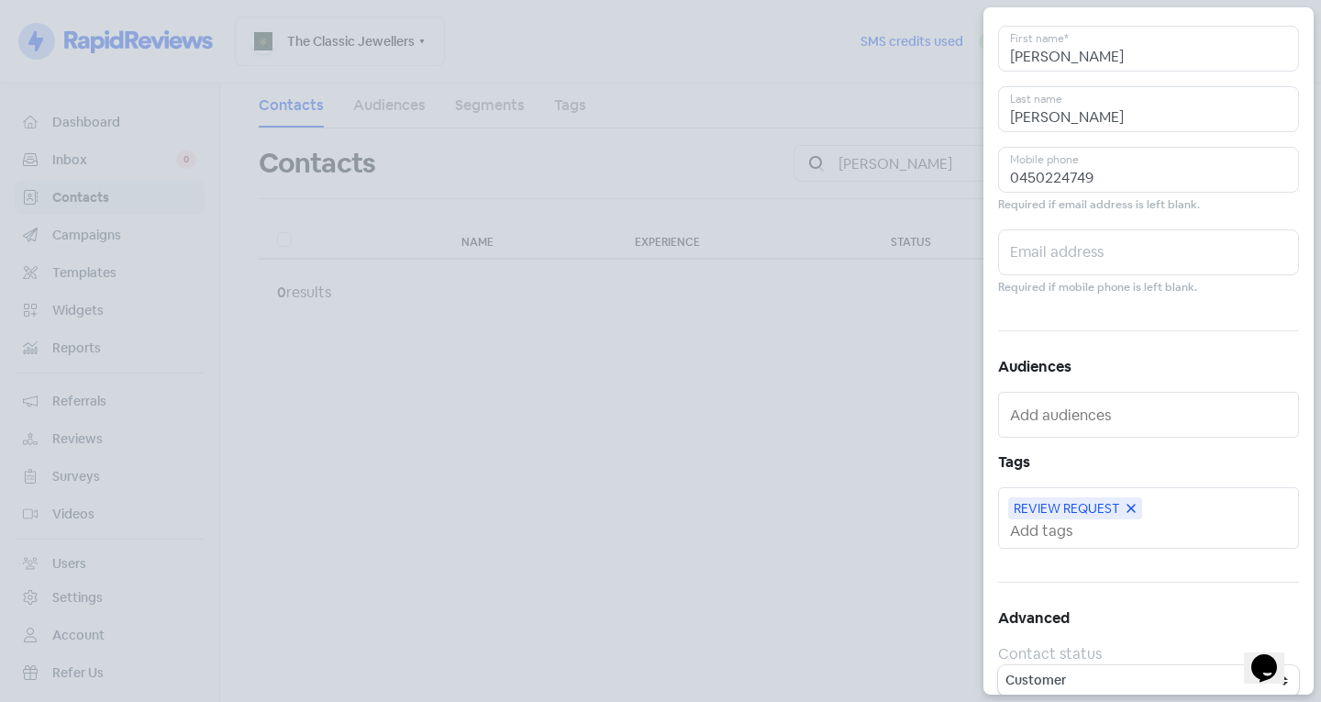
scroll to position [0, 0]
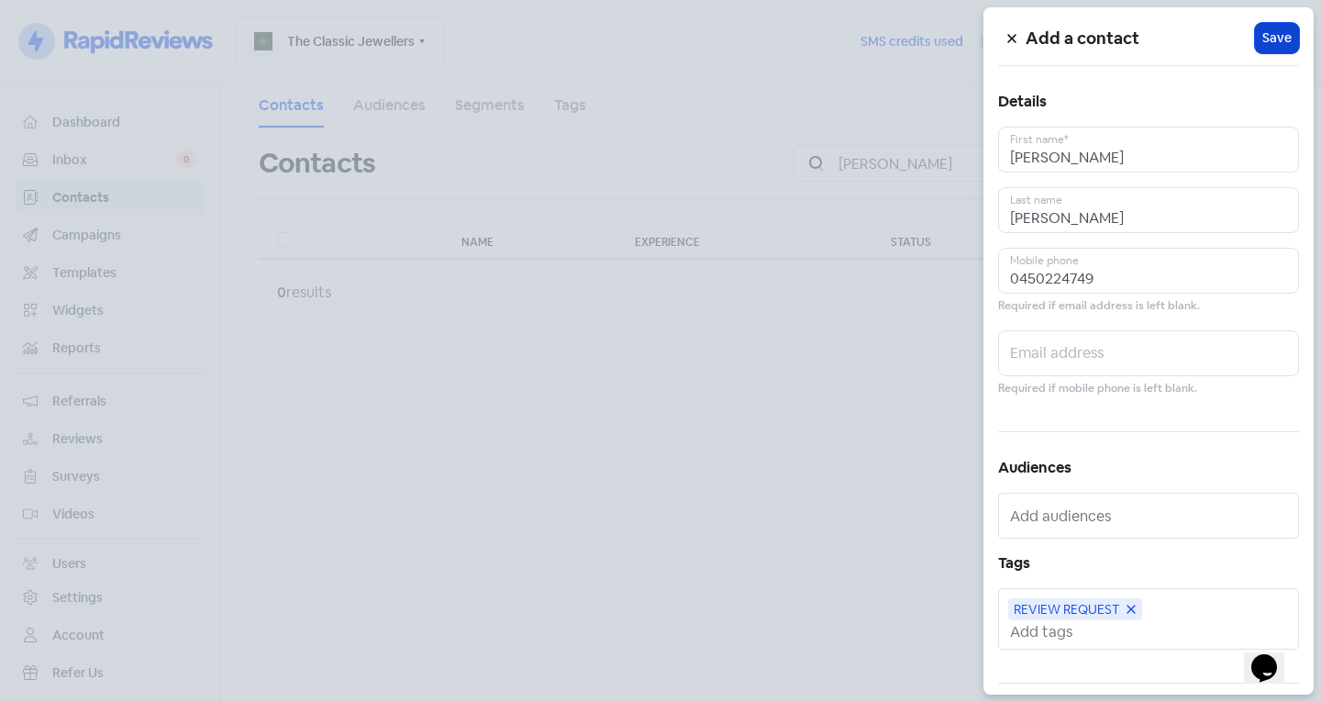
click at [1255, 44] on button "Icon For Loading Save" at bounding box center [1277, 38] width 44 height 30
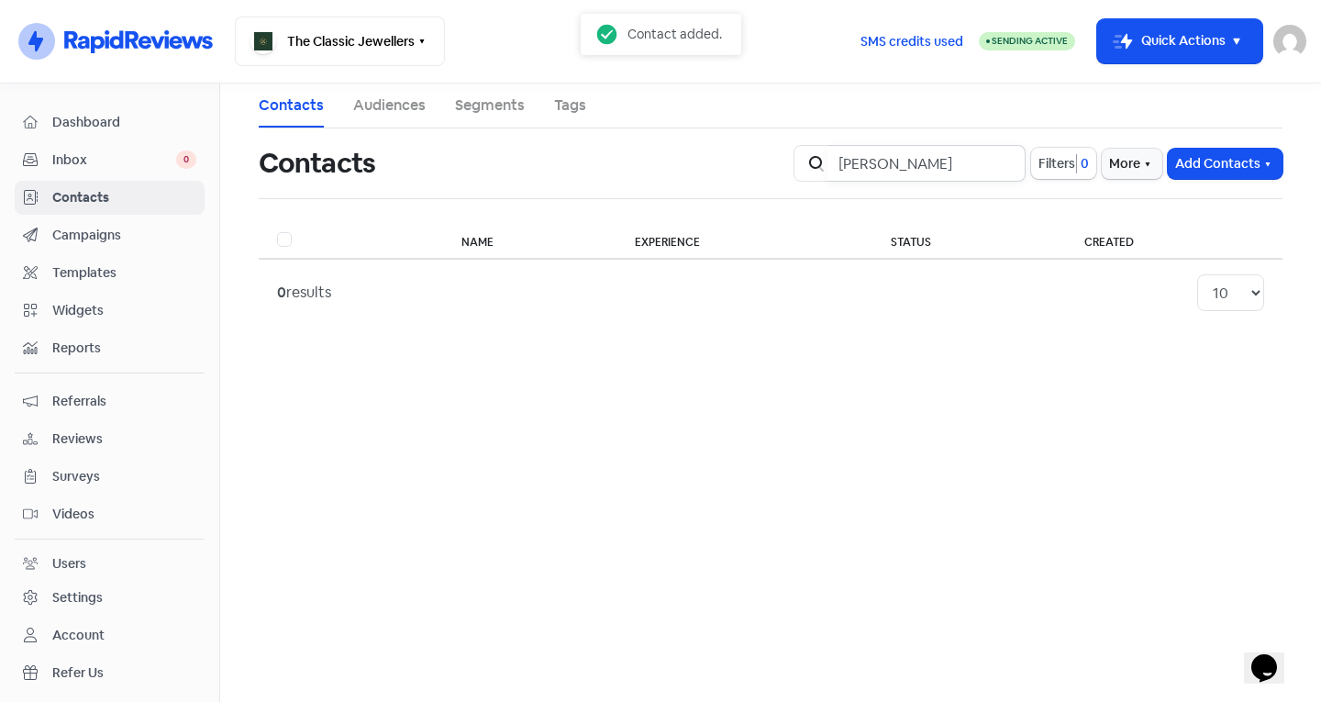
click at [1001, 159] on input "pilar" at bounding box center [926, 163] width 198 height 37
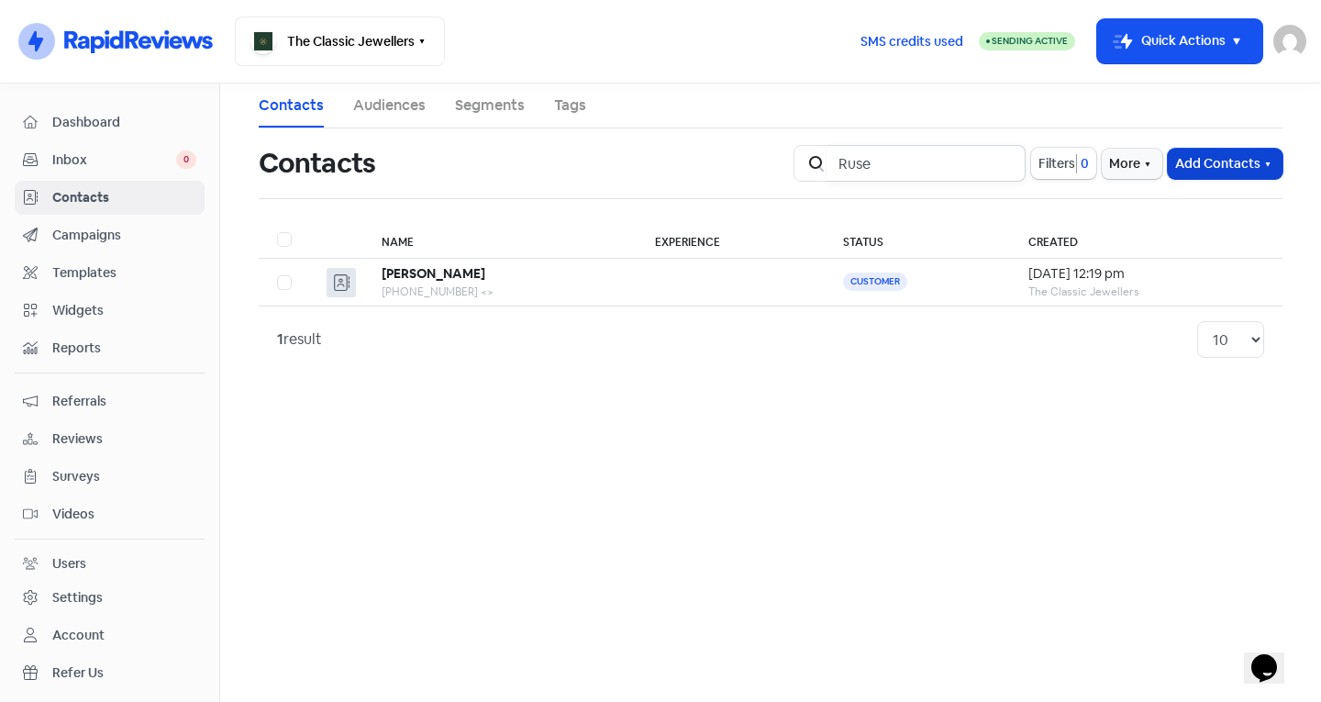
type input "Ruse"
click at [1190, 162] on button "Add Contacts" at bounding box center [1224, 164] width 115 height 30
click at [1156, 198] on button "Add a contact" at bounding box center [1175, 203] width 214 height 37
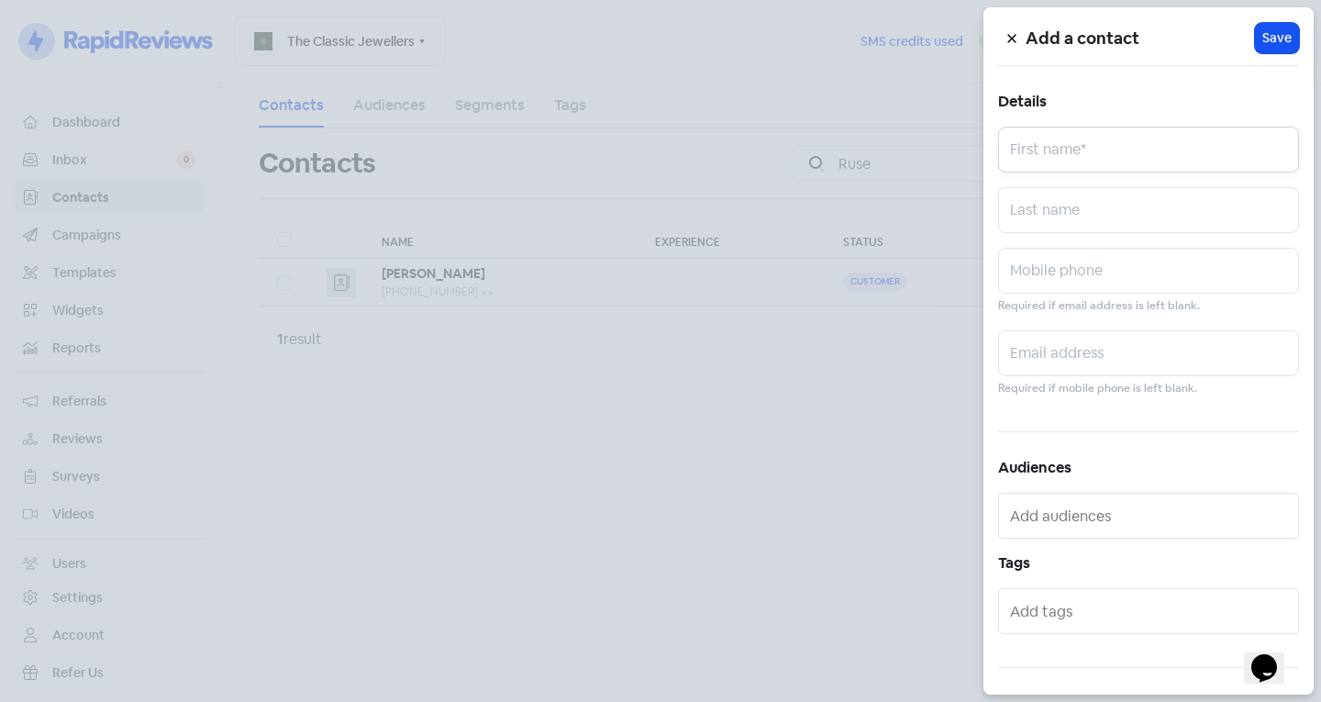
click at [1115, 159] on input "text" at bounding box center [1148, 150] width 301 height 46
type input "Russell"
click at [1061, 223] on input "text" at bounding box center [1148, 210] width 301 height 46
click at [1061, 267] on input "text" at bounding box center [1148, 271] width 301 height 46
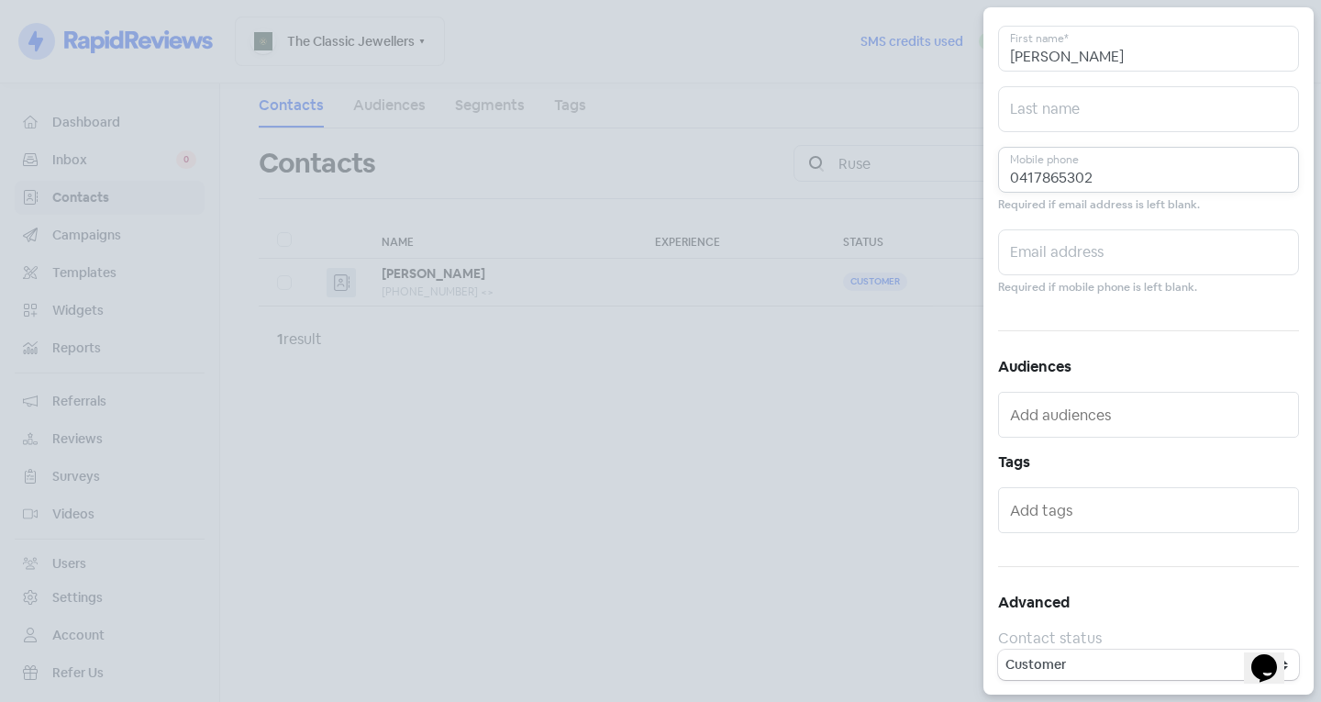
type input "0417865302"
drag, startPoint x: 1112, startPoint y: 509, endPoint x: 1111, endPoint y: 522, distance: 12.9
click at [1112, 509] on input "text" at bounding box center [1150, 509] width 281 height 29
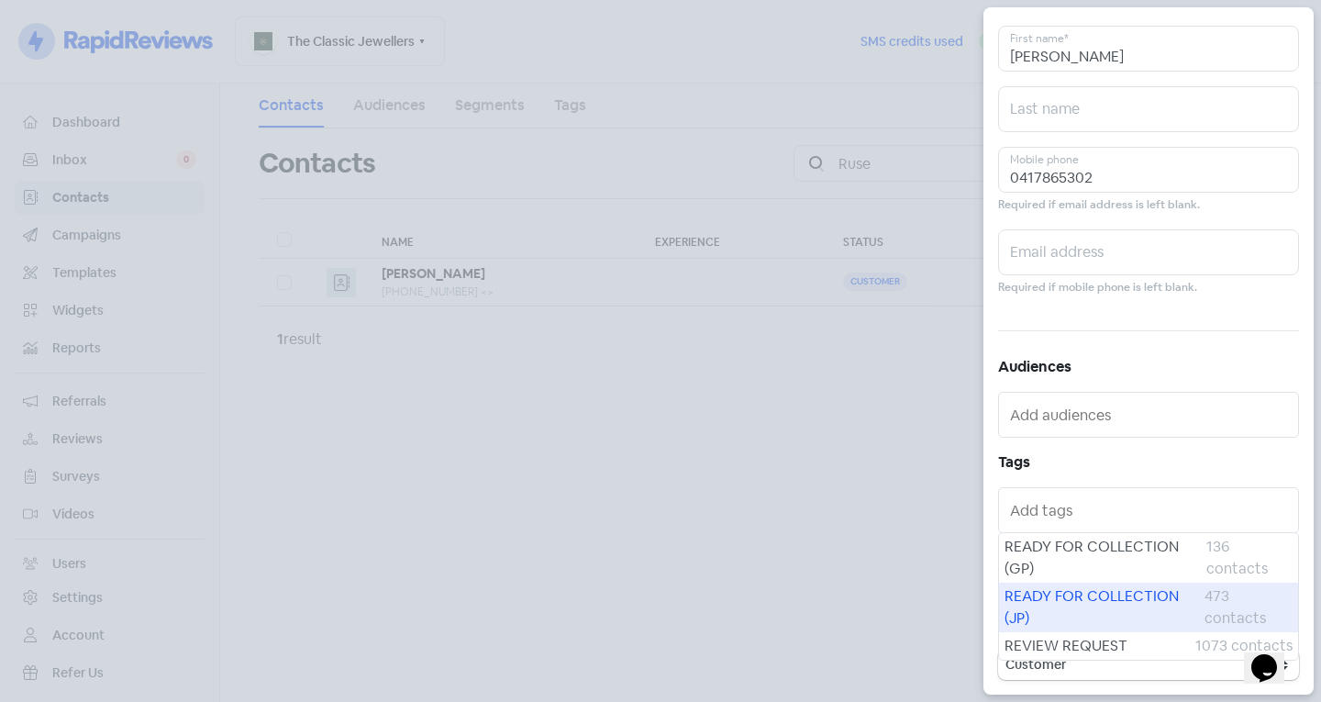
click at [1056, 638] on span "REVIEW REQUEST" at bounding box center [1099, 646] width 191 height 22
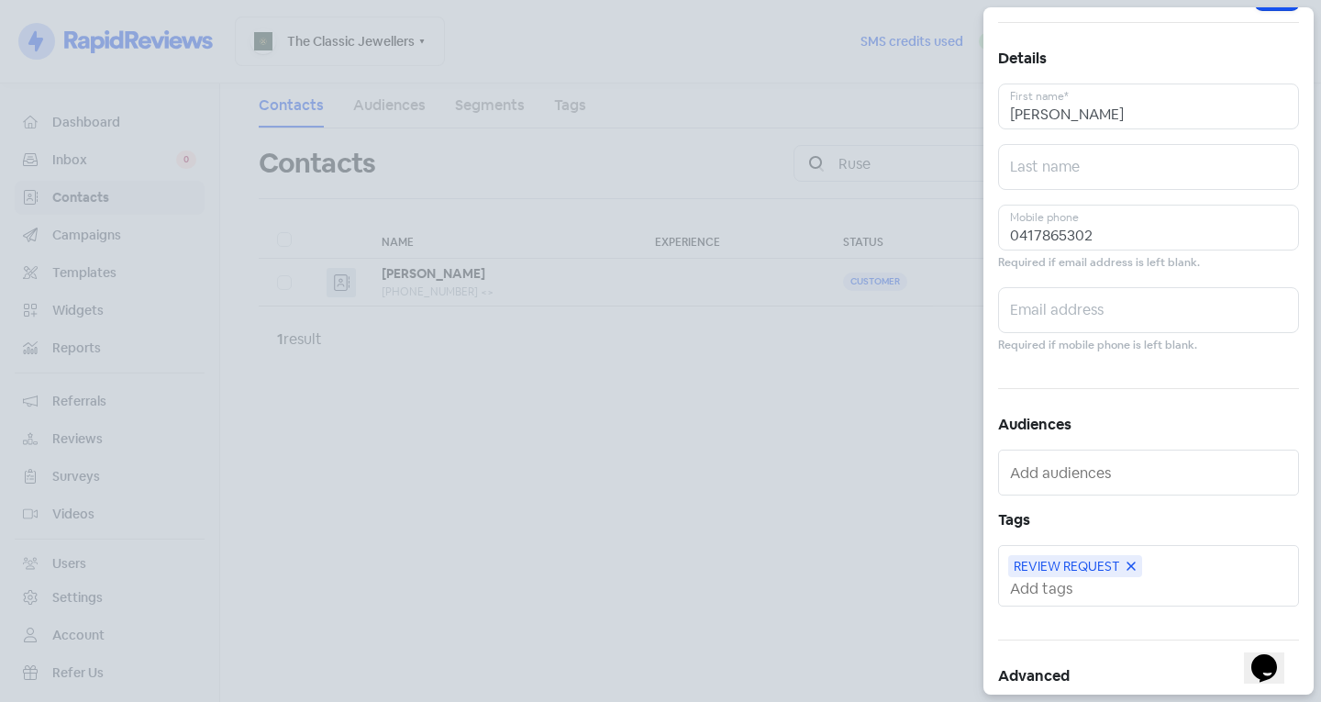
scroll to position [0, 0]
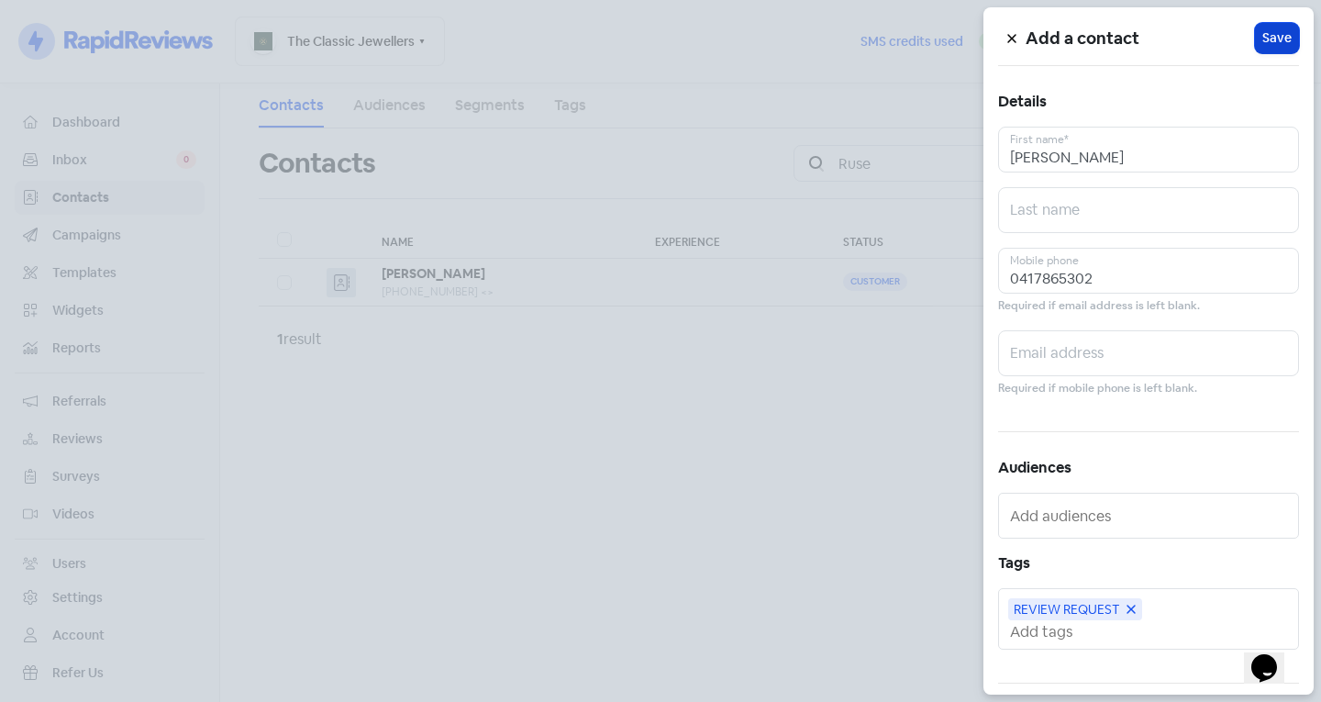
click at [1262, 40] on span "Save" at bounding box center [1276, 37] width 29 height 19
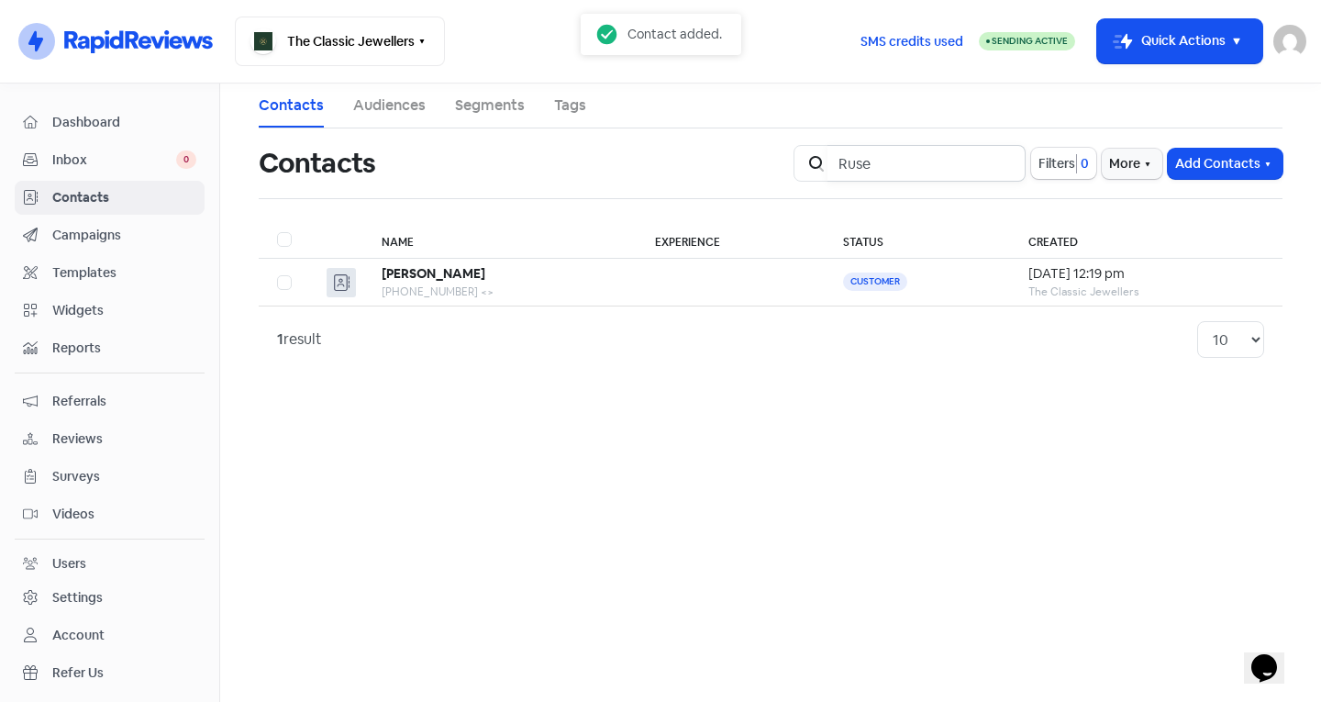
click at [1002, 164] on input "Ruse" at bounding box center [926, 163] width 198 height 37
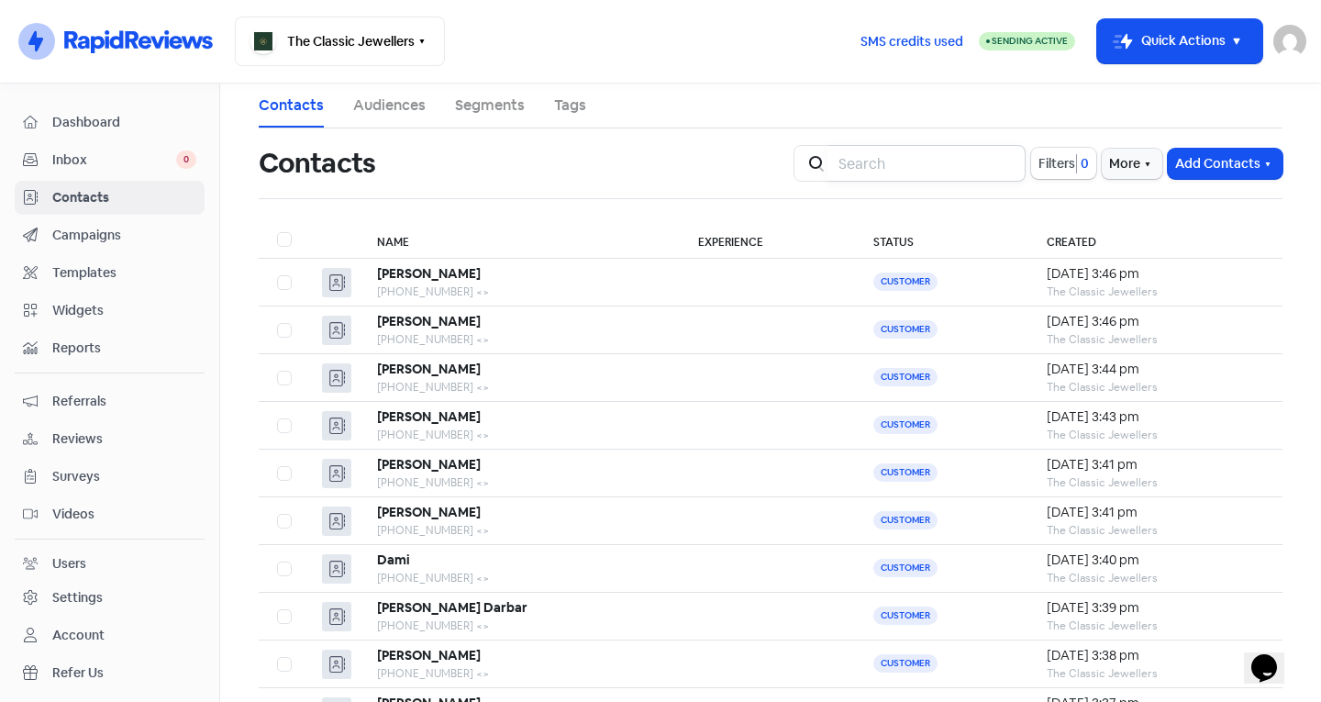
click at [993, 160] on input "search" at bounding box center [926, 163] width 198 height 37
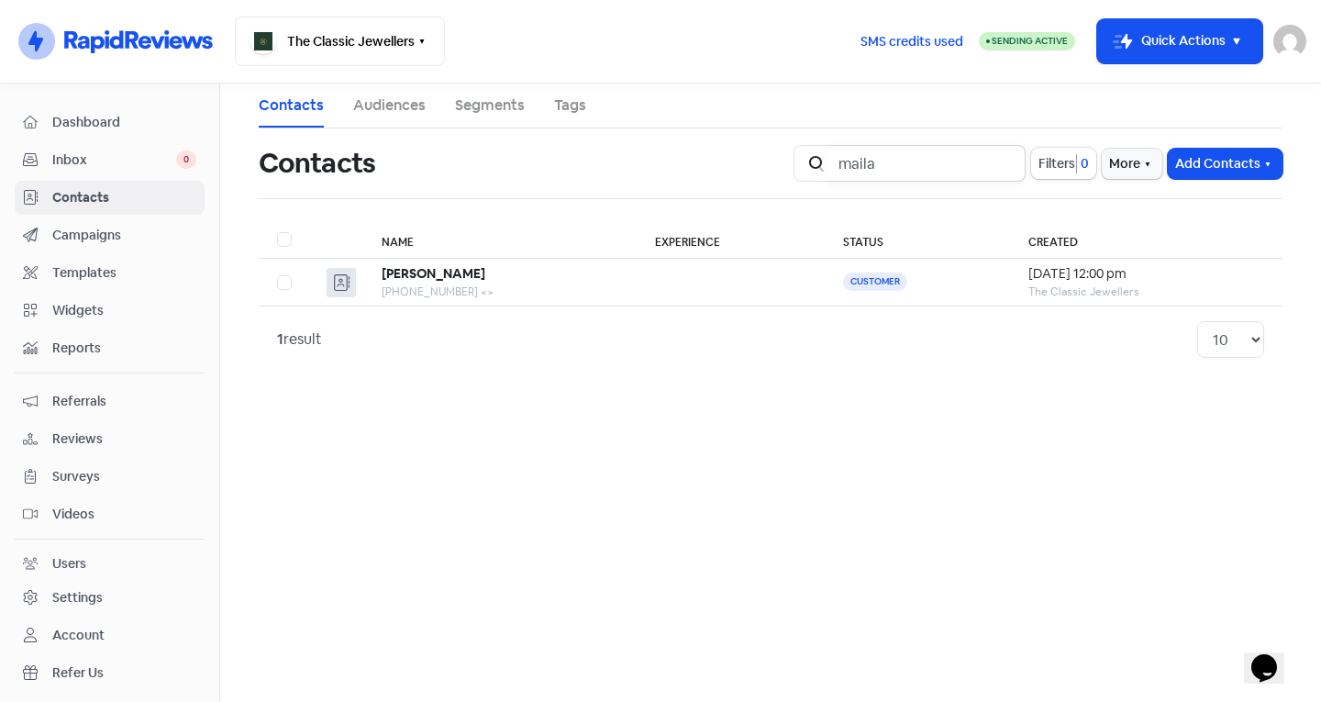
type input "maila"
click at [712, 257] on th "Experience" at bounding box center [730, 240] width 188 height 38
click at [703, 269] on td at bounding box center [730, 283] width 188 height 48
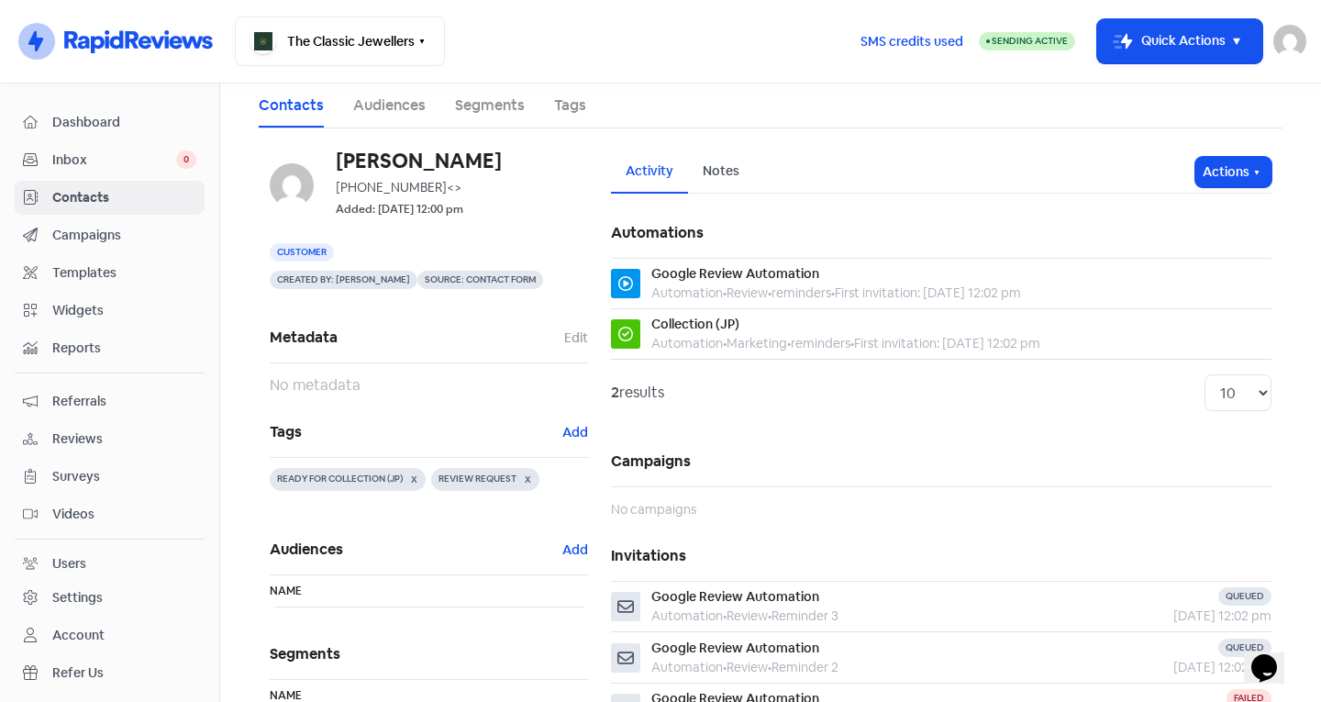
scroll to position [246, 0]
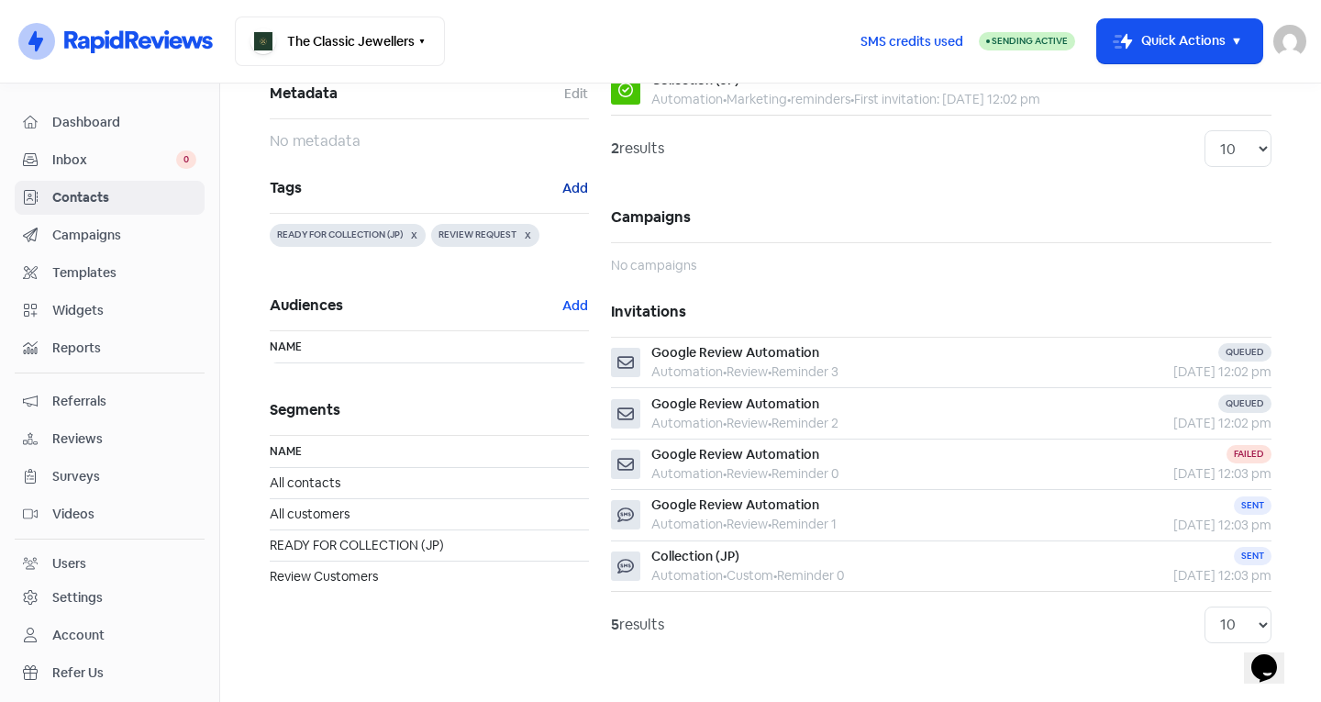
click at [570, 182] on button "Add" at bounding box center [575, 188] width 28 height 21
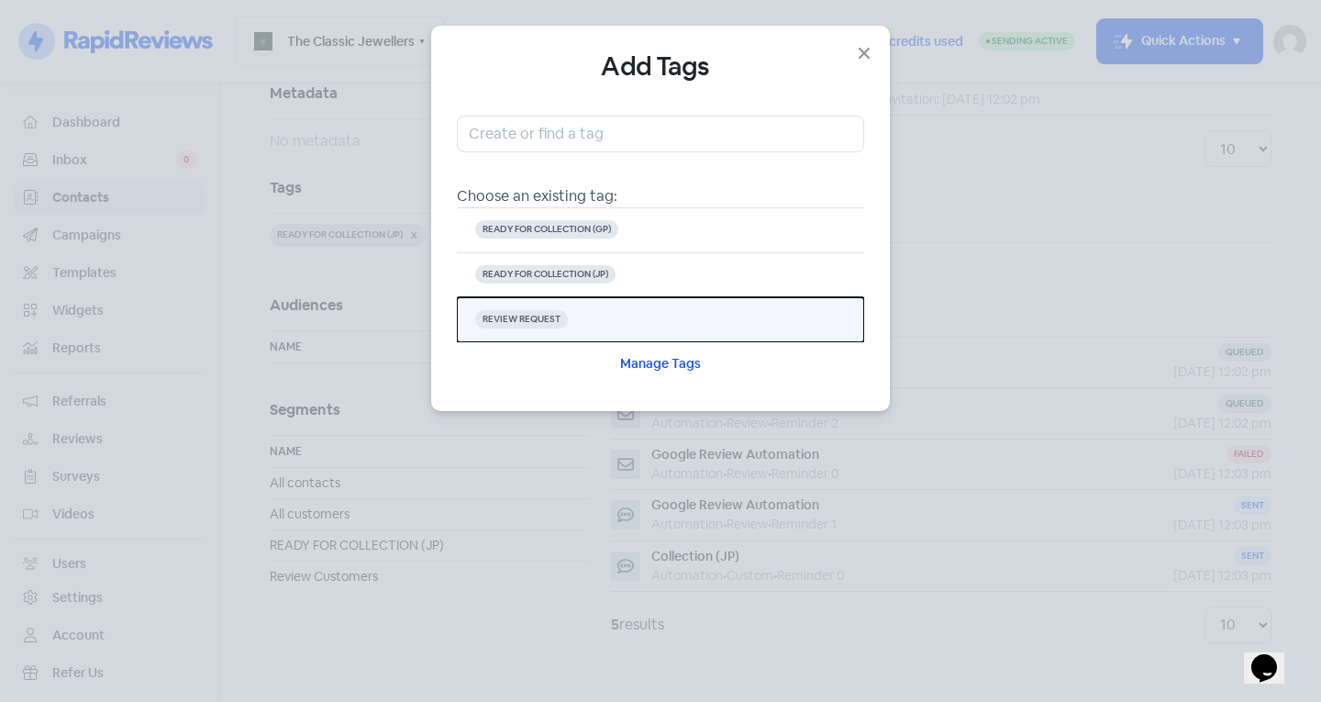
click at [634, 311] on button "REVIEW REQUEST" at bounding box center [660, 319] width 407 height 45
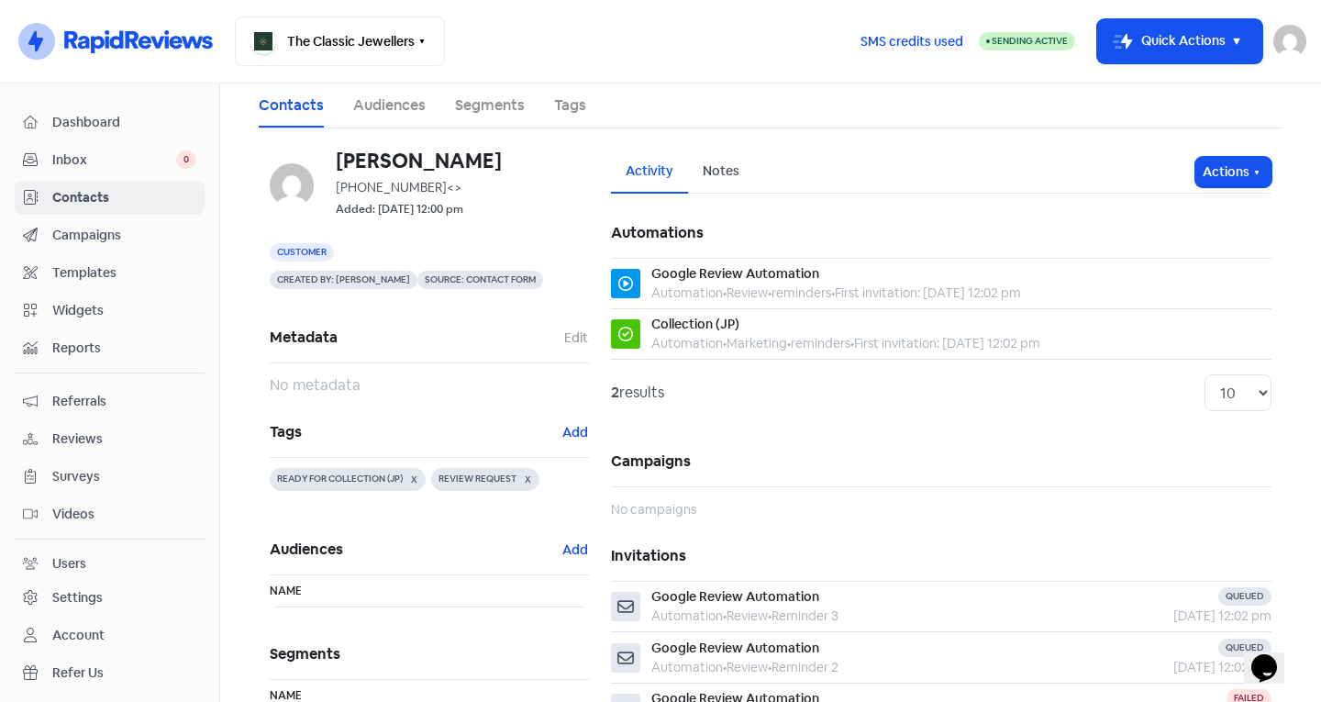
click at [137, 200] on span "Contacts" at bounding box center [124, 197] width 144 height 19
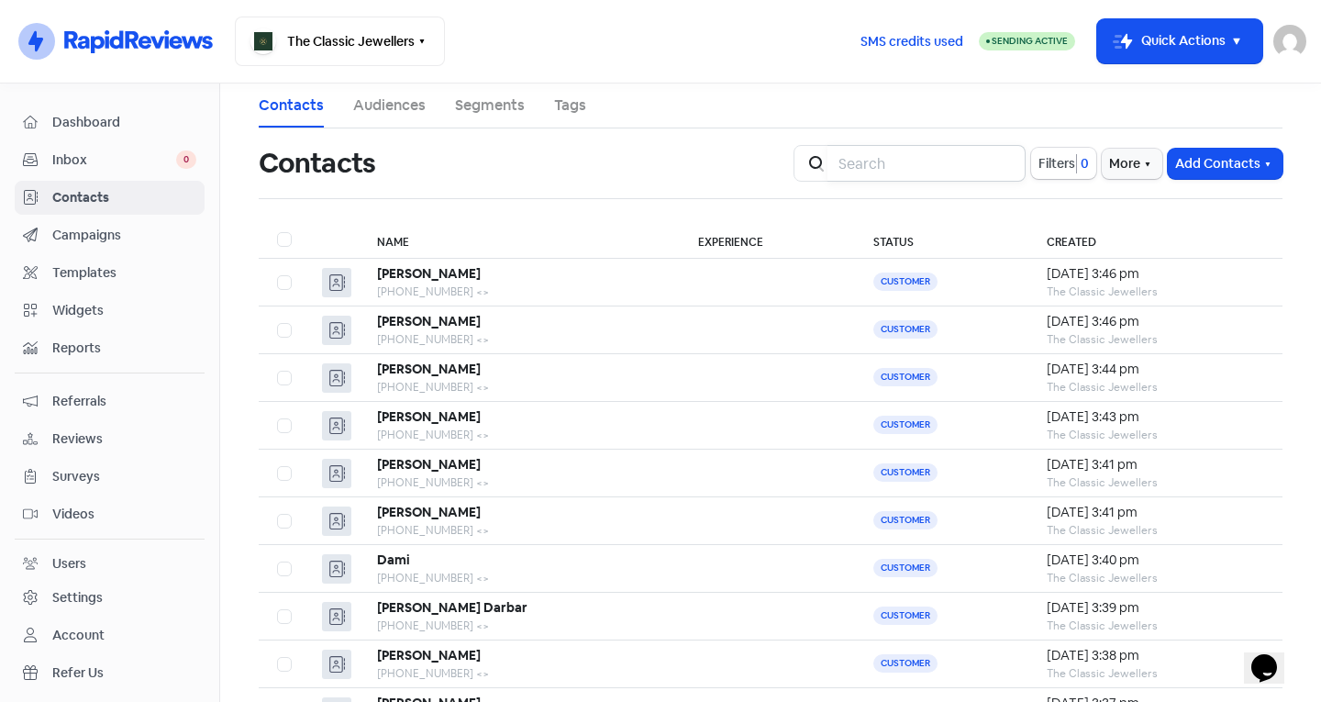
click at [918, 160] on input "search" at bounding box center [926, 163] width 198 height 37
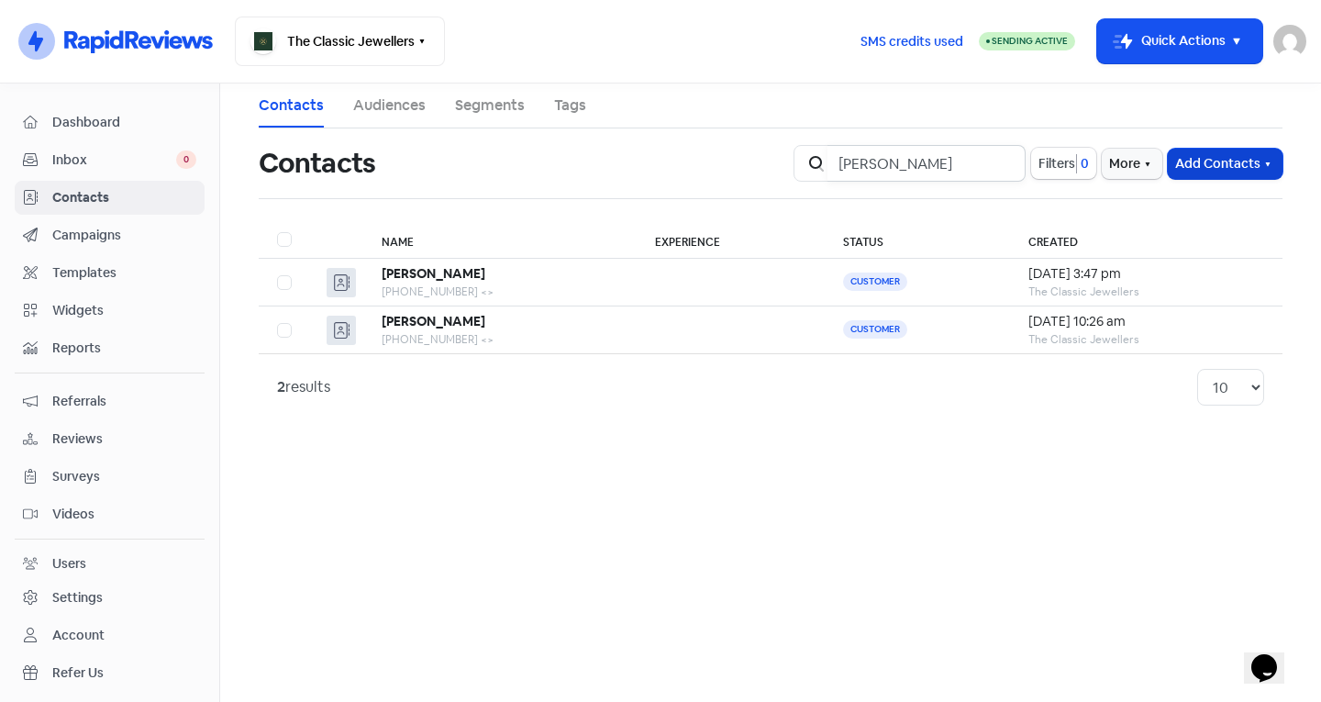
type input "olga"
click at [1170, 170] on button "Add Contacts" at bounding box center [1224, 164] width 115 height 30
click at [1158, 200] on button "Add a contact" at bounding box center [1175, 203] width 214 height 37
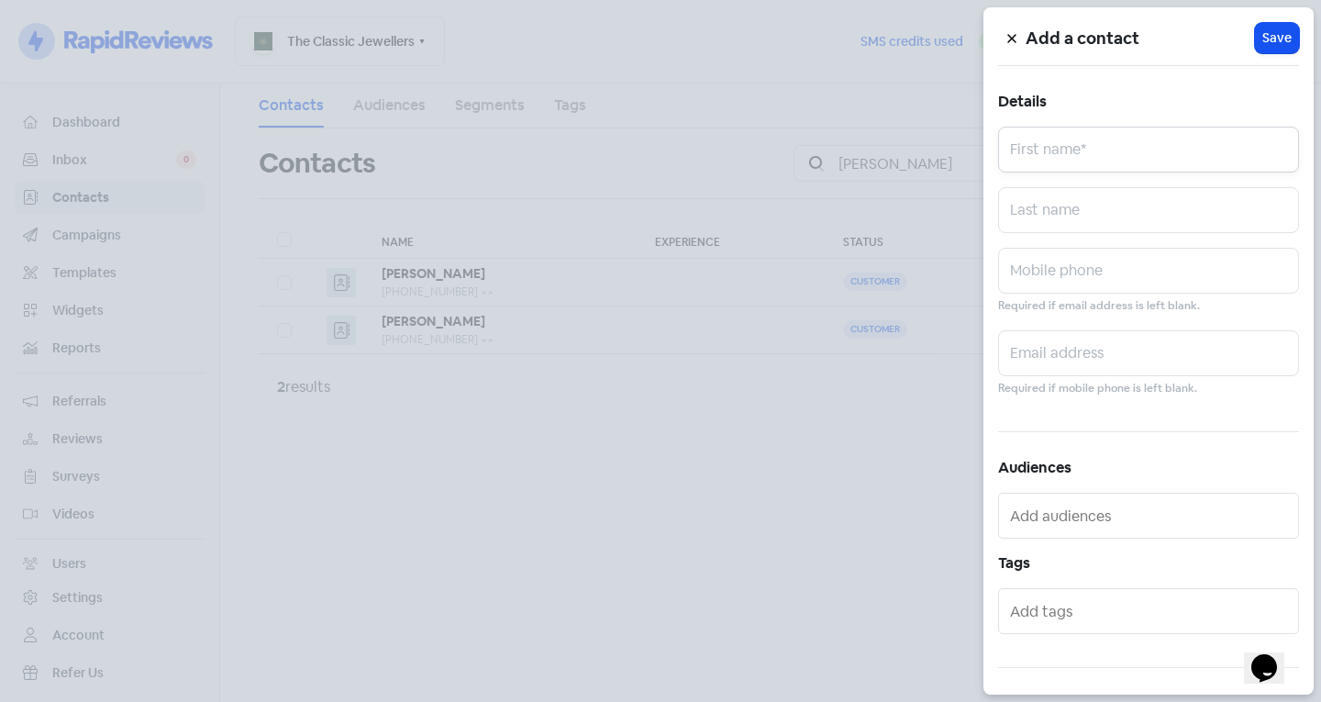
click at [1119, 153] on input "text" at bounding box center [1148, 150] width 301 height 46
type input "Olga"
click at [1068, 202] on input "text" at bounding box center [1148, 210] width 301 height 46
type input "Walkerie"
click at [1090, 270] on input "text" at bounding box center [1148, 271] width 301 height 46
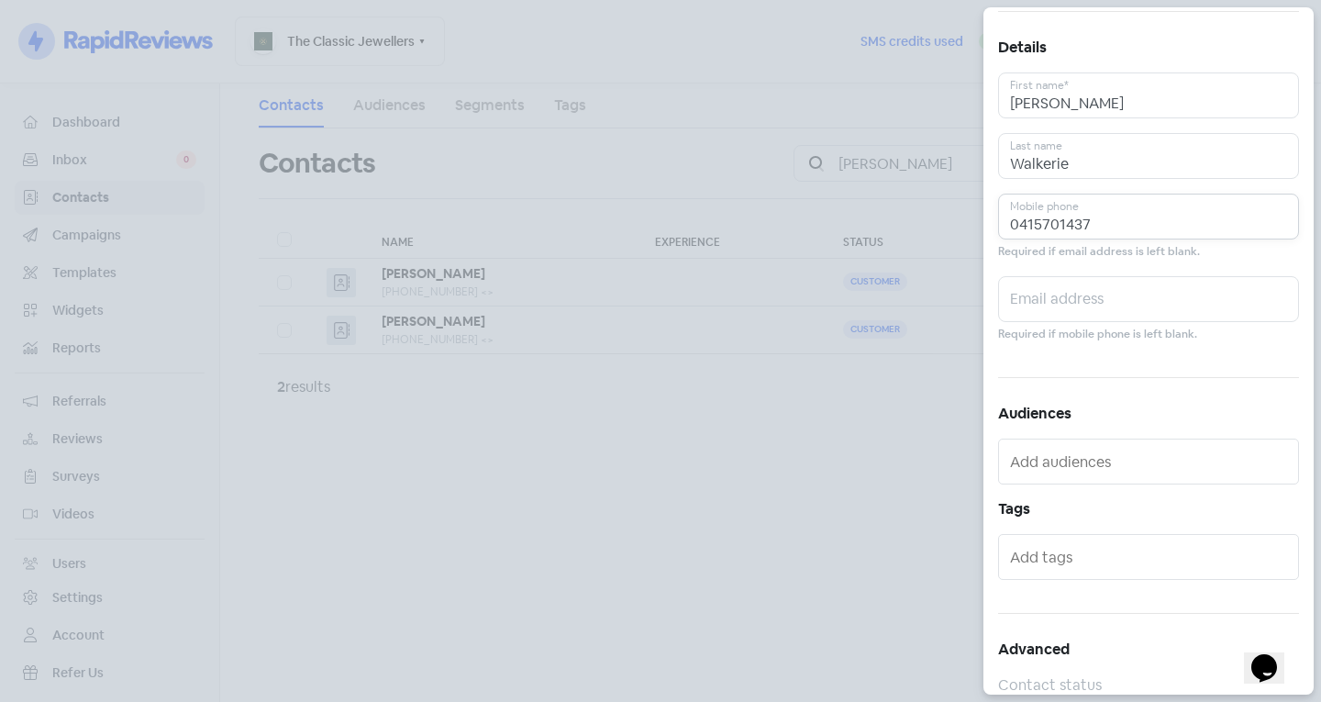
scroll to position [101, 0]
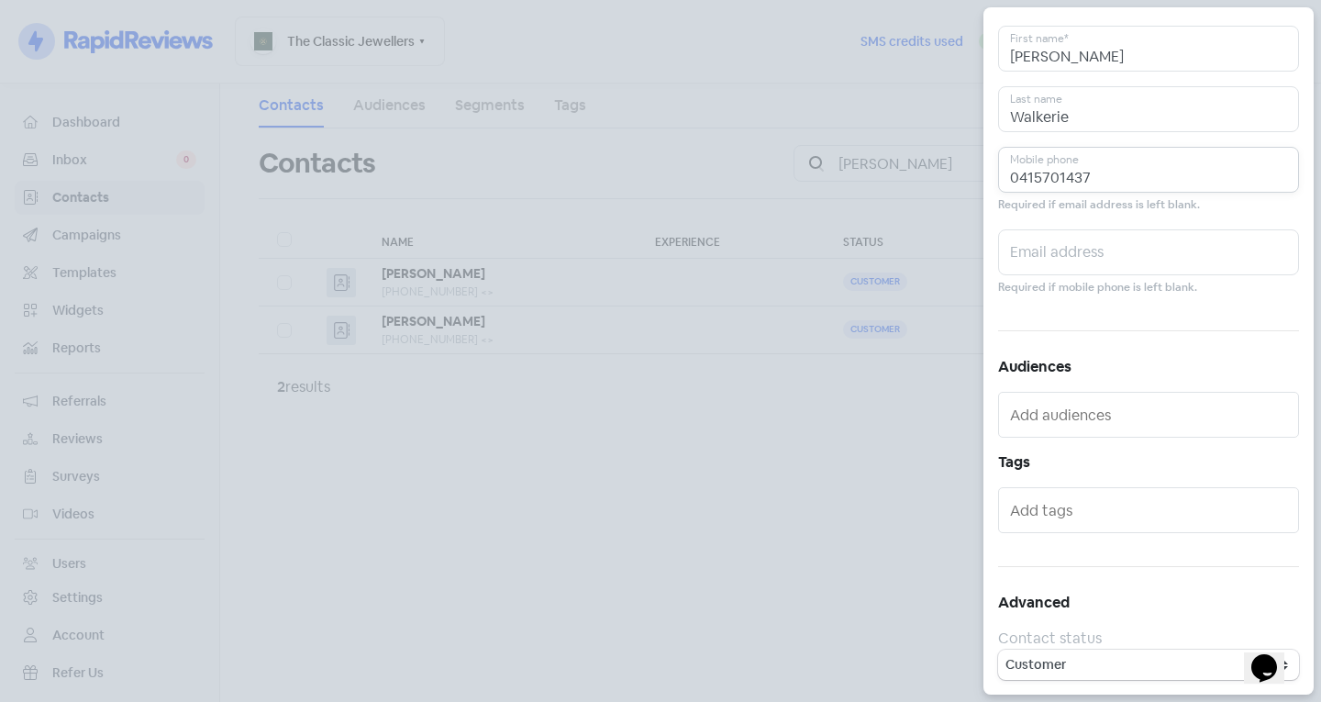
type input "0415701437"
click at [1044, 489] on div at bounding box center [1148, 510] width 301 height 46
click at [1044, 515] on input "text" at bounding box center [1150, 509] width 281 height 29
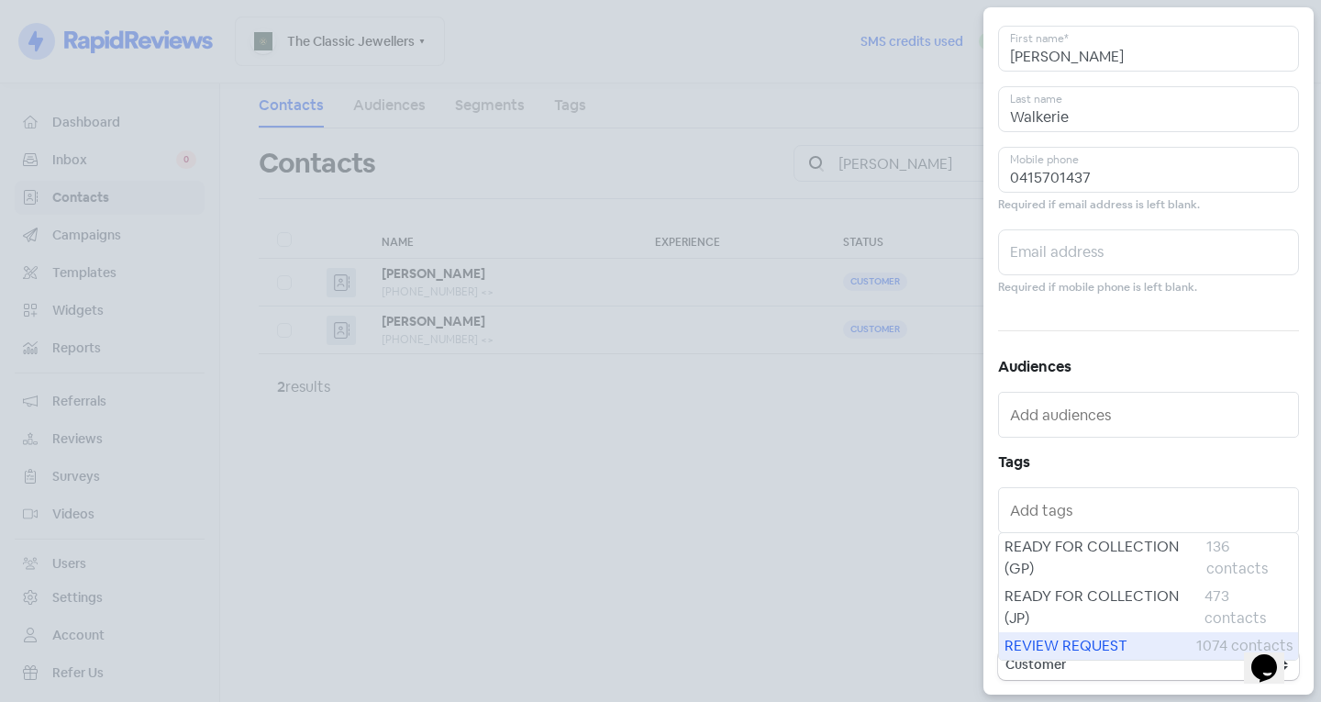
click at [1067, 636] on span "REVIEW REQUEST" at bounding box center [1100, 646] width 192 height 22
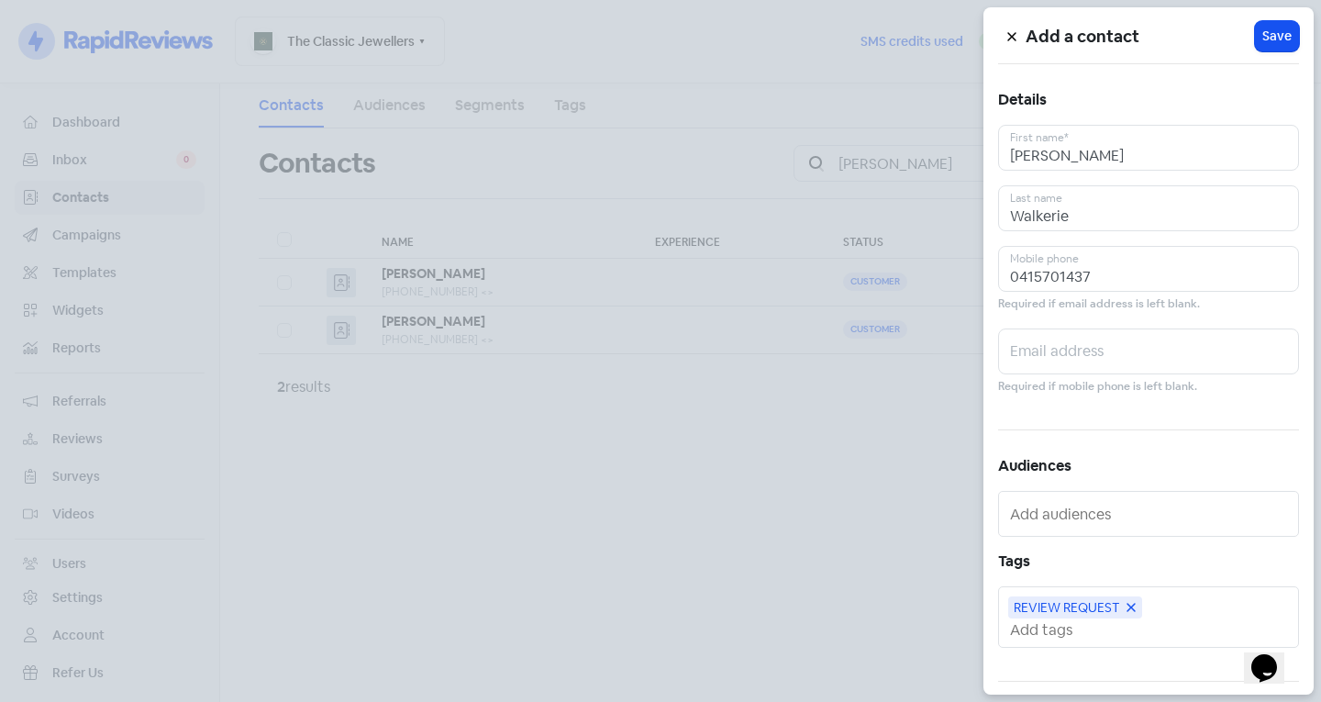
scroll to position [0, 0]
click at [1284, 35] on button "Icon For Loading Save" at bounding box center [1277, 38] width 44 height 30
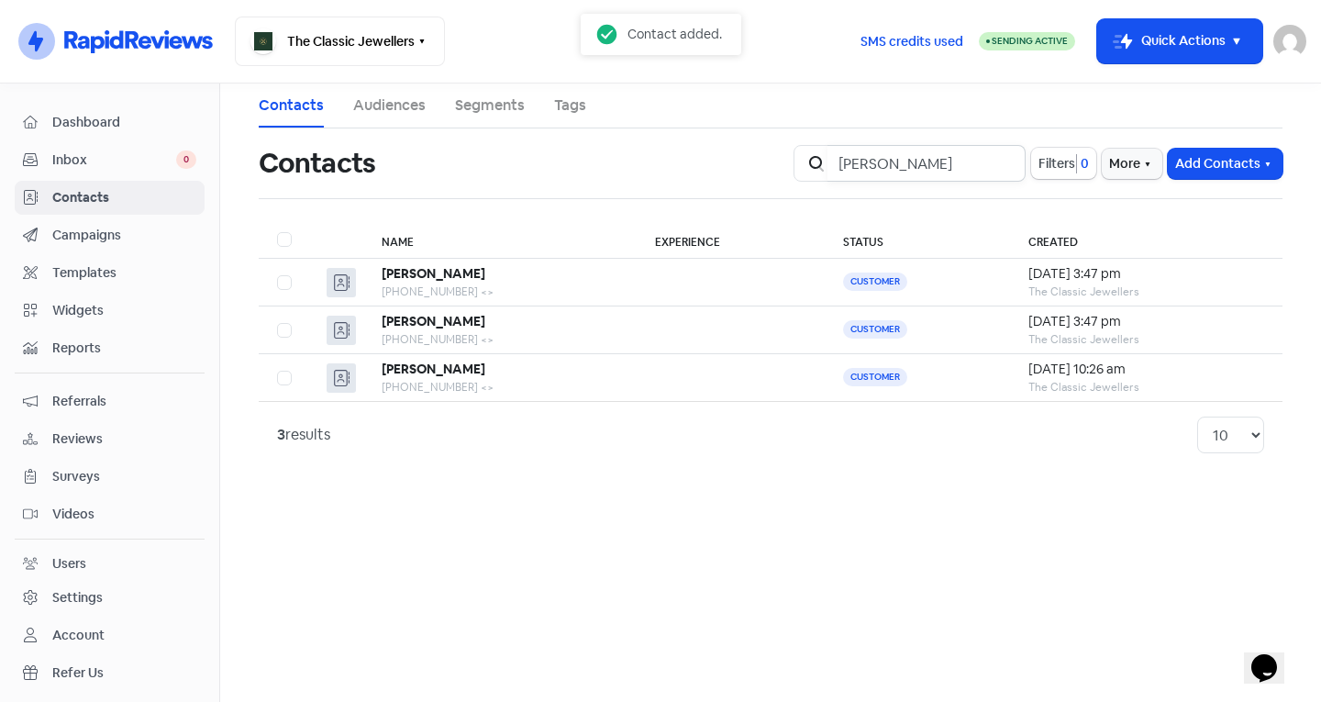
click at [1005, 162] on input "olga" at bounding box center [926, 163] width 198 height 37
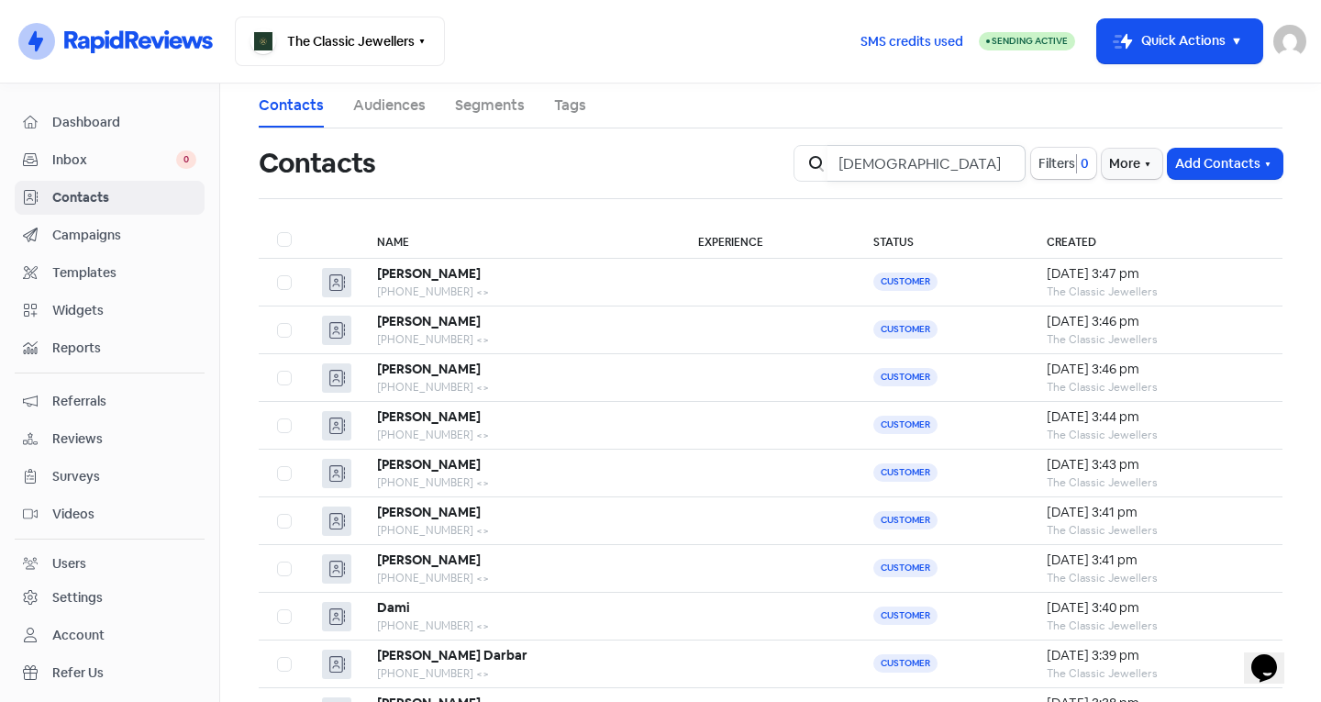
type input "kathy"
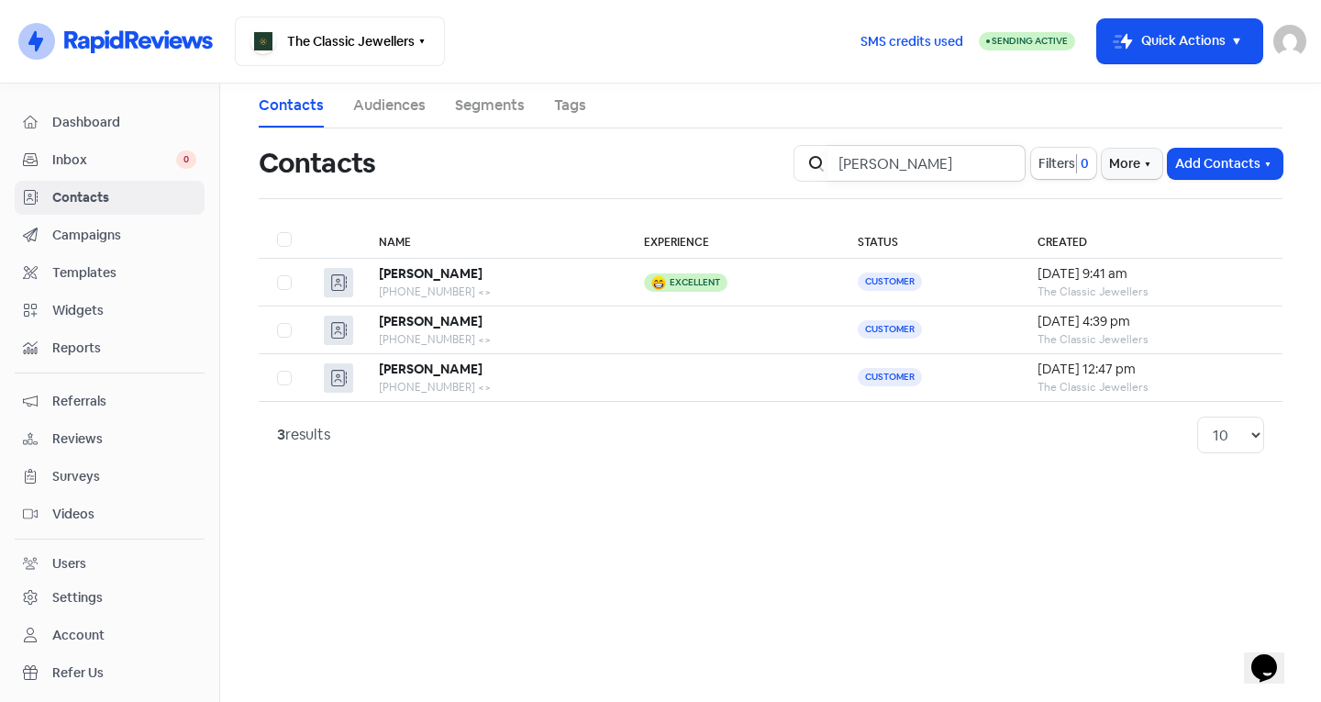
click at [1001, 165] on input "kathy" at bounding box center [926, 163] width 198 height 37
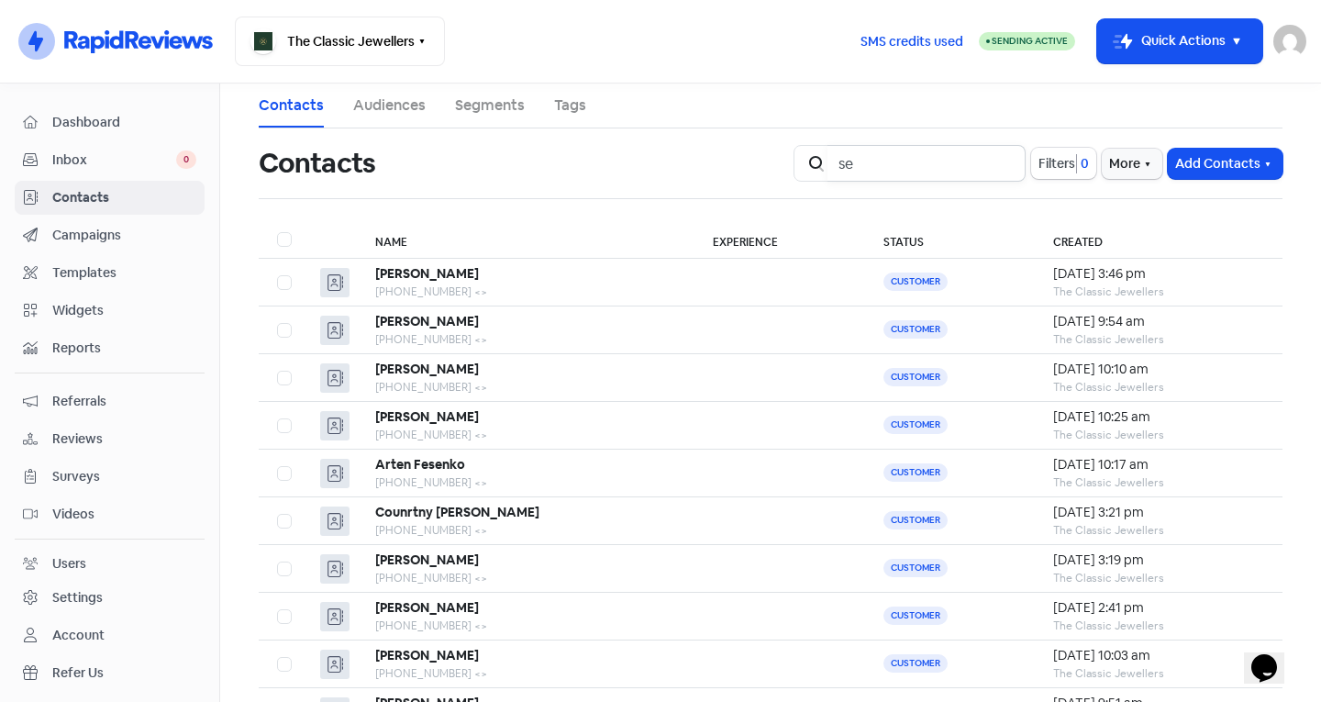
type input "sen"
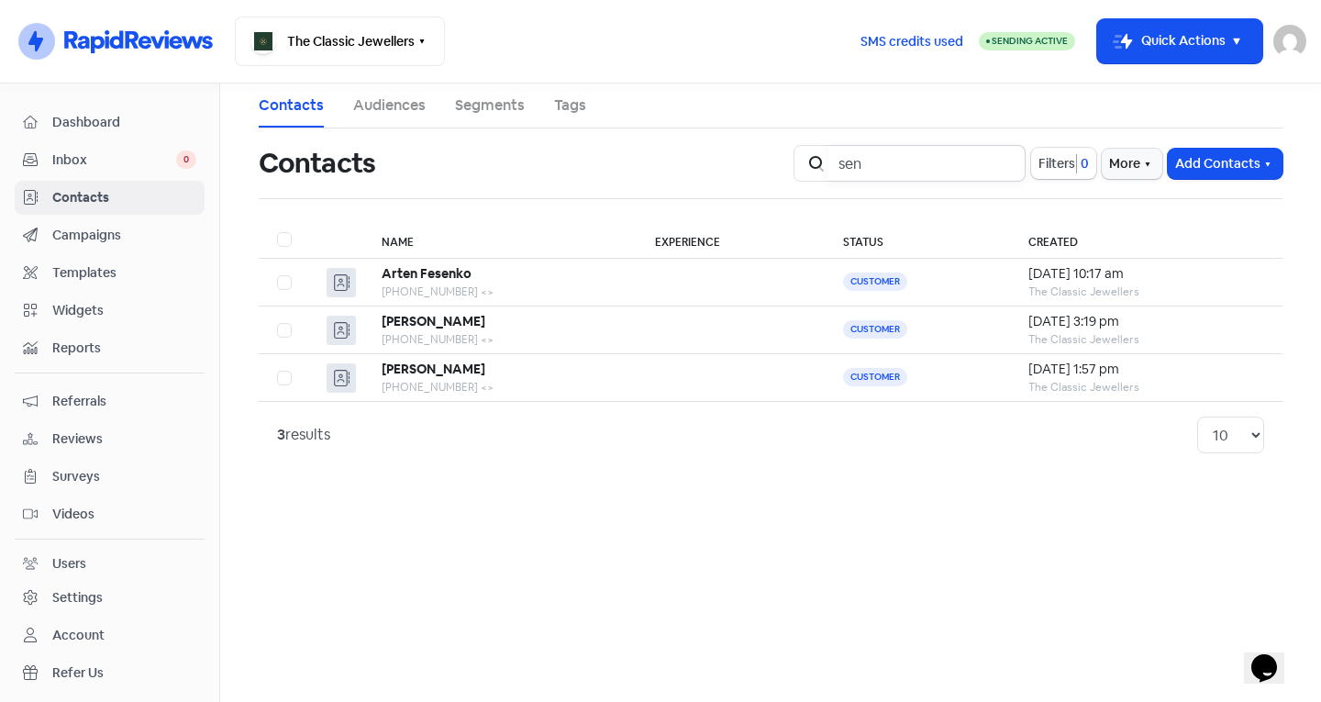
click at [1003, 162] on input "sen" at bounding box center [926, 163] width 198 height 37
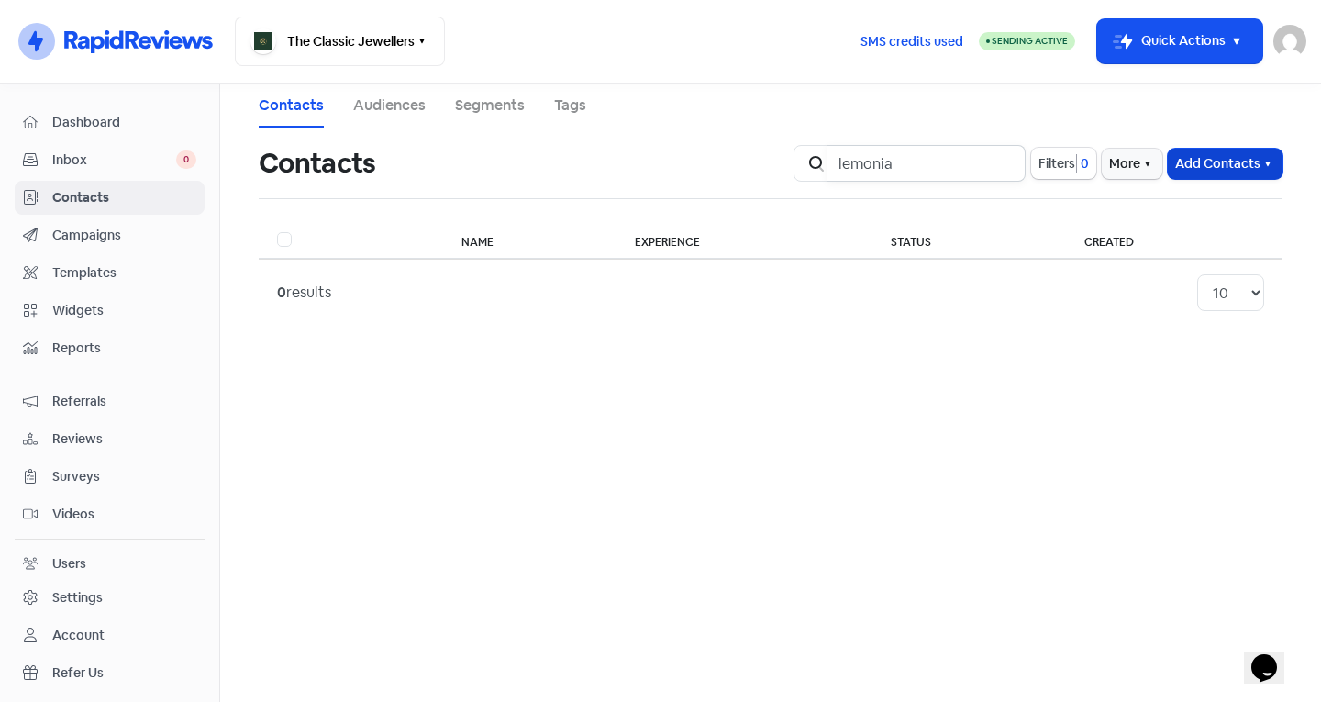
type input "lemonia"
click at [1195, 159] on button "Add Contacts" at bounding box center [1224, 164] width 115 height 30
click at [1187, 182] on div "Add a contact Import contact (basic) Import contacts (advanced)" at bounding box center [1175, 240] width 216 height 119
click at [1193, 172] on button "Add Contacts" at bounding box center [1224, 164] width 115 height 30
click at [1195, 200] on button "Add a contact" at bounding box center [1175, 203] width 214 height 37
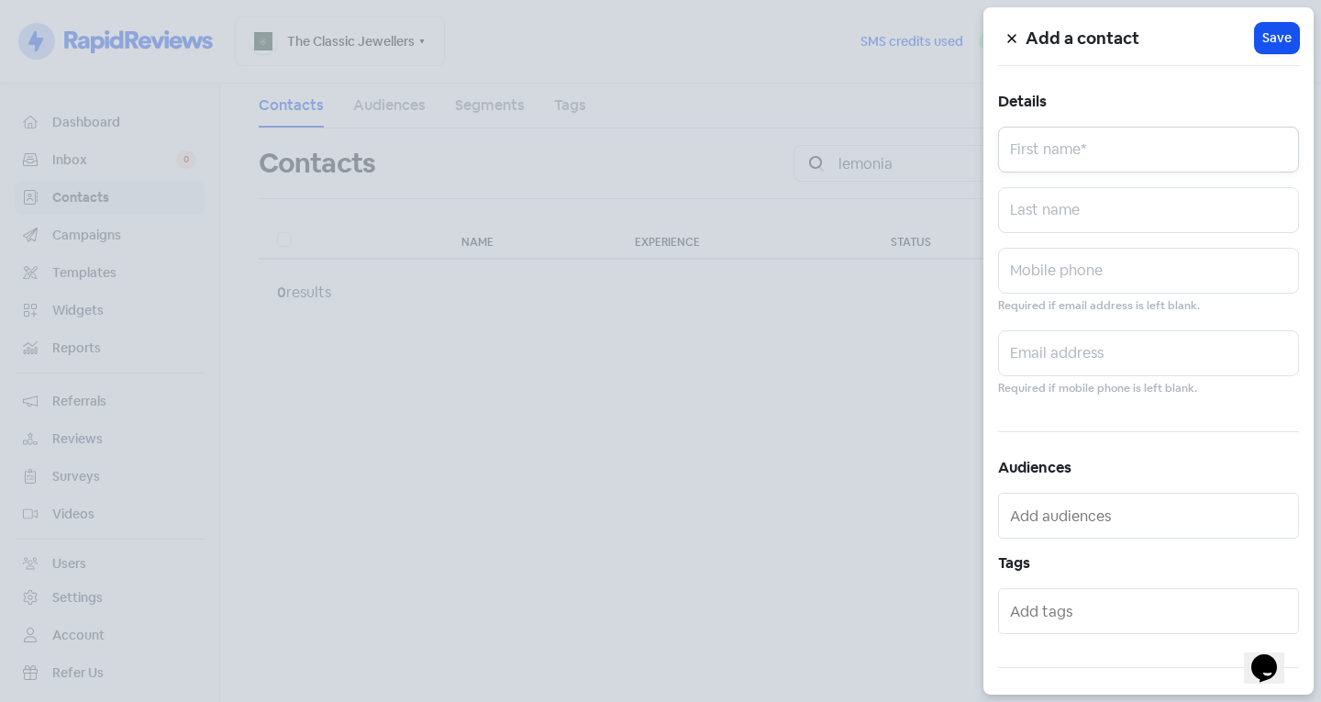
click at [1099, 131] on input "text" at bounding box center [1148, 150] width 301 height 46
type input "Lemonia"
click at [1072, 268] on input "text" at bounding box center [1148, 271] width 301 height 46
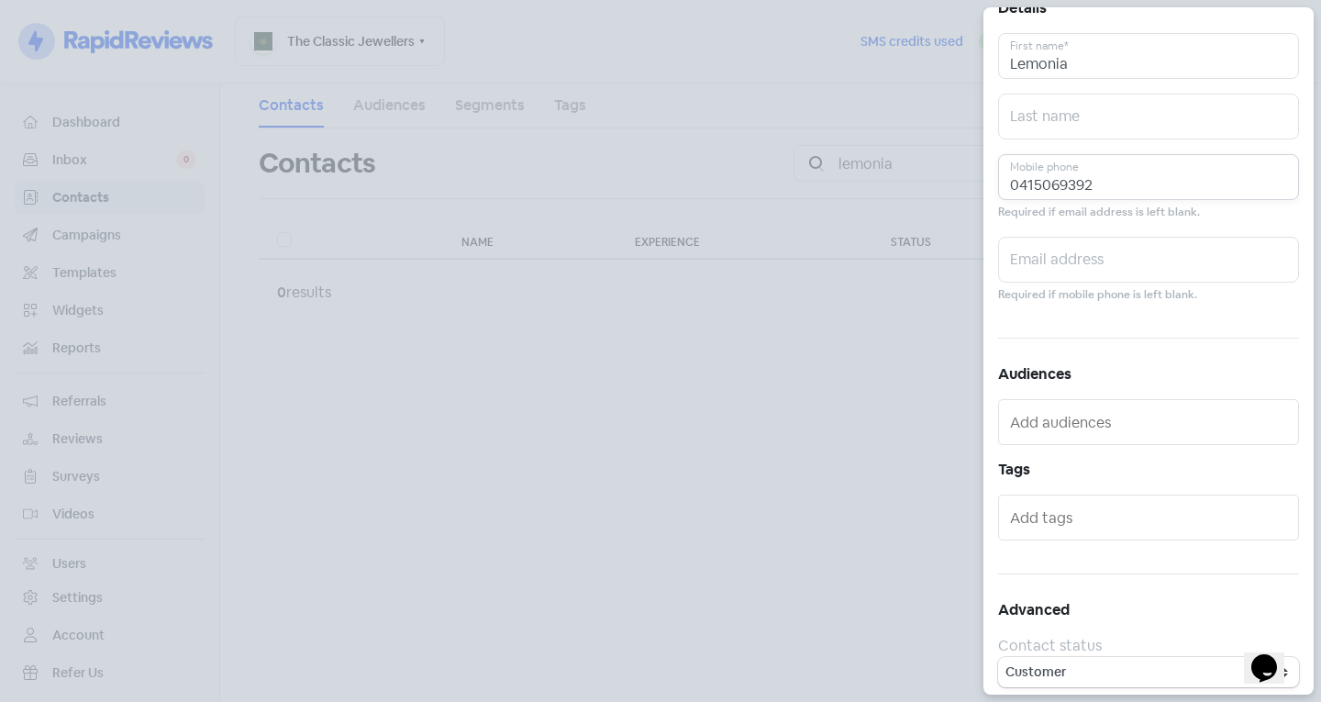
scroll to position [101, 0]
type input "0415069392"
click at [1043, 515] on input "text" at bounding box center [1150, 509] width 281 height 29
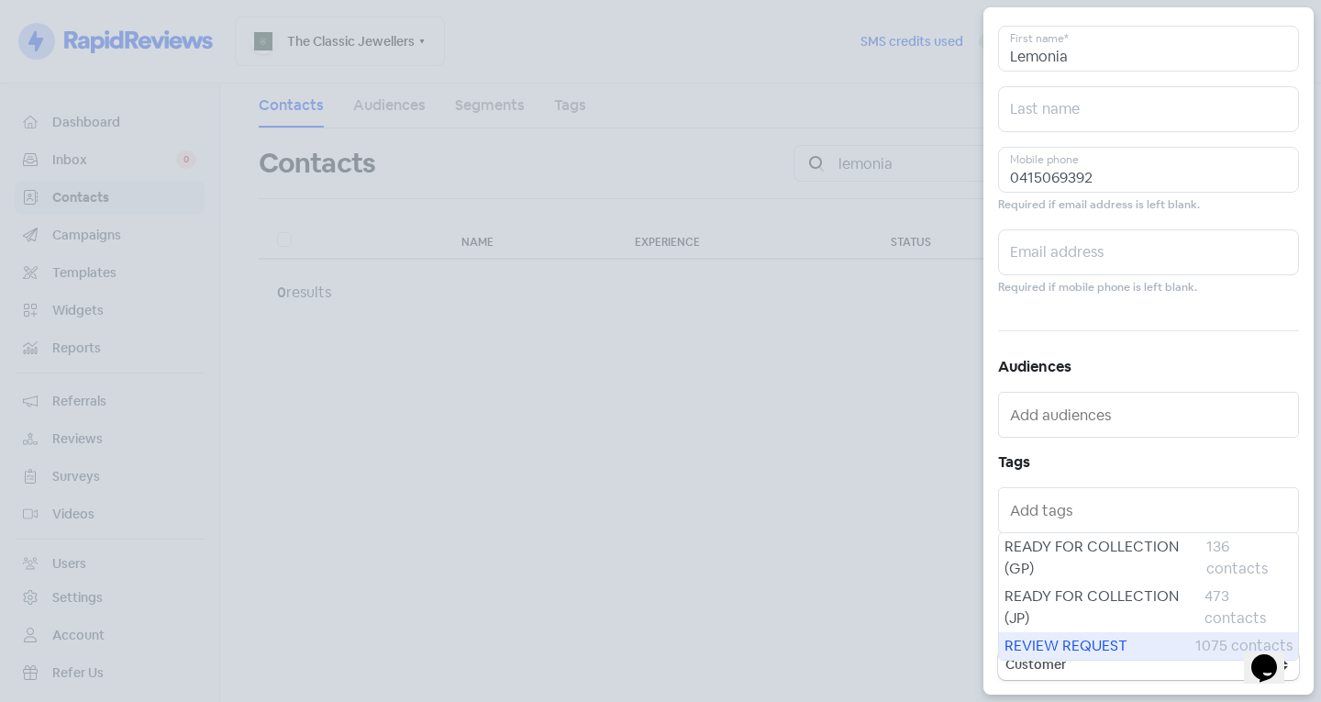
click at [1080, 632] on div "REVIEW REQUEST 1075 contacts" at bounding box center [1148, 646] width 299 height 28
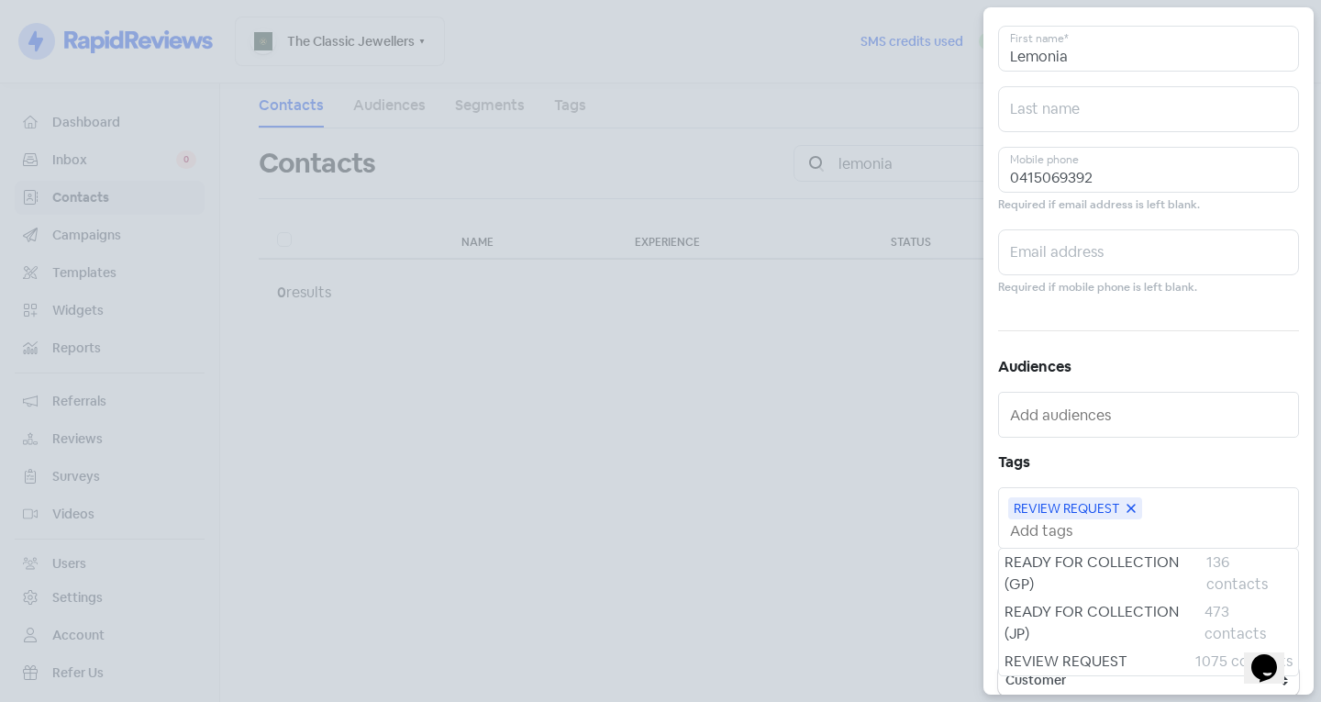
scroll to position [0, 0]
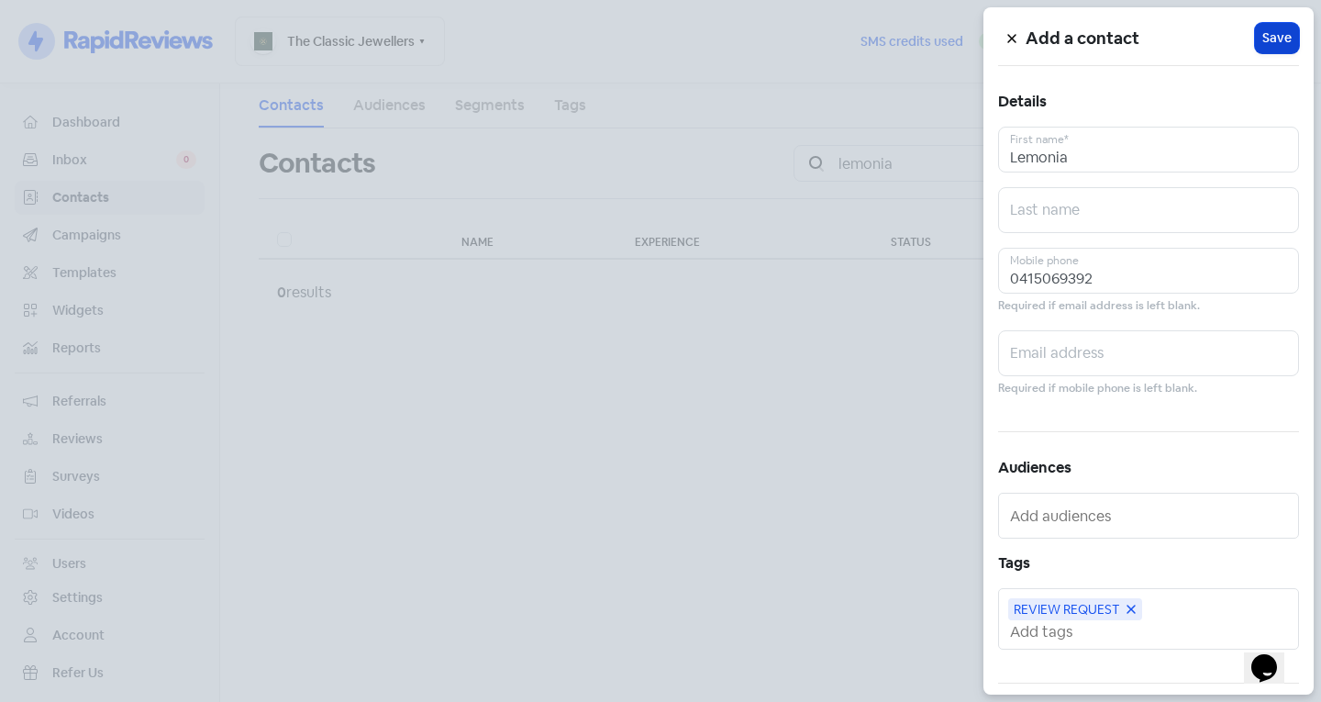
click at [1271, 47] on span "Save" at bounding box center [1276, 37] width 29 height 19
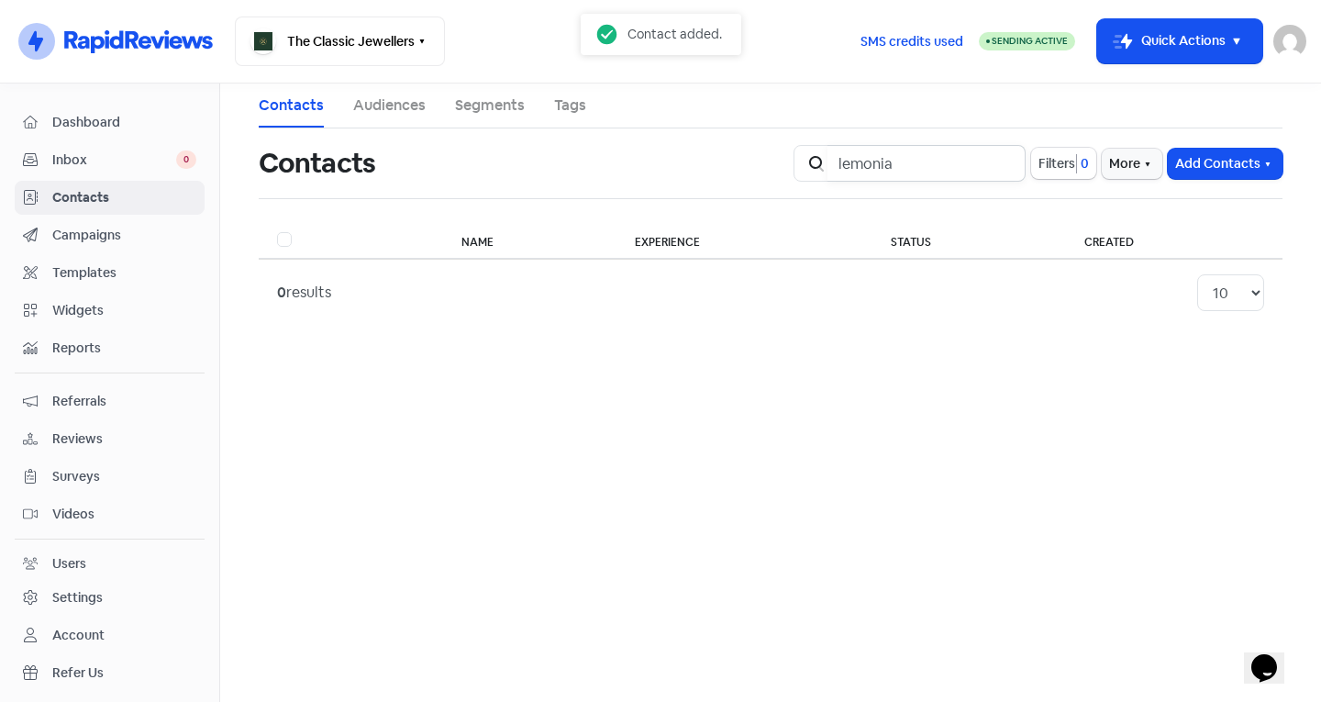
click at [1004, 164] on input "lemonia" at bounding box center [926, 163] width 198 height 37
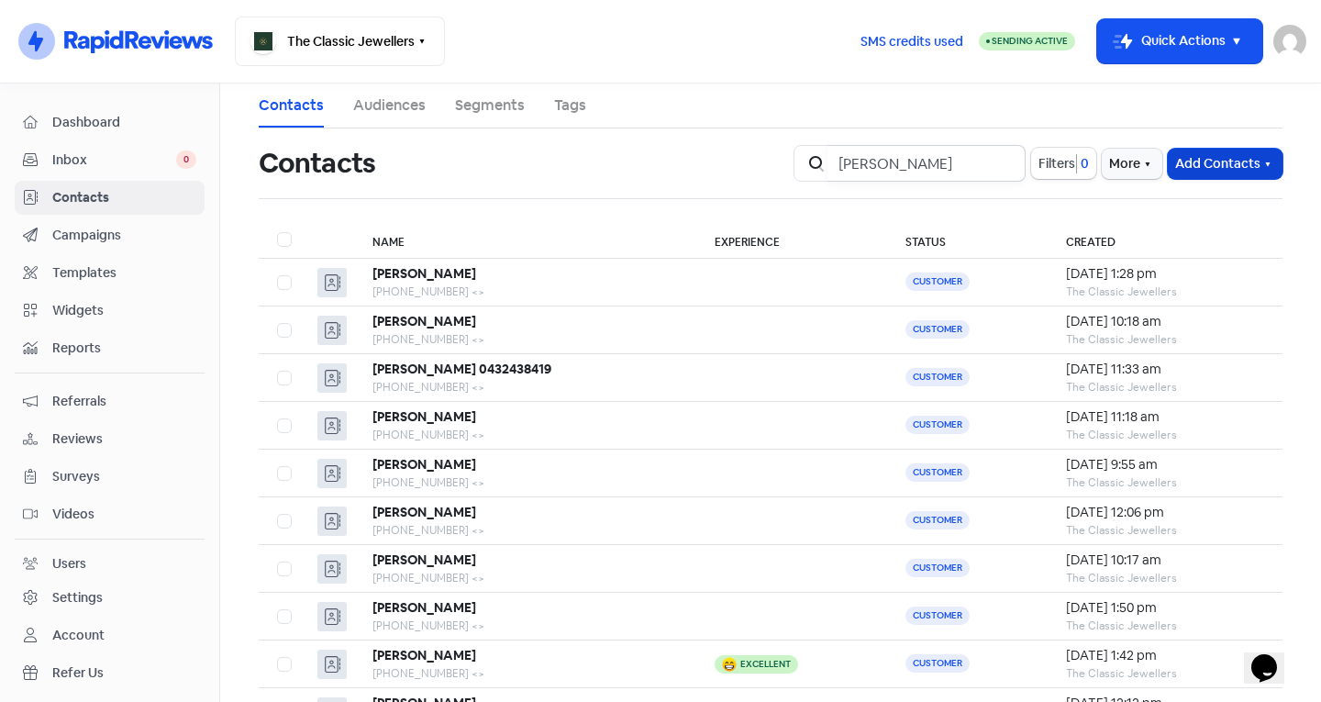
type input "Maria"
click at [1184, 171] on button "Add Contacts" at bounding box center [1224, 164] width 115 height 30
click at [1169, 200] on button "Add a contact" at bounding box center [1175, 203] width 214 height 37
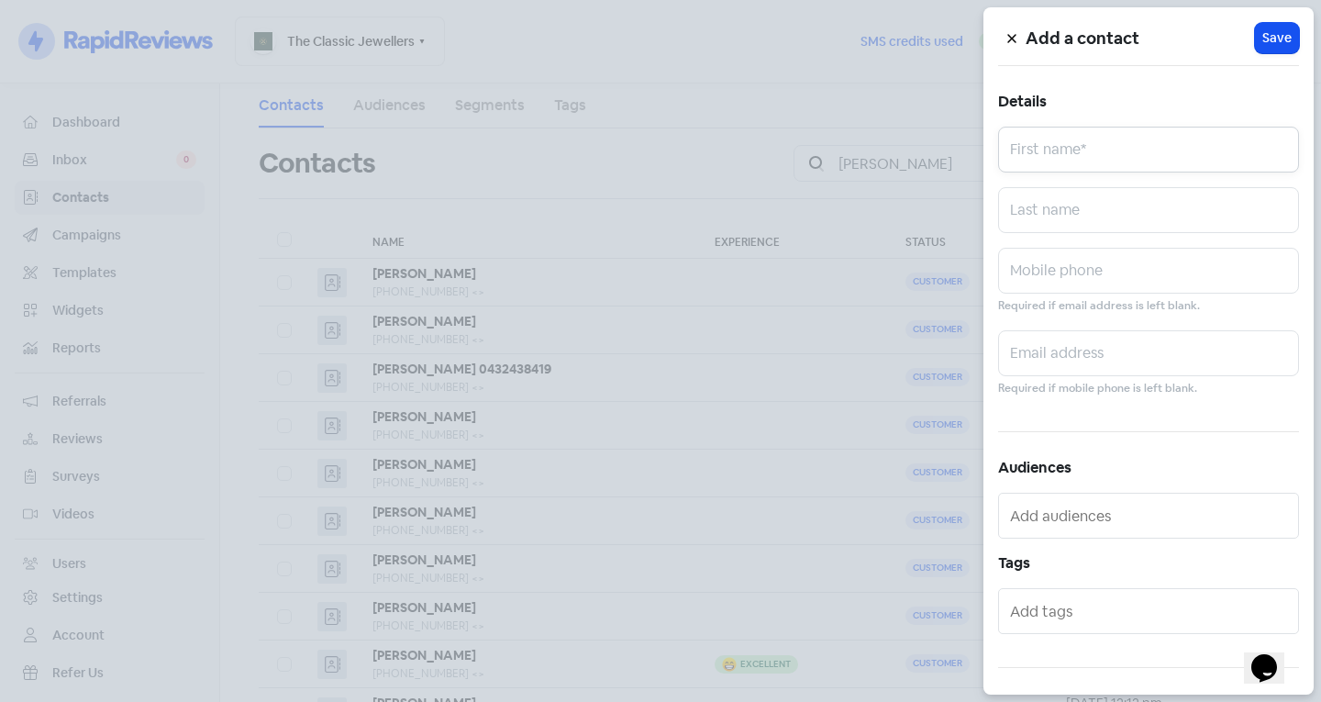
click at [1145, 128] on input "text" at bounding box center [1148, 150] width 301 height 46
type input "Maria"
click at [1087, 216] on input "text" at bounding box center [1148, 210] width 301 height 46
type input "Stillitano"
click at [1050, 276] on input "text" at bounding box center [1148, 271] width 301 height 46
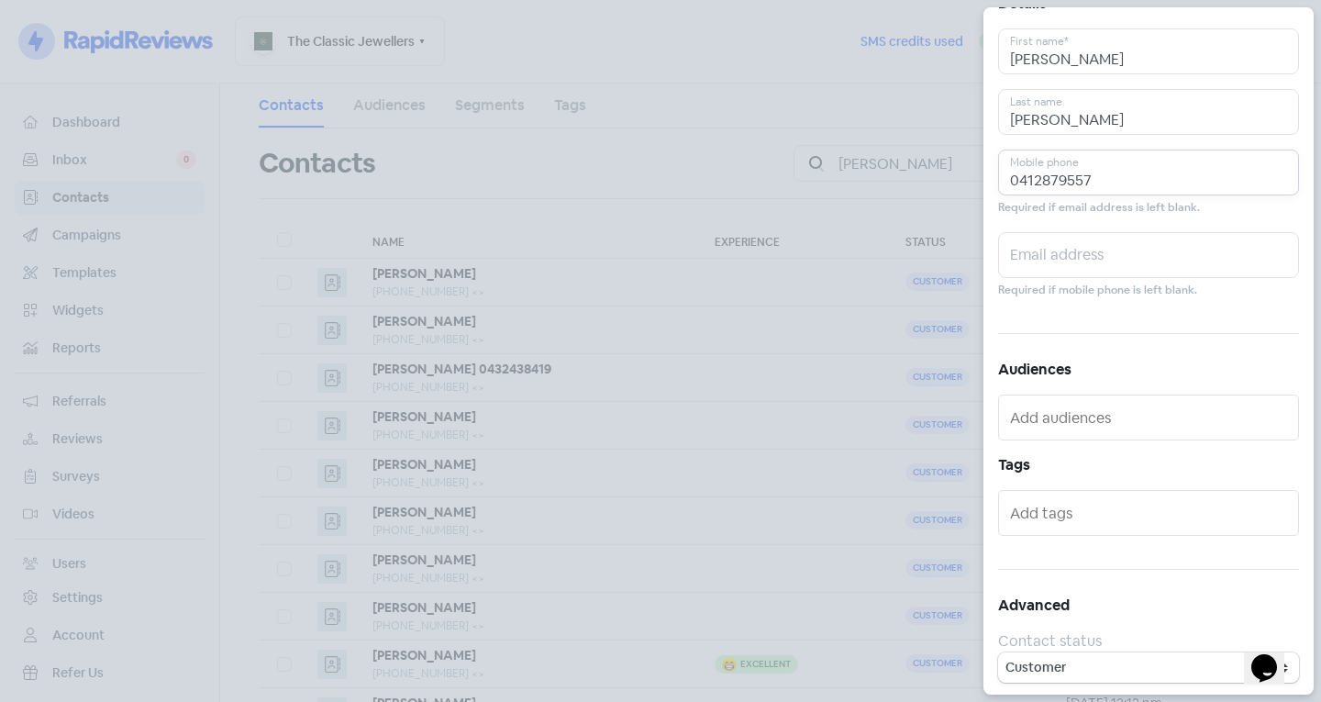
scroll to position [101, 0]
type input "0412879557"
click at [1119, 491] on div at bounding box center [1148, 510] width 301 height 46
click at [1120, 503] on input "text" at bounding box center [1150, 509] width 281 height 29
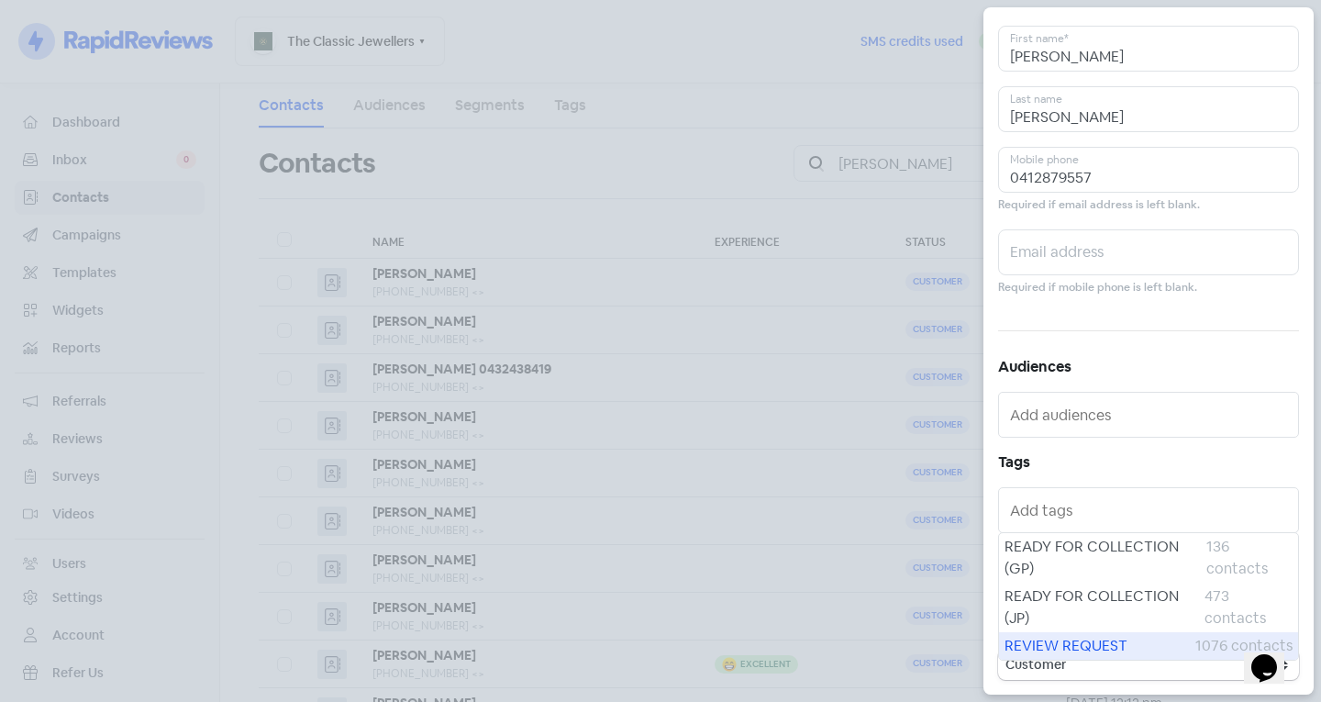
click at [1111, 638] on span "REVIEW REQUEST" at bounding box center [1099, 646] width 191 height 22
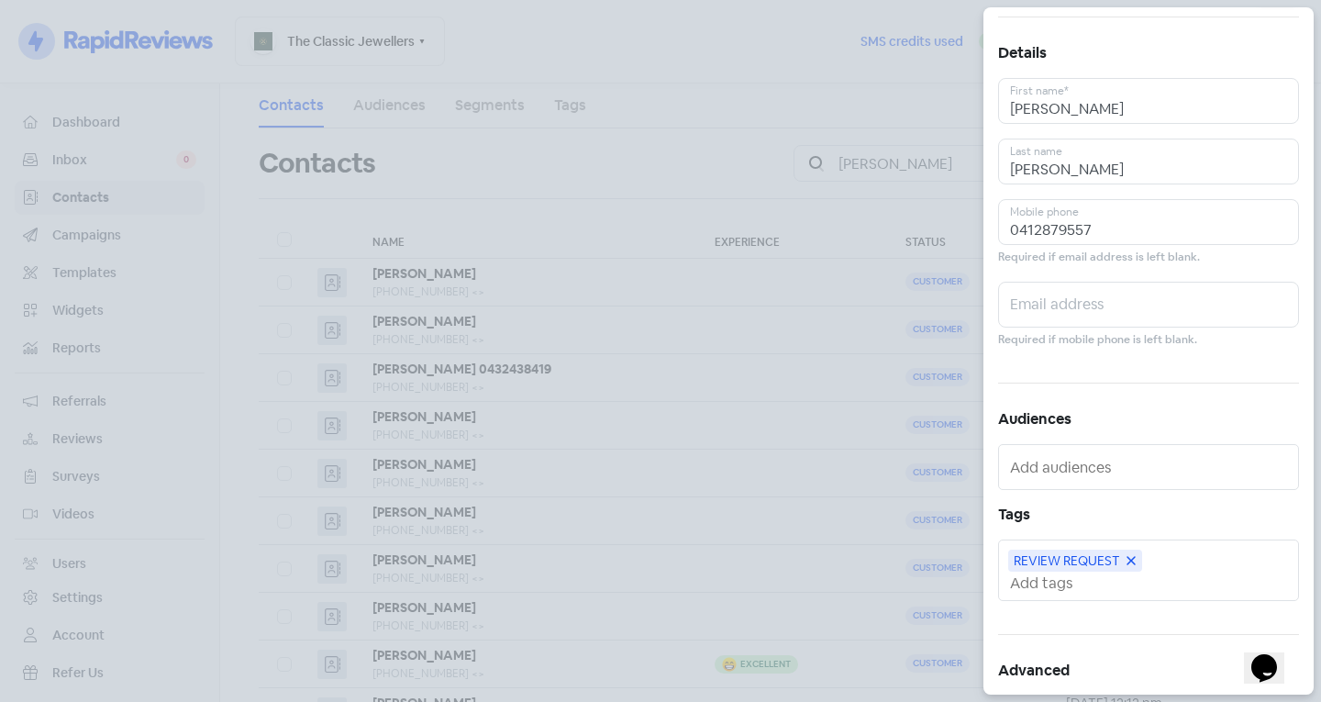
scroll to position [0, 0]
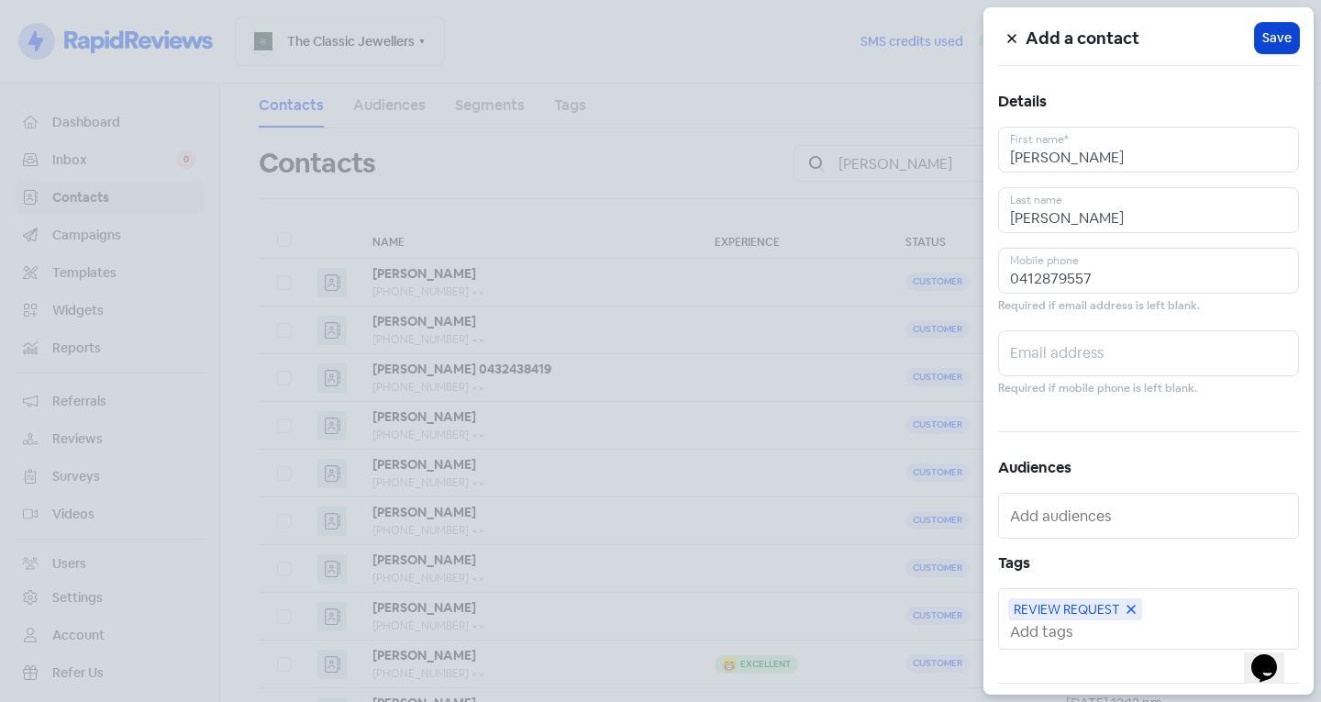
click at [1262, 36] on span "Save" at bounding box center [1276, 37] width 29 height 19
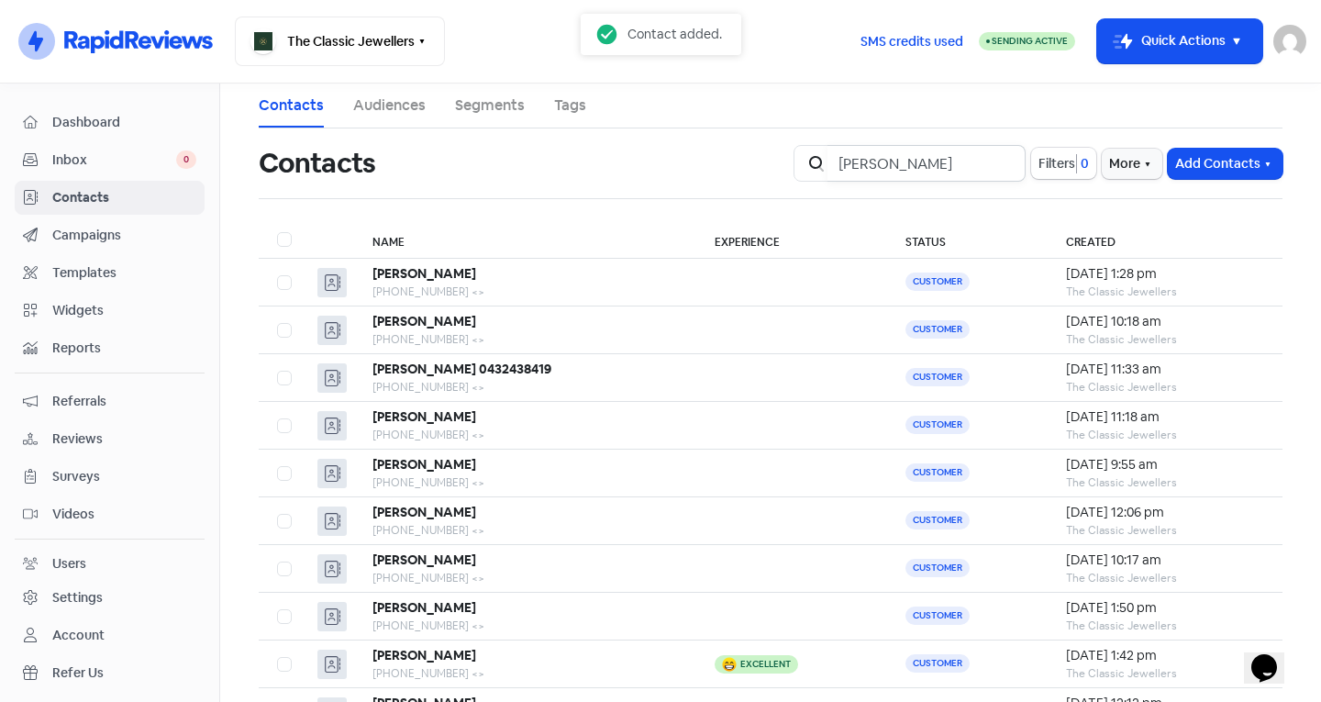
click at [998, 164] on input "Maria" at bounding box center [926, 163] width 198 height 37
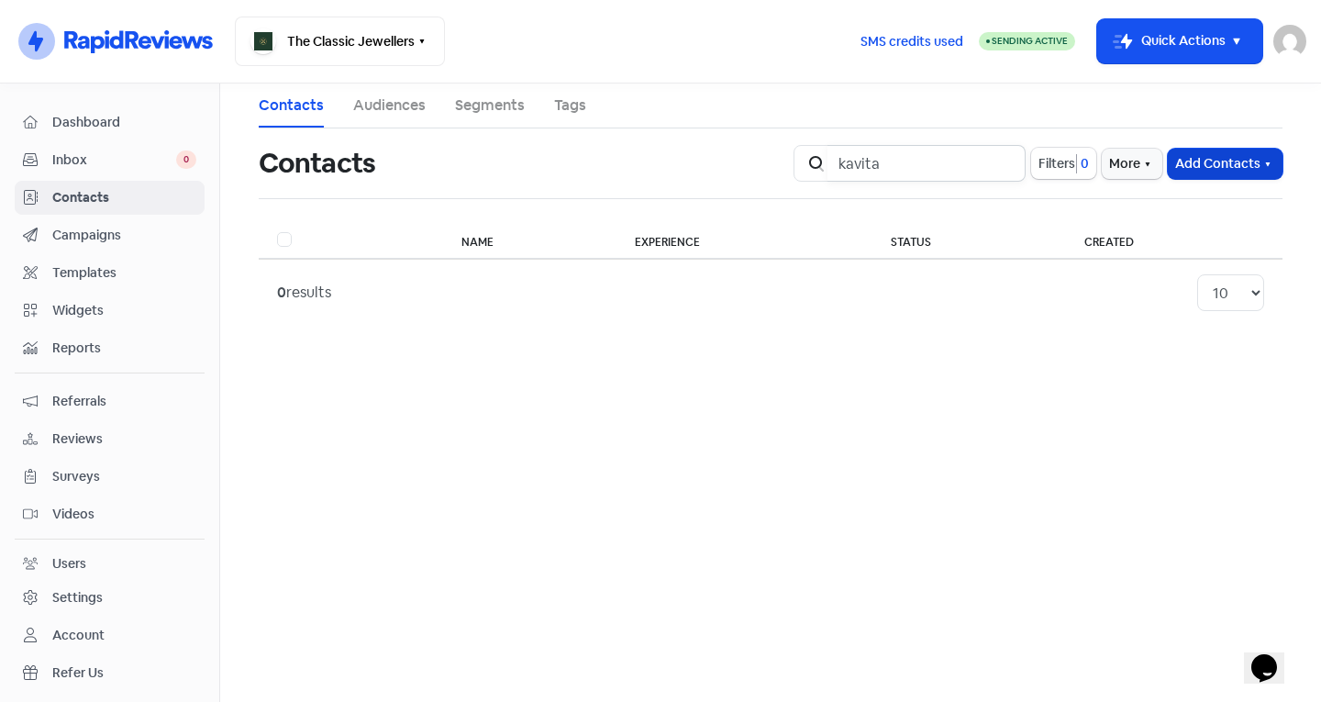
type input "kavita"
click at [1189, 161] on button "Add Contacts" at bounding box center [1224, 164] width 115 height 30
click at [1169, 189] on button "Add a contact" at bounding box center [1175, 203] width 214 height 37
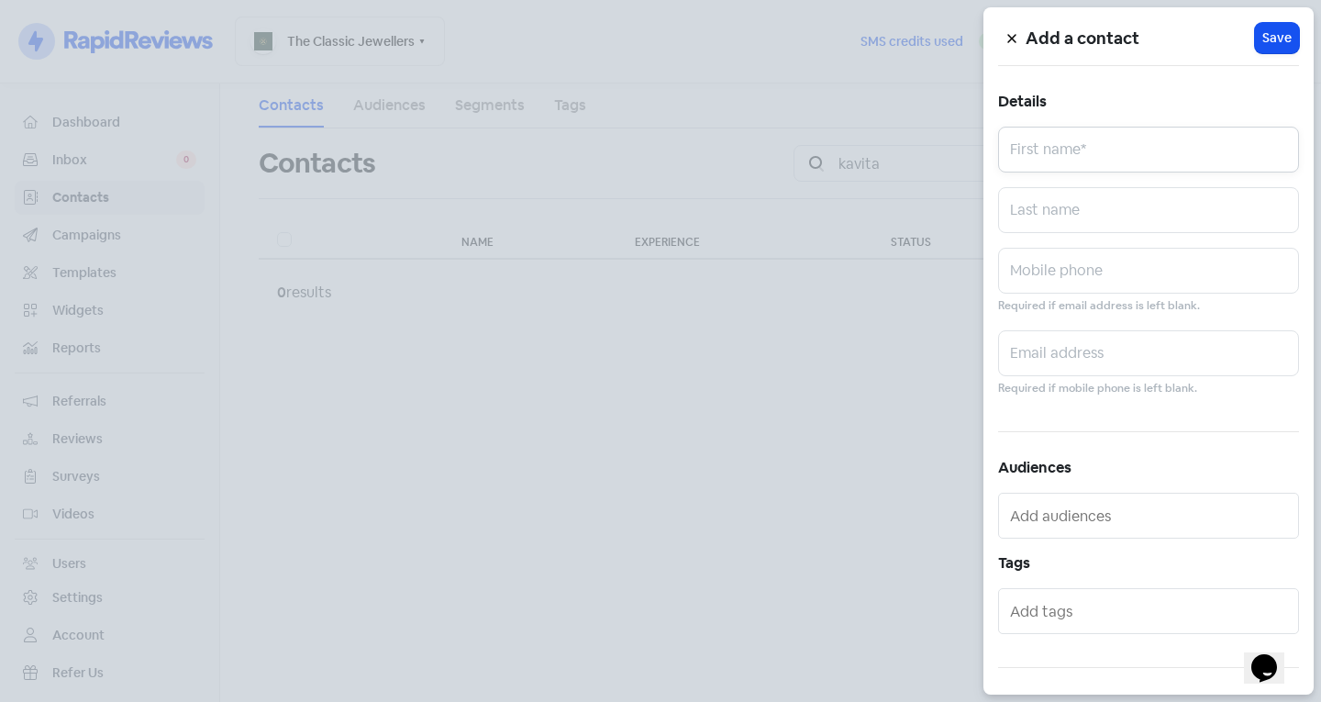
click at [1100, 146] on input "text" at bounding box center [1148, 150] width 301 height 46
type input "Kavita"
click at [1047, 258] on input "text" at bounding box center [1148, 271] width 301 height 46
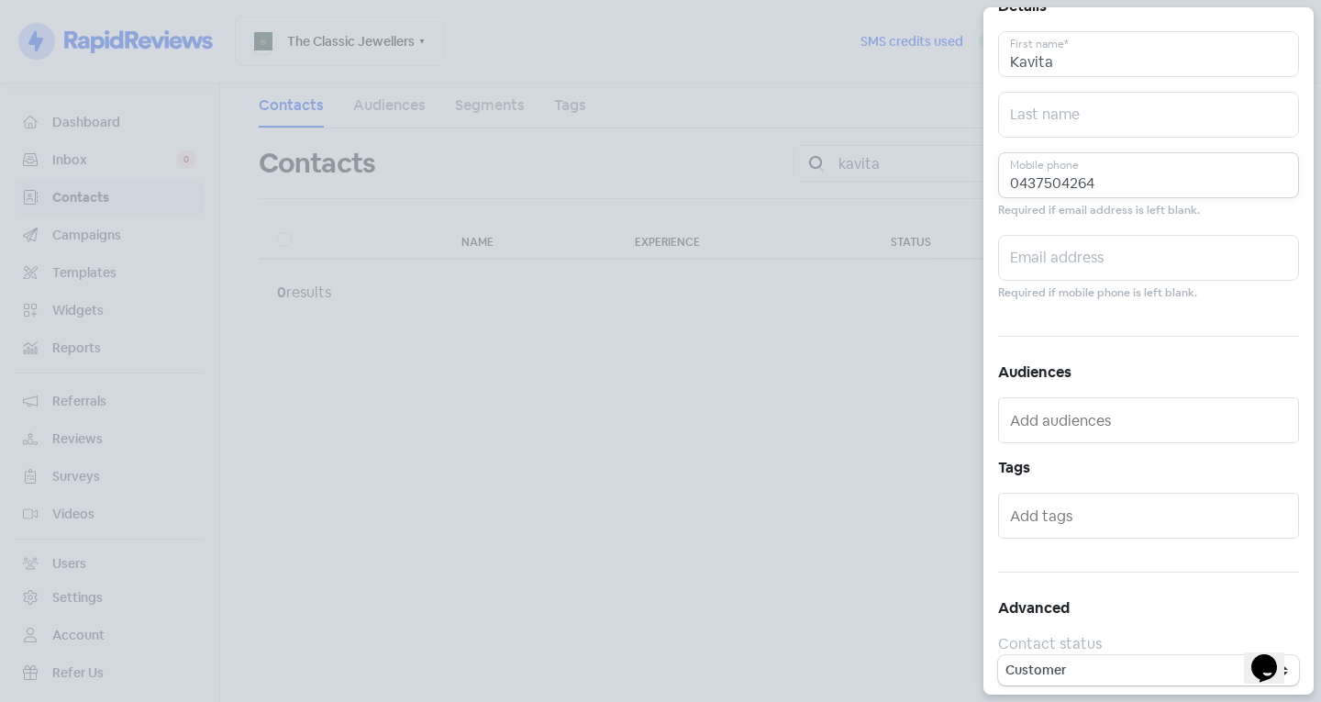
scroll to position [101, 0]
type input "0437504264"
click at [1053, 502] on input "text" at bounding box center [1150, 509] width 281 height 29
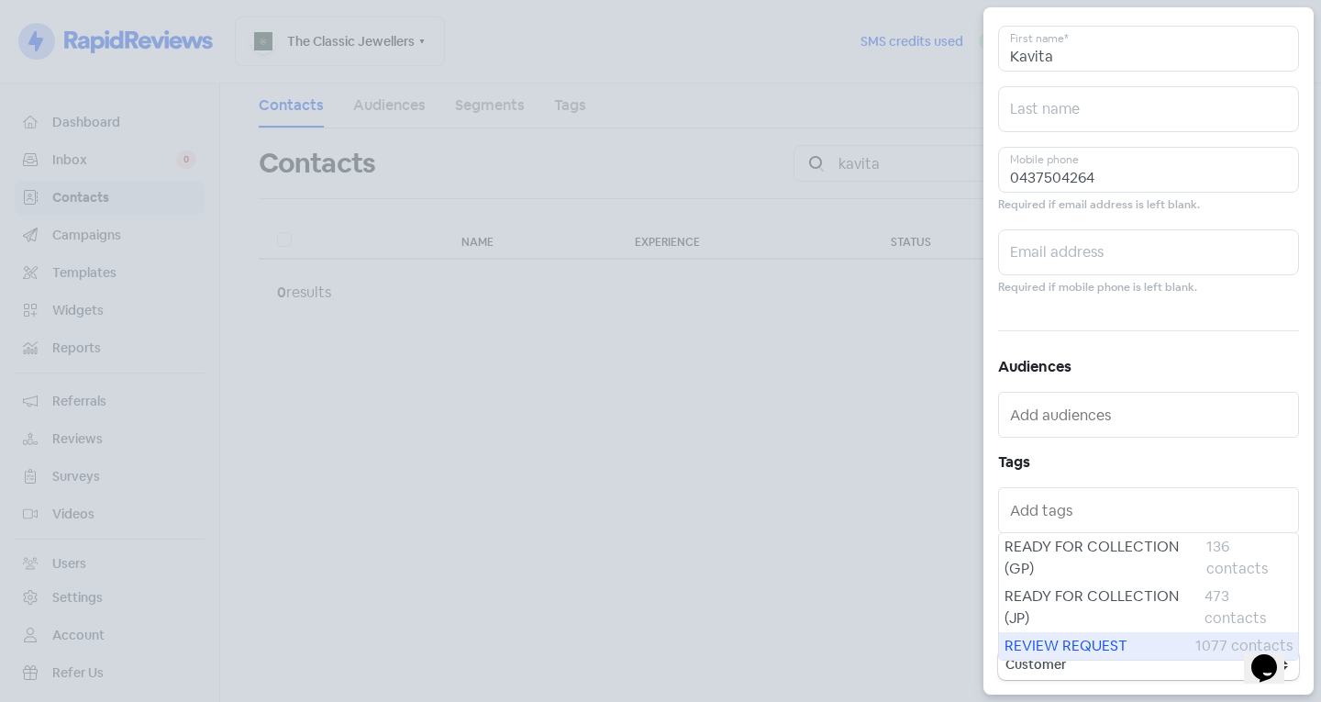
click at [1107, 638] on span "REVIEW REQUEST" at bounding box center [1099, 646] width 191 height 22
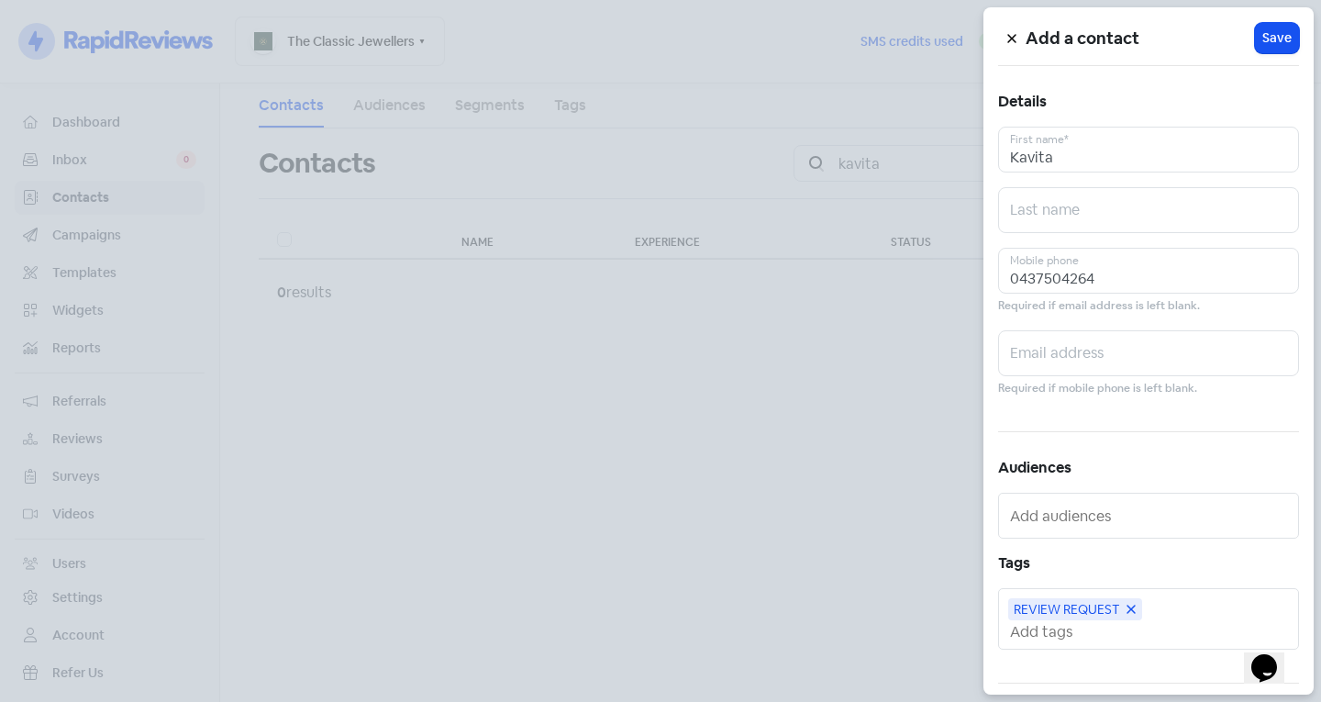
scroll to position [0, 0]
click at [1262, 28] on button "Icon For Loading Save" at bounding box center [1277, 38] width 44 height 30
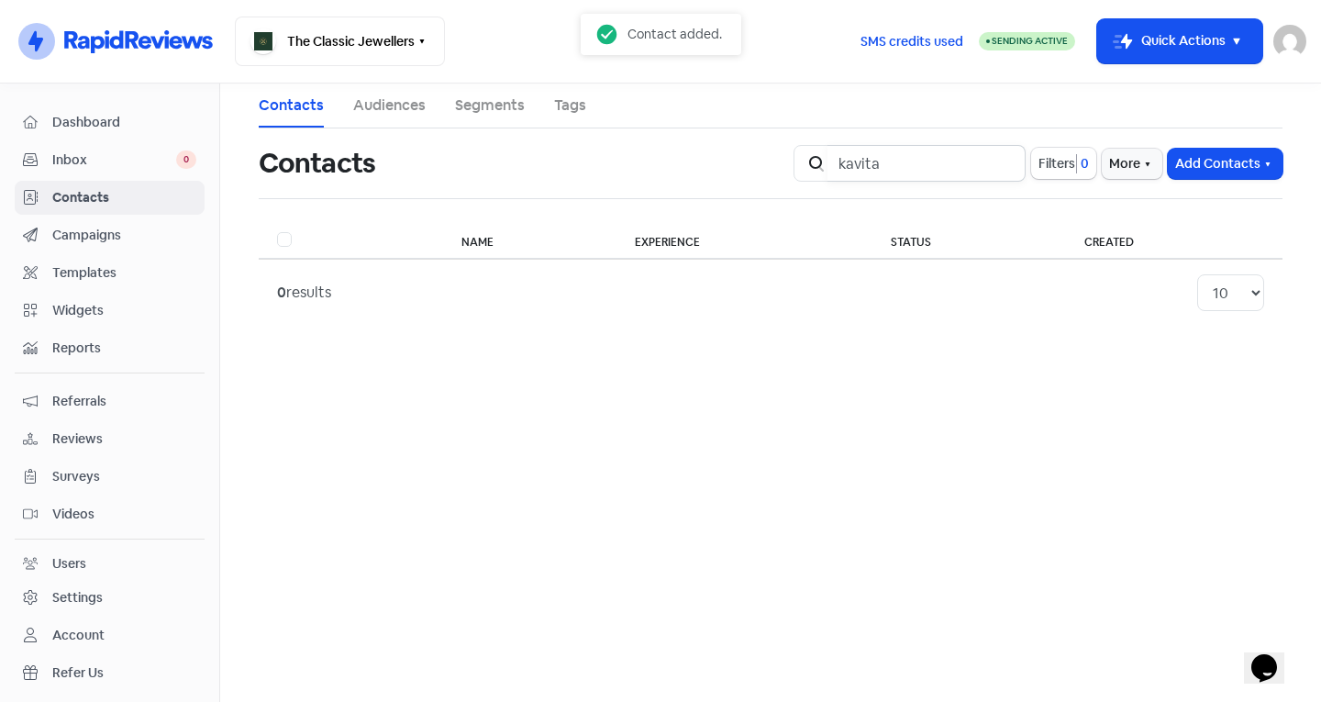
click at [1005, 166] on input "kavita" at bounding box center [926, 163] width 198 height 37
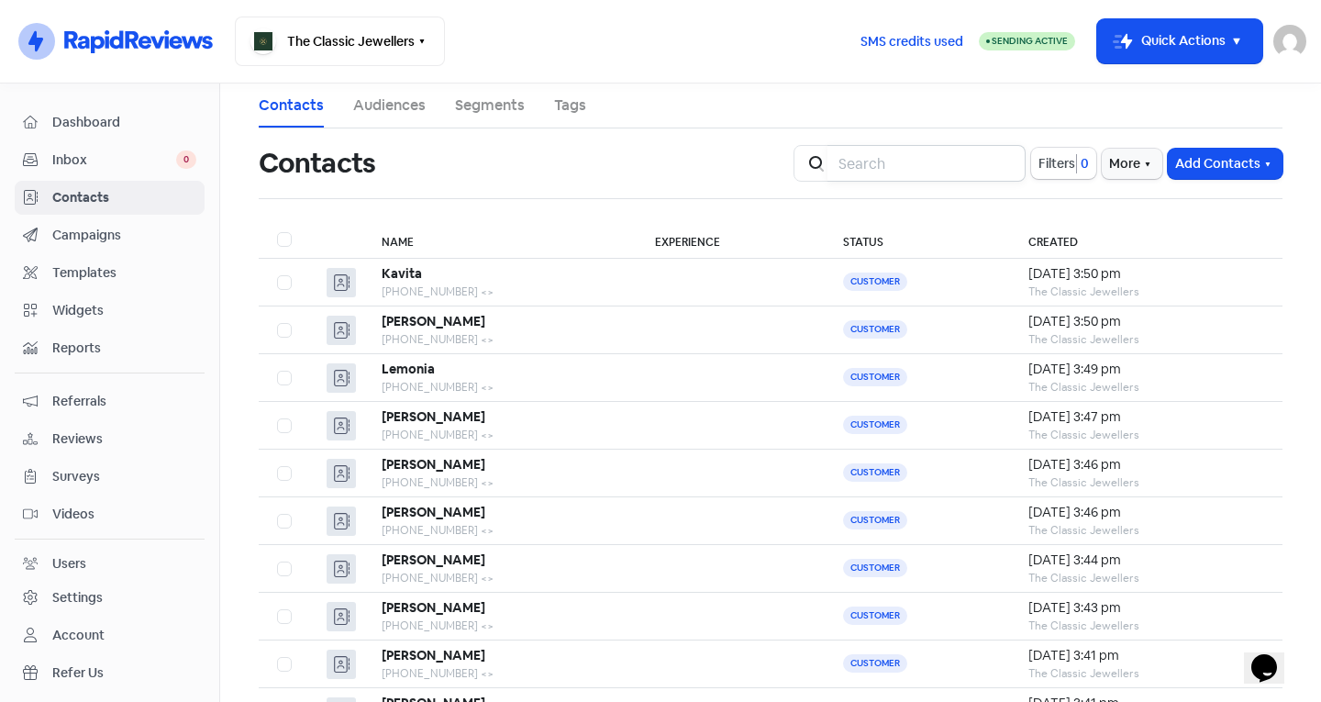
click at [895, 164] on input "search" at bounding box center [926, 163] width 198 height 37
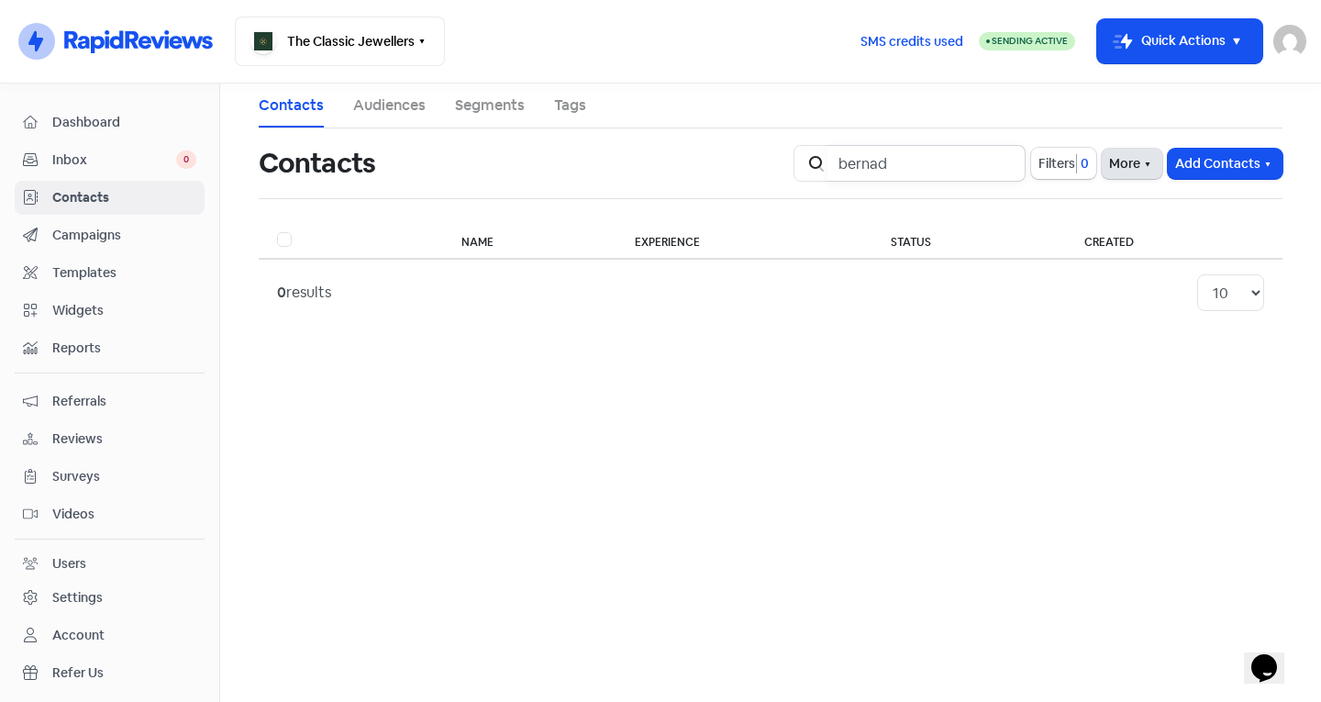
type input "bernad"
click at [1144, 166] on icon "button" at bounding box center [1147, 164] width 15 height 15
click at [1204, 154] on button "Add Contacts" at bounding box center [1224, 164] width 115 height 30
click at [1173, 205] on button "Add a contact" at bounding box center [1175, 203] width 214 height 37
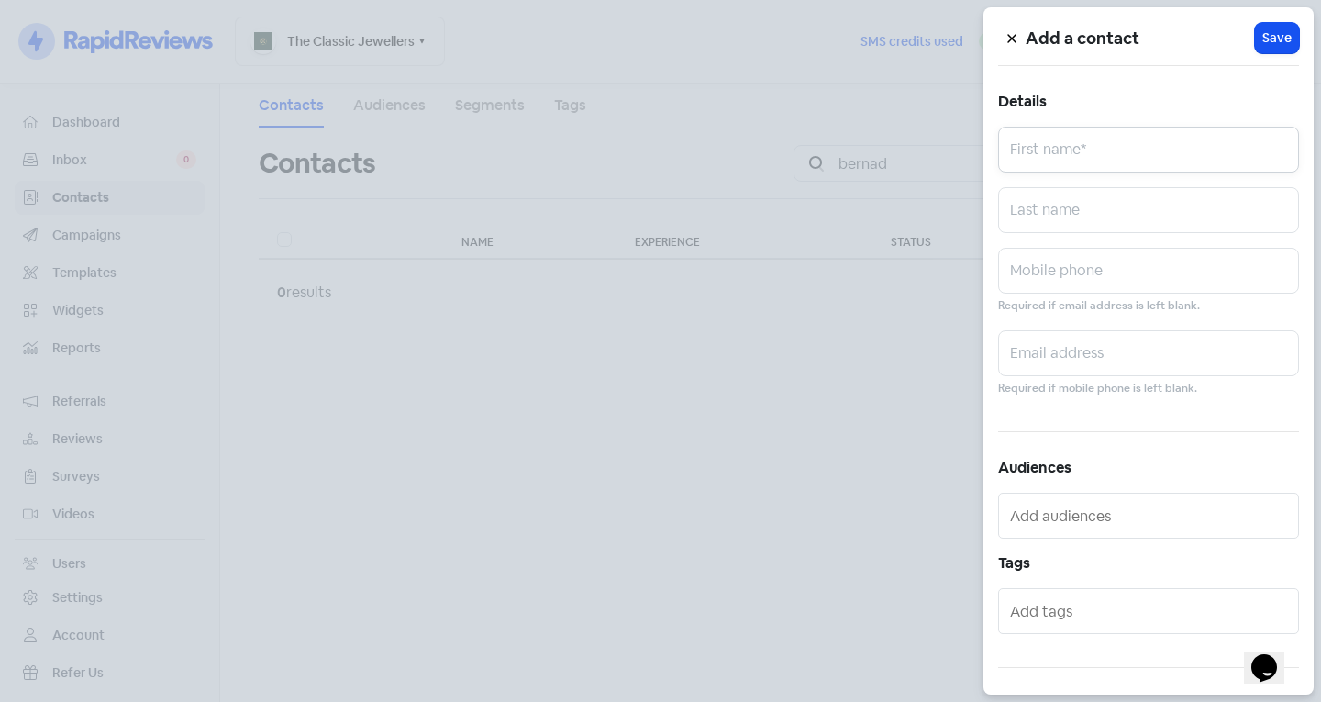
click at [1157, 149] on input "text" at bounding box center [1148, 150] width 301 height 46
type input "Bernadette"
click at [1058, 298] on small "Required if email address is left blank." at bounding box center [1099, 305] width 202 height 17
click at [1068, 282] on input "text" at bounding box center [1148, 271] width 301 height 46
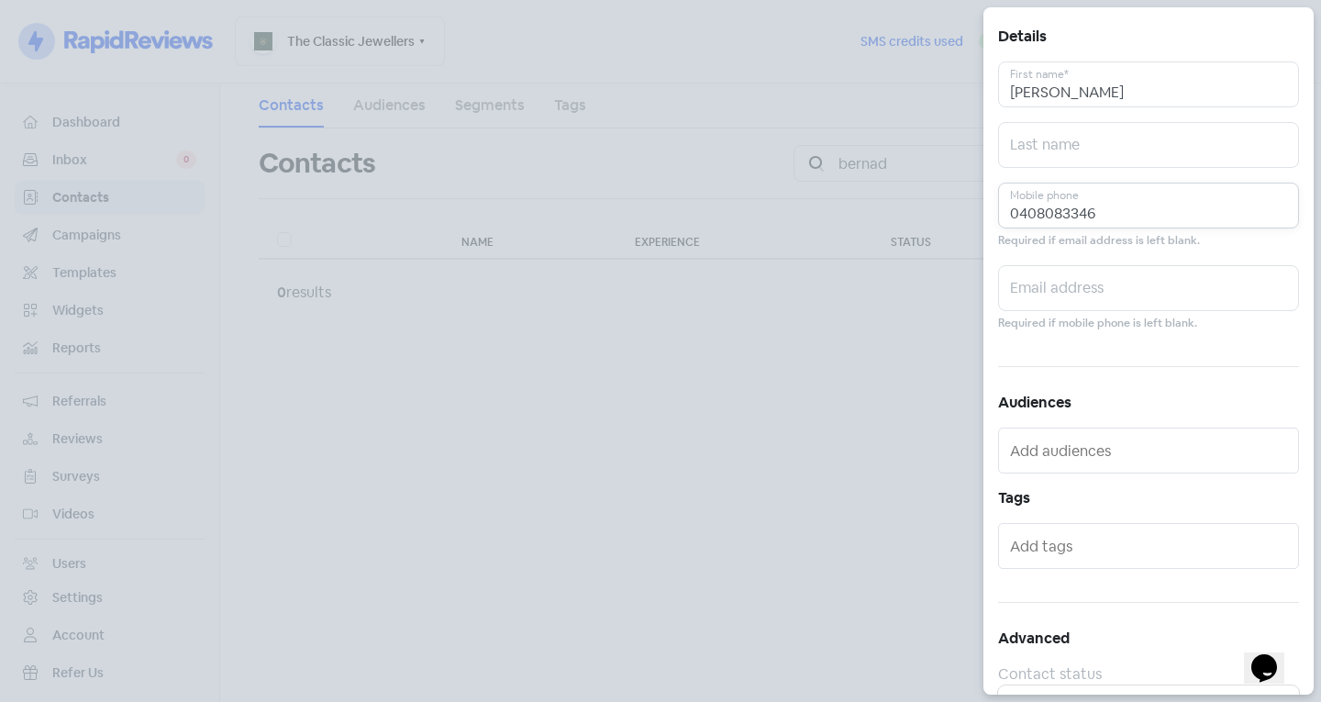
scroll to position [101, 0]
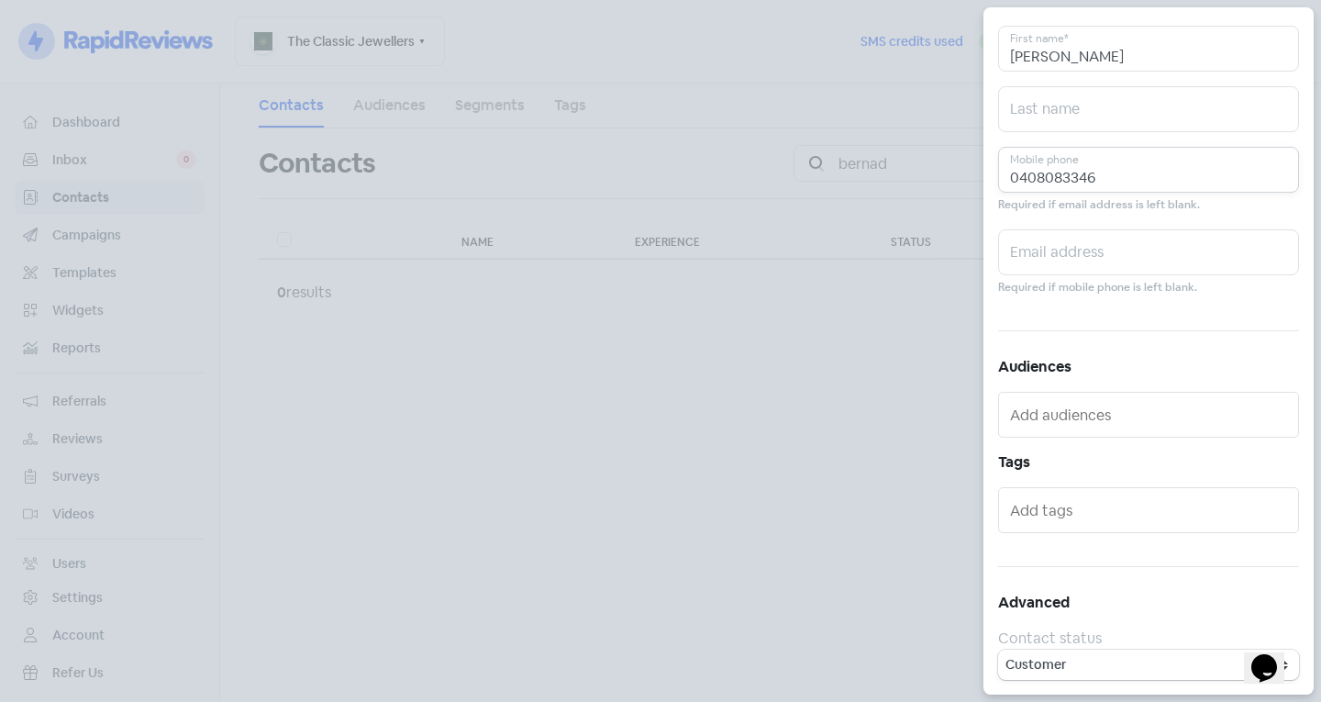
type input "0408083346"
click at [1134, 526] on div at bounding box center [1148, 510] width 301 height 46
click at [1134, 523] on input "text" at bounding box center [1150, 509] width 281 height 29
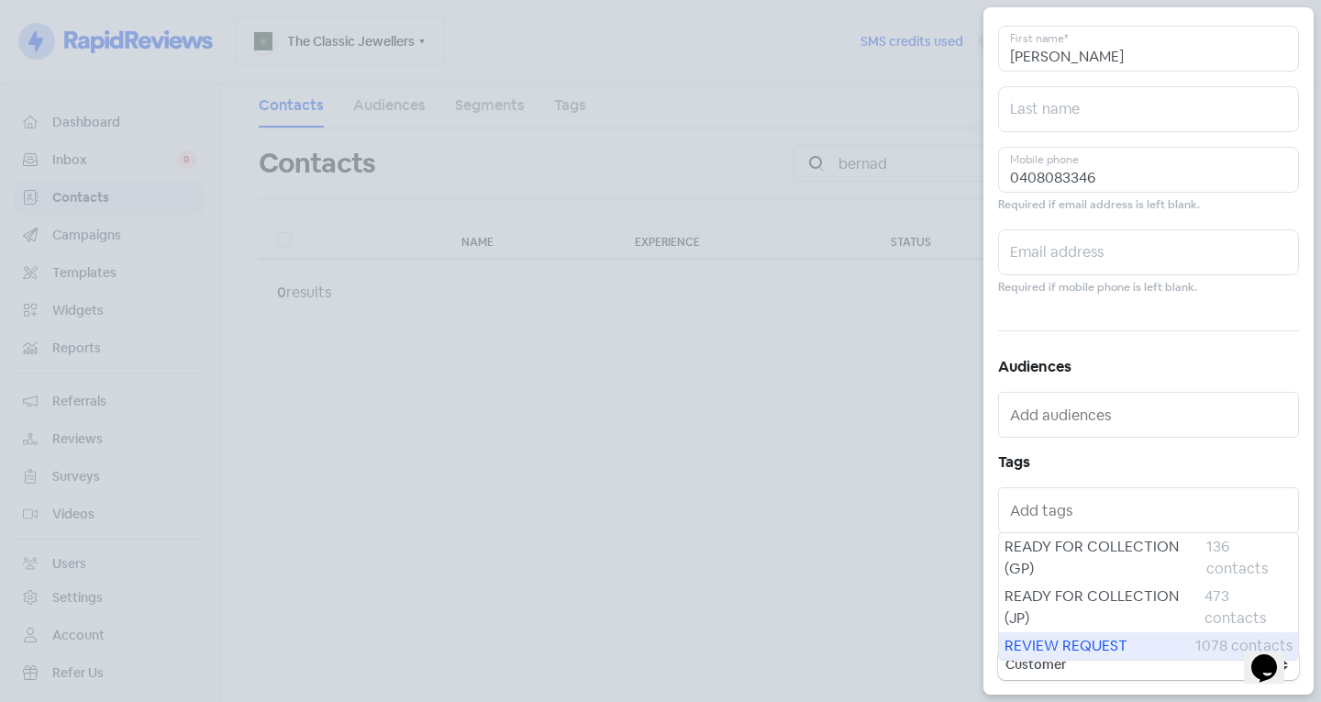
click at [1096, 645] on span "REVIEW REQUEST" at bounding box center [1099, 646] width 191 height 22
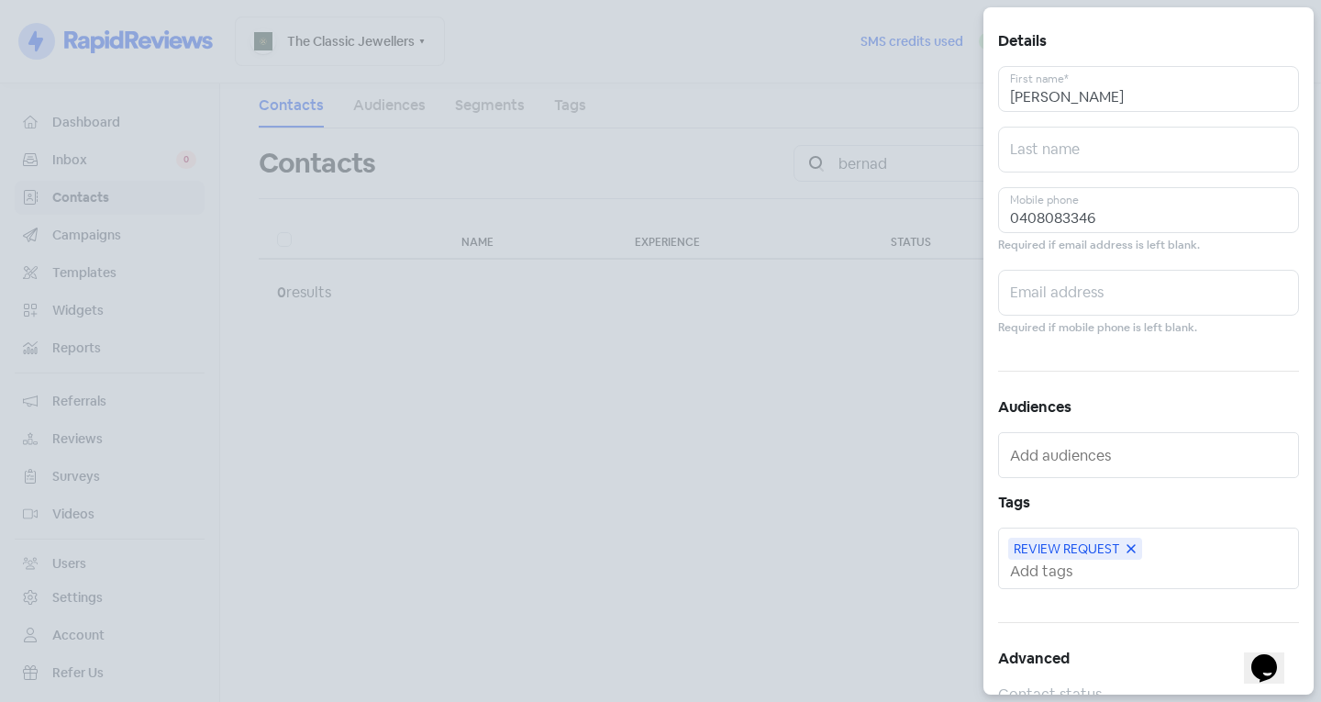
scroll to position [0, 0]
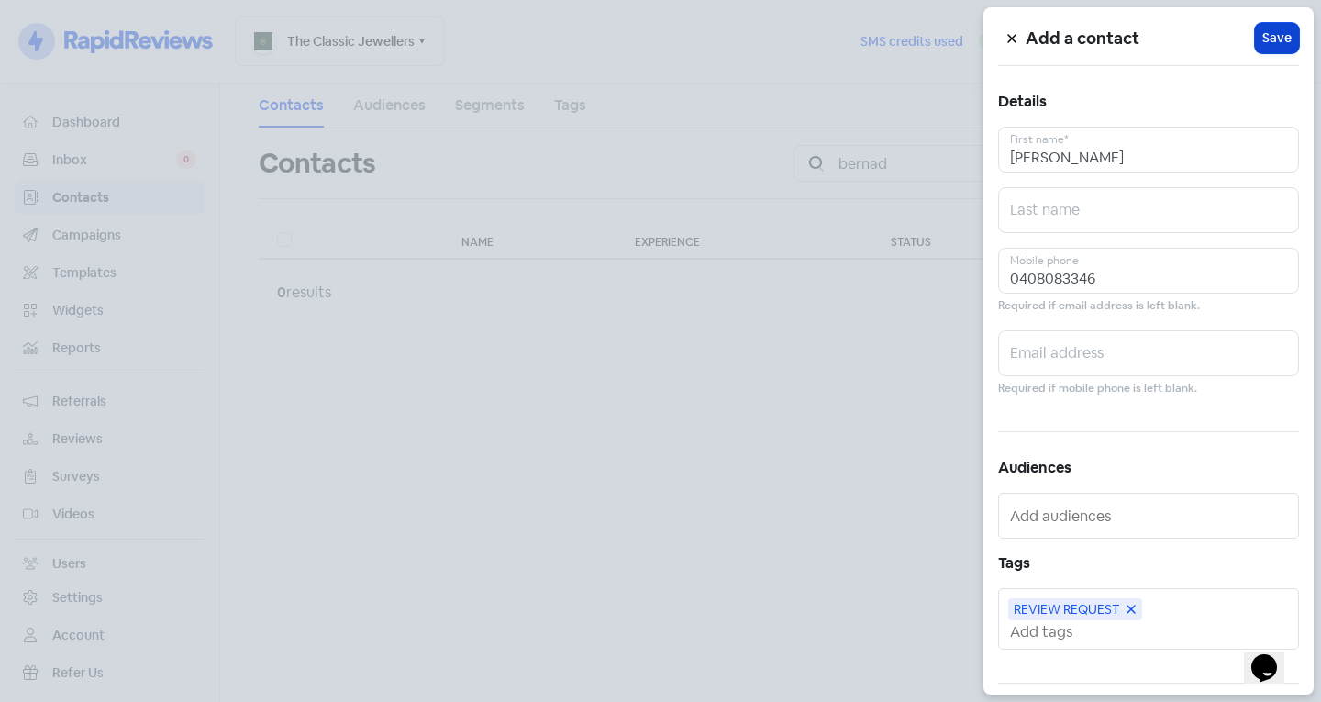
click at [1261, 50] on button "Icon For Loading Save" at bounding box center [1277, 38] width 44 height 30
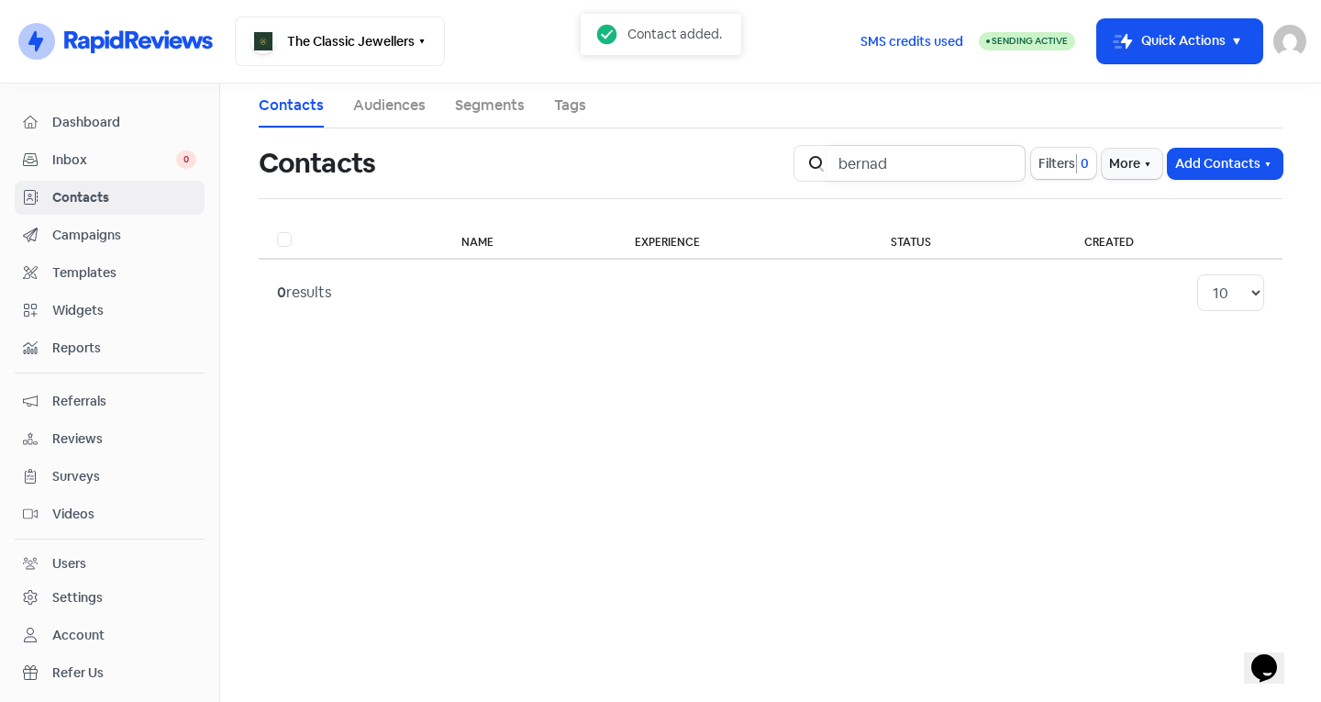
click at [1002, 160] on input "bernad" at bounding box center [926, 163] width 198 height 37
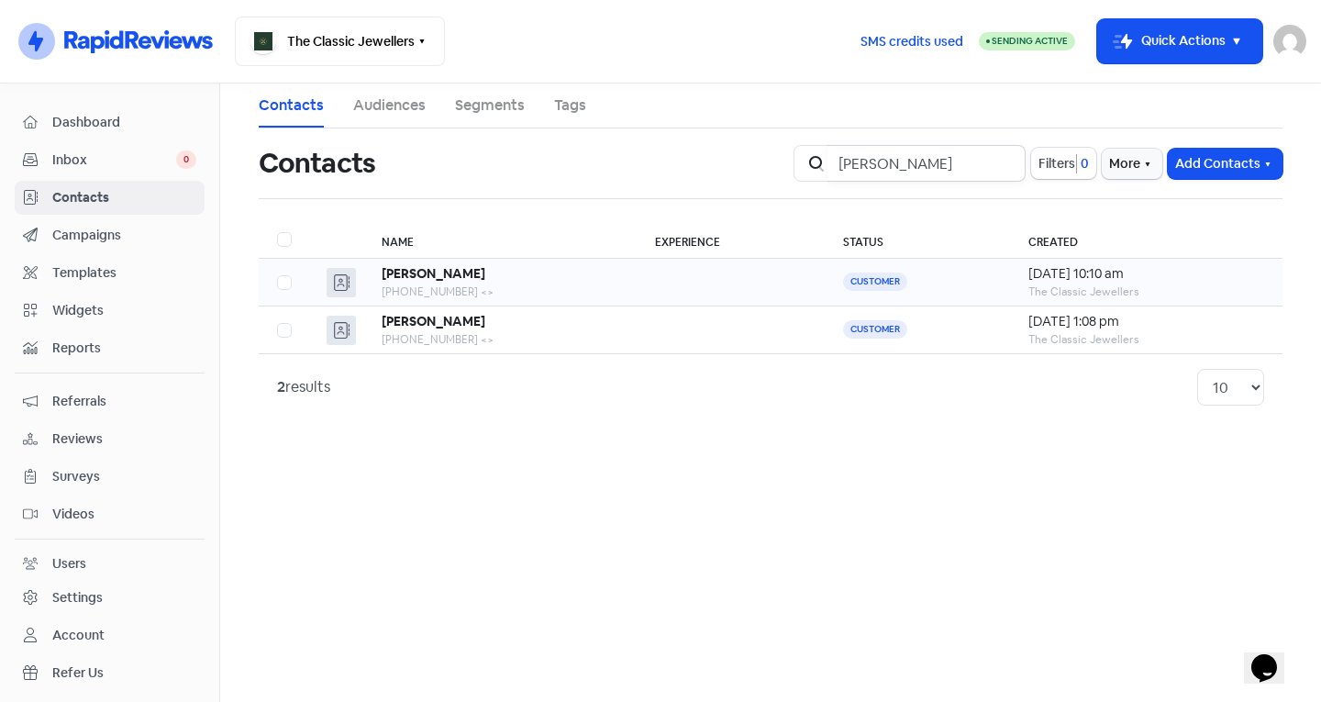
type input "[PERSON_NAME]"
click at [724, 269] on td at bounding box center [730, 283] width 188 height 48
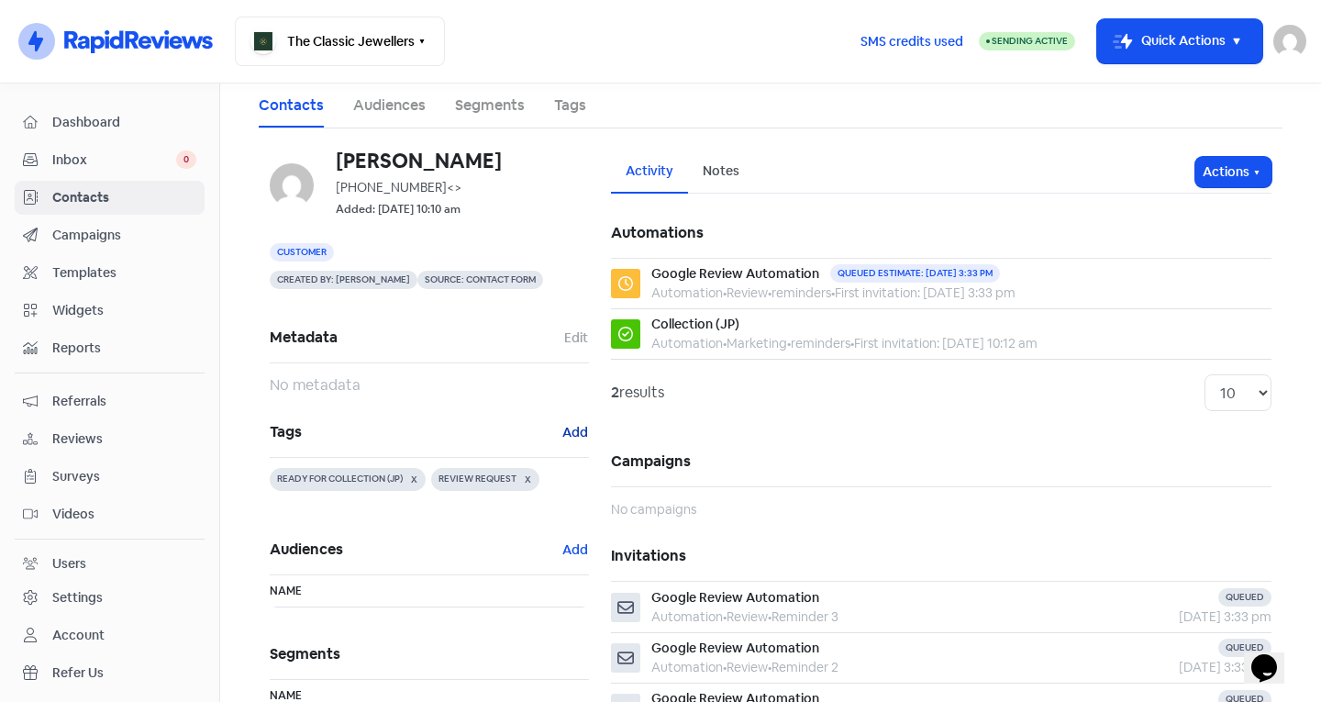
click at [561, 429] on button "Add" at bounding box center [575, 432] width 28 height 21
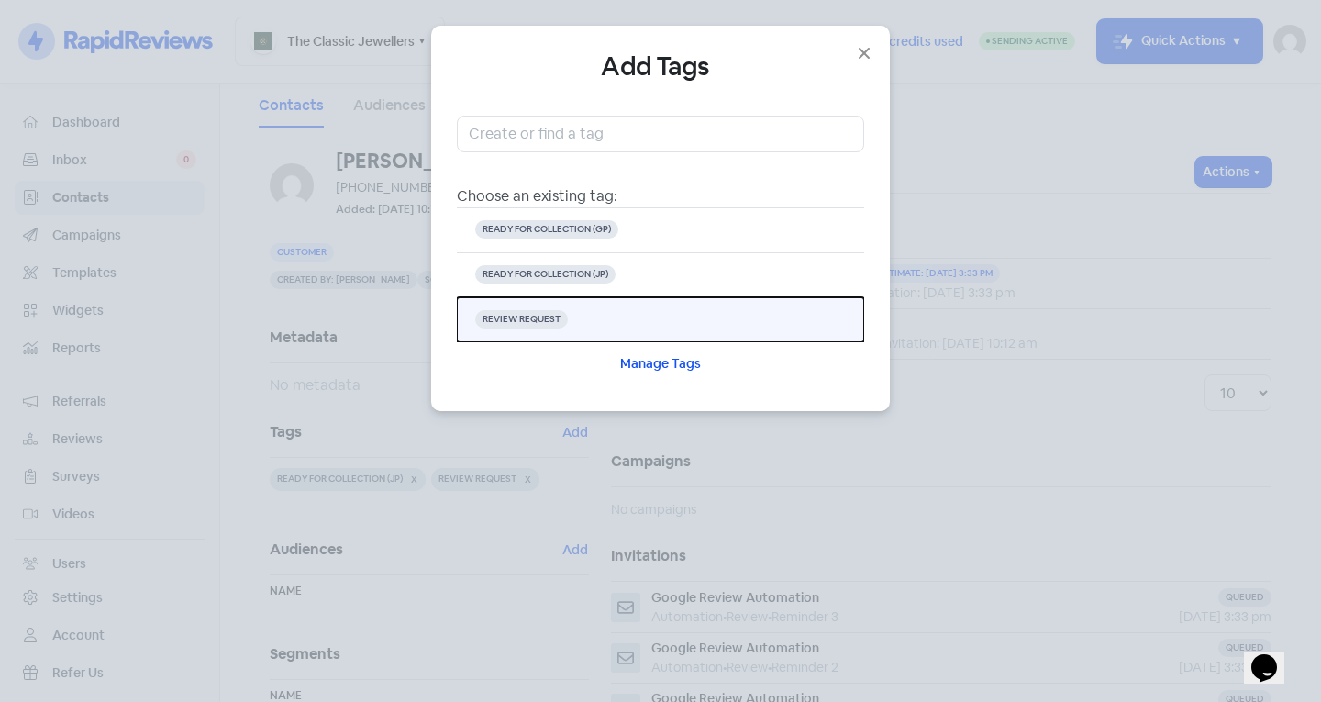
click at [618, 322] on button "REVIEW REQUEST" at bounding box center [660, 319] width 407 height 45
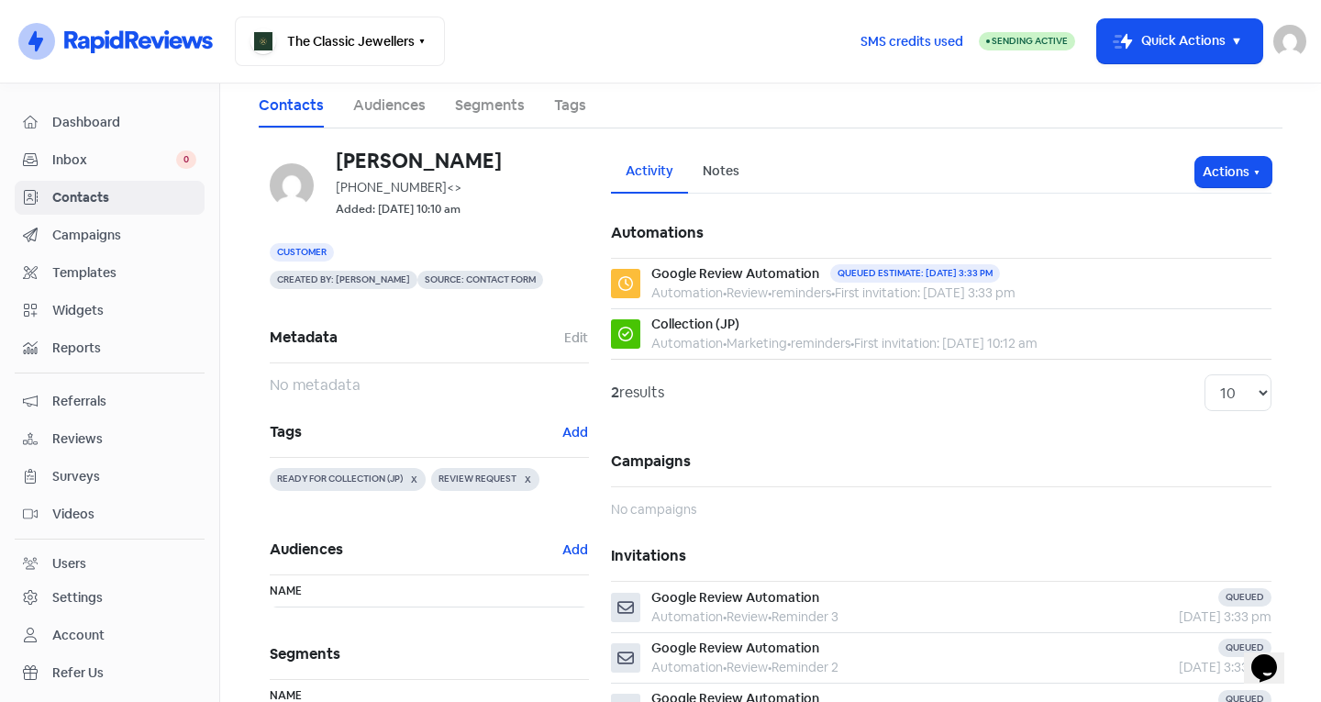
drag, startPoint x: 97, startPoint y: 190, endPoint x: 223, endPoint y: 181, distance: 126.0
click at [97, 190] on span "Contacts" at bounding box center [124, 197] width 144 height 19
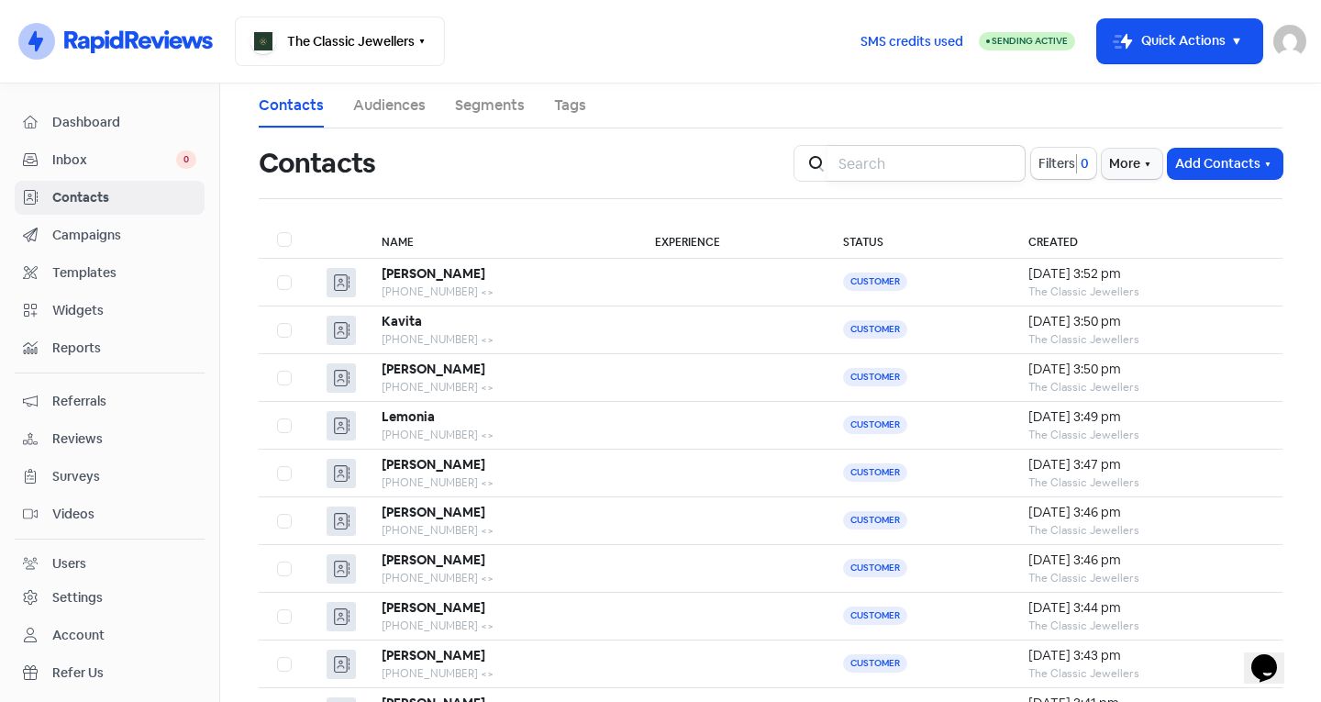
click at [855, 173] on input "search" at bounding box center [926, 163] width 198 height 37
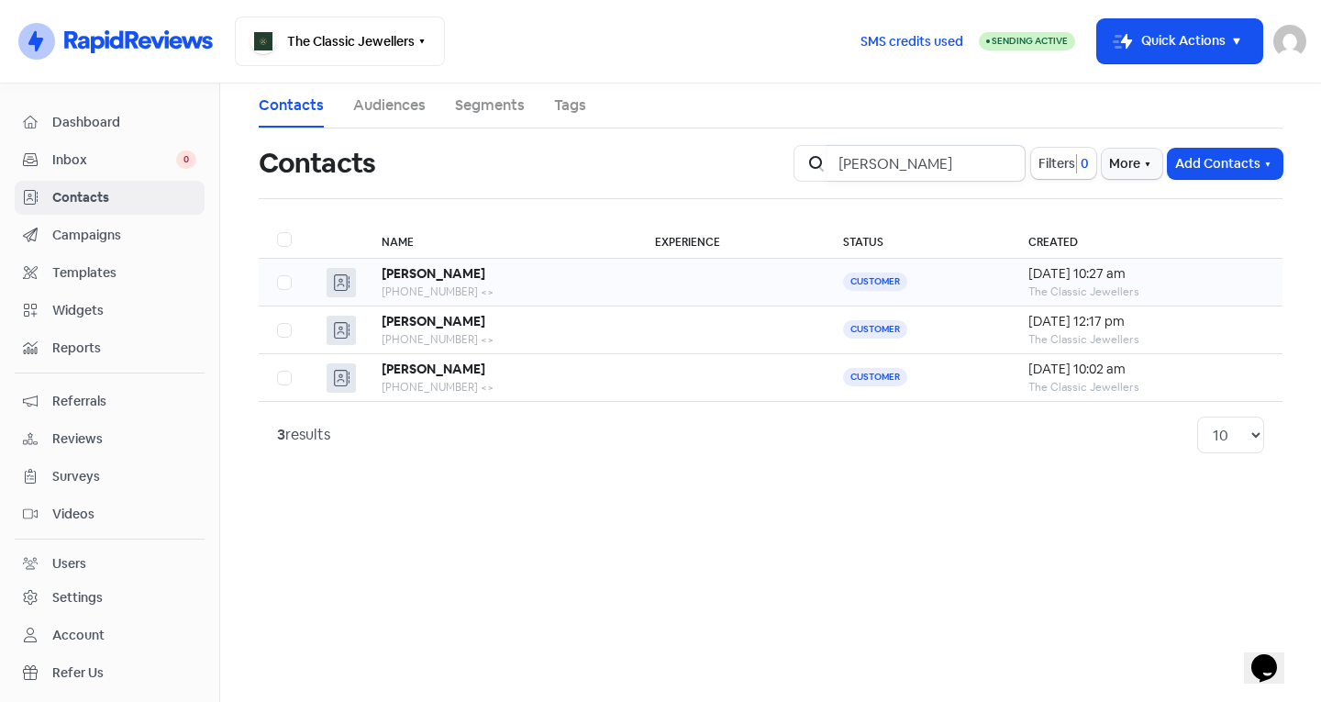
type input "Angie"
click at [675, 283] on td at bounding box center [730, 283] width 188 height 48
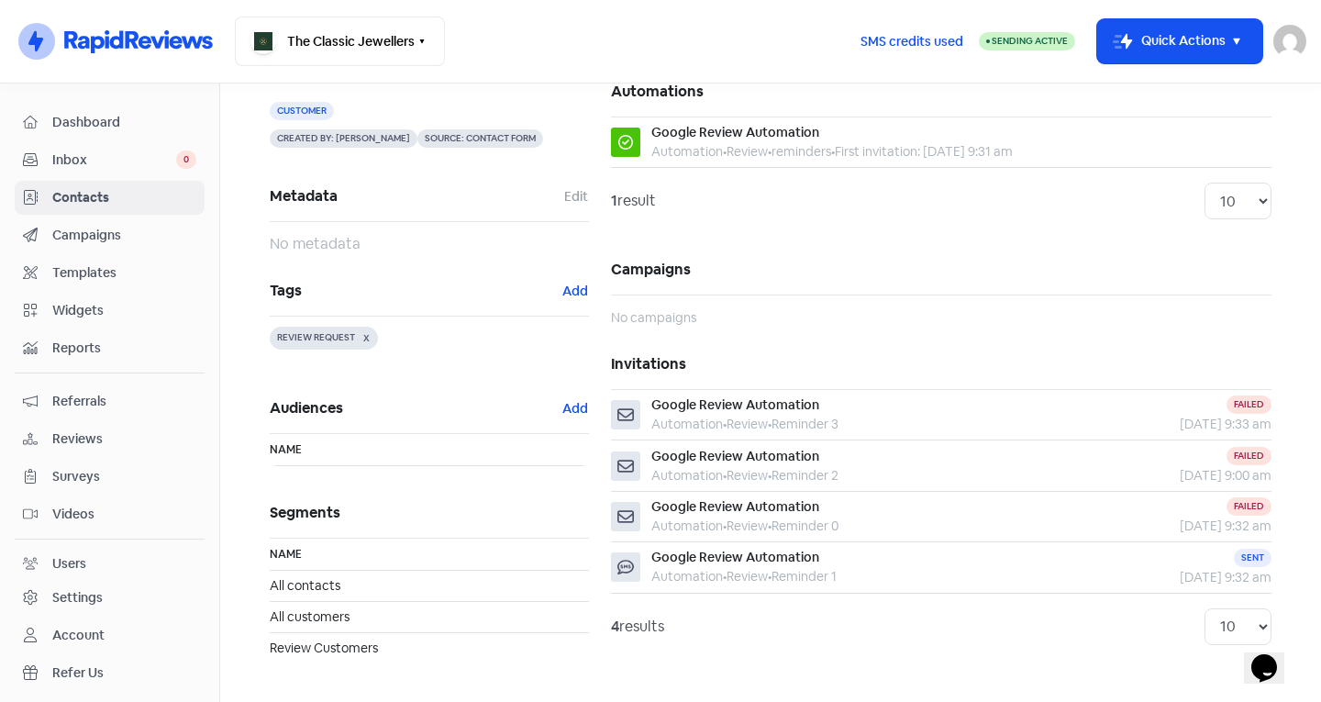
scroll to position [148, 0]
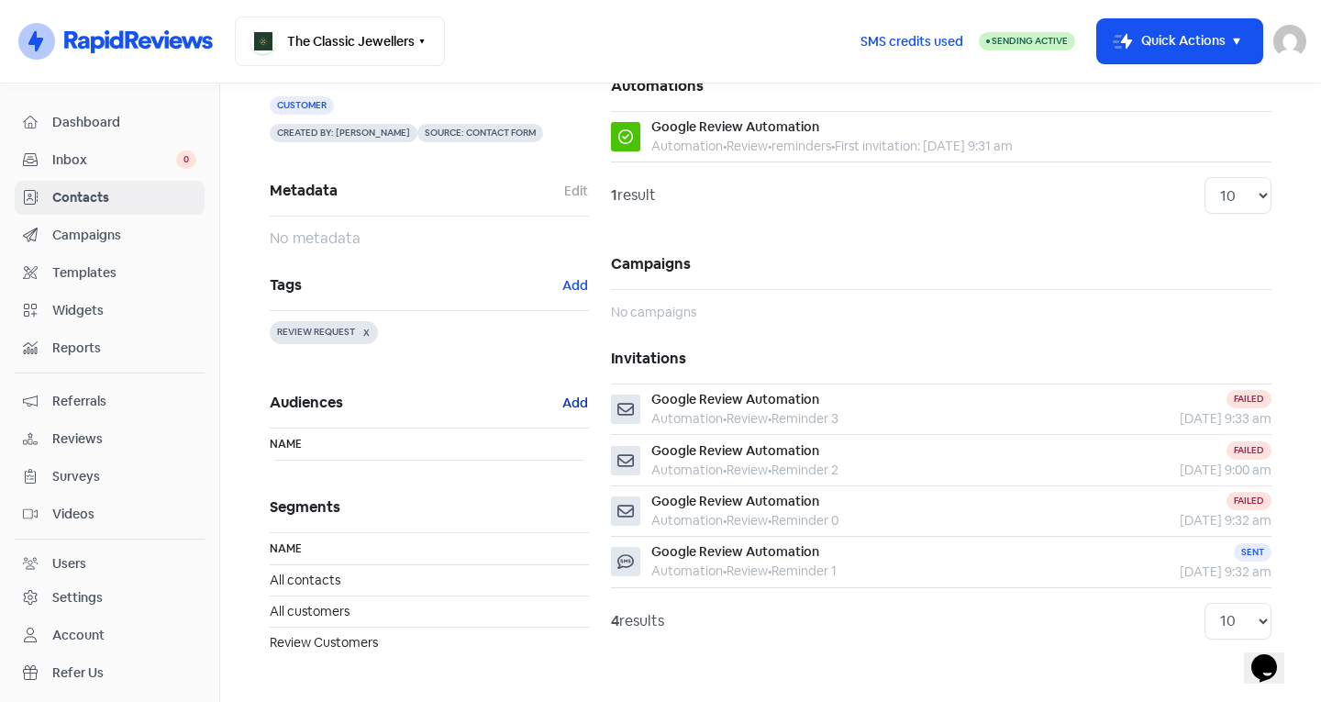
click at [562, 407] on button "Add" at bounding box center [575, 403] width 28 height 21
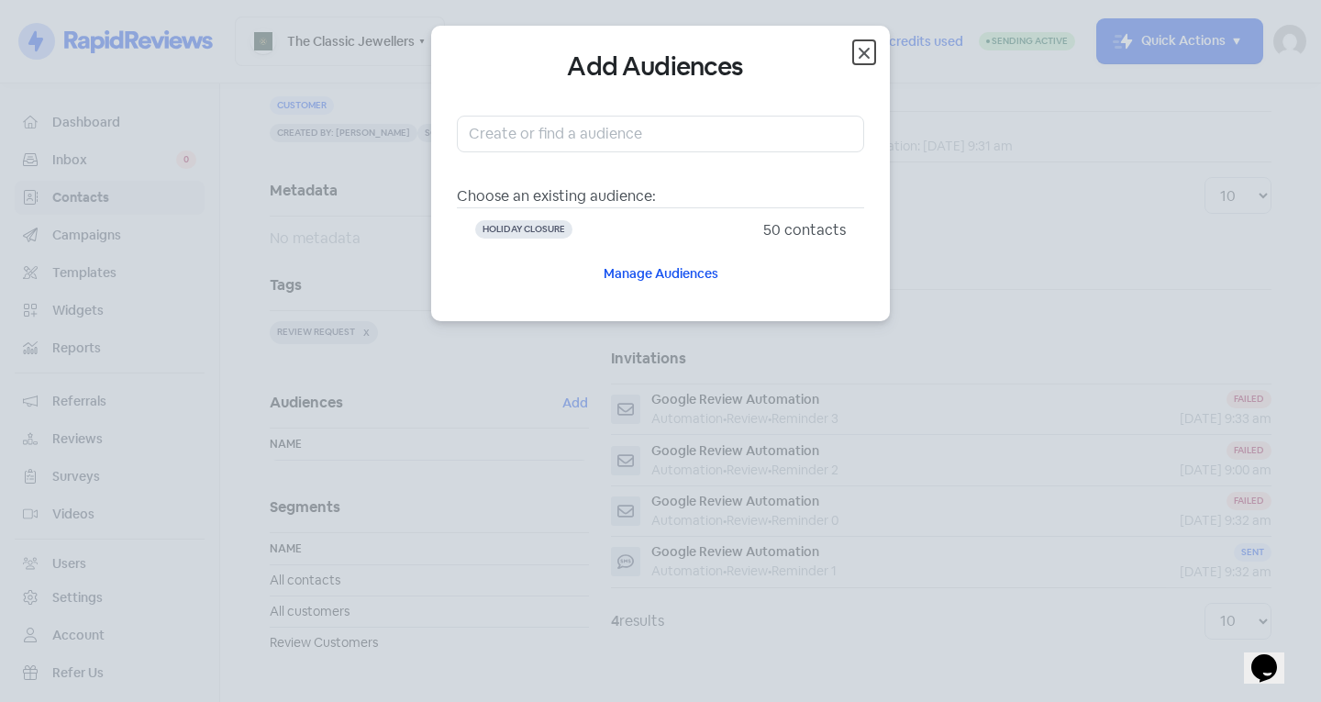
click at [870, 52] on icon "button" at bounding box center [864, 53] width 22 height 22
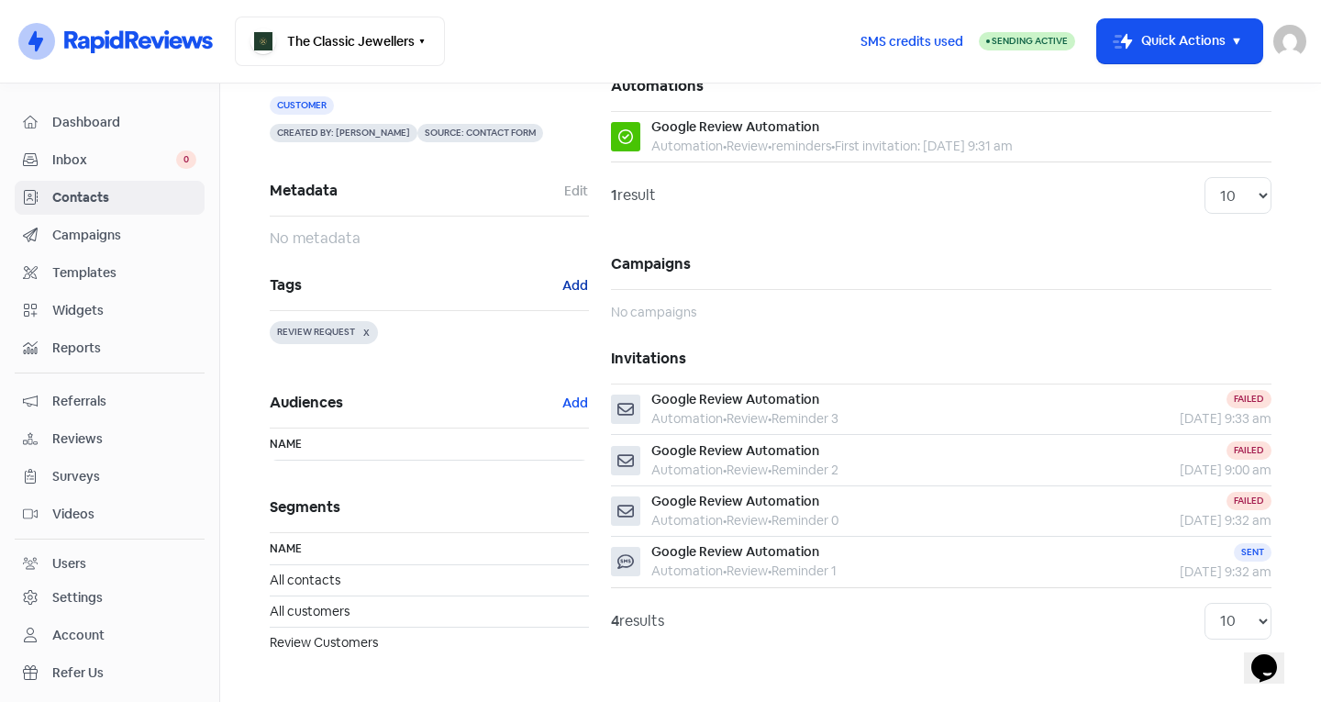
click at [561, 284] on button "Add" at bounding box center [575, 285] width 28 height 21
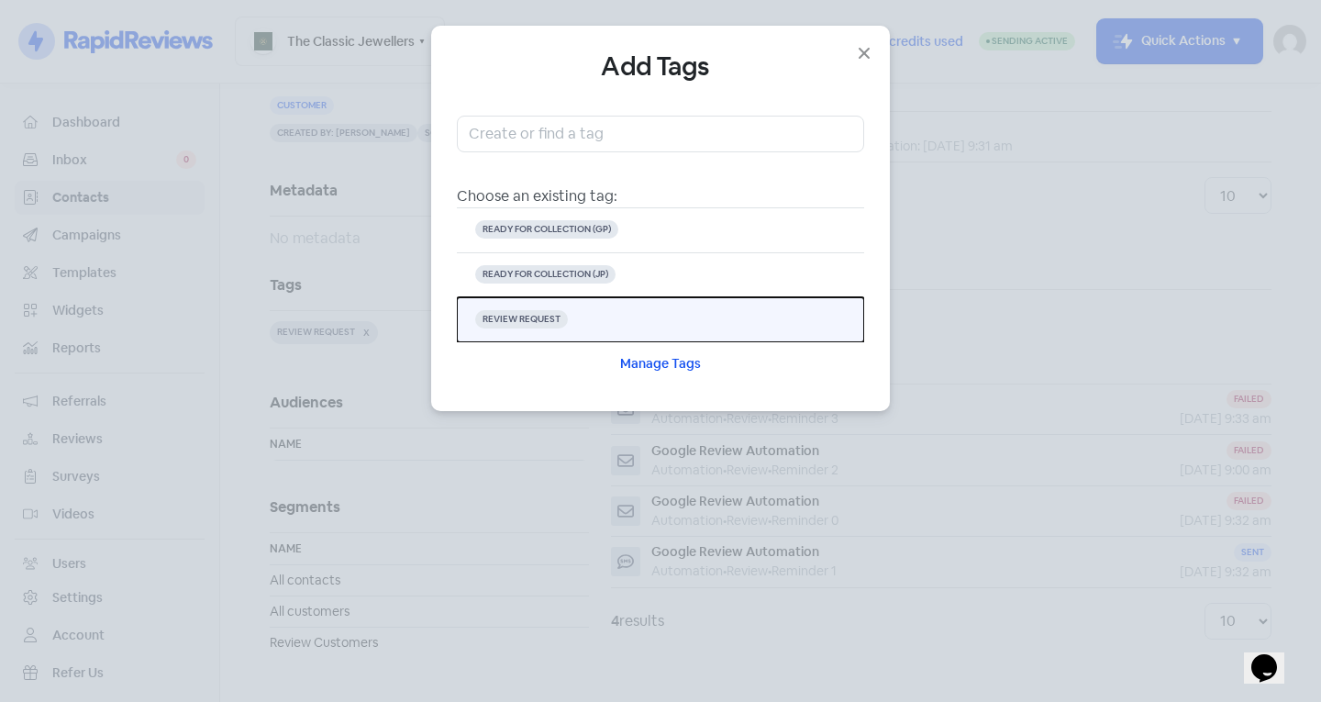
click at [588, 313] on button "REVIEW REQUEST" at bounding box center [660, 319] width 407 height 45
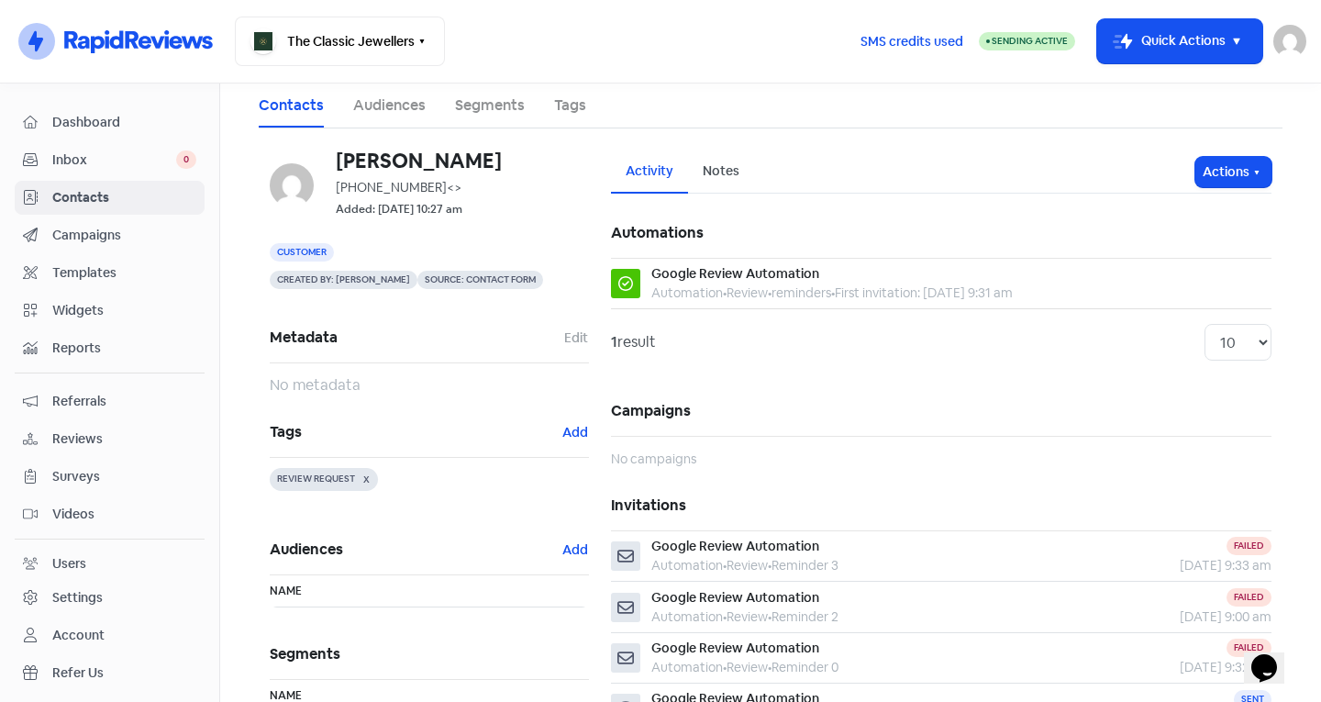
click at [152, 201] on span "Contacts" at bounding box center [124, 197] width 144 height 19
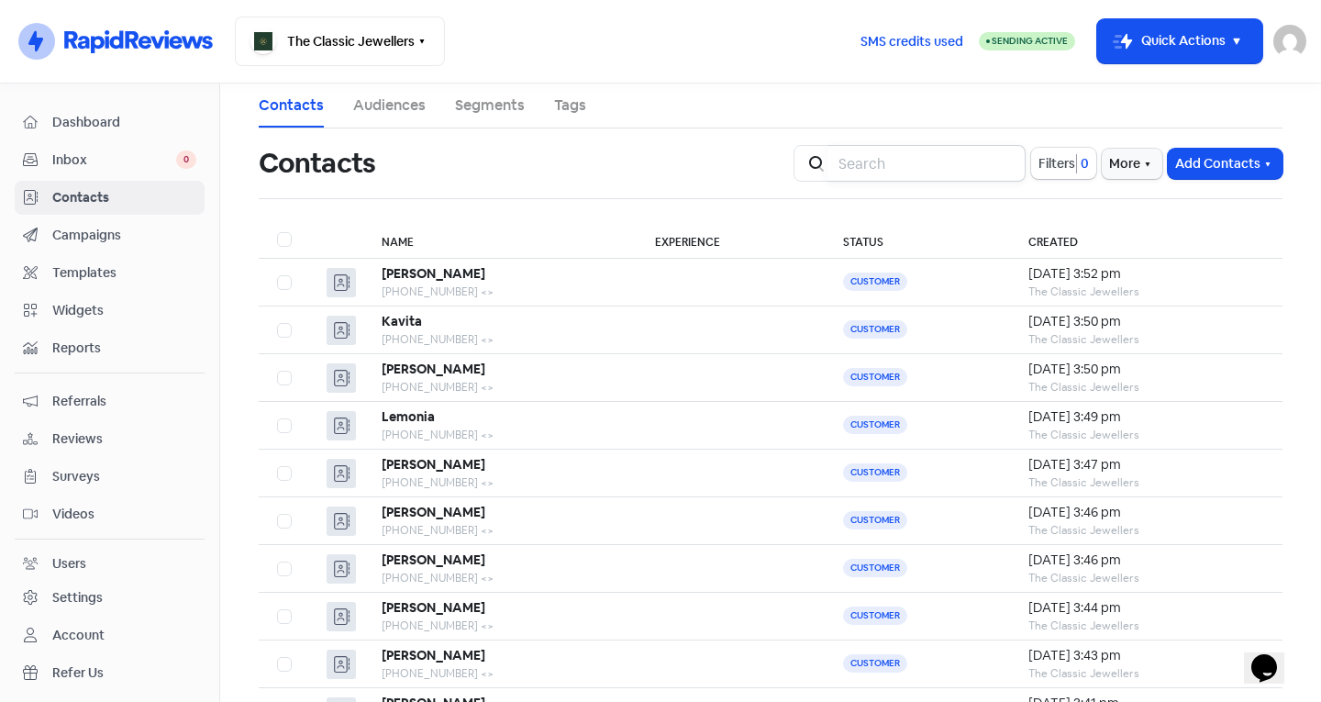
click at [968, 167] on input "search" at bounding box center [926, 163] width 198 height 37
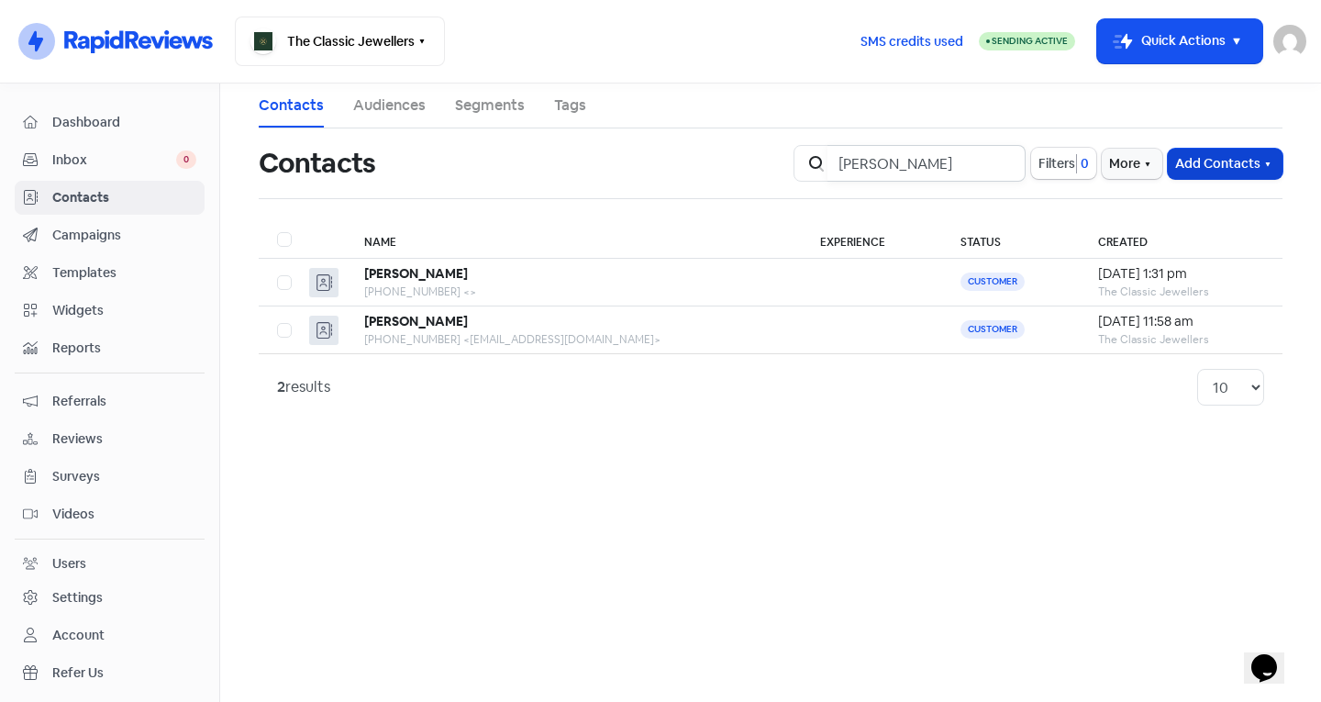
type input "Peter"
click at [1217, 171] on button "Add Contacts" at bounding box center [1224, 164] width 115 height 30
click at [1148, 198] on button "Add a contact" at bounding box center [1175, 203] width 214 height 37
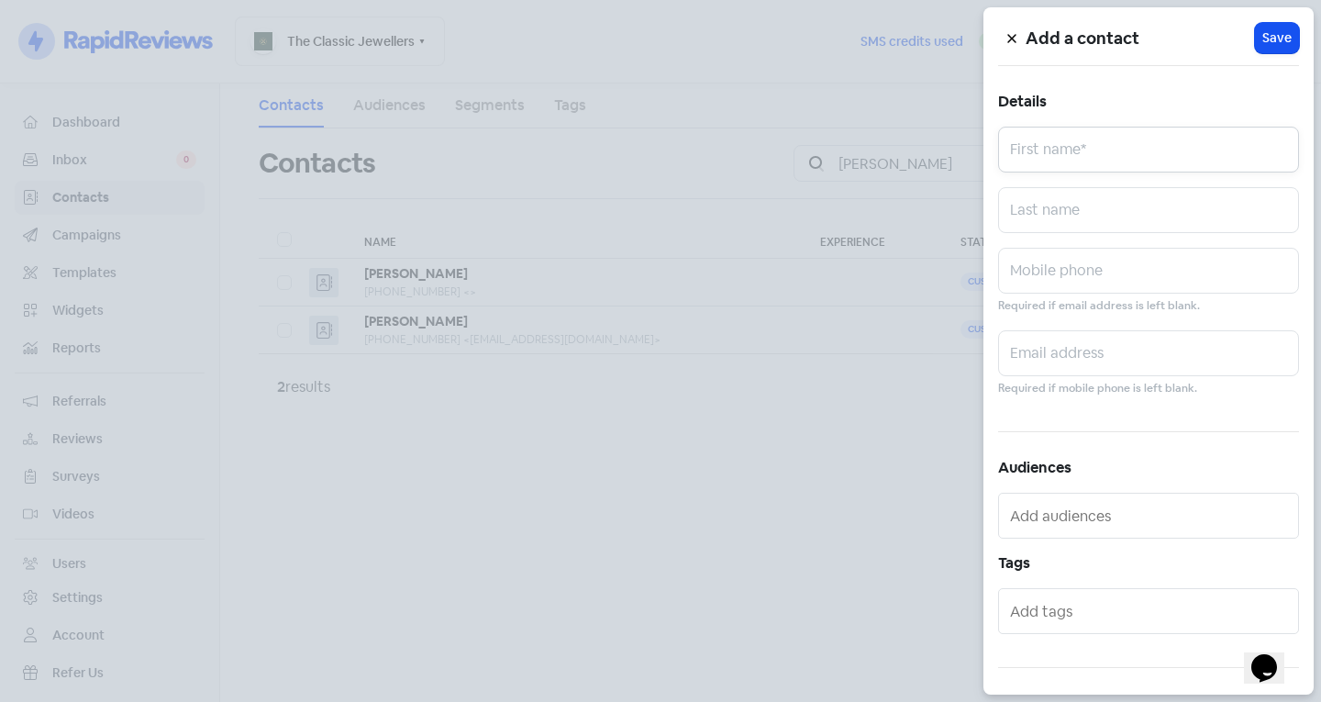
click at [1070, 160] on input "text" at bounding box center [1148, 150] width 301 height 46
type input "Peter"
click at [1071, 265] on input "text" at bounding box center [1148, 271] width 301 height 46
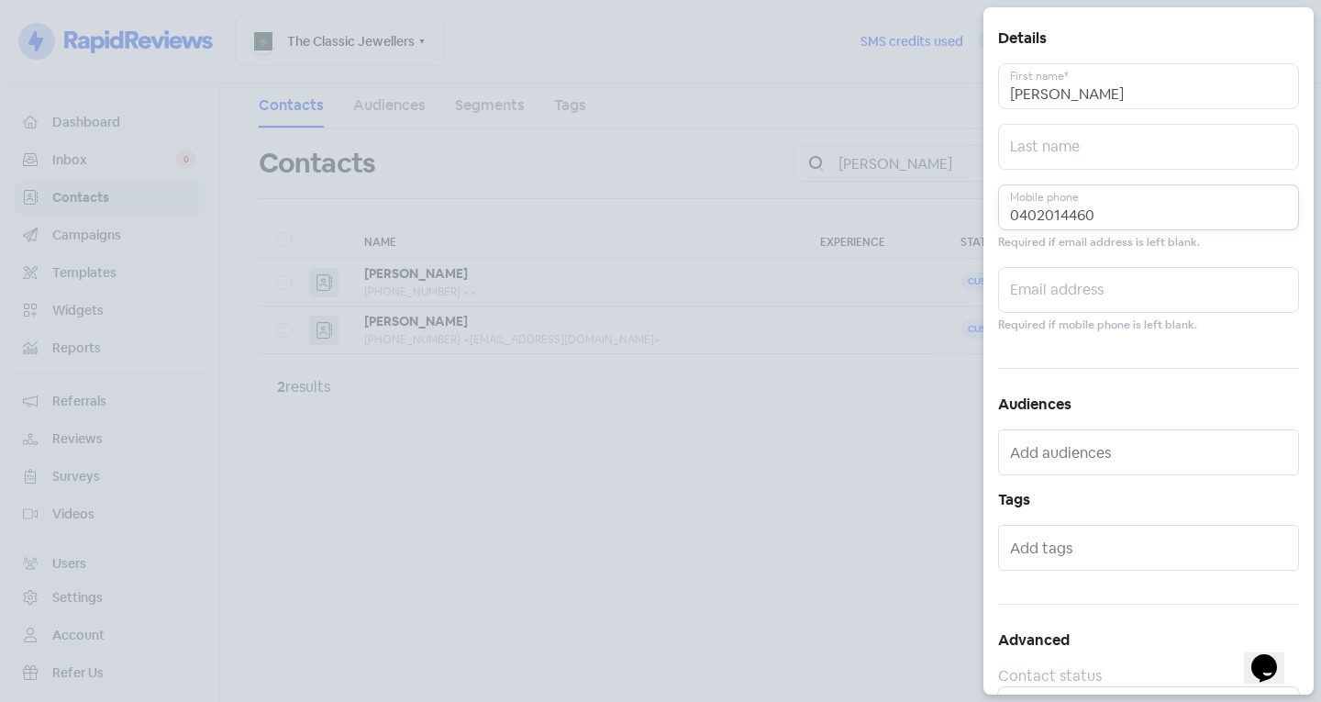
scroll to position [101, 0]
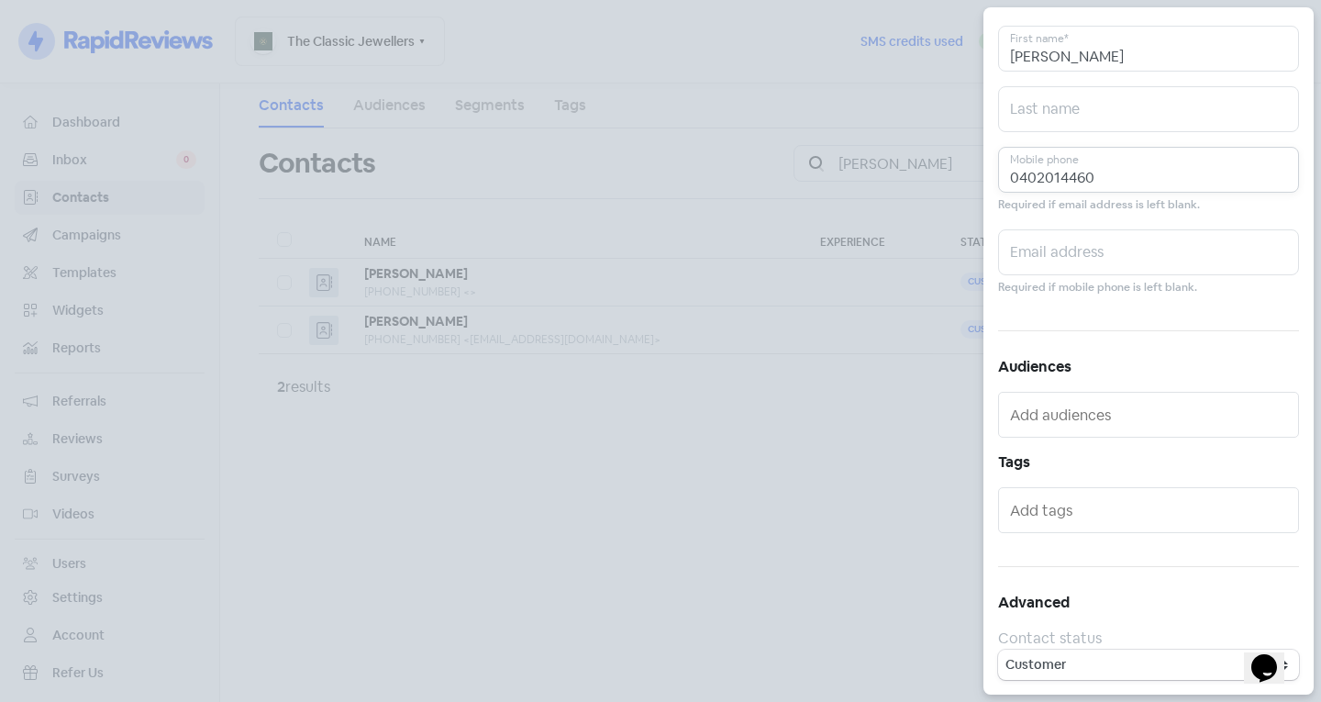
type input "0402014460"
click at [1046, 517] on input "text" at bounding box center [1150, 509] width 281 height 29
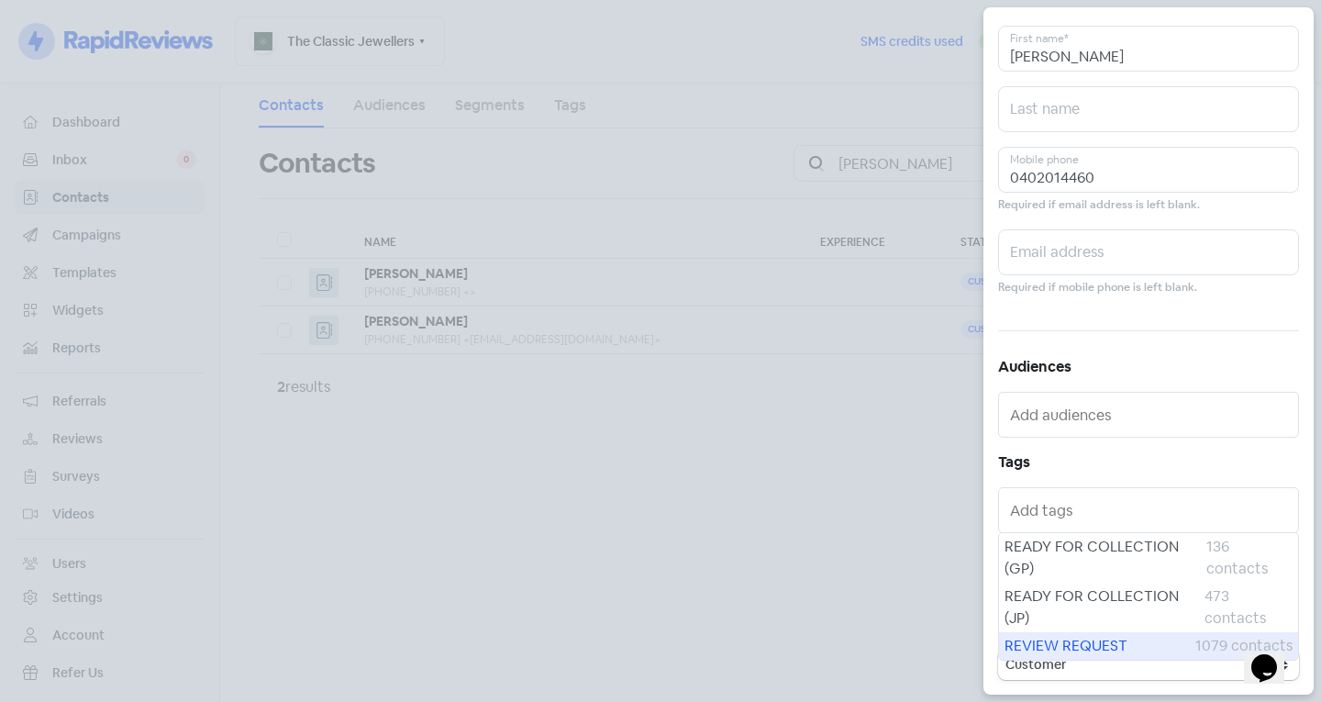
click at [1053, 658] on div "REVIEW REQUEST 1079 contacts" at bounding box center [1148, 646] width 299 height 28
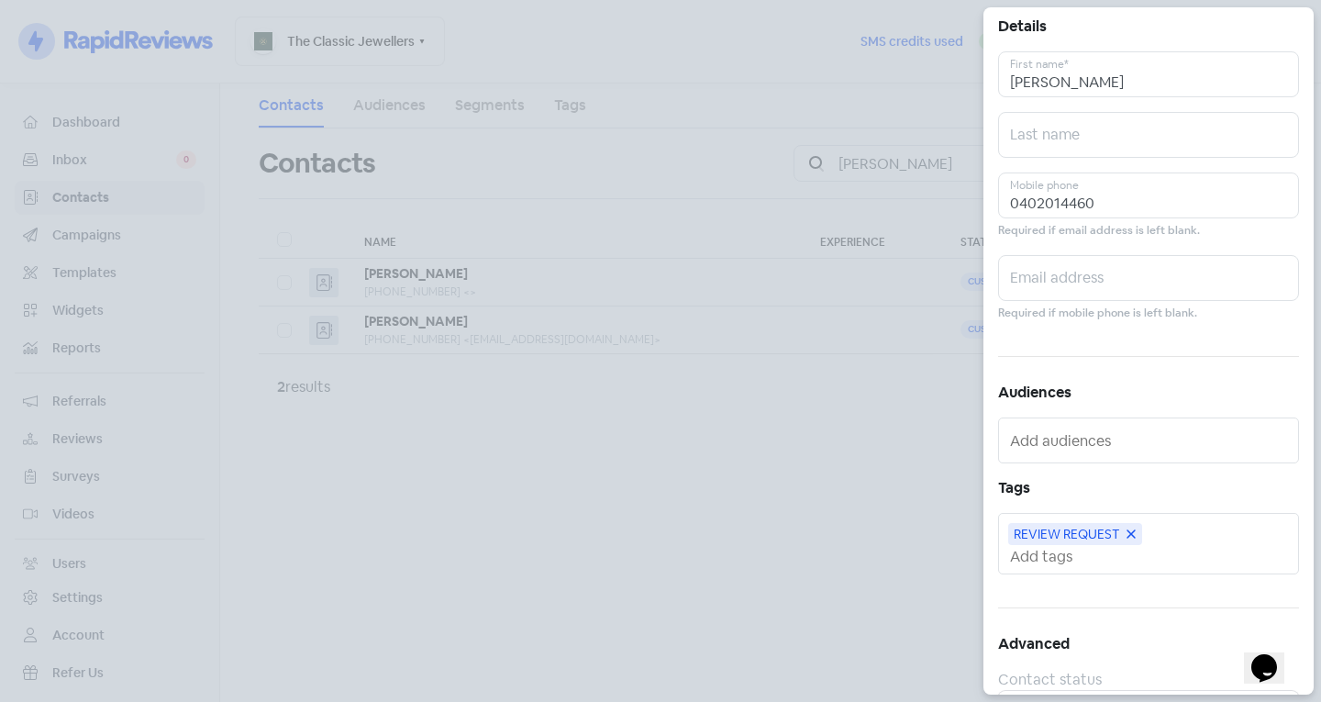
scroll to position [0, 0]
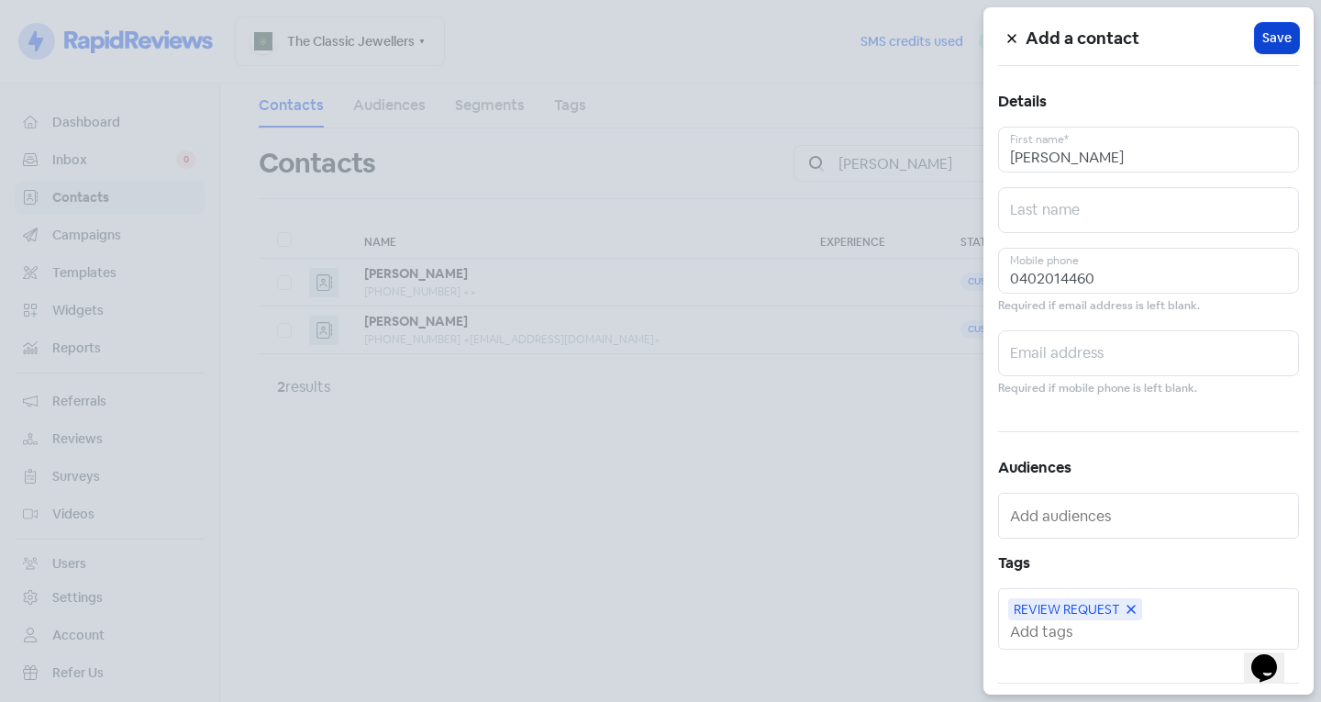
click at [1274, 28] on span "Save" at bounding box center [1276, 37] width 29 height 19
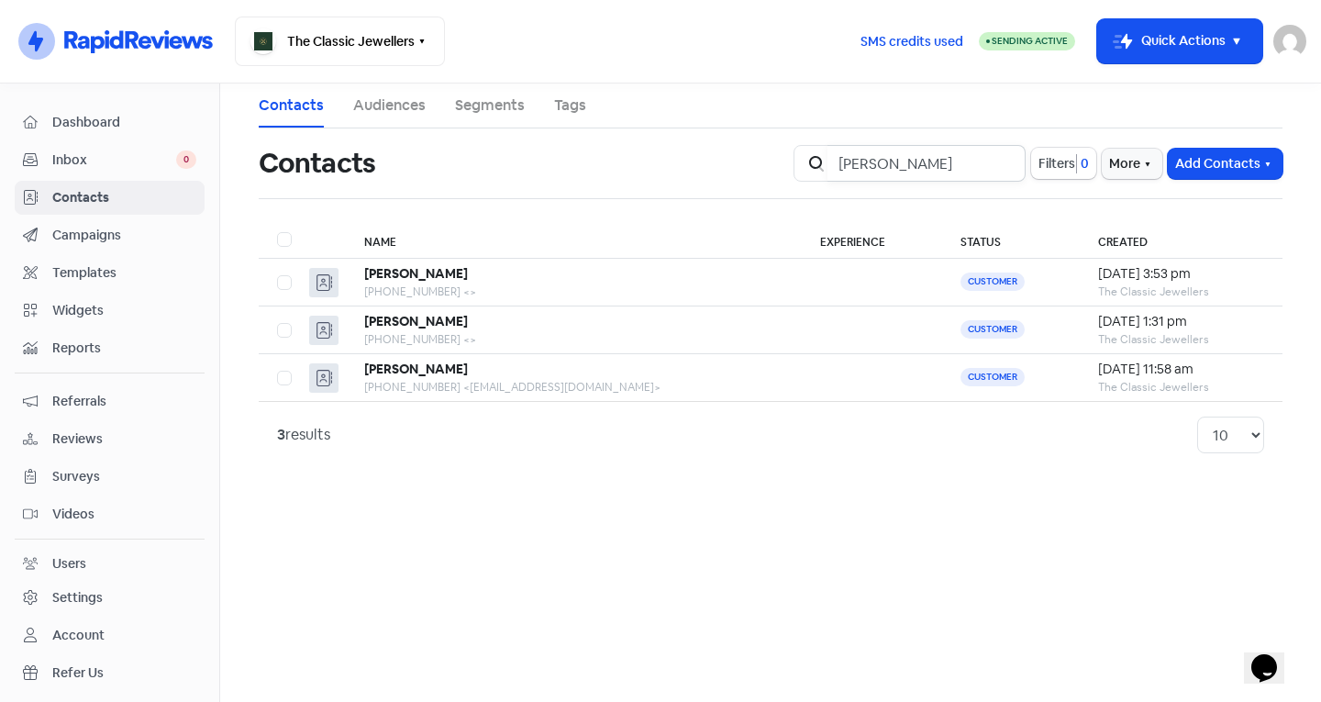
click at [1000, 160] on input "Peter" at bounding box center [926, 163] width 198 height 37
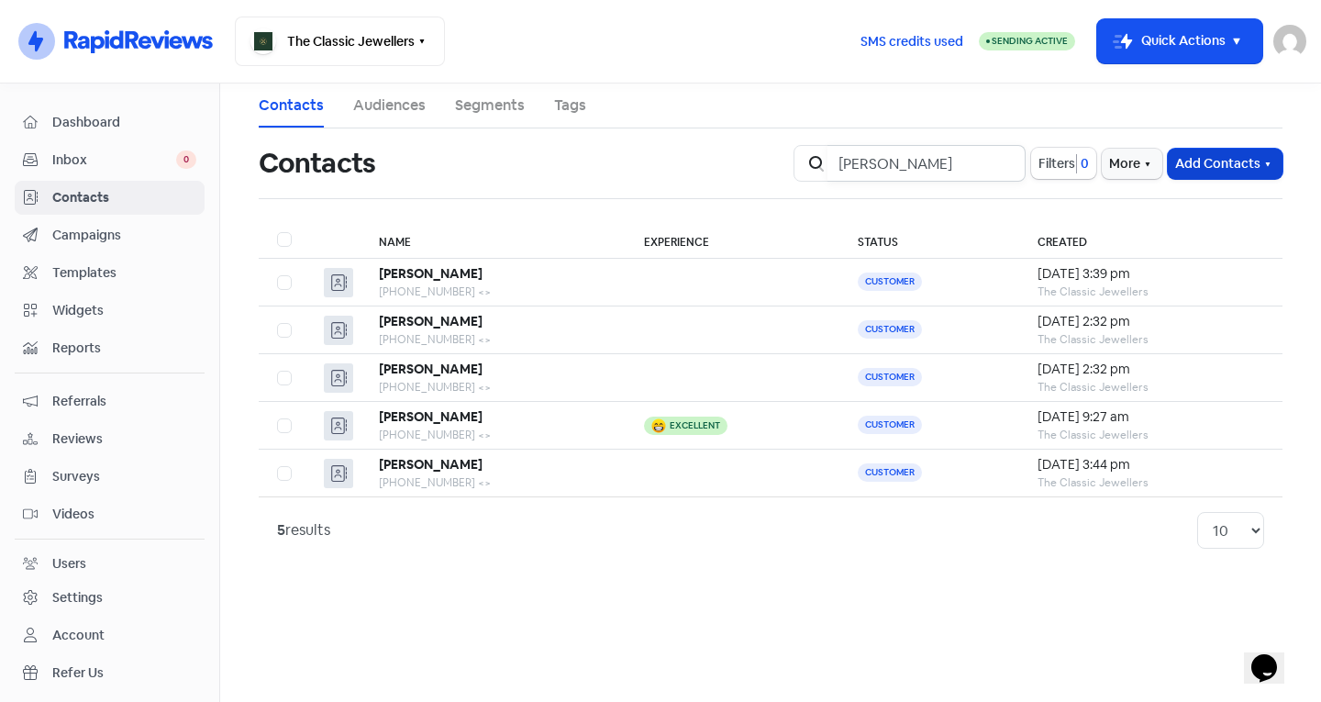
type input "Tony"
click at [1204, 166] on button "Add Contacts" at bounding box center [1224, 164] width 115 height 30
click at [1178, 194] on button "Add a contact" at bounding box center [1175, 203] width 214 height 37
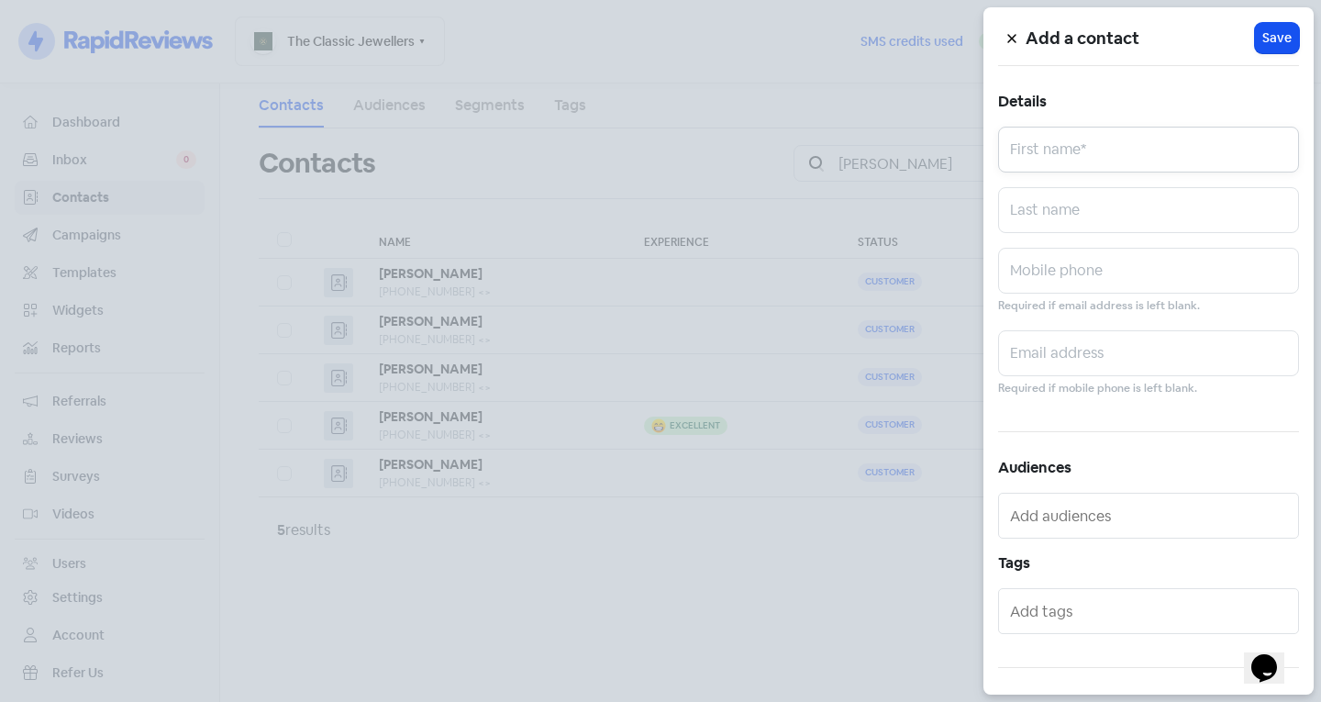
click at [1101, 153] on input "text" at bounding box center [1148, 150] width 301 height 46
type input "Tony"
click at [1077, 218] on input "text" at bounding box center [1148, 210] width 301 height 46
type input "Famigliern"
click at [1067, 283] on input "text" at bounding box center [1148, 271] width 301 height 46
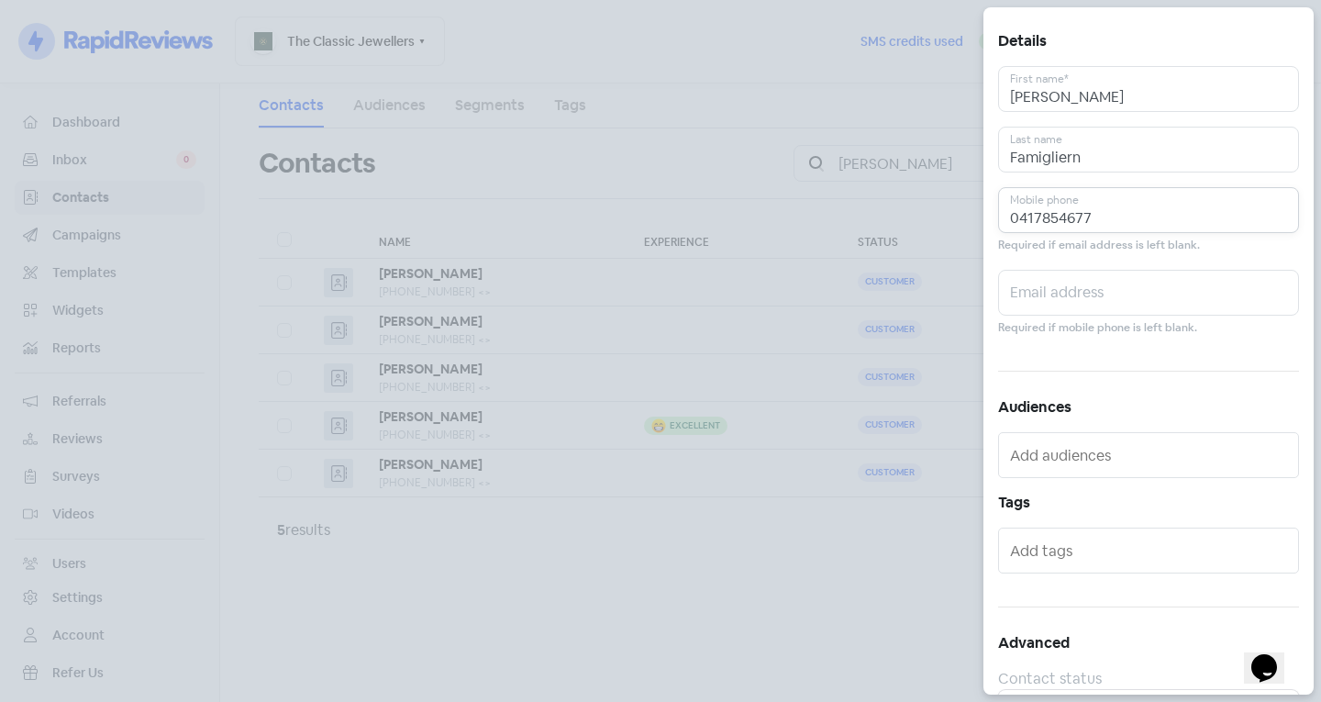
scroll to position [101, 0]
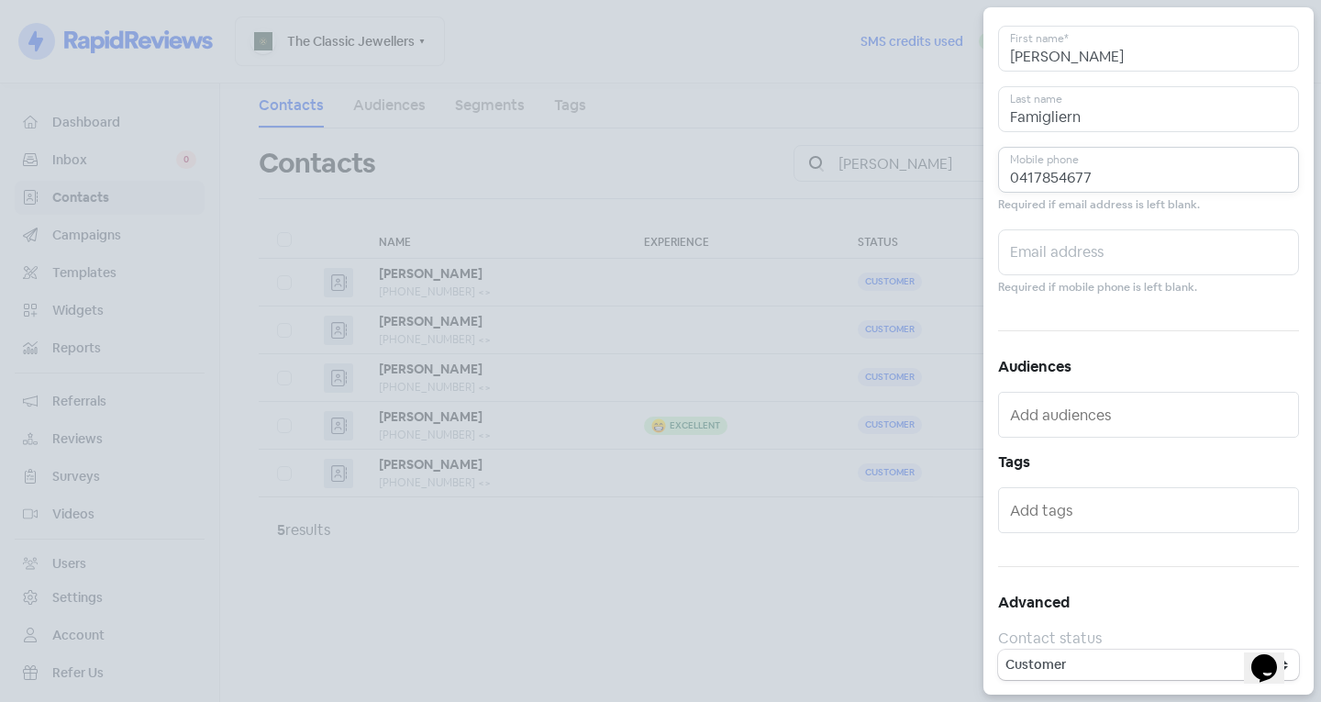
type input "0417854677"
click at [1033, 514] on input "text" at bounding box center [1150, 509] width 281 height 29
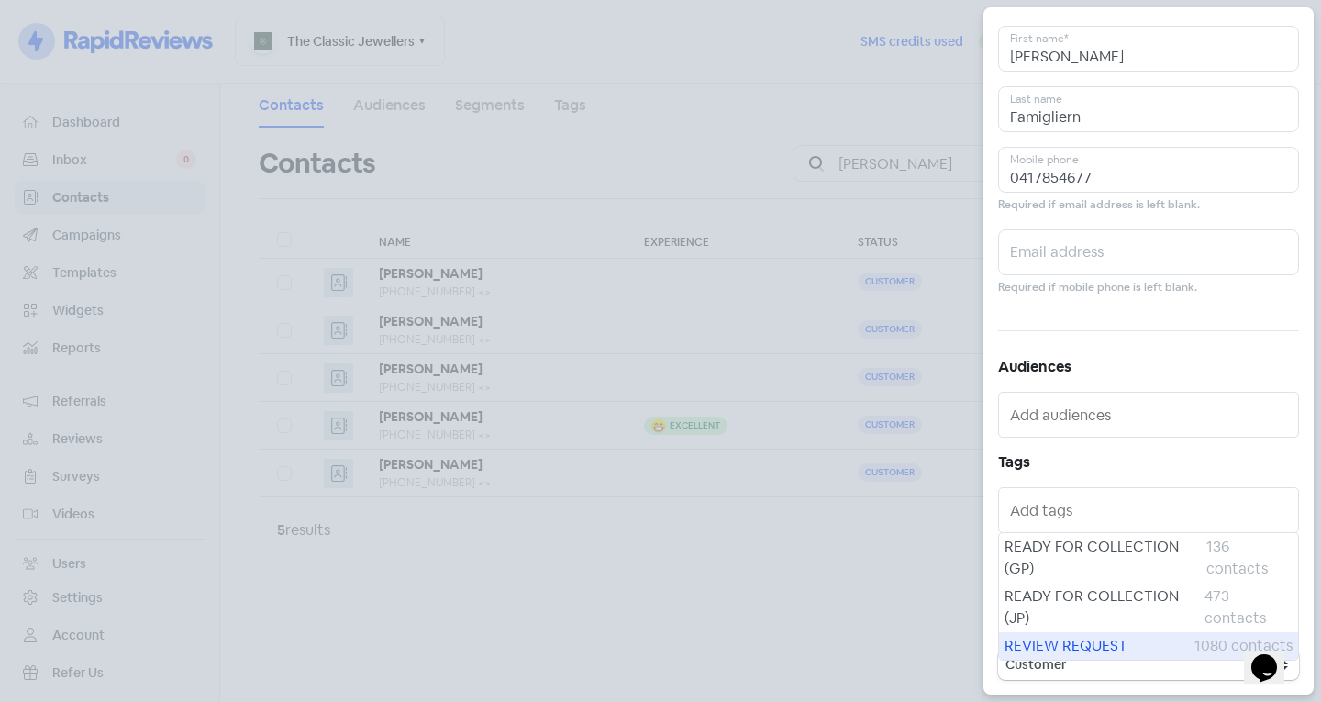
click at [1046, 636] on span "REVIEW REQUEST" at bounding box center [1099, 646] width 190 height 22
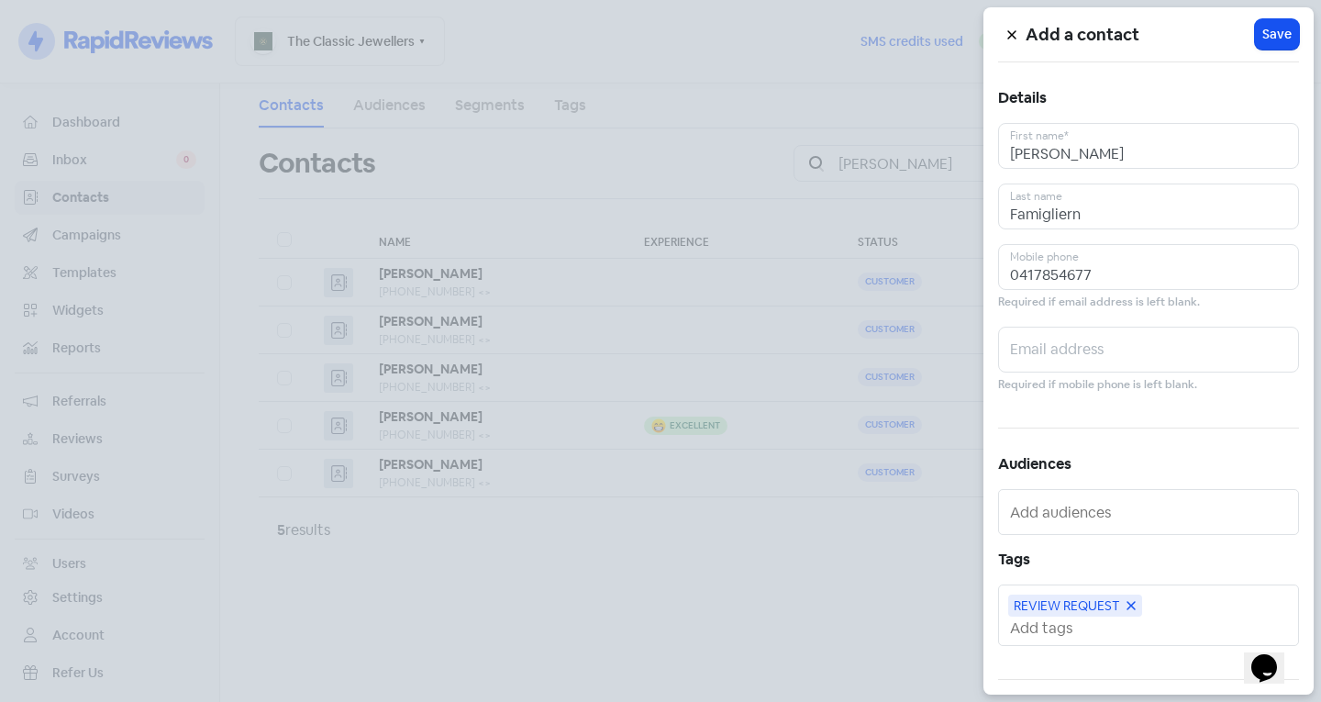
scroll to position [0, 0]
click at [1267, 29] on span "Save" at bounding box center [1276, 37] width 29 height 19
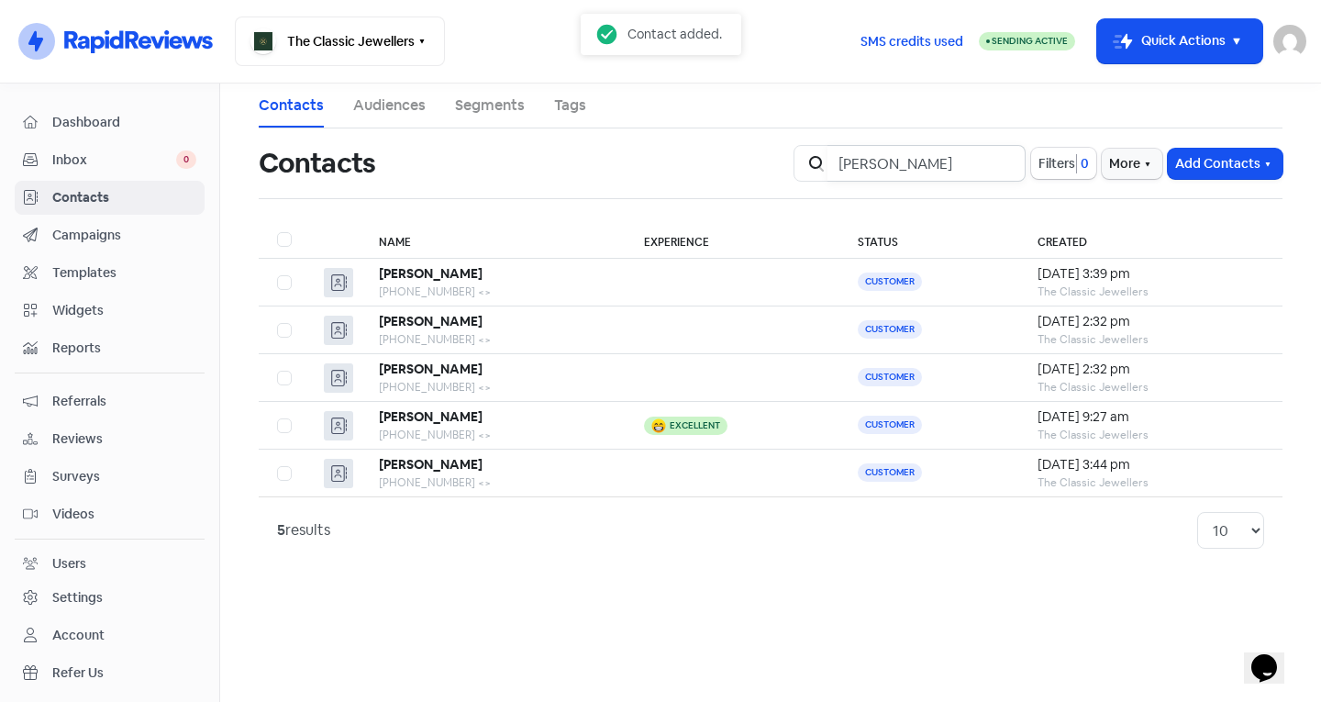
click at [1002, 163] on input "Tony" at bounding box center [926, 163] width 198 height 37
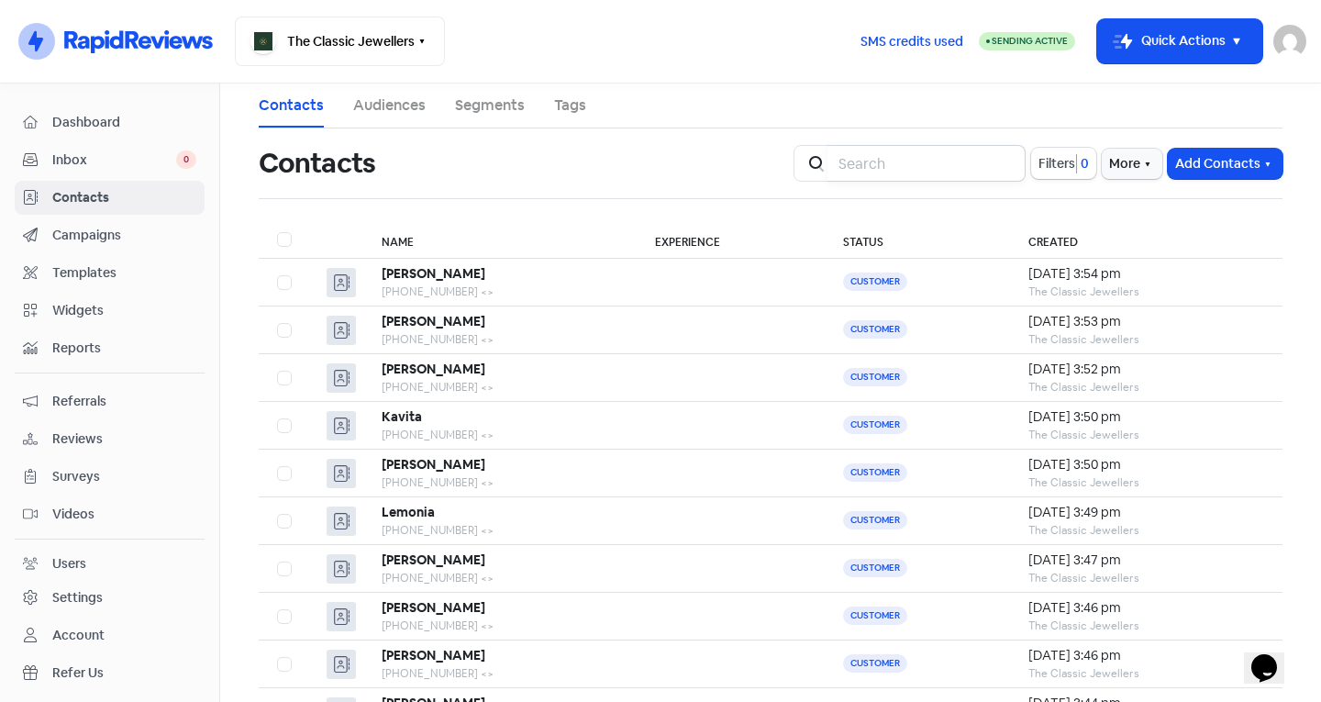
click at [947, 153] on input "search" at bounding box center [926, 163] width 198 height 37
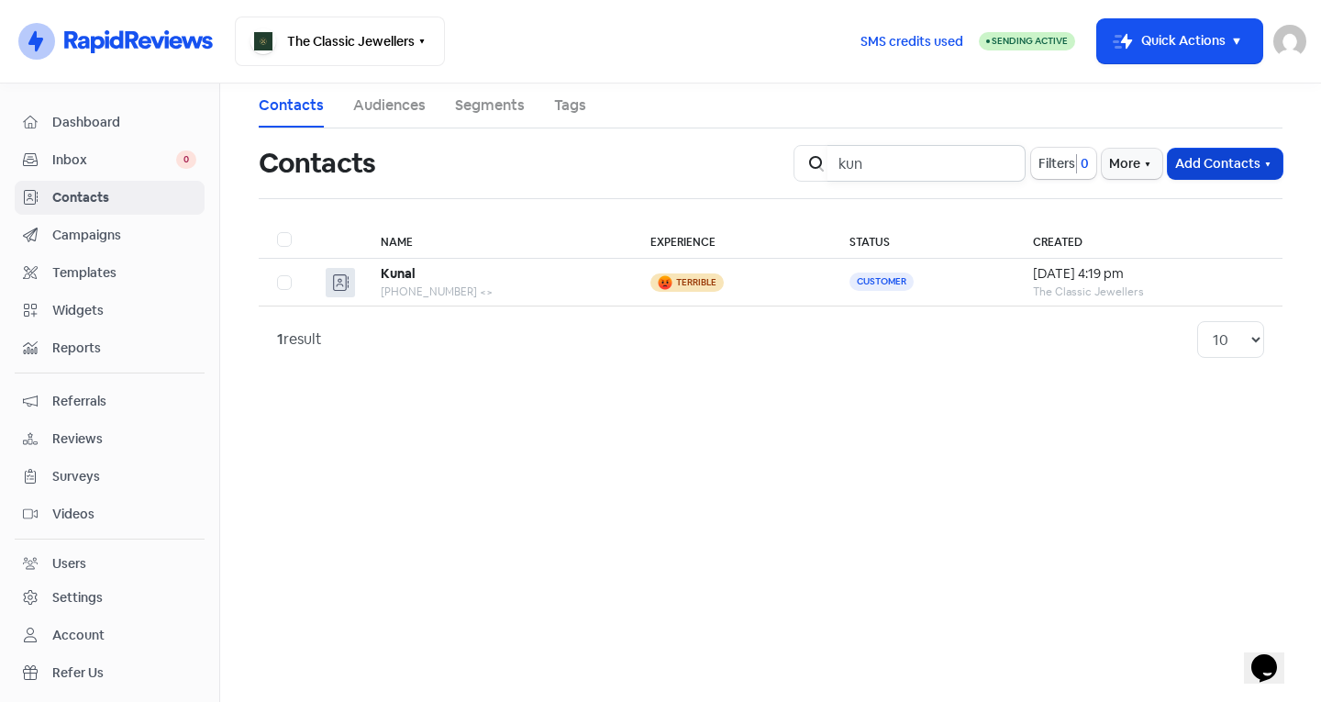
type input "kun"
click at [1199, 160] on button "Add Contacts" at bounding box center [1224, 164] width 115 height 30
click at [1195, 192] on button "Add a contact" at bounding box center [1175, 203] width 214 height 37
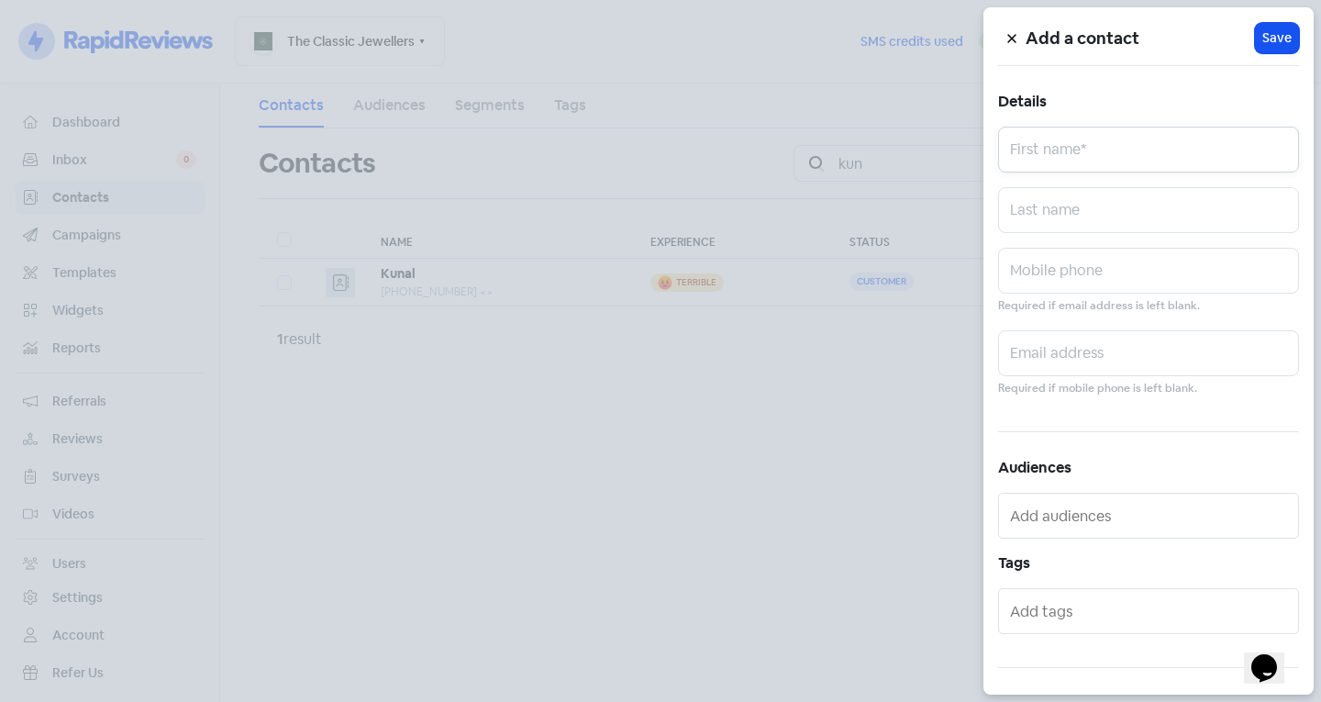
click at [1157, 171] on input "text" at bounding box center [1148, 150] width 301 height 46
type input "Kun"
click at [1087, 224] on input "text" at bounding box center [1148, 210] width 301 height 46
type input "Markos"
click at [1169, 261] on input "text" at bounding box center [1148, 271] width 301 height 46
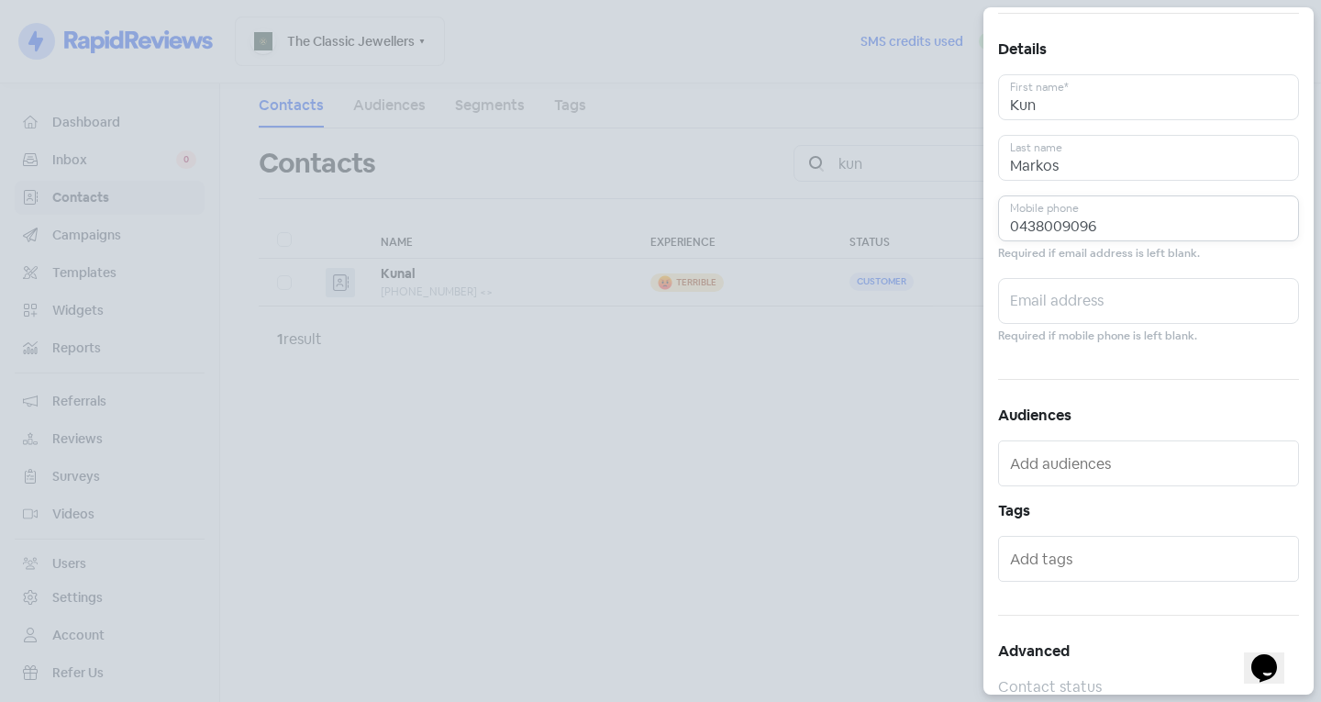
scroll to position [101, 0]
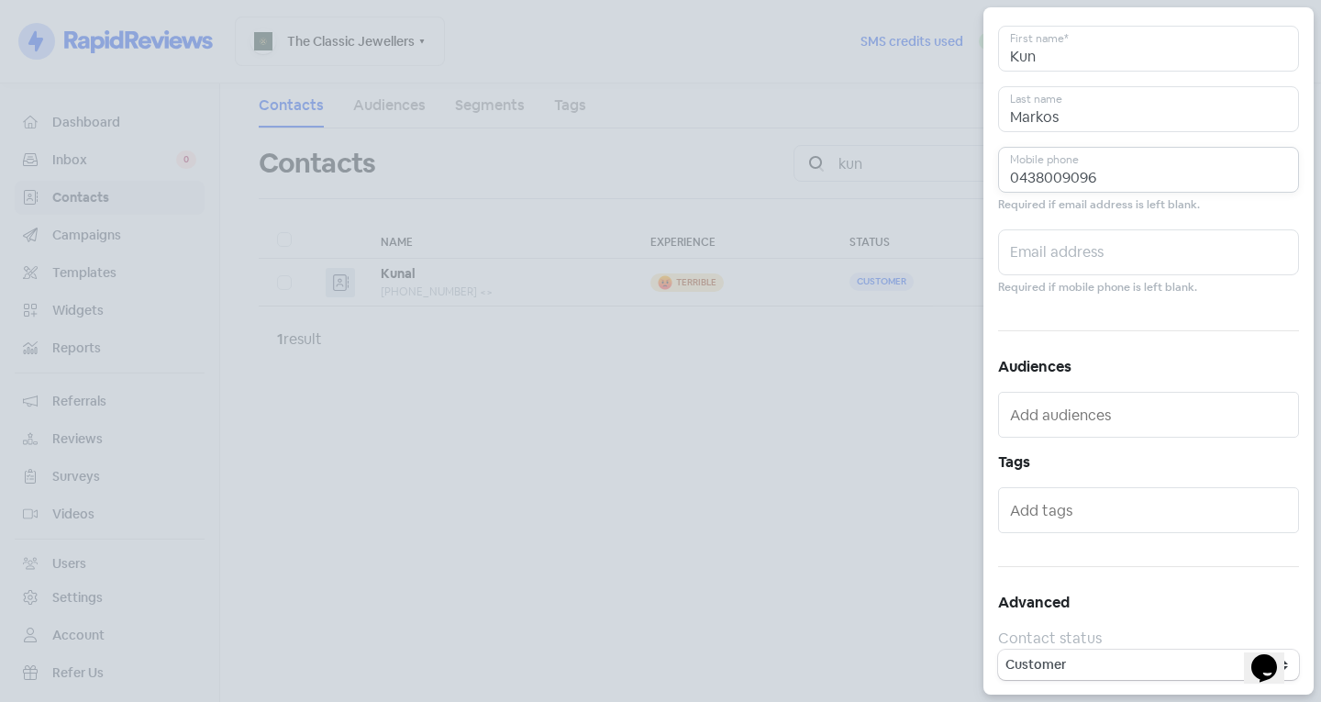
type input "0438009096"
click at [1102, 510] on input "text" at bounding box center [1150, 509] width 281 height 29
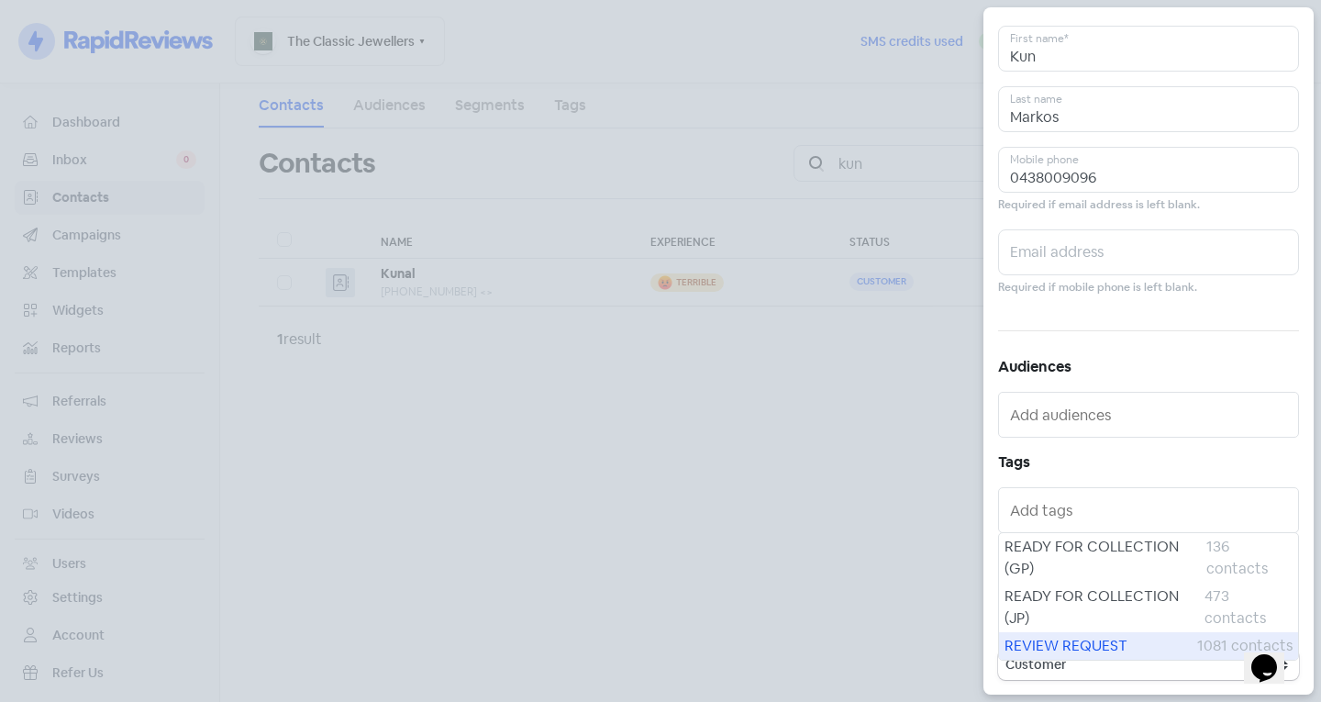
click at [1071, 643] on span "REVIEW REQUEST" at bounding box center [1100, 646] width 193 height 22
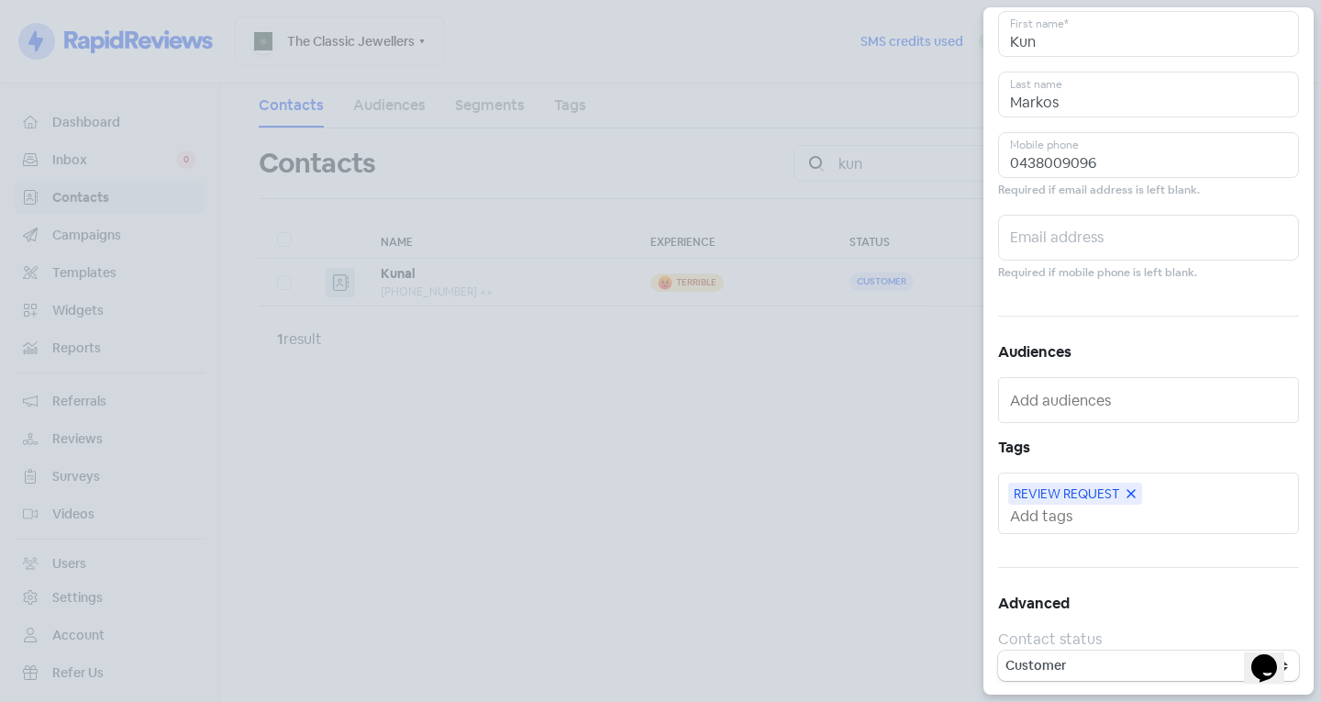
scroll to position [0, 0]
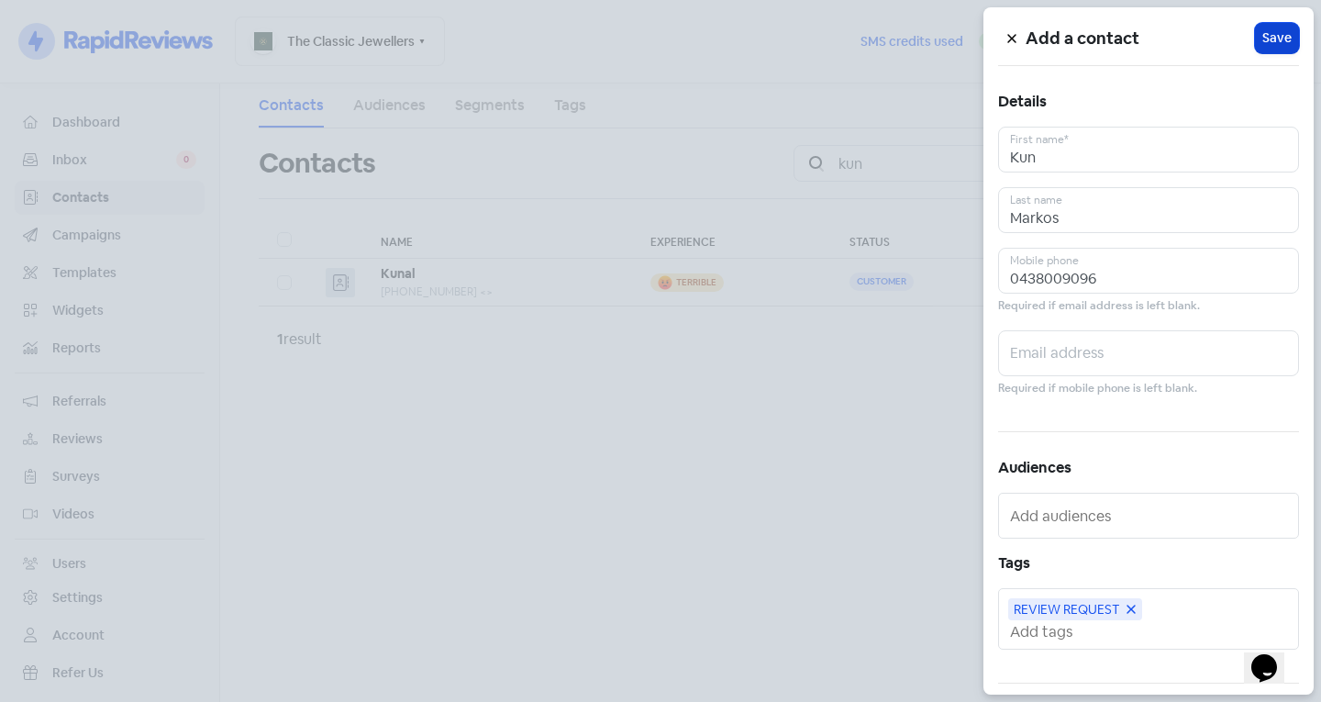
drag, startPoint x: 1281, startPoint y: 54, endPoint x: 1275, endPoint y: 39, distance: 16.9
click at [1279, 49] on div "Add a contact Icon For Loading Save Details Kun First name* Markos Last name 04…" at bounding box center [1148, 350] width 330 height 687
click at [1274, 37] on span "Save" at bounding box center [1276, 37] width 29 height 19
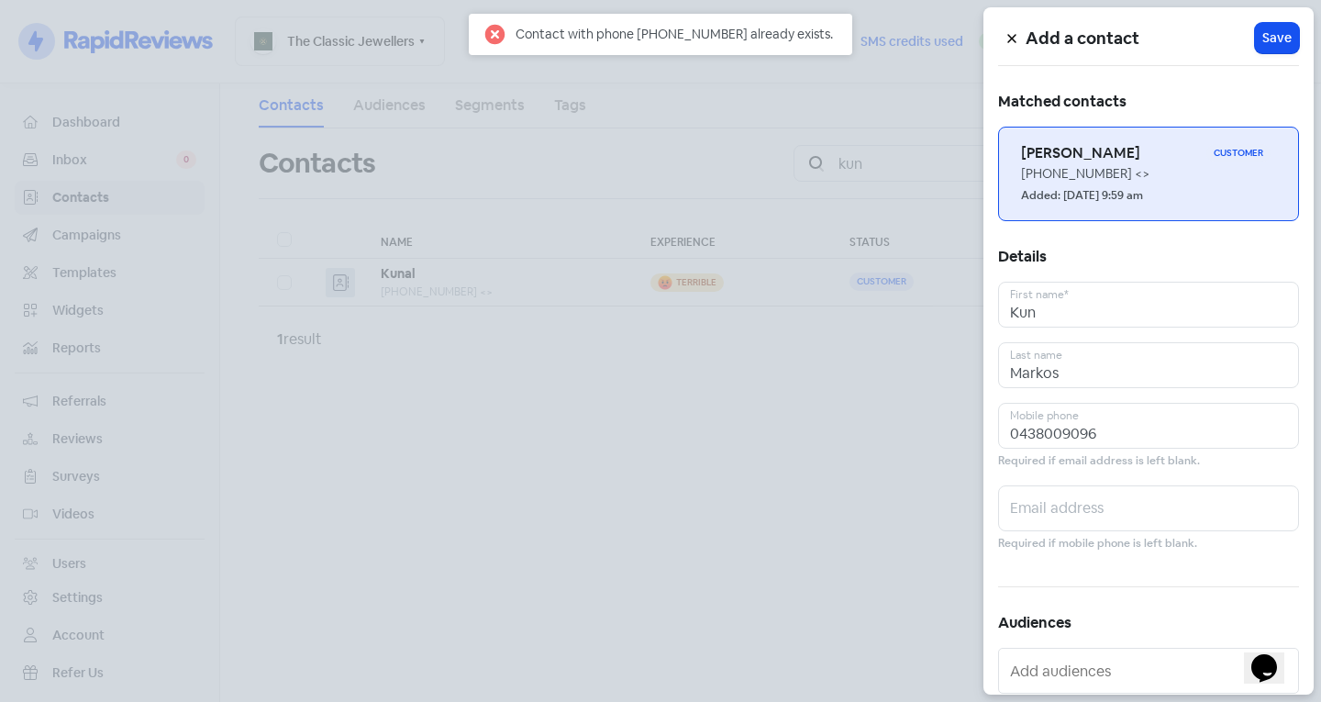
click at [1077, 165] on div "[PHONE_NUMBER] <>" at bounding box center [1148, 173] width 255 height 19
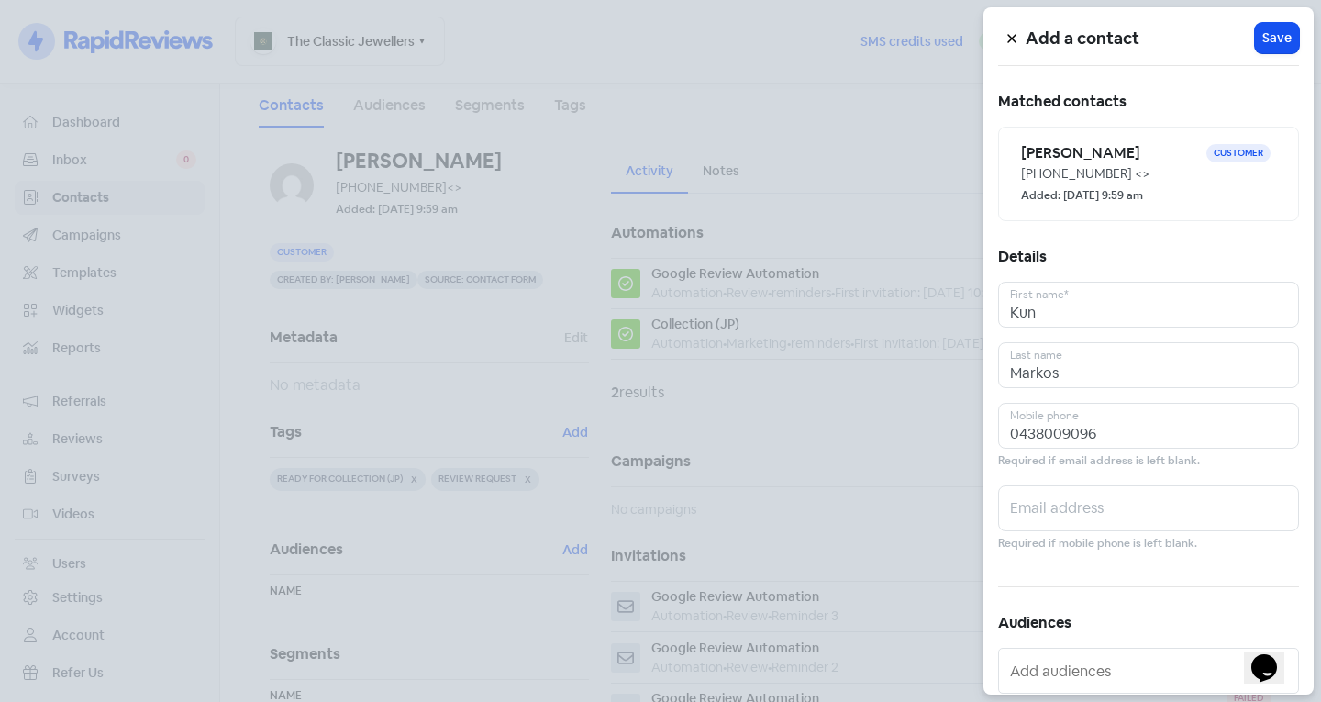
click at [518, 360] on div at bounding box center [660, 351] width 1321 height 702
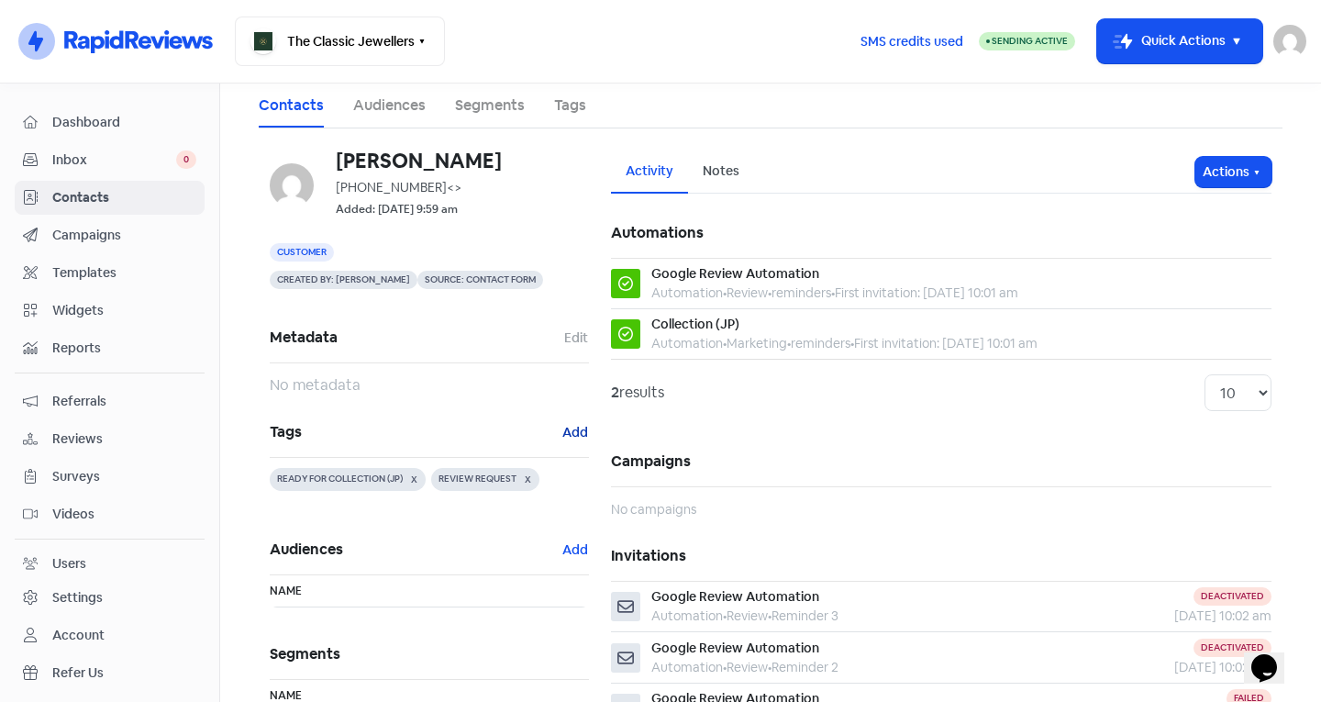
click at [564, 432] on button "Add" at bounding box center [575, 432] width 28 height 21
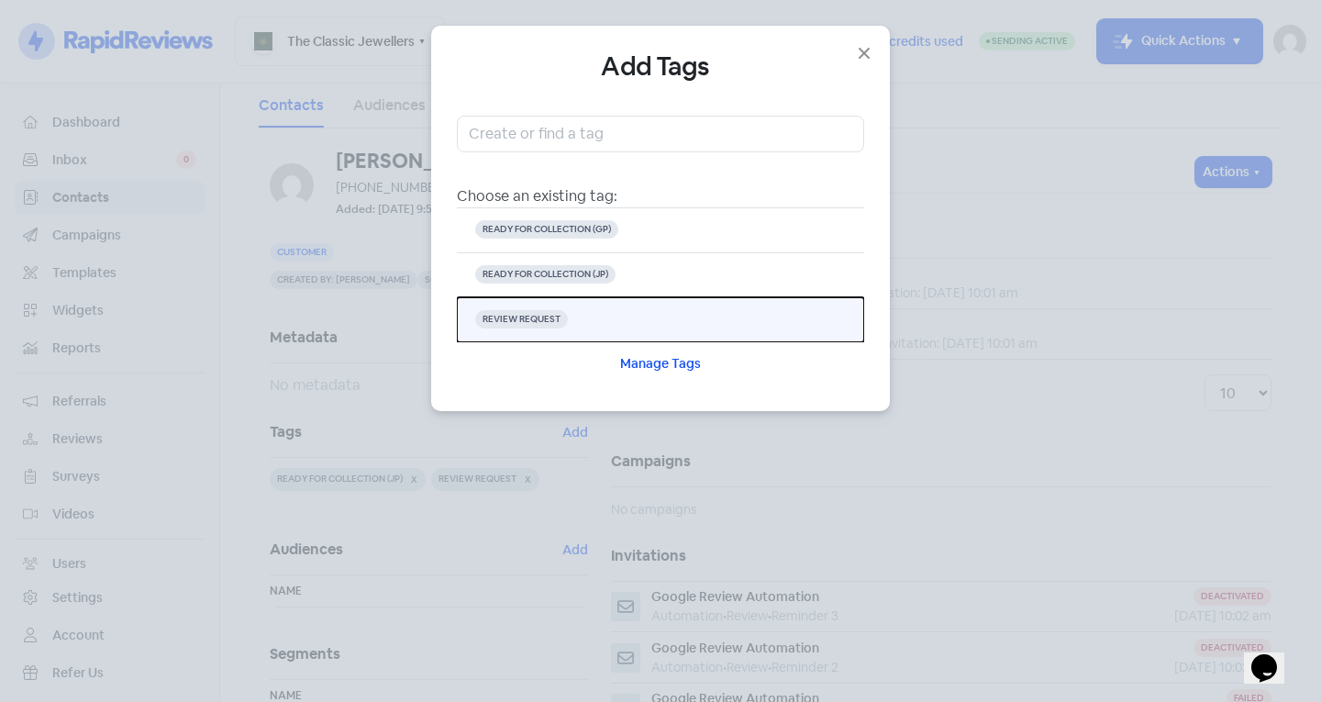
click at [567, 318] on button "REVIEW REQUEST" at bounding box center [660, 319] width 407 height 45
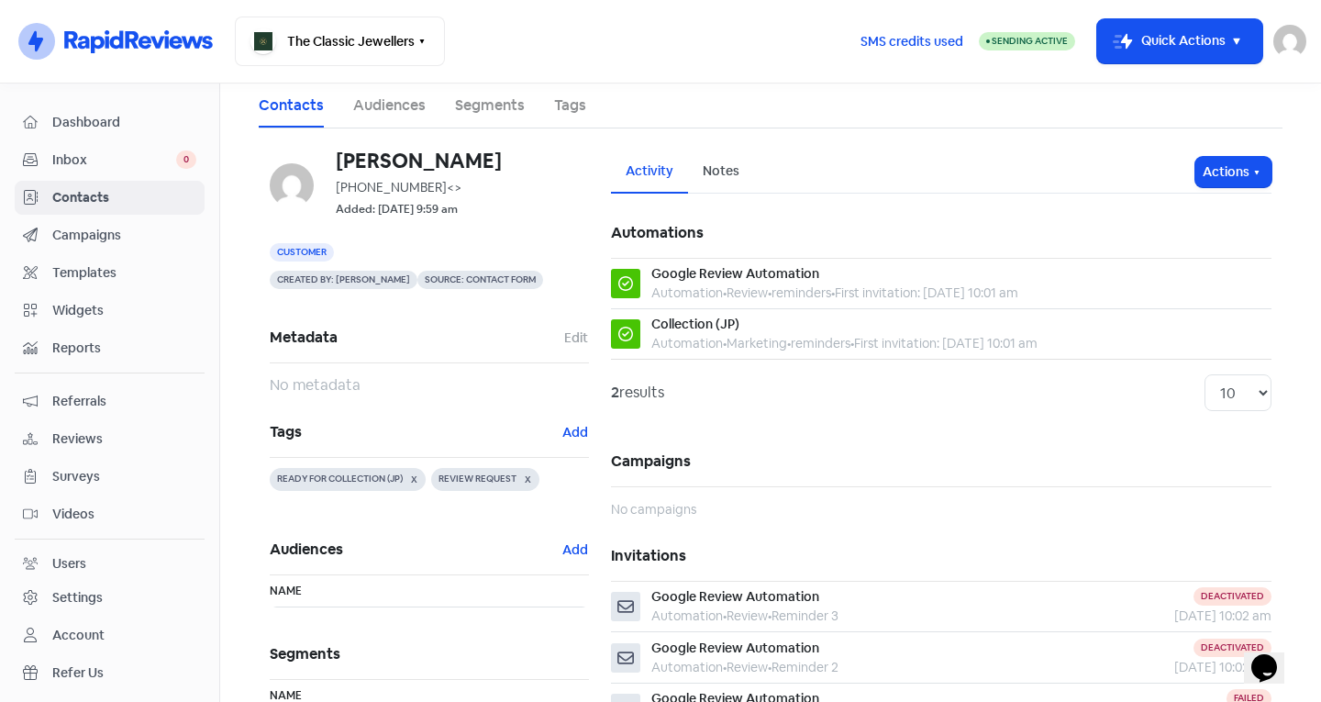
click at [77, 191] on span "Contacts" at bounding box center [124, 197] width 144 height 19
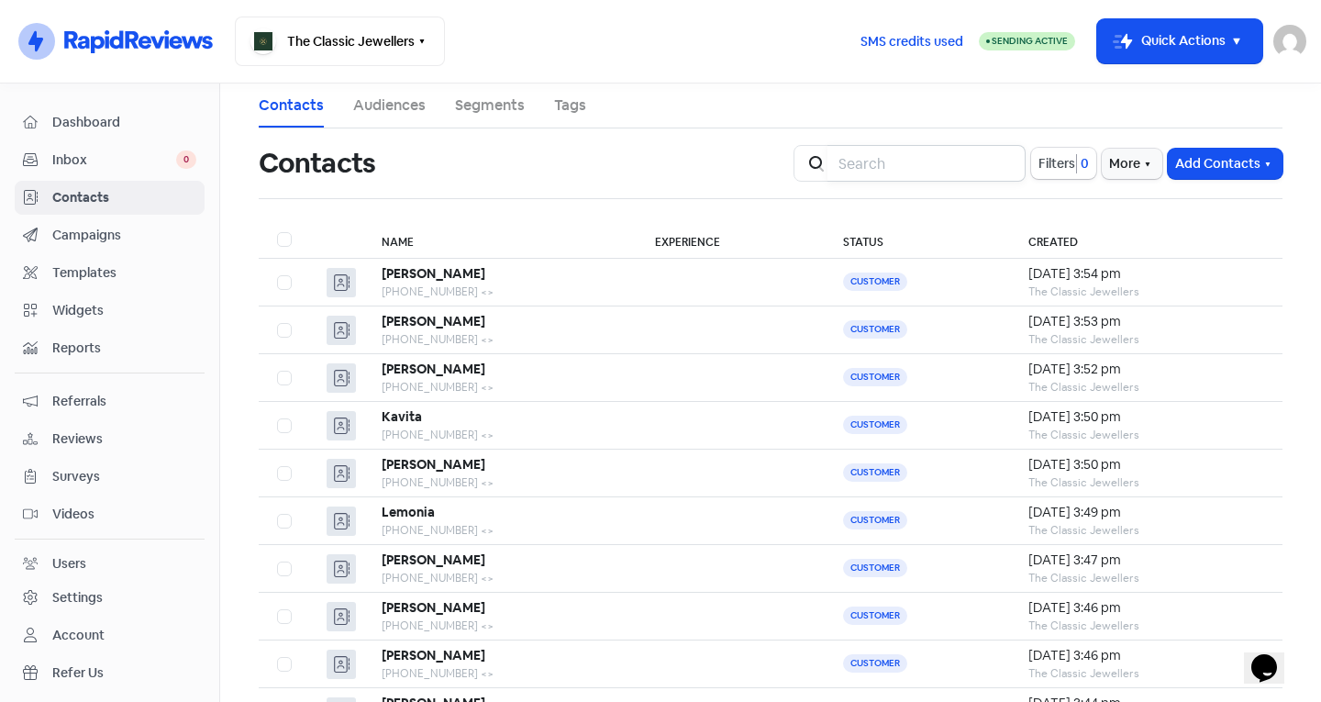
click at [904, 175] on input "search" at bounding box center [926, 163] width 198 height 37
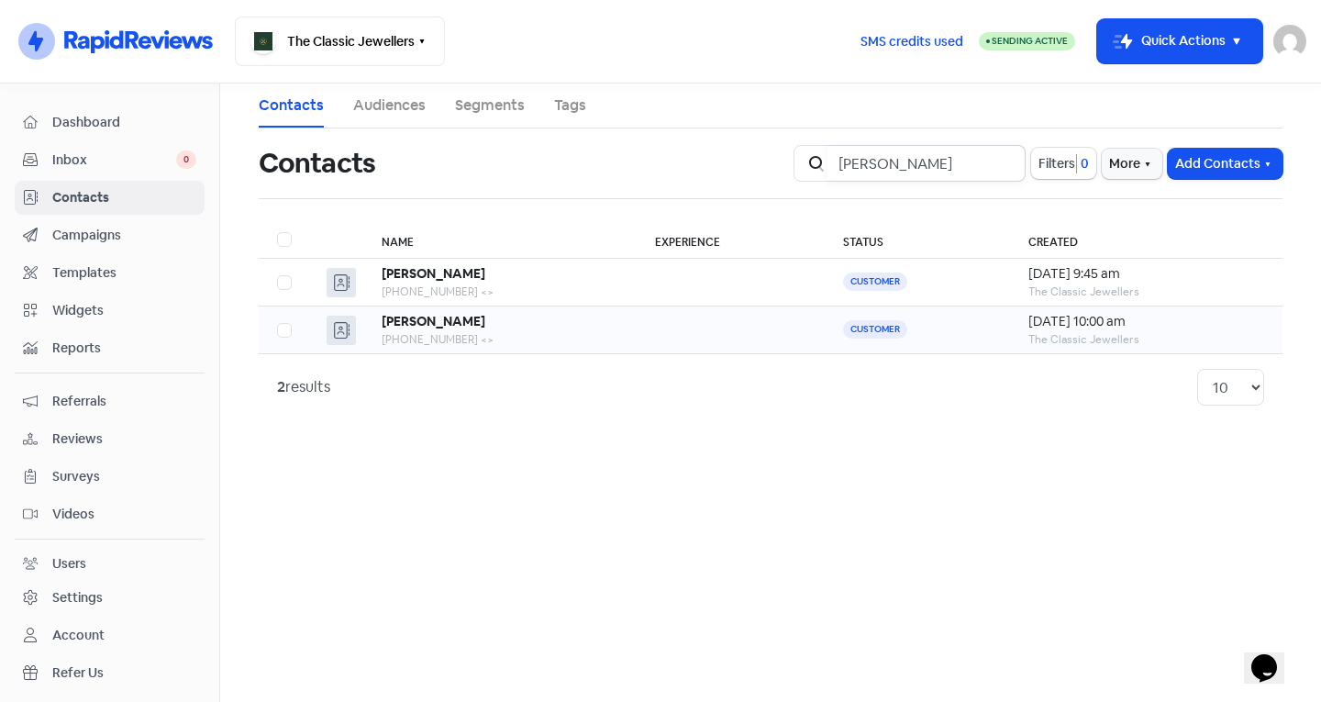
type input "breanna"
click at [556, 315] on div "[PERSON_NAME]" at bounding box center [500, 321] width 237 height 19
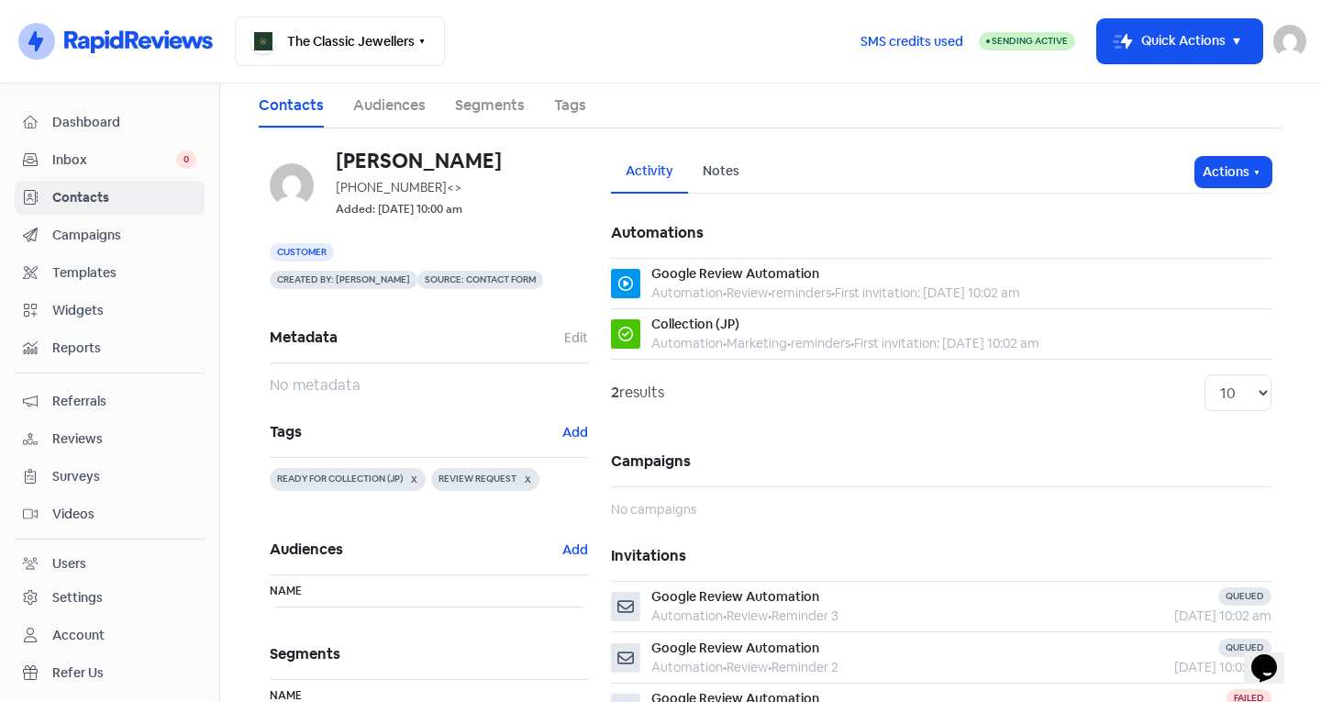
scroll to position [92, 0]
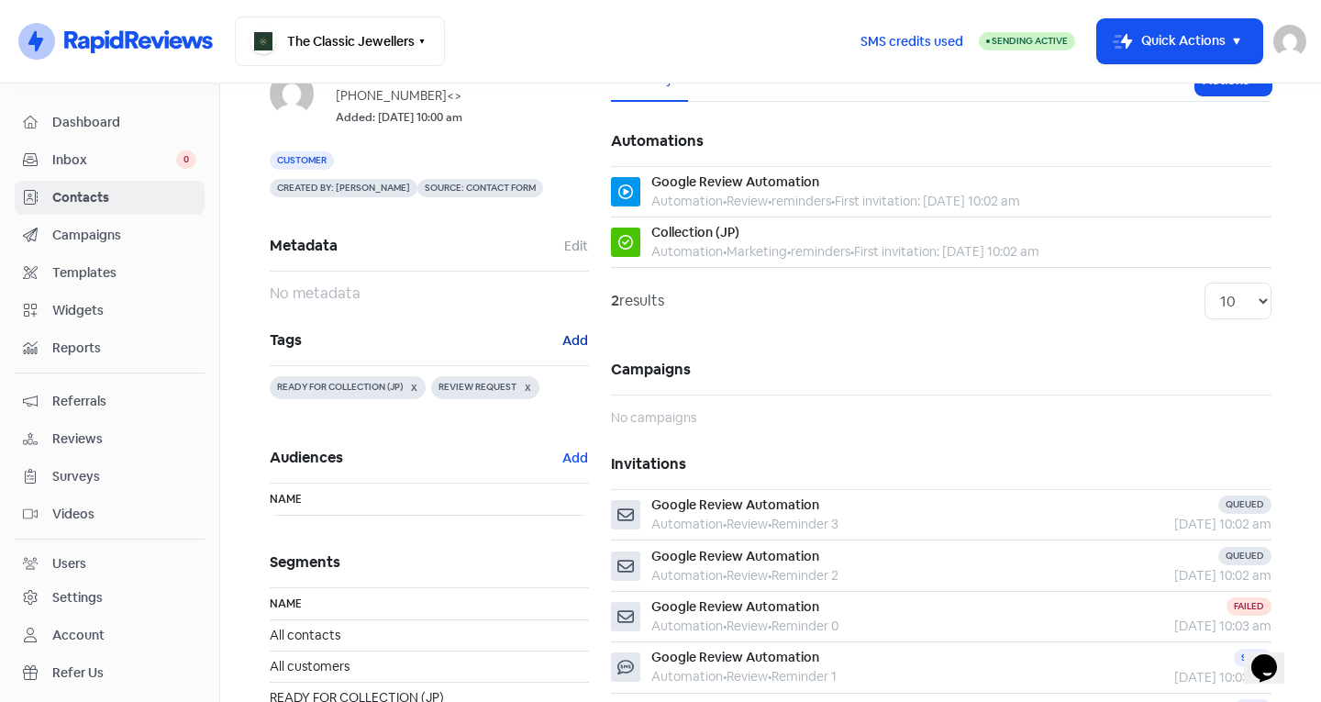
click at [570, 341] on button "Add" at bounding box center [575, 340] width 28 height 21
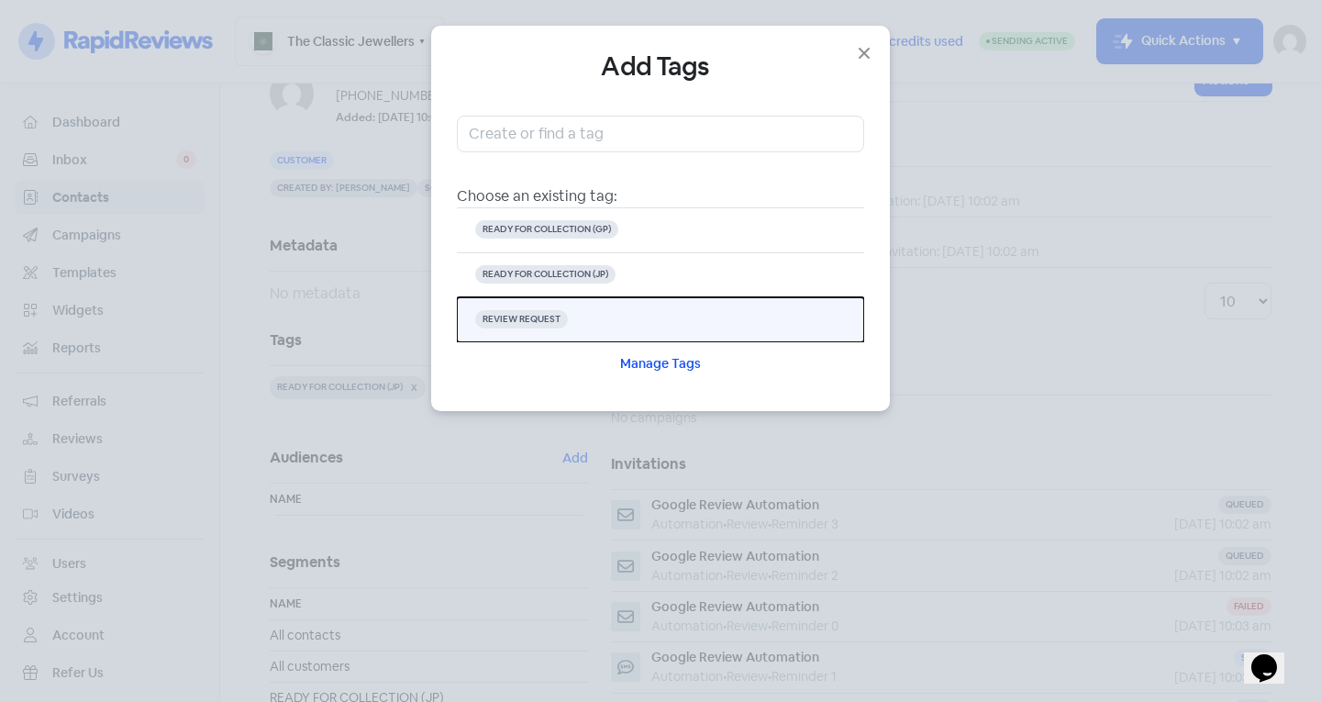
click at [543, 305] on button "REVIEW REQUEST" at bounding box center [660, 319] width 407 height 45
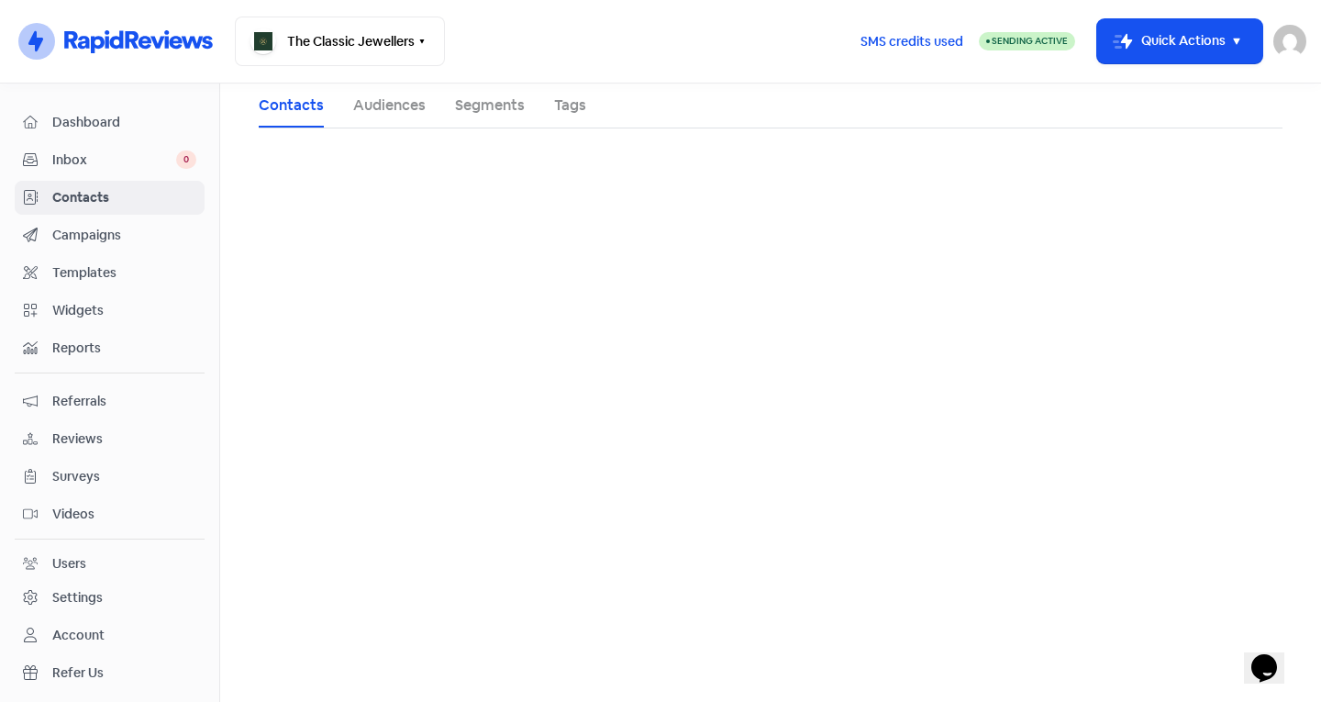
scroll to position [0, 0]
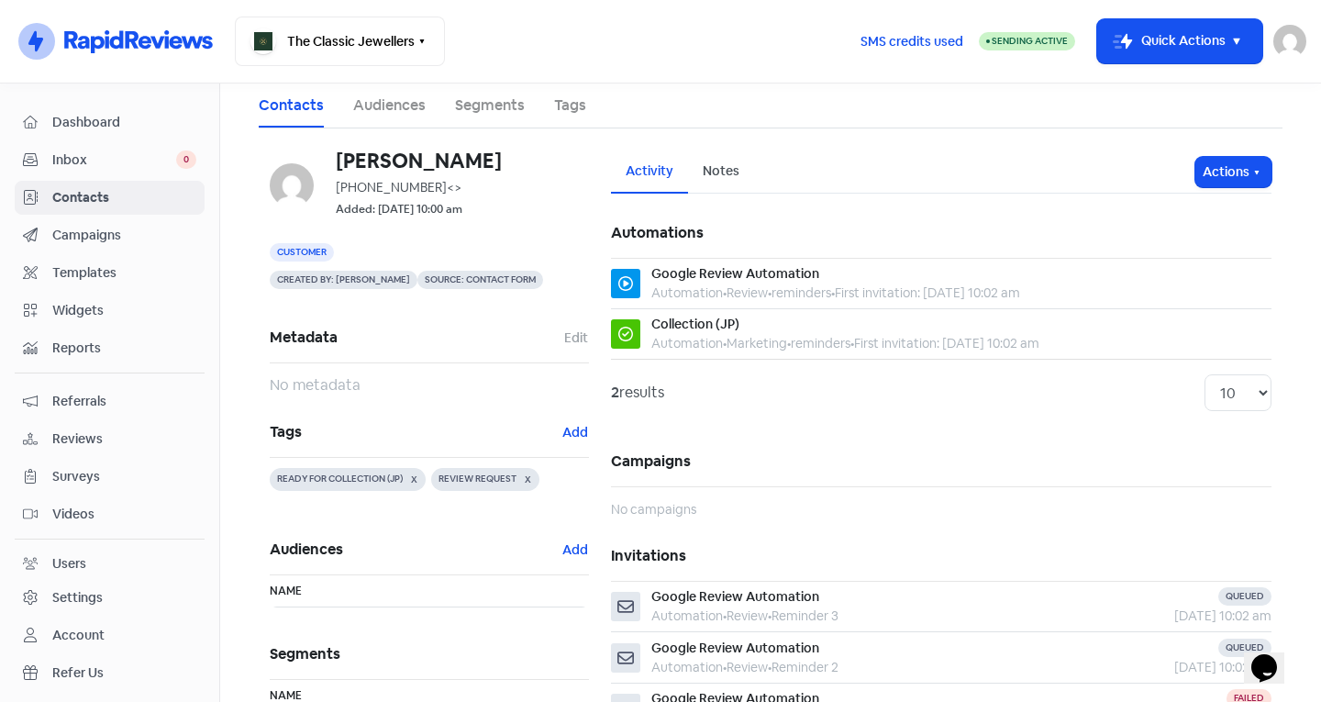
click at [156, 199] on span "Contacts" at bounding box center [124, 197] width 144 height 19
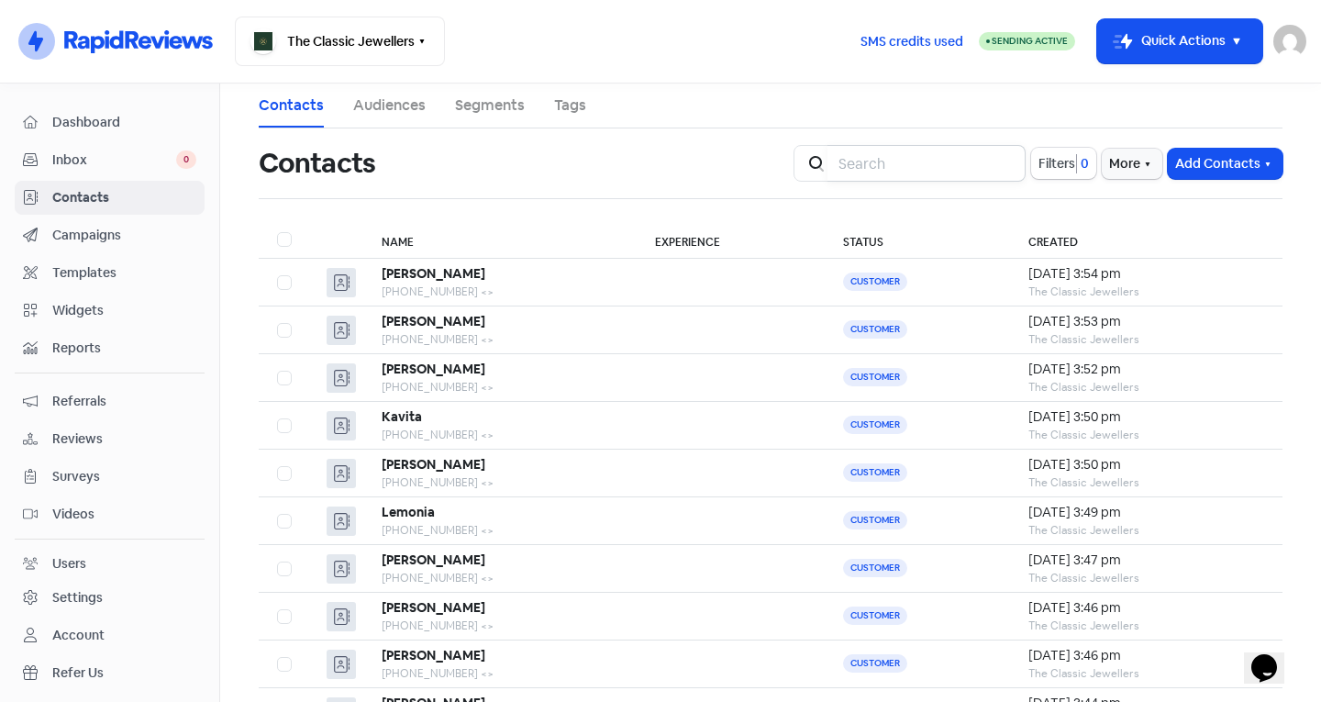
click at [884, 160] on input "search" at bounding box center [926, 163] width 198 height 37
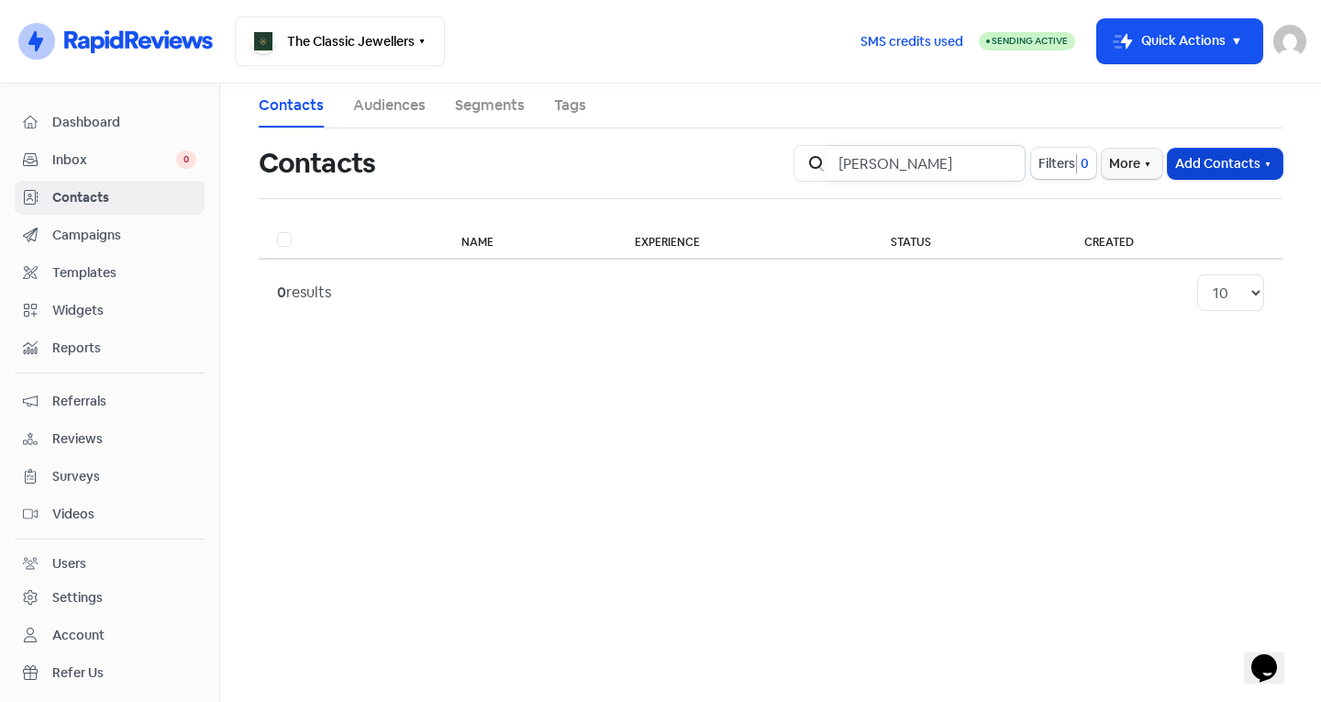
type input "Jeanette"
click at [1178, 160] on button "Add Contacts" at bounding box center [1224, 164] width 115 height 30
click at [1156, 196] on button "Add a contact" at bounding box center [1175, 203] width 214 height 37
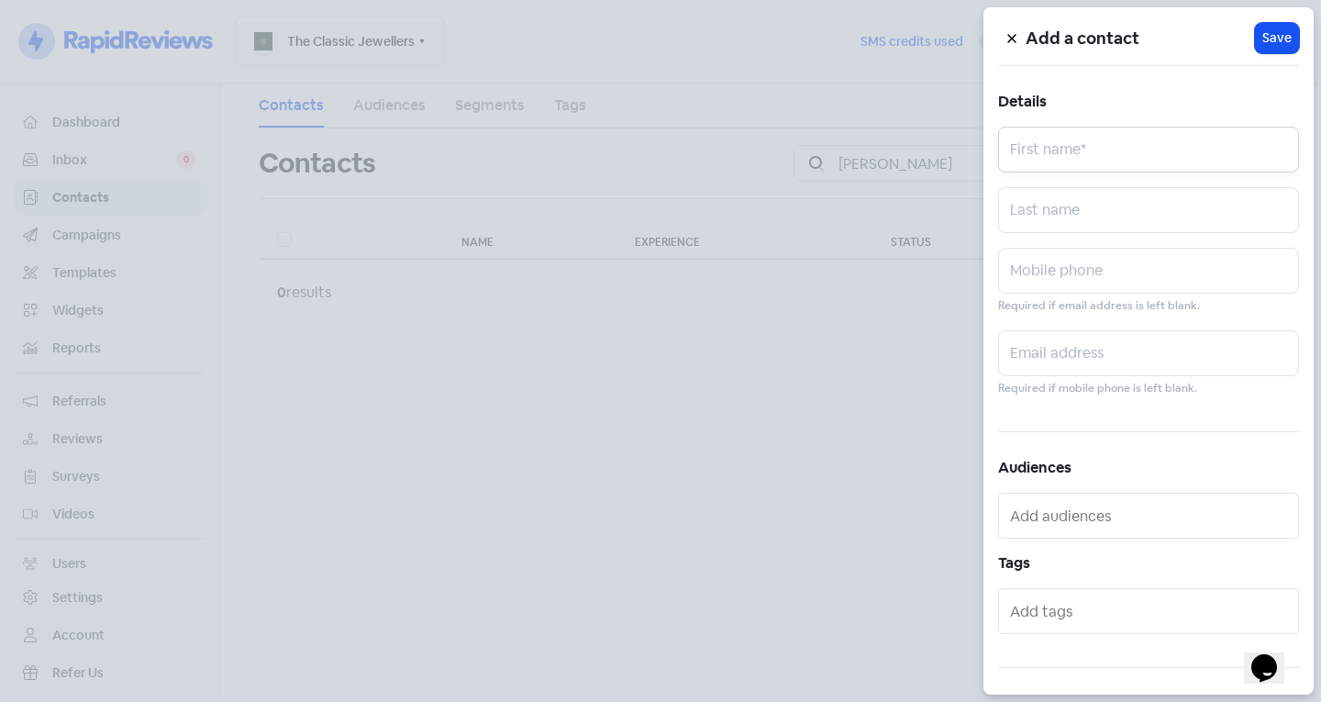
drag, startPoint x: 1097, startPoint y: 154, endPoint x: 1081, endPoint y: 150, distance: 16.0
click at [1097, 154] on input "text" at bounding box center [1148, 150] width 301 height 46
type input "Jeanette"
click at [1083, 220] on input "text" at bounding box center [1148, 210] width 301 height 46
type input "Bubner"
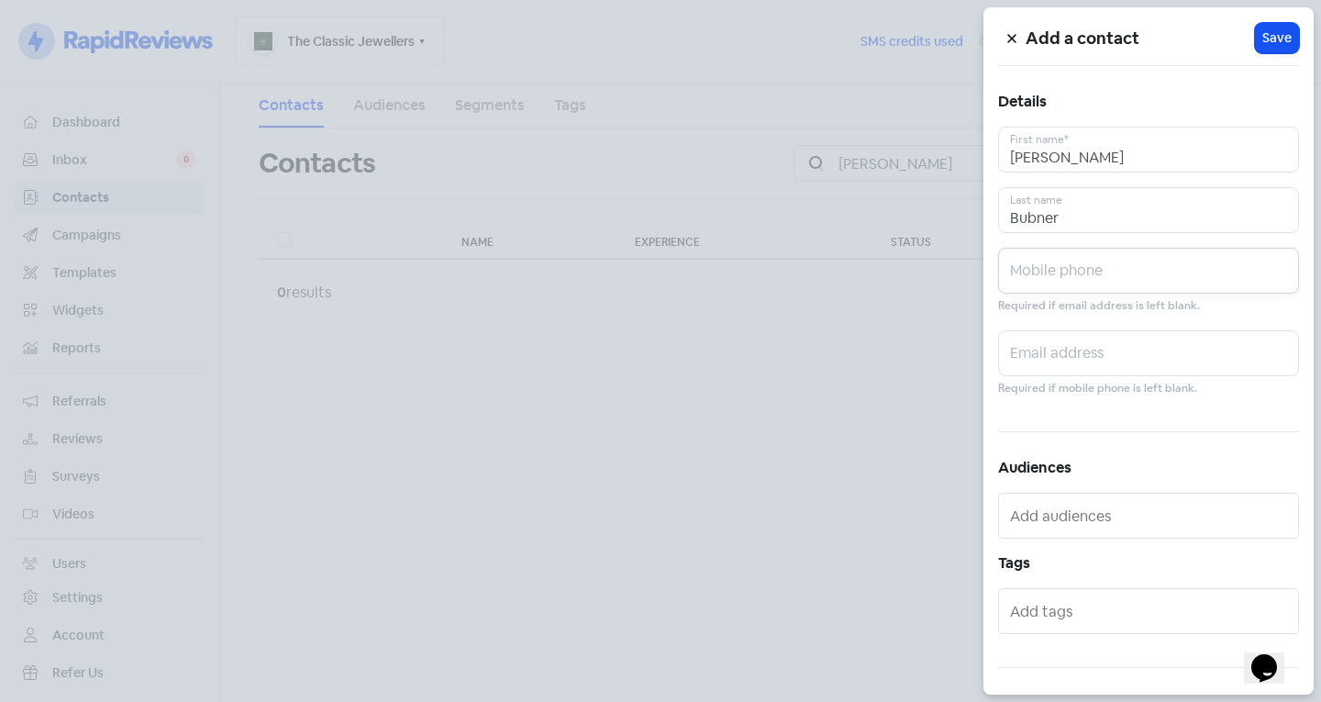
click at [1074, 266] on input "text" at bounding box center [1148, 271] width 301 height 46
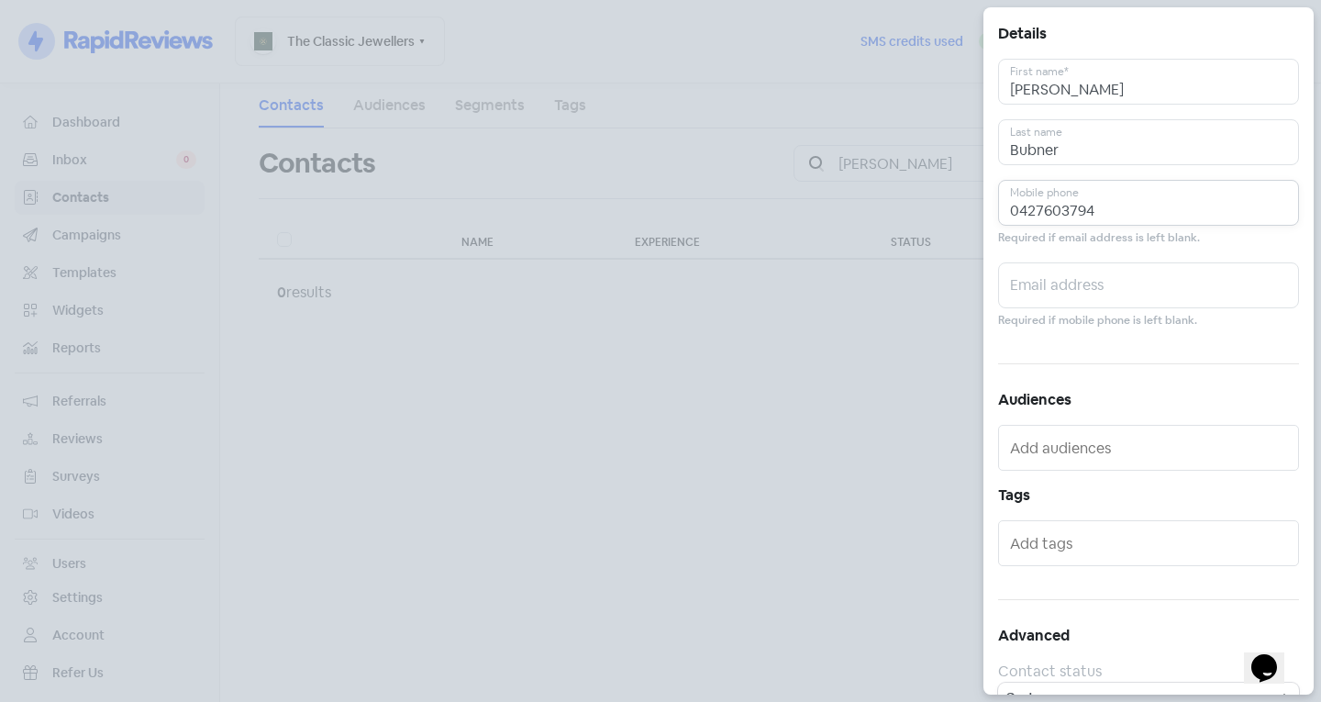
scroll to position [101, 0]
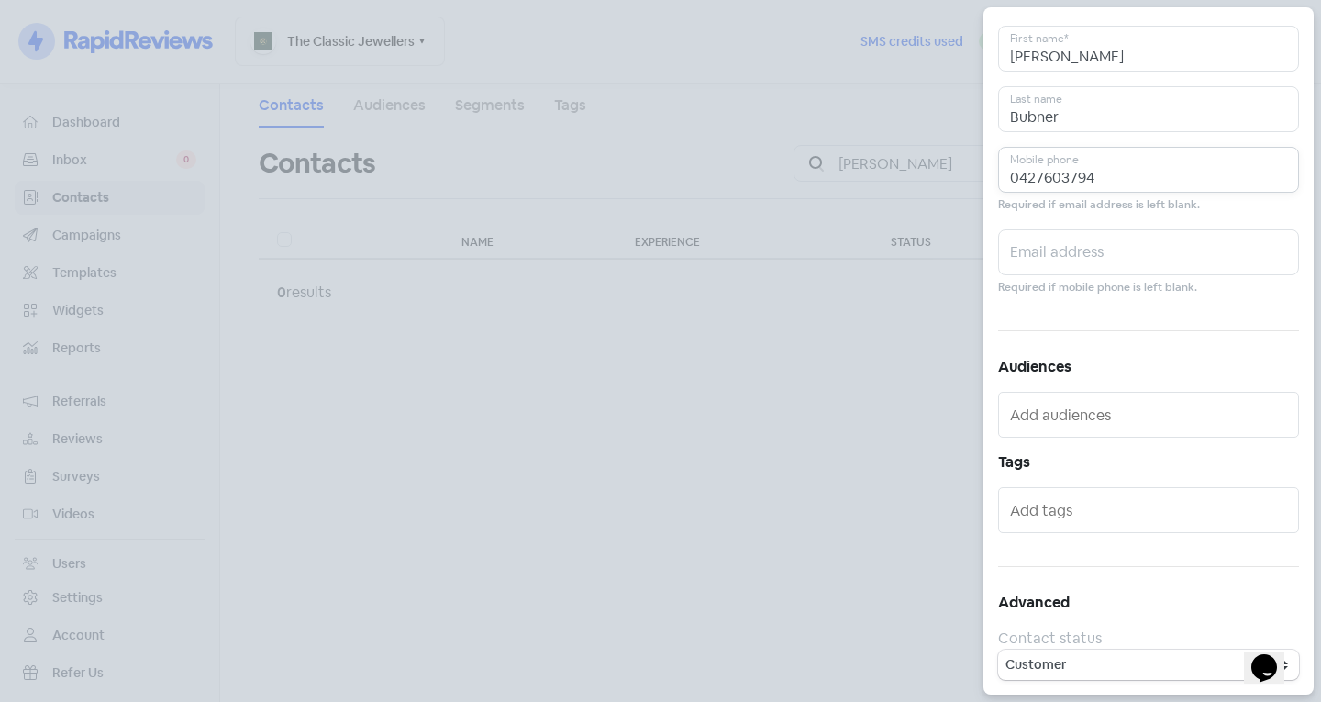
type input "0427603794"
click at [1104, 502] on input "text" at bounding box center [1150, 509] width 281 height 29
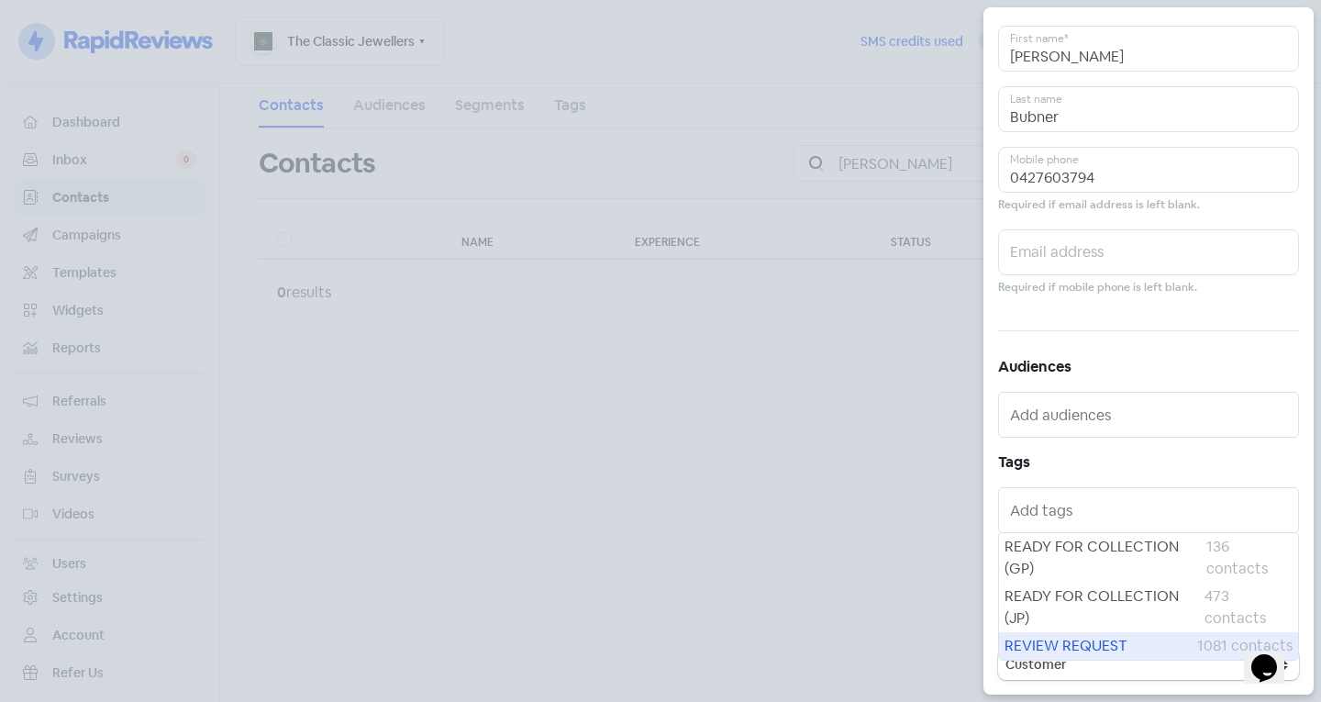
click at [1057, 642] on span "REVIEW REQUEST" at bounding box center [1100, 646] width 193 height 22
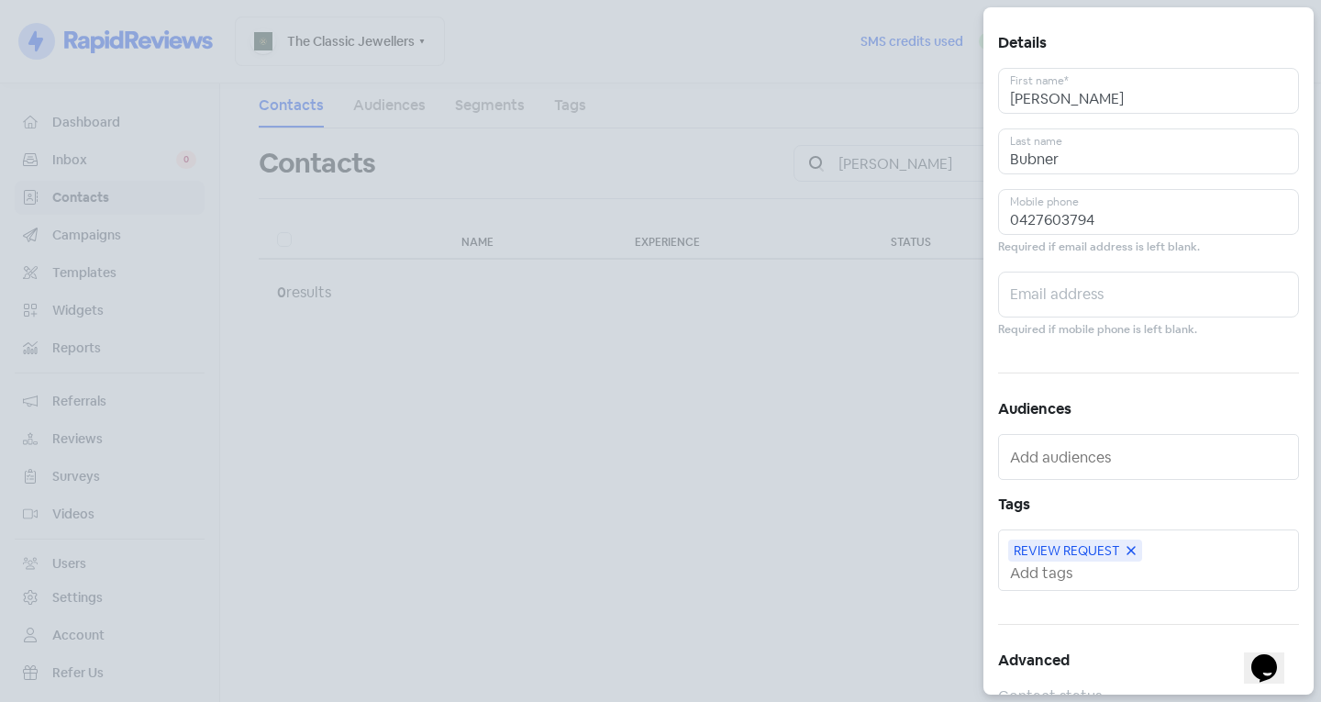
scroll to position [0, 0]
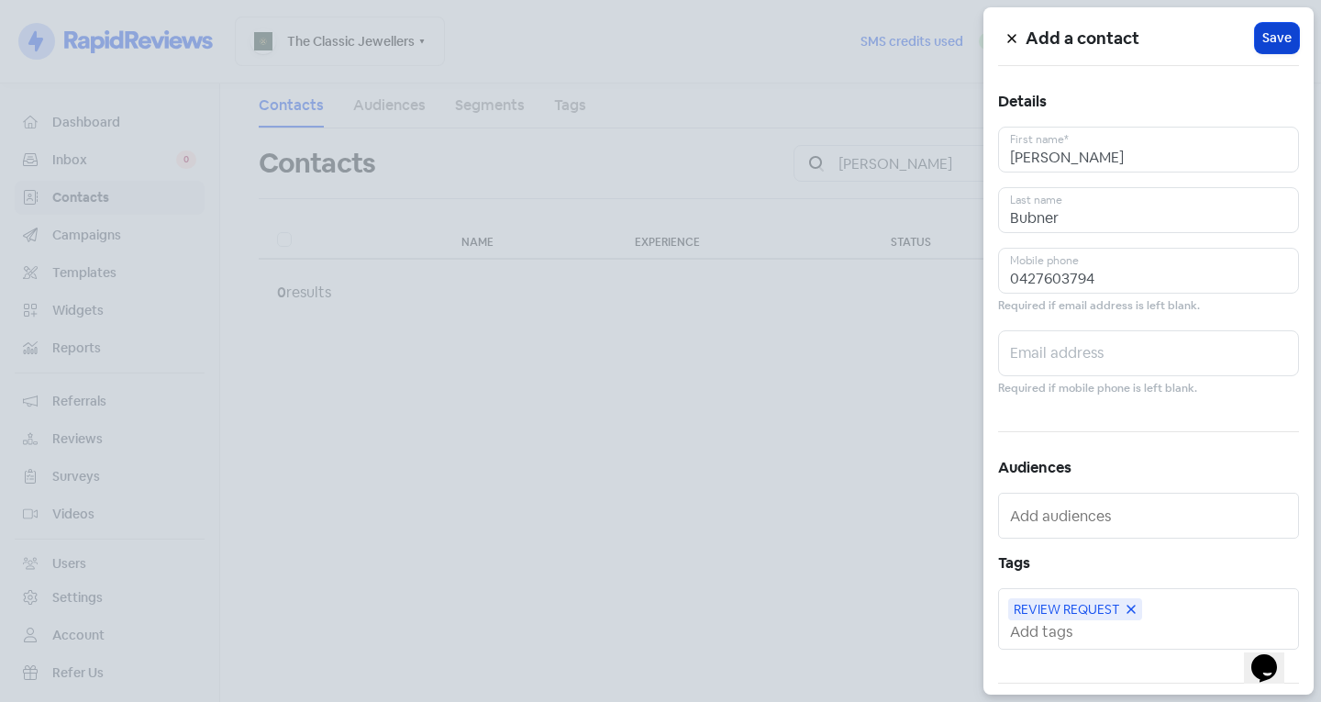
click at [1262, 35] on span "Save" at bounding box center [1276, 37] width 29 height 19
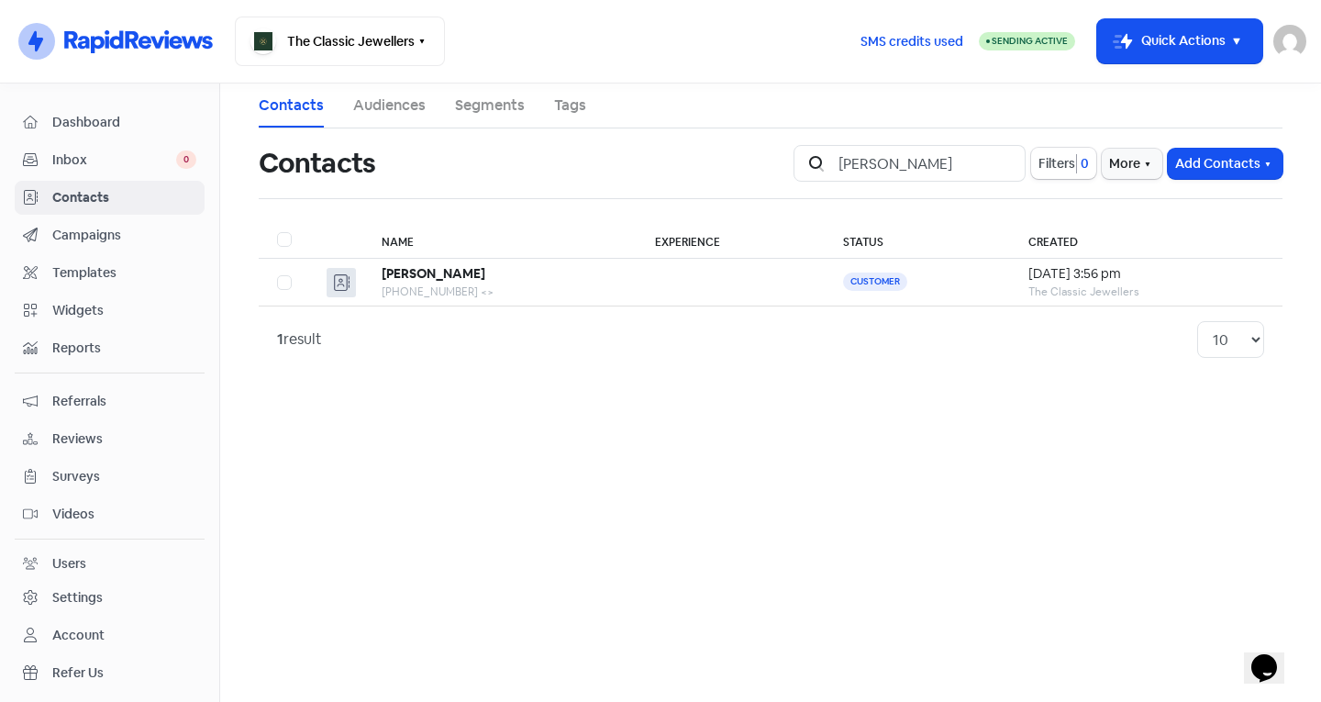
click at [94, 188] on span "Contacts" at bounding box center [124, 197] width 144 height 19
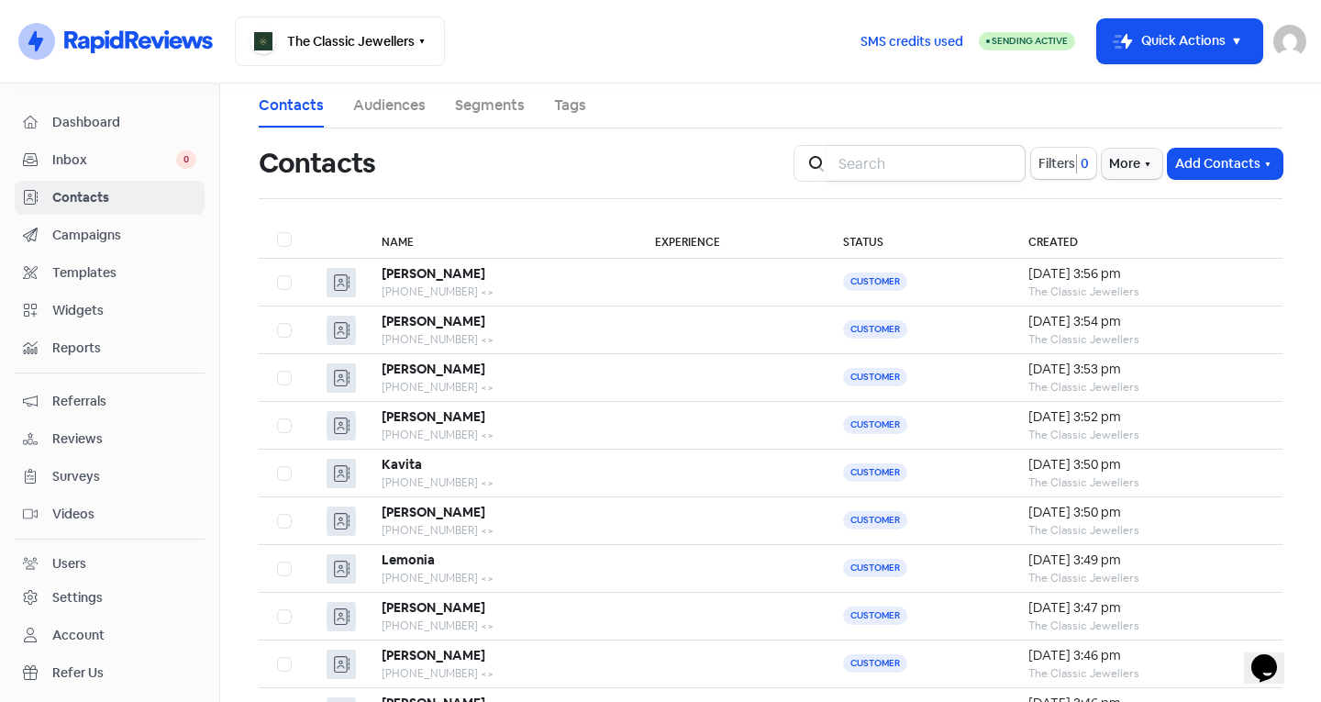
click at [972, 167] on input "search" at bounding box center [926, 163] width 198 height 37
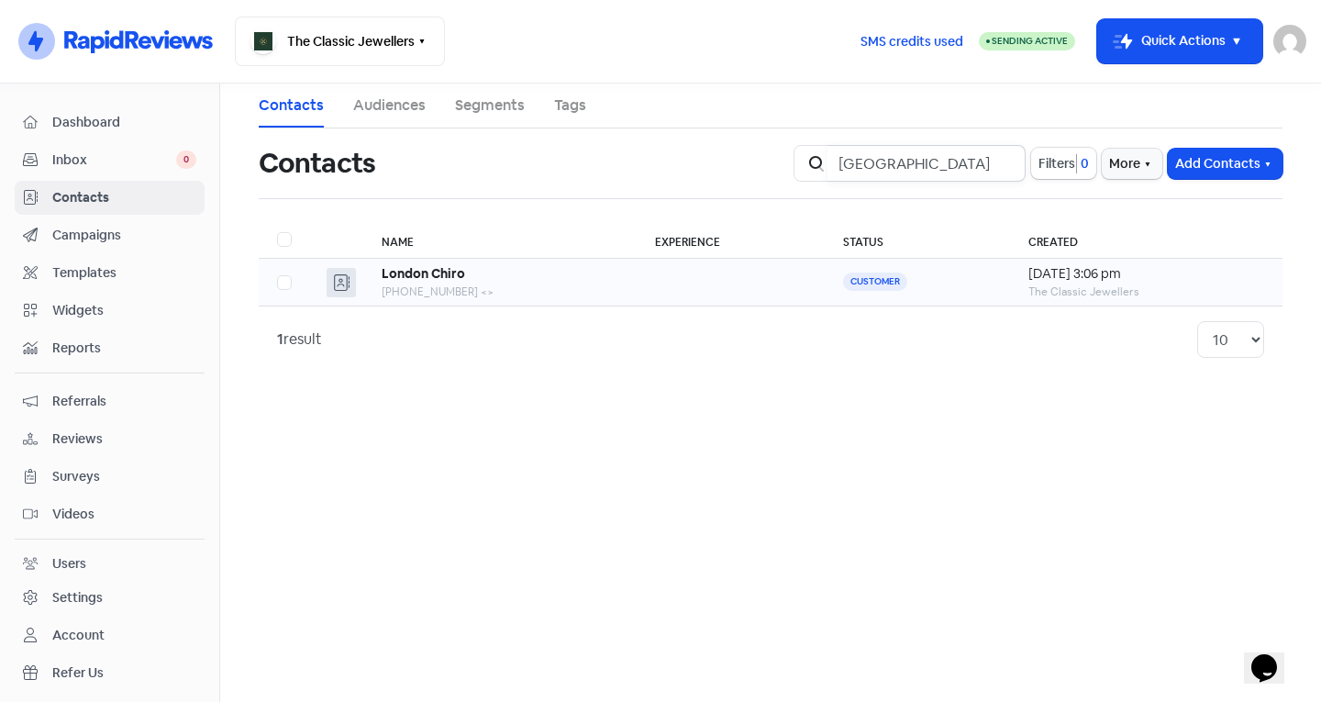
type input "London"
click at [393, 281] on b "London Chiro" at bounding box center [423, 273] width 83 height 17
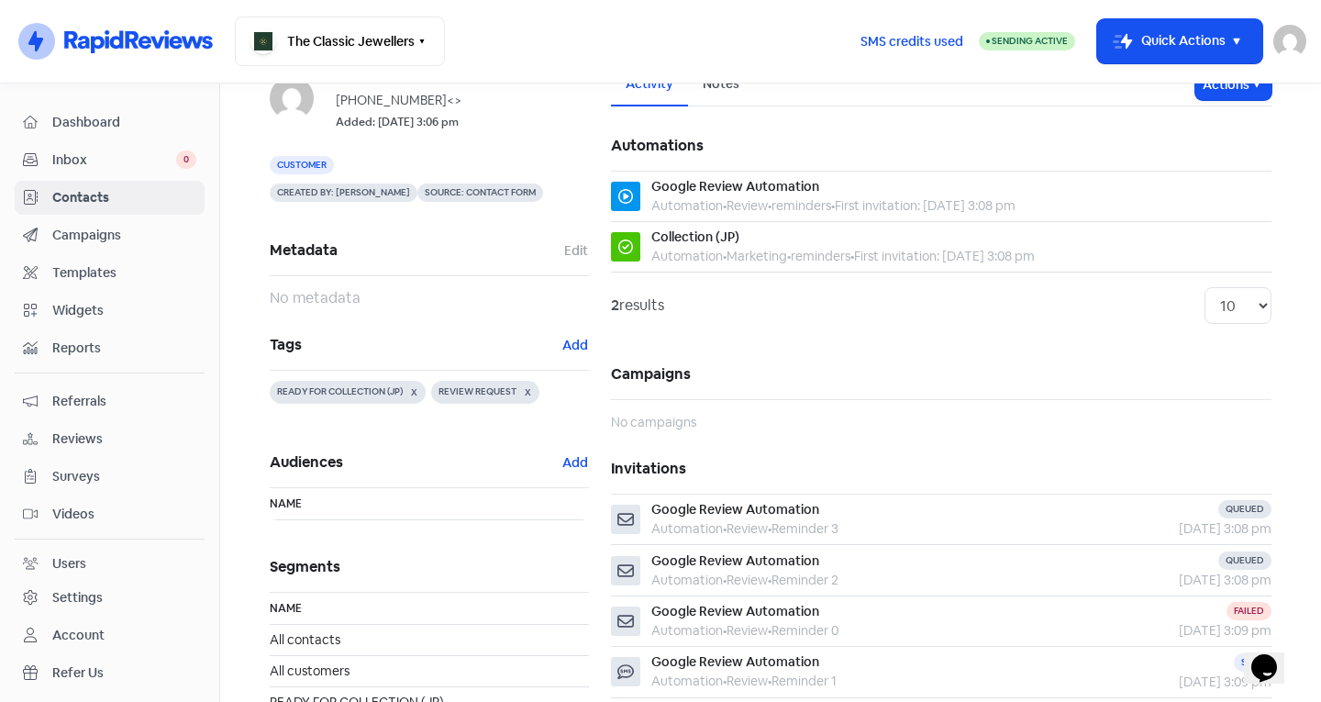
scroll to position [183, 0]
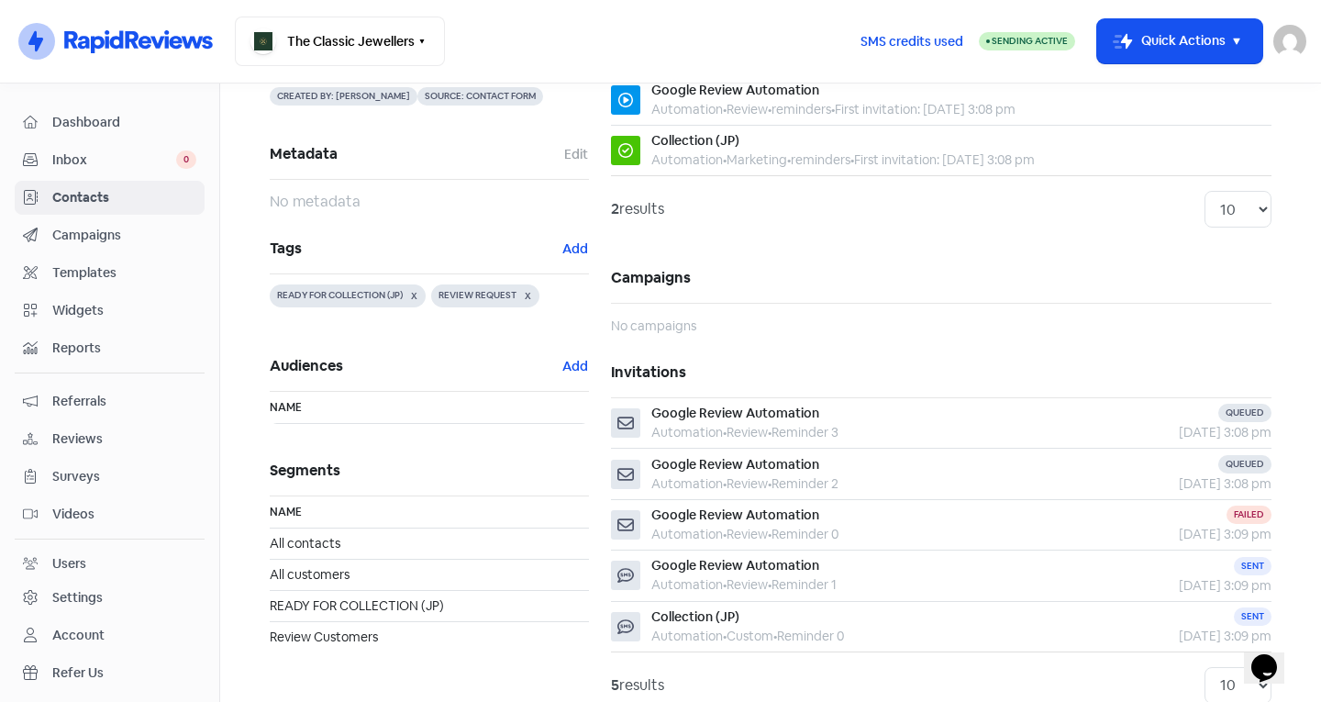
click at [566, 231] on h5 "Tags Add" at bounding box center [429, 249] width 319 height 50
click at [570, 244] on button "Add" at bounding box center [575, 248] width 28 height 21
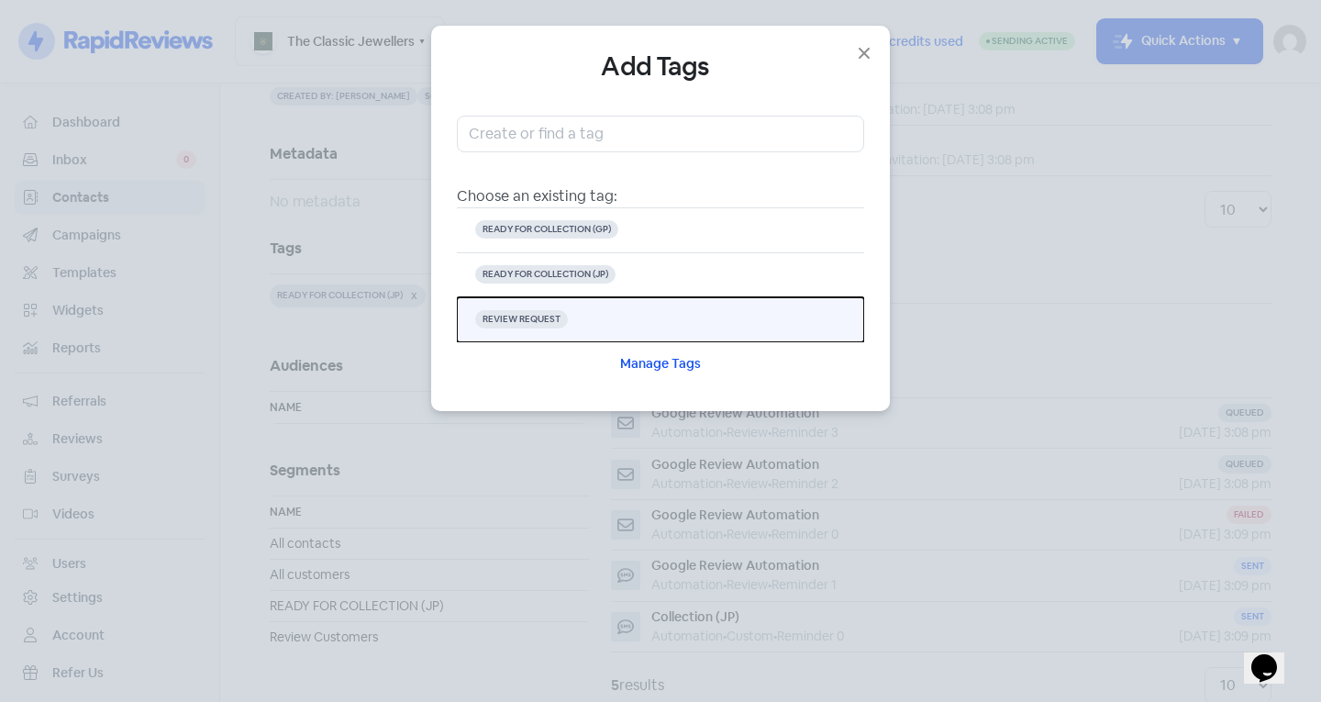
click at [562, 301] on button "REVIEW REQUEST" at bounding box center [660, 319] width 407 height 45
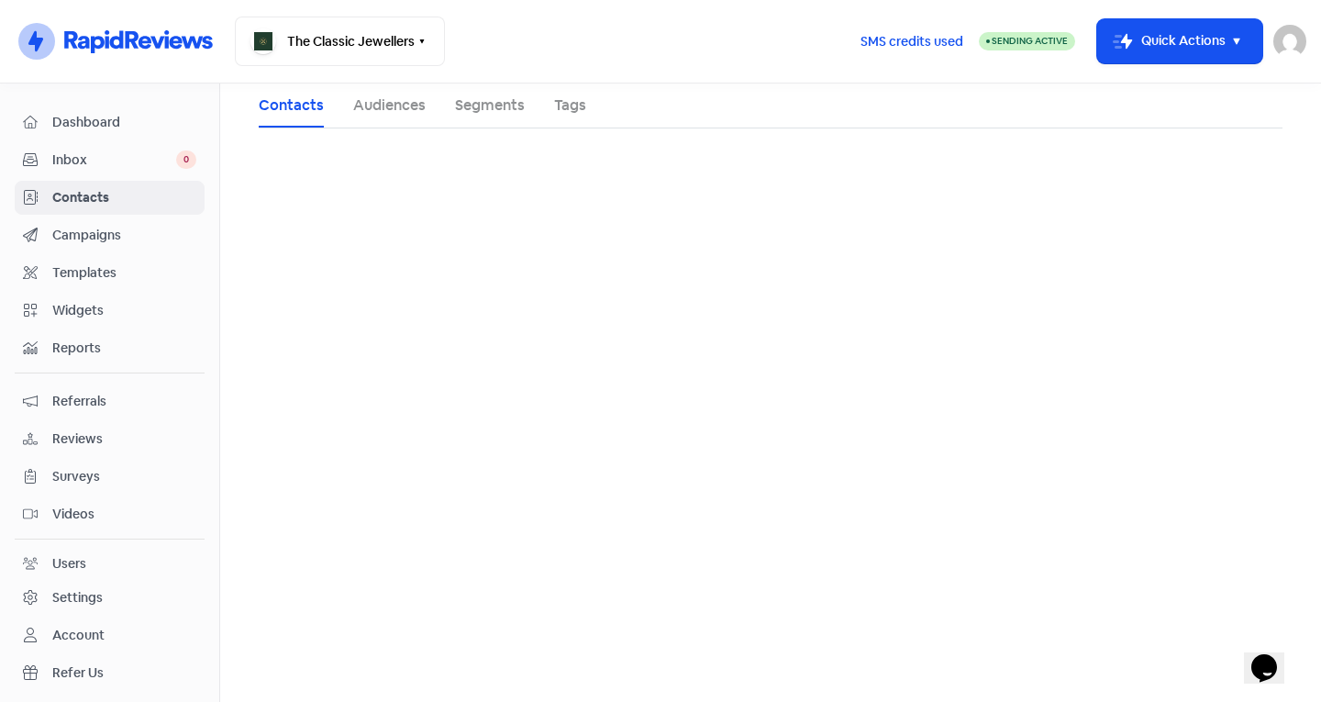
scroll to position [0, 0]
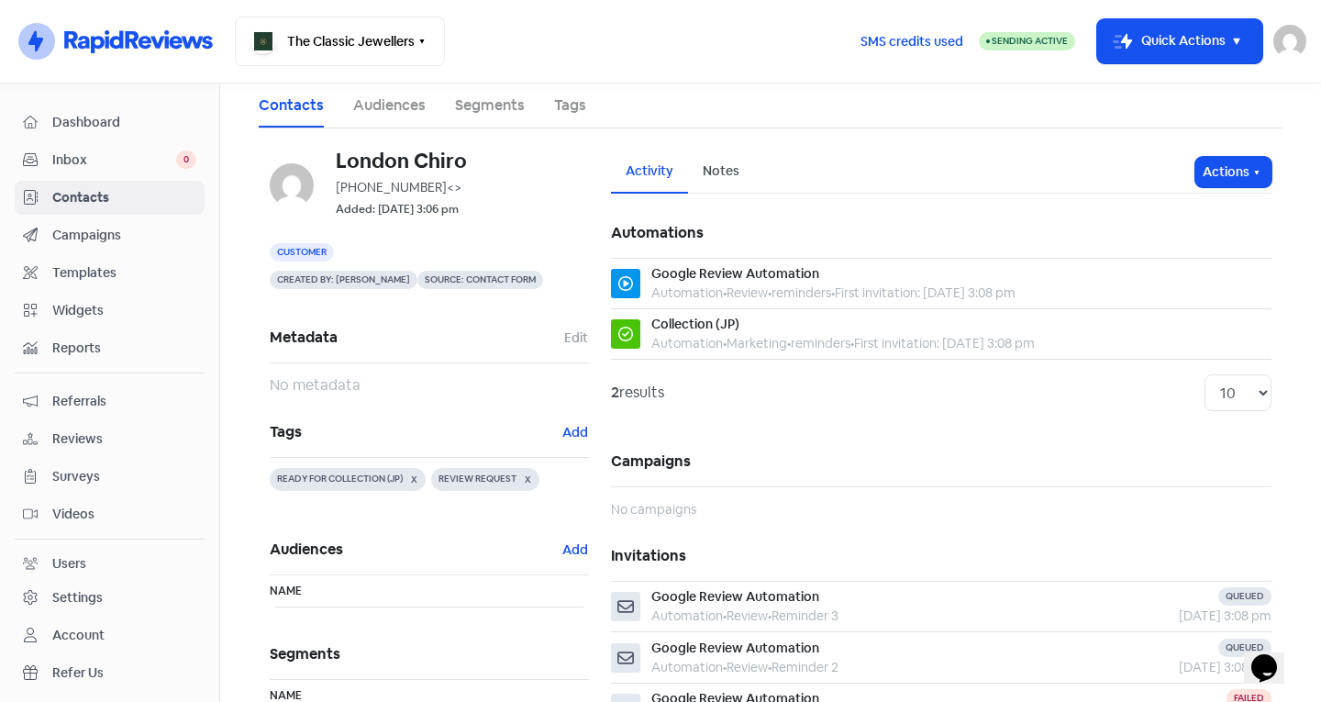
click at [103, 195] on span "Contacts" at bounding box center [124, 197] width 144 height 19
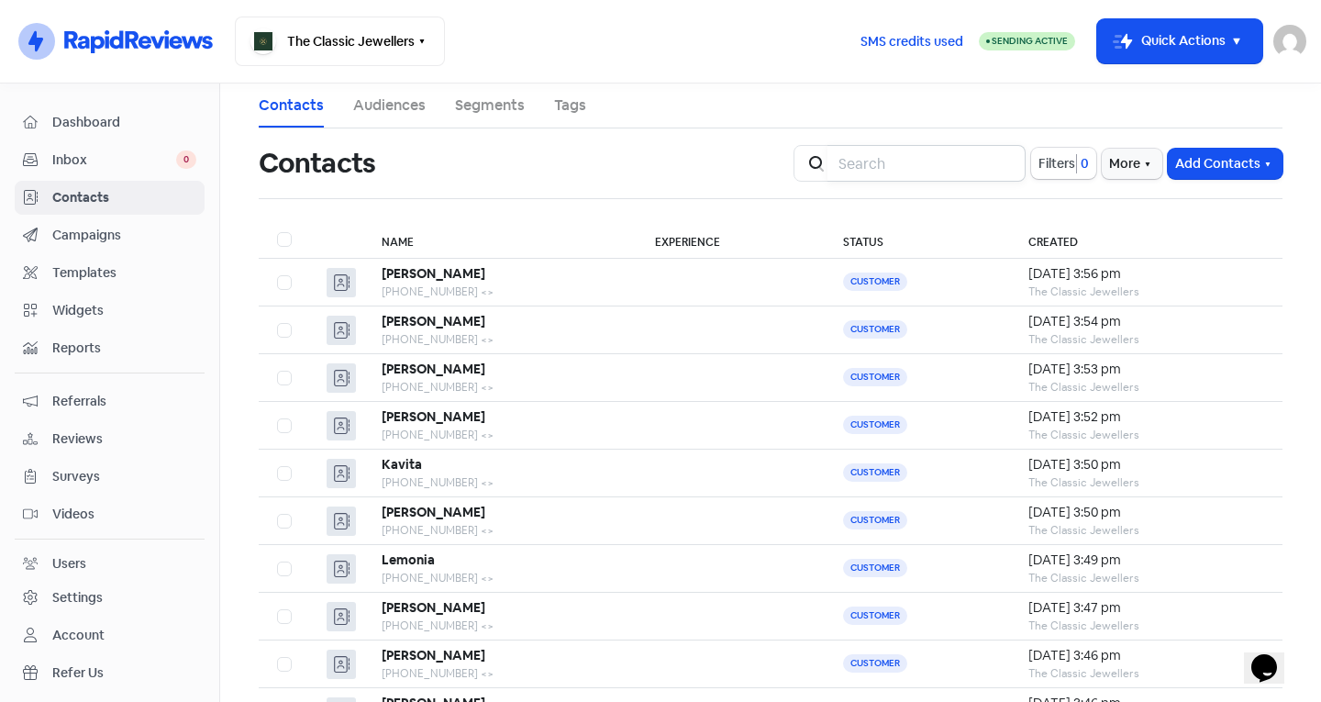
click at [937, 163] on input "search" at bounding box center [926, 163] width 198 height 37
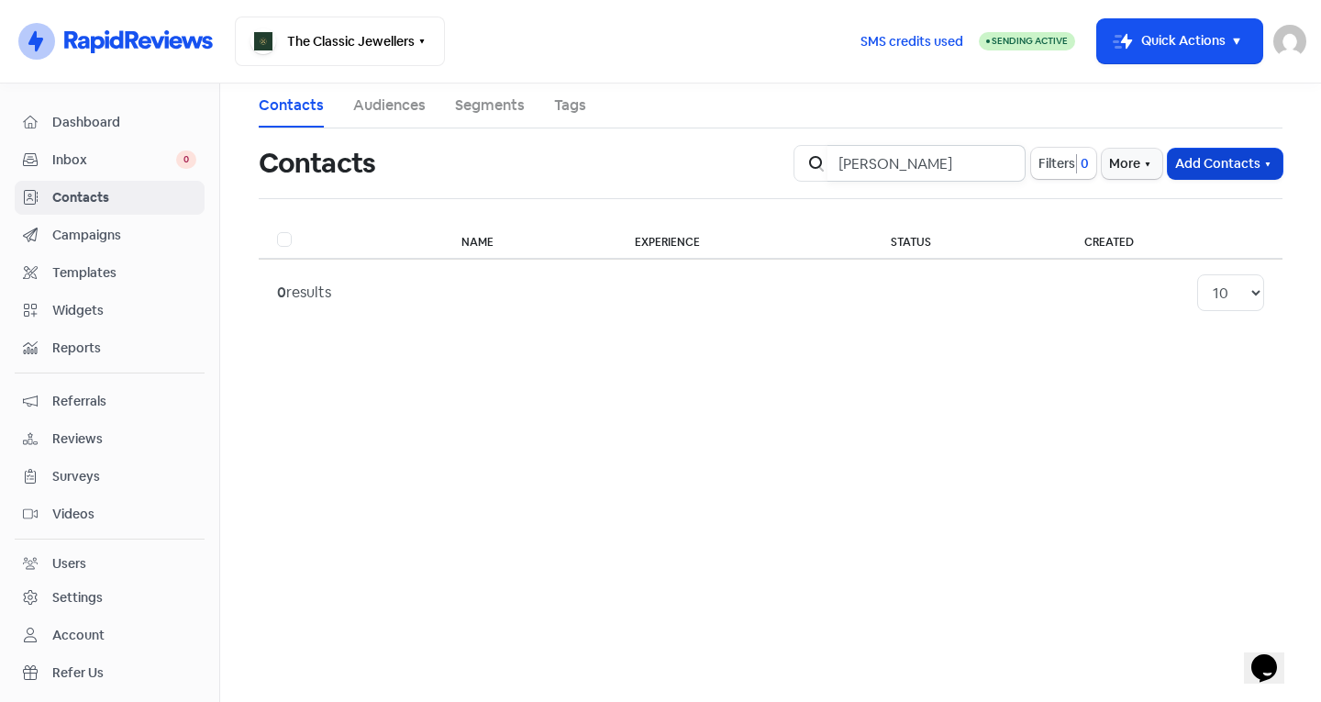
type input "Dorren"
click at [1206, 172] on button "Add Contacts" at bounding box center [1224, 164] width 115 height 30
click at [1112, 197] on button "Add a contact" at bounding box center [1175, 203] width 214 height 37
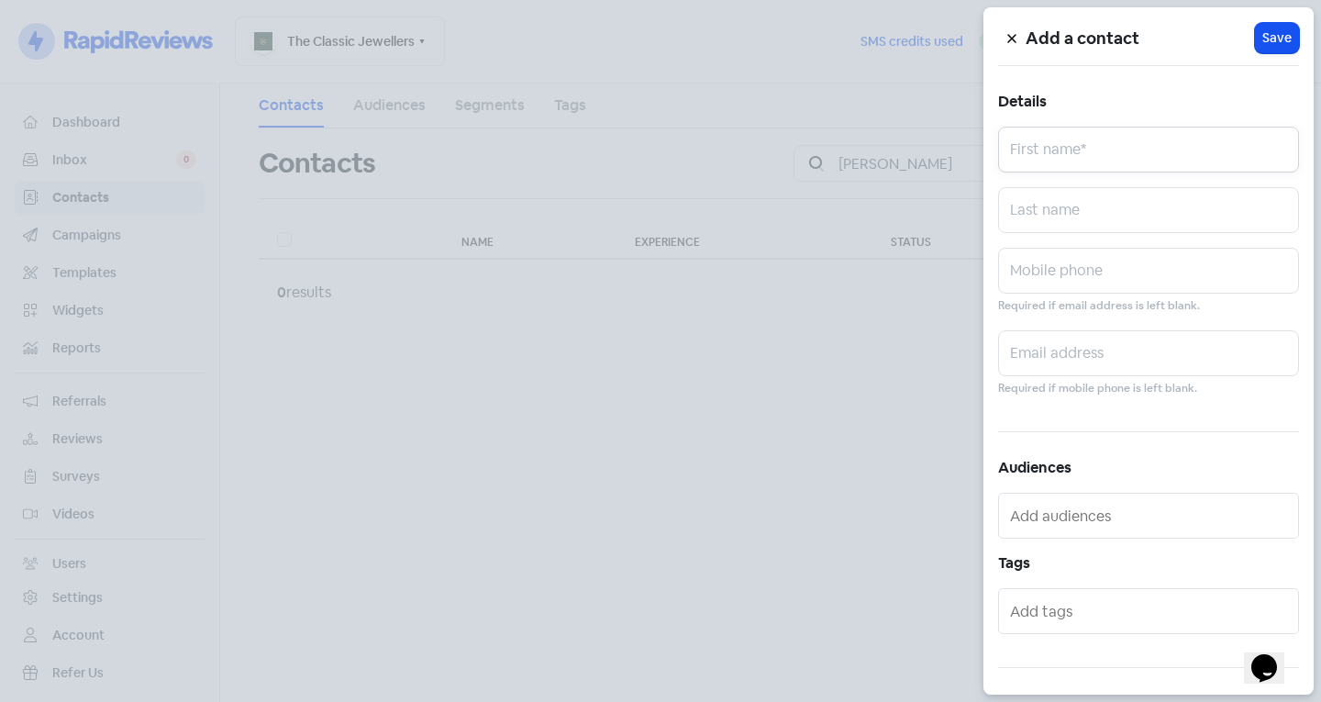
click at [1076, 164] on input "text" at bounding box center [1148, 150] width 301 height 46
type input "Dorren"
click at [1052, 271] on input "text" at bounding box center [1148, 271] width 301 height 46
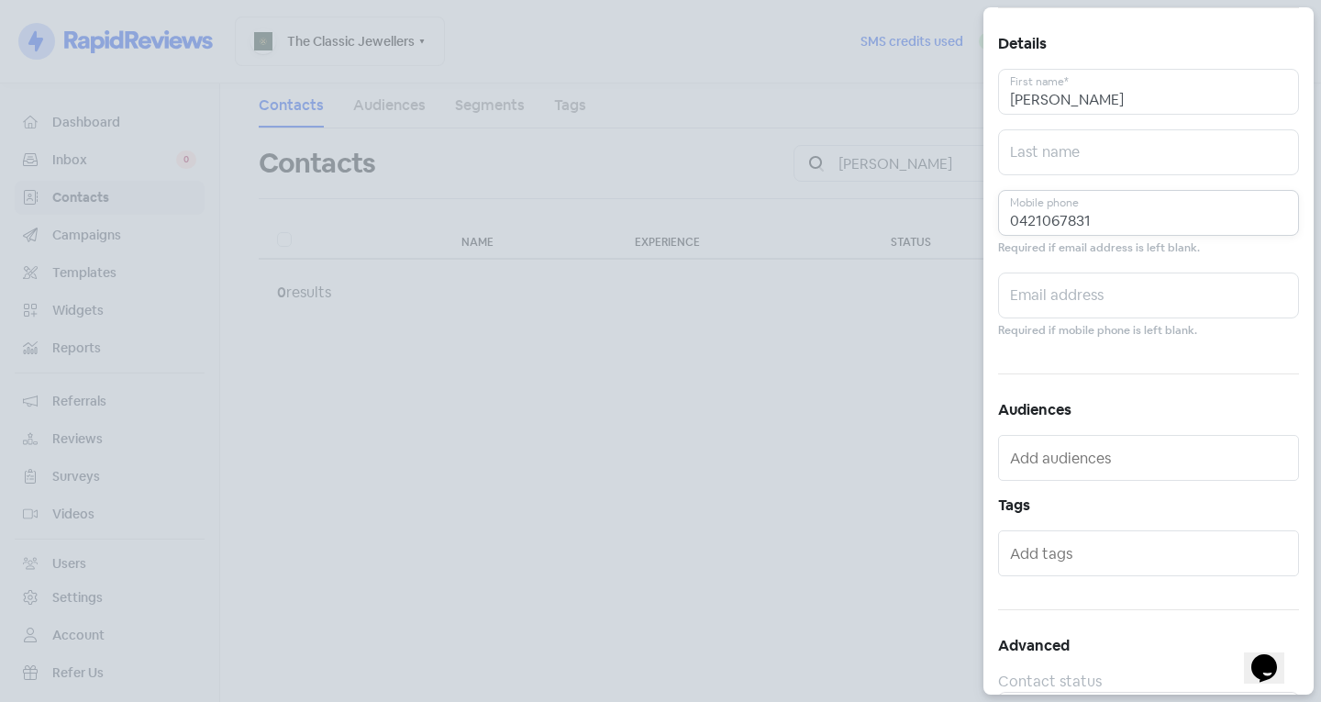
scroll to position [101, 0]
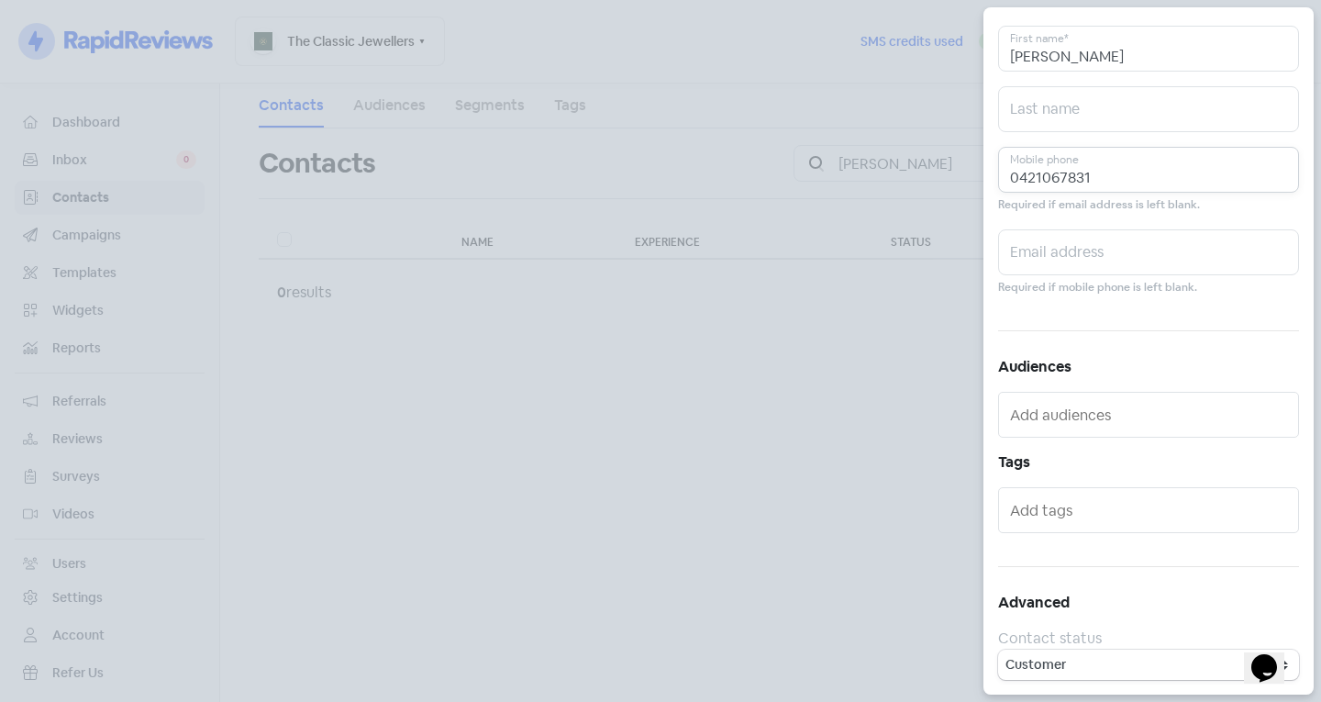
type input "0421067831"
click at [1104, 494] on div at bounding box center [1148, 510] width 301 height 46
click at [1085, 520] on input "text" at bounding box center [1150, 509] width 281 height 29
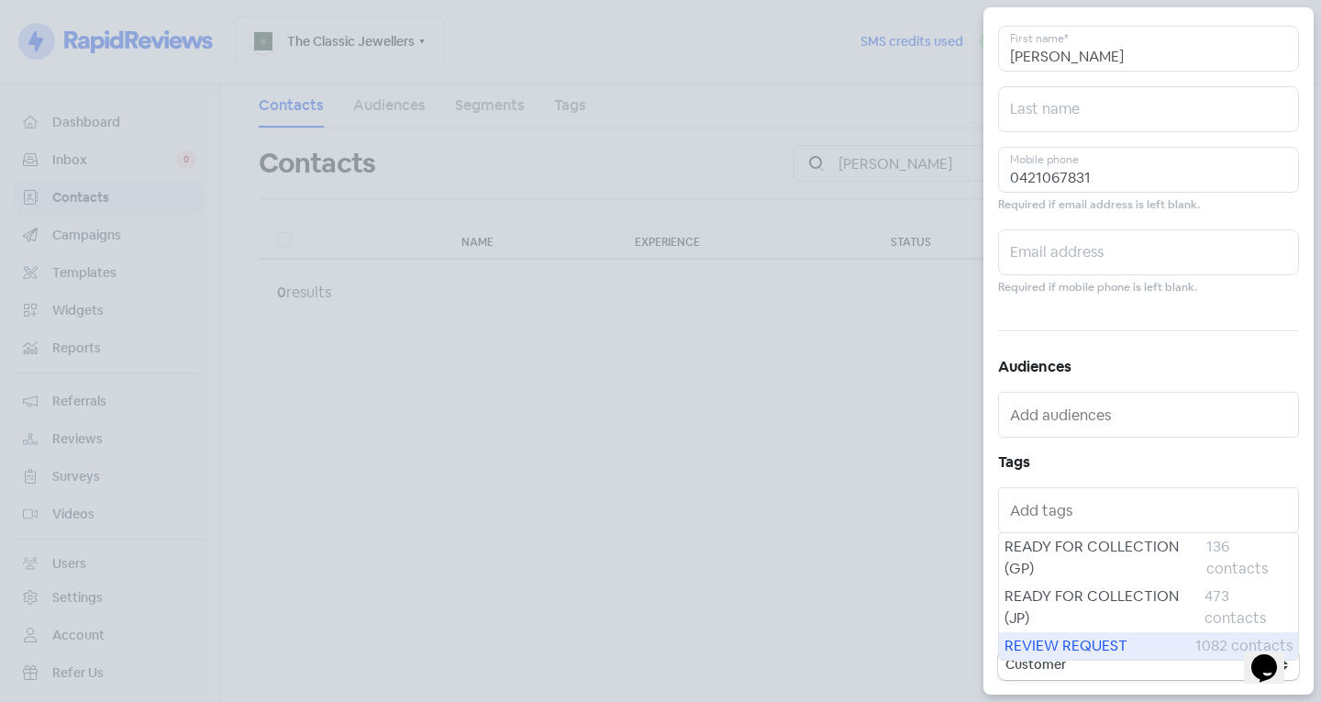
click at [1064, 637] on span "REVIEW REQUEST" at bounding box center [1099, 646] width 191 height 22
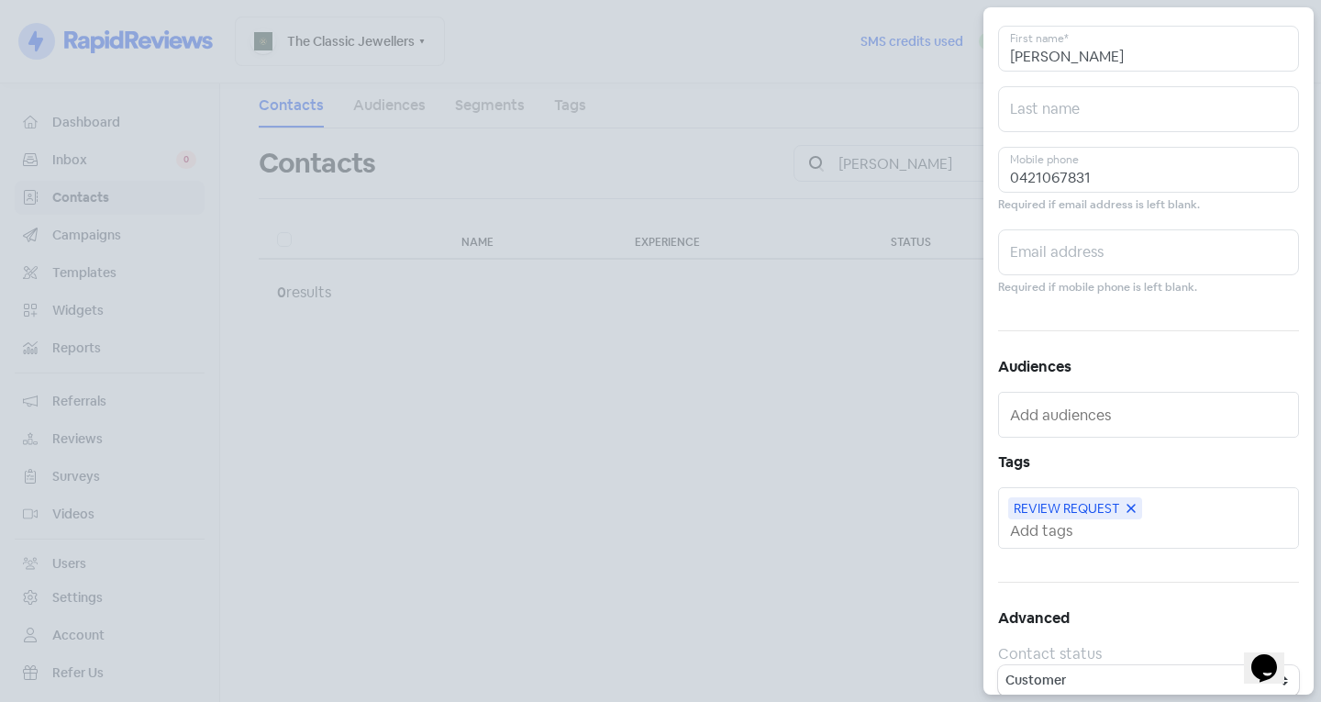
scroll to position [0, 0]
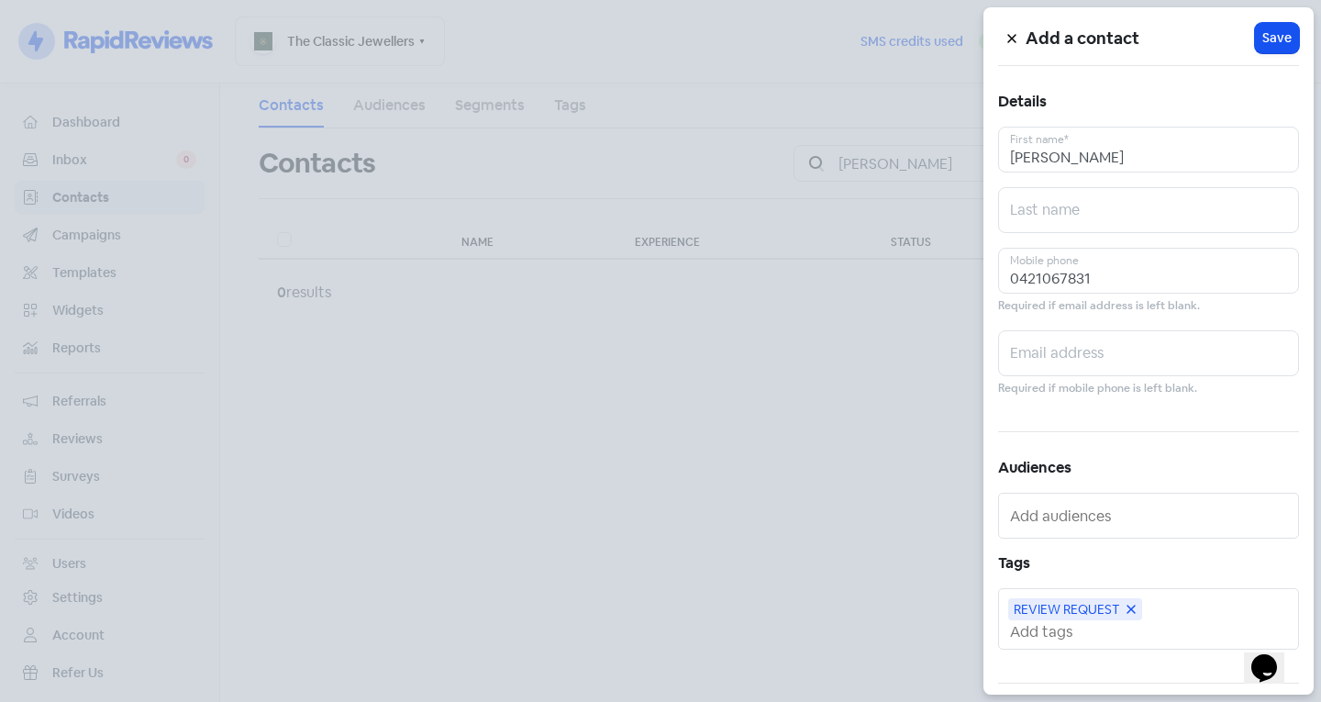
click at [1292, 26] on div "Add a contact Icon For Loading Save Details Dorren First name* Last name 042106…" at bounding box center [1148, 350] width 330 height 687
click at [1275, 41] on span "Save" at bounding box center [1276, 37] width 29 height 19
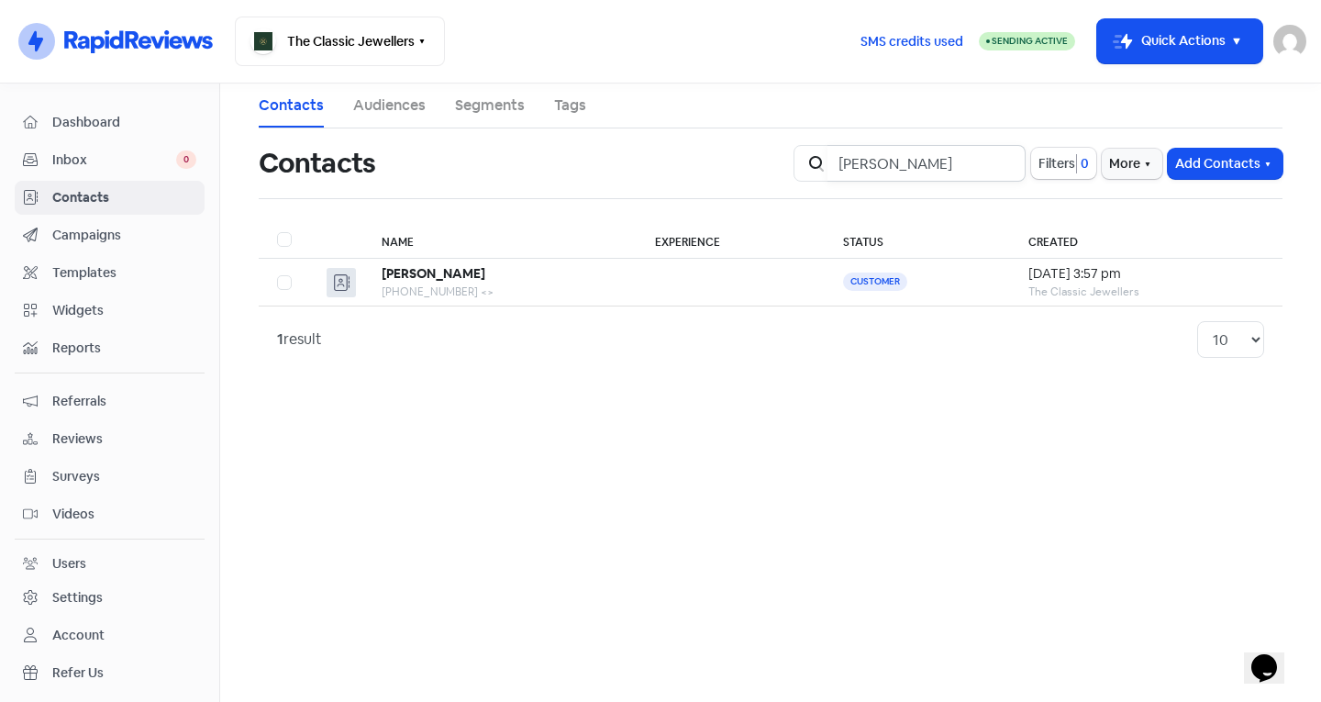
click at [1000, 161] on input "Dorren" at bounding box center [926, 163] width 198 height 37
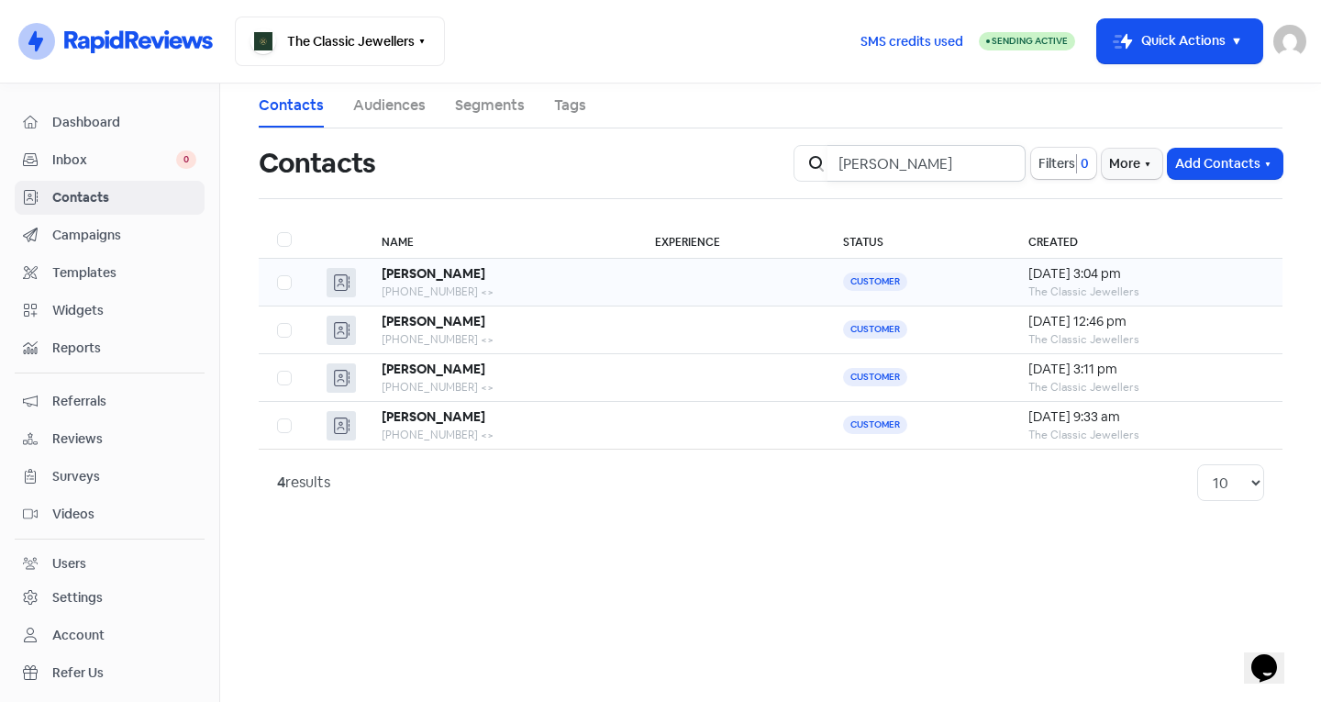
type input "natalie"
click at [457, 275] on b "[PERSON_NAME]" at bounding box center [434, 273] width 104 height 17
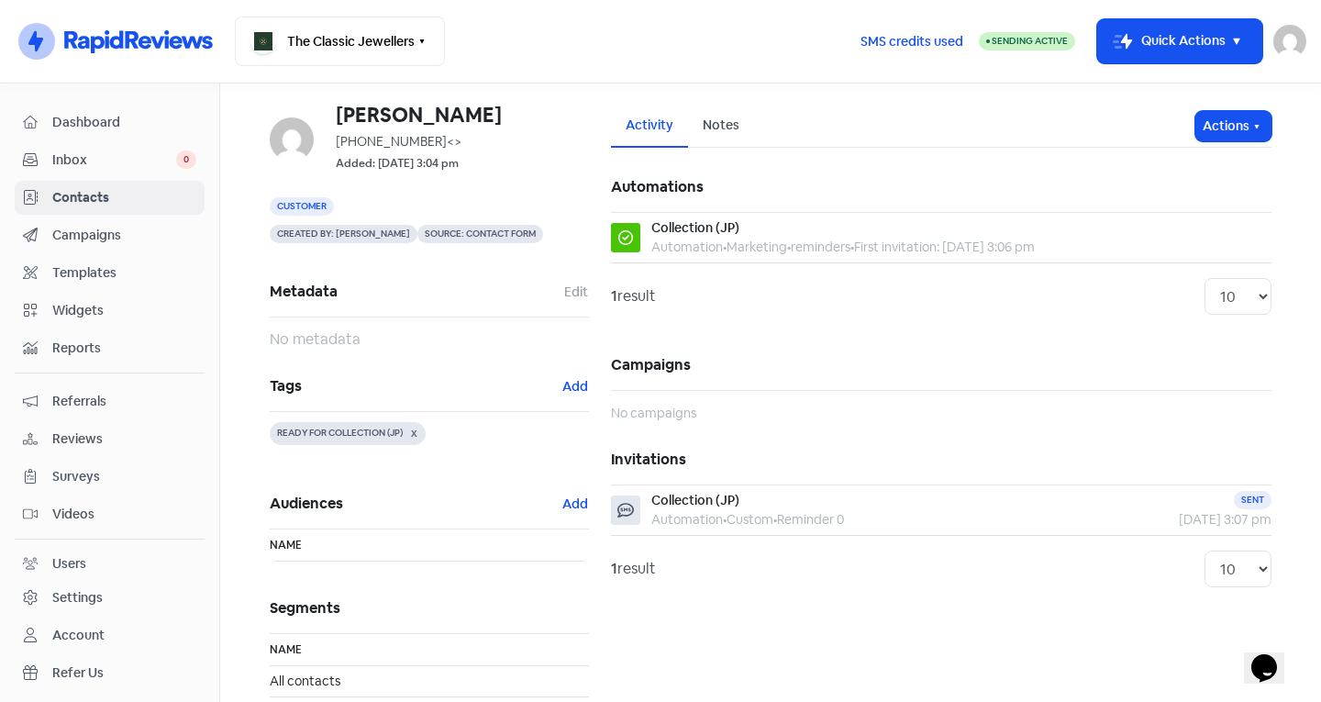
scroll to position [92, 0]
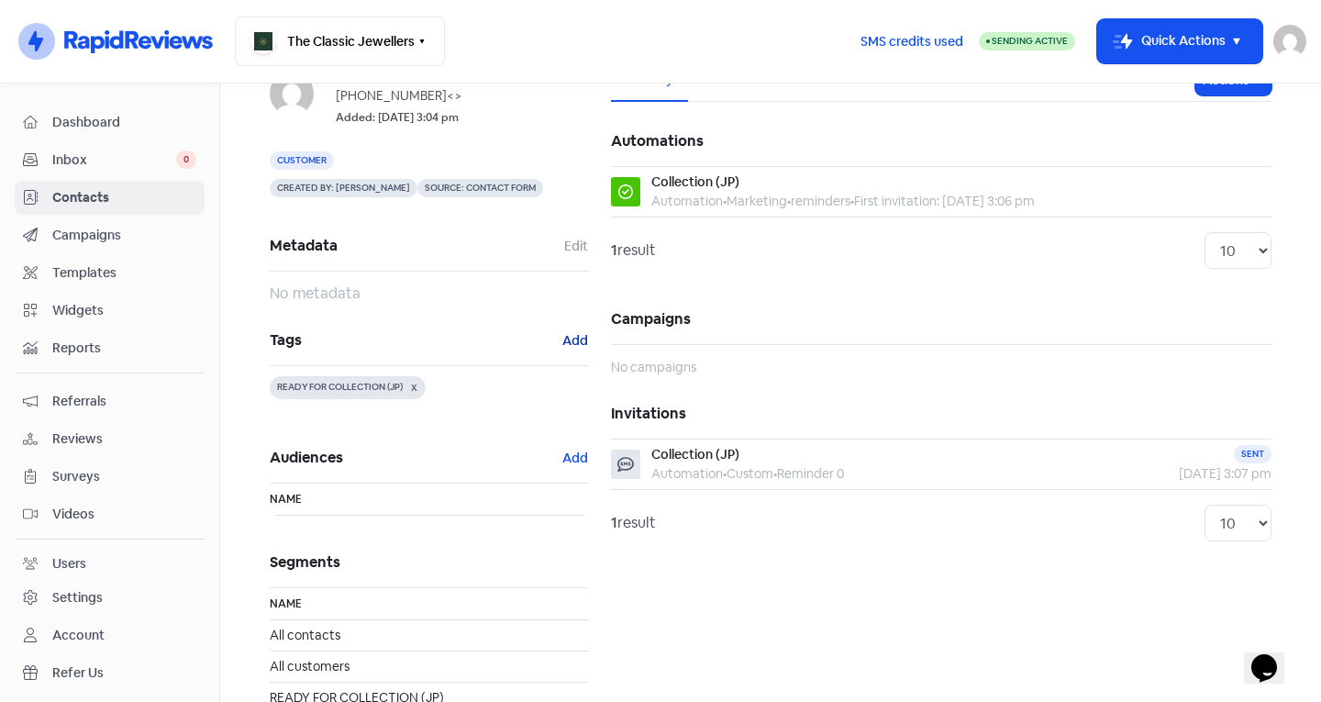
click at [570, 338] on button "Add" at bounding box center [575, 340] width 28 height 21
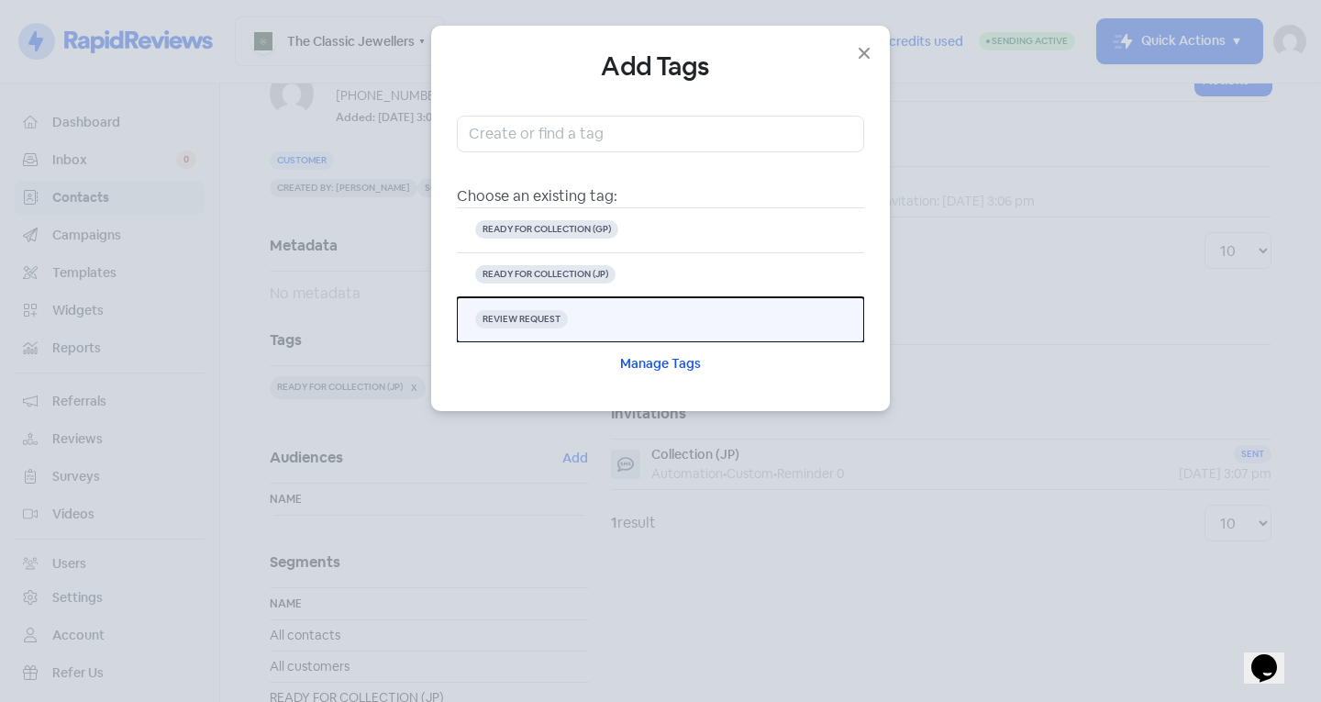
click at [583, 306] on button "REVIEW REQUEST" at bounding box center [660, 319] width 407 height 45
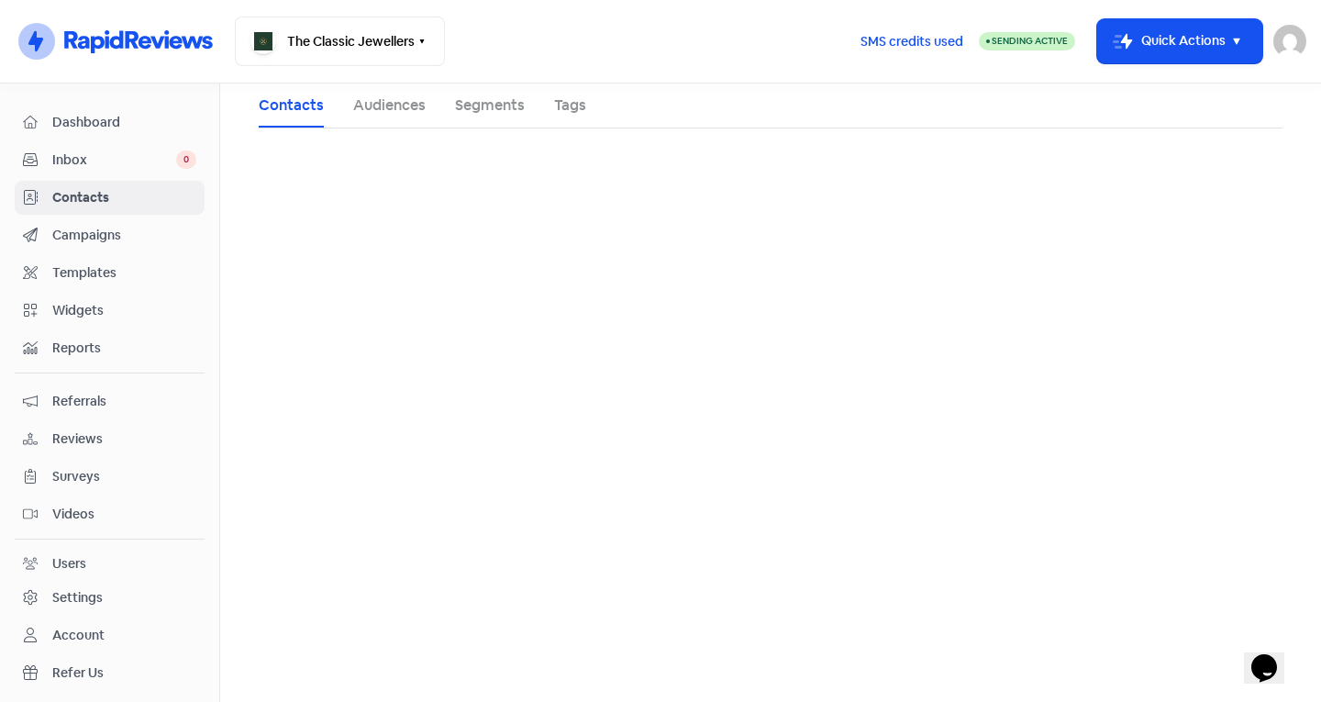
scroll to position [0, 0]
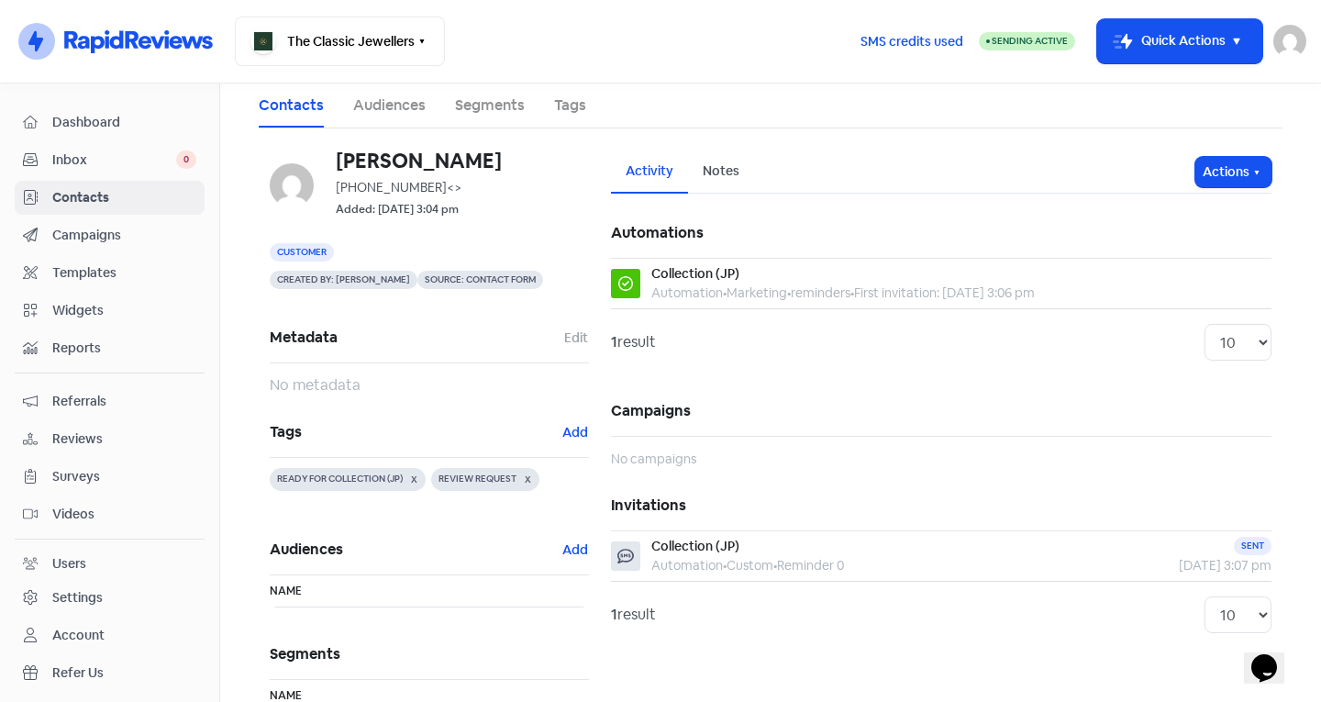
click at [117, 194] on span "Contacts" at bounding box center [124, 197] width 144 height 19
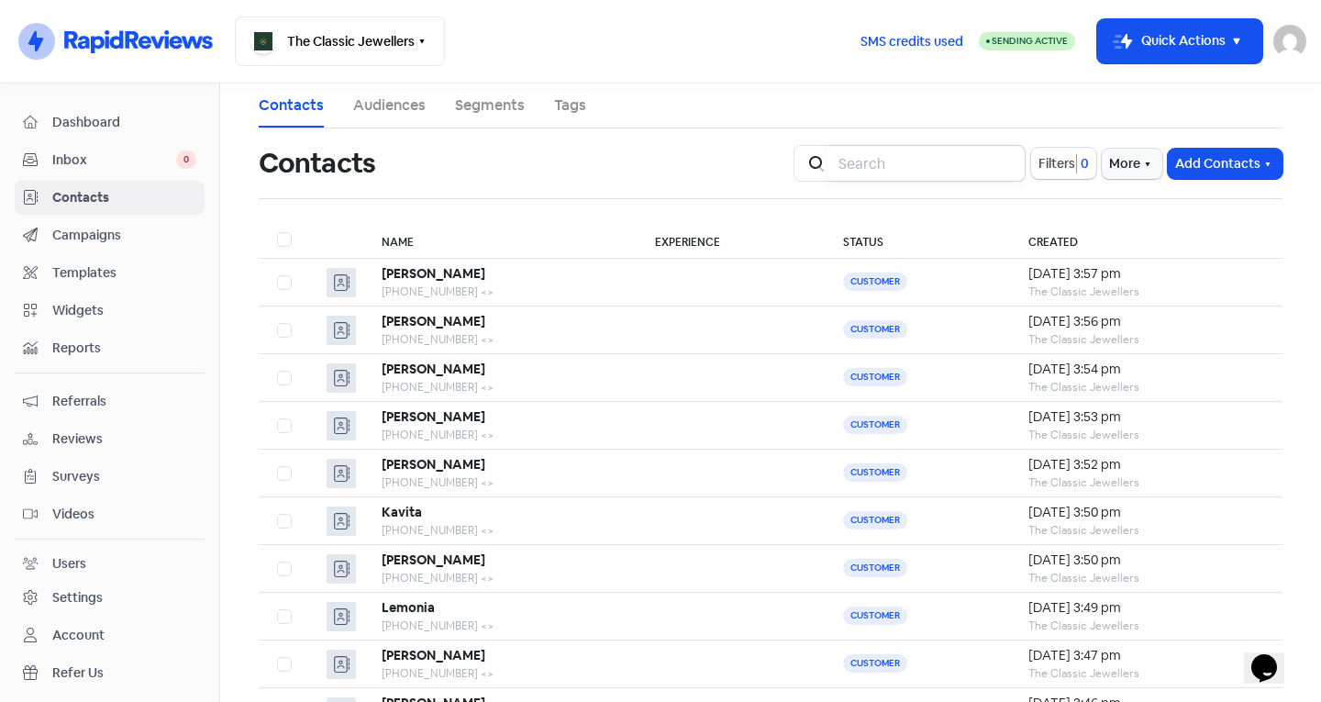
click at [952, 160] on input "search" at bounding box center [926, 163] width 198 height 37
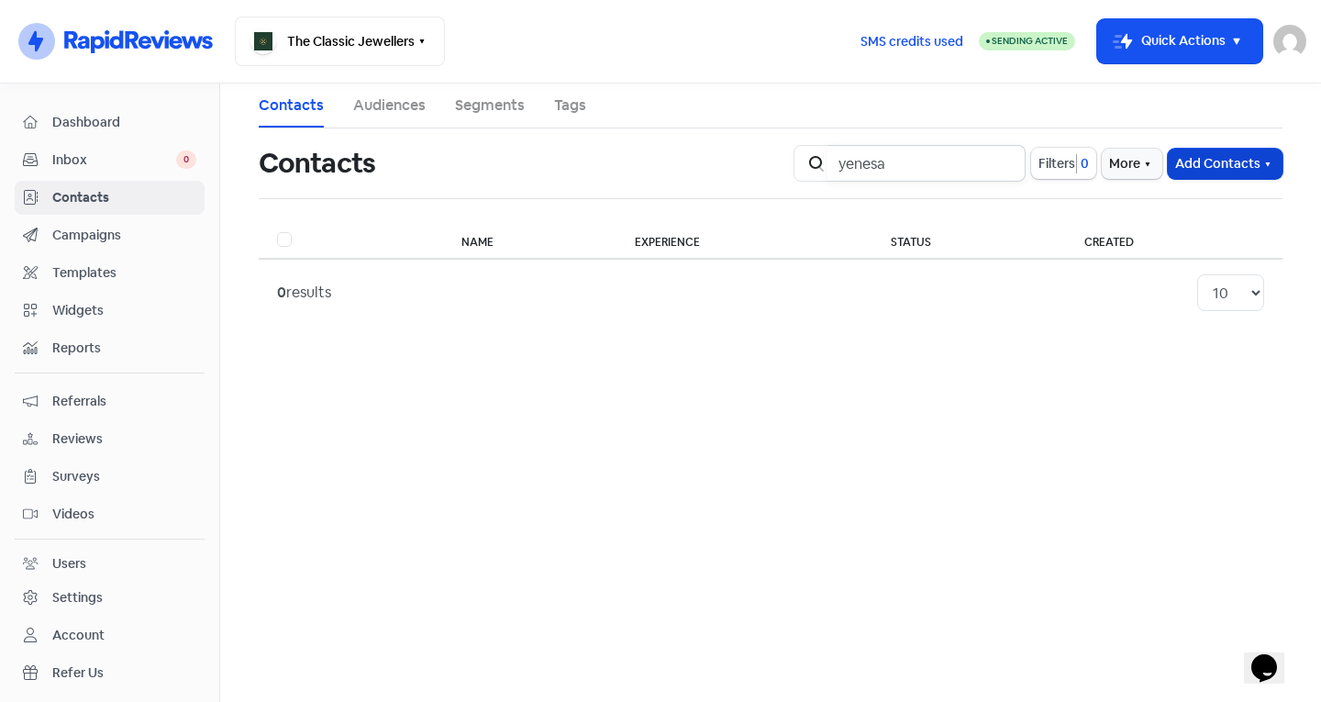
type input "yenesa"
click at [1186, 170] on button "Add Contacts" at bounding box center [1224, 164] width 115 height 30
click at [1172, 201] on button "Add a contact" at bounding box center [1175, 203] width 214 height 37
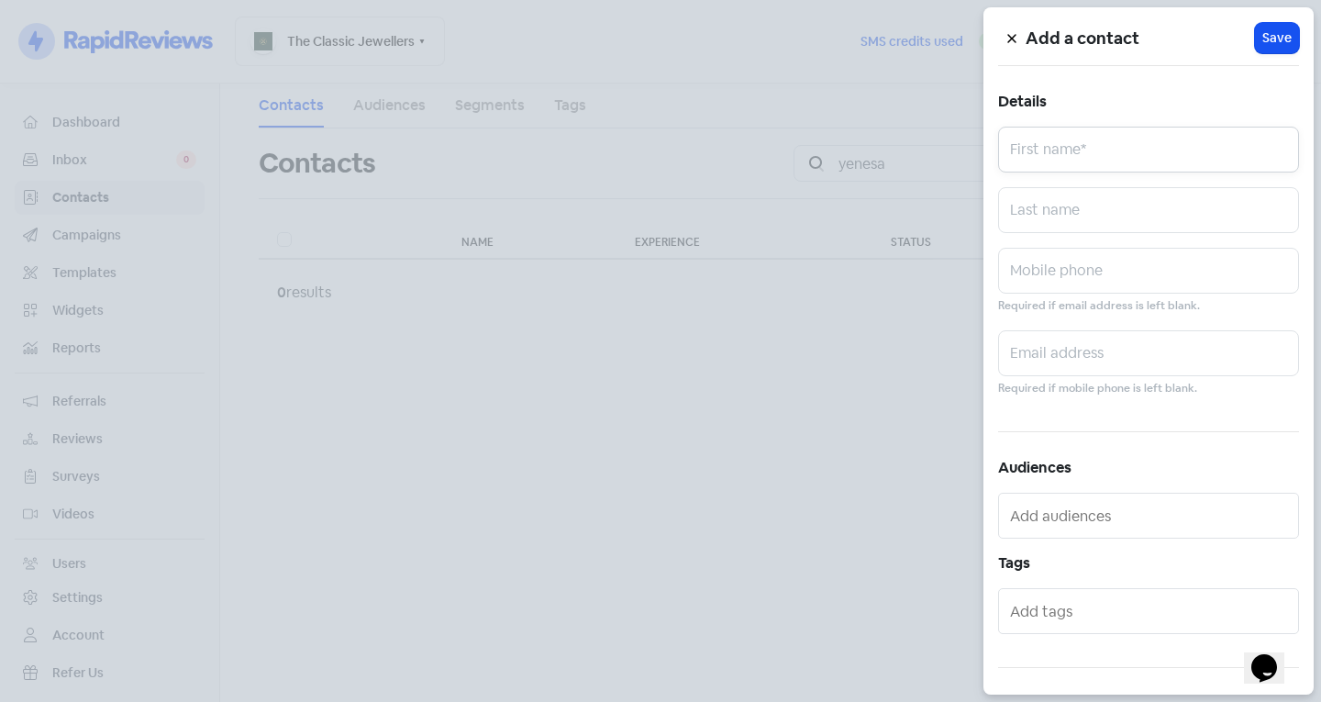
click at [1116, 160] on input "text" at bounding box center [1148, 150] width 301 height 46
type input "Yenesa"
click at [1063, 286] on input "text" at bounding box center [1148, 271] width 301 height 46
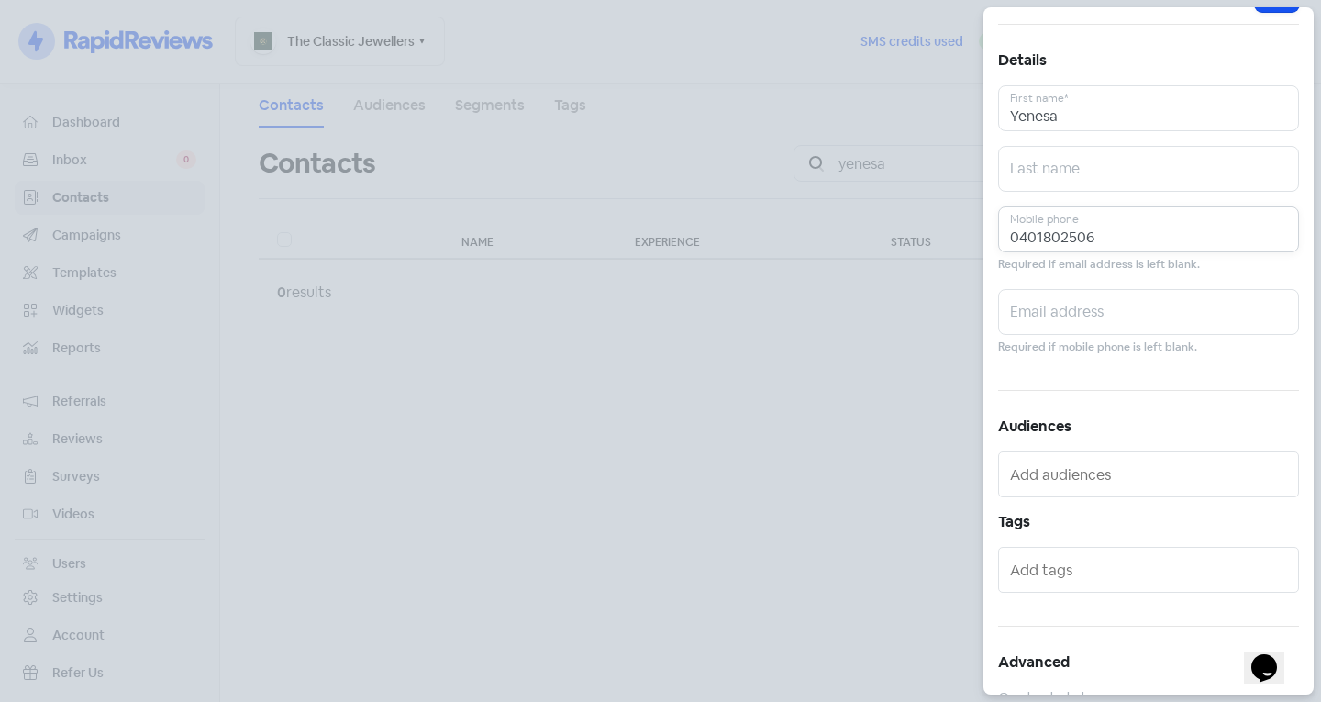
scroll to position [101, 0]
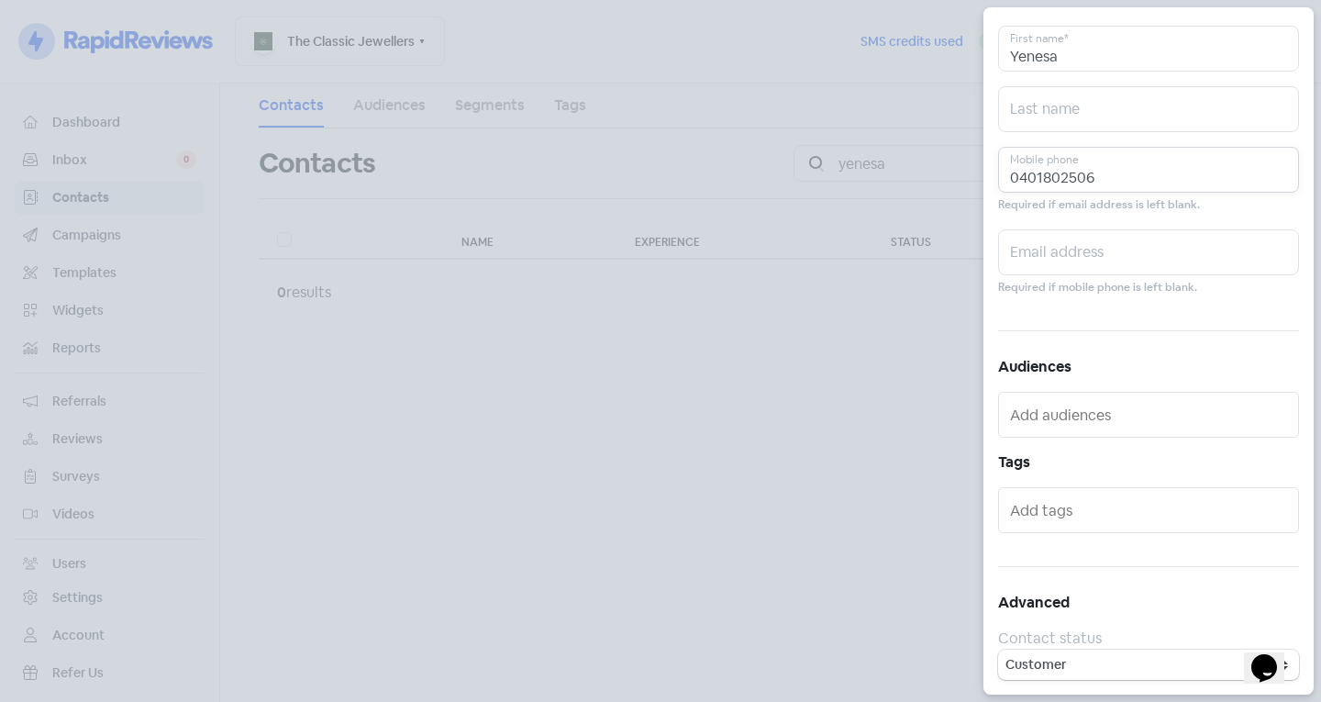
type input "0401802506"
drag, startPoint x: 1051, startPoint y: 484, endPoint x: 1068, endPoint y: 507, distance: 28.3
click at [1051, 485] on div "Add a contact Icon For Loading Save Details Yenesa First name* Last name 040180…" at bounding box center [1148, 350] width 330 height 687
click at [1074, 519] on input "text" at bounding box center [1150, 509] width 281 height 29
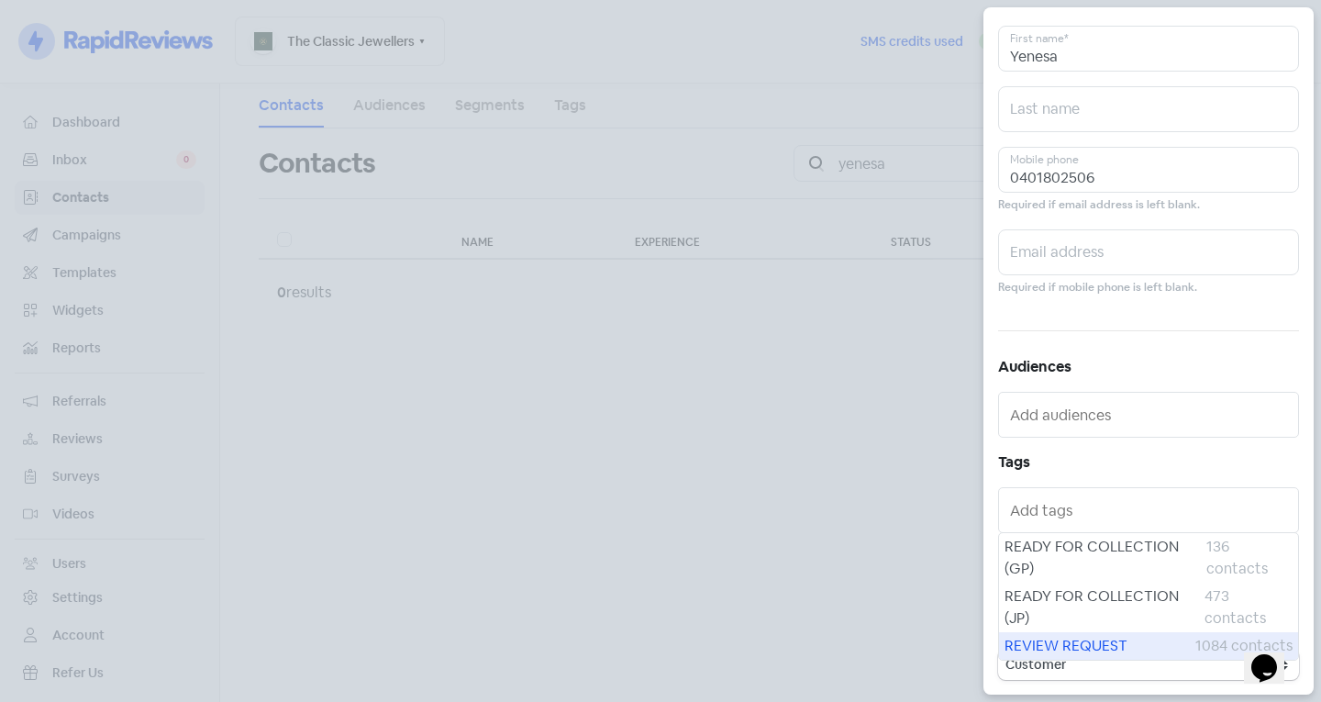
click at [1059, 642] on span "REVIEW REQUEST" at bounding box center [1099, 646] width 191 height 22
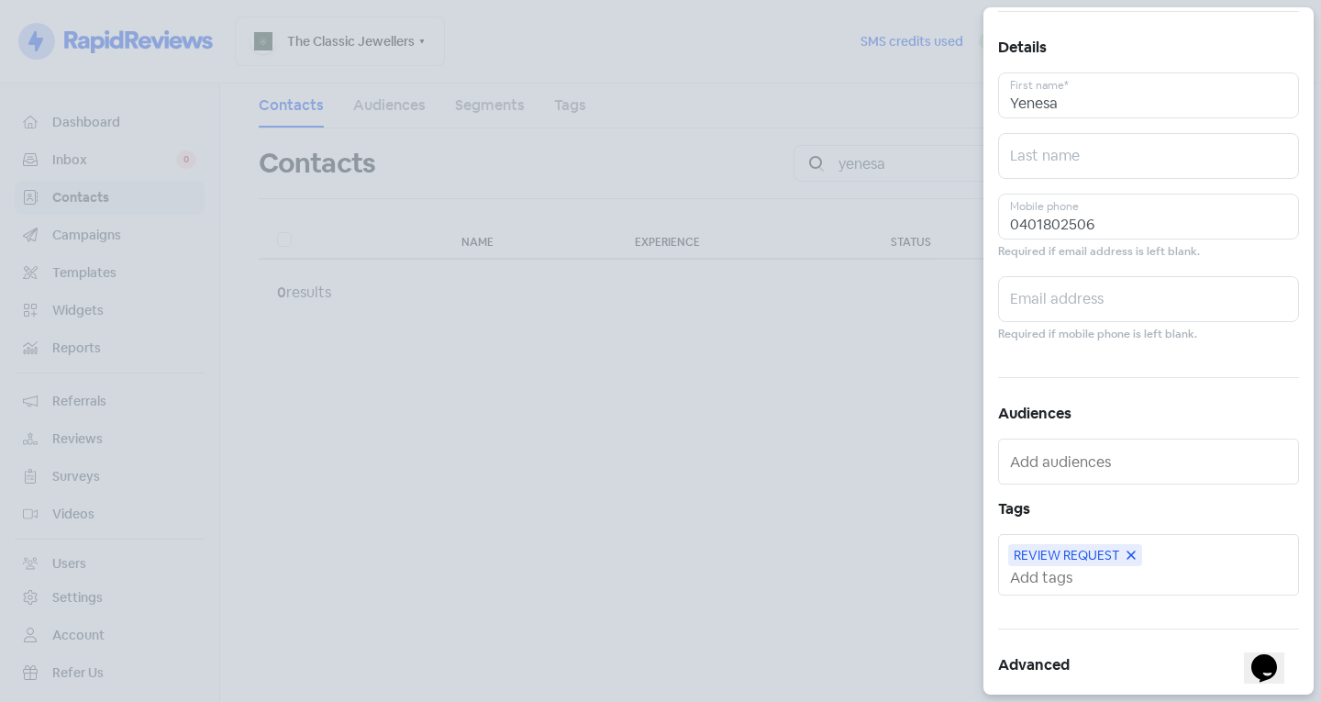
scroll to position [0, 0]
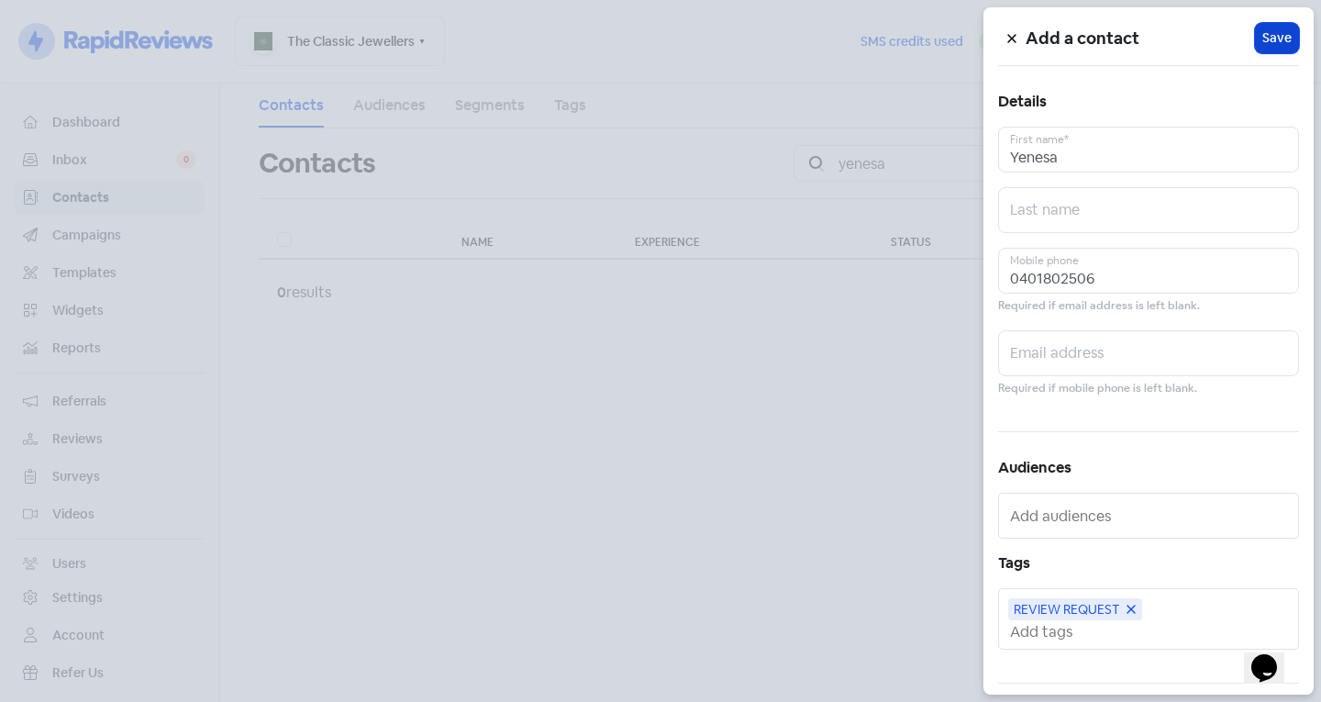
click at [1267, 38] on span "Save" at bounding box center [1276, 37] width 29 height 19
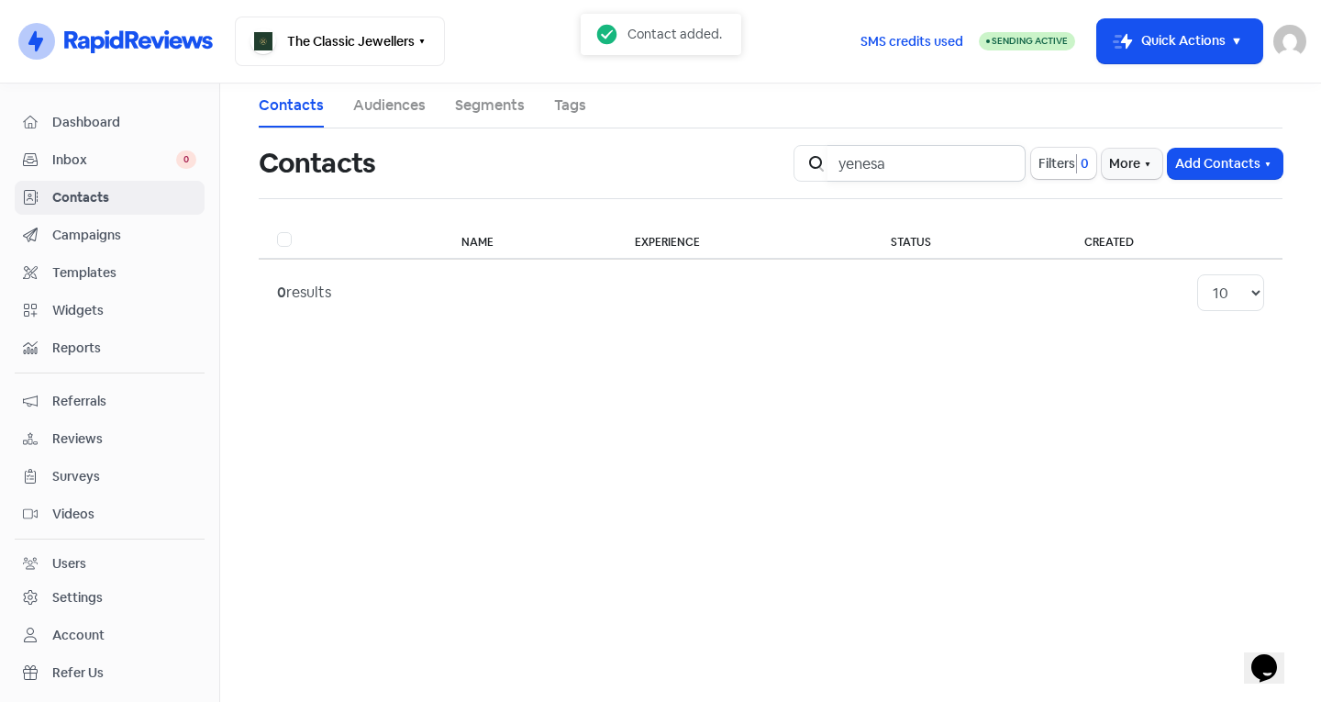
click at [998, 160] on input "yenesa" at bounding box center [926, 163] width 198 height 37
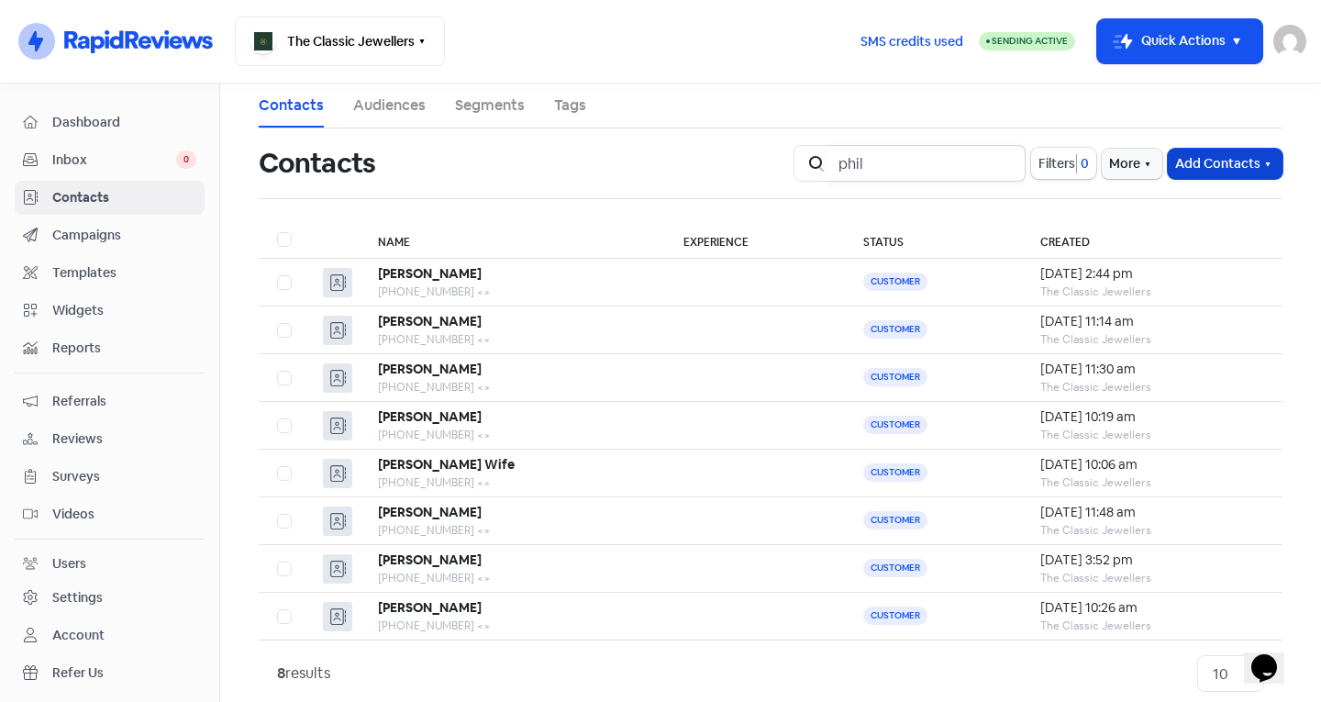
type input "phil"
click at [1195, 168] on button "Add Contacts" at bounding box center [1224, 164] width 115 height 30
click at [1149, 198] on button "Add a contact" at bounding box center [1175, 203] width 214 height 37
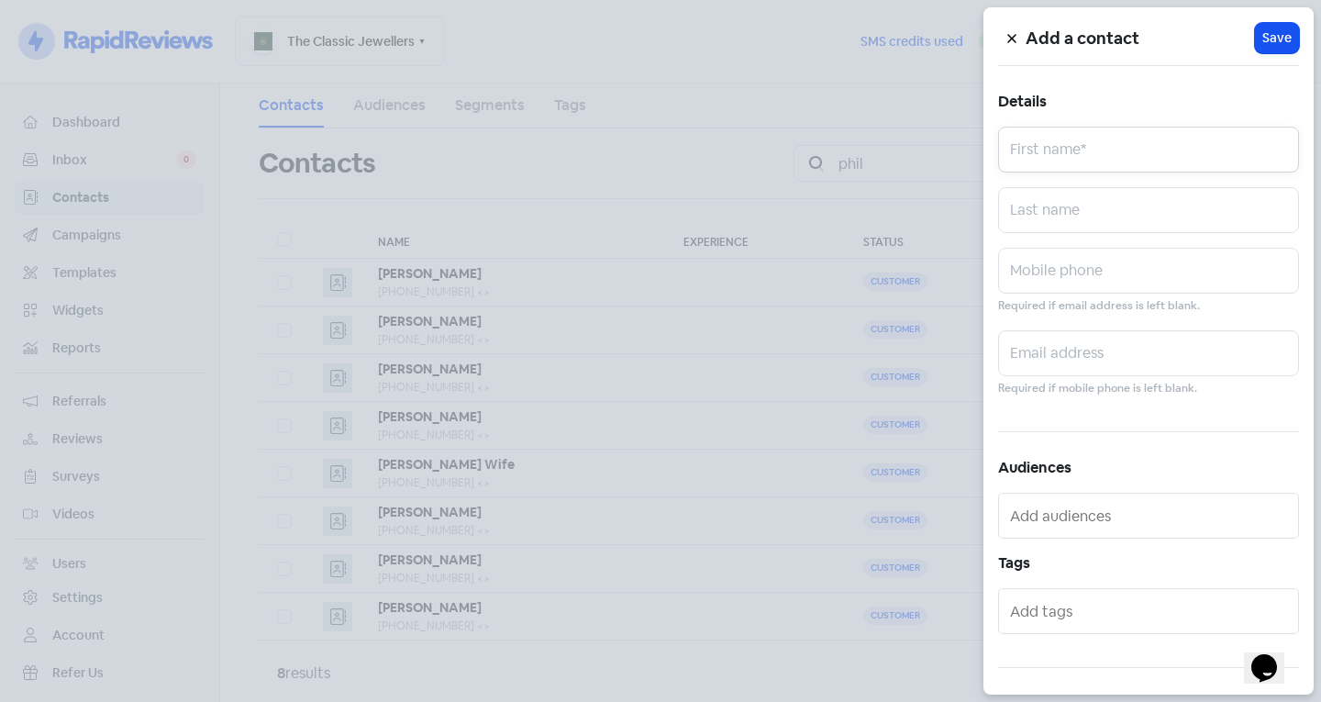
click at [1060, 163] on input "text" at bounding box center [1148, 150] width 301 height 46
type input "Phil"
click at [1046, 212] on input "text" at bounding box center [1148, 210] width 301 height 46
type input "Edwards"
click at [1037, 260] on input "text" at bounding box center [1148, 271] width 301 height 46
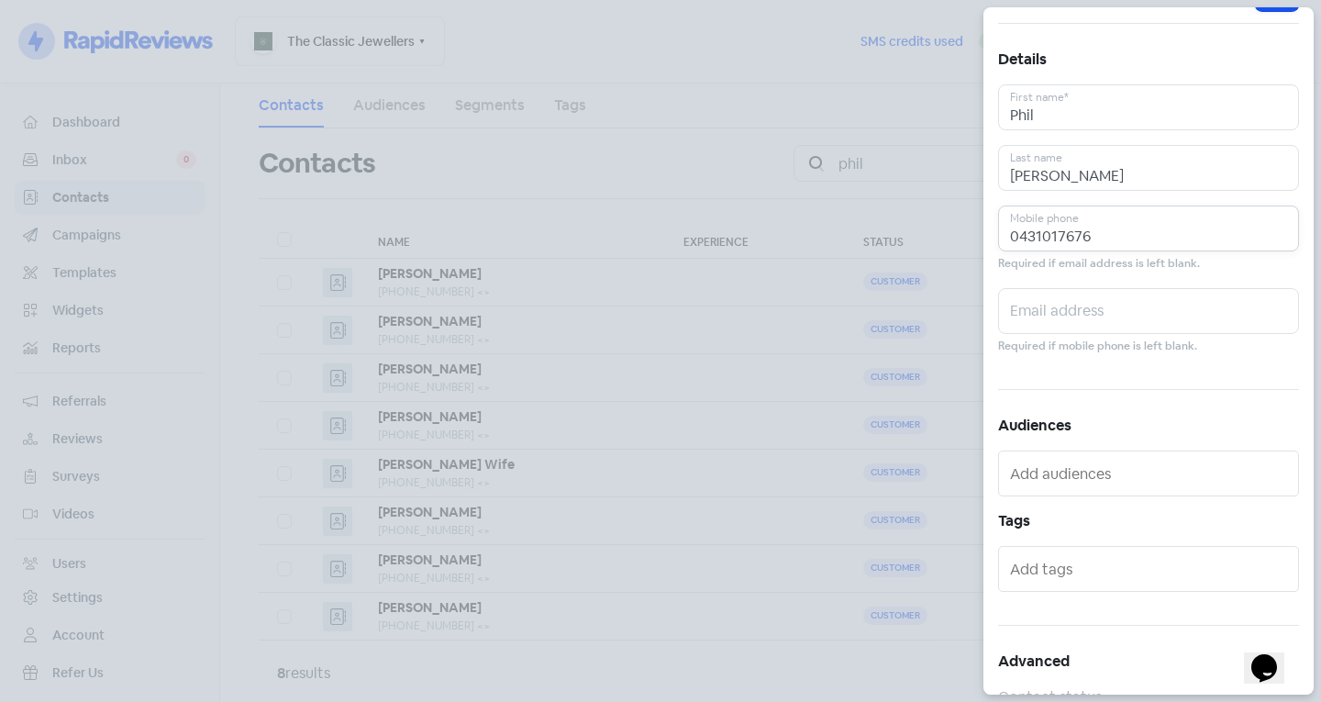
scroll to position [101, 0]
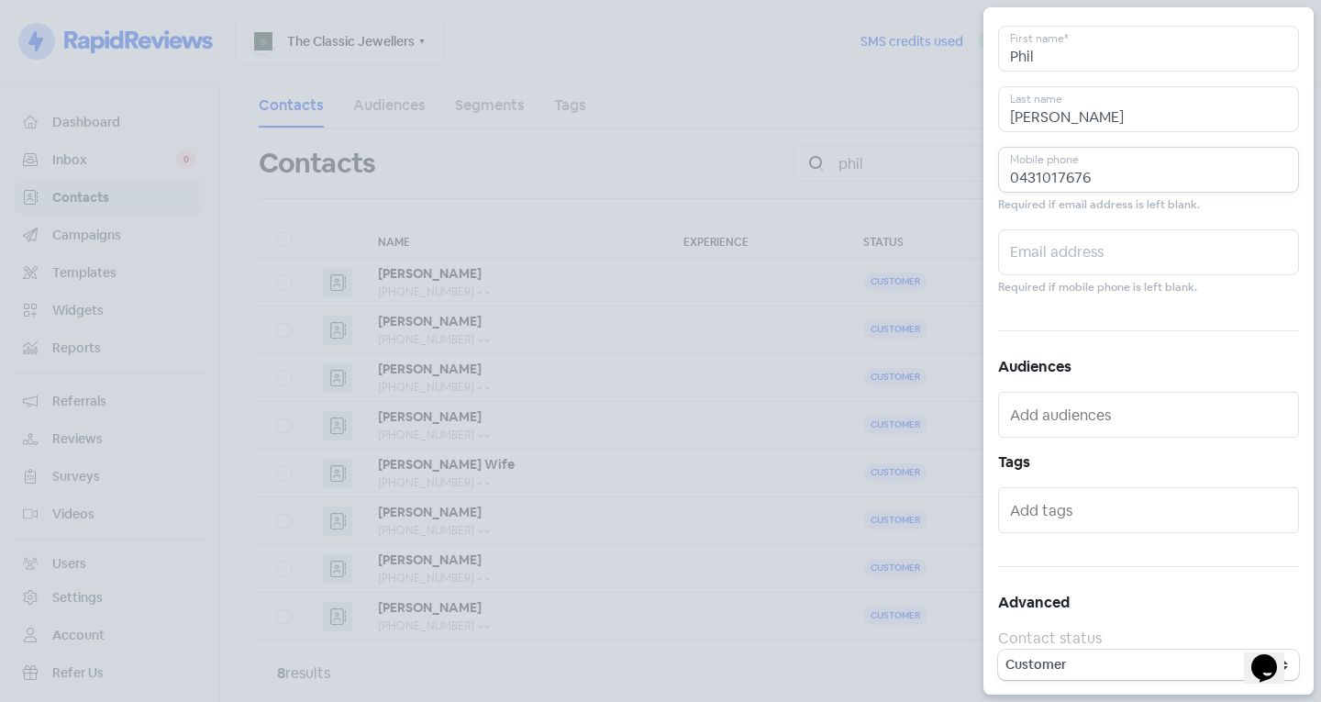
type input "0431017676"
drag, startPoint x: 1068, startPoint y: 502, endPoint x: 1078, endPoint y: 513, distance: 14.3
click at [1068, 503] on input "text" at bounding box center [1150, 509] width 281 height 29
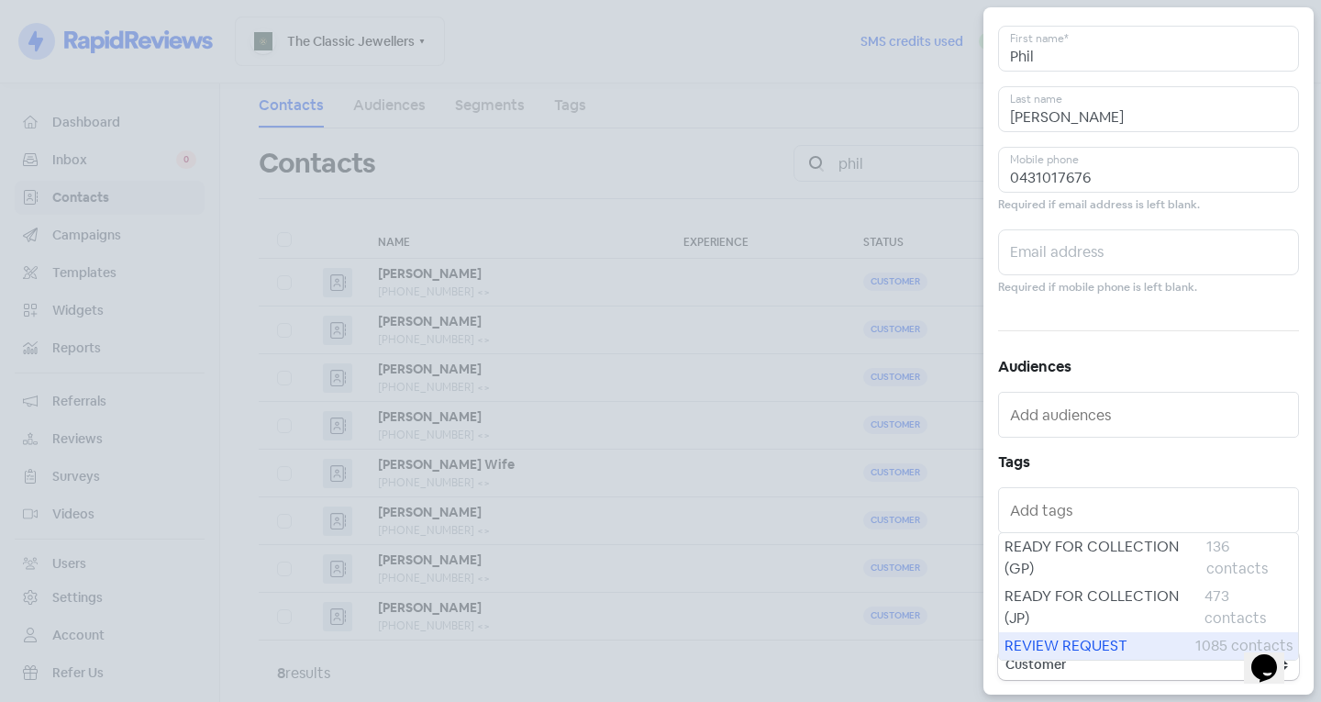
click at [1077, 643] on span "REVIEW REQUEST" at bounding box center [1099, 646] width 191 height 22
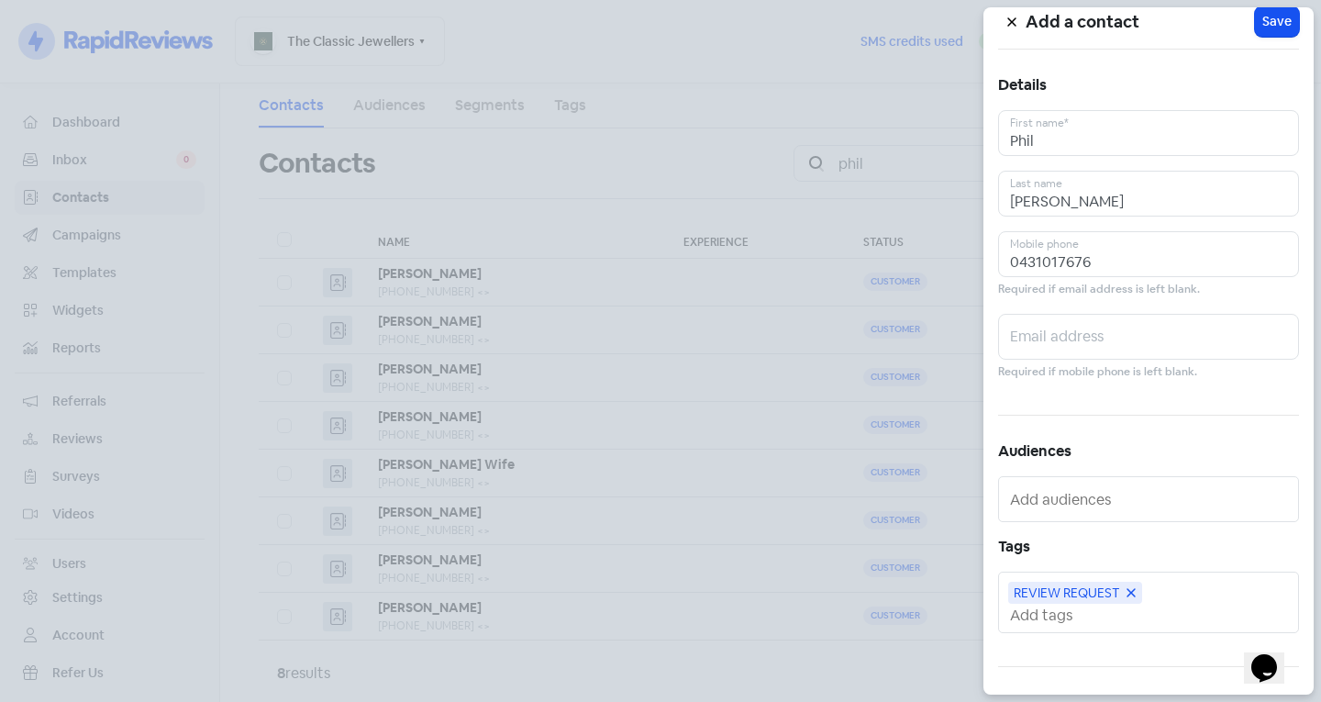
scroll to position [0, 0]
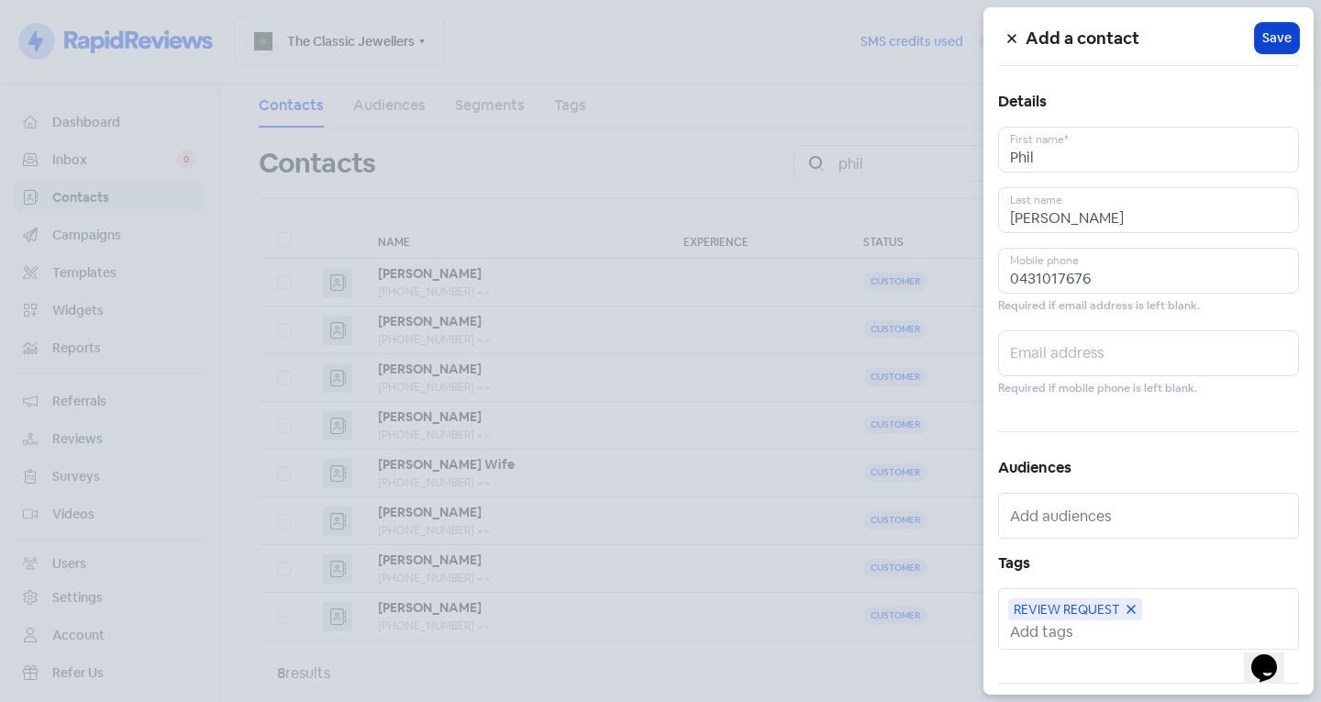
click at [1262, 28] on span "Save" at bounding box center [1276, 37] width 29 height 19
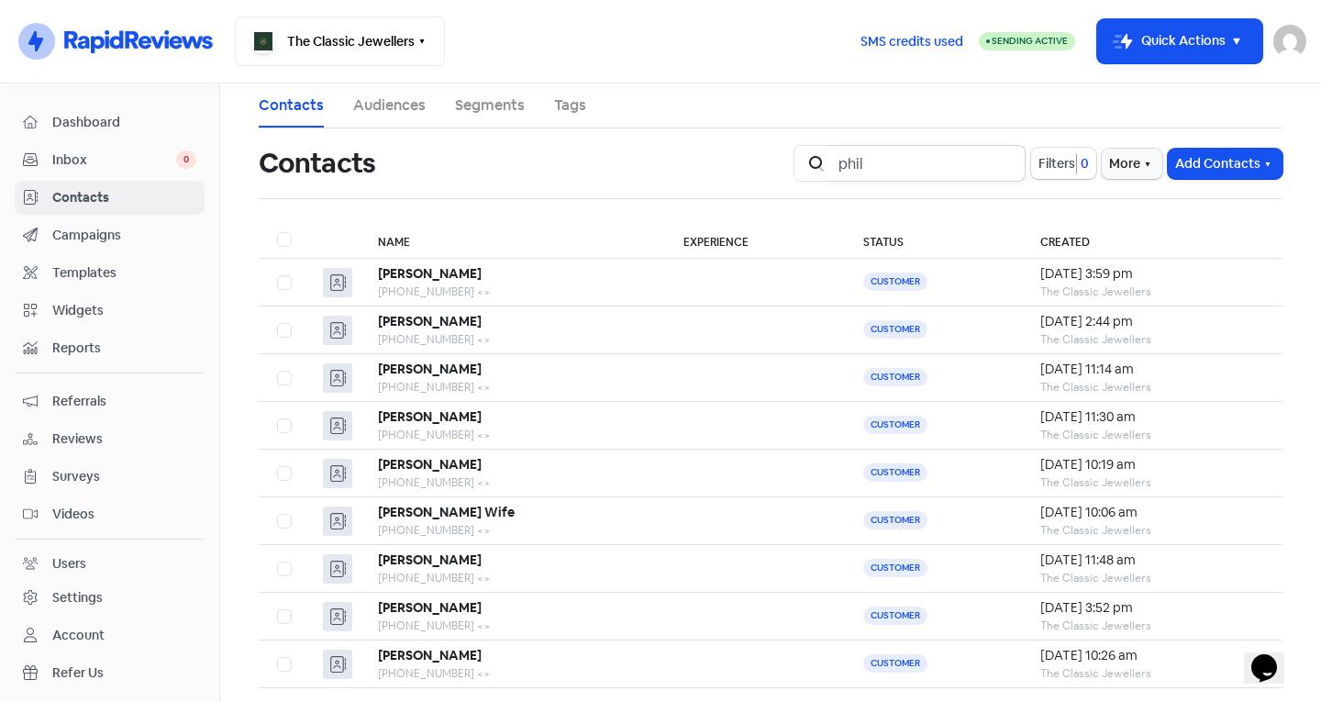
click at [994, 164] on input "phil" at bounding box center [926, 163] width 198 height 37
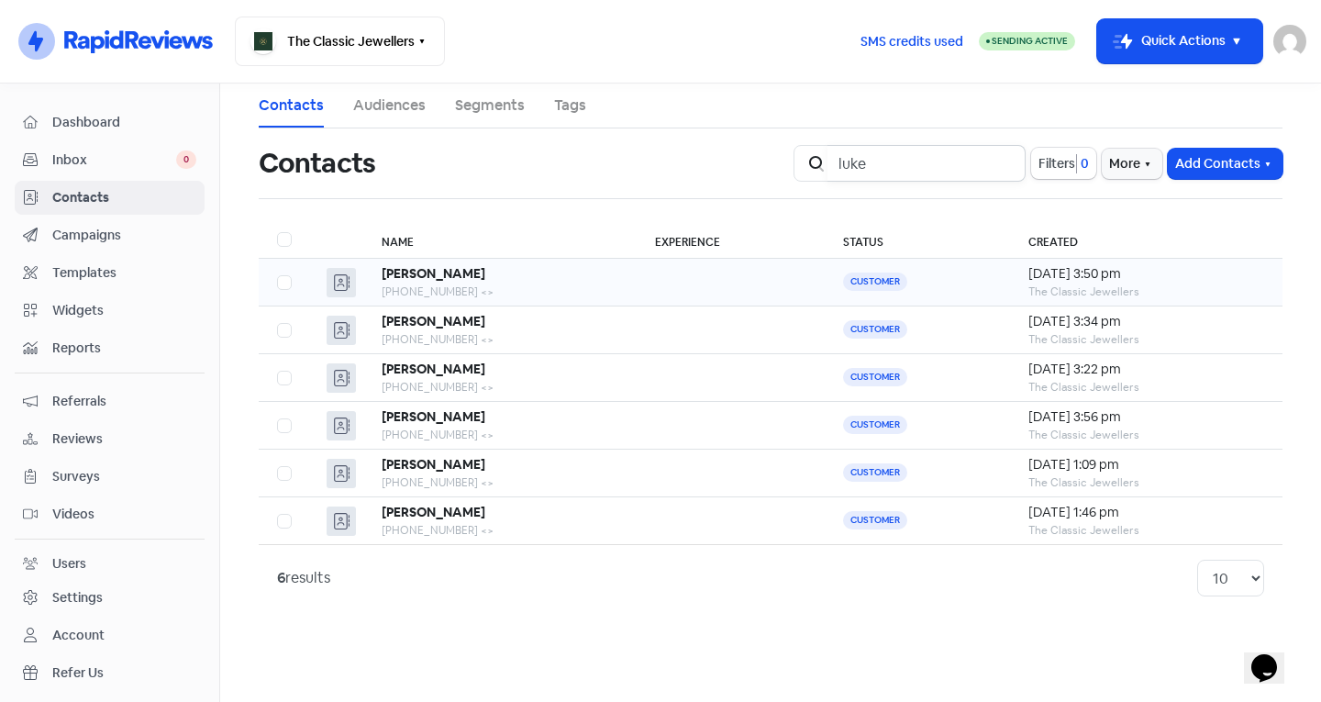
type input "luke"
click at [601, 273] on div "[PERSON_NAME]" at bounding box center [500, 273] width 237 height 19
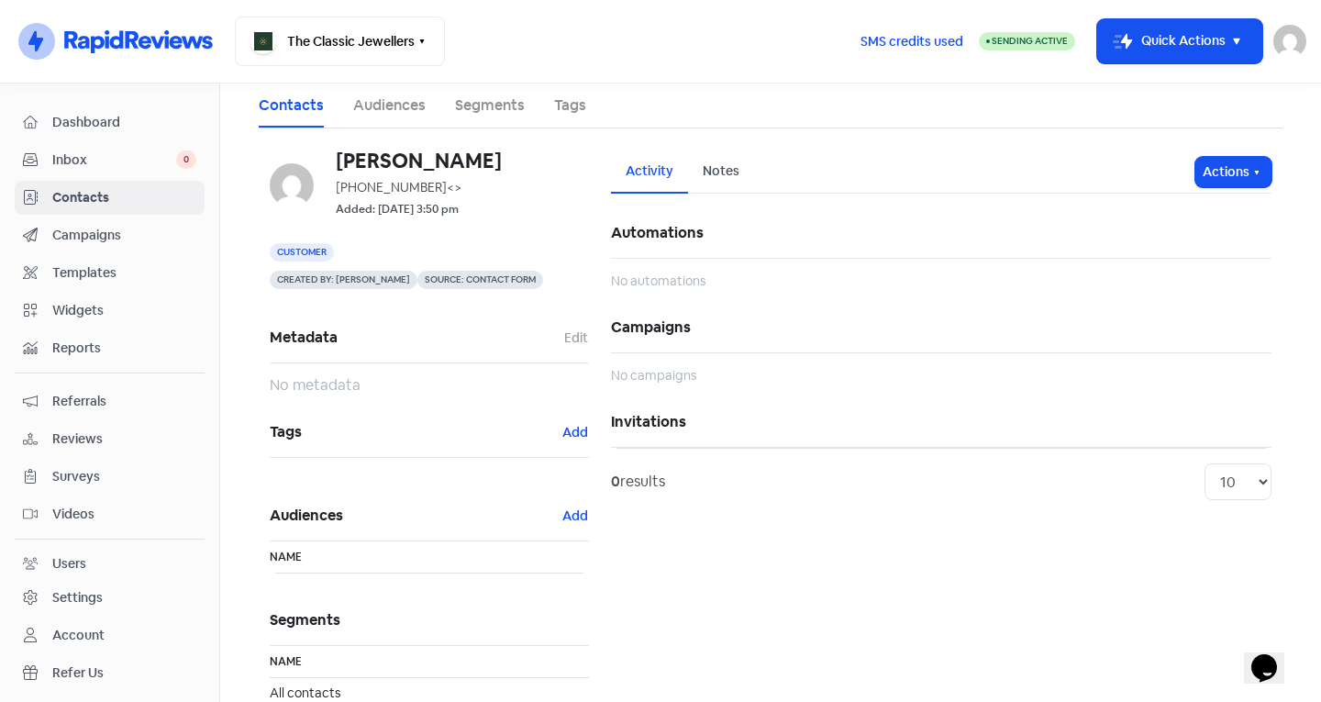
scroll to position [82, 0]
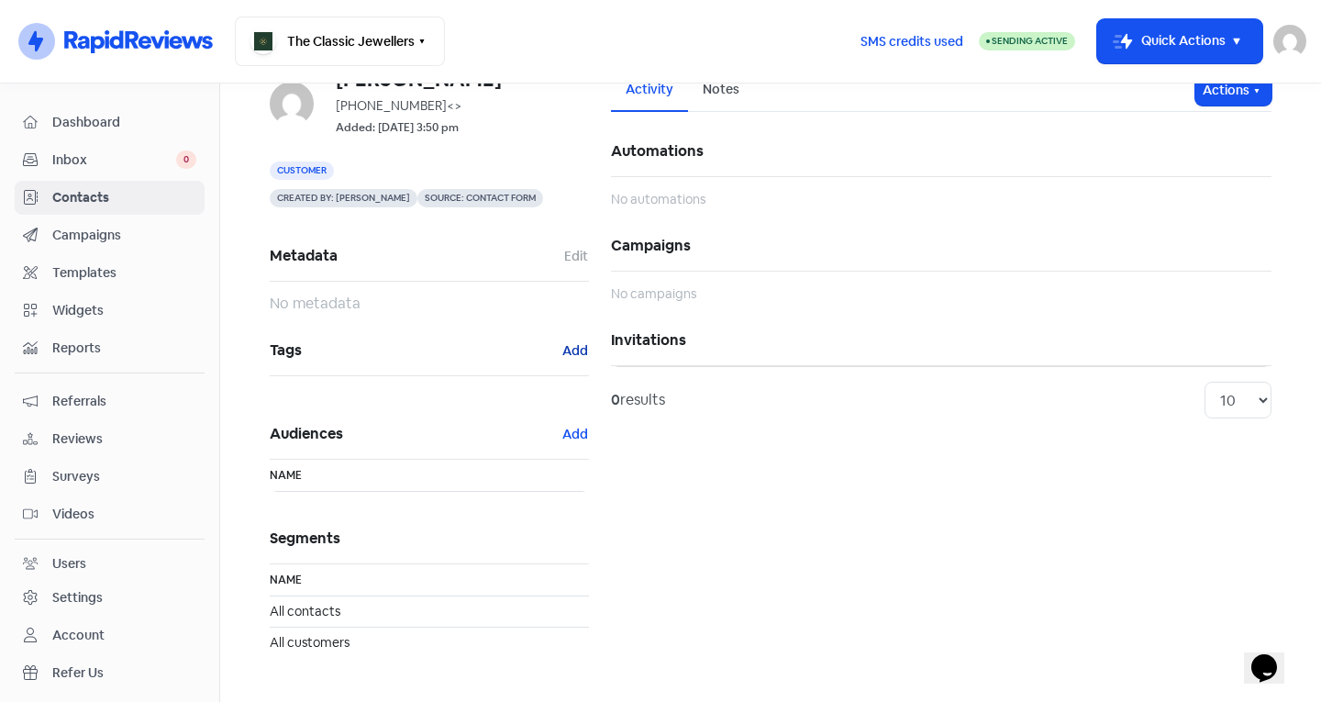
click at [564, 348] on button "Add" at bounding box center [575, 350] width 28 height 21
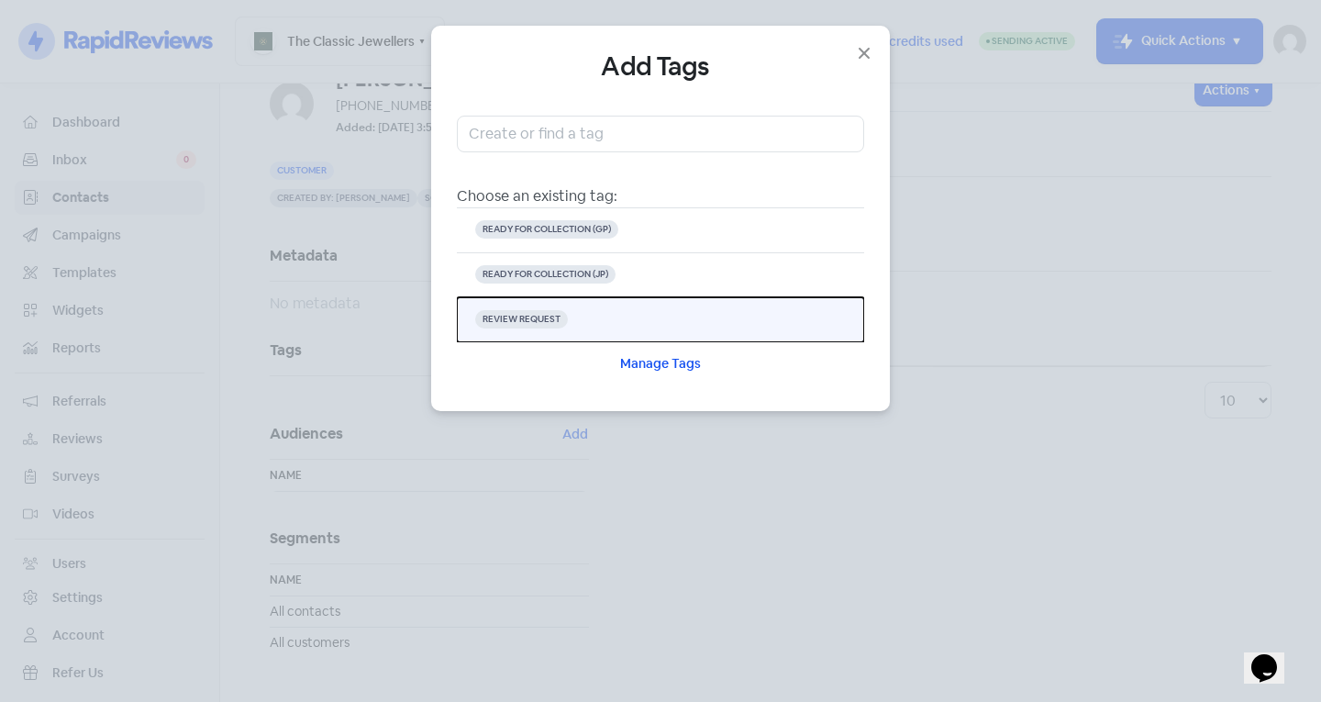
click at [622, 317] on button "REVIEW REQUEST" at bounding box center [660, 319] width 407 height 45
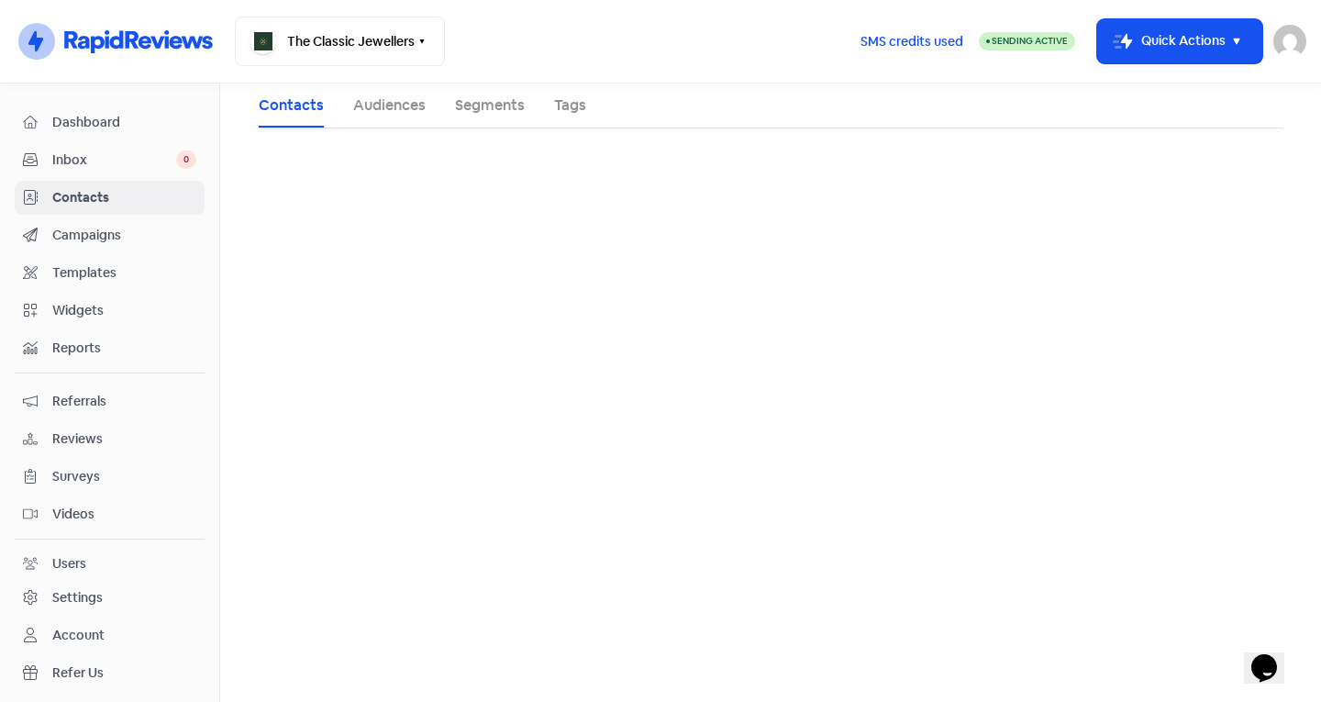
scroll to position [0, 0]
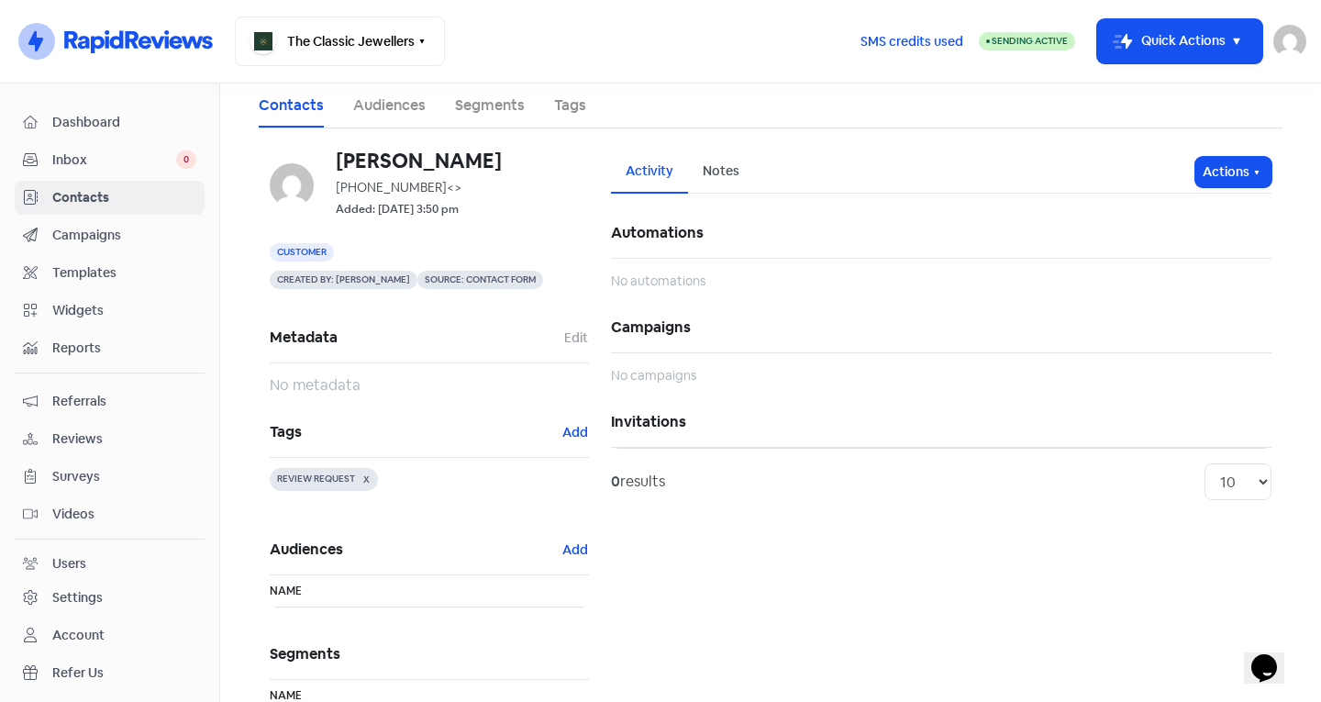
click at [63, 199] on span "Contacts" at bounding box center [124, 197] width 144 height 19
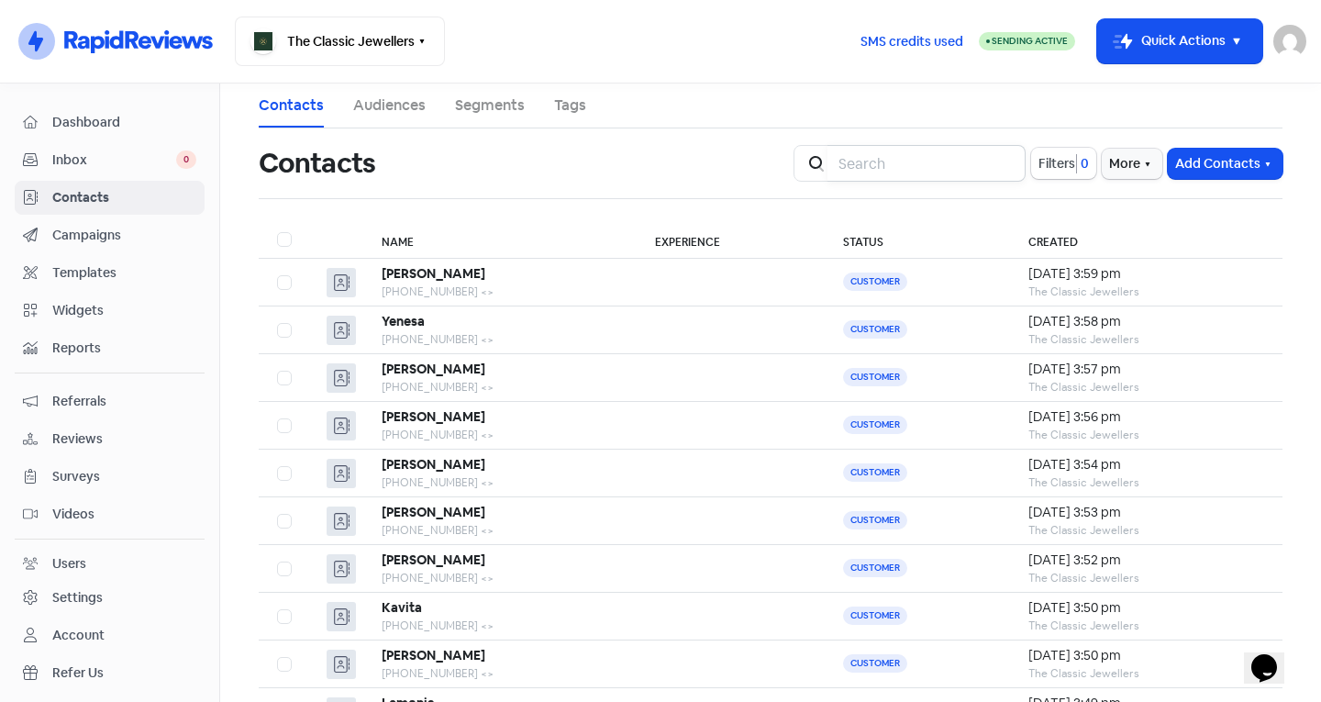
click at [938, 159] on input "search" at bounding box center [926, 163] width 198 height 37
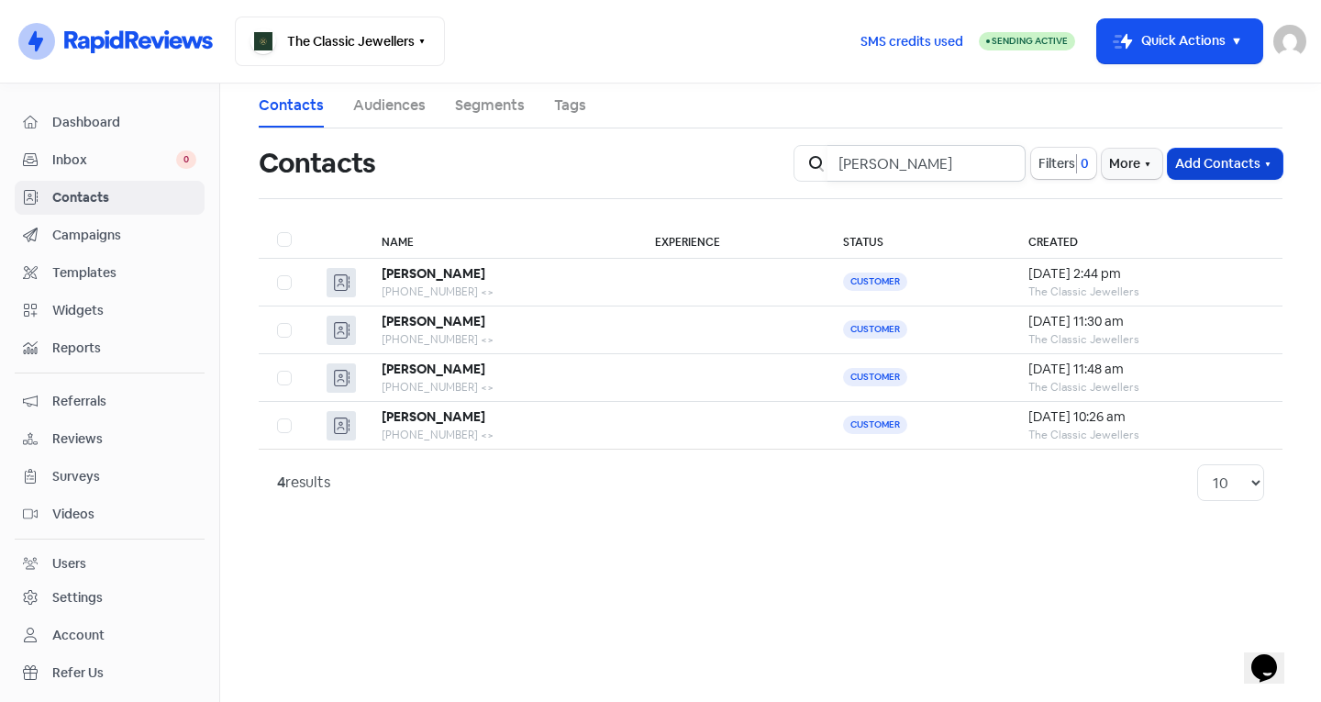
type input "philip"
click at [1181, 157] on button "Add Contacts" at bounding box center [1224, 164] width 115 height 30
click at [1157, 195] on button "Add a contact" at bounding box center [1175, 203] width 214 height 37
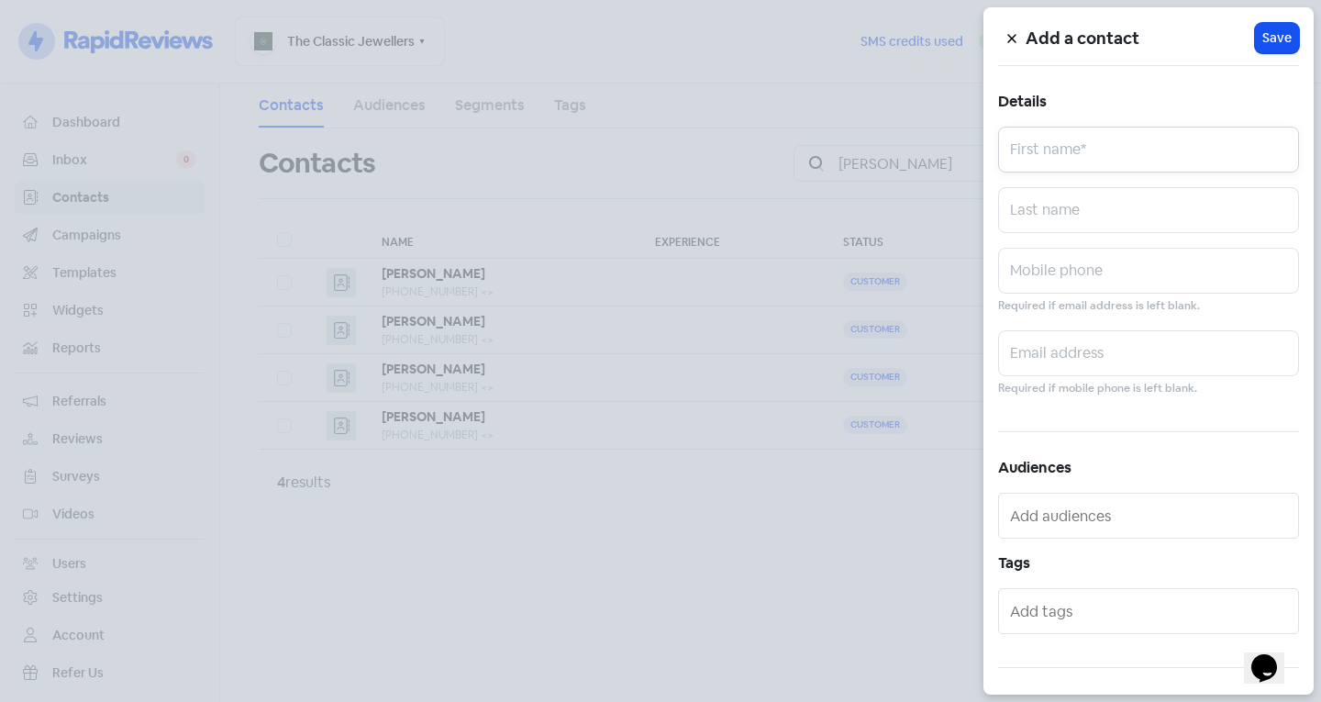
click at [1070, 169] on input "text" at bounding box center [1148, 150] width 301 height 46
type input "Philip"
click at [1089, 283] on input "text" at bounding box center [1148, 271] width 301 height 46
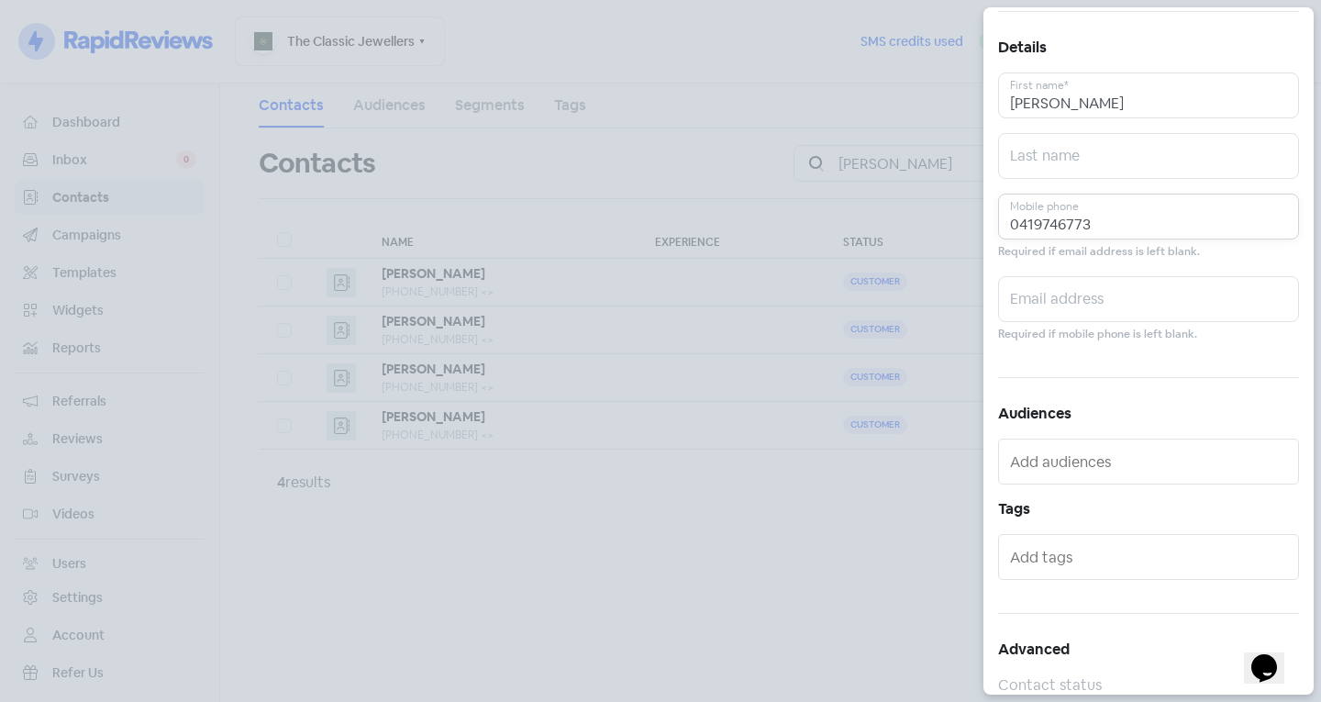
scroll to position [101, 0]
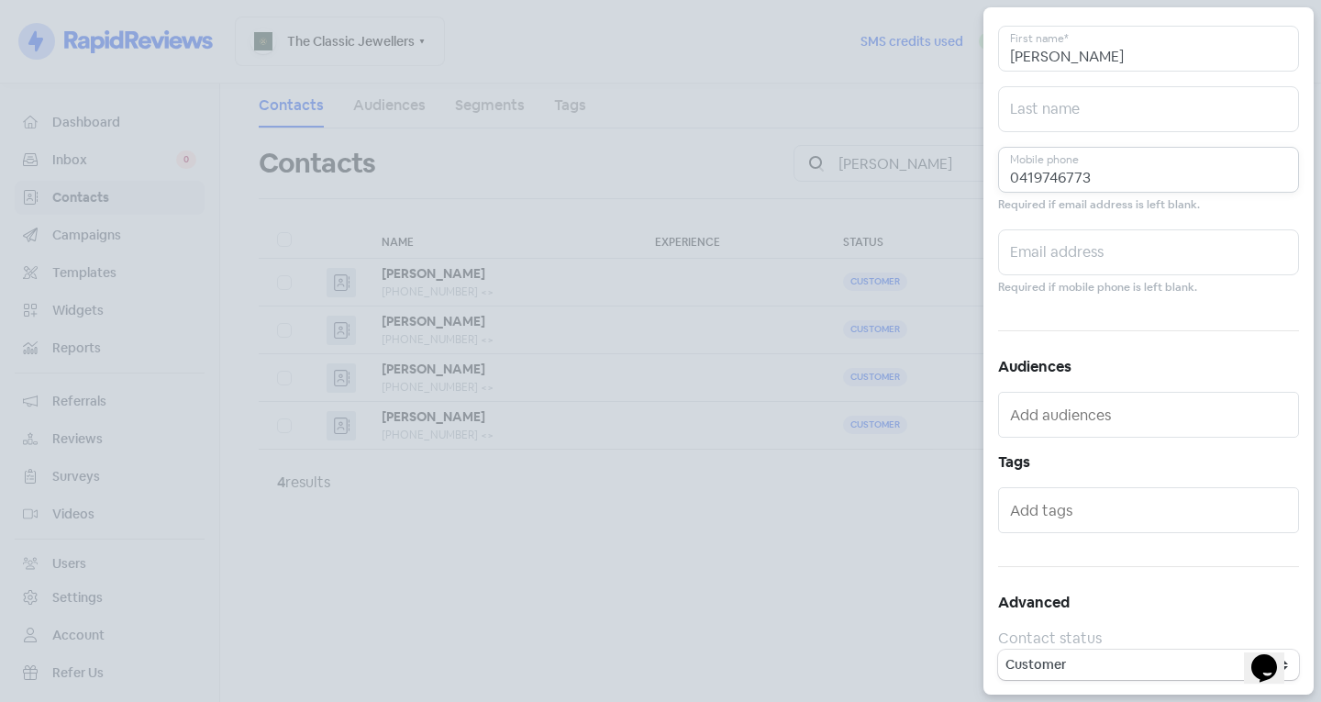
type input "0419746773"
click at [1041, 507] on input "text" at bounding box center [1150, 509] width 281 height 29
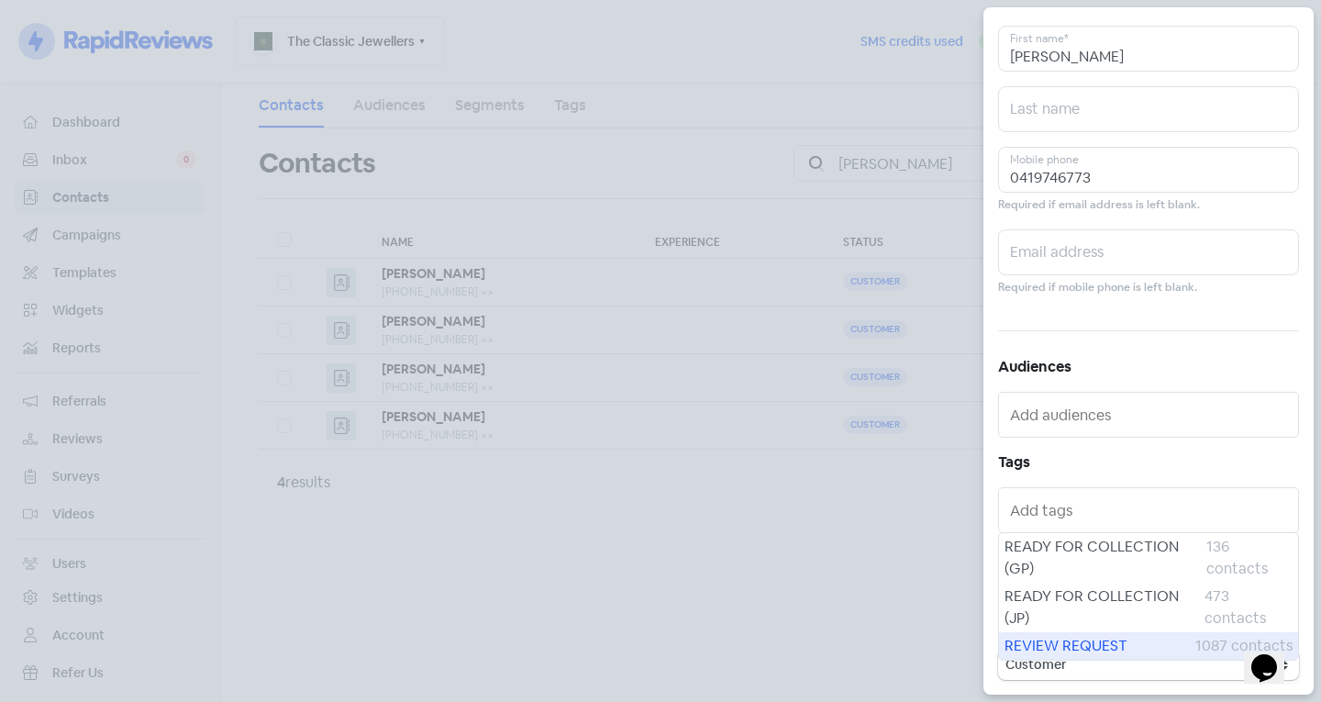
click at [1058, 636] on span "REVIEW REQUEST" at bounding box center [1099, 646] width 191 height 22
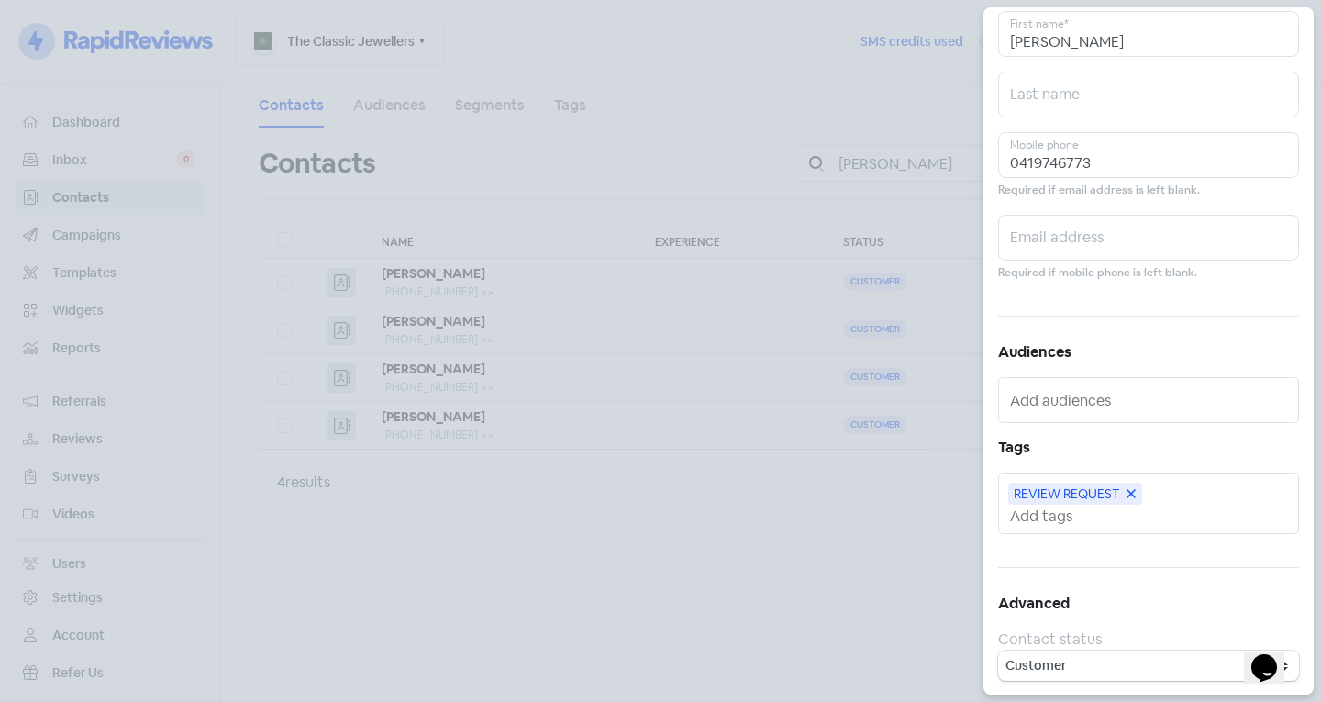
scroll to position [0, 0]
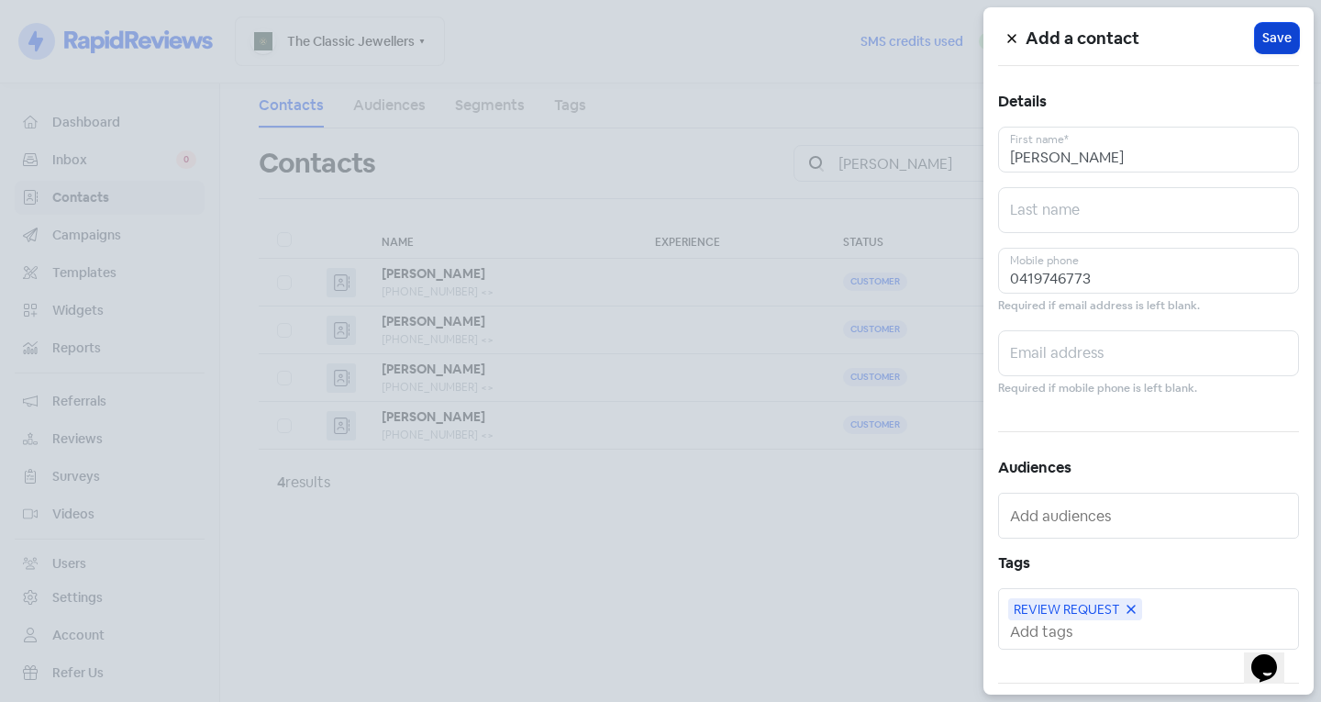
click at [1265, 36] on span "Save" at bounding box center [1276, 37] width 29 height 19
